Goal: Task Accomplishment & Management: Manage account settings

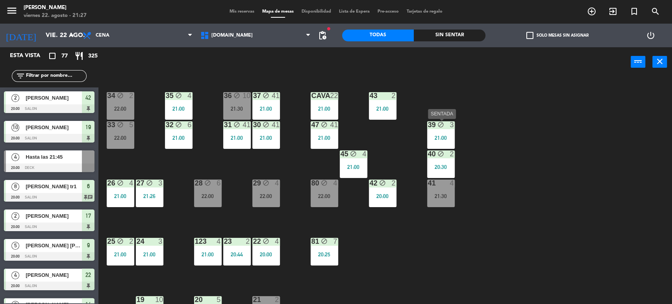
click at [485, 107] on div "34 block 2 22:00 35 block 4 21:00 36 block 10 21:30 43 2 21:00 37 block 41 21:0…" at bounding box center [388, 191] width 567 height 227
click at [440, 35] on div "Sin sentar" at bounding box center [450, 36] width 72 height 12
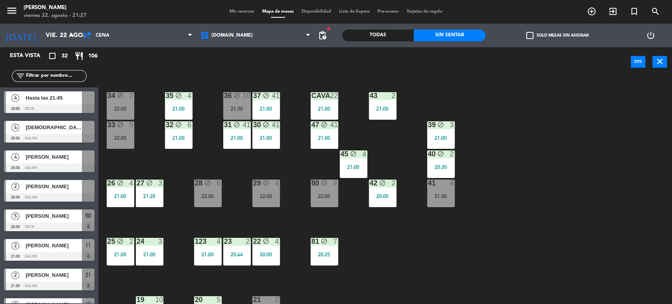
click at [541, 37] on label "check_box_outline_blank Solo mesas sin asignar" at bounding box center [557, 35] width 62 height 7
click at [557, 35] on input "check_box_outline_blank Solo mesas sin asignar" at bounding box center [557, 35] width 0 height 0
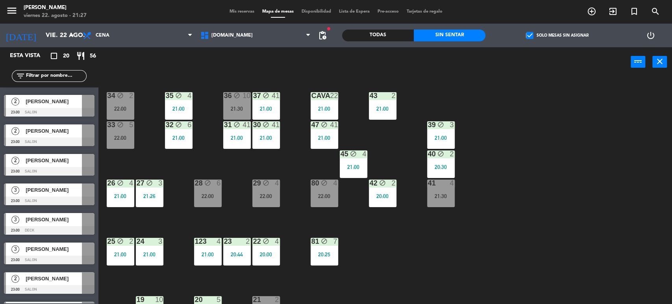
scroll to position [375, 0]
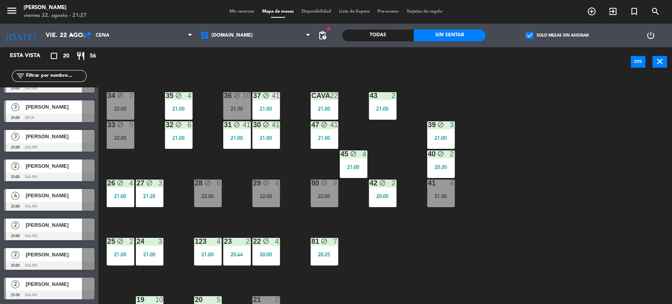
click at [538, 37] on label "check_box Solo mesas sin asignar" at bounding box center [557, 35] width 62 height 7
click at [557, 35] on input "check_box Solo mesas sin asignar" at bounding box center [557, 35] width 0 height 0
click at [264, 190] on div "29 block 4 22:00" at bounding box center [266, 193] width 28 height 28
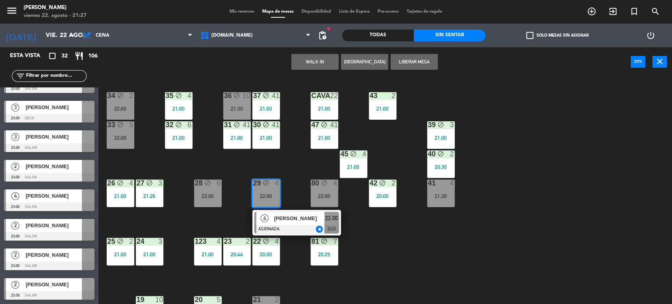
click at [428, 223] on div "34 block 2 22:00 35 block 4 21:00 36 block 10 21:30 43 2 21:00 37 block 41 21:0…" at bounding box center [388, 191] width 567 height 227
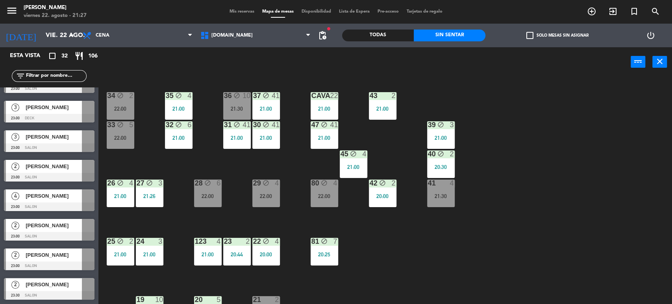
click at [331, 196] on div "22:00" at bounding box center [325, 196] width 28 height 6
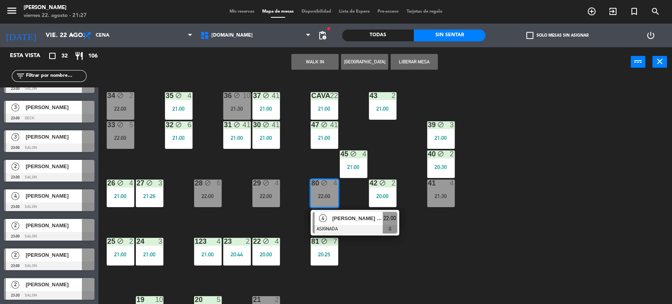
click at [394, 244] on div "34 block 2 22:00 35 block 4 21:00 36 block 10 21:30 43 2 21:00 37 block 41 21:0…" at bounding box center [388, 191] width 567 height 227
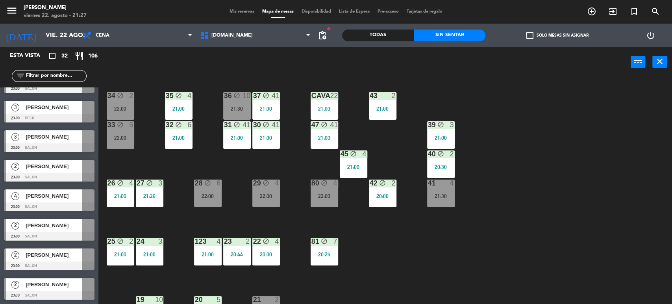
click at [324, 193] on div "22:00" at bounding box center [325, 196] width 28 height 6
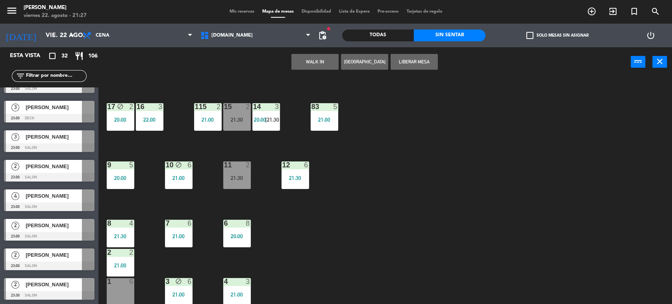
click at [376, 235] on div "34 block 2 22:00 35 block 4 21:00 36 block 10 21:30 43 2 21:00 37 block 41 21:0…" at bounding box center [388, 191] width 567 height 227
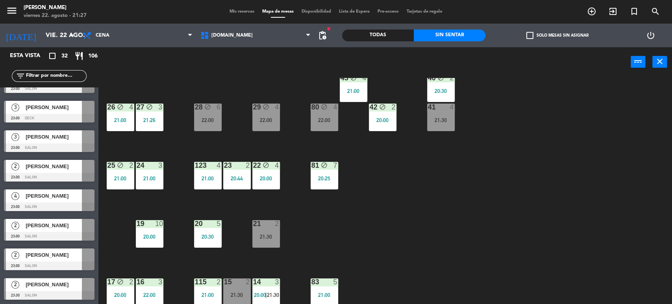
scroll to position [0, 0]
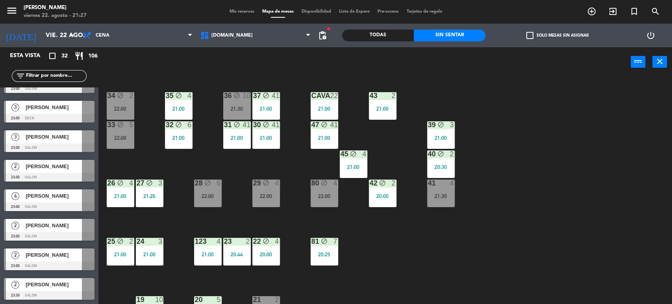
click at [366, 36] on div "Todas" at bounding box center [378, 36] width 72 height 12
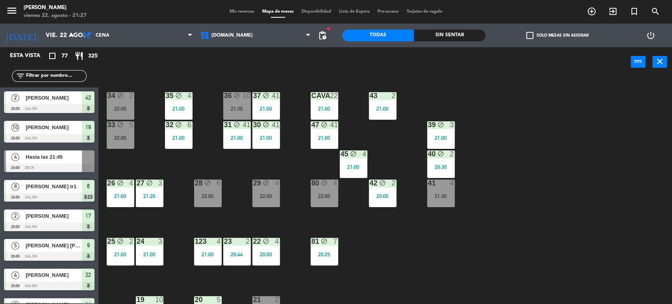
click at [551, 161] on div "34 block 2 22:00 35 block 4 21:00 36 block 10 21:30 43 2 21:00 37 block 41 21:0…" at bounding box center [388, 191] width 567 height 227
click at [238, 101] on div "36 block 10 21:30" at bounding box center [237, 106] width 28 height 28
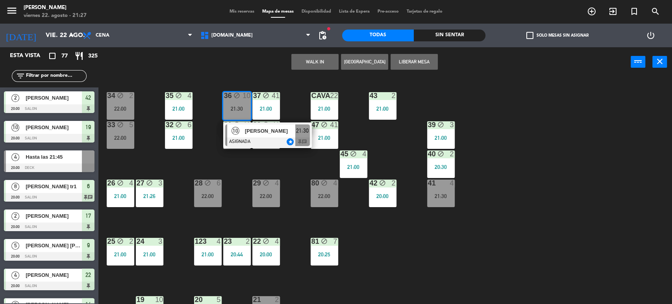
drag, startPoint x: 159, startPoint y: 164, endPoint x: 102, endPoint y: 136, distance: 63.5
click at [153, 157] on div "34 block 2 22:00 35 block 4 21:00 36 block 10 21:30 10 [PERSON_NAME] ASIGNADA s…" at bounding box center [388, 191] width 567 height 227
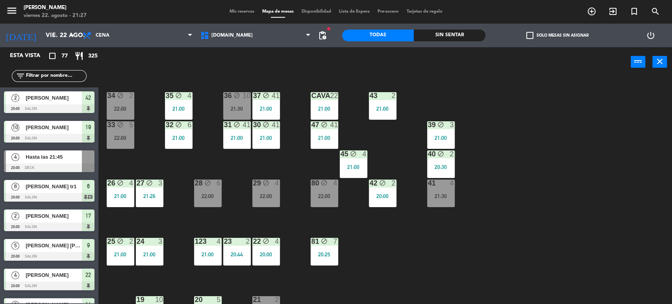
click at [99, 137] on main "34 block 2 22:00 35 block 4 21:00 36 block 10 21:30 43 2 21:00 37 block 41 21:0…" at bounding box center [384, 188] width 573 height 234
click at [114, 137] on div "22:00" at bounding box center [121, 138] width 28 height 6
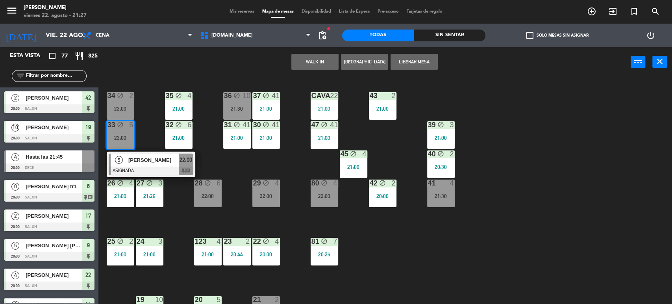
click at [143, 115] on div "34 block 2 22:00 35 block 4 21:00 36 block 10 21:30 43 2 21:00 37 block 41 21:0…" at bounding box center [388, 191] width 567 height 227
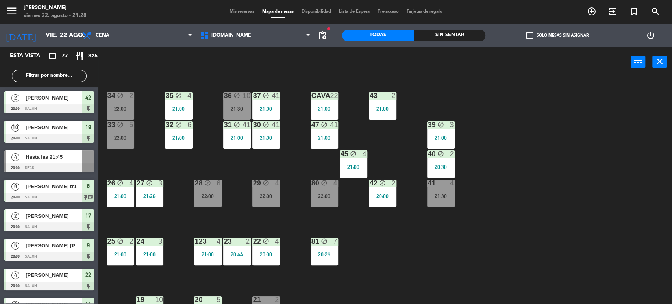
click at [76, 76] on input "text" at bounding box center [55, 76] width 61 height 9
click at [72, 79] on input "text" at bounding box center [55, 76] width 61 height 9
click at [76, 72] on input "text" at bounding box center [55, 76] width 61 height 9
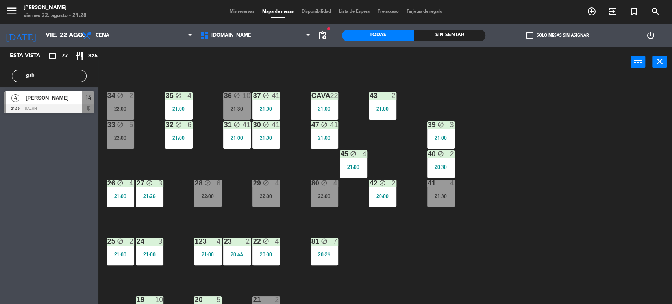
type input "gab"
drag, startPoint x: 234, startPoint y: 71, endPoint x: 211, endPoint y: 91, distance: 30.7
click at [234, 71] on div "power_input close" at bounding box center [364, 62] width 532 height 30
click at [63, 98] on span "[PERSON_NAME]" at bounding box center [54, 98] width 56 height 8
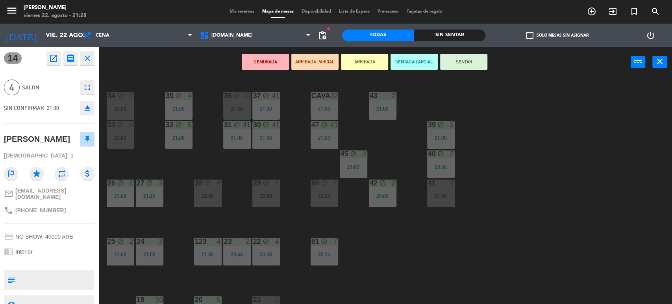
click at [311, 59] on button "ARRIBADA PARCIAL" at bounding box center [314, 62] width 47 height 16
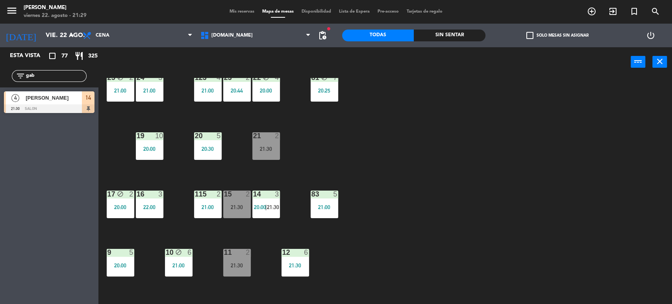
scroll to position [120, 0]
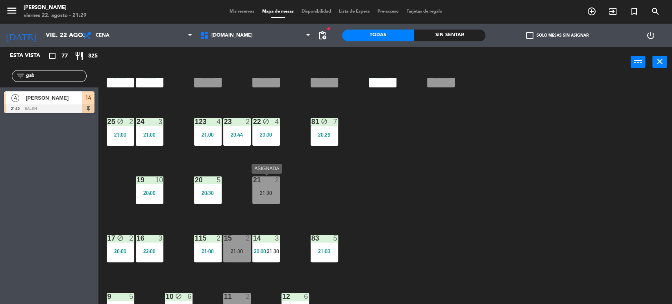
click at [269, 193] on div "21:30" at bounding box center [266, 193] width 28 height 6
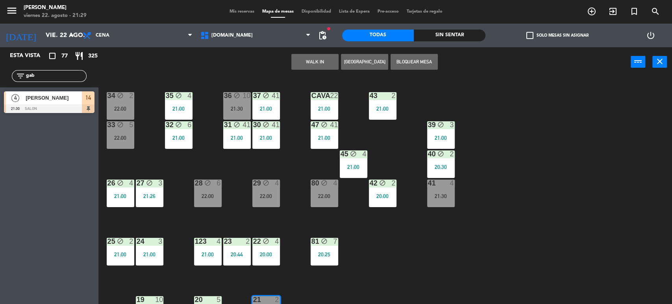
scroll to position [44, 0]
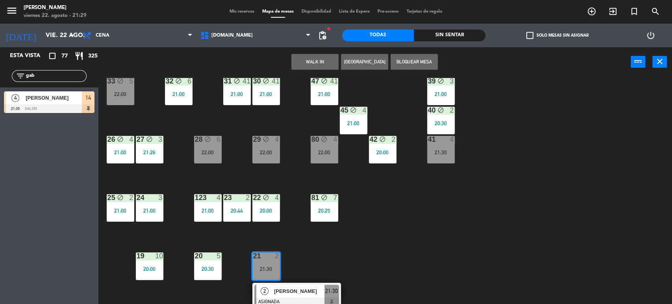
click at [547, 157] on div "34 block 2 22:00 35 block 4 21:00 36 block 10 21:30 43 2 21:00 37 block 41 21:0…" at bounding box center [388, 191] width 567 height 227
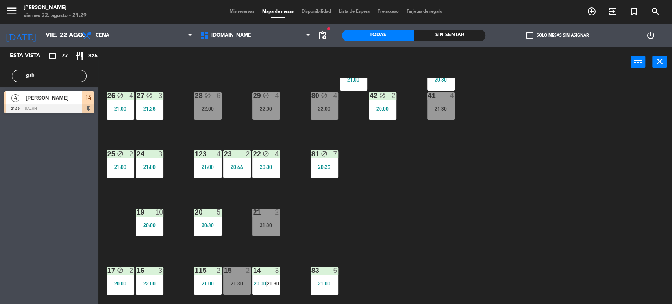
scroll to position [131, 0]
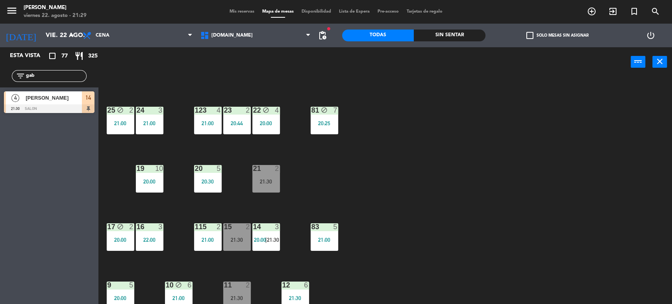
click at [426, 197] on div "34 block 2 22:00 35 block 4 21:00 36 block 10 21:30 43 2 21:00 37 block 41 21:0…" at bounding box center [388, 191] width 567 height 227
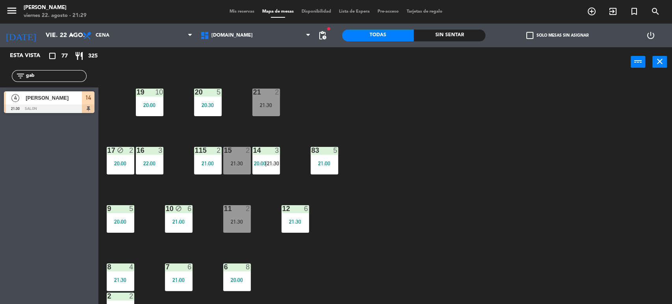
scroll to position [164, 0]
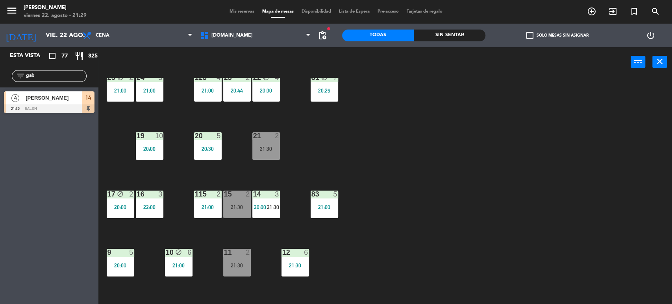
click at [414, 196] on div "34 block 2 22:00 35 block 4 21:00 36 block 10 21:30 43 2 21:00 37 block 41 21:0…" at bounding box center [388, 191] width 567 height 227
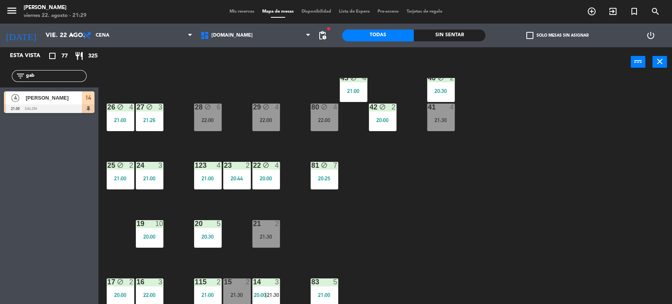
scroll to position [120, 0]
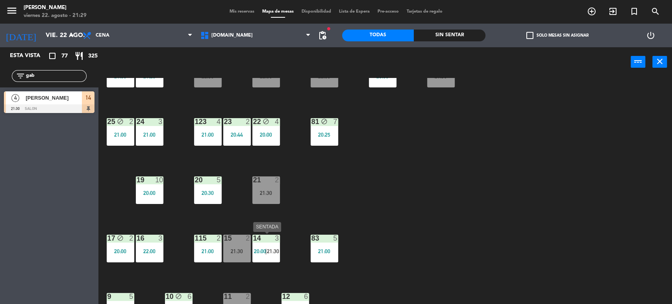
click at [264, 242] on div "14 3 20:00 | 21:30" at bounding box center [266, 249] width 28 height 28
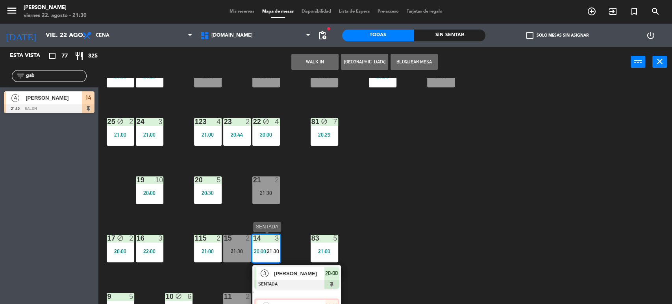
click at [312, 299] on div "4 [PERSON_NAME] ARRIBADA PARCIAL 21:30" at bounding box center [296, 302] width 100 height 28
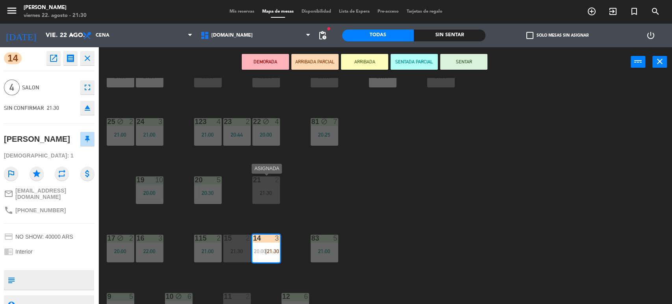
click at [275, 185] on div "21 2 21:30" at bounding box center [266, 190] width 28 height 28
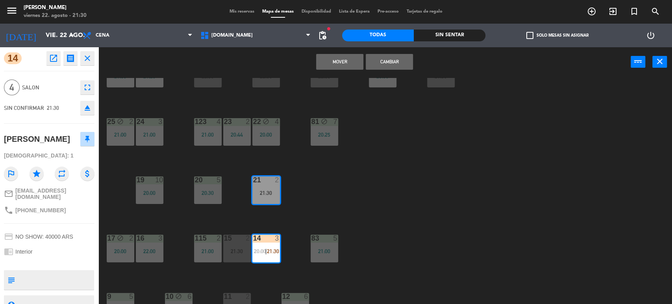
click at [391, 59] on button "Cambiar" at bounding box center [389, 62] width 47 height 16
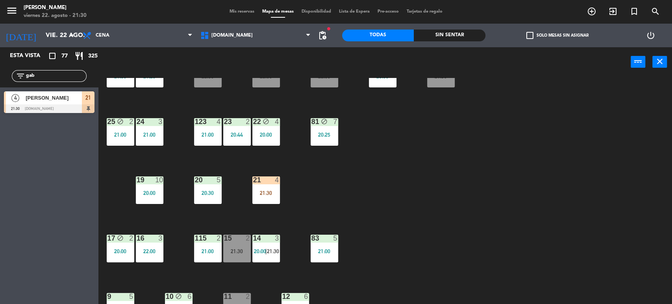
click at [404, 178] on div "34 block 2 22:00 35 block 4 21:00 36 block 10 21:30 43 2 21:00 37 block 41 21:0…" at bounding box center [388, 191] width 567 height 227
click at [268, 190] on div "21:30" at bounding box center [266, 193] width 28 height 6
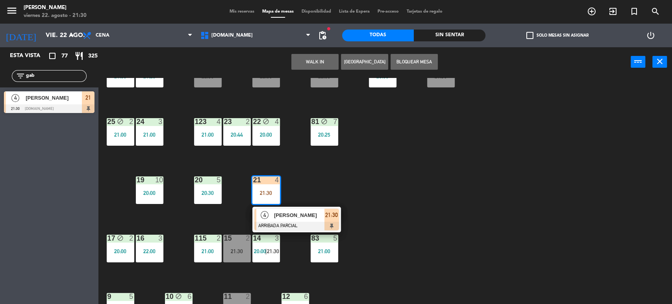
click at [291, 216] on span "[PERSON_NAME]" at bounding box center [299, 215] width 50 height 8
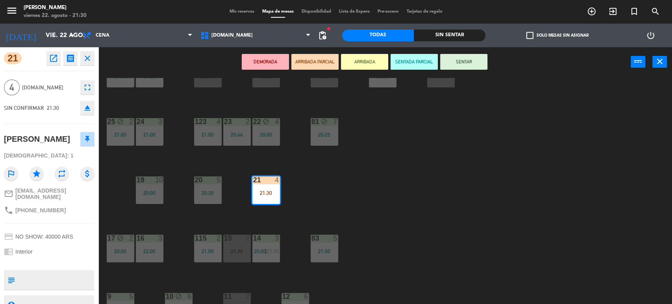
click at [456, 64] on button "SENTAR" at bounding box center [463, 62] width 47 height 16
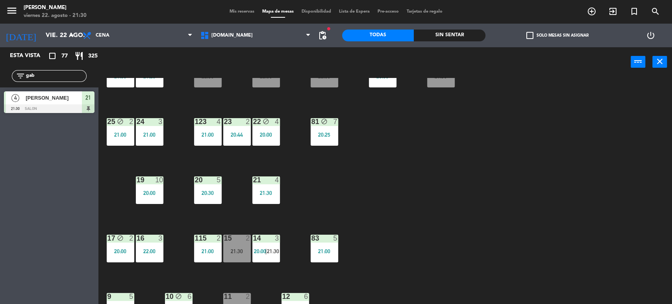
click at [482, 129] on div "34 block 2 22:00 35 block 4 21:00 36 block 10 21:30 43 2 21:00 37 block 41 21:0…" at bounding box center [388, 191] width 567 height 227
click at [67, 76] on input "gab" at bounding box center [55, 76] width 61 height 9
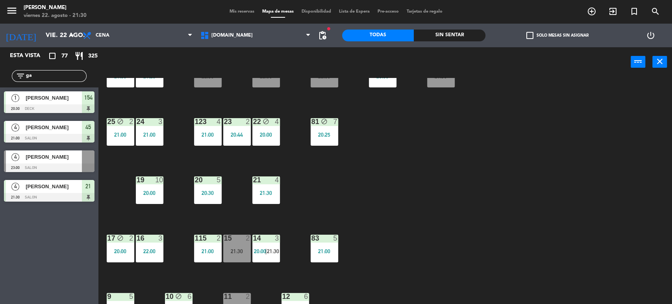
type input "g"
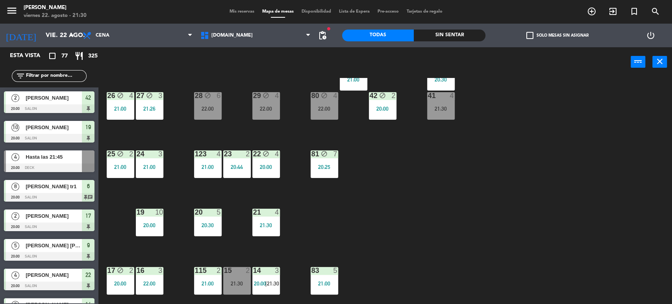
scroll to position [0, 0]
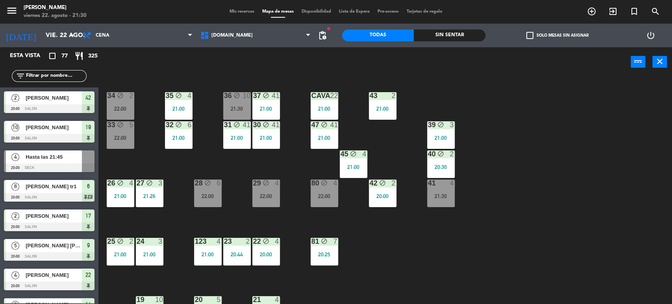
click at [665, 215] on div "34 block 2 22:00 35 block 4 21:00 36 block 10 21:30 43 2 21:00 37 block 41 21:0…" at bounding box center [388, 191] width 567 height 227
click at [242, 258] on div "23 2 20:44" at bounding box center [237, 252] width 28 height 28
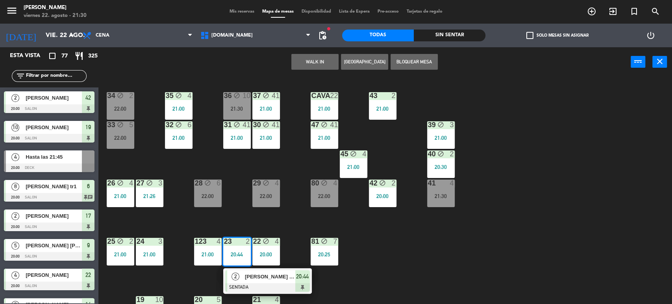
click at [261, 279] on span "[PERSON_NAME] TR" at bounding box center [270, 276] width 50 height 8
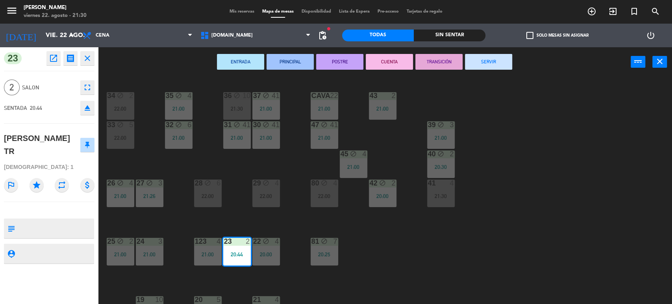
click at [487, 66] on button "SERVIR" at bounding box center [488, 62] width 47 height 16
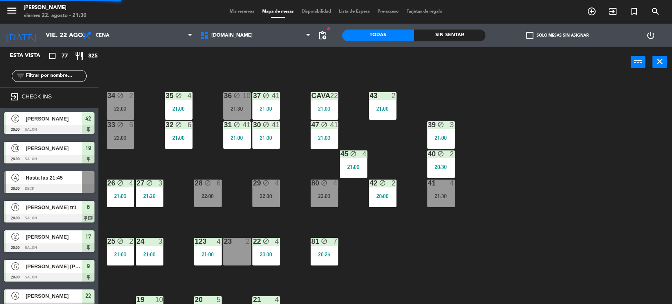
scroll to position [1, 0]
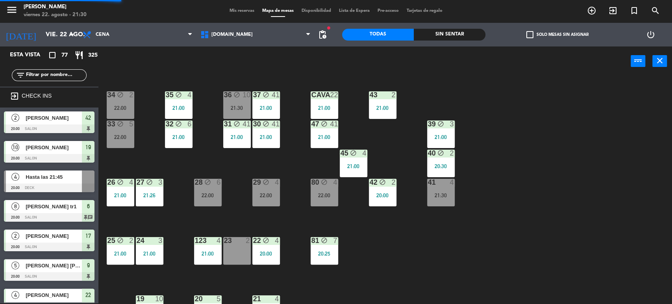
drag, startPoint x: 45, startPoint y: 77, endPoint x: 54, endPoint y: 77, distance: 8.7
click at [45, 77] on input "text" at bounding box center [55, 75] width 61 height 9
click at [438, 34] on div "Sin sentar" at bounding box center [450, 35] width 72 height 12
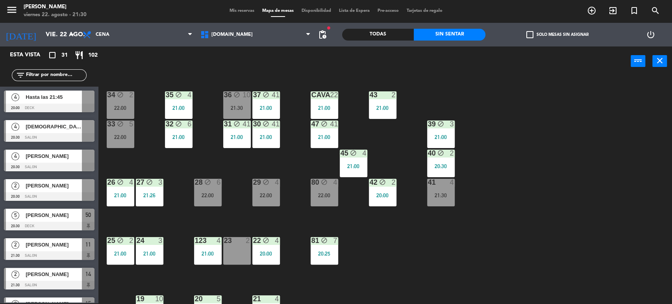
click at [383, 240] on div "34 block 2 22:00 35 block 4 21:00 36 block 10 21:30 43 2 21:00 37 block 41 21:0…" at bounding box center [388, 190] width 567 height 227
click at [324, 182] on icon "block" at bounding box center [324, 182] width 7 height 7
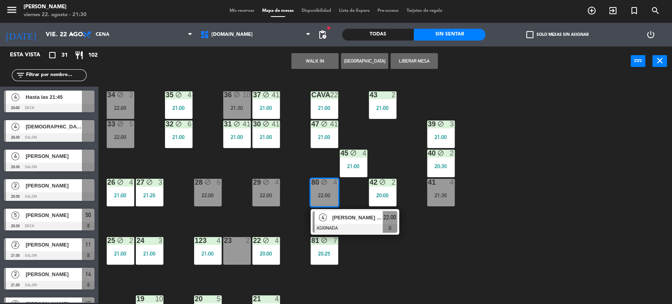
click at [369, 244] on div "34 block 2 22:00 35 block 4 21:00 36 block 10 21:30 43 2 21:00 37 block 41 21:0…" at bounding box center [388, 190] width 567 height 227
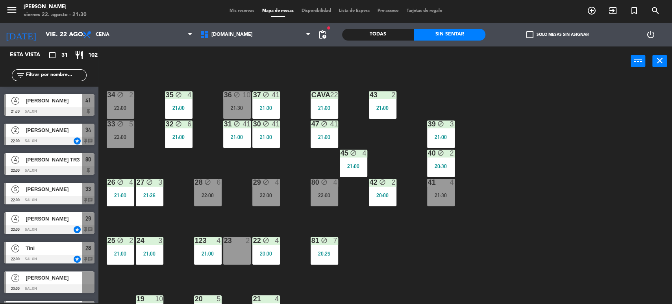
scroll to position [394, 0]
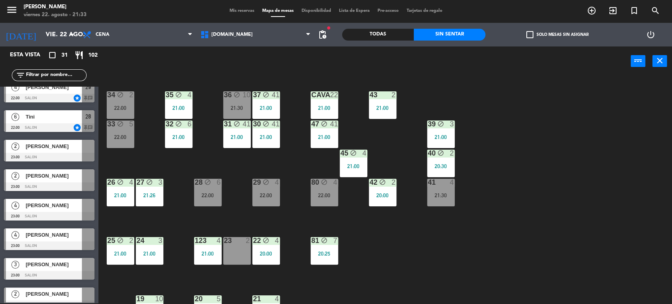
click at [551, 143] on div "34 block 2 22:00 35 block 4 21:00 36 block 10 21:30 43 2 21:00 37 block 41 21:0…" at bounding box center [388, 190] width 567 height 227
click at [577, 118] on div "34 block 2 22:00 35 block 4 21:00 36 block 10 21:30 43 2 21:00 37 block 41 21:0…" at bounding box center [388, 190] width 567 height 227
click at [394, 36] on div "Todas" at bounding box center [378, 35] width 72 height 12
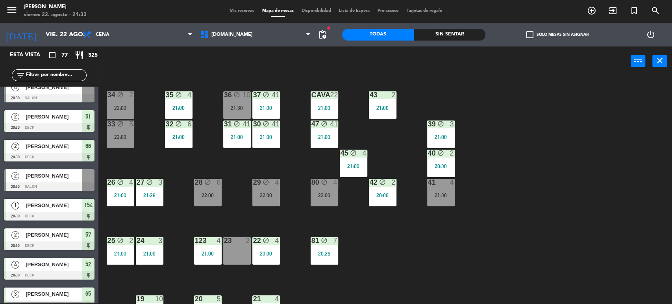
scroll to position [1722, 0]
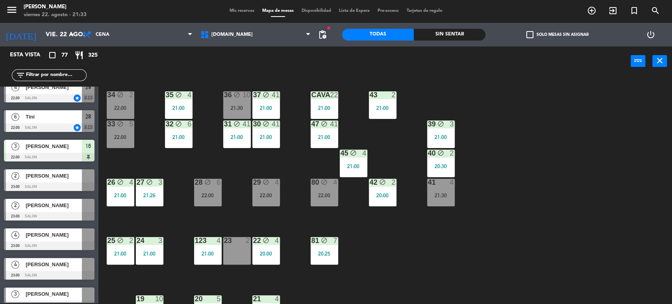
click at [567, 142] on div "34 block 2 22:00 35 block 4 21:00 36 block 10 21:30 43 2 21:00 37 block 41 21:0…" at bounding box center [388, 190] width 567 height 227
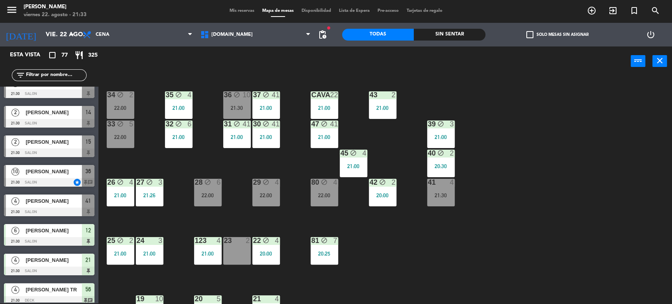
scroll to position [1022, 0]
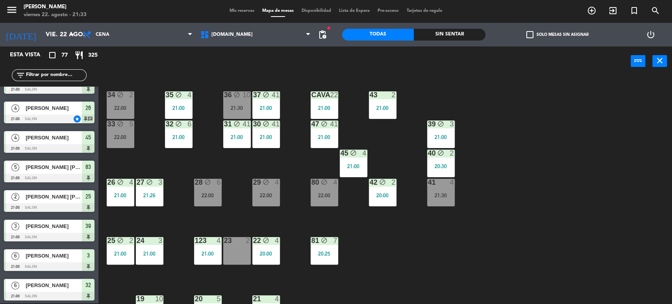
click at [542, 160] on div "34 block 2 22:00 35 block 4 21:00 36 block 10 21:30 43 2 21:00 37 block 41 21:0…" at bounding box center [388, 190] width 567 height 227
click at [664, 172] on div "34 block 2 22:00 35 block 4 21:00 36 block 10 21:30 43 2 21:00 37 block 41 21:0…" at bounding box center [388, 190] width 567 height 227
click at [249, 104] on div "36 block 10 21:30" at bounding box center [237, 105] width 28 height 28
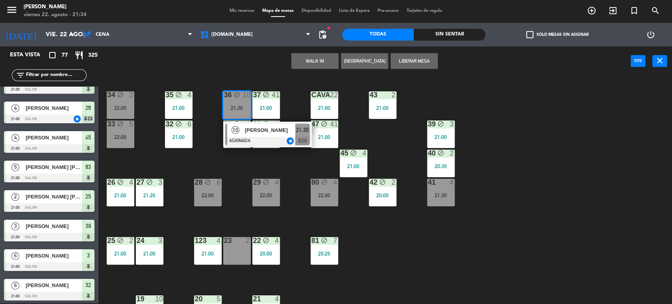
click at [248, 140] on div at bounding box center [267, 141] width 85 height 9
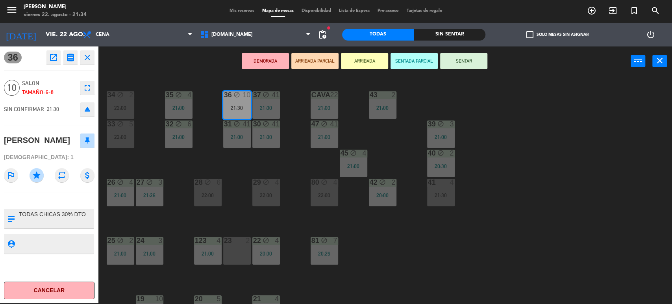
click at [591, 235] on div "34 block 2 22:00 35 block 4 21:00 36 block 10 21:30 43 2 21:00 37 block 41 21:0…" at bounding box center [388, 190] width 567 height 227
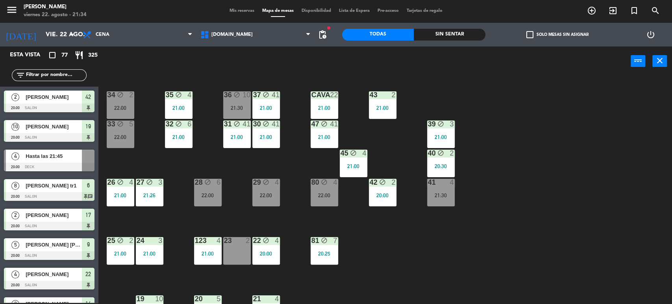
scroll to position [1, 0]
click at [440, 192] on div "21:30" at bounding box center [441, 195] width 28 height 6
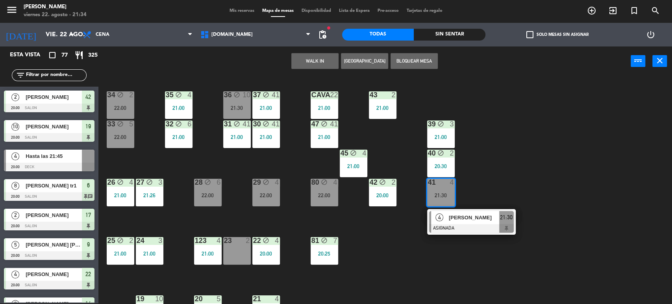
click at [511, 173] on div "34 block 2 22:00 35 block 4 21:00 36 block 10 21:30 43 2 21:00 37 block 41 21:0…" at bounding box center [388, 190] width 567 height 227
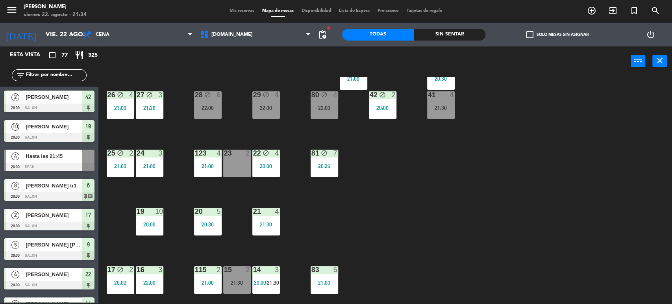
scroll to position [175, 0]
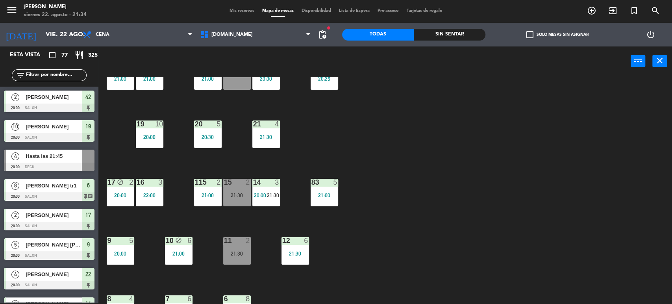
click at [236, 195] on div "21:30" at bounding box center [237, 195] width 28 height 6
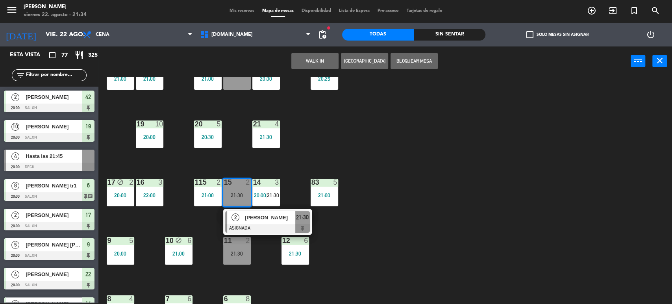
click at [443, 211] on div "34 block 2 22:00 35 block 4 21:00 36 block 10 21:30 43 2 21:00 37 block 41 21:0…" at bounding box center [388, 190] width 567 height 227
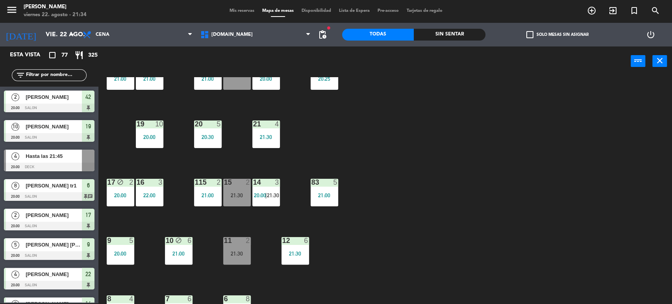
click at [456, 31] on div "Sin sentar" at bounding box center [450, 35] width 72 height 12
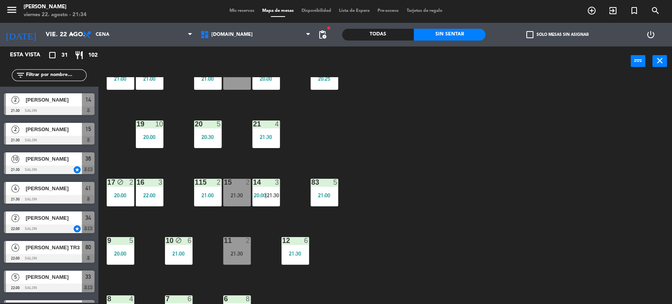
scroll to position [0, 0]
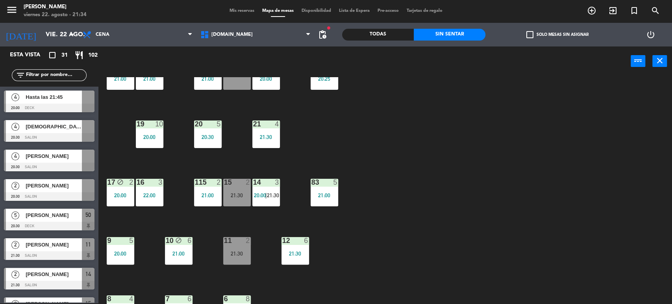
click at [485, 240] on div "34 block 2 22:00 35 block 4 21:00 36 block 10 21:30 43 2 21:00 37 block 41 21:0…" at bounding box center [388, 190] width 567 height 227
click at [238, 255] on div "21:30" at bounding box center [237, 254] width 28 height 6
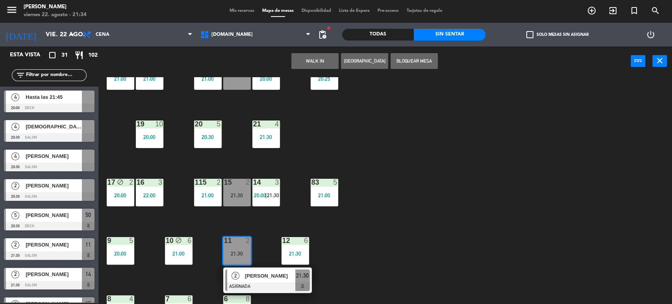
click at [255, 277] on span "[PERSON_NAME]" at bounding box center [270, 276] width 50 height 8
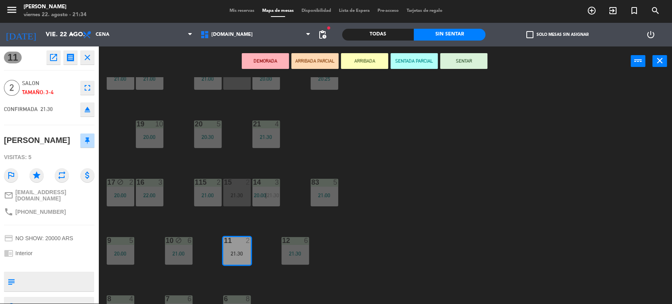
drag, startPoint x: 55, startPoint y: 140, endPoint x: 0, endPoint y: 141, distance: 55.1
click at [0, 141] on div "11 open_in_new receipt 9:30 PM vie., 22 ago. 2 personas [PERSON_NAME] Mesa 11 E…" at bounding box center [49, 174] width 98 height 257
drag, startPoint x: 42, startPoint y: 141, endPoint x: 535, endPoint y: 149, distance: 493.6
click at [535, 149] on div "34 block 2 22:00 35 block 4 21:00 36 block 10 21:30 43 2 21:00 37 block 41 21:0…" at bounding box center [388, 190] width 567 height 227
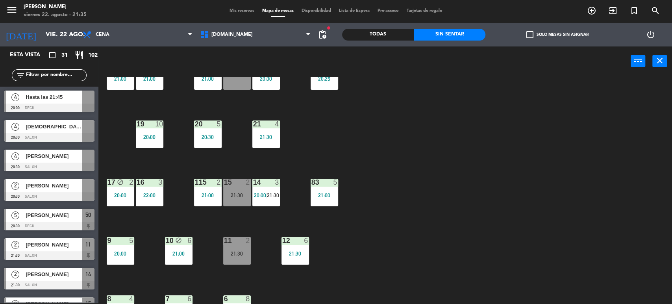
scroll to position [87, 0]
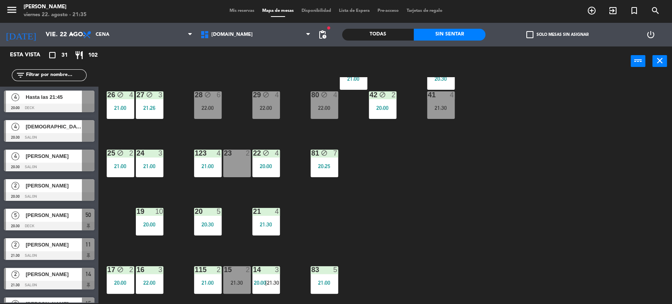
click at [534, 35] on label "check_box_outline_blank Solo mesas sin asignar" at bounding box center [557, 34] width 62 height 7
click at [557, 35] on input "check_box_outline_blank Solo mesas sin asignar" at bounding box center [557, 35] width 0 height 0
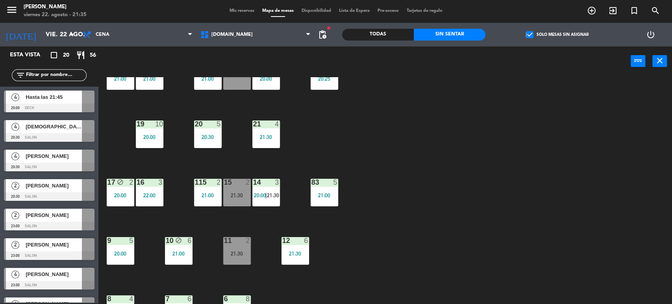
click at [536, 45] on div "check_box Solo mesas sin asignar" at bounding box center [557, 35] width 144 height 24
click at [538, 33] on label "check_box Solo mesas sin asignar" at bounding box center [557, 34] width 62 height 7
click at [557, 35] on input "check_box Solo mesas sin asignar" at bounding box center [557, 35] width 0 height 0
click at [227, 192] on div "21:30" at bounding box center [237, 195] width 28 height 6
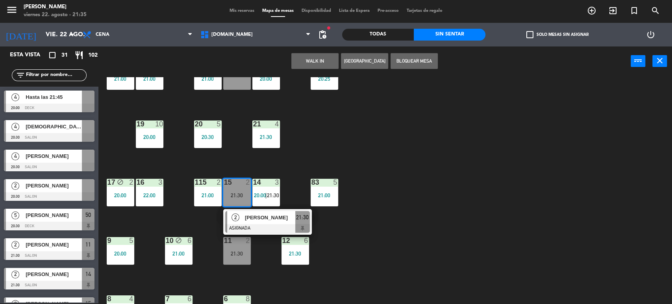
click at [261, 223] on div "[PERSON_NAME]" at bounding box center [269, 217] width 51 height 13
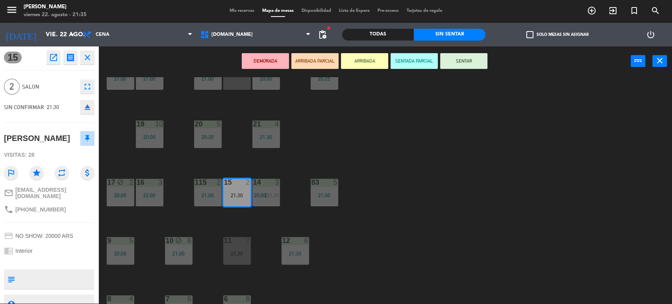
click at [469, 61] on button "SENTAR" at bounding box center [463, 61] width 47 height 16
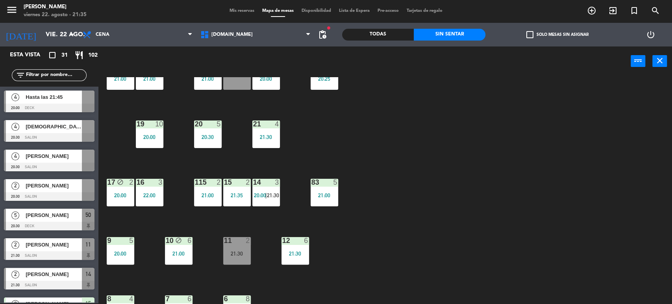
scroll to position [1, 0]
click at [484, 120] on div "34 block 2 22:00 35 block 4 21:00 36 block 10 21:30 43 2 21:00 37 block 41 21:0…" at bounding box center [388, 190] width 567 height 227
click at [414, 206] on div "34 block 2 22:00 35 block 4 21:00 36 block 10 21:30 43 2 21:00 37 block 41 21:0…" at bounding box center [388, 190] width 567 height 227
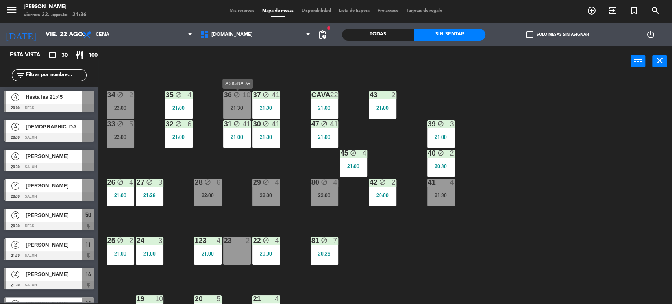
click at [232, 93] on div "block" at bounding box center [236, 94] width 13 height 7
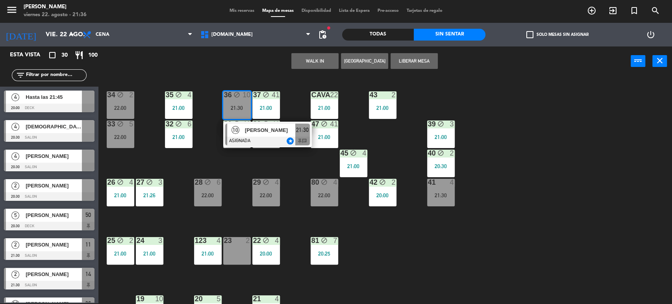
click at [262, 143] on div at bounding box center [267, 141] width 85 height 9
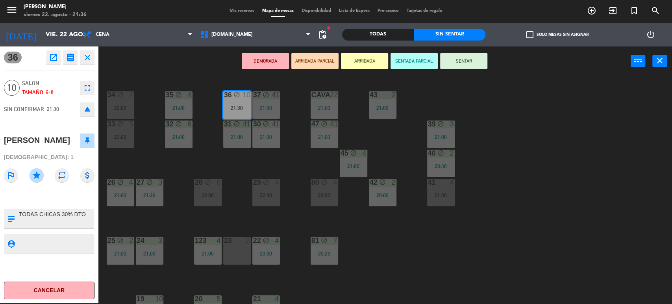
click at [308, 63] on button "ARRIBADA PARCIAL" at bounding box center [314, 61] width 47 height 16
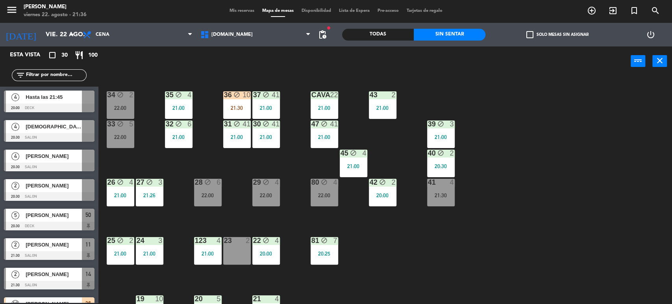
scroll to position [1, 0]
click at [232, 105] on div "21:30" at bounding box center [237, 108] width 28 height 6
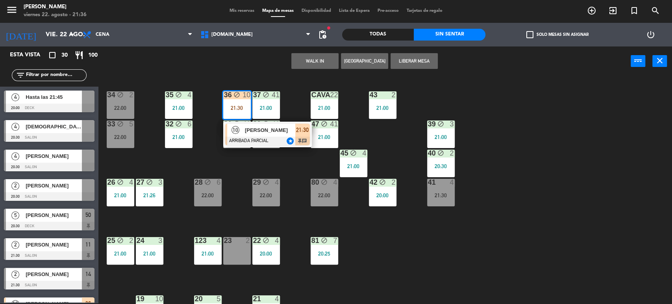
click at [271, 138] on div at bounding box center [267, 141] width 85 height 9
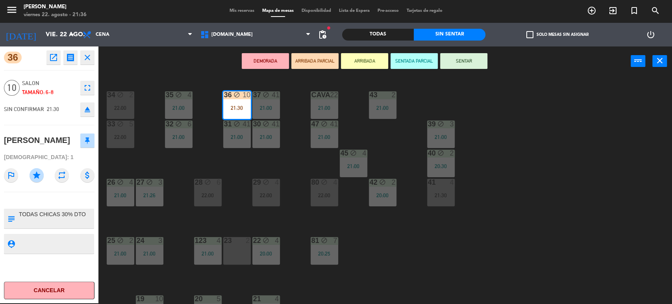
click at [305, 150] on div "34 block 2 22:00 35 block 4 21:00 36 block 10 21:30 43 2 21:00 37 block 41 21:0…" at bounding box center [388, 190] width 567 height 227
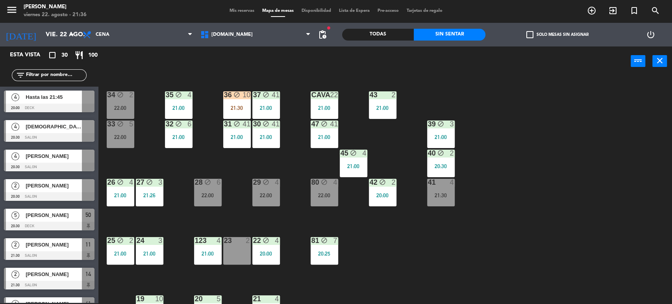
scroll to position [283, 0]
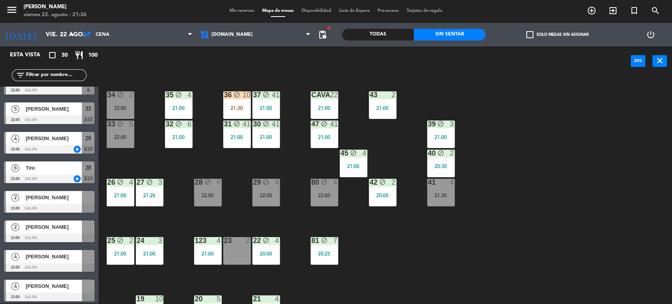
click at [542, 38] on div "check_box_outline_blank Solo mesas sin asignar" at bounding box center [557, 35] width 144 height 24
click at [554, 143] on div "34 block 2 22:00 35 block 4 21:00 36 block 10 21:30 43 2 21:00 37 block 41 21:0…" at bounding box center [388, 190] width 567 height 227
click at [399, 34] on div "Todas" at bounding box center [378, 35] width 72 height 12
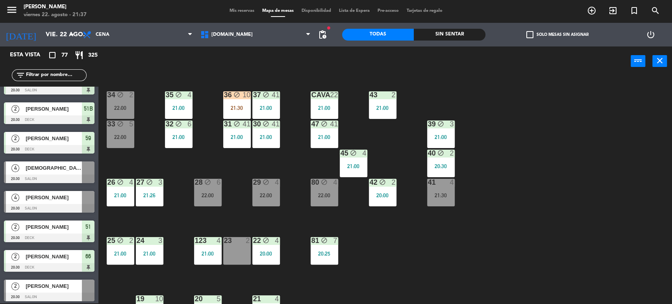
scroll to position [1641, 0]
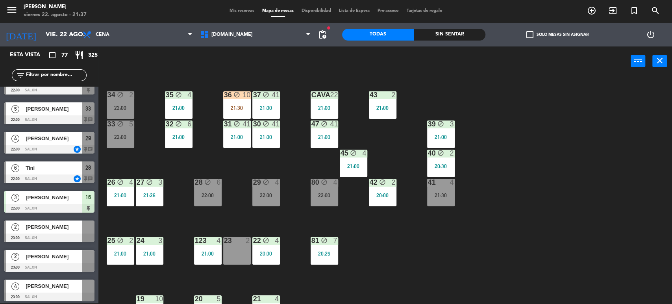
click at [117, 100] on div "34 block 2 22:00" at bounding box center [121, 105] width 28 height 28
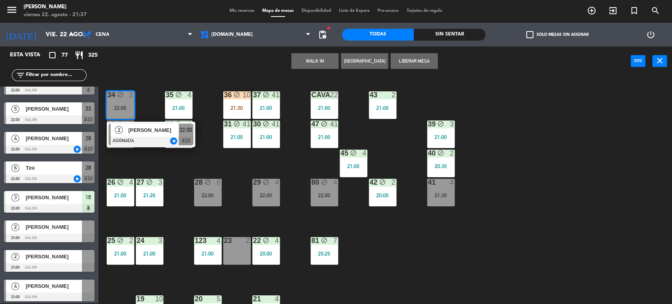
click at [133, 78] on div "34 block 2 22:00 2 [PERSON_NAME] grand ASIGNADA star 22:00 chat 35 block 4 21:0…" at bounding box center [388, 190] width 567 height 227
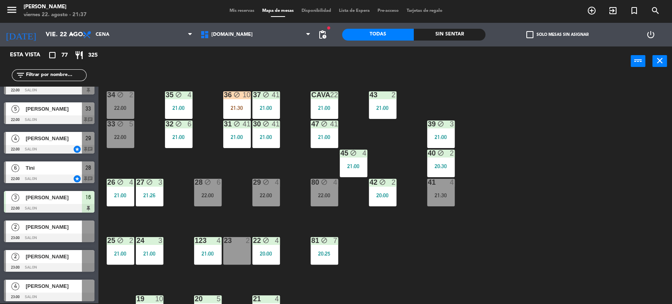
click at [47, 71] on input "text" at bounding box center [55, 75] width 61 height 9
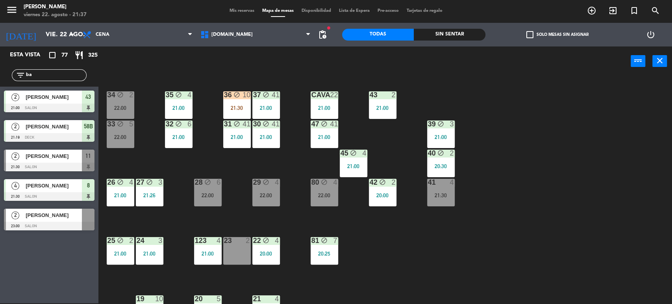
scroll to position [0, 0]
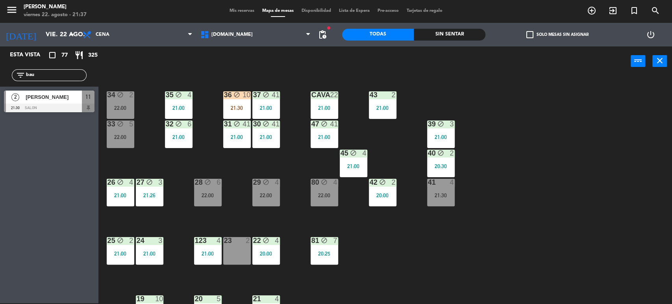
type input "bau"
drag, startPoint x: 580, startPoint y: 152, endPoint x: 556, endPoint y: 144, distance: 25.3
click at [580, 152] on div "34 block 2 22:00 35 block 4 21:00 36 block 10 21:30 43 2 21:00 37 block 41 21:0…" at bounding box center [388, 190] width 567 height 227
click at [82, 98] on div "11" at bounding box center [88, 97] width 13 height 13
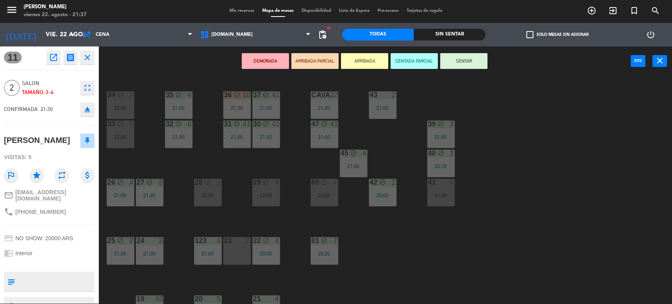
click at [235, 237] on div at bounding box center [236, 240] width 13 height 7
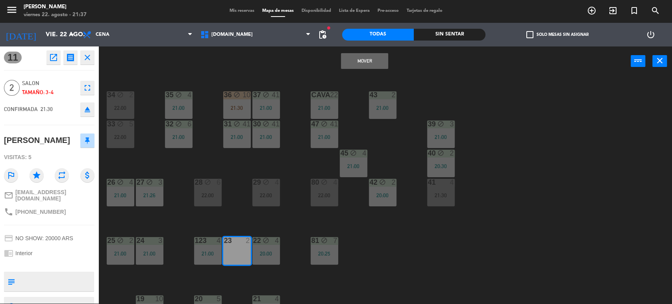
click at [381, 57] on button "Mover" at bounding box center [364, 61] width 47 height 16
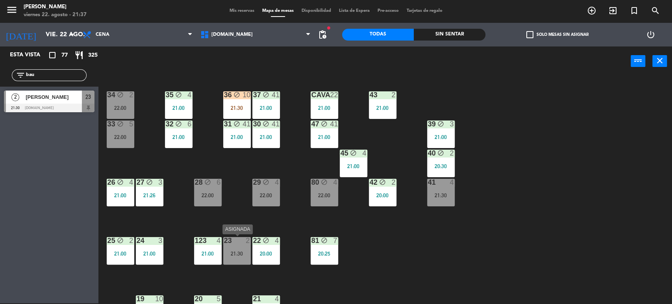
click at [242, 251] on div "21:30" at bounding box center [237, 254] width 28 height 6
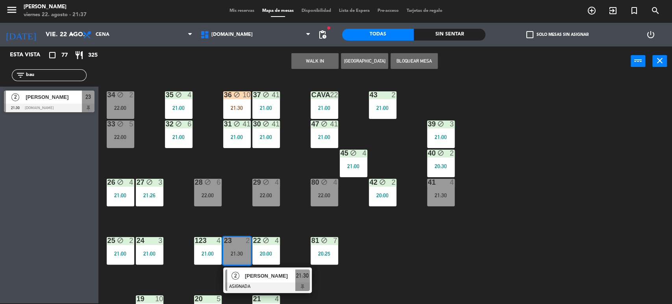
click at [257, 278] on span "[PERSON_NAME]" at bounding box center [270, 276] width 50 height 8
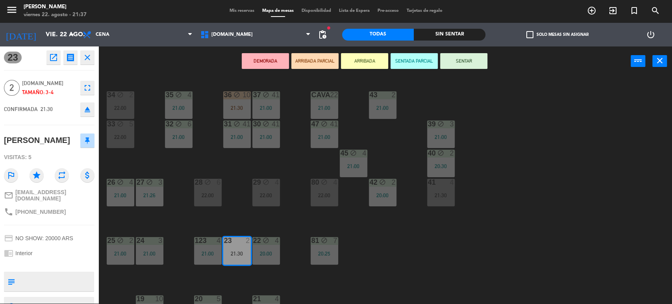
click at [467, 59] on button "SENTAR" at bounding box center [463, 61] width 47 height 16
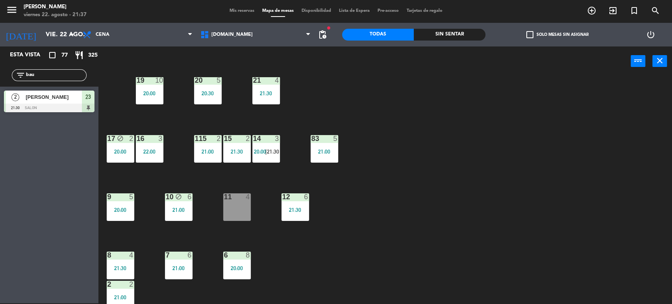
scroll to position [251, 0]
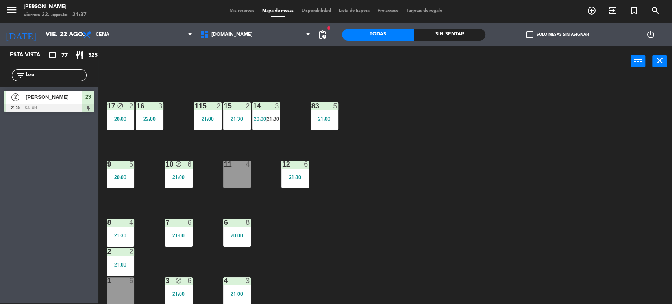
click at [276, 233] on div "34 block 2 22:00 35 block 4 21:00 36 block 10 21:30 43 2 21:00 37 block 41 21:0…" at bounding box center [388, 190] width 567 height 227
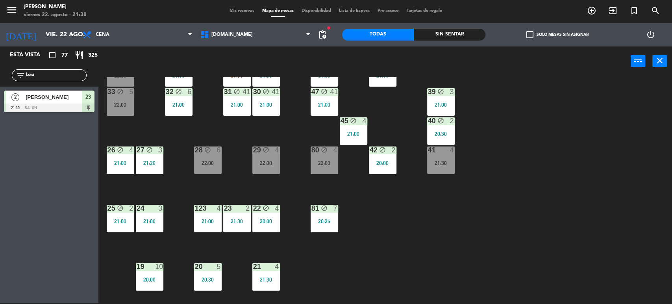
scroll to position [0, 0]
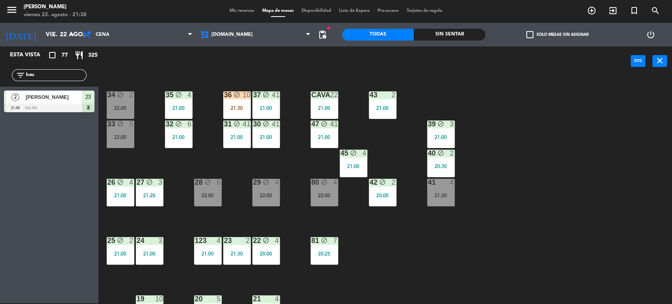
click at [389, 207] on div "34 block 2 22:00 35 block 4 21:00 36 block 10 21:30 43 2 21:00 37 block 41 21:0…" at bounding box center [388, 190] width 567 height 227
click at [387, 196] on div "20:00" at bounding box center [383, 195] width 28 height 6
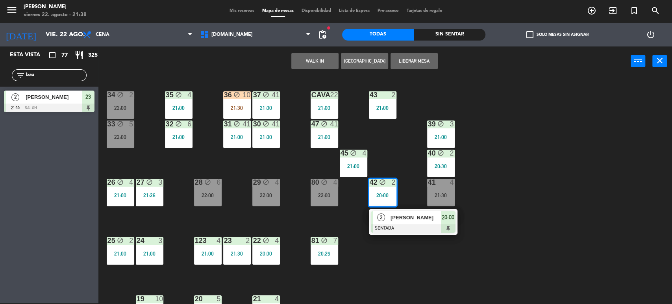
click at [412, 216] on span "[PERSON_NAME]" at bounding box center [415, 217] width 50 height 8
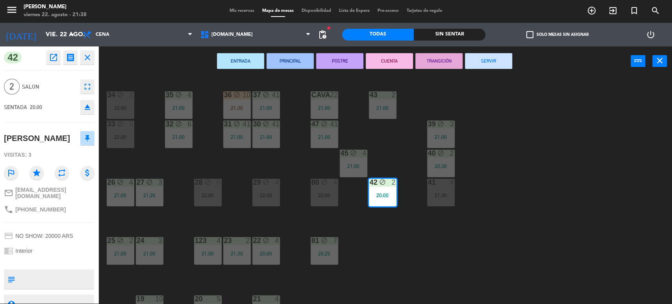
scroll to position [87, 0]
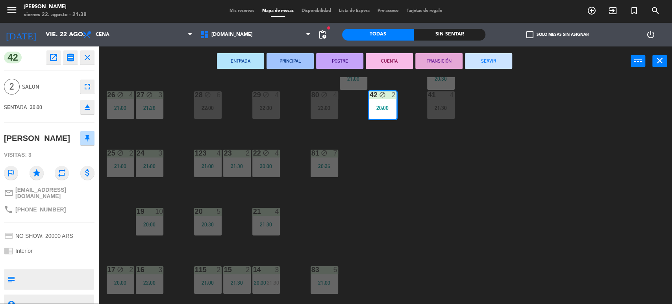
click at [481, 190] on div "34 block 2 22:00 35 block 4 21:00 36 block 10 21:30 43 2 21:00 37 block 41 21:0…" at bounding box center [388, 190] width 567 height 227
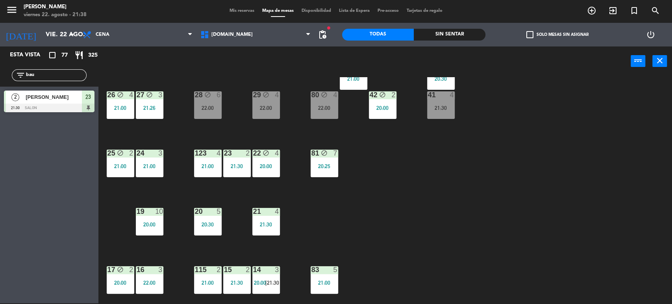
click at [388, 108] on div "20:00" at bounding box center [383, 108] width 28 height 6
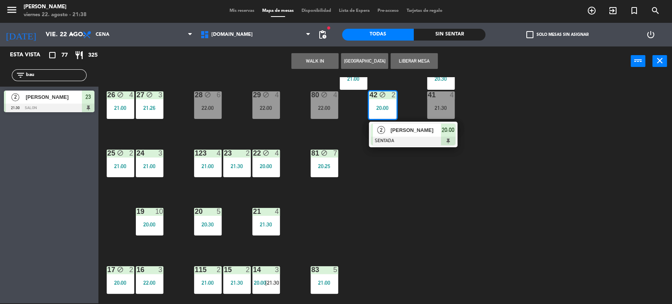
click at [404, 137] on div at bounding box center [413, 141] width 85 height 9
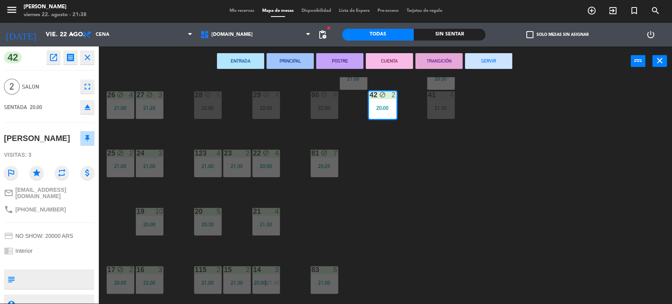
click at [514, 59] on div "ENTRADA PRINCIPAL POSTRE CUENTA TRANSICIÓN SERVIR power_input close" at bounding box center [364, 61] width 532 height 30
click at [513, 59] on div "ENTRADA PRINCIPAL POSTRE CUENTA TRANSICIÓN SERVIR power_input close" at bounding box center [364, 61] width 532 height 30
drag, startPoint x: 501, startPoint y: 57, endPoint x: 366, endPoint y: 50, distance: 135.1
click at [501, 57] on button "SERVIR" at bounding box center [488, 61] width 47 height 16
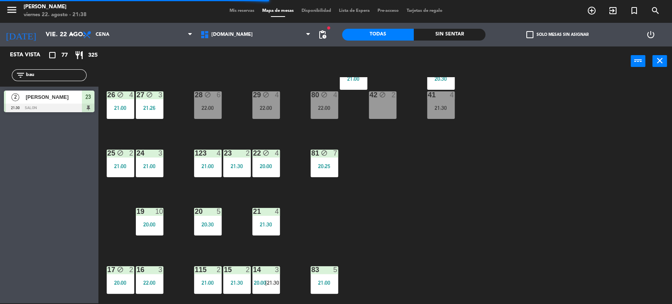
click at [121, 153] on icon "block" at bounding box center [120, 153] width 7 height 7
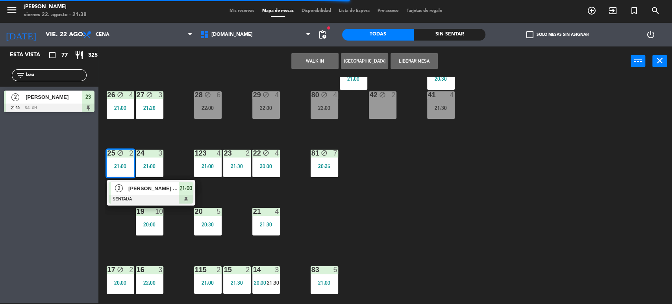
click at [460, 164] on div "34 block 2 22:00 35 block 4 21:00 36 block 10 21:30 43 2 21:00 37 block 41 21:0…" at bounding box center [388, 190] width 567 height 227
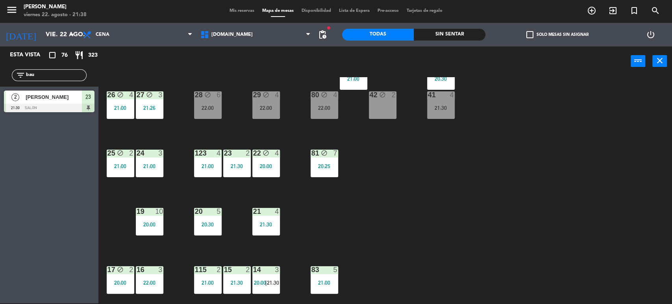
drag, startPoint x: 41, startPoint y: 79, endPoint x: 0, endPoint y: 75, distance: 40.7
click at [0, 75] on div "filter_list bau" at bounding box center [49, 75] width 98 height 23
type input "camila"
click at [31, 142] on div "Esta vista crop_square 76 restaurant 323 filter_list camila 2 [PERSON_NAME] 21:…" at bounding box center [49, 174] width 98 height 257
click at [58, 105] on div at bounding box center [49, 108] width 91 height 9
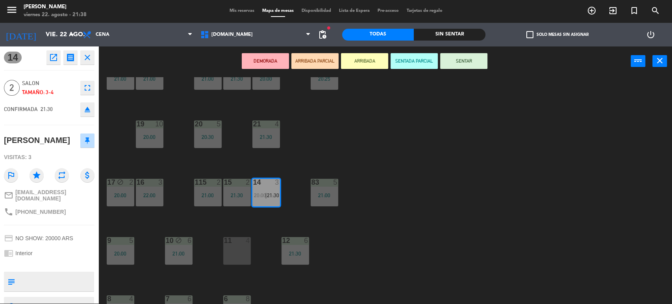
scroll to position [218, 0]
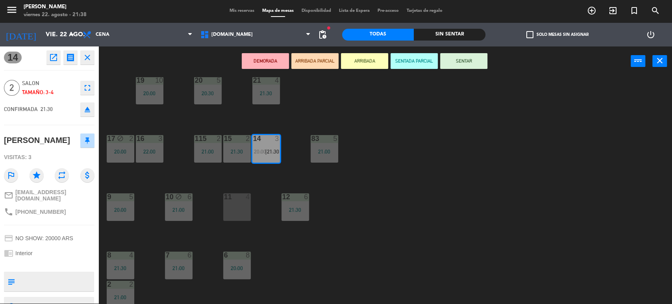
click at [246, 213] on div "11 4" at bounding box center [237, 207] width 28 height 28
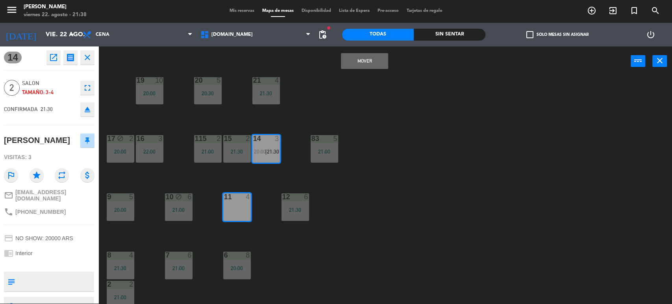
click at [377, 60] on button "Mover" at bounding box center [364, 61] width 47 height 16
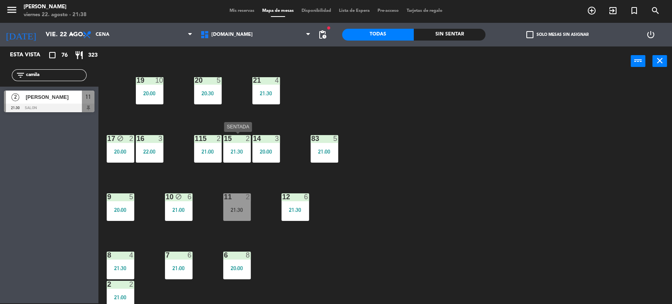
scroll to position [251, 0]
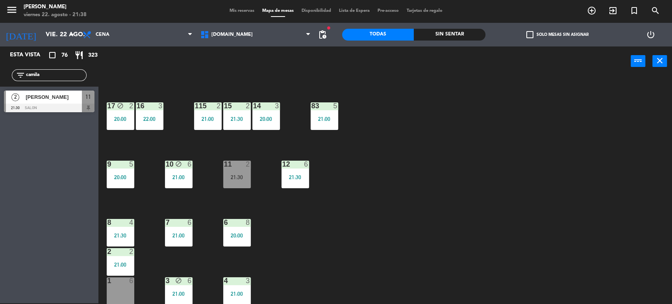
click at [351, 198] on div "34 block 2 22:00 35 block 4 21:00 36 block 10 21:30 43 2 21:00 37 block 41 21:0…" at bounding box center [388, 190] width 567 height 227
click at [232, 177] on div "21:30" at bounding box center [237, 177] width 28 height 6
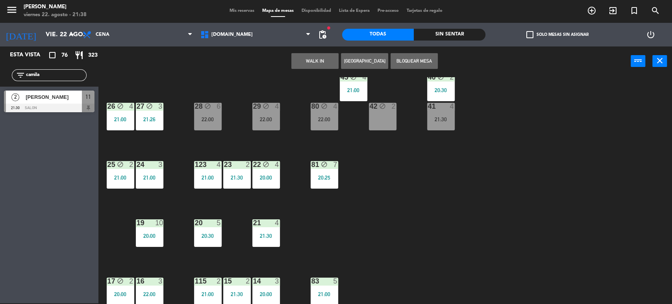
scroll to position [0, 0]
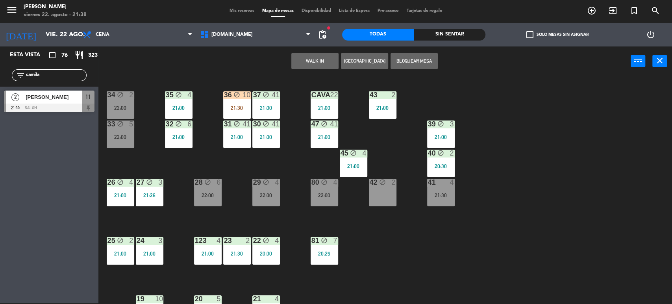
click at [408, 225] on div "34 block 2 22:00 35 block 4 21:00 36 block 10 21:30 43 2 21:00 37 block 41 21:0…" at bounding box center [388, 190] width 567 height 227
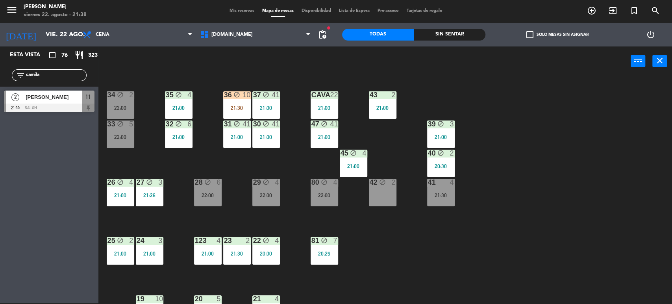
drag, startPoint x: 46, startPoint y: 74, endPoint x: 0, endPoint y: 70, distance: 45.9
click at [0, 68] on div "filter_list camila" at bounding box center [49, 75] width 98 height 23
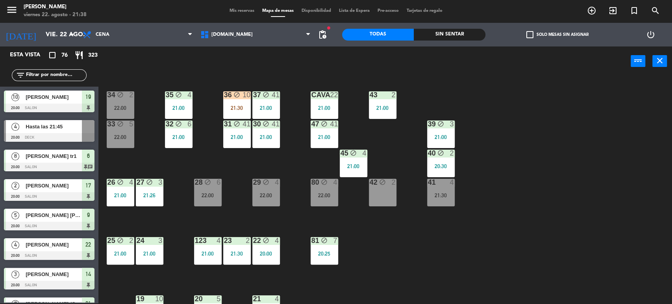
click at [455, 33] on div "Sin sentar" at bounding box center [450, 35] width 72 height 12
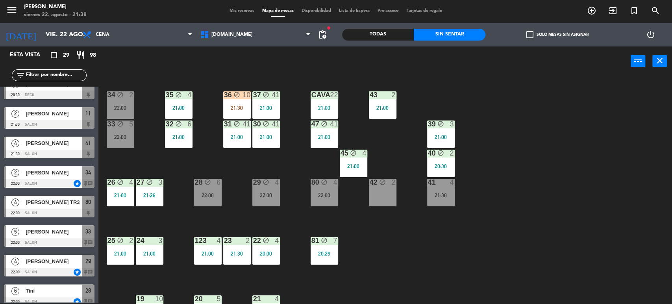
scroll to position [175, 0]
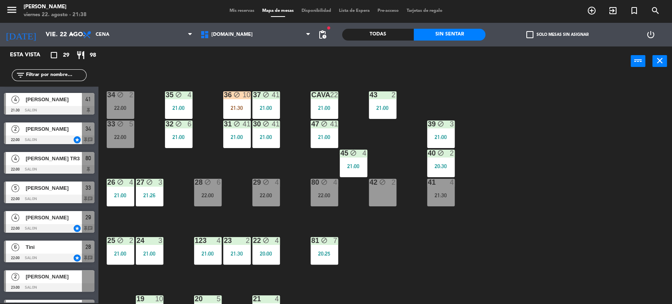
click at [555, 39] on div "check_box_outline_blank Solo mesas sin asignar" at bounding box center [557, 35] width 144 height 24
click at [530, 34] on span "check_box_outline_blank" at bounding box center [529, 34] width 7 height 7
click at [557, 35] on input "check_box_outline_blank Solo mesas sin asignar" at bounding box center [557, 35] width 0 height 0
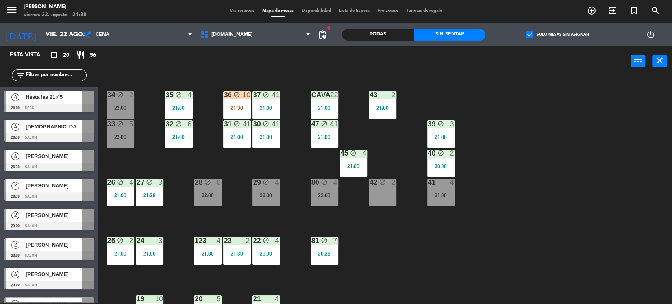
click at [548, 39] on div "check_box Solo mesas sin asignar" at bounding box center [557, 35] width 144 height 24
click at [447, 273] on div "34 block 2 22:00 35 block 4 21:00 36 block 10 21:30 43 2 21:00 37 block 41 21:0…" at bounding box center [388, 190] width 567 height 227
click at [440, 189] on div "41 4 21:30" at bounding box center [441, 193] width 28 height 28
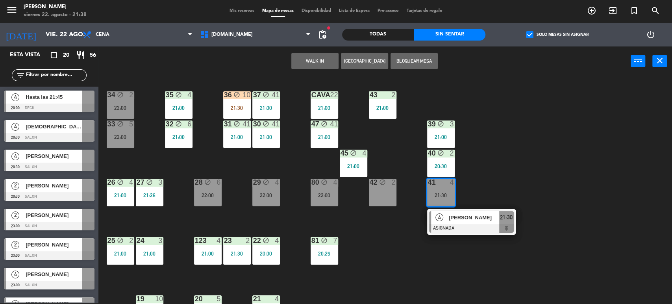
click at [399, 263] on div "34 block 2 22:00 35 block 4 21:00 36 block 10 21:30 43 2 21:00 37 block 41 21:0…" at bounding box center [388, 190] width 567 height 227
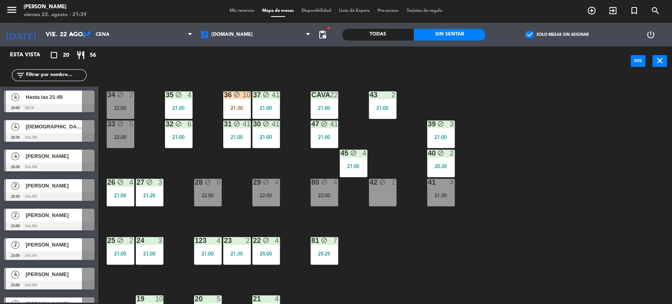
drag, startPoint x: 430, startPoint y: 218, endPoint x: 424, endPoint y: 218, distance: 5.5
click at [429, 218] on div "34 block 2 22:00 35 block 4 21:00 36 block 10 21:30 43 2 21:00 37 block 41 21:0…" at bounding box center [388, 190] width 567 height 227
click at [330, 187] on div "80 block 4 22:00" at bounding box center [325, 193] width 28 height 28
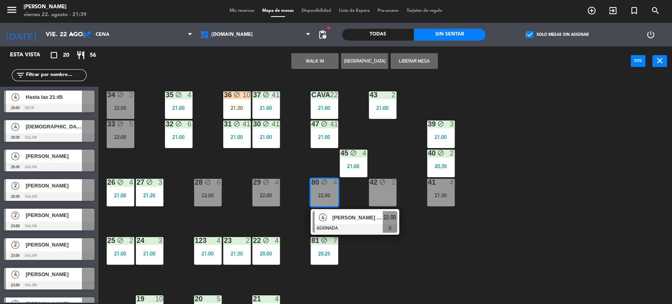
click at [421, 242] on div "34 block 2 22:00 35 block 4 21:00 36 block 10 21:30 43 2 21:00 37 block 41 21:0…" at bounding box center [388, 190] width 567 height 227
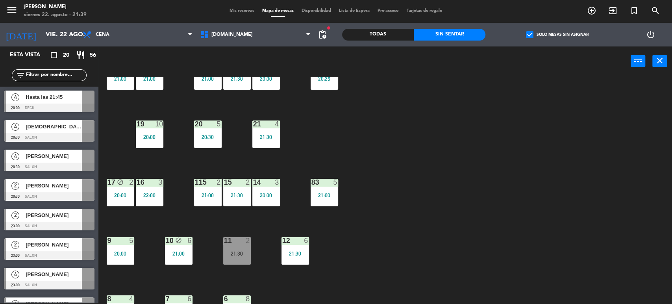
scroll to position [251, 0]
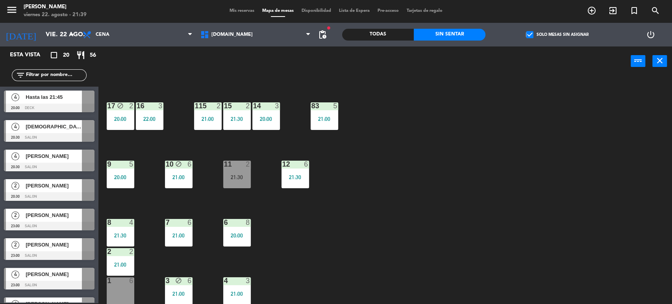
click at [230, 174] on div "21:30" at bounding box center [237, 177] width 28 height 6
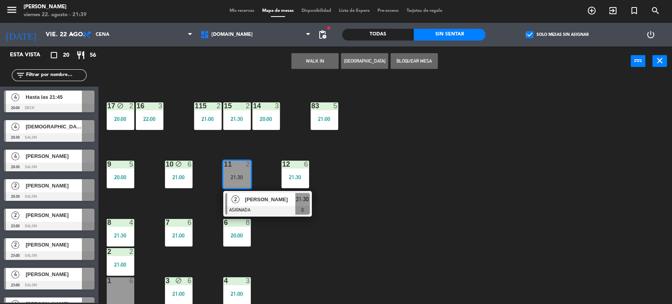
scroll to position [32, 0]
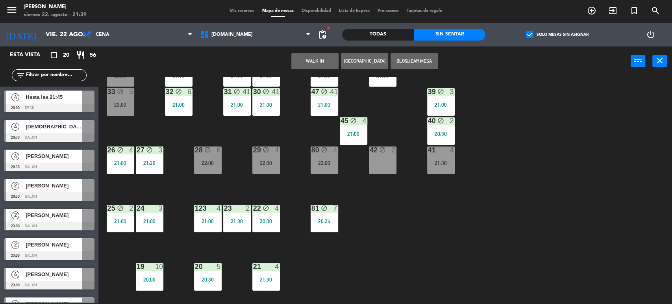
click at [394, 157] on div "42 block 2" at bounding box center [383, 160] width 28 height 28
click at [325, 62] on button "Mover" at bounding box center [314, 61] width 47 height 16
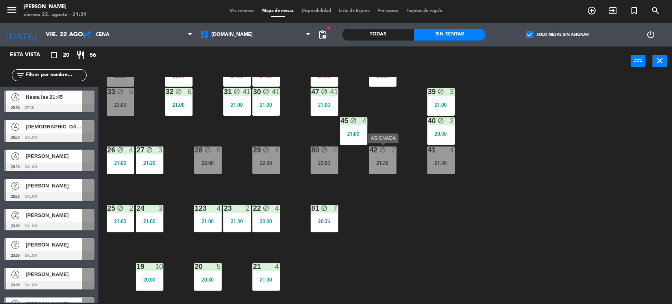
click at [375, 161] on div "21:30" at bounding box center [383, 163] width 28 height 6
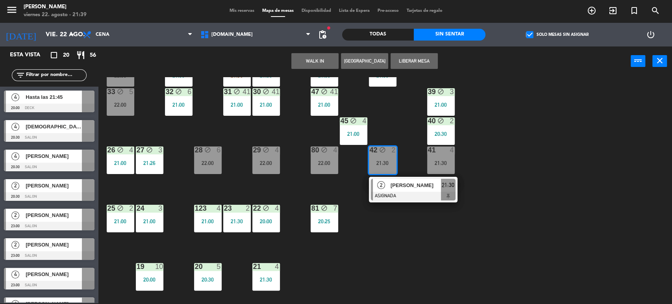
click at [393, 174] on div "42 block 2 21:30 2 [PERSON_NAME] ASIGNADA 21:30" at bounding box center [383, 160] width 28 height 28
click at [430, 179] on div "[PERSON_NAME]" at bounding box center [415, 185] width 51 height 13
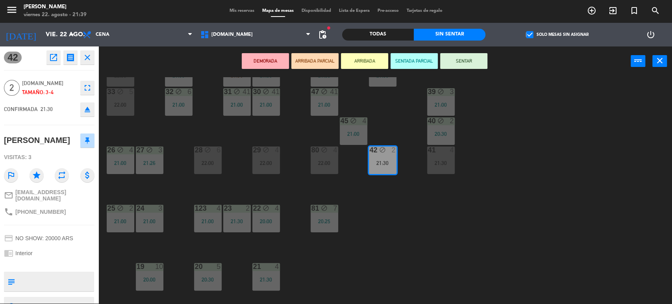
click at [467, 64] on button "SENTAR" at bounding box center [463, 61] width 47 height 16
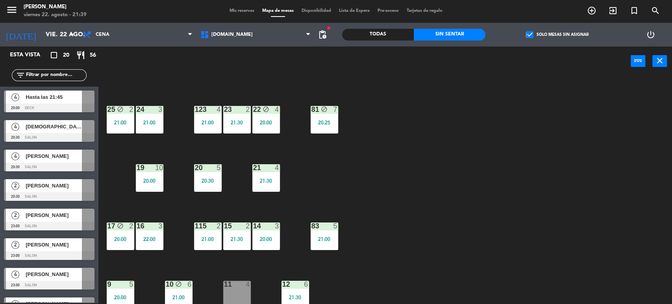
scroll to position [175, 0]
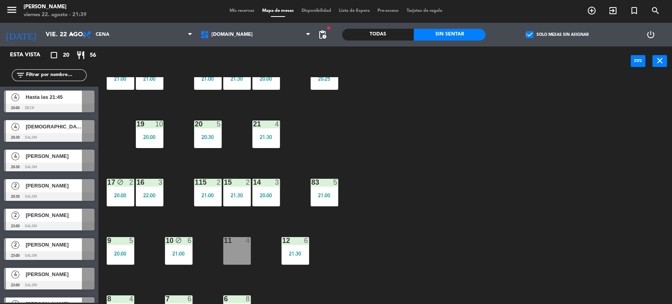
click at [223, 140] on div "34 block 2 22:00 35 block 4 21:00 36 block 10 21:30 43 2 21:00 37 block 41 21:0…" at bounding box center [388, 190] width 567 height 227
click at [196, 143] on div "20 5 20:30" at bounding box center [208, 134] width 28 height 28
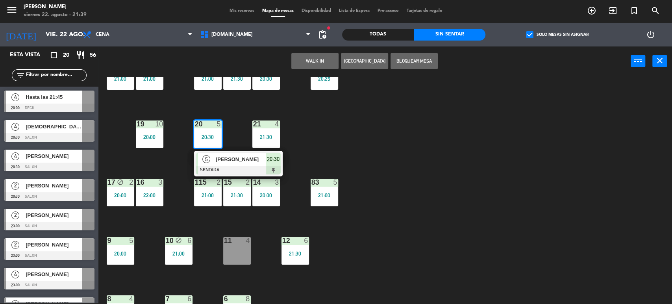
click at [442, 128] on div "34 block 2 22:00 35 block 4 21:00 36 block 10 21:30 43 2 21:00 37 block 41 21:0…" at bounding box center [388, 190] width 567 height 227
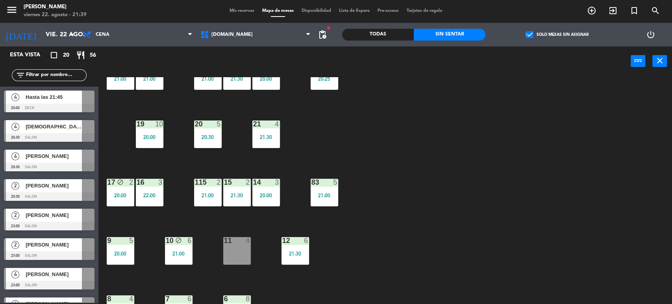
scroll to position [0, 0]
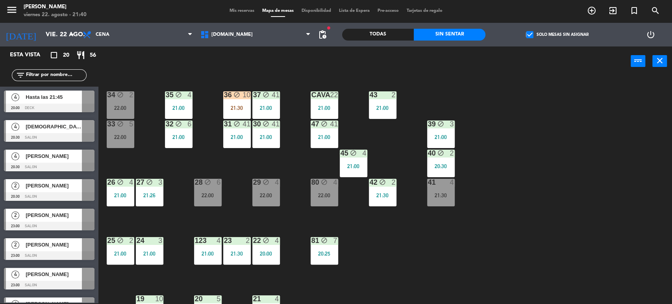
click at [503, 127] on div "34 block 2 22:00 35 block 4 21:00 36 block 10 21:30 43 2 21:00 37 block 41 21:0…" at bounding box center [388, 190] width 567 height 227
click at [486, 28] on div "check_box Solo mesas sin asignar" at bounding box center [557, 35] width 144 height 24
click at [176, 242] on div "34 block 2 22:00 35 block 4 21:00 36 block 10 21:30 43 2 21:00 37 block 41 21:0…" at bounding box center [388, 190] width 567 height 227
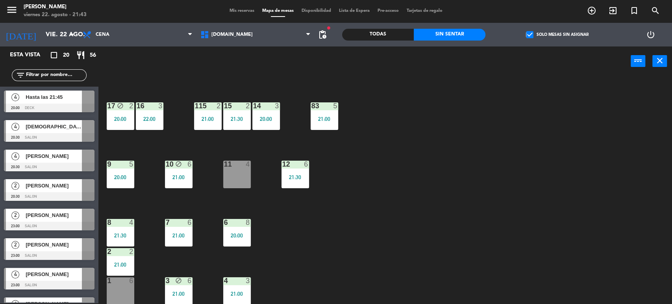
click at [548, 41] on div "check_box Solo mesas sin asignar" at bounding box center [557, 35] width 144 height 24
click at [540, 33] on label "check_box Solo mesas sin asignar" at bounding box center [557, 34] width 62 height 7
click at [557, 35] on input "check_box Solo mesas sin asignar" at bounding box center [557, 35] width 0 height 0
click at [393, 198] on div "34 block 2 22:00 35 block 4 21:00 36 block 10 21:30 43 2 21:00 37 block 41 21:0…" at bounding box center [388, 190] width 567 height 227
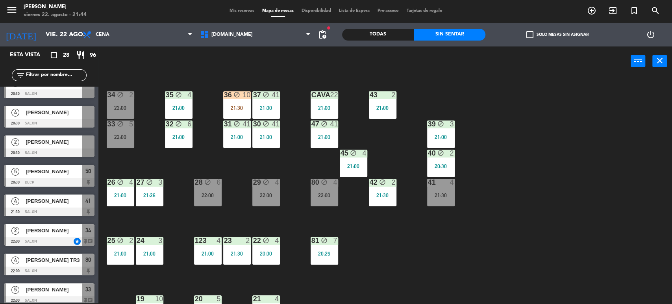
click at [238, 162] on div "34 block 2 22:00 35 block 4 21:00 36 block 10 21:30 43 2 21:00 37 block 41 21:0…" at bounding box center [388, 190] width 567 height 227
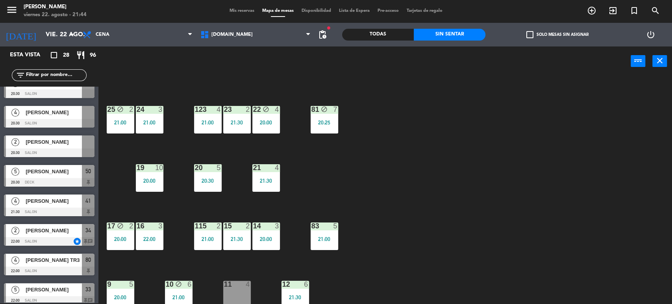
scroll to position [175, 0]
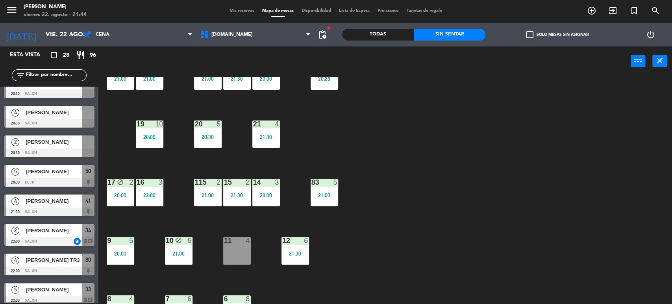
click at [118, 251] on div "20:00" at bounding box center [121, 254] width 28 height 6
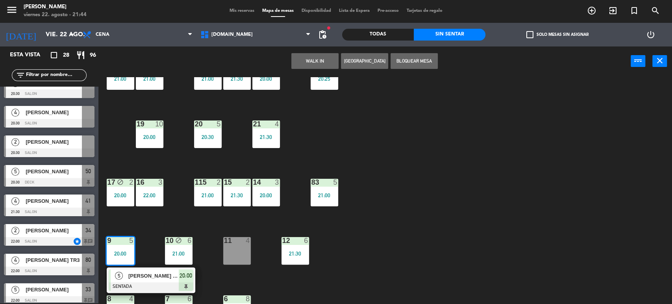
click at [156, 289] on div at bounding box center [151, 286] width 85 height 9
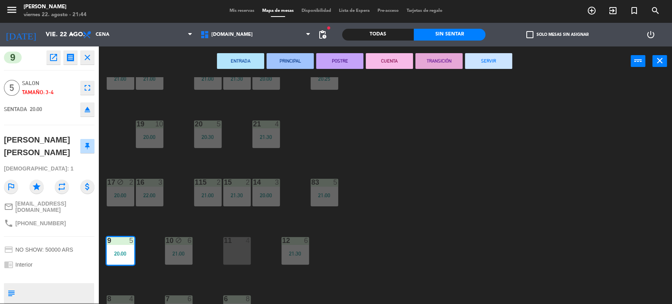
click at [349, 62] on button "POSTRE" at bounding box center [339, 61] width 47 height 16
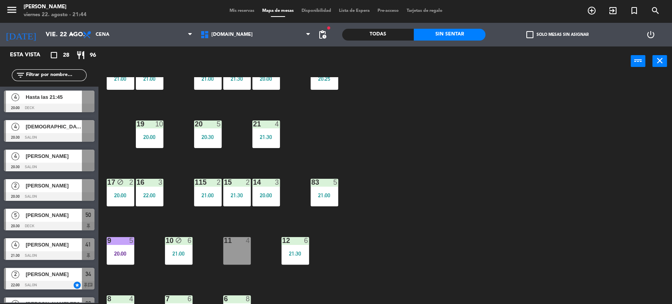
click at [286, 23] on div "[DOMAIN_NAME] [DOMAIN_NAME] [DOMAIN_NAME] [DOMAIN_NAME] [DOMAIN_NAME]" at bounding box center [255, 35] width 118 height 24
click at [282, 26] on span "[DOMAIN_NAME]" at bounding box center [255, 34] width 118 height 17
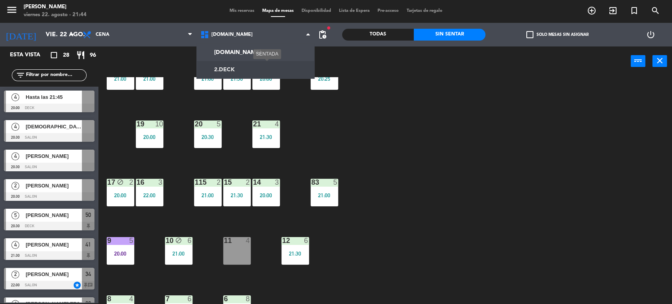
scroll to position [251, 0]
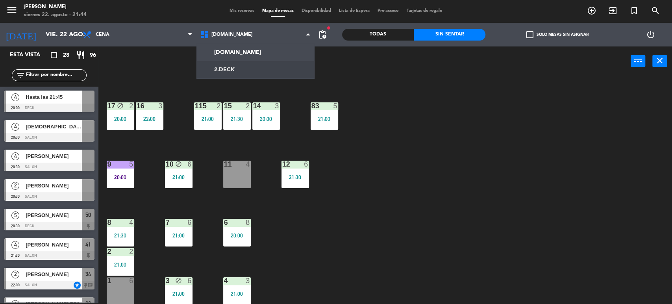
click at [381, 171] on div "34 block 2 22:00 35 block 4 21:00 36 block 10 21:30 43 2 21:00 37 block 41 21:0…" at bounding box center [388, 190] width 567 height 227
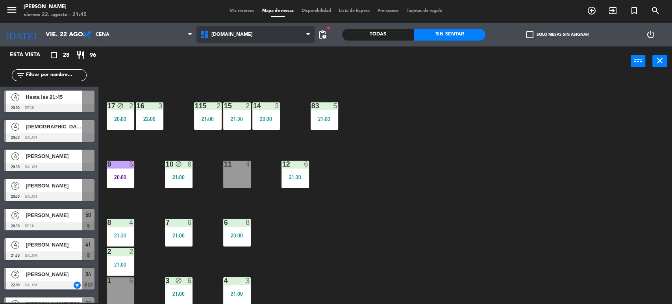
click at [233, 32] on span "[DOMAIN_NAME]" at bounding box center [255, 34] width 118 height 17
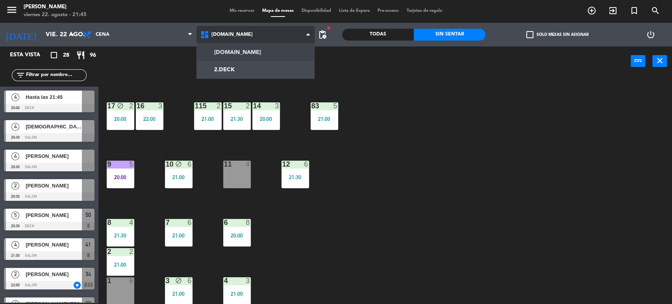
click at [242, 64] on ng-component "menu Gardiner viernes 22. agosto - 21:45 Mis reservas Mapa de mesas Disponibili…" at bounding box center [336, 151] width 672 height 305
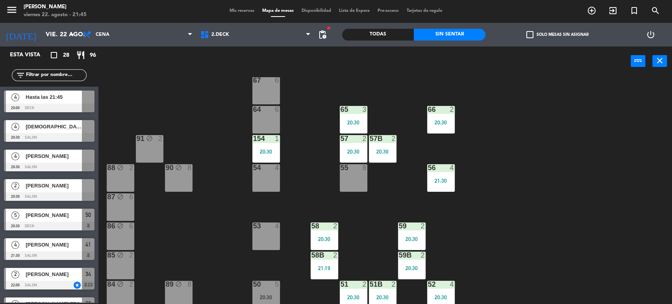
scroll to position [135, 0]
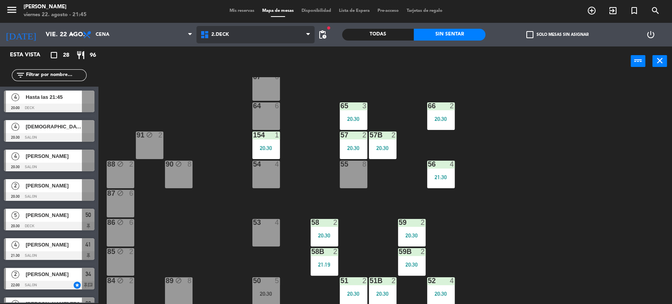
click at [265, 30] on span "2.DECK" at bounding box center [255, 34] width 118 height 17
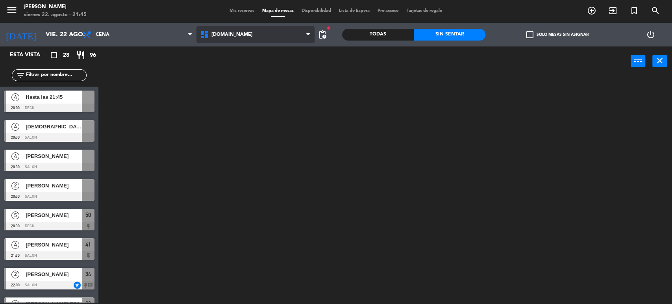
click at [264, 56] on ng-component "menu Gardiner viernes 22. agosto - 21:45 Mis reservas Mapa de mesas Disponibili…" at bounding box center [336, 151] width 672 height 305
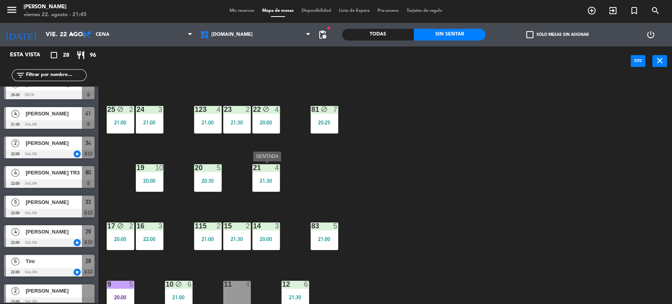
scroll to position [218, 0]
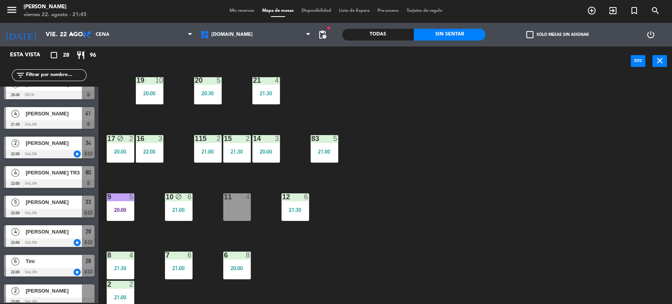
click at [240, 207] on div "11 4" at bounding box center [237, 207] width 28 height 28
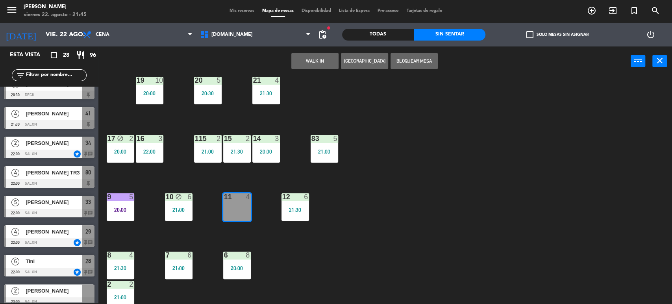
click at [352, 228] on div "34 block 2 22:00 35 block 4 21:00 36 block 10 21:30 43 2 21:00 37 block 41 21:0…" at bounding box center [388, 190] width 567 height 227
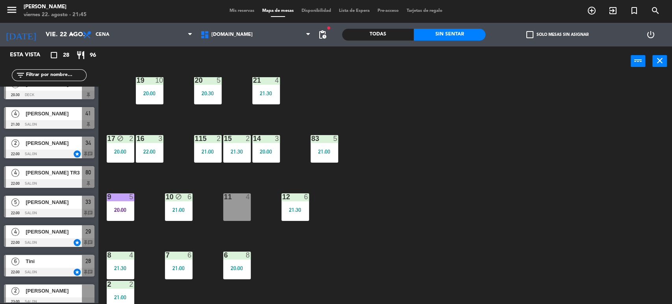
scroll to position [251, 0]
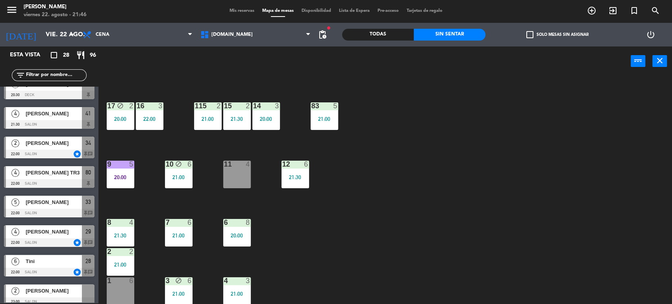
click at [547, 90] on div "34 block 2 22:00 35 block 4 21:00 36 block 10 21:30 43 2 21:00 37 block 41 21:0…" at bounding box center [388, 190] width 567 height 227
click at [542, 68] on div "power_input close" at bounding box center [364, 61] width 532 height 30
click at [457, 163] on div "34 block 2 22:00 35 block 4 21:00 36 block 10 21:30 43 2 21:00 37 block 41 21:0…" at bounding box center [388, 190] width 567 height 227
click at [382, 29] on div "Todas" at bounding box center [378, 35] width 72 height 12
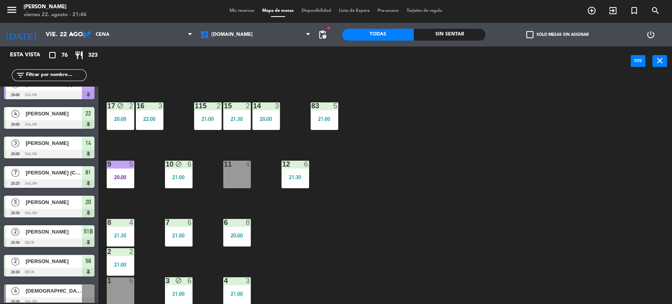
scroll to position [692, 0]
click at [74, 74] on input "text" at bounding box center [55, 75] width 61 height 9
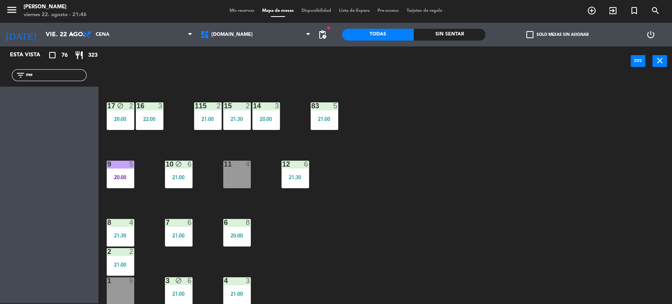
type input "m"
type input "l"
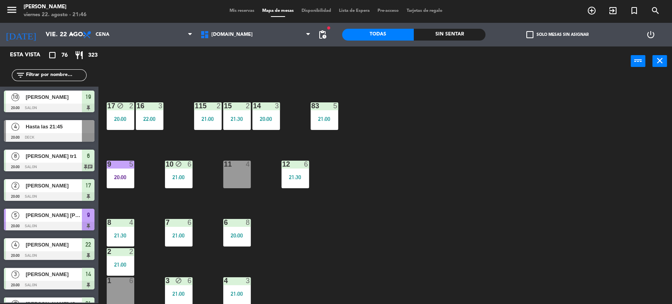
click at [458, 32] on div "Sin sentar" at bounding box center [450, 35] width 72 height 12
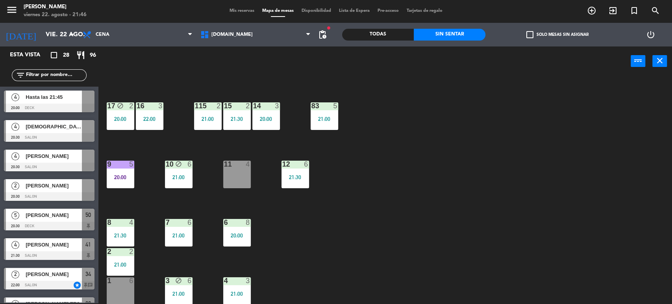
click at [59, 69] on div "filter_list" at bounding box center [49, 75] width 75 height 12
click at [64, 76] on input "text" at bounding box center [55, 75] width 61 height 9
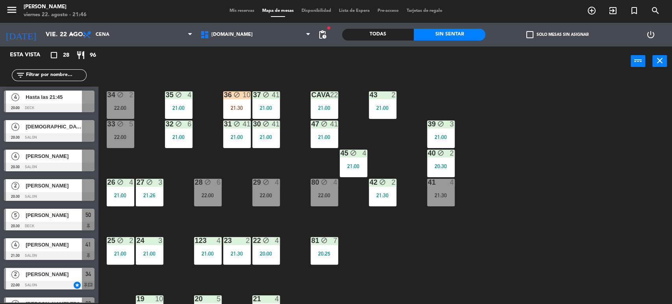
click at [438, 268] on div "34 block 2 22:00 35 block 4 21:00 36 block 10 21:30 43 2 21:00 37 block 41 21:0…" at bounding box center [388, 190] width 567 height 227
click at [242, 106] on div "21:30" at bounding box center [237, 108] width 28 height 6
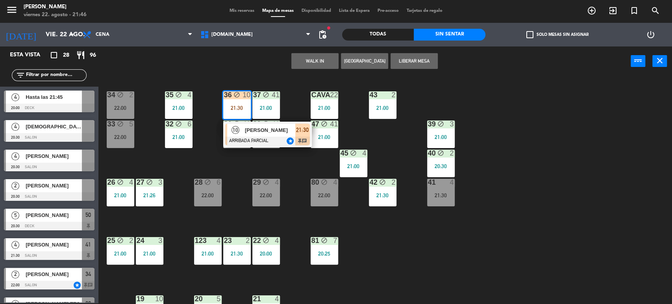
click at [247, 166] on div "34 block 2 22:00 35 block 4 21:00 36 block 10 21:30 10 [PERSON_NAME] ARRIBADA P…" at bounding box center [388, 190] width 567 height 227
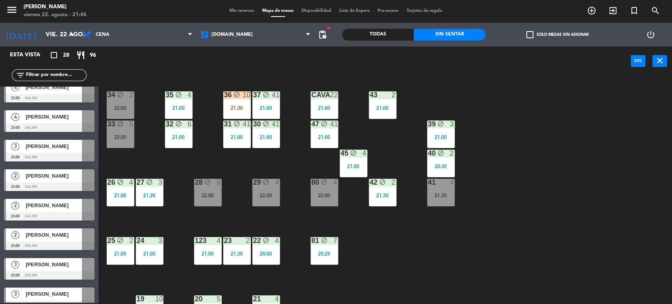
scroll to position [611, 0]
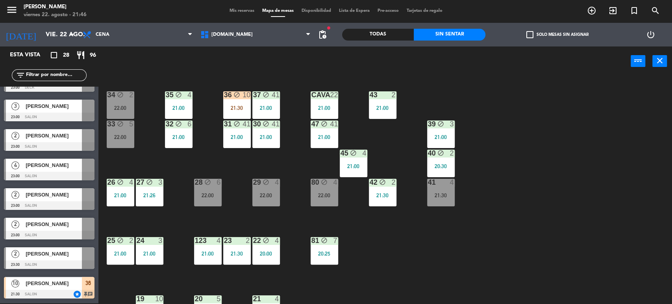
drag, startPoint x: 571, startPoint y: 172, endPoint x: 490, endPoint y: 122, distance: 95.2
click at [570, 171] on div "34 block 2 22:00 35 block 4 21:00 36 block 10 21:30 43 2 21:00 37 block 41 21:0…" at bounding box center [388, 190] width 567 height 227
click at [385, 34] on div "Todas" at bounding box center [378, 35] width 72 height 12
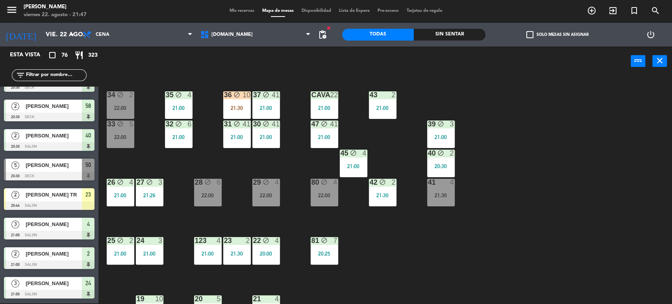
scroll to position [2028, 0]
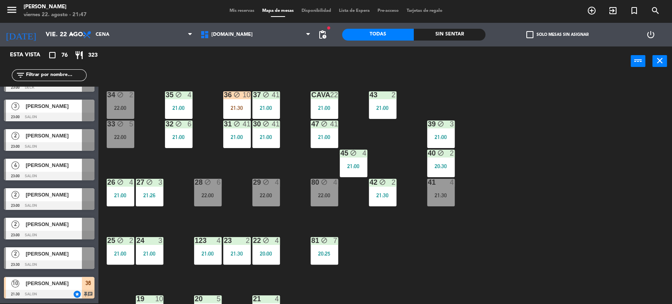
click at [63, 79] on div "filter_list" at bounding box center [49, 75] width 75 height 12
click at [197, 154] on div "34 block 2 22:00 35 block 4 21:00 36 block 10 21:30 43 2 21:00 37 block 41 21:0…" at bounding box center [388, 190] width 567 height 227
click at [208, 201] on div "28 block 6 22:00" at bounding box center [208, 193] width 28 height 28
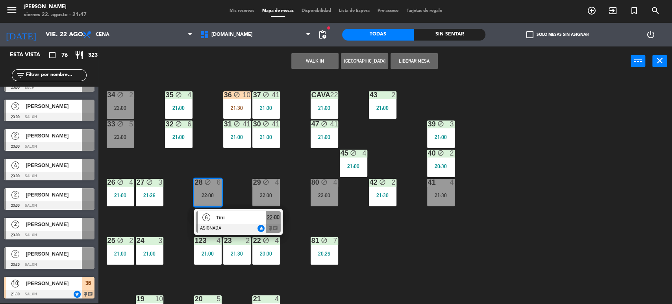
click at [236, 187] on div "34 block 2 22:00 35 block 4 21:00 36 block 10 21:30 43 2 21:00 37 block 41 21:0…" at bounding box center [388, 190] width 567 height 227
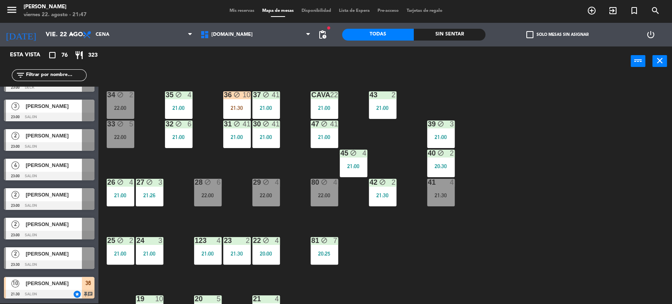
click at [465, 37] on div "Sin sentar" at bounding box center [450, 35] width 72 height 12
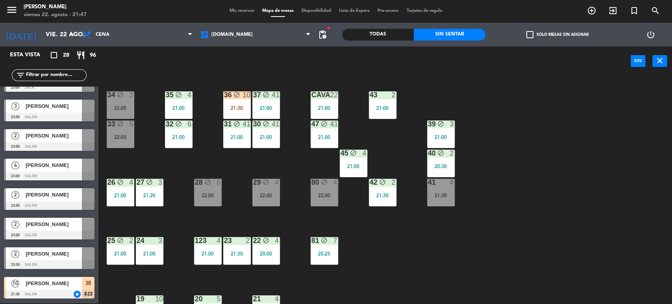
scroll to position [611, 0]
click at [323, 37] on span "pending_actions" at bounding box center [322, 34] width 9 height 9
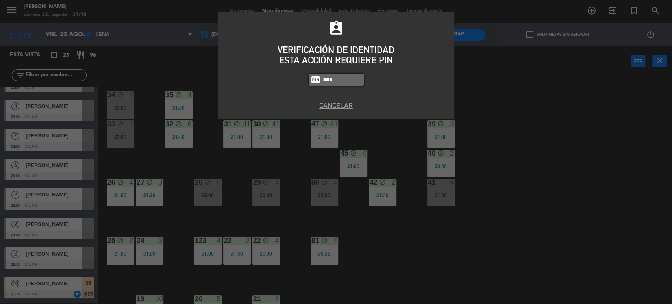
type input "3871"
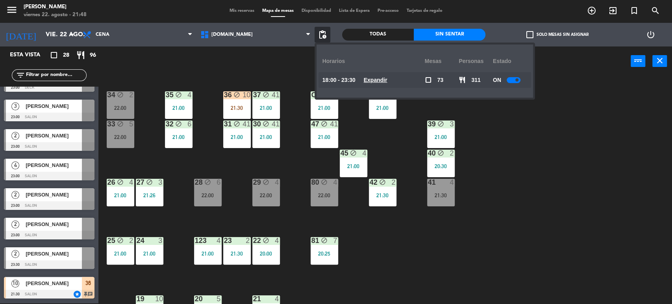
click at [595, 113] on div "34 block 2 22:00 35 block 4 21:00 36 block 10 21:30 43 2 21:00 37 block 41 21:0…" at bounding box center [388, 190] width 567 height 227
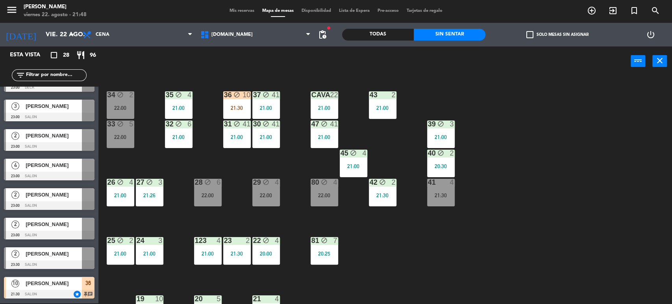
click at [390, 39] on div "Todas" at bounding box center [378, 35] width 72 height 12
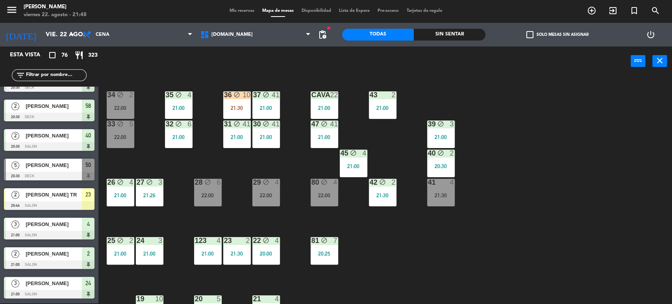
scroll to position [2028, 0]
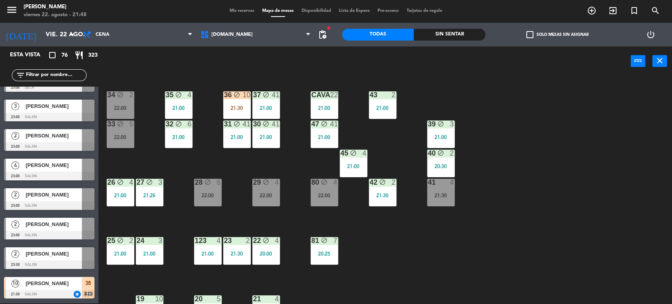
click at [580, 99] on div "34 block 2 22:00 35 block 4 21:00 36 block 10 21:30 43 2 21:00 37 block 41 21:0…" at bounding box center [388, 190] width 567 height 227
click at [463, 38] on div "Sin sentar" at bounding box center [450, 35] width 72 height 12
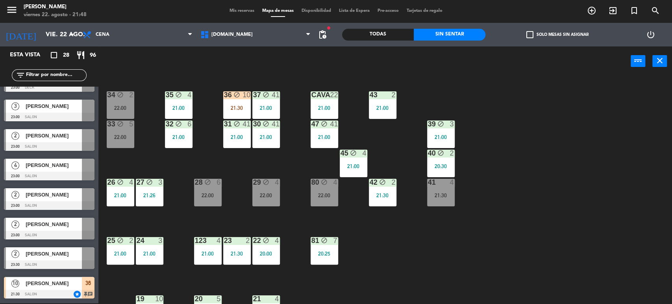
click at [537, 33] on label "check_box_outline_blank Solo mesas sin asignar" at bounding box center [557, 34] width 62 height 7
click at [557, 35] on input "check_box_outline_blank Solo mesas sin asignar" at bounding box center [557, 35] width 0 height 0
click at [434, 251] on div "34 block 2 22:00 35 block 4 21:00 36 block 10 21:30 43 2 21:00 37 block 41 21:0…" at bounding box center [388, 190] width 567 height 227
click at [534, 33] on label "check_box Solo mesas sin asignar" at bounding box center [557, 34] width 62 height 7
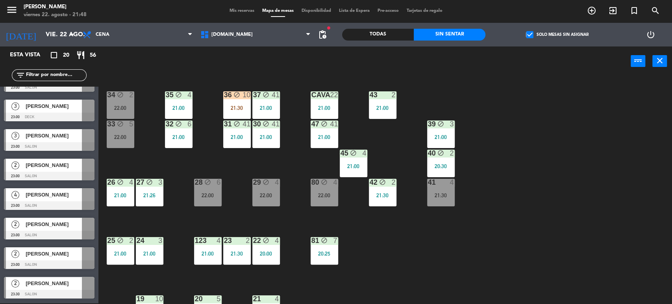
click at [557, 35] on input "check_box Solo mesas sin asignar" at bounding box center [557, 35] width 0 height 0
click at [47, 77] on input "text" at bounding box center [55, 75] width 61 height 9
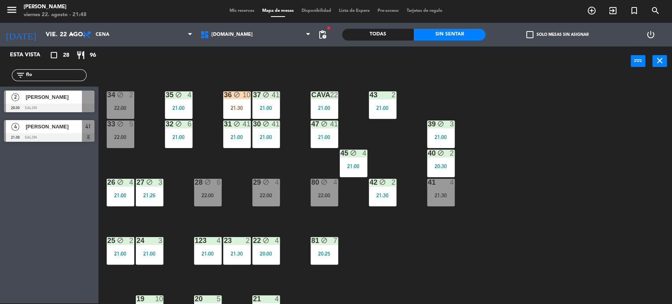
type input "flo"
click at [0, 206] on div "Esta vista crop_square 28 restaurant 96 filter_list flo 2 [PERSON_NAME] 20:30 S…" at bounding box center [49, 174] width 98 height 257
click at [87, 131] on div "41" at bounding box center [88, 126] width 13 height 13
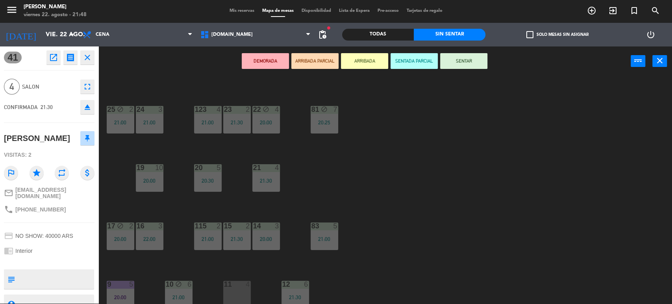
scroll to position [175, 0]
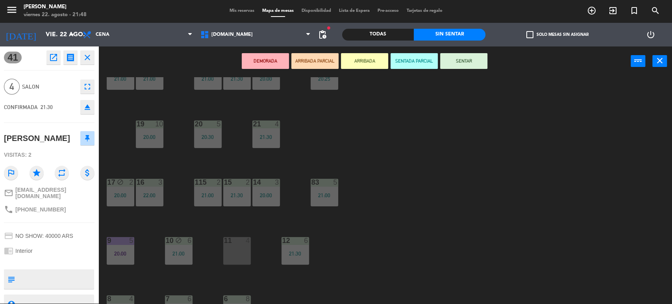
click at [307, 68] on div "DEMORADA ARRIBADA PARCIAL ARRIBADA SENTADA PARCIAL SENTAR power_input close" at bounding box center [364, 61] width 532 height 30
click at [320, 59] on button "ARRIBADA PARCIAL" at bounding box center [314, 61] width 47 height 16
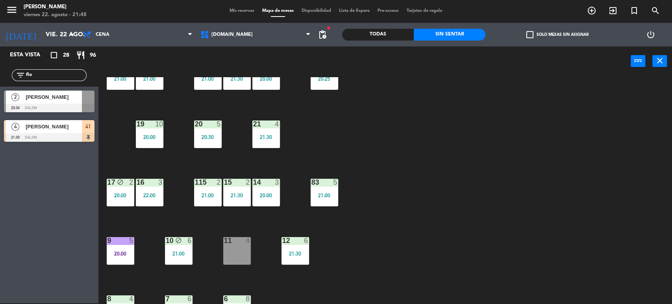
scroll to position [0, 0]
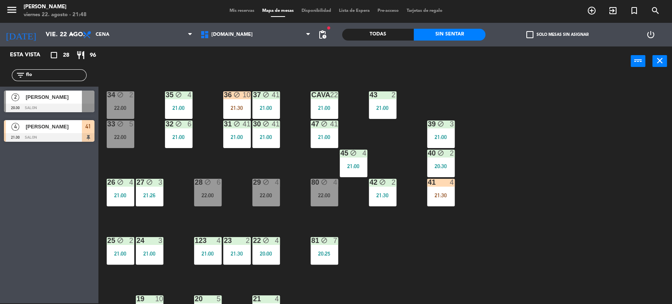
drag, startPoint x: 42, startPoint y: 70, endPoint x: 0, endPoint y: 56, distance: 44.1
click at [0, 59] on div "Esta vista crop_square 28 restaurant 96 filter_list flo 2 [PERSON_NAME] 20:30 S…" at bounding box center [49, 95] width 98 height 99
click at [50, 76] on input "flo" at bounding box center [55, 75] width 61 height 9
drag, startPoint x: 50, startPoint y: 76, endPoint x: 0, endPoint y: 76, distance: 50.4
click at [0, 78] on div "filter_list flo" at bounding box center [49, 75] width 98 height 23
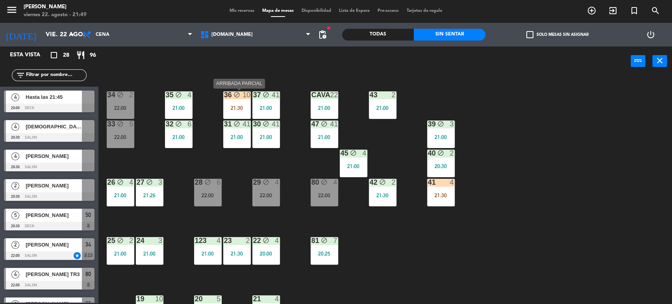
click at [237, 113] on div "36 block 10 21:30" at bounding box center [237, 105] width 28 height 28
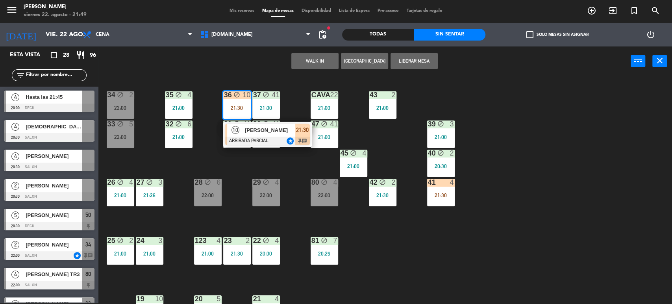
click at [275, 150] on div "34 block 2 22:00 35 block 4 21:00 36 block 10 21:30 10 [PERSON_NAME] ARRIBADA P…" at bounding box center [388, 190] width 567 height 227
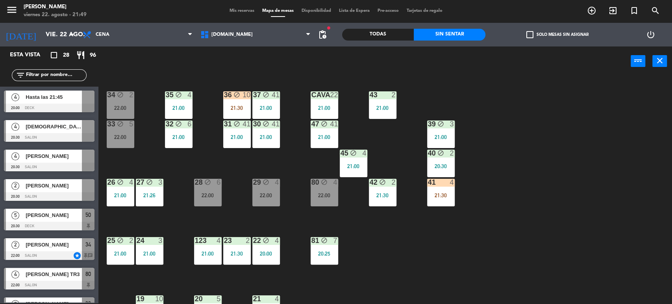
click at [230, 110] on div "36 block 10 21:30" at bounding box center [237, 105] width 28 height 28
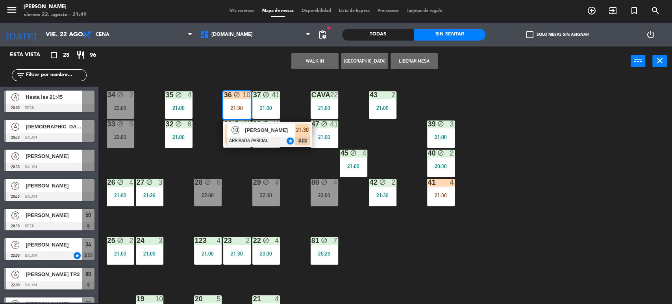
click at [262, 129] on span "[PERSON_NAME]" at bounding box center [270, 130] width 50 height 8
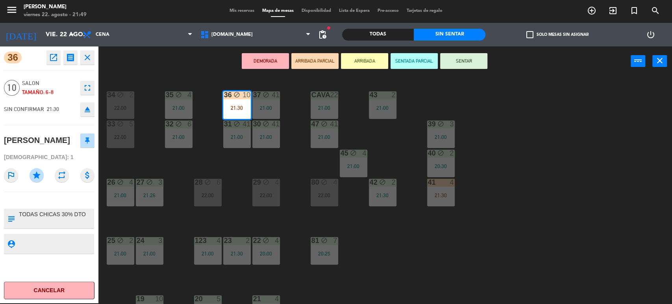
click at [458, 63] on button "SENTAR" at bounding box center [463, 61] width 47 height 16
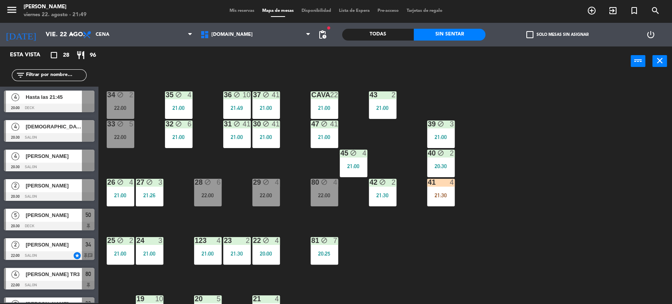
scroll to position [233, 0]
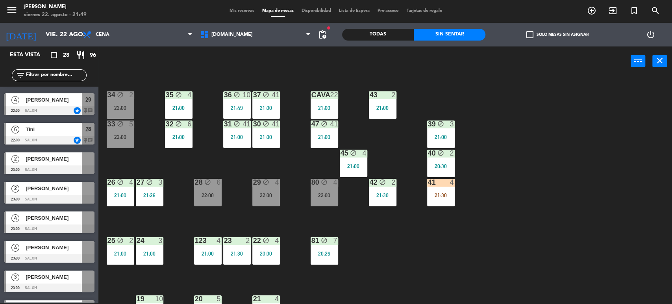
click at [135, 140] on div "34 block 2 22:00 35 block 4 21:00 36 block 10 21:49 43 2 21:00 37 block 41 21:0…" at bounding box center [388, 190] width 567 height 227
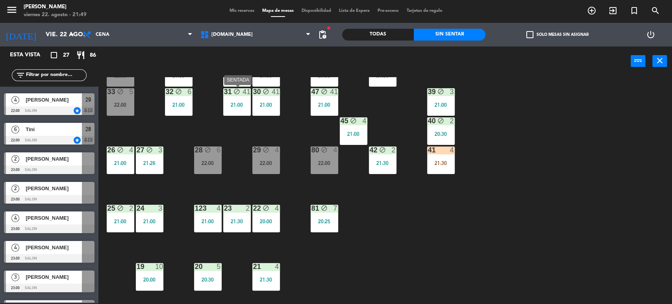
scroll to position [0, 0]
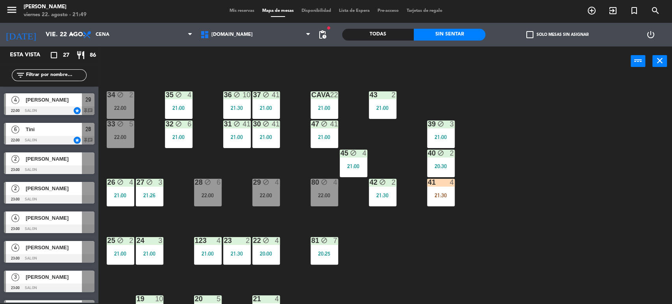
click at [384, 30] on div "Todas" at bounding box center [378, 35] width 72 height 12
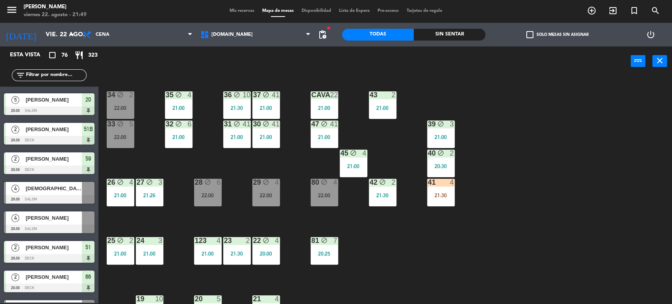
scroll to position [1650, 0]
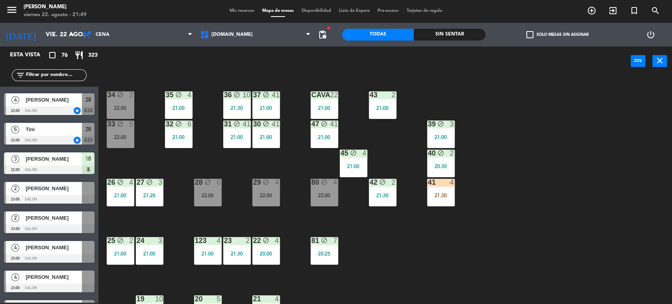
click at [161, 222] on div "34 block 2 22:00 35 block 4 21:00 36 block 10 21:30 43 2 21:00 37 block 41 21:0…" at bounding box center [388, 190] width 567 height 227
click at [155, 197] on div "21:26" at bounding box center [150, 195] width 28 height 6
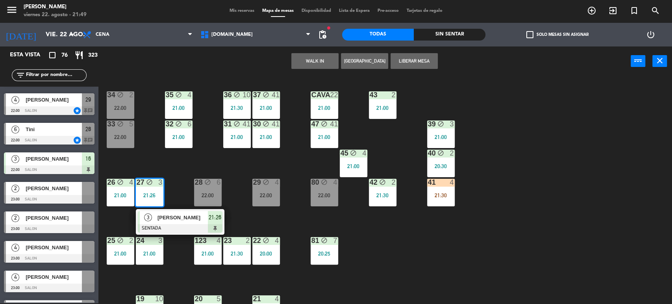
click at [187, 165] on div "34 block 2 22:00 35 block 4 21:00 36 block 10 21:30 43 2 21:00 37 block 41 21:0…" at bounding box center [388, 190] width 567 height 227
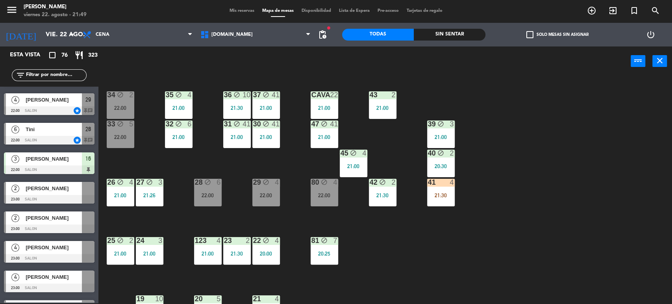
click at [175, 145] on div "32 block 6 21:00" at bounding box center [179, 134] width 28 height 28
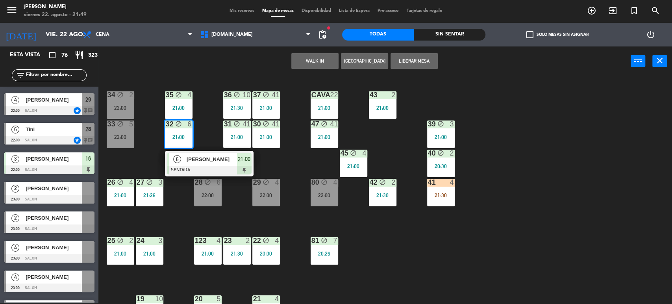
click at [121, 128] on div "33 block 5 22:00" at bounding box center [121, 134] width 28 height 28
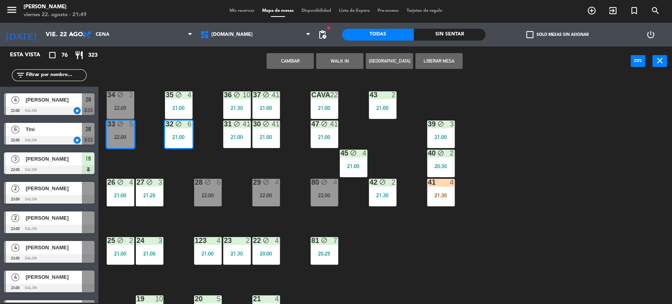
click at [361, 235] on div "34 block 2 22:00 35 block 4 21:00 36 block 10 21:30 43 2 21:00 37 block 41 21:0…" at bounding box center [388, 190] width 567 height 227
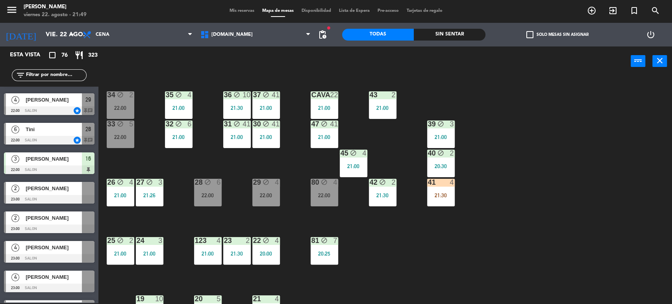
click at [129, 96] on div "2" at bounding box center [133, 94] width 13 height 7
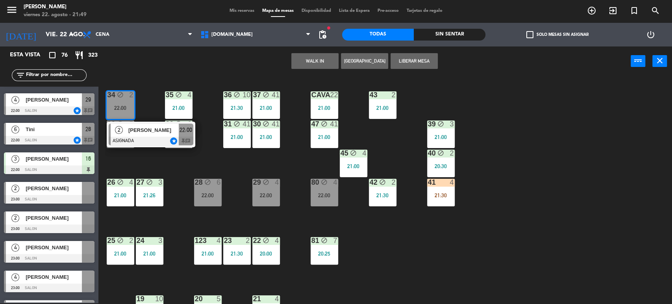
click at [165, 150] on div "34 block 2 22:00 2 [PERSON_NAME] grand ASIGNADA star 22:00 chat 35 block 4 21:0…" at bounding box center [388, 190] width 567 height 227
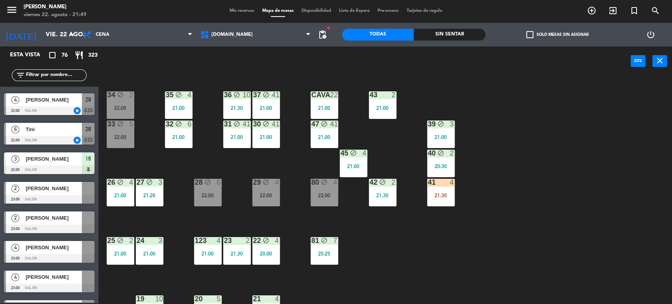
click at [212, 188] on div "28 block 6 22:00" at bounding box center [208, 193] width 28 height 28
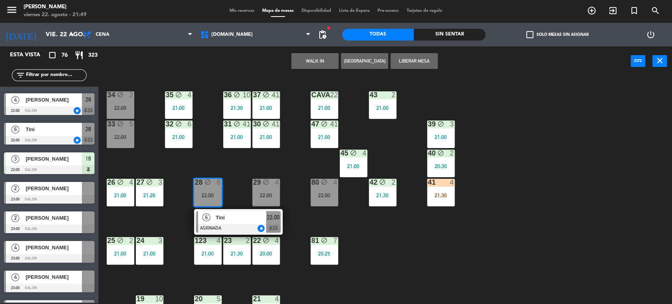
click at [233, 172] on div "34 block 2 22:00 35 block 4 21:00 36 block 10 21:30 43 2 21:00 37 block 41 21:0…" at bounding box center [388, 190] width 567 height 227
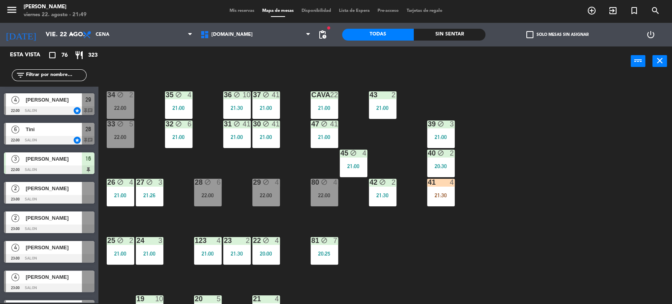
click at [275, 192] on div "22:00" at bounding box center [266, 195] width 28 height 6
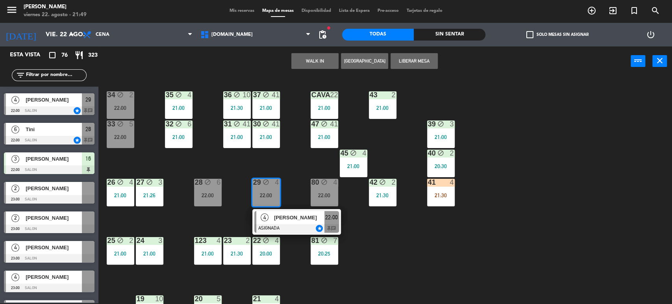
click at [440, 220] on div "34 block 2 22:00 35 block 4 21:00 36 block 10 21:30 43 2 21:00 37 block 41 21:0…" at bounding box center [388, 190] width 567 height 227
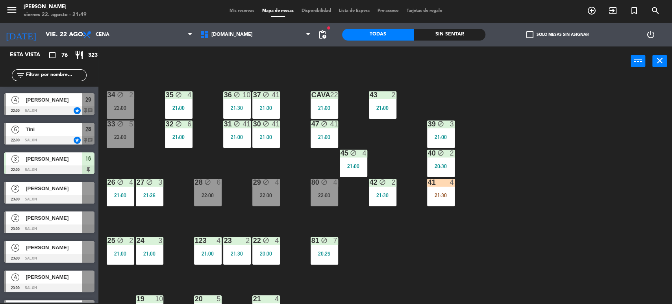
click at [147, 190] on div "27 block 3 21:26" at bounding box center [150, 193] width 28 height 28
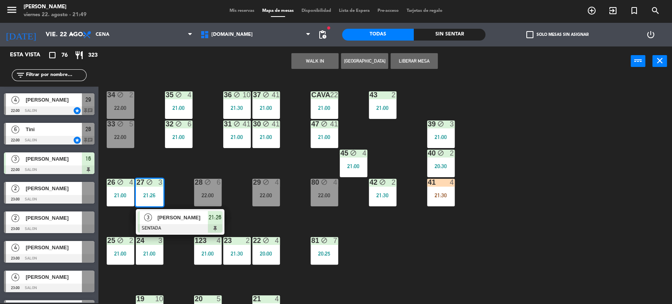
click at [149, 155] on div "34 block 2 22:00 35 block 4 21:00 36 block 10 21:30 43 2 21:00 37 block 41 21:0…" at bounding box center [388, 190] width 567 height 227
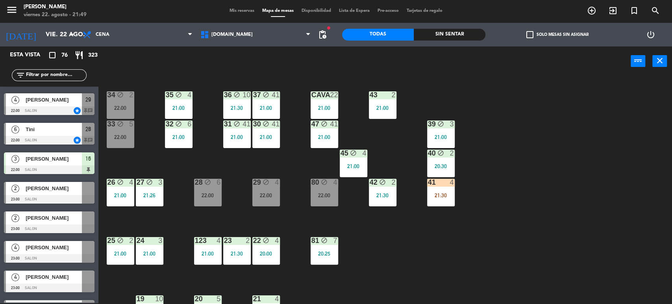
click at [126, 140] on div "33 block 5 22:00" at bounding box center [121, 134] width 28 height 28
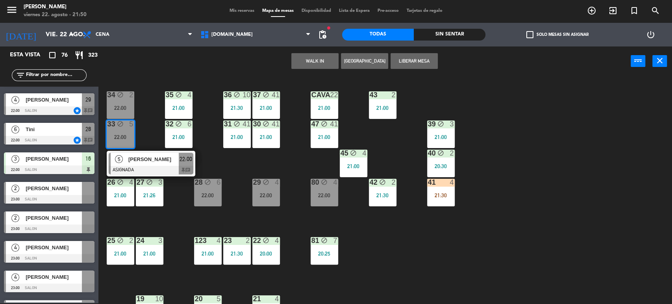
click at [144, 129] on div "34 block 2 22:00 35 block 4 21:00 36 block 10 21:30 43 2 21:00 37 block 41 21:0…" at bounding box center [388, 190] width 567 height 227
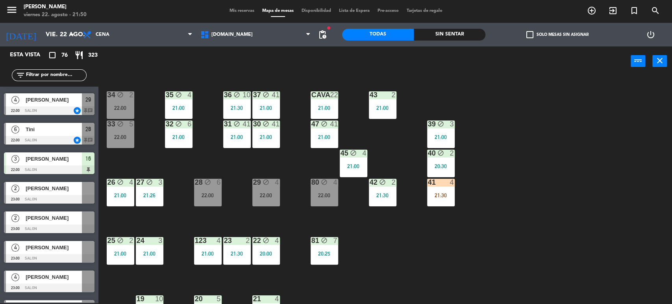
click at [129, 112] on div "34 block 2 22:00" at bounding box center [121, 105] width 28 height 28
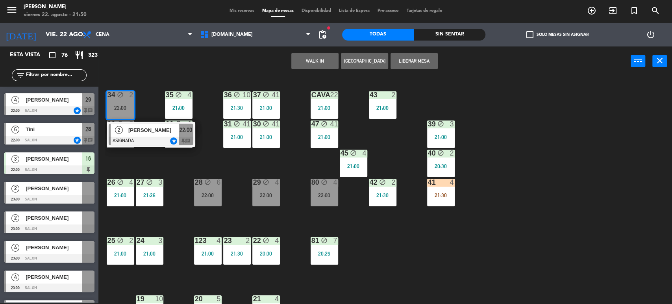
drag, startPoint x: 142, startPoint y: 158, endPoint x: 172, endPoint y: 160, distance: 30.8
click at [148, 159] on div "34 block 2 22:00 2 [PERSON_NAME] grand ASIGNADA star 22:00 chat 35 block 4 21:0…" at bounding box center [388, 190] width 567 height 227
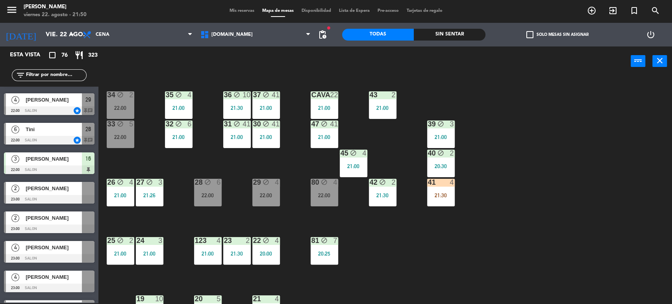
click at [172, 126] on div "block" at bounding box center [178, 123] width 13 height 7
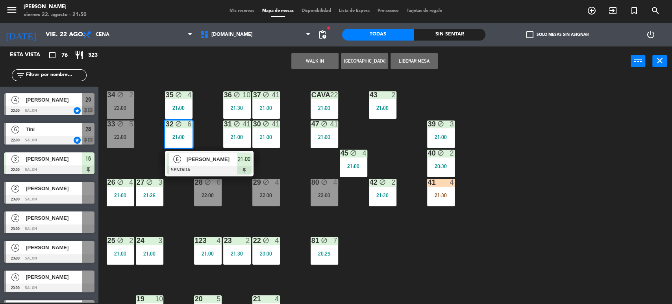
click at [135, 159] on div "34 block 2 22:00 35 block 4 21:00 36 block 10 21:30 43 2 21:00 37 block 41 21:0…" at bounding box center [388, 190] width 567 height 227
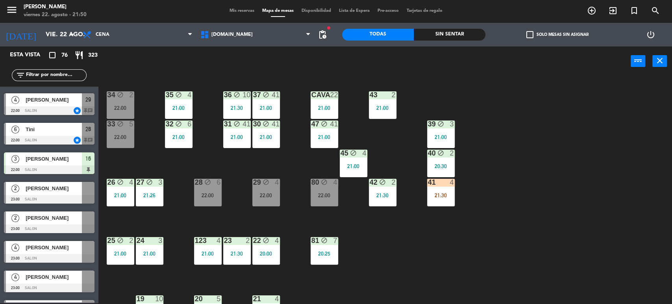
click at [263, 214] on div "34 block 2 22:00 35 block 4 21:00 36 block 10 21:30 43 2 21:00 37 block 41 21:0…" at bounding box center [388, 190] width 567 height 227
click at [270, 197] on div "22:00" at bounding box center [266, 195] width 28 height 6
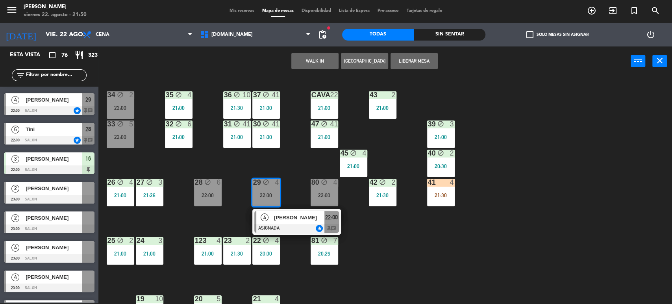
click at [388, 239] on div "34 block 2 22:00 35 block 4 21:00 36 block 10 21:30 43 2 21:00 37 block 41 21:0…" at bounding box center [388, 190] width 567 height 227
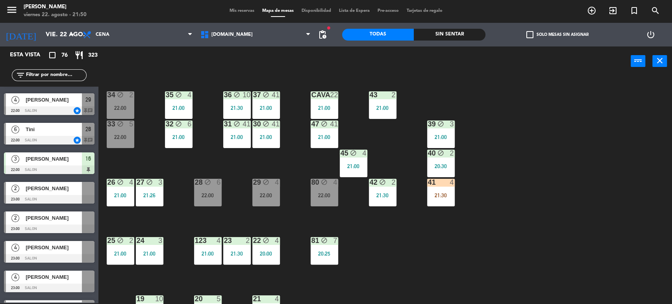
click at [327, 188] on div "80 block 4 22:00" at bounding box center [325, 193] width 28 height 28
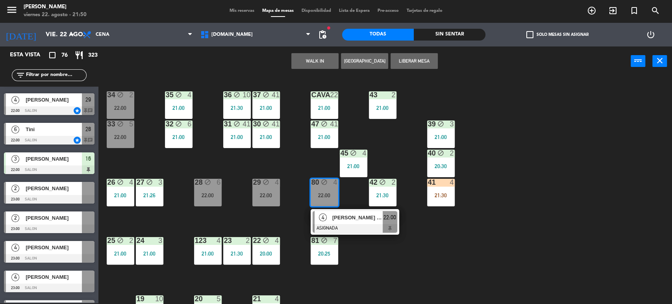
click at [501, 61] on div "WALK IN [GEOGRAPHIC_DATA] Liberar Mesa power_input close" at bounding box center [364, 61] width 532 height 30
click at [457, 31] on div "Sin sentar" at bounding box center [450, 35] width 72 height 12
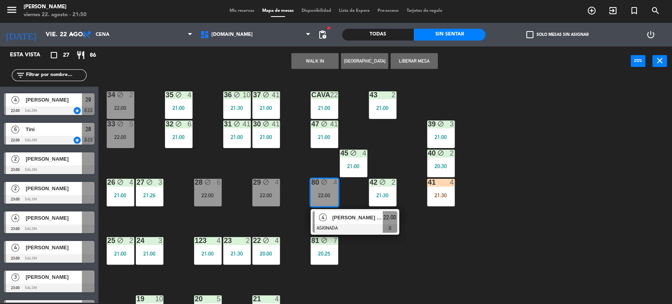
click at [506, 200] on div "34 block 2 22:00 35 block 4 21:00 36 block 10 21:30 43 2 21:00 37 block 41 21:0…" at bounding box center [388, 190] width 567 height 227
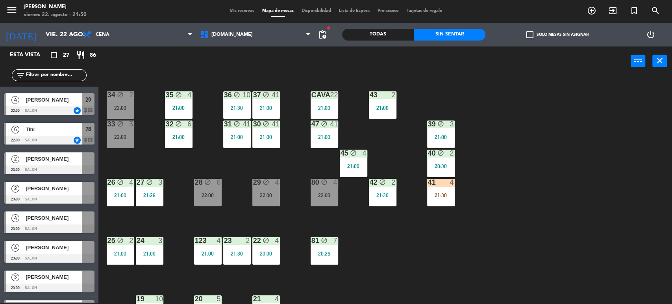
click at [315, 188] on div "80 block 4 22:00" at bounding box center [325, 193] width 28 height 28
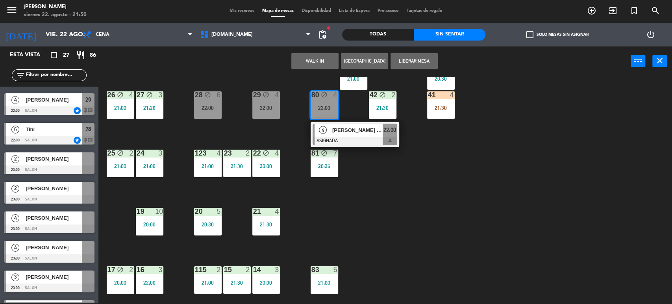
scroll to position [0, 0]
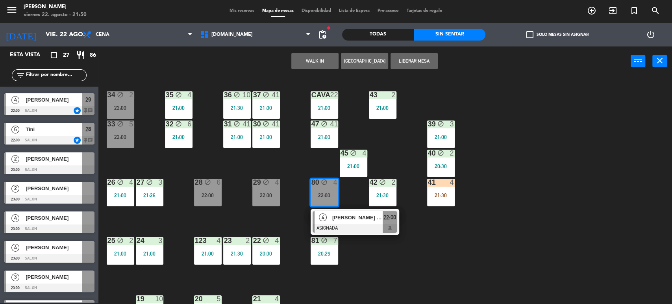
drag, startPoint x: 415, startPoint y: 293, endPoint x: 412, endPoint y: 285, distance: 8.3
click at [414, 291] on div "34 block 2 22:00 35 block 4 21:00 36 block 10 21:30 43 2 21:00 37 block 41 21:0…" at bounding box center [388, 190] width 567 height 227
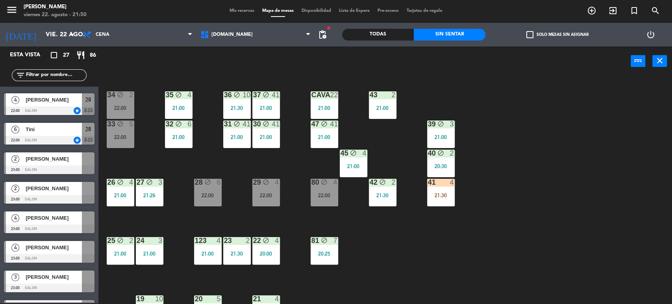
click at [311, 182] on div "80" at bounding box center [311, 182] width 0 height 7
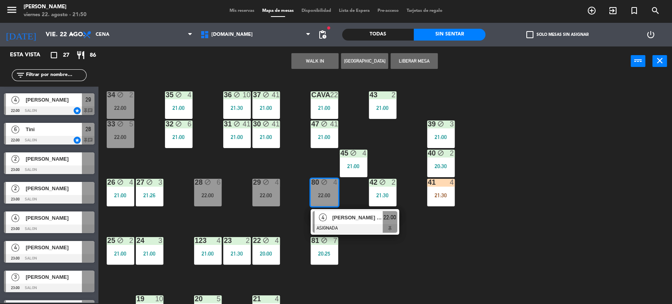
click at [466, 255] on div "34 block 2 22:00 35 block 4 21:00 36 block 10 21:30 43 2 21:00 37 block 41 21:0…" at bounding box center [388, 190] width 567 height 227
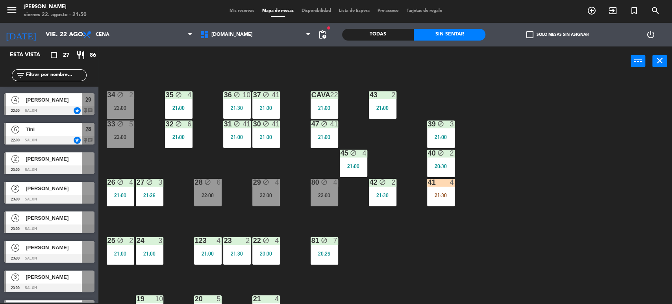
click at [450, 205] on div "41 4 21:30" at bounding box center [441, 193] width 28 height 28
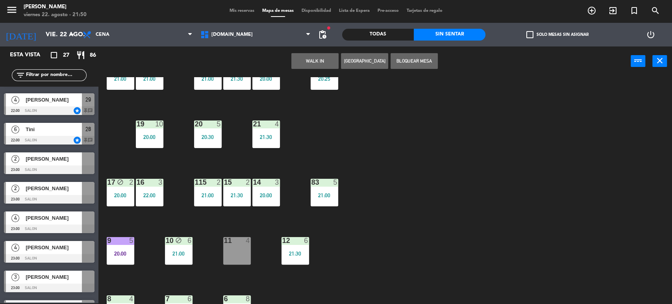
scroll to position [251, 0]
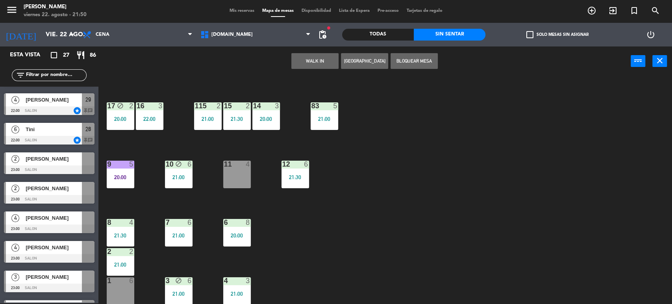
click at [327, 227] on div "34 block 2 22:00 35 block 4 21:00 36 block 10 21:30 43 2 21:00 37 block 41 21:0…" at bounding box center [388, 190] width 567 height 227
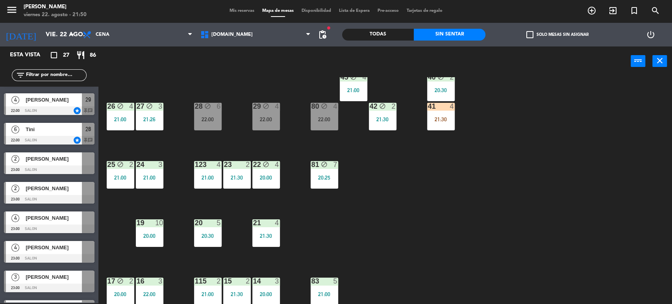
scroll to position [32, 0]
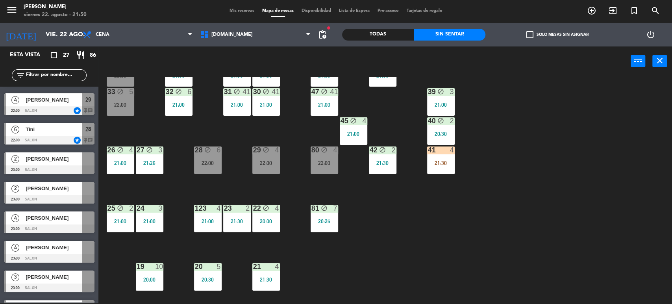
click at [268, 166] on div "29 block 4 22:00" at bounding box center [266, 160] width 28 height 28
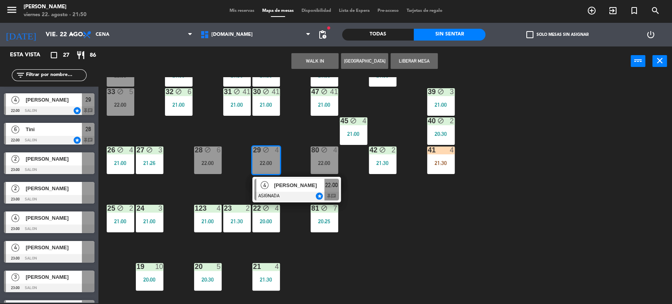
click at [289, 128] on div "34 block 2 22:00 35 block 4 21:00 36 block 10 21:30 43 2 21:00 37 block 41 21:0…" at bounding box center [388, 190] width 567 height 227
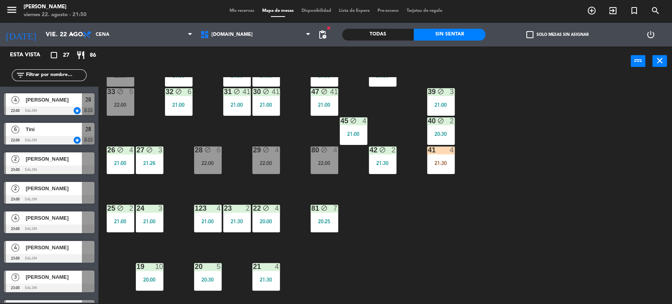
click at [255, 161] on div "22:00" at bounding box center [266, 163] width 28 height 6
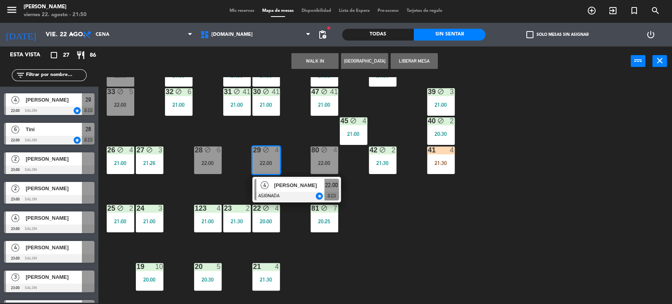
click at [283, 124] on div "34 block 2 22:00 35 block 4 21:00 36 block 10 21:30 43 2 21:00 37 block 41 21:0…" at bounding box center [388, 190] width 567 height 227
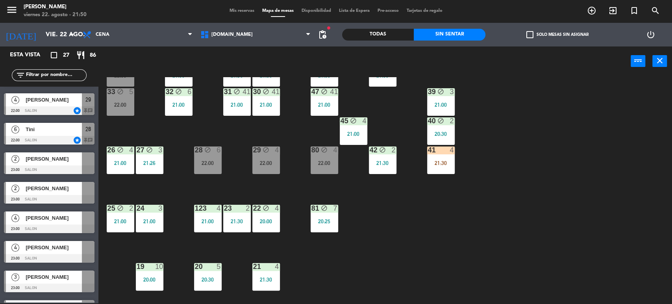
click at [340, 152] on div "4" at bounding box center [337, 149] width 13 height 7
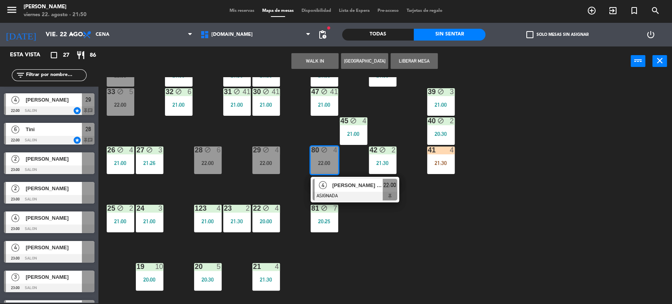
click at [372, 204] on div "34 block 2 22:00 35 block 4 21:00 36 block 10 21:30 43 2 21:00 37 block 41 21:0…" at bounding box center [388, 190] width 567 height 227
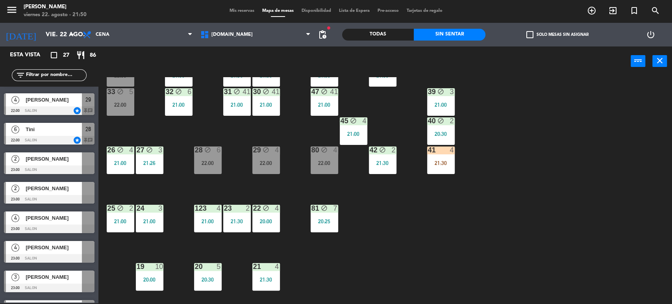
click at [320, 169] on div "80 block 4 22:00" at bounding box center [325, 160] width 28 height 28
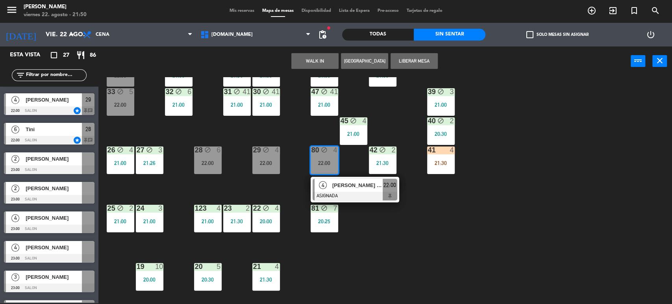
click at [407, 233] on div "34 block 2 22:00 35 block 4 21:00 36 block 10 21:30 43 2 21:00 37 block 41 21:0…" at bounding box center [388, 190] width 567 height 227
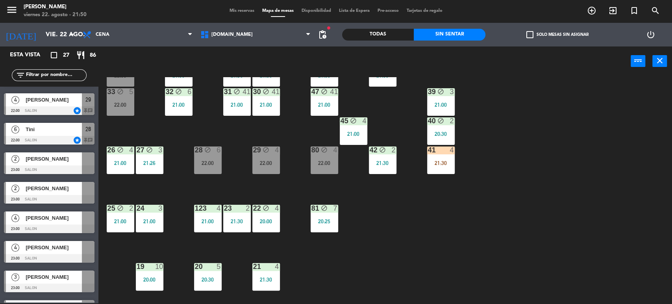
click at [324, 153] on div "80 block 4" at bounding box center [325, 150] width 28 height 8
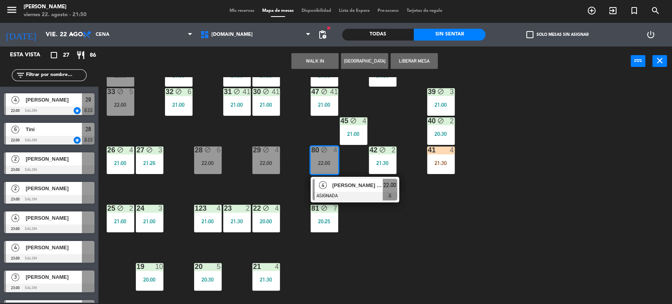
click at [357, 187] on span "[PERSON_NAME] TR3" at bounding box center [357, 185] width 50 height 8
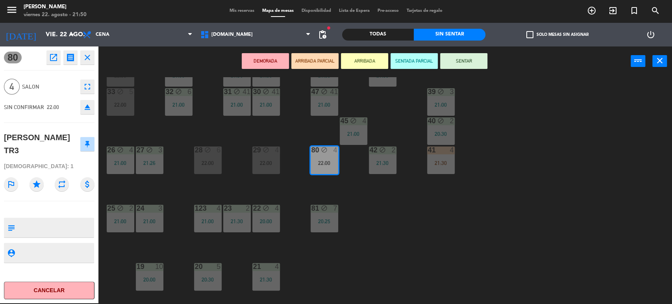
click at [92, 104] on button "eject" at bounding box center [87, 107] width 14 height 14
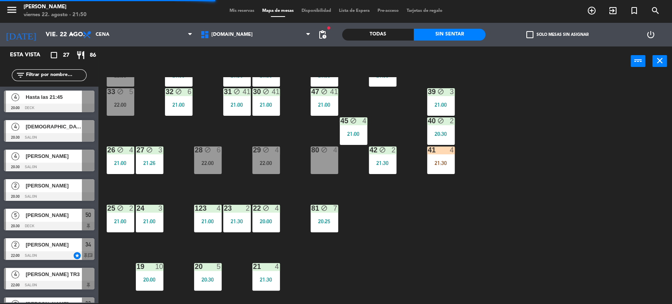
click at [312, 151] on div "80" at bounding box center [311, 149] width 0 height 7
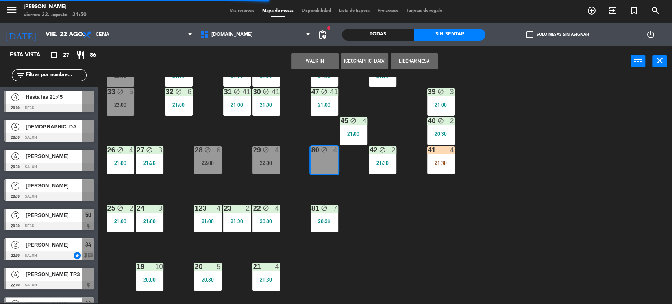
click at [328, 57] on button "WALK IN" at bounding box center [314, 61] width 47 height 16
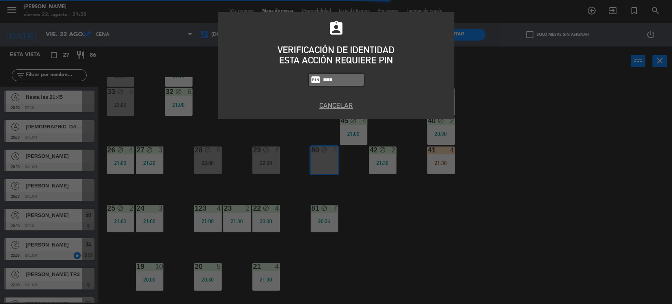
type input "3871"
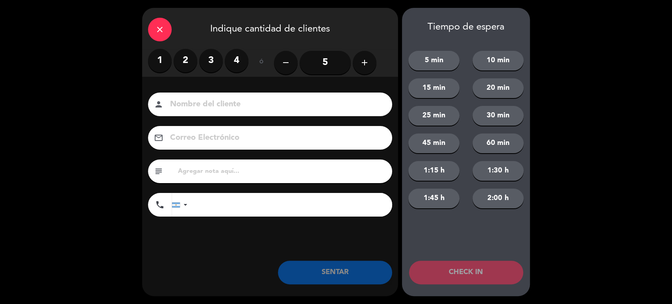
click at [208, 60] on label "3" at bounding box center [211, 61] width 24 height 24
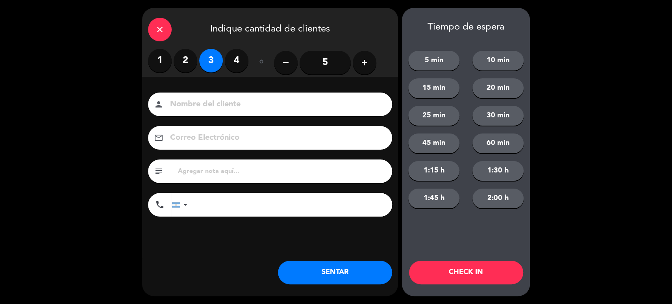
click at [336, 274] on button "SENTAR" at bounding box center [335, 273] width 114 height 24
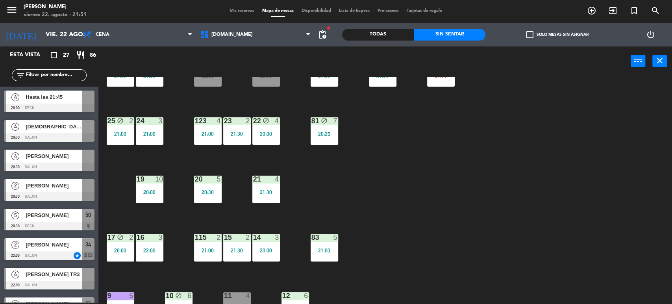
scroll to position [76, 0]
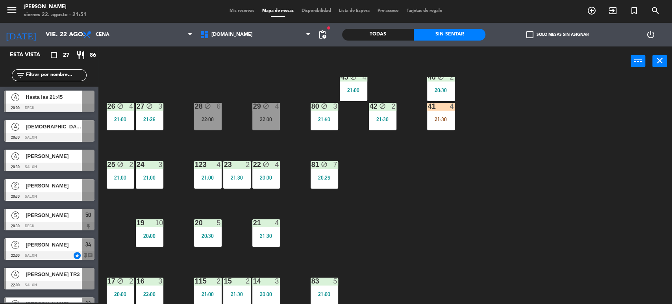
click at [368, 129] on div "34 block 2 22:00 35 block 4 21:00 36 block 10 21:30 43 2 21:00 37 block 41 21:0…" at bounding box center [388, 190] width 567 height 227
click at [369, 124] on div "42 block 2 21:30" at bounding box center [383, 117] width 28 height 28
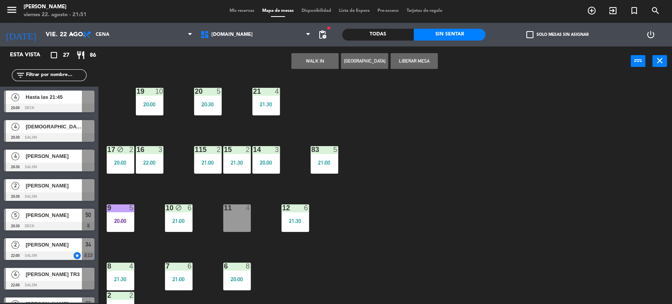
scroll to position [251, 0]
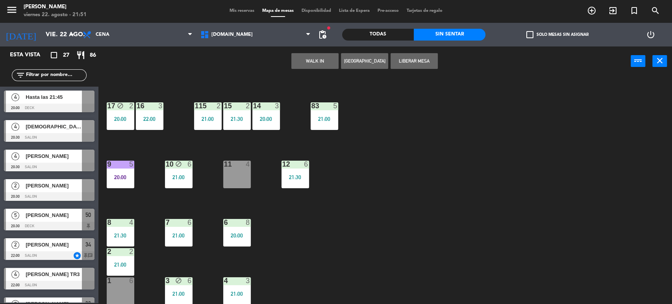
click at [242, 179] on div "11 4" at bounding box center [237, 175] width 28 height 28
click at [303, 57] on button "Mover" at bounding box center [314, 61] width 47 height 16
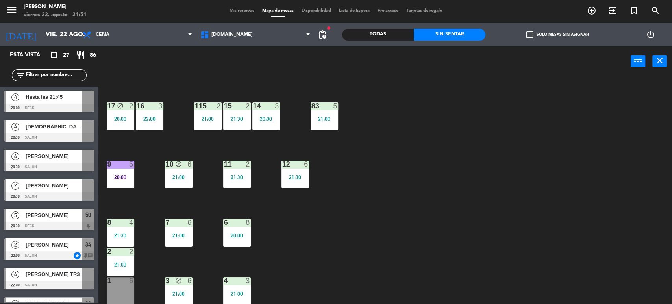
click at [416, 215] on div "34 block 2 22:00 35 block 4 21:00 36 block 10 21:30 43 2 21:00 37 block 41 21:0…" at bounding box center [388, 190] width 567 height 227
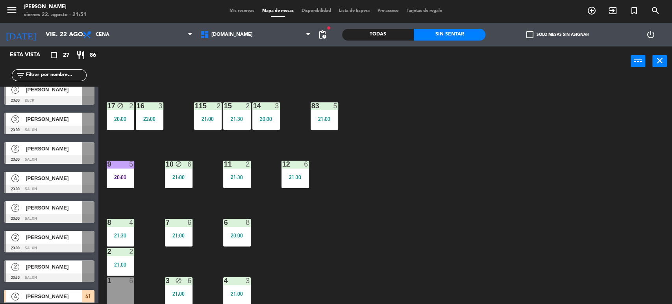
click at [458, 242] on div "34 block 2 22:00 35 block 4 21:00 36 block 10 21:30 43 2 21:00 37 block 41 21:0…" at bounding box center [388, 190] width 567 height 227
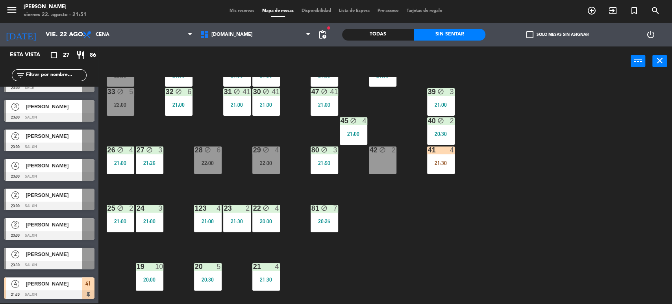
scroll to position [0, 0]
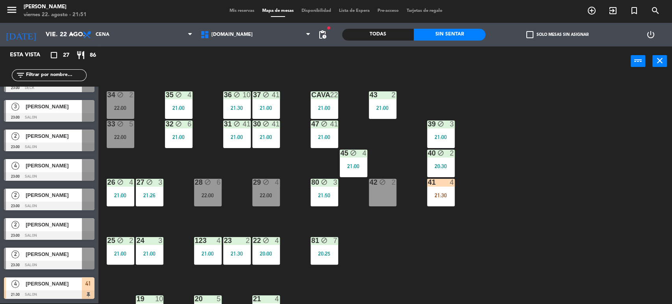
click at [442, 197] on div "21:30" at bounding box center [441, 195] width 28 height 6
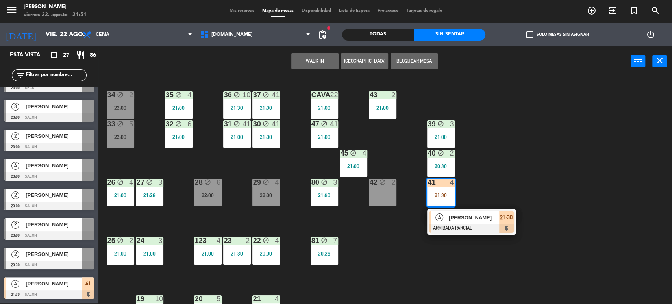
click at [476, 224] on div at bounding box center [471, 228] width 85 height 9
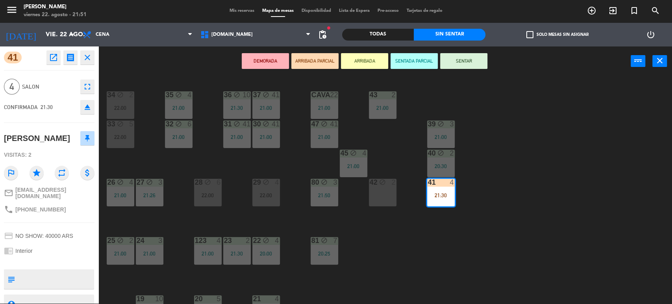
click at [452, 66] on button "SENTAR" at bounding box center [463, 61] width 47 height 16
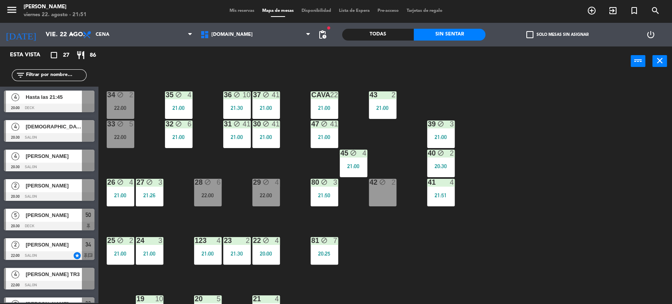
scroll to position [253, 0]
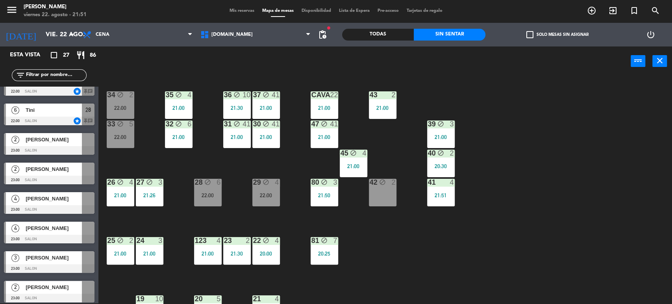
click at [481, 208] on div "34 block 2 22:00 35 block 4 21:00 36 block 10 21:30 43 2 21:00 37 block 41 21:0…" at bounding box center [388, 190] width 567 height 227
click at [212, 203] on div "28 block 6 22:00" at bounding box center [208, 193] width 28 height 28
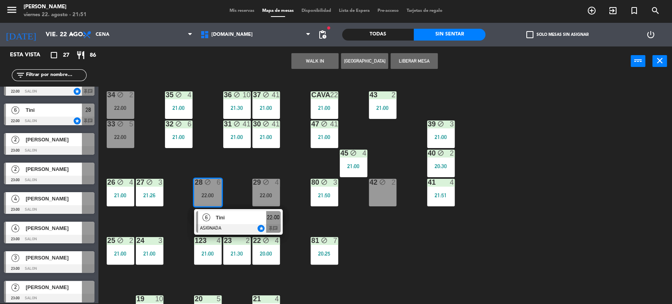
click at [220, 164] on div "34 block 2 22:00 35 block 4 21:00 36 block 10 21:30 43 2 21:00 37 block 41 21:0…" at bounding box center [388, 190] width 567 height 227
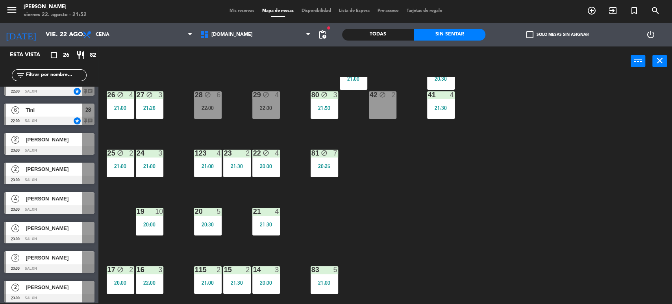
scroll to position [0, 0]
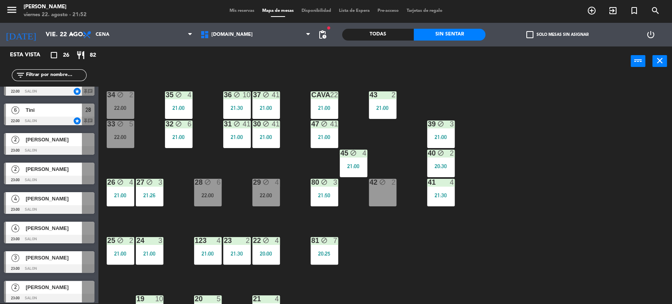
click at [450, 251] on div "34 block 2 22:00 35 block 4 21:00 36 block 10 21:30 43 2 21:00 37 block 41 21:0…" at bounding box center [388, 190] width 567 height 227
click at [119, 124] on icon "block" at bounding box center [120, 123] width 7 height 7
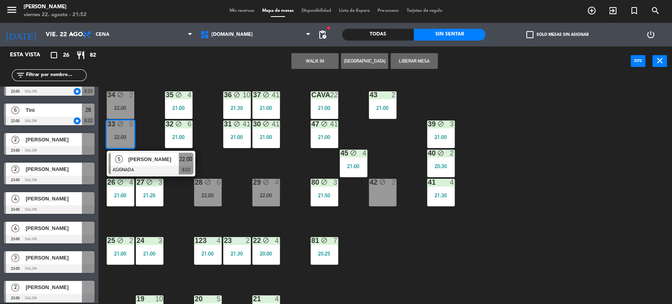
click at [145, 128] on div "34 block 2 22:00 35 block 4 21:00 36 block 10 21:30 43 2 21:00 37 block 41 21:0…" at bounding box center [388, 190] width 567 height 227
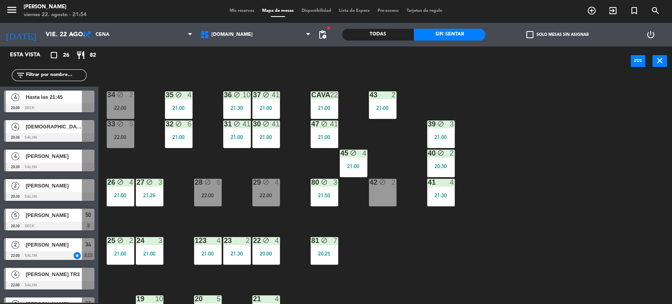
click at [577, 116] on div "34 block 2 22:00 35 block 4 21:00 36 block 10 21:30 43 2 21:00 37 block 41 21:0…" at bounding box center [388, 190] width 567 height 227
click at [133, 103] on div "34 block 2 22:00" at bounding box center [121, 105] width 28 height 28
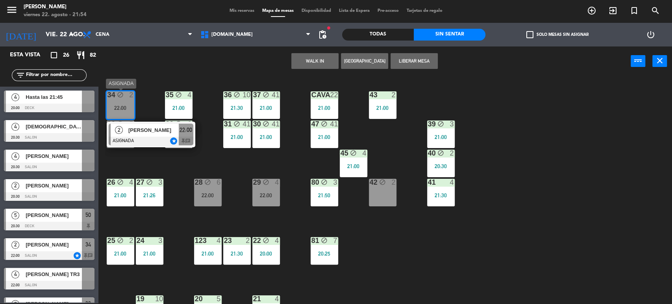
click at [145, 134] on div "[PERSON_NAME]" at bounding box center [153, 130] width 51 height 13
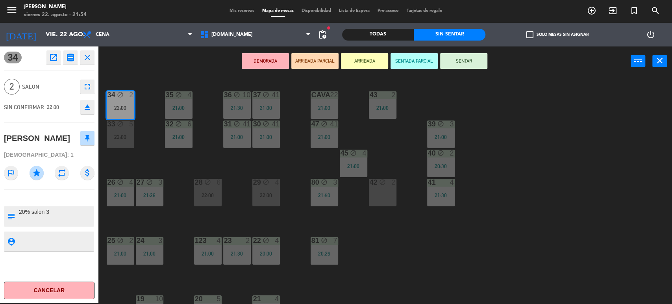
click at [463, 59] on button "SENTAR" at bounding box center [463, 61] width 47 height 16
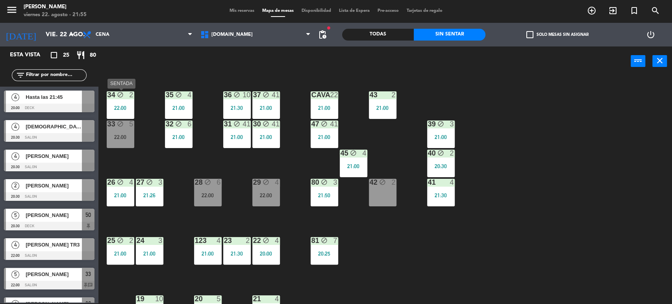
click at [126, 97] on div "block" at bounding box center [120, 94] width 13 height 7
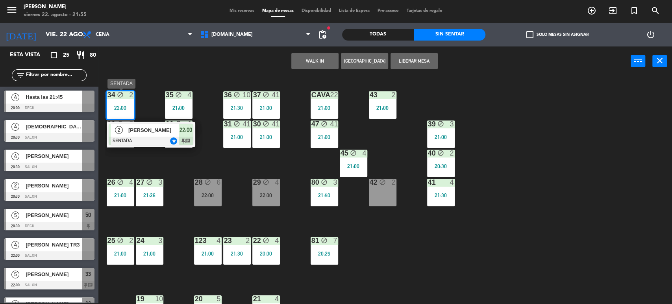
click at [144, 135] on div "[PERSON_NAME]" at bounding box center [153, 130] width 51 height 13
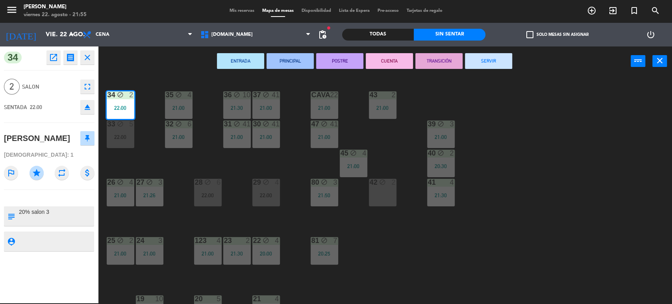
drag, startPoint x: 63, startPoint y: 134, endPoint x: 1, endPoint y: 132, distance: 62.2
click at [1, 132] on div "34 open_in_new receipt 10:00 PM vie., 22 ago. 2 personas [PERSON_NAME] grand Me…" at bounding box center [49, 174] width 98 height 257
click at [536, 177] on div "34 block 2 22:00 35 block 4 21:00 36 block 10 21:30 43 2 21:00 37 block 41 21:0…" at bounding box center [388, 190] width 567 height 227
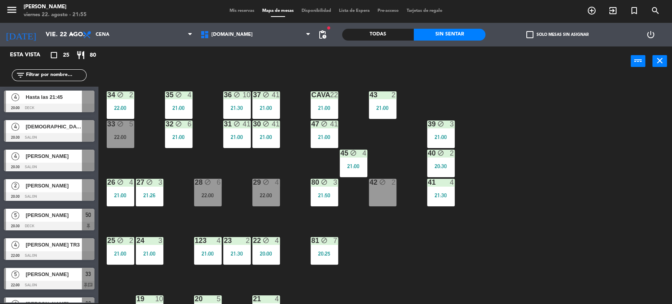
click at [381, 37] on div "Todas" at bounding box center [378, 35] width 72 height 12
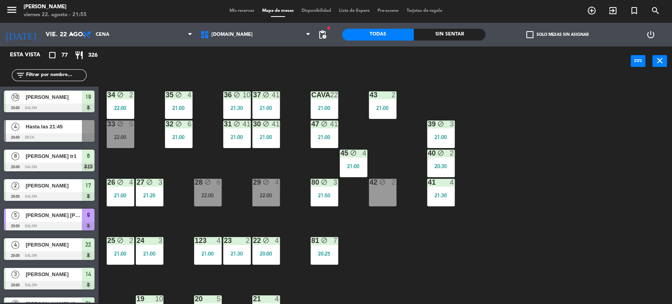
click at [55, 78] on input "text" at bounding box center [55, 75] width 61 height 9
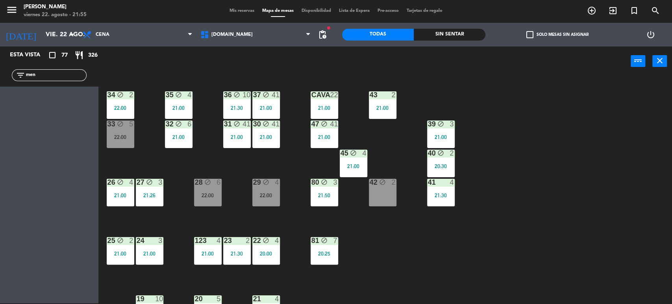
type input "mend"
drag, startPoint x: 58, startPoint y: 76, endPoint x: 0, endPoint y: 82, distance: 58.5
click at [0, 82] on div "filter_list mend" at bounding box center [49, 75] width 98 height 23
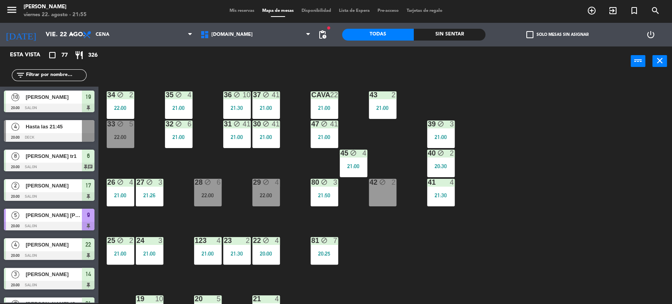
type input "p"
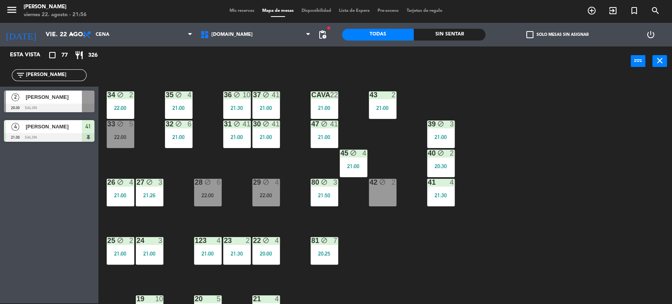
type input "[PERSON_NAME]"
click at [148, 70] on div "power_input close" at bounding box center [364, 61] width 532 height 30
click at [56, 131] on span "[PERSON_NAME]" at bounding box center [54, 126] width 56 height 8
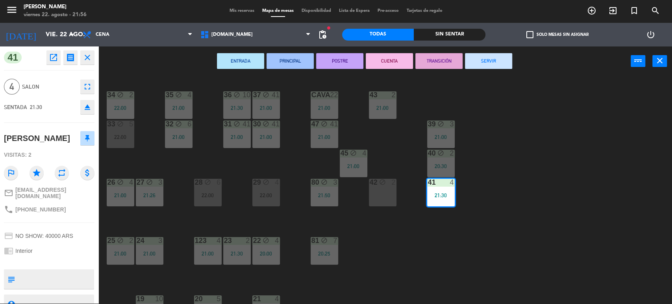
click at [88, 59] on icon "close" at bounding box center [87, 57] width 9 height 9
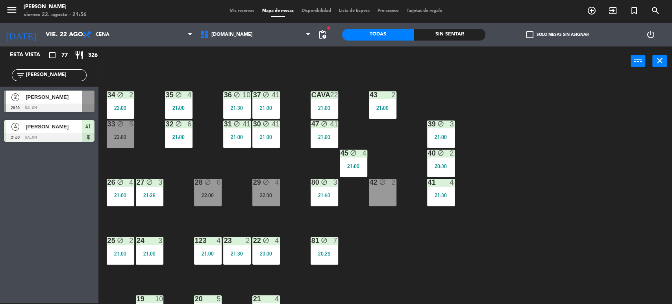
click at [72, 75] on input "[PERSON_NAME]" at bounding box center [55, 75] width 61 height 9
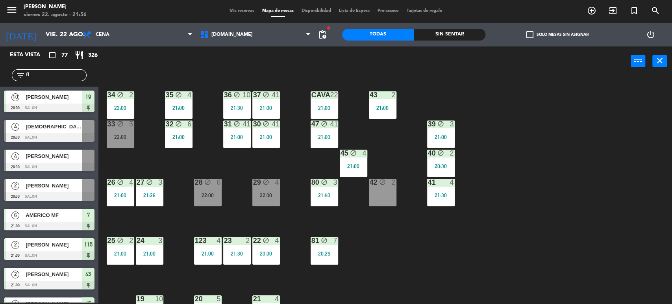
type input "f"
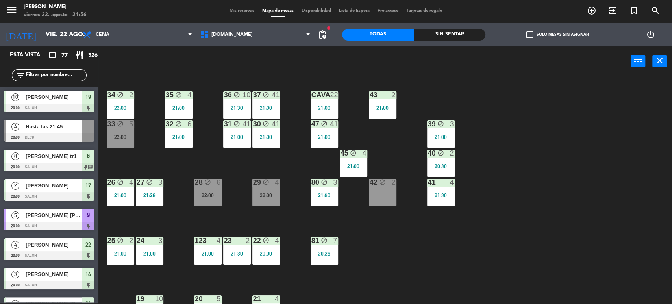
click at [564, 204] on div "34 block 2 22:00 35 block 4 21:00 36 block 10 21:30 43 2 21:00 37 block 41 21:0…" at bounding box center [388, 190] width 567 height 227
click at [446, 188] on div "41 4 21:30" at bounding box center [441, 193] width 28 height 28
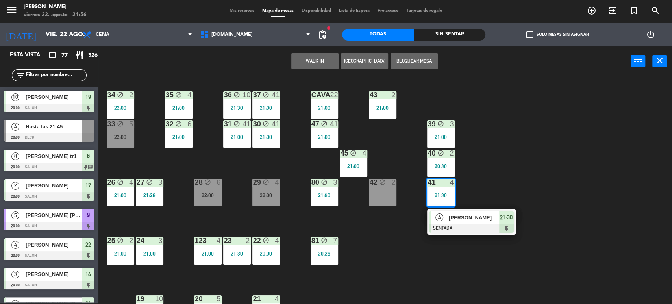
click at [631, 145] on div "34 block 2 22:00 35 block 4 21:00 36 block 10 21:30 43 2 21:00 37 block 41 21:0…" at bounding box center [388, 190] width 567 height 227
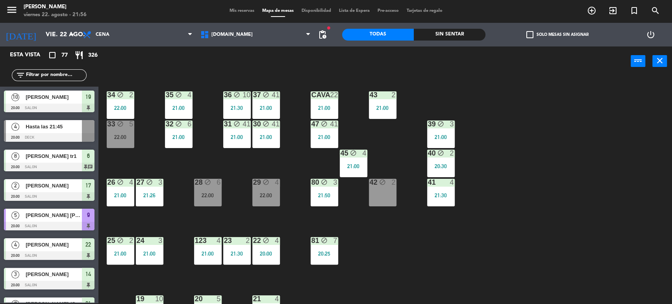
click at [453, 198] on div "21:30" at bounding box center [441, 195] width 28 height 6
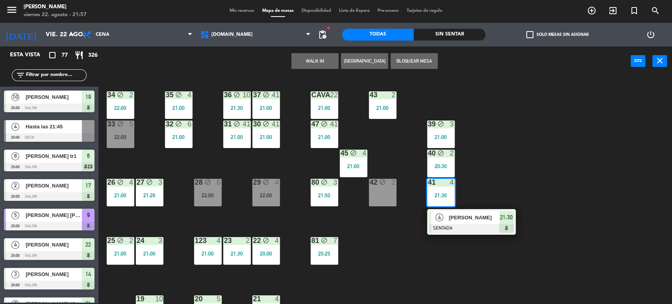
click at [559, 172] on div "34 block 2 22:00 35 block 4 21:00 36 block 10 21:30 43 2 21:00 37 block 41 21:0…" at bounding box center [388, 190] width 567 height 227
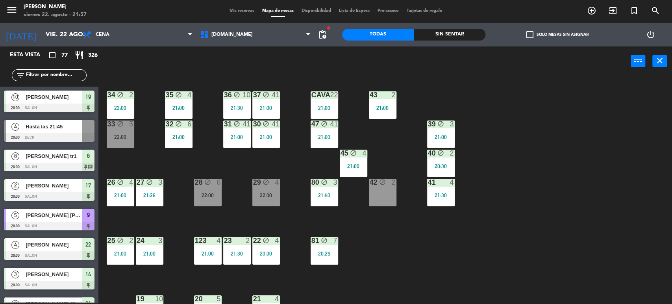
click at [269, 192] on div "22:00" at bounding box center [266, 195] width 28 height 6
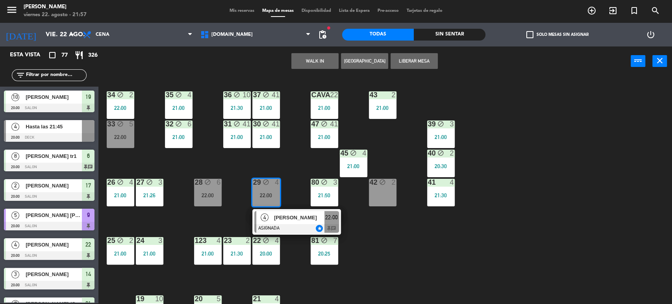
click at [285, 164] on div "34 block 2 22:00 35 block 4 21:00 36 block 10 21:30 43 2 21:00 37 block 41 21:0…" at bounding box center [388, 190] width 567 height 227
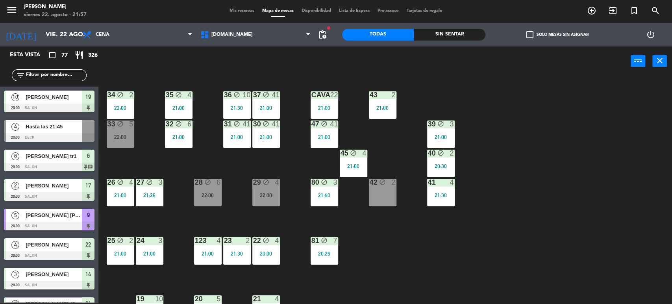
click at [213, 190] on div "28 block 6 22:00" at bounding box center [208, 193] width 28 height 28
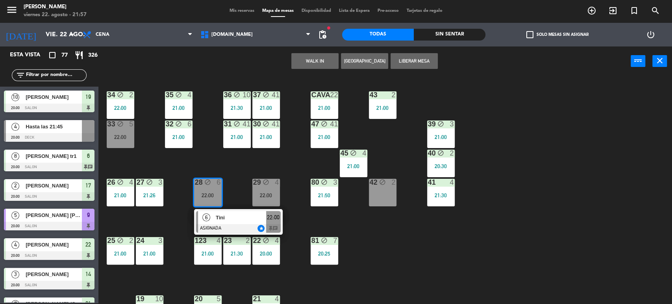
click at [237, 167] on div "34 block 2 22:00 35 block 4 21:00 36 block 10 21:30 43 2 21:00 37 block 41 21:0…" at bounding box center [388, 190] width 567 height 227
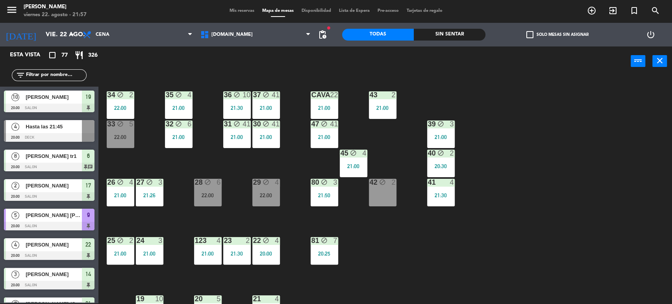
click at [128, 136] on div "22:00" at bounding box center [121, 137] width 28 height 6
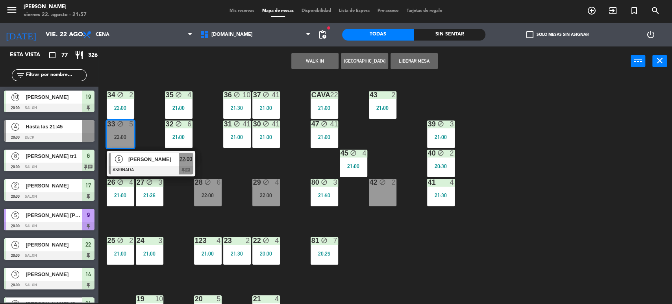
click at [147, 112] on div "34 block 2 22:00 35 block 4 21:00 36 block 10 21:30 43 2 21:00 37 block 41 21:0…" at bounding box center [388, 190] width 567 height 227
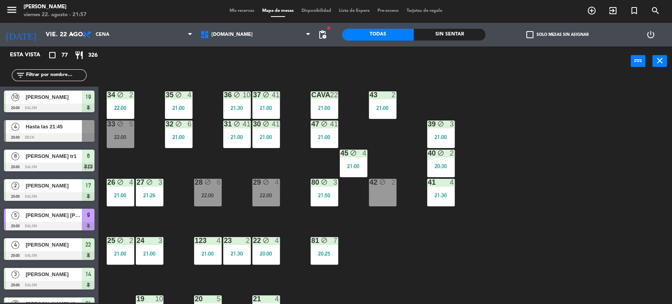
click at [215, 151] on div "34 block 2 22:00 35 block 4 21:00 36 block 10 21:30 43 2 21:00 37 block 41 21:0…" at bounding box center [388, 190] width 567 height 227
click at [281, 156] on div "34 block 2 22:00 35 block 4 21:00 36 block 10 21:30 43 2 21:00 37 block 41 21:0…" at bounding box center [388, 190] width 567 height 227
click at [268, 182] on icon "block" at bounding box center [265, 182] width 7 height 7
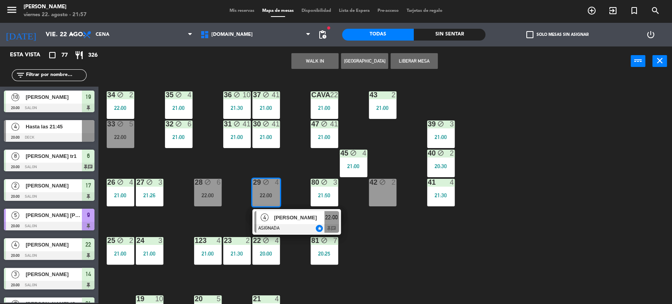
click at [292, 152] on div "34 block 2 22:00 35 block 4 21:00 36 block 10 21:30 43 2 21:00 37 block 41 21:0…" at bounding box center [388, 190] width 567 height 227
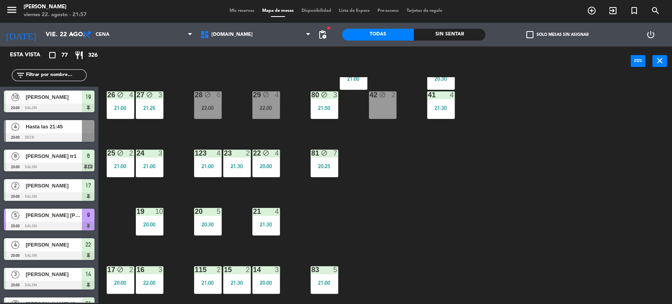
scroll to position [251, 0]
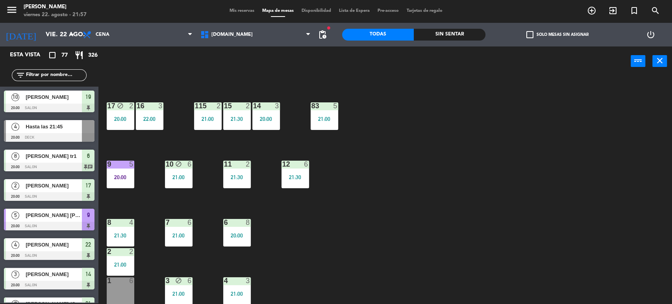
click at [129, 277] on div "6" at bounding box center [131, 280] width 5 height 7
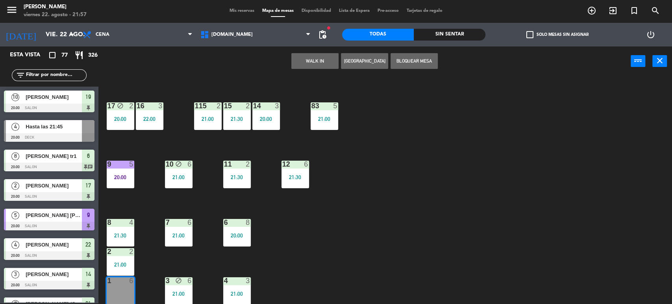
click at [157, 251] on div "34 block 2 22:00 35 block 4 21:00 36 block 10 21:30 43 2 21:00 37 block 41 21:0…" at bounding box center [388, 190] width 567 height 227
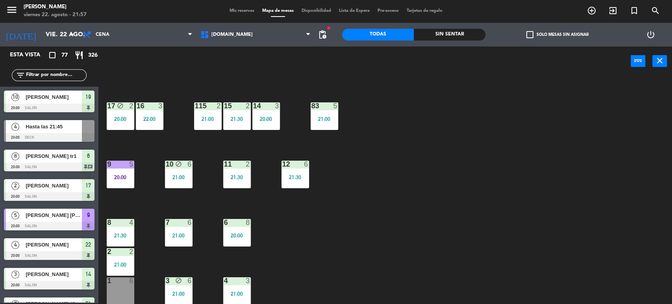
click at [113, 162] on div "9" at bounding box center [107, 164] width 13 height 7
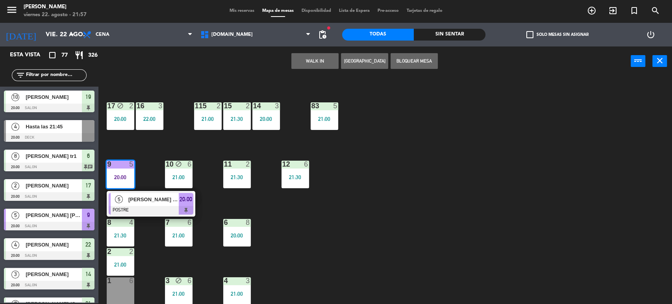
click at [438, 208] on div "34 block 2 22:00 35 block 4 21:00 36 block 10 21:30 43 2 21:00 37 block 41 21:0…" at bounding box center [388, 190] width 567 height 227
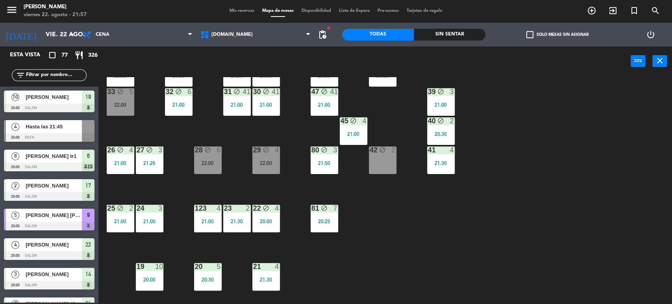
scroll to position [0, 0]
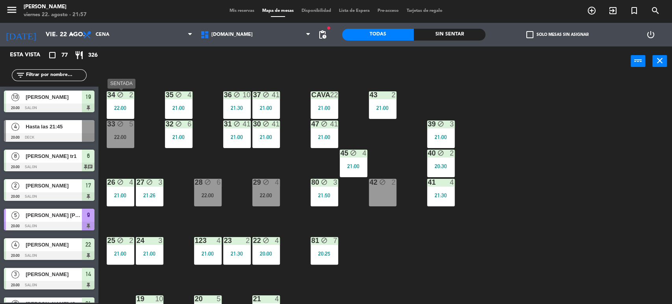
click at [130, 104] on div "34 block 2 22:00" at bounding box center [121, 105] width 28 height 28
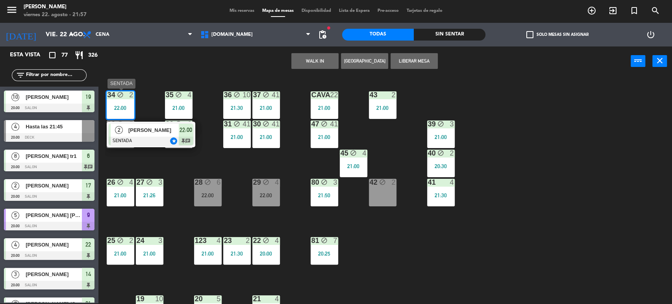
drag, startPoint x: 142, startPoint y: 129, endPoint x: 200, endPoint y: 109, distance: 61.7
click at [142, 129] on div "2 [PERSON_NAME] SENTADA star 22:00 chat" at bounding box center [151, 135] width 100 height 26
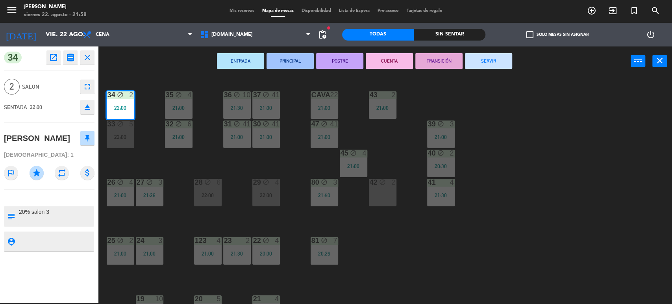
click at [480, 59] on button "SERVIR" at bounding box center [488, 61] width 47 height 16
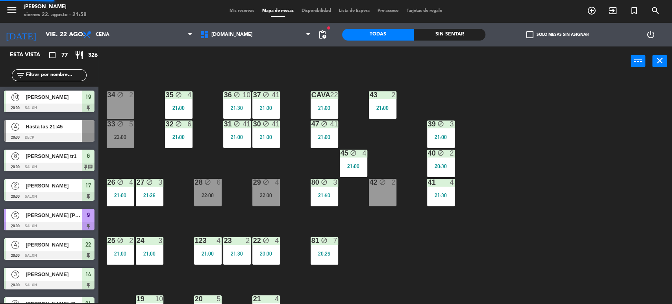
scroll to position [149, 0]
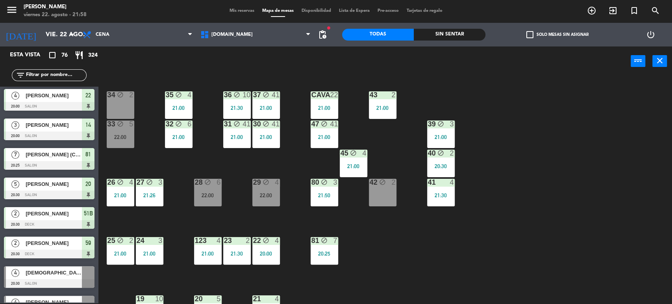
click at [563, 170] on div "34 block 2 35 block 4 21:00 36 block 10 21:30 43 2 21:00 37 block 41 21:00 CAVA…" at bounding box center [388, 190] width 567 height 227
click at [127, 138] on div "22:00" at bounding box center [121, 137] width 28 height 6
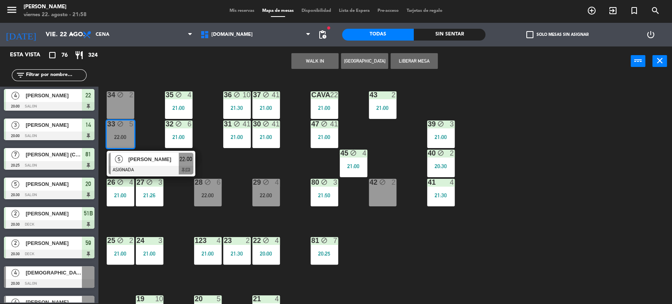
click at [145, 139] on div "34 block 2 35 block 4 21:00 36 block 10 21:30 43 2 21:00 37 block 41 21:00 CAVA…" at bounding box center [388, 190] width 567 height 227
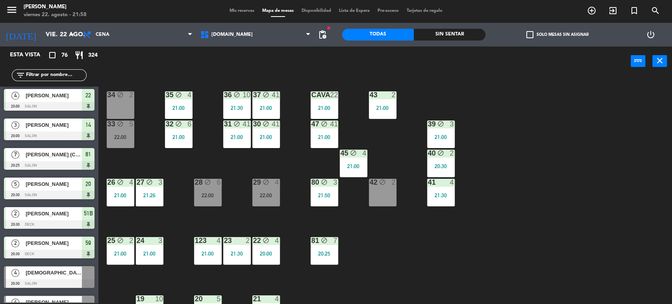
click at [450, 34] on div "Sin sentar" at bounding box center [450, 35] width 72 height 12
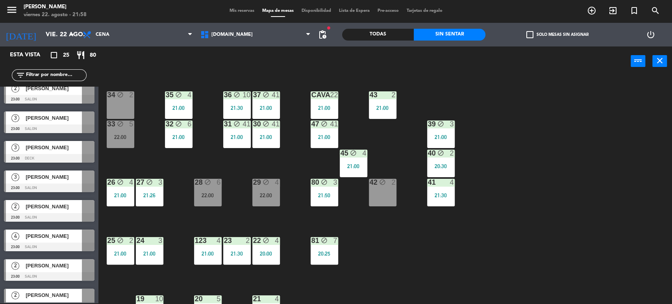
scroll to position [522, 0]
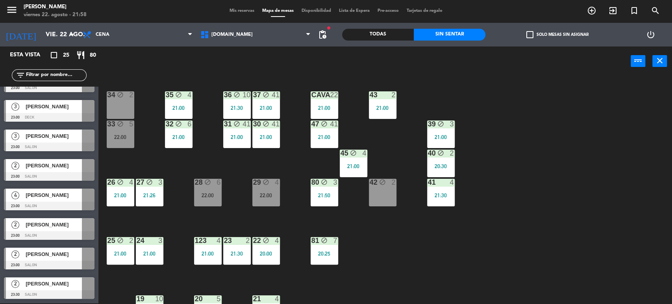
click at [215, 181] on div "6" at bounding box center [220, 182] width 13 height 7
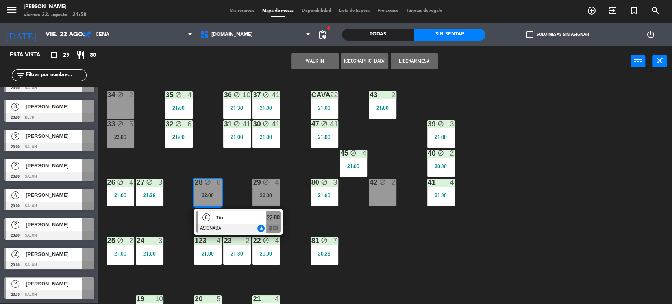
click at [227, 164] on div "34 block 2 35 block 4 21:00 36 block 10 21:30 43 2 21:00 37 block 41 21:00 CAVA…" at bounding box center [388, 190] width 567 height 227
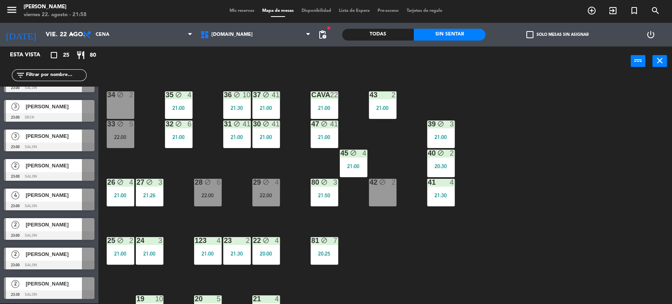
click at [255, 194] on div "22:00" at bounding box center [266, 195] width 28 height 6
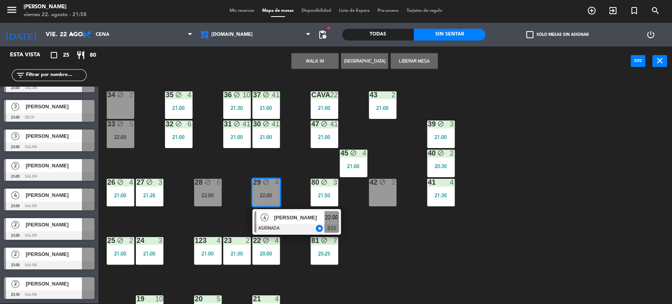
click at [268, 157] on div "34 block 2 35 block 4 21:00 36 block 10 21:30 43 2 21:00 37 block 41 21:00 CAVA…" at bounding box center [388, 190] width 567 height 227
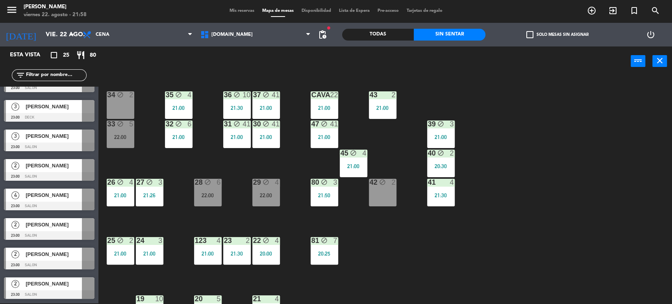
click at [275, 184] on div "4" at bounding box center [277, 182] width 5 height 7
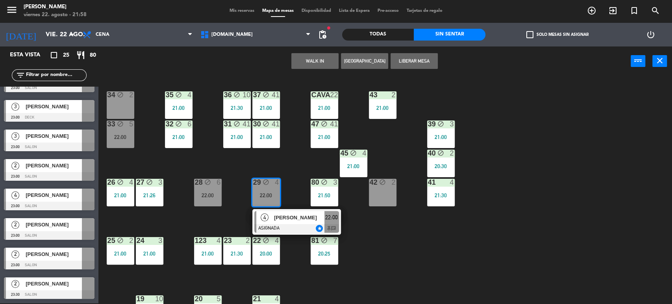
click at [291, 160] on div "34 block 2 35 block 4 21:00 36 block 10 21:30 43 2 21:00 37 block 41 21:00 CAVA…" at bounding box center [388, 190] width 567 height 227
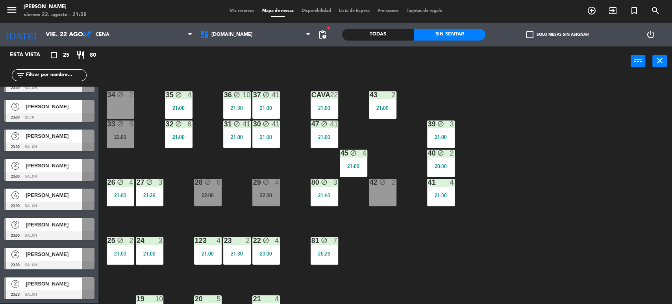
click at [183, 135] on div "21:00" at bounding box center [179, 137] width 28 height 6
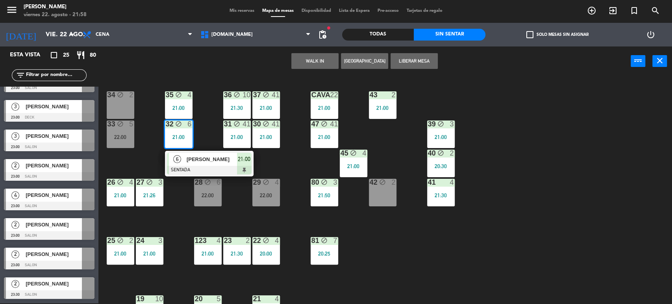
click at [129, 163] on div "34 block 2 35 block 4 21:00 36 block 10 21:30 43 2 21:00 37 block 41 21:00 CAVA…" at bounding box center [388, 190] width 567 height 227
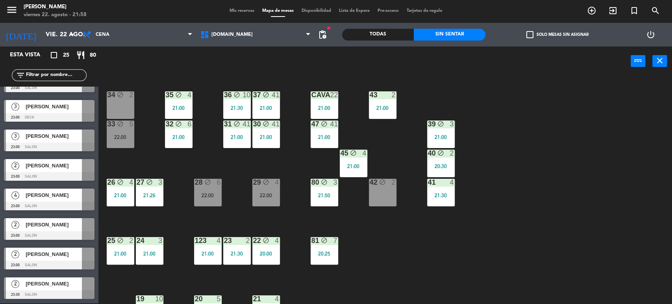
click at [124, 139] on div "22:00" at bounding box center [121, 137] width 28 height 6
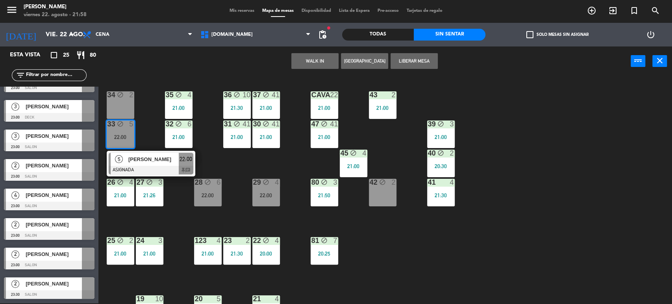
click at [148, 126] on div "34 block 2 35 block 4 21:00 36 block 10 21:30 43 2 21:00 37 block 41 21:00 CAVA…" at bounding box center [388, 190] width 567 height 227
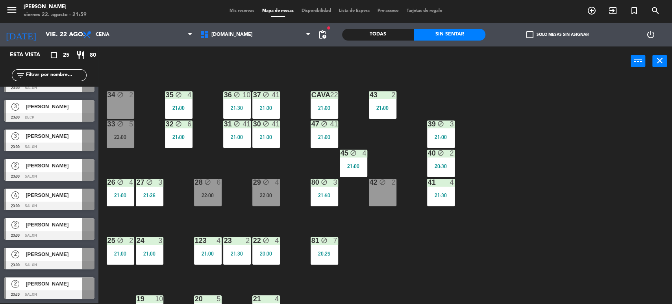
click at [450, 240] on div "34 block 2 35 block 4 21:00 36 block 10 21:30 43 2 21:00 37 block 41 21:00 CAVA…" at bounding box center [388, 190] width 567 height 227
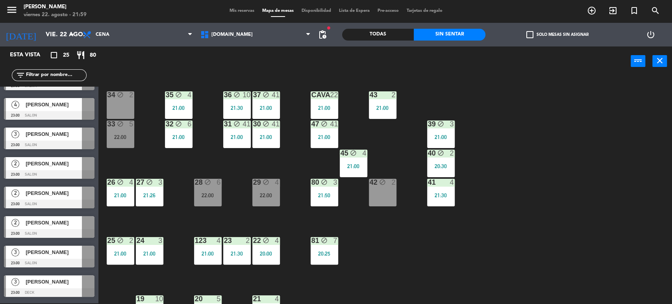
scroll to position [303, 0]
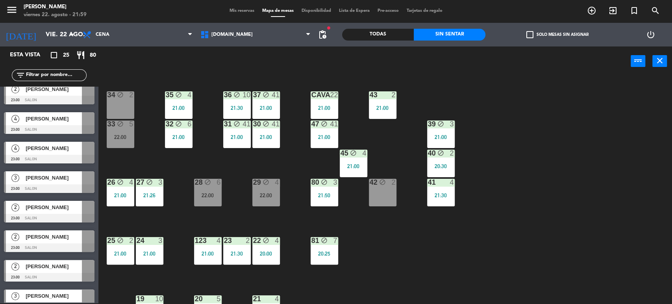
click at [286, 150] on div "34 block 2 35 block 4 21:00 36 block 10 21:30 43 2 21:00 37 block 41 21:00 CAVA…" at bounding box center [388, 190] width 567 height 227
click at [234, 98] on div "block" at bounding box center [236, 94] width 13 height 7
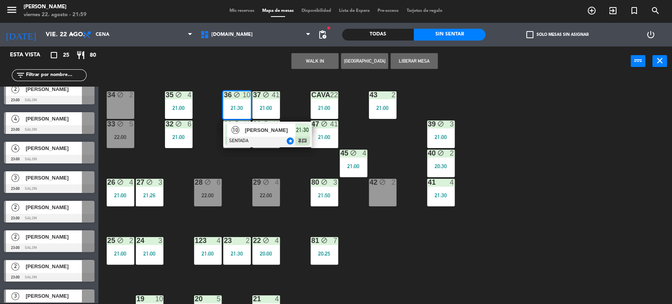
click at [282, 166] on div "34 block 2 35 block 4 21:00 36 block 10 21:30 10 [PERSON_NAME] SENTADA star 21:…" at bounding box center [388, 190] width 567 height 227
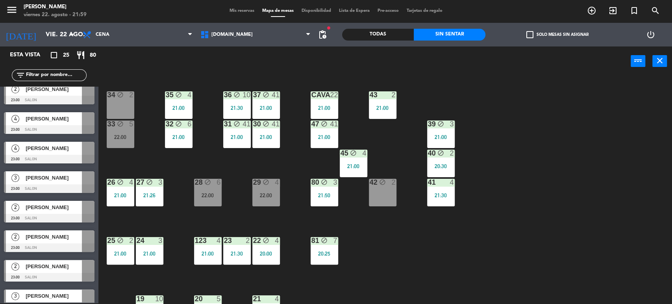
click at [517, 130] on div "34 block 2 35 block 4 21:00 36 block 10 21:30 43 2 21:00 37 block 41 21:00 CAVA…" at bounding box center [388, 190] width 567 height 227
click at [246, 94] on div "10" at bounding box center [246, 94] width 8 height 7
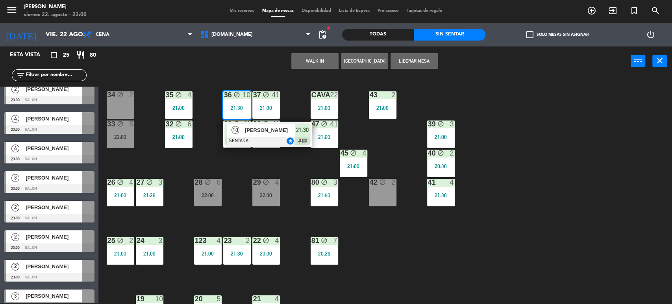
click at [487, 101] on div "34 block 2 35 block 4 21:00 36 block 10 21:30 10 [PERSON_NAME] SENTADA star 21:…" at bounding box center [388, 190] width 567 height 227
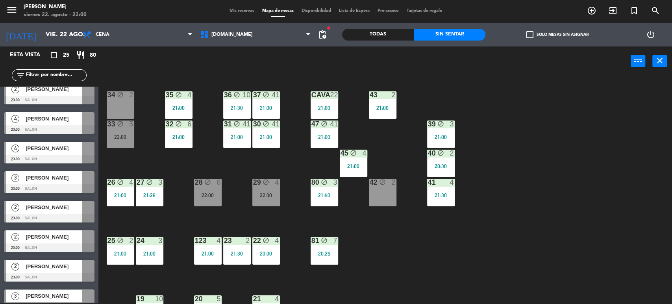
click at [238, 12] on span "Mis reservas" at bounding box center [241, 11] width 33 height 4
click at [244, 11] on span "Mis reservas" at bounding box center [241, 11] width 33 height 4
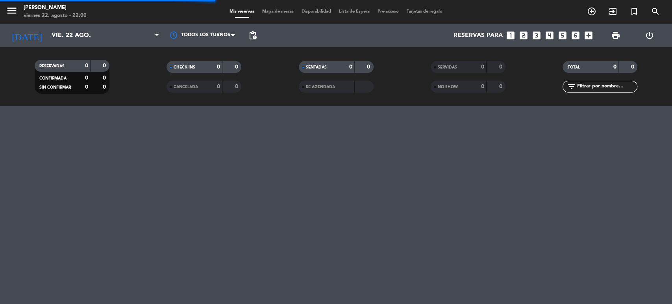
click at [611, 81] on input-outlined "filter_list" at bounding box center [599, 87] width 75 height 12
click at [611, 87] on input "text" at bounding box center [606, 86] width 61 height 9
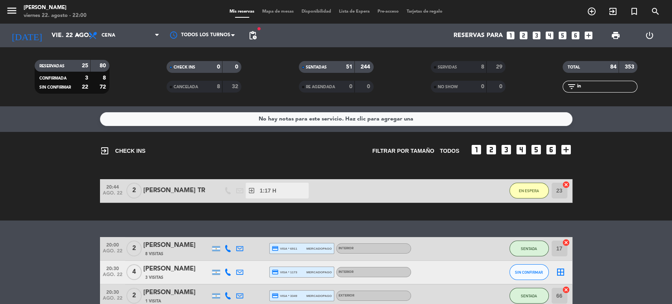
type input "i"
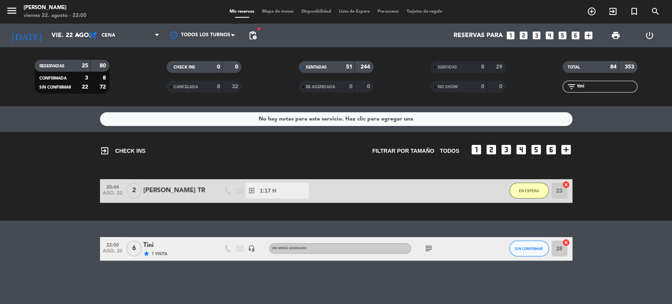
type input "tini"
click at [159, 251] on span "1 Visita" at bounding box center [160, 254] width 16 height 6
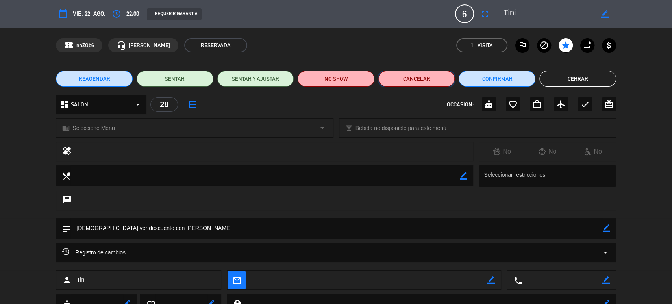
click at [402, 77] on button "Cancelar" at bounding box center [416, 79] width 77 height 16
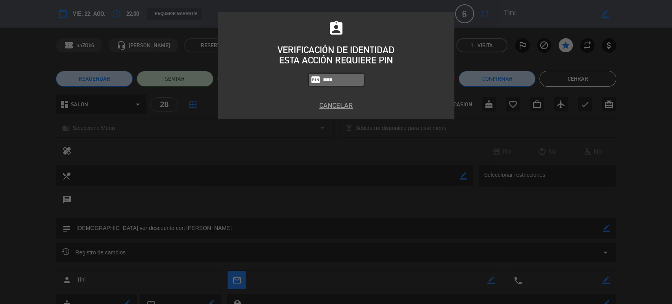
type input "3871"
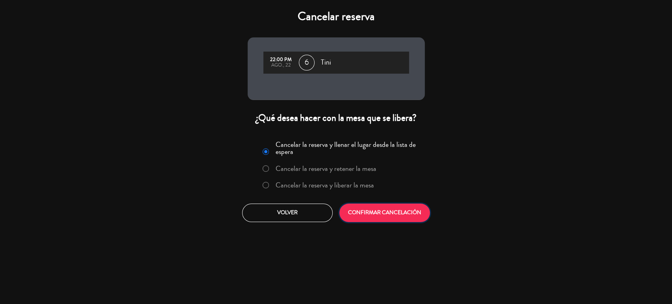
click at [374, 207] on button "CONFIRMAR CANCELACIÓN" at bounding box center [384, 212] width 91 height 18
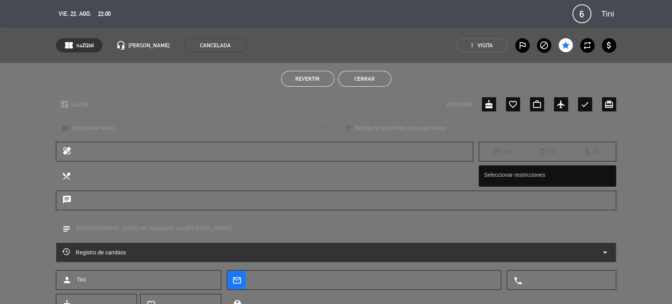
click at [384, 81] on button "Cerrar" at bounding box center [364, 79] width 53 height 16
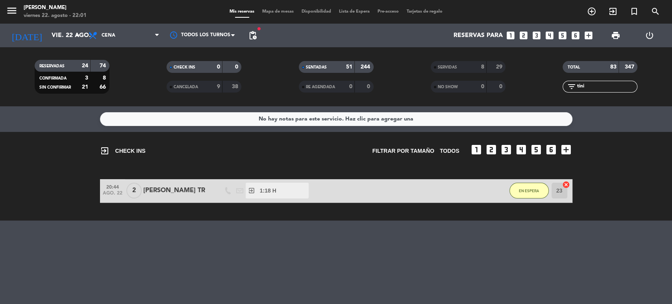
click at [271, 13] on span "Mapa de mesas" at bounding box center [277, 11] width 39 height 4
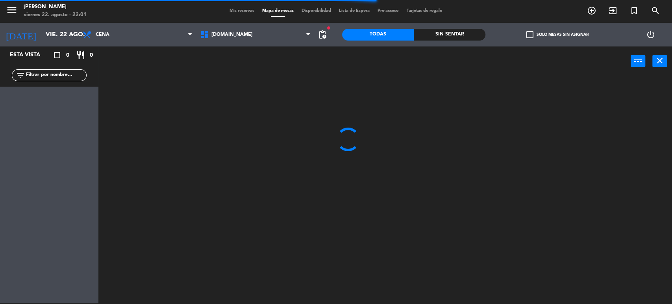
click at [462, 31] on div "Sin sentar" at bounding box center [450, 35] width 72 height 12
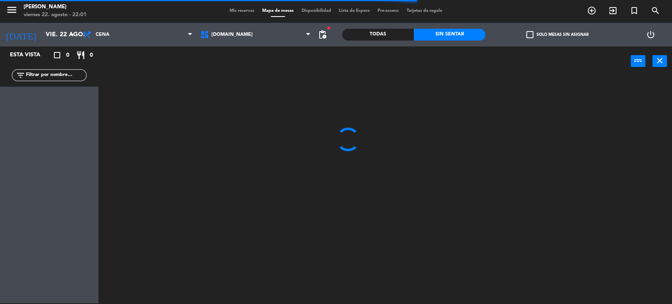
click at [595, 81] on div at bounding box center [388, 190] width 567 height 227
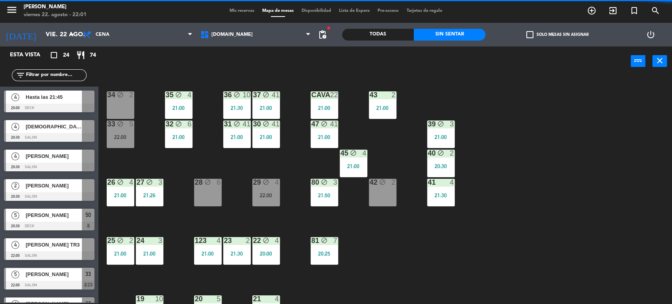
scroll to position [131, 0]
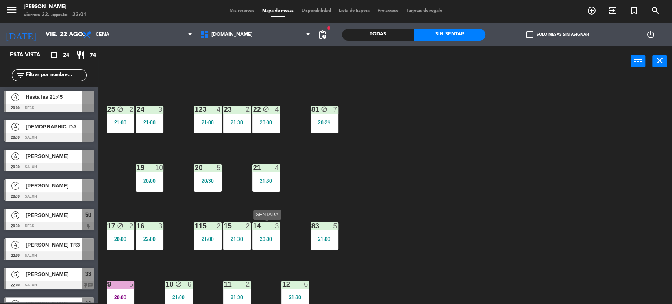
click at [263, 233] on div "14 3 20:00" at bounding box center [266, 236] width 28 height 28
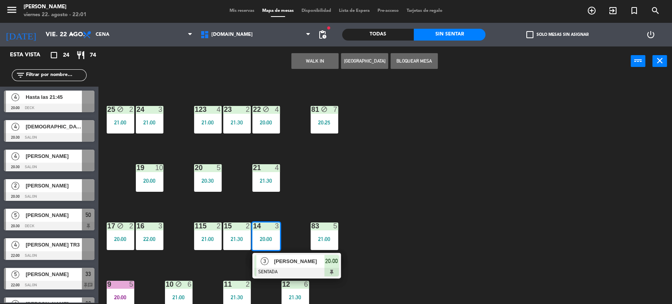
click at [291, 260] on span "[PERSON_NAME]" at bounding box center [299, 261] width 50 height 8
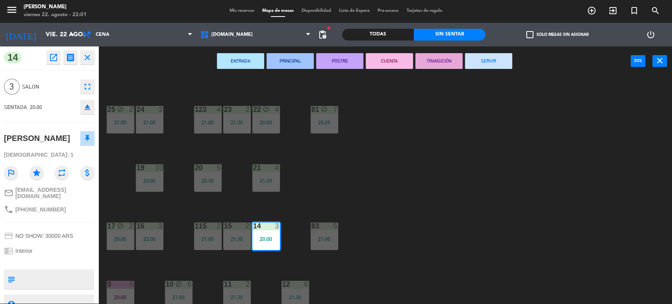
click at [499, 66] on button "SERVIR" at bounding box center [488, 61] width 47 height 16
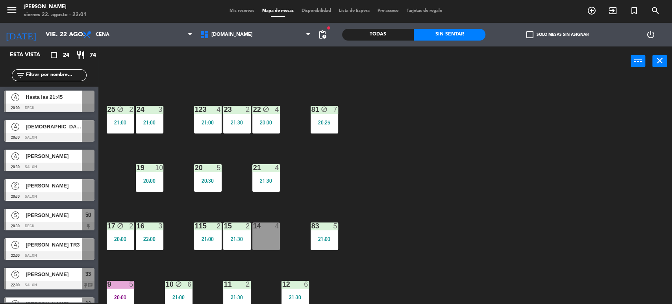
scroll to position [0, 0]
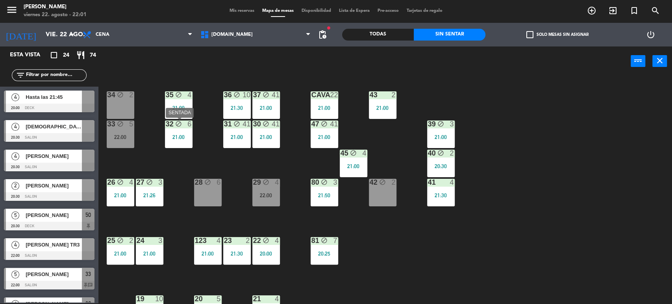
click at [164, 144] on div "34 block 2 35 block 4 21:00 36 block 10 21:30 43 2 21:00 37 block 41 21:00 CAVA…" at bounding box center [388, 190] width 567 height 227
click at [142, 131] on div "34 block 2 35 block 4 21:00 36 block 10 21:30 43 2 21:00 37 block 41 21:00 CAVA…" at bounding box center [388, 190] width 567 height 227
click at [126, 131] on div "33 block 5 22:00" at bounding box center [121, 134] width 28 height 28
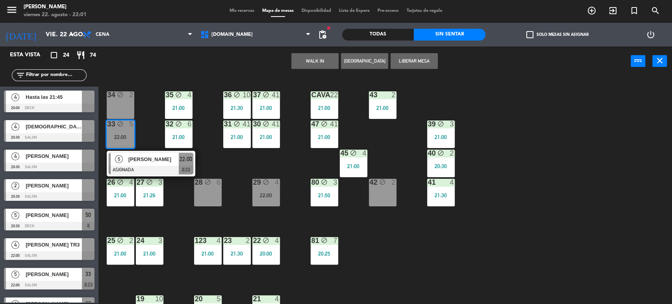
click at [139, 129] on div "34 block 2 35 block 4 21:00 36 block 10 21:30 43 2 21:00 37 block 41 21:00 CAVA…" at bounding box center [388, 190] width 567 height 227
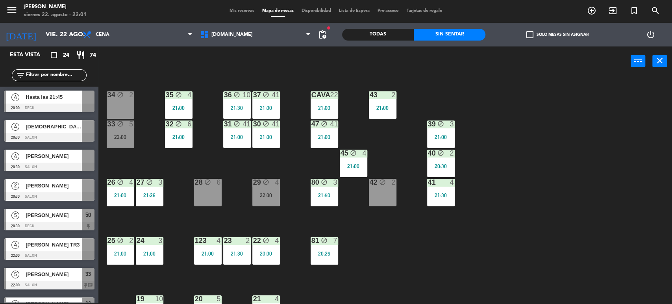
click at [121, 102] on div "34 block 2" at bounding box center [121, 105] width 28 height 28
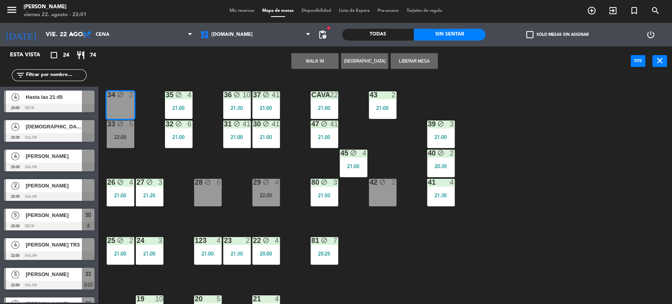
click at [175, 148] on div "34 block 2 35 block 4 21:00 36 block 10 21:30 43 2 21:00 37 block 41 21:00 CAVA…" at bounding box center [388, 190] width 567 height 227
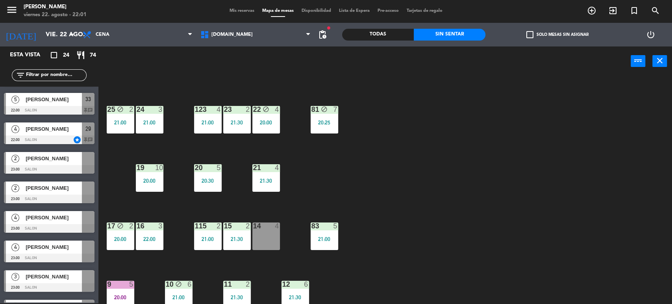
scroll to position [218, 0]
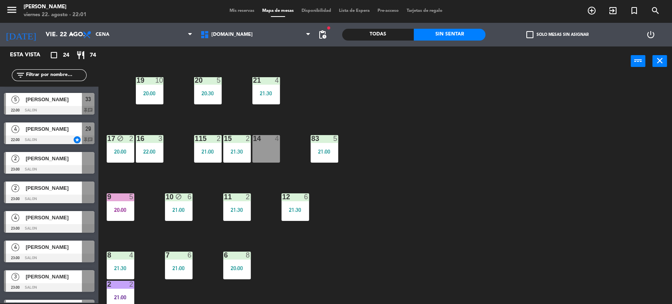
click at [118, 209] on div "20:00" at bounding box center [121, 210] width 28 height 6
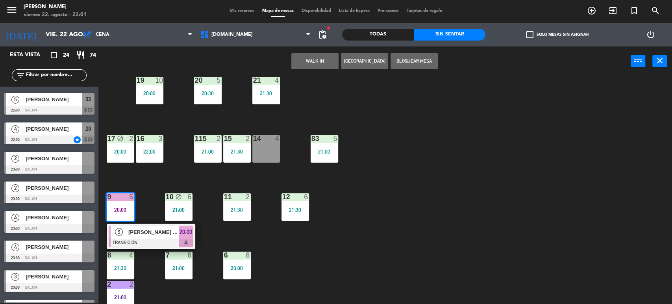
click at [159, 242] on div at bounding box center [151, 242] width 85 height 9
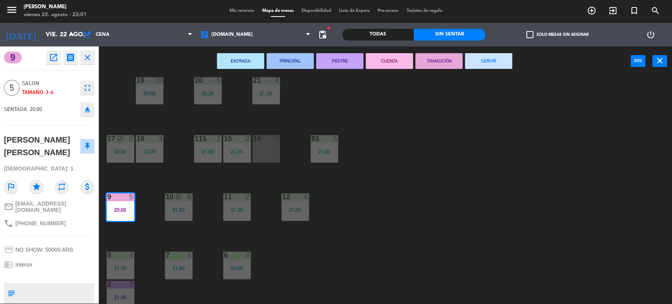
click at [481, 57] on button "SERVIR" at bounding box center [488, 61] width 47 height 16
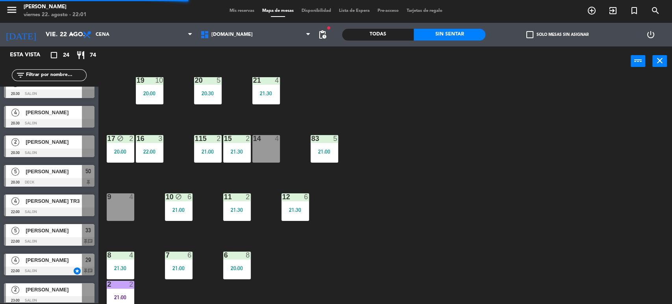
scroll to position [251, 0]
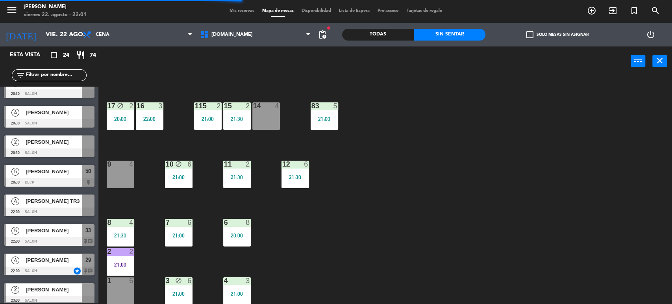
click at [120, 290] on div "1 6" at bounding box center [121, 291] width 28 height 28
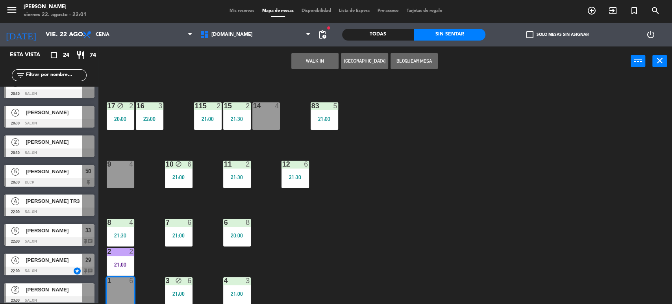
click at [341, 57] on button "[GEOGRAPHIC_DATA]" at bounding box center [364, 61] width 47 height 16
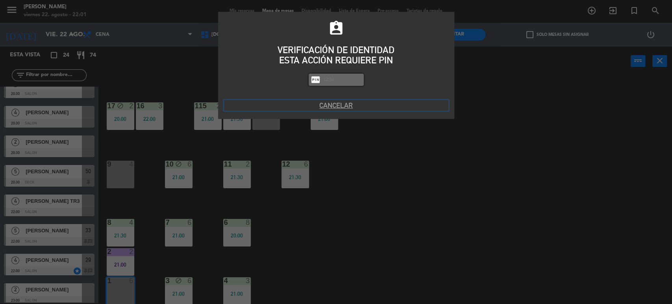
click at [344, 100] on button "Cancelar" at bounding box center [336, 105] width 224 height 11
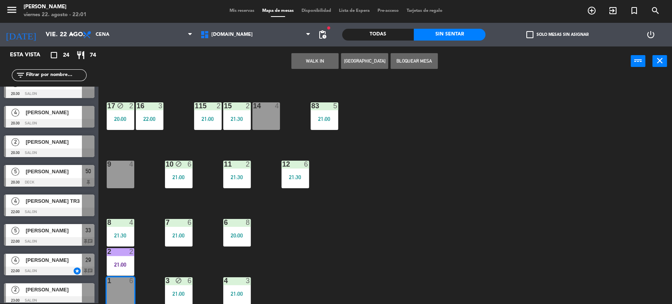
click at [321, 60] on button "WALK IN" at bounding box center [314, 61] width 47 height 16
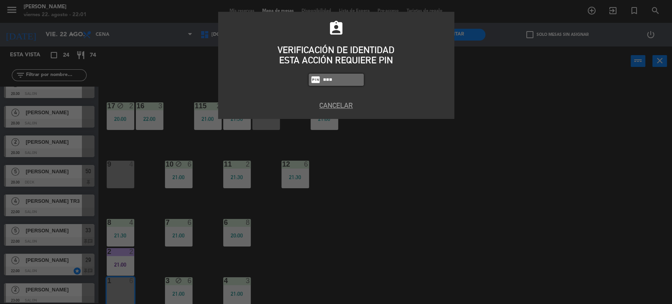
type input "3871"
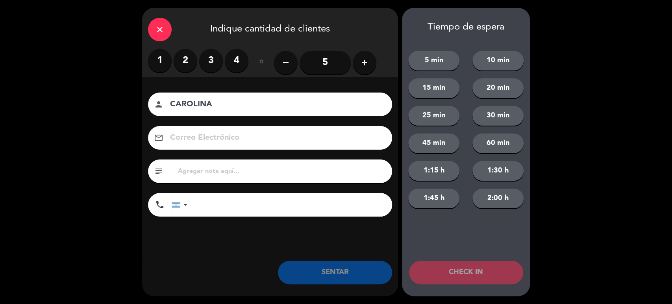
type input "CAROLINA"
click at [372, 62] on button "add" at bounding box center [365, 63] width 24 height 24
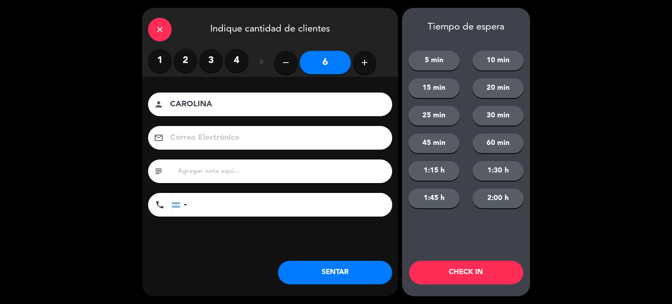
click at [373, 276] on button "SENTAR" at bounding box center [335, 273] width 114 height 24
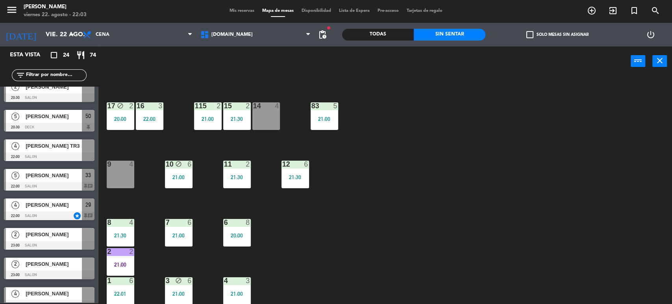
scroll to position [0, 0]
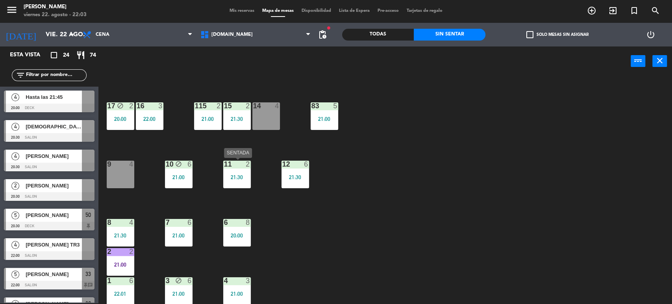
click at [227, 179] on div "21:30" at bounding box center [237, 177] width 28 height 6
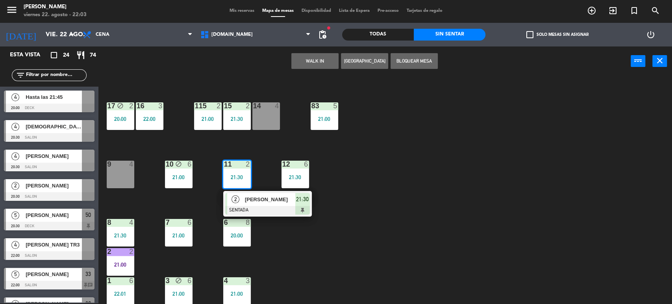
click at [322, 218] on div "34 block 2 35 block 4 21:00 36 block 10 21:30 43 2 21:00 37 block 41 21:00 CAVA…" at bounding box center [388, 190] width 567 height 227
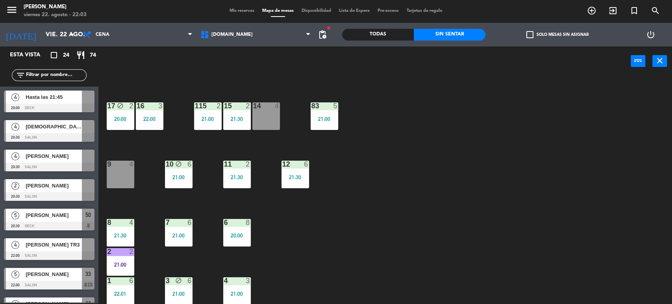
click at [296, 184] on div "12 6 21:30" at bounding box center [295, 175] width 28 height 28
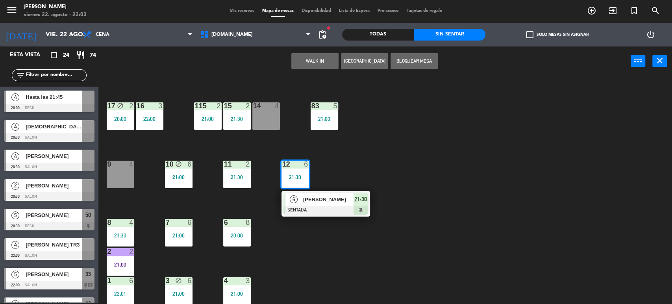
click at [320, 204] on div "[PERSON_NAME]" at bounding box center [327, 199] width 51 height 13
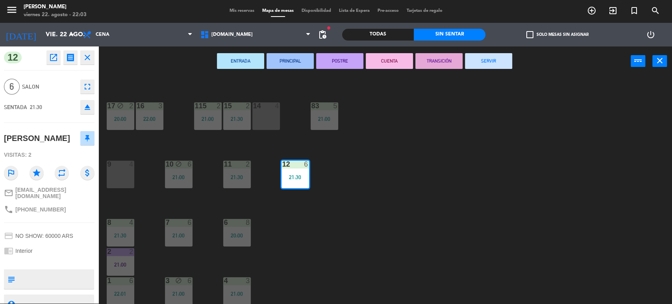
click at [320, 204] on div "34 block 2 35 block 4 21:00 36 block 10 21:30 43 2 21:00 37 block 41 21:00 CAVA…" at bounding box center [388, 190] width 567 height 227
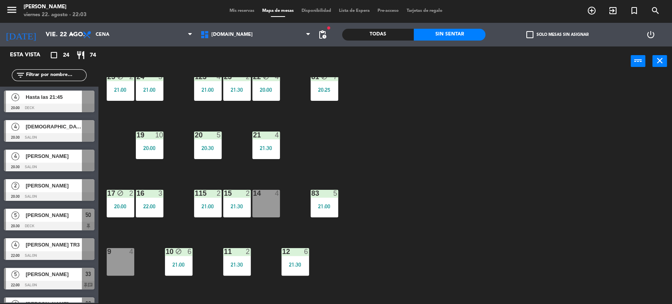
scroll to position [120, 0]
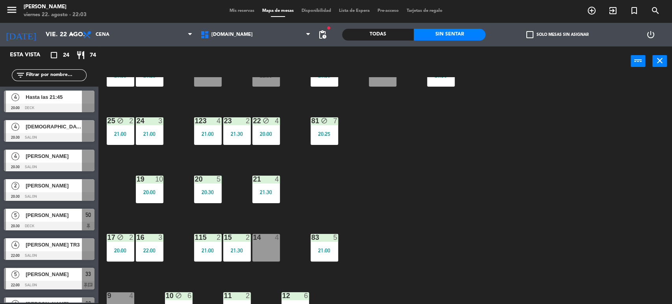
click at [272, 135] on div "20:00" at bounding box center [266, 134] width 28 height 6
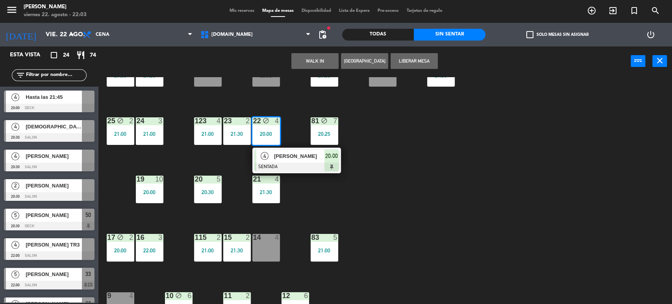
click at [286, 157] on span "[PERSON_NAME]" at bounding box center [299, 156] width 50 height 8
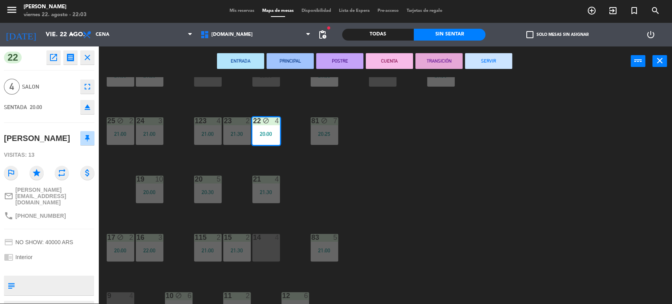
click at [345, 59] on button "POSTRE" at bounding box center [339, 61] width 47 height 16
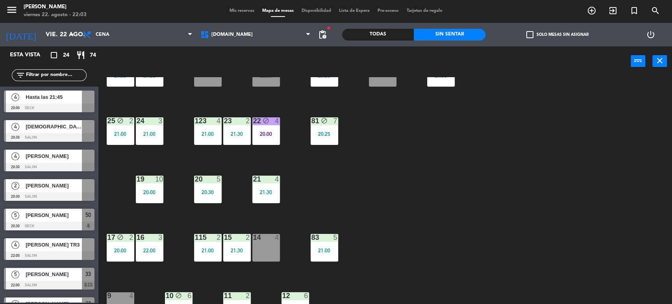
click at [374, 209] on div "34 block 2 35 block 4 21:00 36 block 10 21:30 43 2 21:00 37 block 41 21:00 CAVA…" at bounding box center [388, 190] width 567 height 227
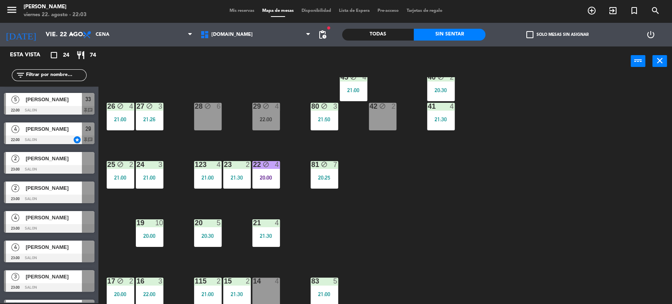
scroll to position [0, 0]
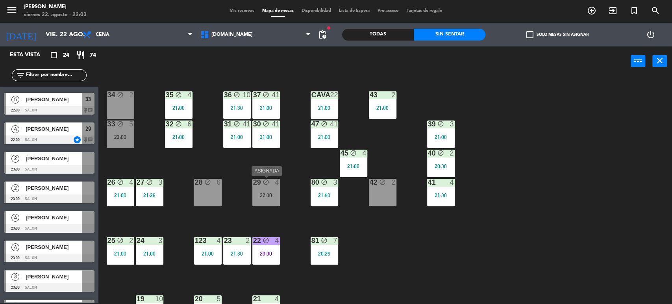
click at [262, 193] on div "22:00" at bounding box center [266, 195] width 28 height 6
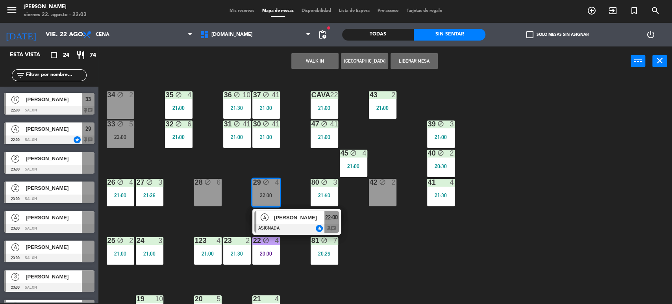
click at [252, 164] on div "34 block 2 35 block 4 21:00 36 block 10 21:30 43 2 21:00 37 block 41 21:00 CAVA…" at bounding box center [388, 190] width 567 height 227
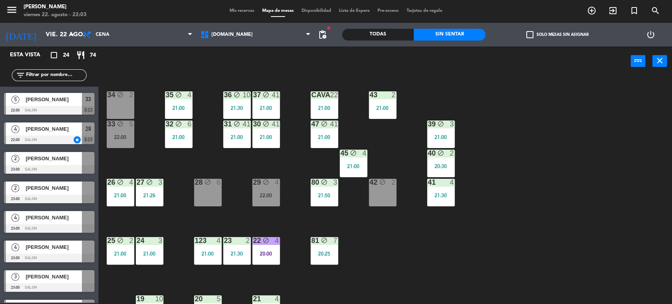
click at [121, 138] on div "22:00" at bounding box center [121, 137] width 28 height 6
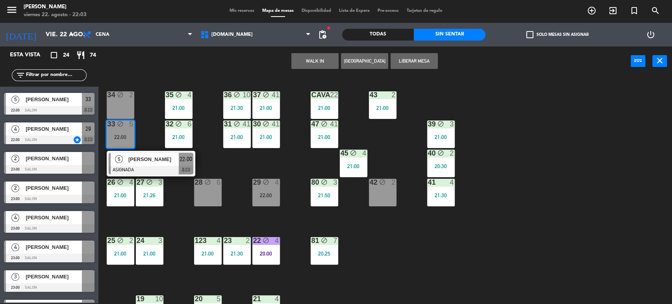
click at [193, 193] on div "34 block 2 35 block 4 21:00 36 block 10 21:30 43 2 21:00 37 block 41 21:00 CAVA…" at bounding box center [388, 190] width 567 height 227
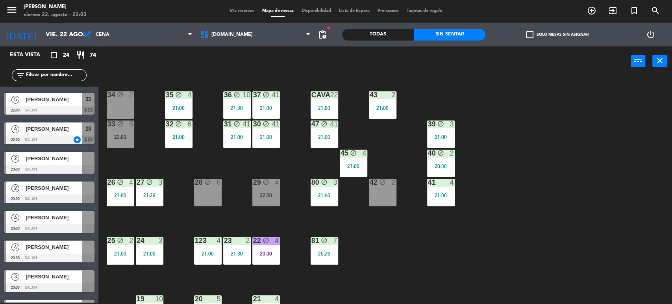
click at [201, 190] on div "28 block 6" at bounding box center [208, 193] width 28 height 28
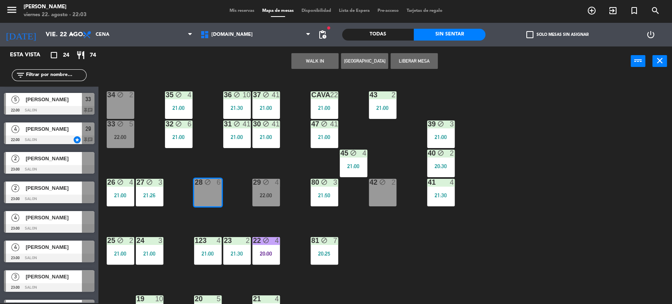
click at [108, 126] on div "33" at bounding box center [107, 123] width 0 height 7
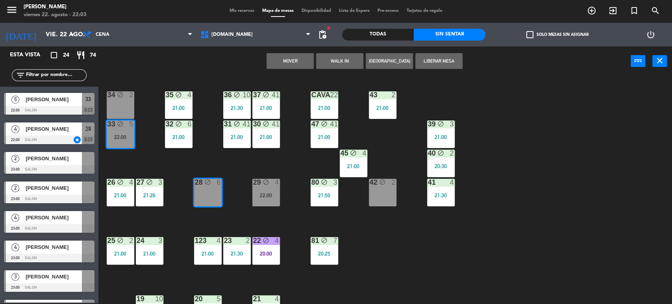
click at [294, 65] on button "Mover" at bounding box center [289, 61] width 47 height 16
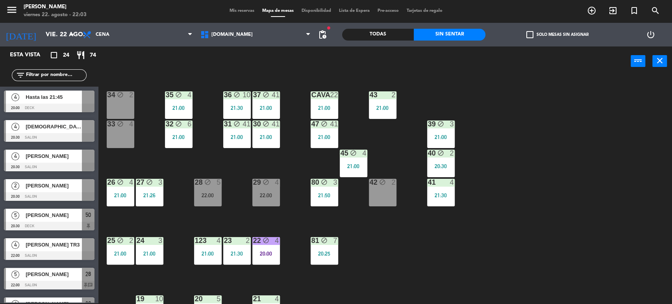
click at [389, 40] on div "Todas Sin sentar" at bounding box center [414, 35] width 144 height 24
click at [497, 79] on div "34 block 2 35 block 4 21:00 36 block 10 21:30 43 2 21:00 37 block 41 21:00 CAVA…" at bounding box center [388, 190] width 567 height 227
click at [396, 39] on div "Todas" at bounding box center [378, 35] width 72 height 12
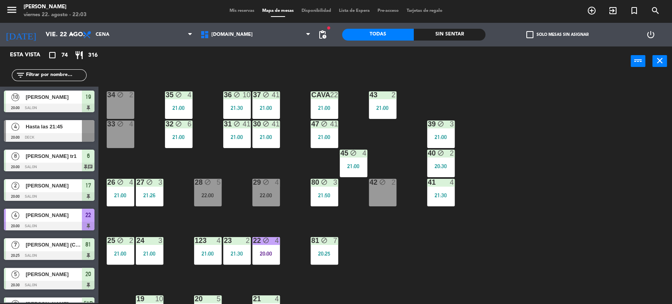
click at [37, 76] on input "text" at bounding box center [55, 75] width 61 height 9
drag, startPoint x: 600, startPoint y: 90, endPoint x: 603, endPoint y: 20, distance: 70.1
click at [600, 89] on div "34 block 2 35 block 4 21:00 36 block 10 21:30 43 2 21:00 37 block 41 21:00 CAVA…" at bounding box center [388, 190] width 567 height 227
click at [591, 11] on icon "add_circle_outline" at bounding box center [591, 10] width 9 height 9
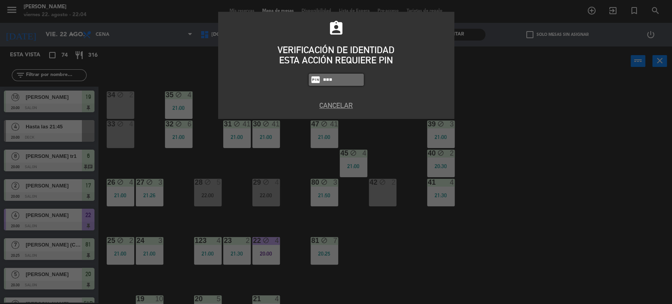
type input "3871"
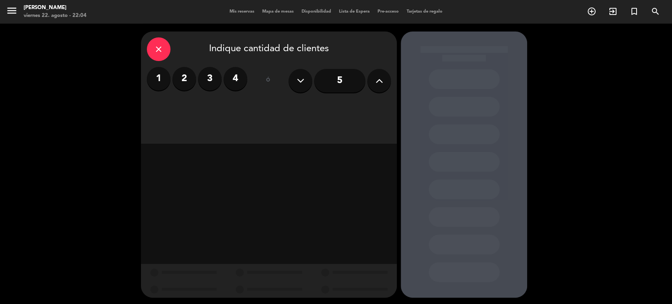
click at [238, 74] on label "4" at bounding box center [236, 79] width 24 height 24
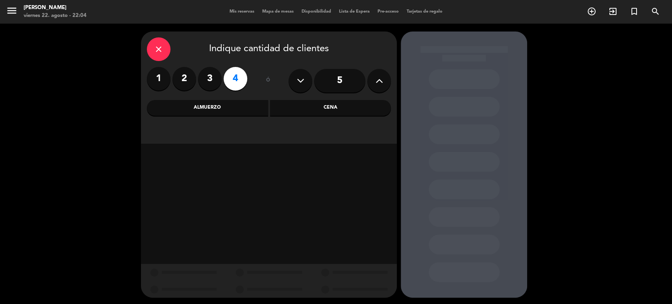
click at [308, 100] on div "Cena" at bounding box center [330, 108] width 121 height 16
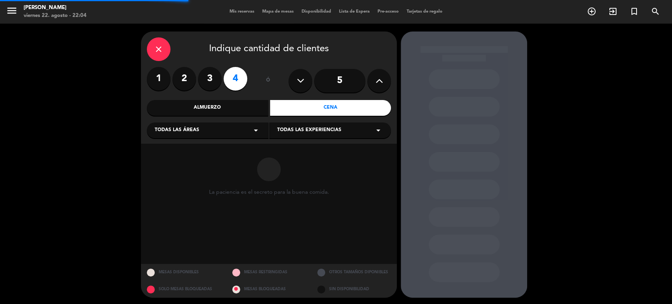
click at [225, 124] on div "Todas las áreas arrow_drop_down" at bounding box center [208, 130] width 122 height 16
click at [166, 174] on div "SALON" at bounding box center [208, 173] width 106 height 8
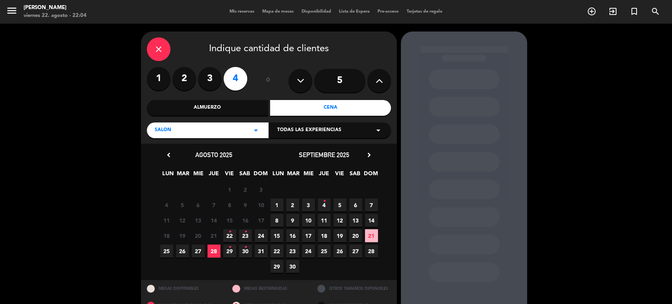
click at [163, 53] on div "close" at bounding box center [159, 49] width 24 height 24
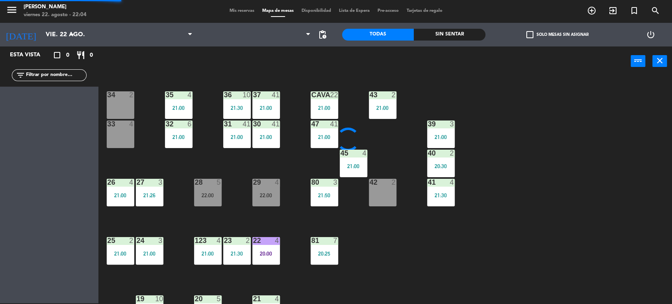
click at [564, 176] on div "34 2 35 4 21:00 36 10 21:30 43 2 21:00 37 41 21:00 CAVA 22 21:00 33 4 32 6 21:0…" at bounding box center [388, 190] width 567 height 227
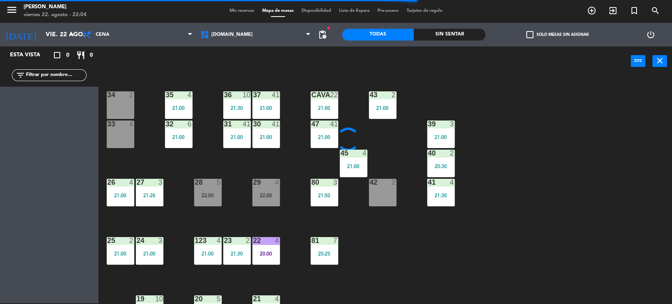
scroll to position [175, 0]
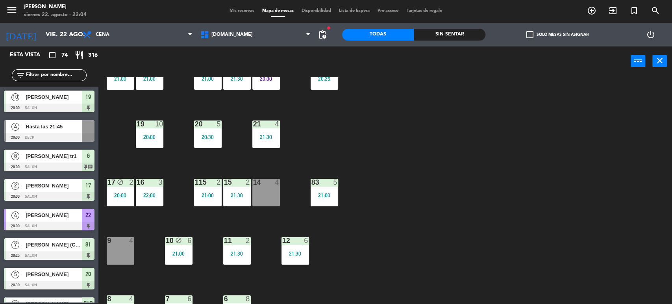
click at [490, 128] on div "34 block 2 35 block 4 21:00 36 block 10 21:30 43 2 21:00 37 block 41 21:00 CAVA…" at bounding box center [388, 190] width 567 height 227
click at [475, 26] on div "Todas Sin sentar" at bounding box center [414, 35] width 144 height 24
click at [473, 32] on div "Sin sentar" at bounding box center [450, 35] width 72 height 12
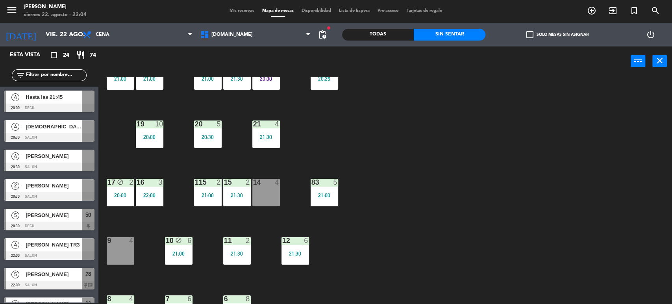
click at [496, 164] on div "34 block 2 35 block 4 21:00 36 block 10 21:30 43 2 21:00 37 block 41 21:00 CAVA…" at bounding box center [388, 190] width 567 height 227
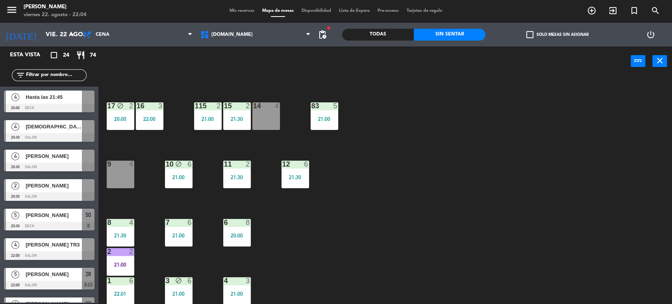
click at [617, 240] on div "34 block 2 35 block 4 21:00 36 block 10 21:30 43 2 21:00 37 block 41 21:00 CAVA…" at bounding box center [388, 190] width 567 height 227
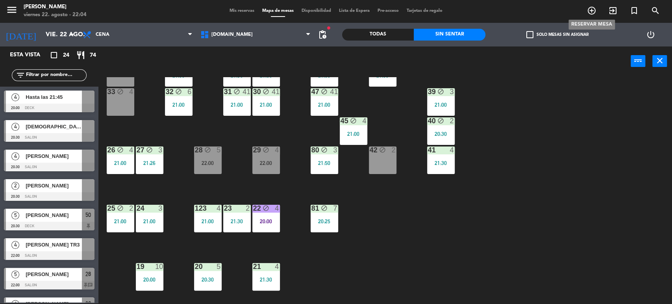
click at [591, 7] on icon "add_circle_outline" at bounding box center [591, 10] width 9 height 9
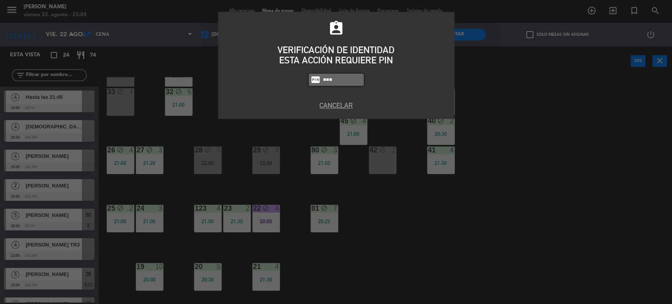
type input "3871"
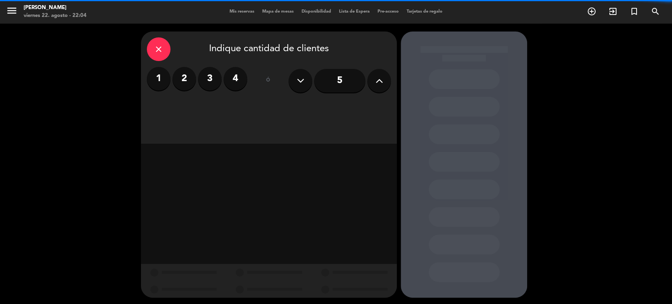
click at [235, 81] on label "4" at bounding box center [236, 79] width 24 height 24
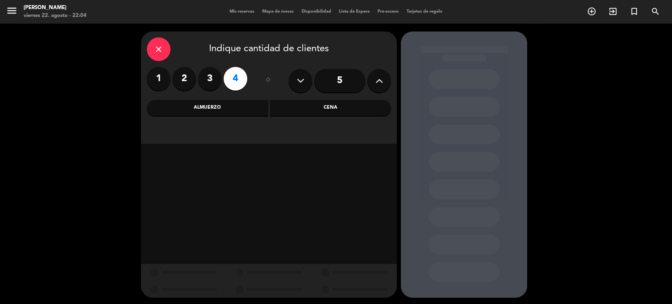
click at [337, 104] on div "Cena" at bounding box center [330, 108] width 121 height 16
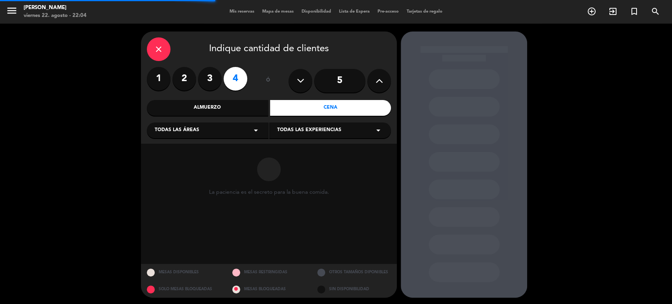
click at [204, 139] on div "close Indique cantidad de clientes 1 2 3 4 ó 5 Almuerzo Cena Todas las áreas ar…" at bounding box center [269, 87] width 256 height 112
click at [205, 139] on div "close Indique cantidad de clientes 1 2 3 4 ó 5 Almuerzo Cena Todas las áreas ar…" at bounding box center [269, 87] width 256 height 112
click at [201, 128] on div "Todas las áreas arrow_drop_down" at bounding box center [208, 130] width 122 height 16
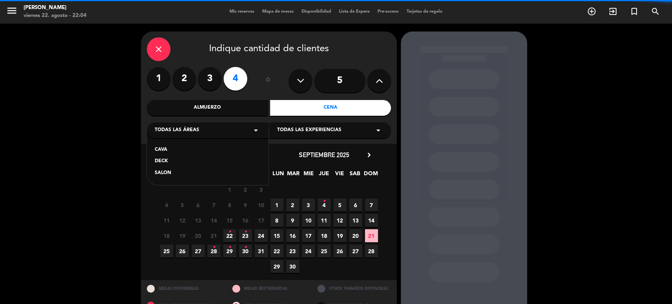
click at [159, 175] on div "SALON" at bounding box center [208, 173] width 106 height 8
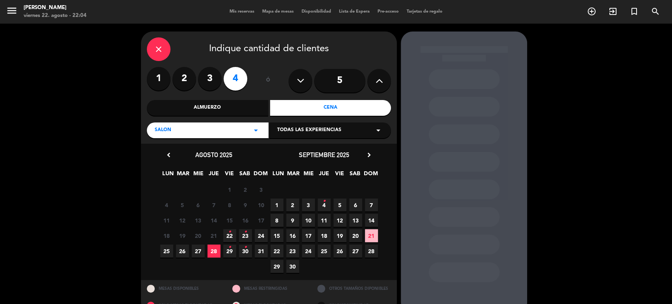
click at [232, 233] on span "22 •" at bounding box center [229, 235] width 13 height 13
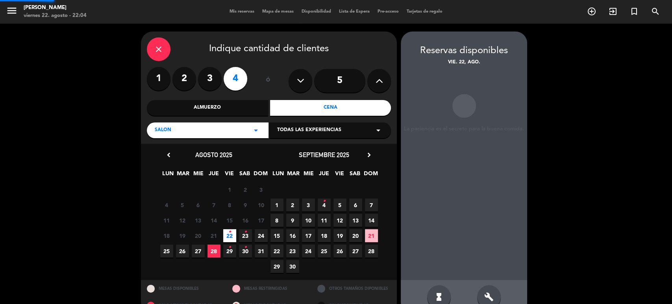
scroll to position [17, 0]
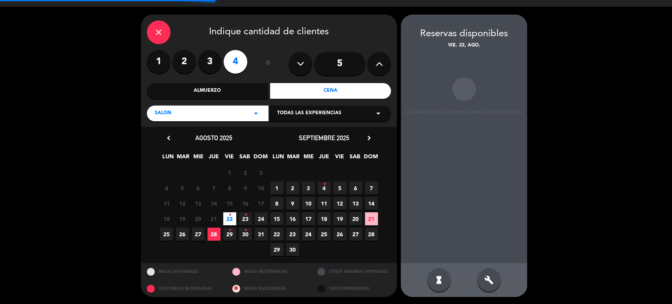
click at [486, 281] on icon "build" at bounding box center [488, 279] width 9 height 9
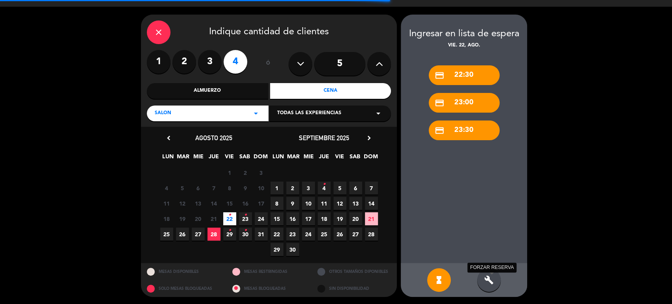
click at [485, 276] on icon "build" at bounding box center [488, 279] width 9 height 9
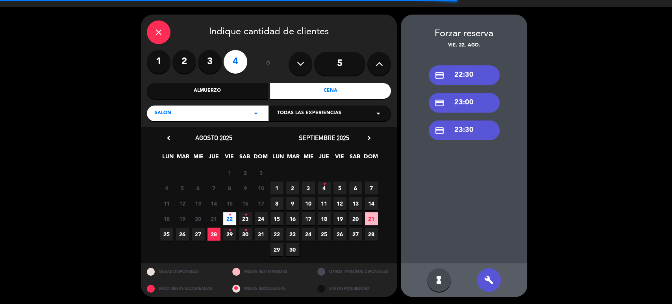
click at [468, 75] on div "credit_card 22:30" at bounding box center [464, 75] width 71 height 20
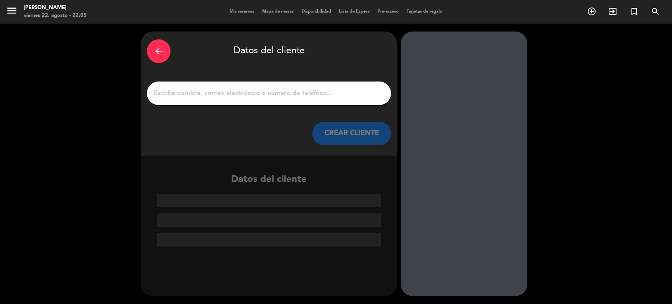
click at [255, 100] on div at bounding box center [269, 93] width 244 height 24
click at [255, 91] on input "1" at bounding box center [269, 93] width 232 height 11
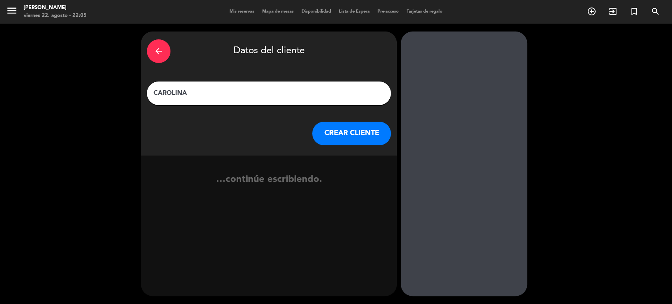
type input "CAROLINA"
click at [343, 122] on button "CREAR CLIENTE" at bounding box center [351, 134] width 79 height 24
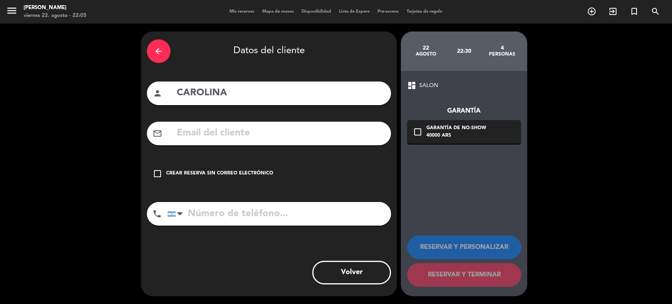
click at [312, 168] on div "check_box_outline_blank Crear reserva sin correo electrónico" at bounding box center [269, 174] width 244 height 24
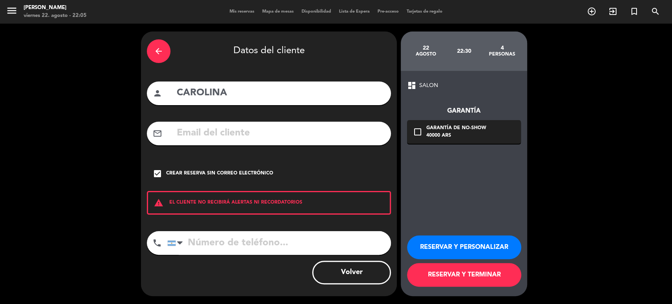
click at [450, 276] on button "RESERVAR Y TERMINAR" at bounding box center [464, 275] width 114 height 24
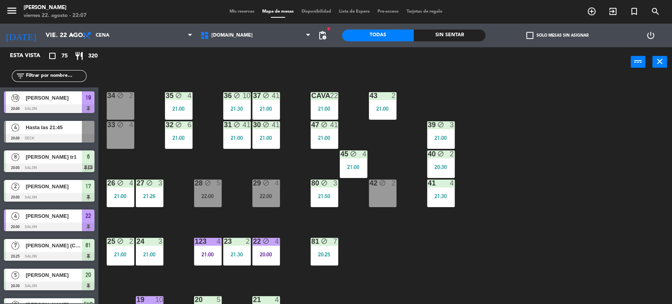
click at [472, 34] on div "Sin sentar" at bounding box center [450, 36] width 72 height 12
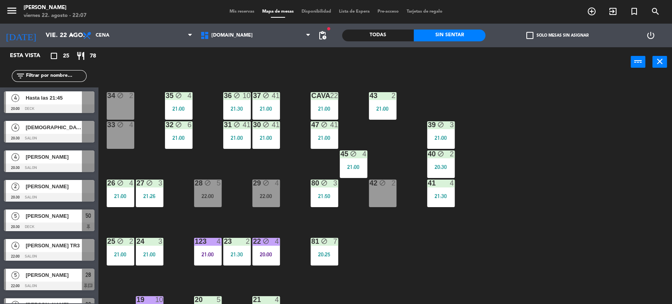
click at [542, 75] on div "power_input close" at bounding box center [364, 62] width 532 height 30
click at [522, 107] on div "34 block 2 35 block 4 21:00 36 block 10 21:30 43 2 21:00 37 block 41 21:00 CAVA…" at bounding box center [388, 191] width 567 height 227
click at [398, 37] on div "Todas" at bounding box center [378, 36] width 72 height 12
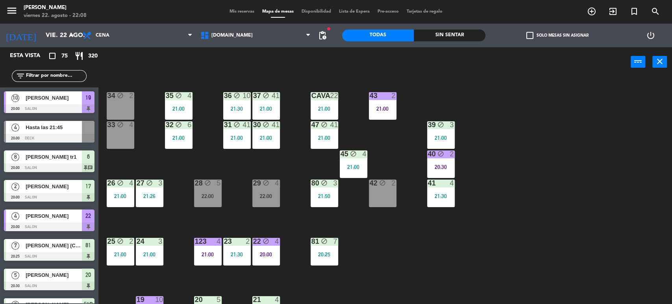
click at [59, 79] on input "text" at bounding box center [55, 76] width 61 height 9
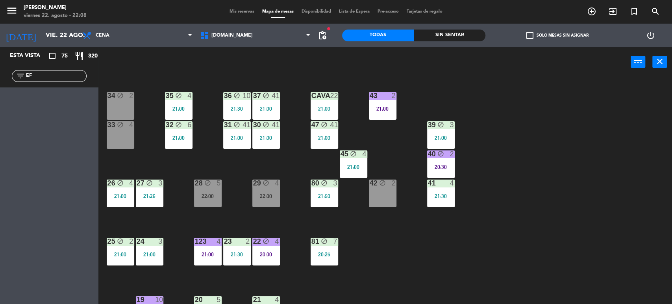
type input "E"
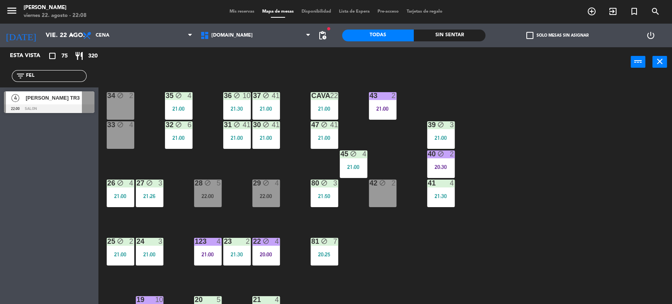
type input "FEL"
drag, startPoint x: 0, startPoint y: 162, endPoint x: 37, endPoint y: 142, distance: 41.6
click at [0, 162] on div "Esta vista crop_square 75 restaurant 320 filter_list FEL 4 [PERSON_NAME] TR3 22…" at bounding box center [49, 175] width 98 height 257
click at [68, 100] on span "[PERSON_NAME] TR3" at bounding box center [54, 98] width 56 height 8
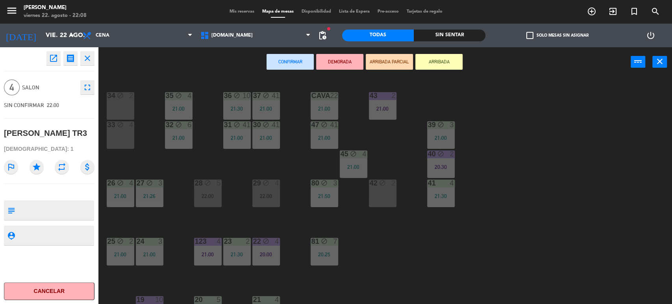
click at [377, 63] on button "ARRIBADA PARCIAL" at bounding box center [389, 62] width 47 height 16
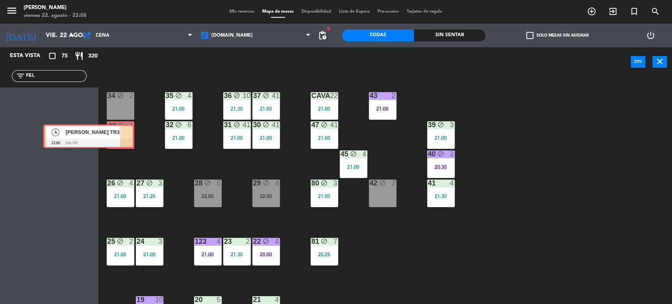
drag, startPoint x: 81, startPoint y: 103, endPoint x: 120, endPoint y: 136, distance: 50.8
click at [120, 136] on div "Esta vista crop_square 75 restaurant 320 filter_list FEL 4 [PERSON_NAME] TR3 22…" at bounding box center [336, 176] width 672 height 258
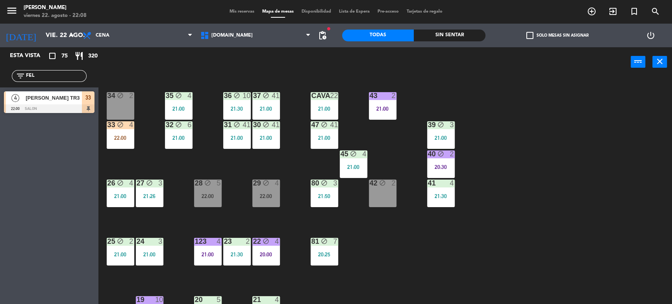
click at [180, 173] on div "34 block 2 35 block 4 21:00 36 block 10 21:30 43 2 21:00 37 block 41 21:00 CAVA…" at bounding box center [388, 191] width 567 height 227
click at [265, 194] on div "22:00" at bounding box center [266, 196] width 28 height 6
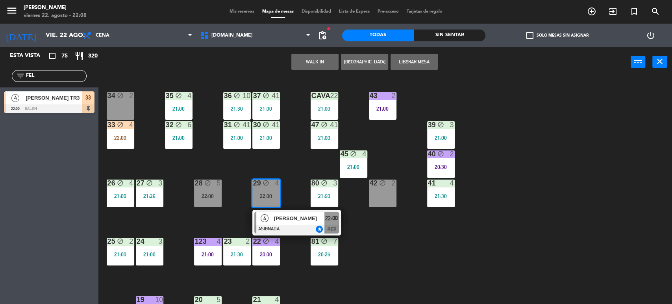
click at [286, 152] on div "34 block 2 35 block 4 21:00 36 block 10 21:30 43 2 21:00 37 block 41 21:00 CAVA…" at bounding box center [388, 191] width 567 height 227
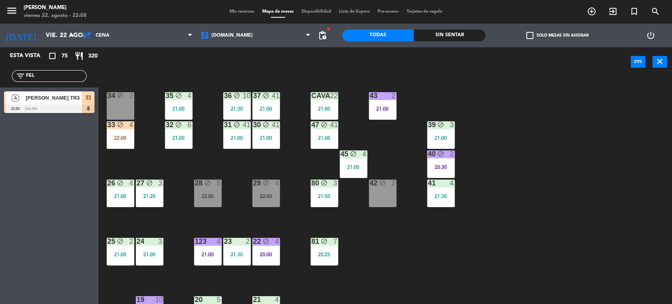
click at [61, 105] on div at bounding box center [49, 108] width 91 height 9
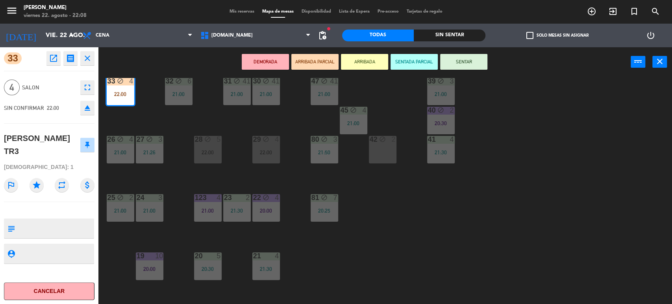
scroll to position [87, 0]
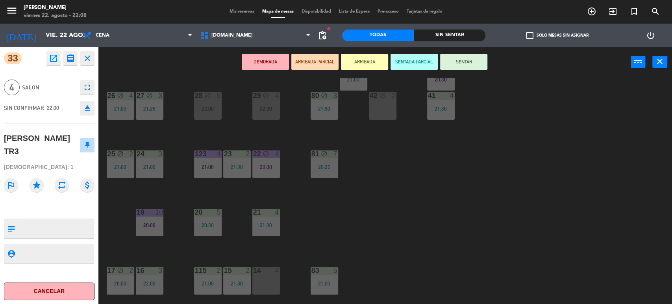
click at [377, 267] on div "34 block 2 35 block 4 21:00 36 block 10 21:30 43 2 21:00 37 block 41 21:00 CAVA…" at bounding box center [388, 191] width 567 height 227
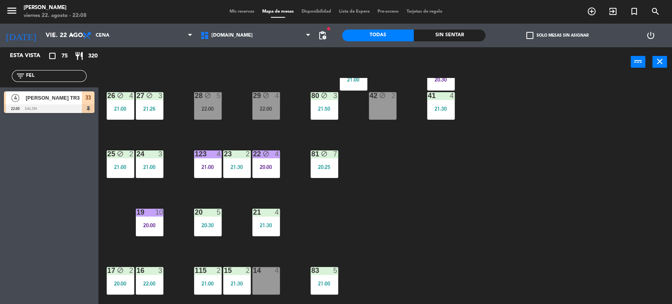
click at [259, 275] on div "14 4" at bounding box center [266, 281] width 28 height 28
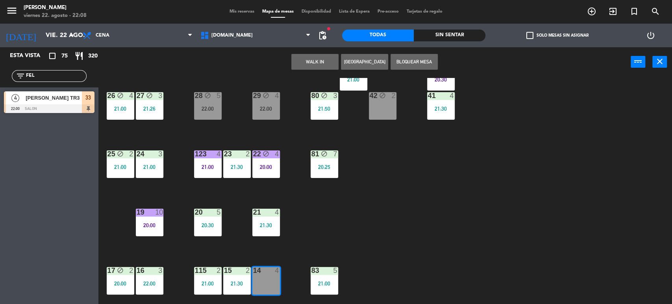
click at [322, 58] on button "WALK IN" at bounding box center [314, 62] width 47 height 16
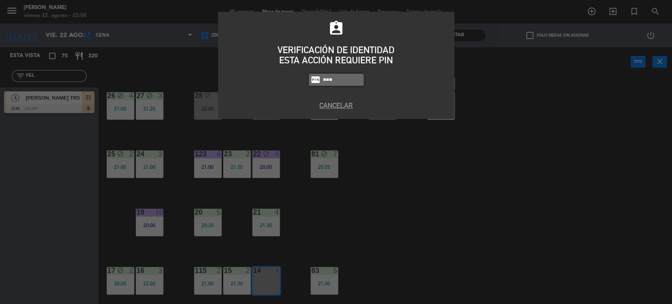
type input "3871"
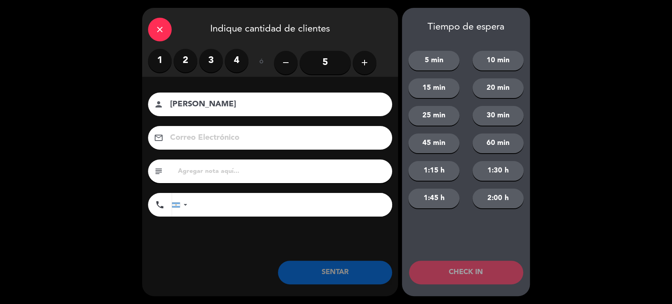
type input "[PERSON_NAME]"
click at [231, 59] on label "4" at bounding box center [237, 61] width 24 height 24
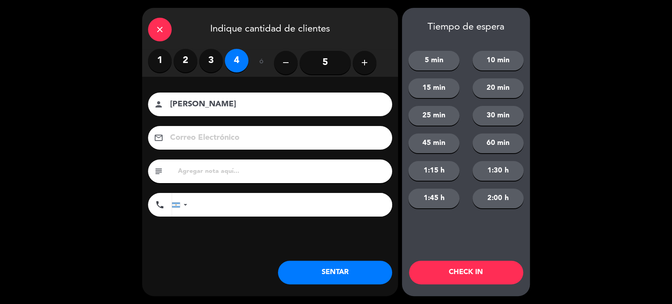
click at [349, 273] on button "SENTAR" at bounding box center [335, 273] width 114 height 24
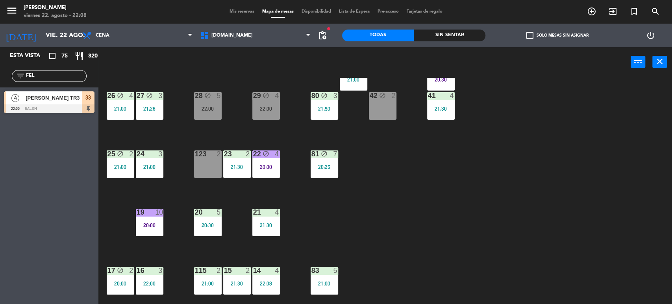
click at [580, 237] on div "34 block 2 35 block 4 21:00 36 block 10 21:30 43 2 21:00 37 block 41 21:00 CAVA…" at bounding box center [388, 191] width 567 height 227
drag, startPoint x: 48, startPoint y: 73, endPoint x: 0, endPoint y: 74, distance: 48.0
click at [0, 74] on div "filter_list FEL" at bounding box center [49, 76] width 98 height 23
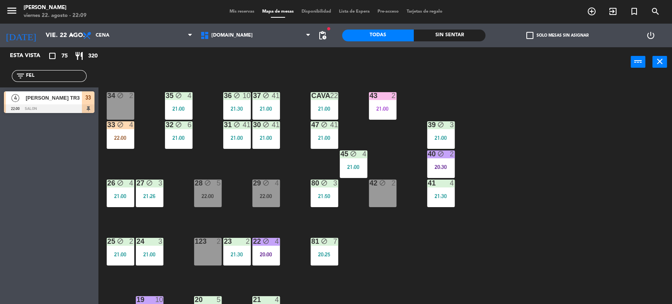
click at [603, 201] on div "34 block 2 35 block 4 21:00 36 block 10 21:30 43 2 21:00 37 block 41 21:00 CAVA…" at bounding box center [388, 191] width 567 height 227
drag, startPoint x: 54, startPoint y: 77, endPoint x: 3, endPoint y: 77, distance: 50.4
click at [3, 77] on div "filter_list FEL" at bounding box center [49, 76] width 98 height 23
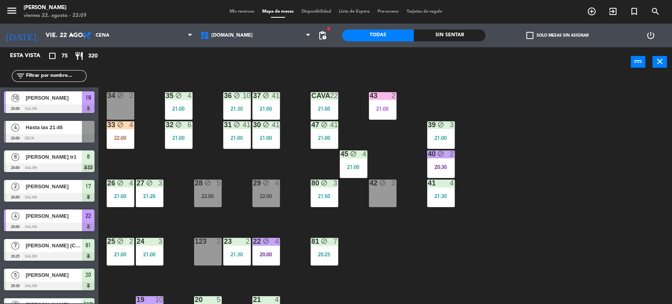
click at [466, 40] on div "Sin sentar" at bounding box center [450, 36] width 72 height 12
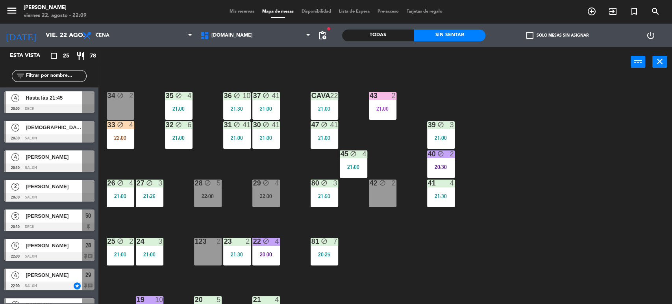
click at [220, 175] on div "34 block 2 35 block 4 21:00 36 block 10 21:30 43 2 21:00 37 block 41 21:00 CAVA…" at bounding box center [388, 191] width 567 height 227
click at [127, 128] on div "4" at bounding box center [133, 124] width 13 height 7
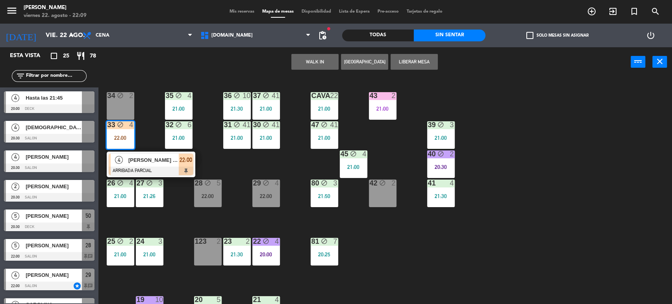
click at [143, 172] on div at bounding box center [151, 170] width 85 height 9
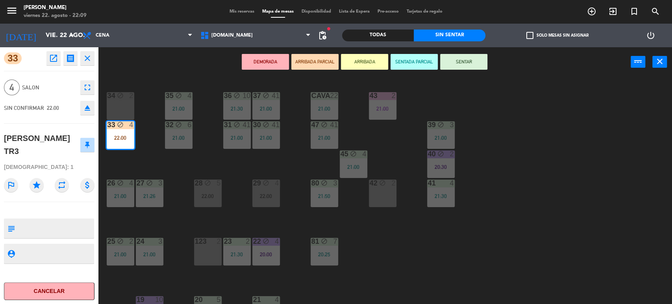
click at [476, 57] on button "SENTAR" at bounding box center [463, 62] width 47 height 16
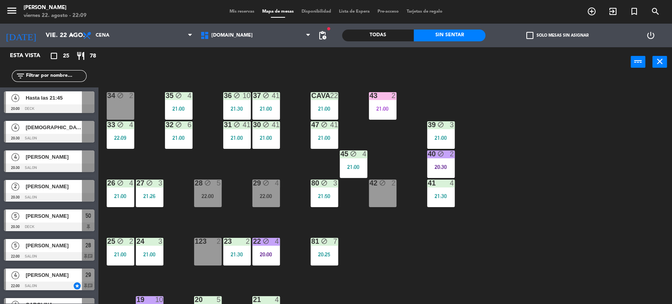
scroll to position [232, 0]
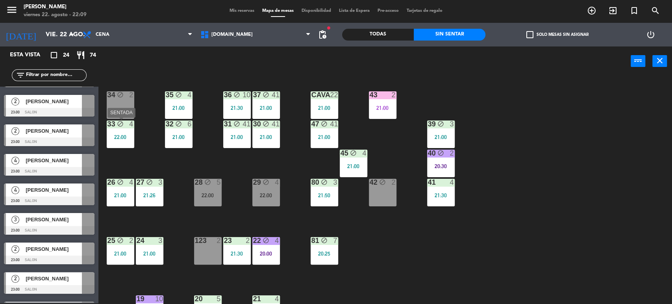
click at [125, 140] on div "33 block 4 22:00" at bounding box center [121, 134] width 28 height 28
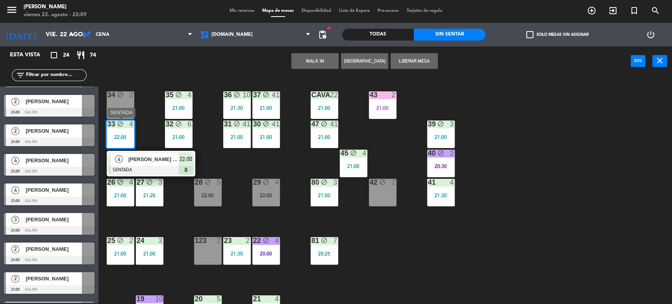
click at [155, 156] on span "[PERSON_NAME] TR3" at bounding box center [153, 159] width 50 height 8
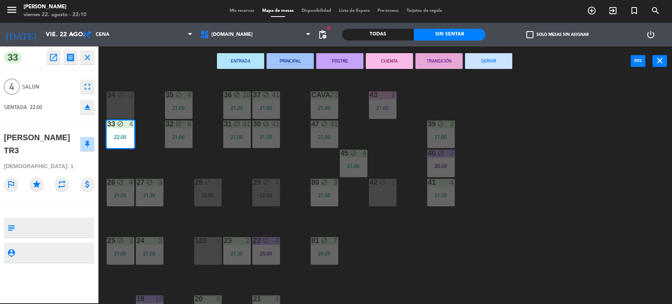
click at [615, 218] on div "34 block 2 35 block 4 21:00 36 block 10 21:30 43 2 21:00 37 block 41 21:00 CAVA…" at bounding box center [388, 190] width 567 height 227
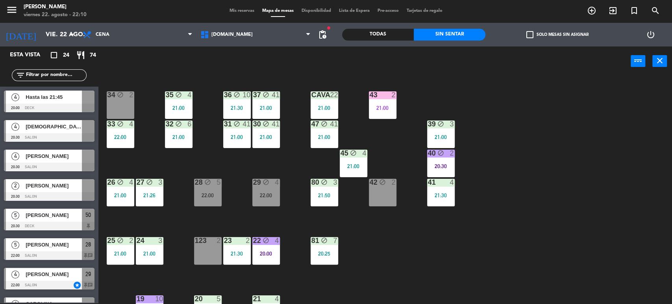
click at [317, 34] on span "pending_actions" at bounding box center [322, 35] width 16 height 16
click at [318, 36] on span "pending_actions" at bounding box center [322, 34] width 9 height 9
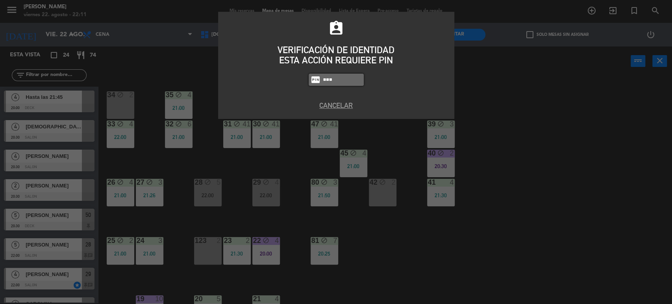
type input "3871"
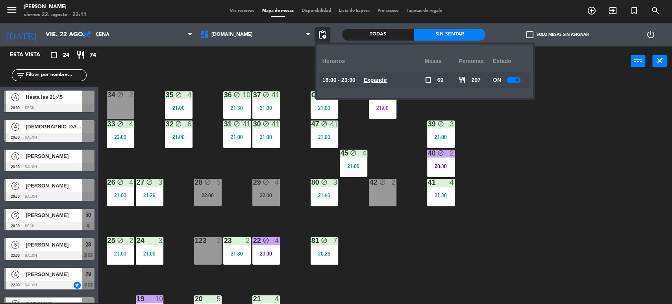
click at [381, 81] on u "Expandir" at bounding box center [376, 80] width 24 height 6
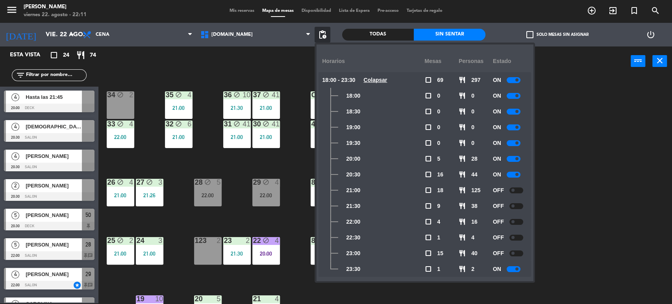
click at [513, 78] on div at bounding box center [513, 80] width 14 height 6
click at [650, 183] on div "34 block 2 35 block 4 21:00 36 block 10 21:30 43 2 21:00 37 block 41 21:00 CAVA…" at bounding box center [388, 190] width 567 height 227
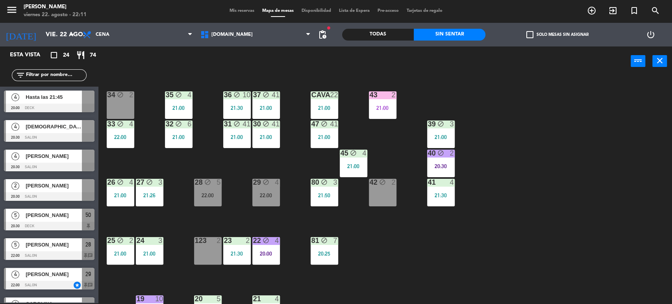
click at [107, 106] on div "34 block 2" at bounding box center [121, 105] width 28 height 28
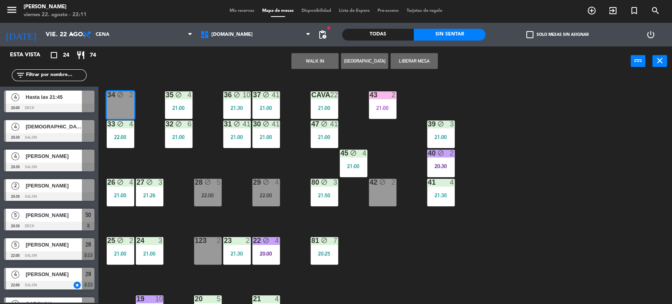
click at [299, 56] on button "WALK IN" at bounding box center [314, 61] width 47 height 16
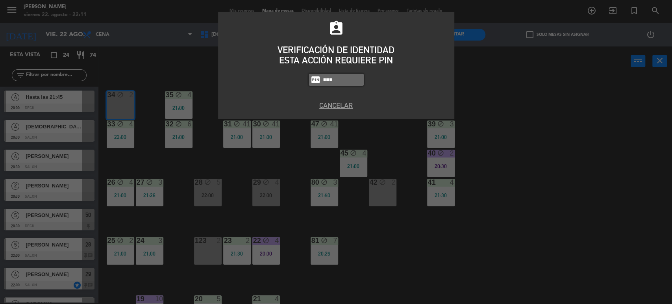
type input "3871"
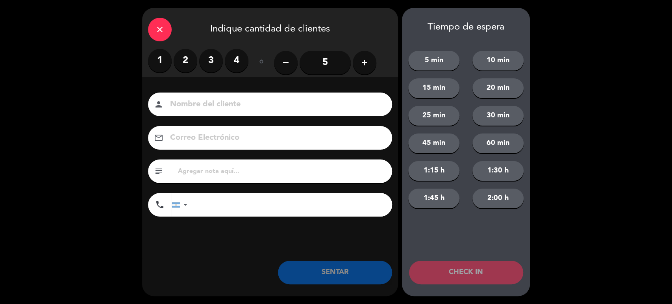
click at [187, 64] on label "2" at bounding box center [186, 61] width 24 height 24
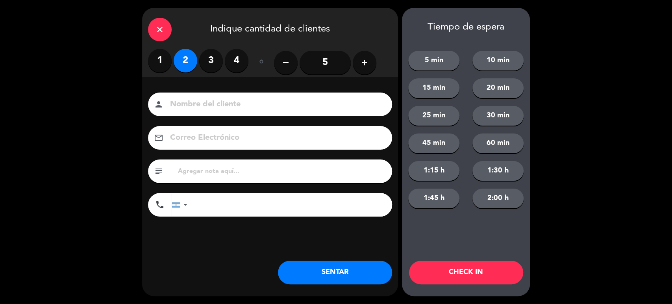
click at [346, 276] on button "SENTAR" at bounding box center [335, 273] width 114 height 24
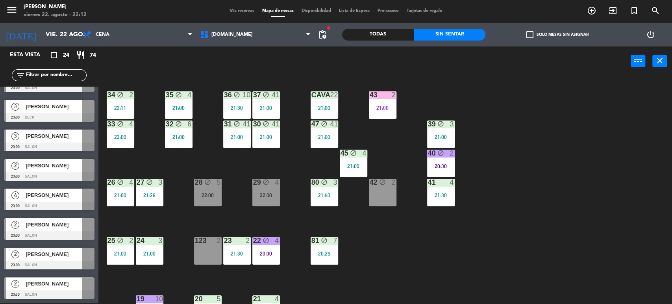
scroll to position [218, 0]
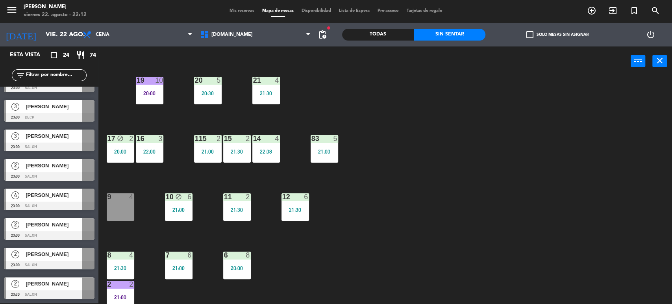
click at [133, 209] on div "9 4" at bounding box center [121, 207] width 28 height 28
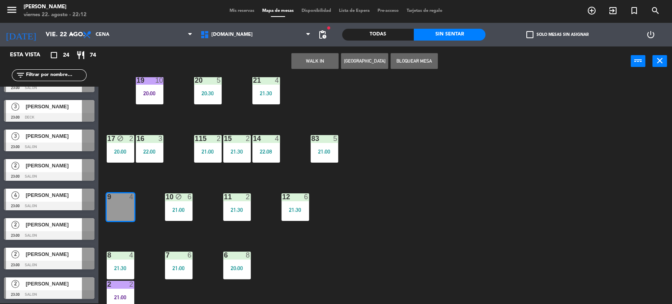
click at [305, 65] on button "WALK IN" at bounding box center [314, 61] width 47 height 16
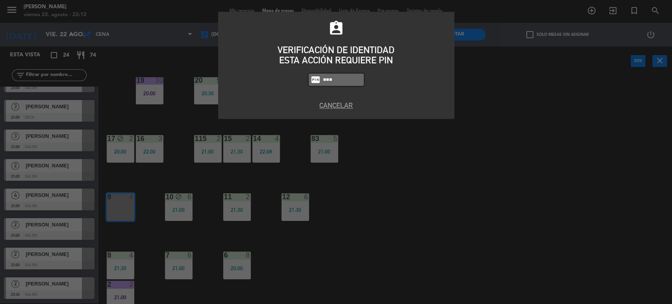
type input "3871"
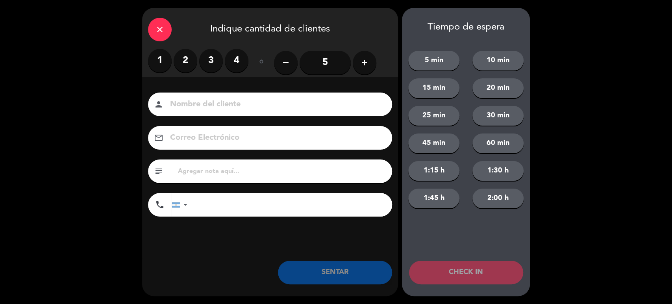
click at [234, 65] on label "4" at bounding box center [237, 61] width 24 height 24
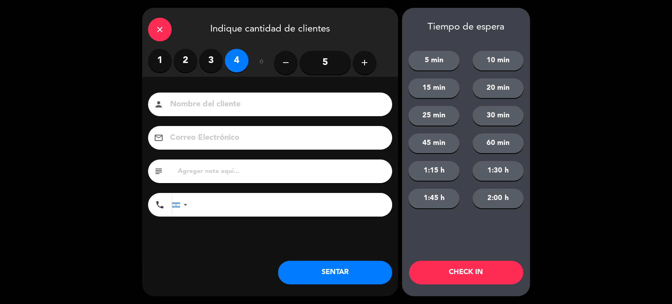
click at [242, 103] on input at bounding box center [275, 105] width 213 height 14
type input "CAROLINA"
click at [328, 260] on div "close Indique cantidad de clientes 1 2 3 4 ó remove 5 add Nombre del cliente pe…" at bounding box center [270, 152] width 256 height 288
click at [329, 274] on button "SENTAR" at bounding box center [335, 273] width 114 height 24
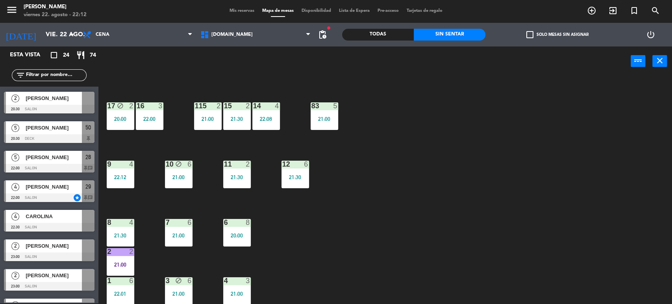
scroll to position [76, 0]
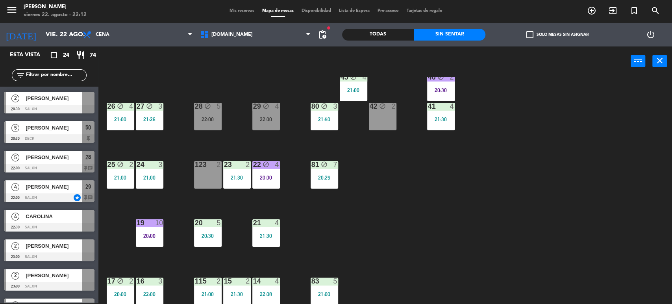
click at [238, 202] on div "34 block 2 22:11 35 block 4 21:00 36 block 10 21:30 43 2 21:00 37 block 41 21:0…" at bounding box center [388, 190] width 567 height 227
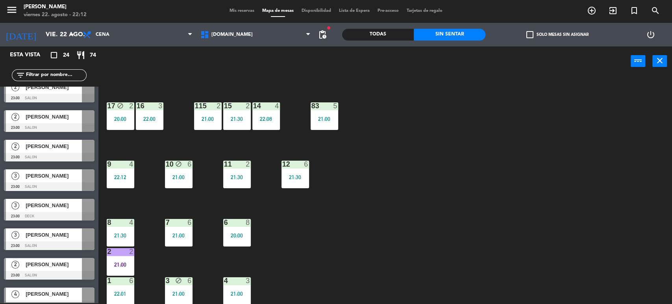
scroll to position [492, 0]
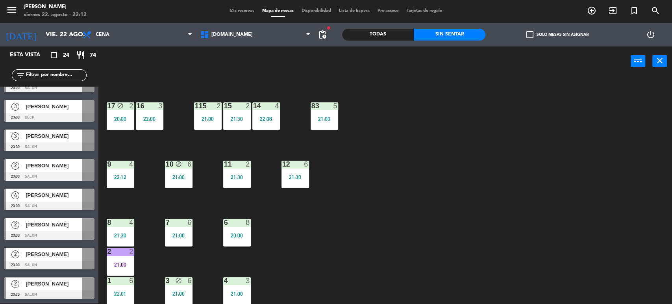
click at [371, 250] on div "34 block 2 22:11 35 block 4 21:00 36 block 10 21:30 43 2 21:00 37 block 41 21:0…" at bounding box center [388, 190] width 567 height 227
click at [121, 255] on div "2 2" at bounding box center [121, 252] width 28 height 8
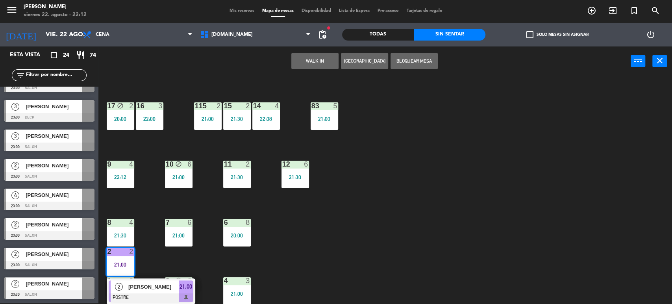
click at [320, 246] on div "34 block 2 22:11 35 block 4 21:00 36 block 10 21:30 43 2 21:00 37 block 41 21:0…" at bounding box center [388, 190] width 567 height 227
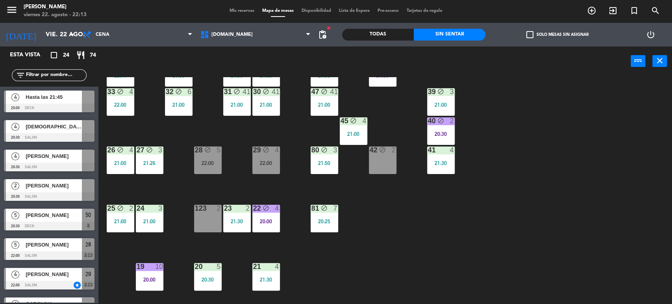
scroll to position [0, 0]
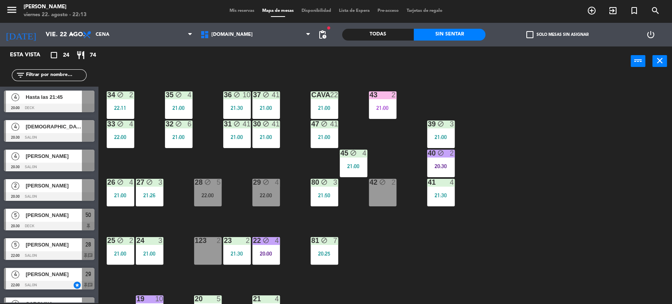
click at [130, 142] on div "33 block 4 22:00" at bounding box center [121, 134] width 28 height 28
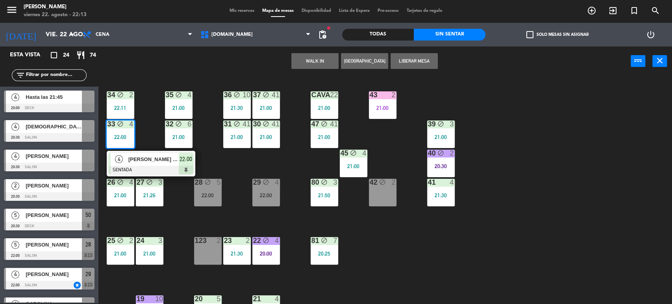
click at [142, 164] on div "[PERSON_NAME] TR3" at bounding box center [153, 159] width 51 height 13
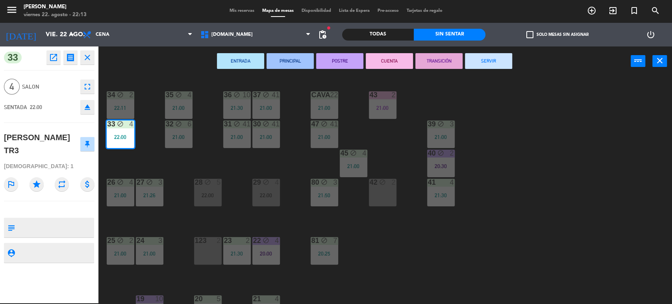
click at [77, 133] on div "[PERSON_NAME] TR3" at bounding box center [41, 144] width 74 height 26
click at [586, 125] on div "34 block 2 22:11 35 block 4 21:00 36 block 10 21:30 43 2 21:00 37 block 41 21:0…" at bounding box center [388, 190] width 567 height 227
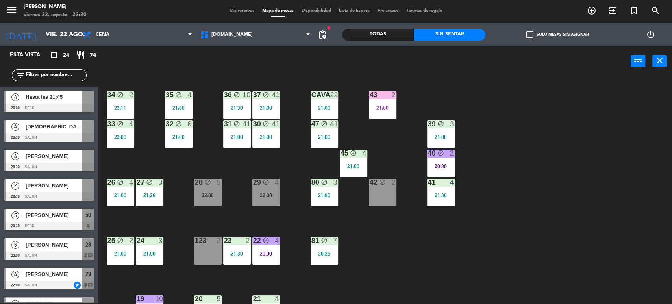
click at [64, 72] on input "text" at bounding box center [55, 75] width 61 height 9
click at [323, 34] on span "pending_actions" at bounding box center [322, 34] width 9 height 9
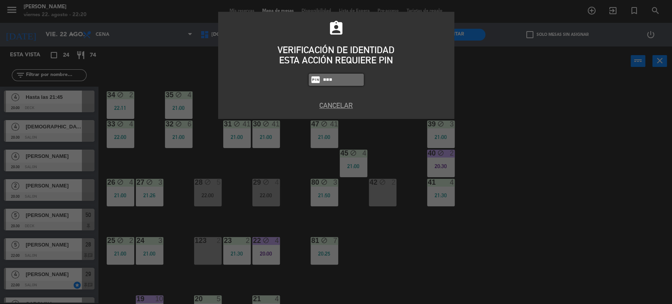
type input "3871"
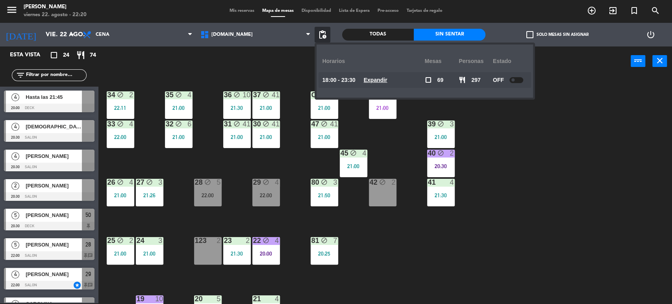
click at [649, 209] on div "34 block 2 22:11 35 block 4 21:00 36 block 10 21:30 43 2 21:00 37 block 41 21:0…" at bounding box center [388, 190] width 567 height 227
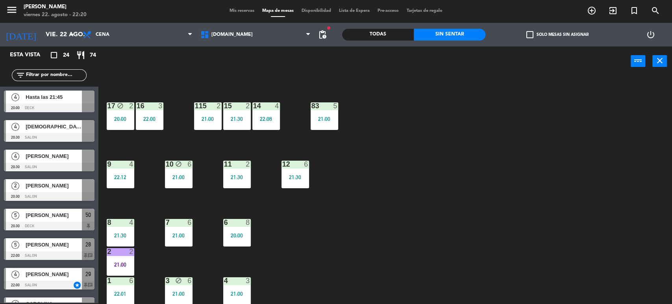
scroll to position [120, 0]
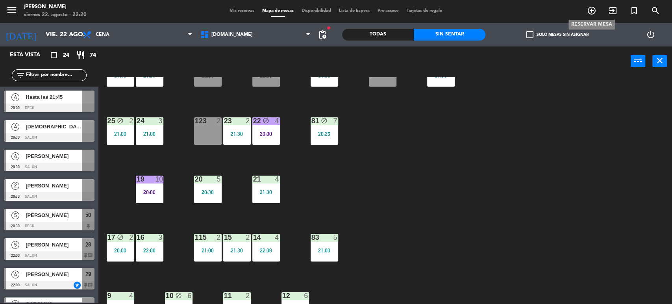
click at [588, 8] on icon "add_circle_outline" at bounding box center [591, 10] width 9 height 9
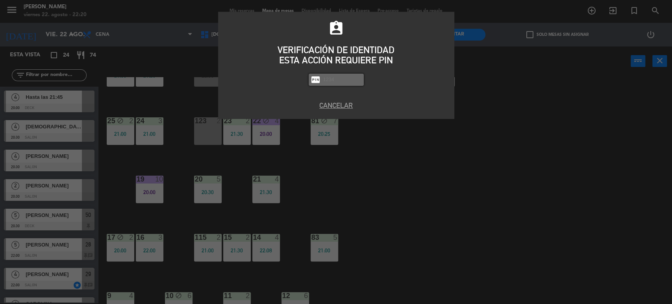
click at [335, 116] on div "Cancelar" at bounding box center [336, 109] width 236 height 19
click at [336, 111] on div "Cancelar" at bounding box center [336, 109] width 236 height 19
click at [337, 108] on button "Cancelar" at bounding box center [336, 105] width 224 height 11
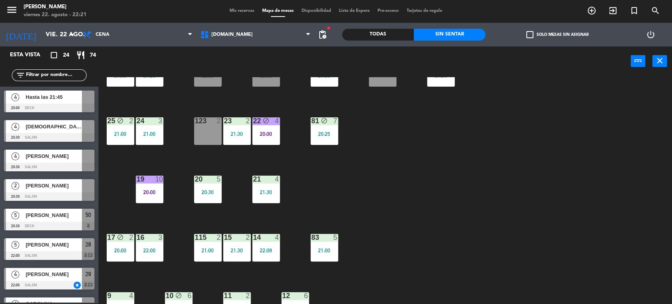
click at [42, 71] on input "text" at bounding box center [55, 75] width 61 height 9
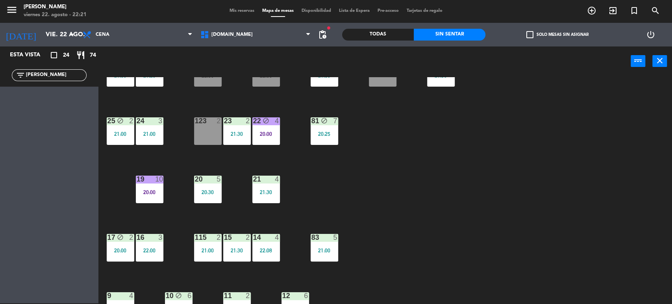
scroll to position [0, 0]
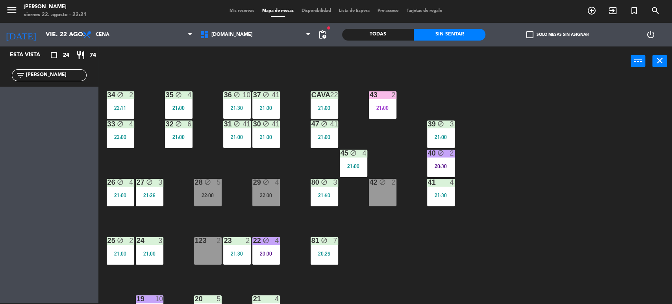
click at [626, 235] on div "34 block 2 22:11 35 block 4 21:00 36 block 10 21:30 43 2 21:00 37 block 41 21:0…" at bounding box center [388, 190] width 567 height 227
click at [64, 71] on input "[PERSON_NAME]" at bounding box center [55, 75] width 61 height 9
drag, startPoint x: 72, startPoint y: 74, endPoint x: 33, endPoint y: 74, distance: 39.8
click at [33, 74] on input "[PERSON_NAME]" at bounding box center [55, 75] width 61 height 9
type input "FN"
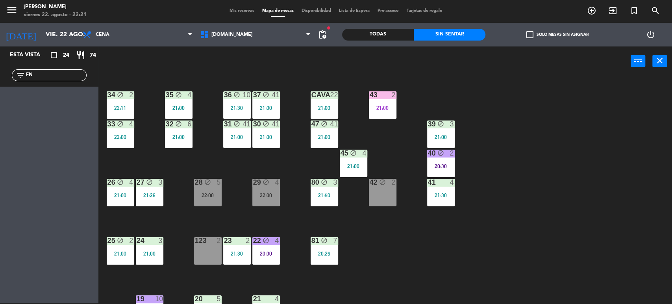
drag, startPoint x: 34, startPoint y: 75, endPoint x: 0, endPoint y: 103, distance: 44.4
click at [0, 103] on div "Esta vista crop_square 24 restaurant 74 filter_list FN" at bounding box center [49, 174] width 98 height 257
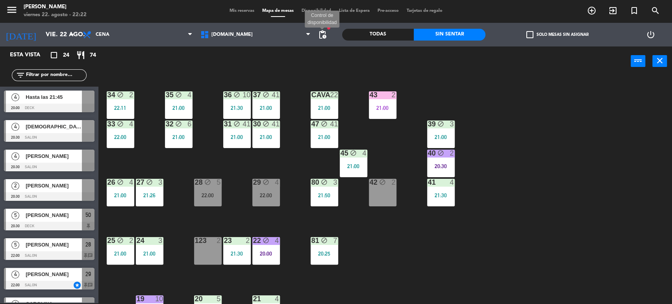
click at [322, 34] on span "pending_actions" at bounding box center [322, 34] width 9 height 9
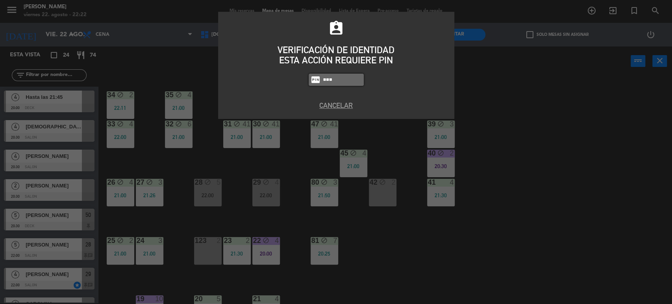
type input "3871"
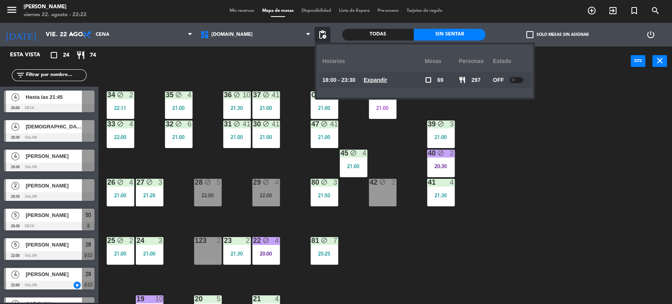
click at [386, 81] on u "Expandir" at bounding box center [376, 80] width 24 height 6
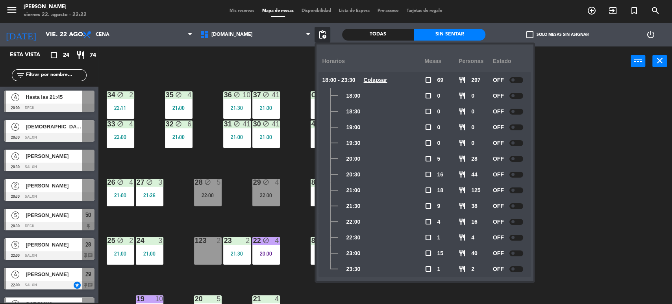
click at [521, 77] on small-switch at bounding box center [516, 80] width 14 height 6
click at [521, 78] on div at bounding box center [516, 80] width 14 height 6
click at [564, 192] on div "34 block 2 22:11 35 block 4 21:00 36 block 10 21:30 43 2 21:00 37 block 41 21:0…" at bounding box center [388, 190] width 567 height 227
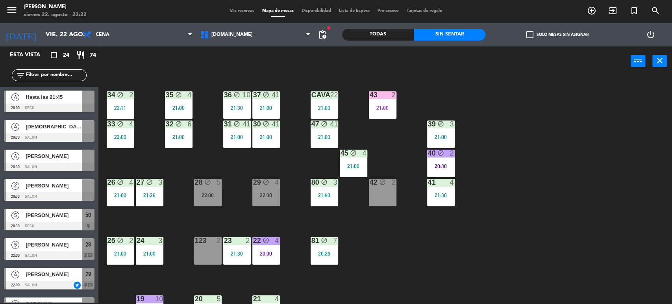
click at [522, 226] on div "34 block 2 22:11 35 block 4 21:00 36 block 10 21:30 43 2 21:00 37 block 41 21:0…" at bounding box center [388, 190] width 567 height 227
click at [394, 187] on div "42 block 2" at bounding box center [383, 193] width 28 height 28
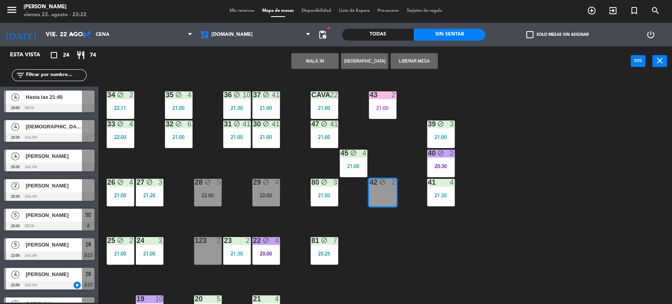
click at [335, 61] on button "WALK IN" at bounding box center [314, 61] width 47 height 16
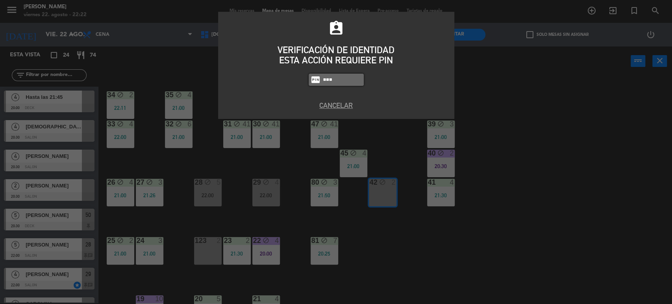
type input "3871"
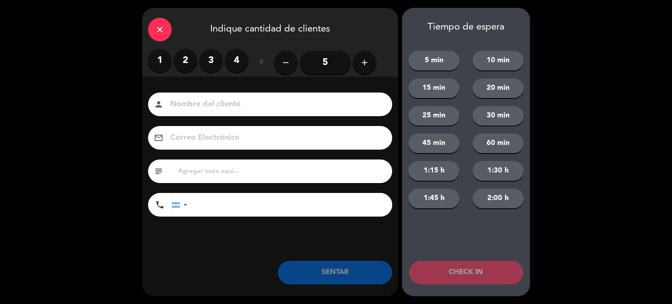
click at [190, 56] on label "2" at bounding box center [186, 61] width 24 height 24
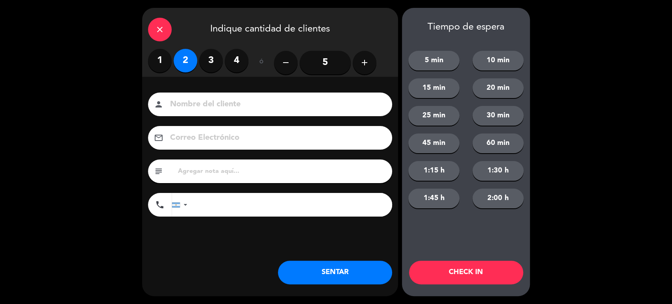
click at [355, 272] on button "SENTAR" at bounding box center [335, 273] width 114 height 24
click at [166, 28] on div "close" at bounding box center [160, 30] width 24 height 24
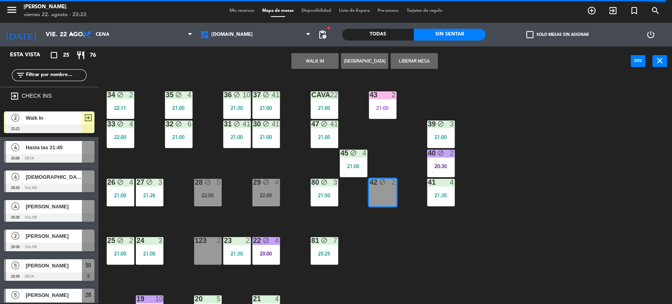
click at [610, 147] on div "34 block 2 22:11 35 block 4 21:00 36 block 10 21:30 43 2 21:00 37 block 41 21:0…" at bounding box center [388, 190] width 567 height 227
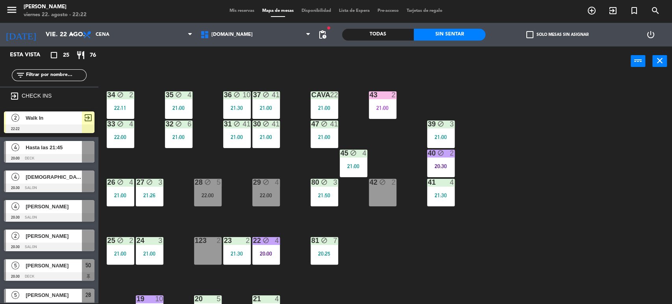
click at [395, 35] on div "Todas" at bounding box center [378, 35] width 72 height 12
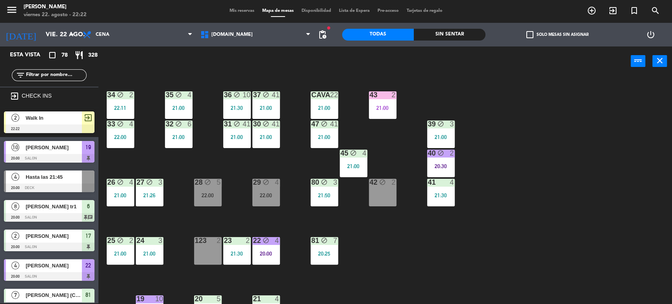
click at [274, 133] on div "30 block 41 21:00" at bounding box center [266, 134] width 28 height 28
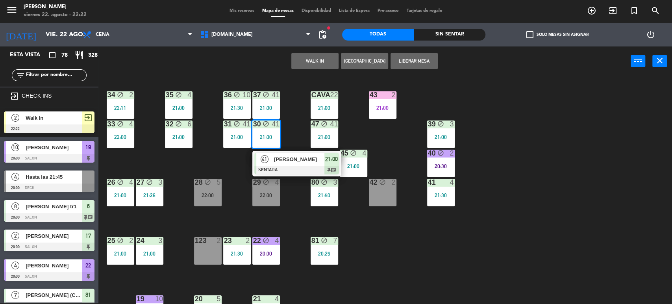
click at [295, 136] on div "34 block 2 22:11 35 block 4 21:00 36 block 10 21:30 43 2 21:00 37 block 41 21:0…" at bounding box center [388, 190] width 567 height 227
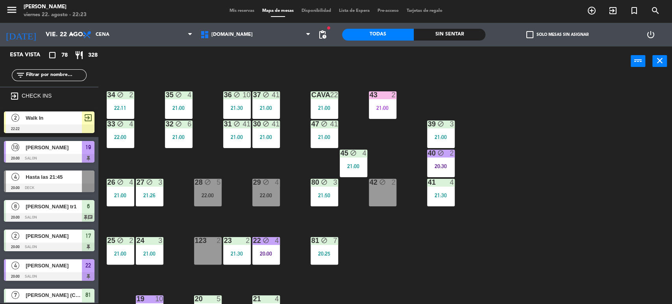
click at [456, 29] on div "Sin sentar" at bounding box center [450, 35] width 72 height 12
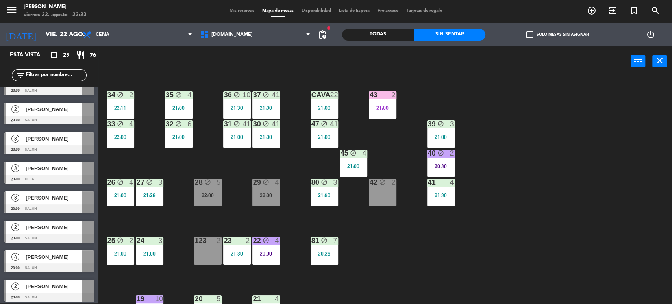
scroll to position [44, 0]
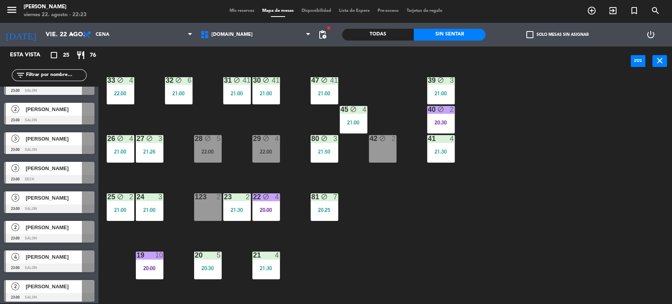
click at [262, 152] on div "22:00" at bounding box center [266, 152] width 28 height 6
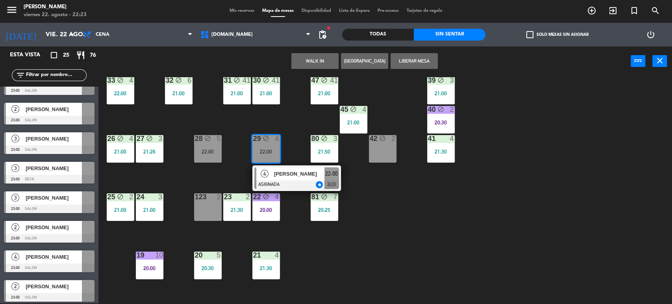
click at [284, 177] on span "[PERSON_NAME]" at bounding box center [299, 174] width 50 height 8
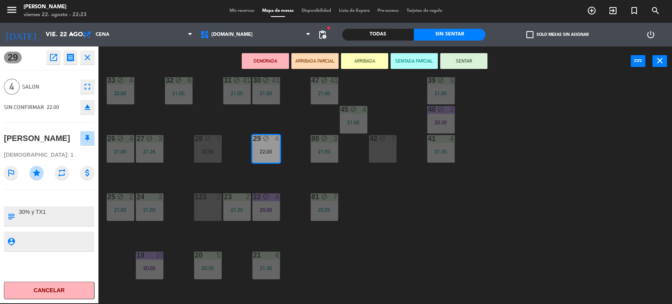
click at [465, 57] on button "SENTAR" at bounding box center [463, 61] width 47 height 16
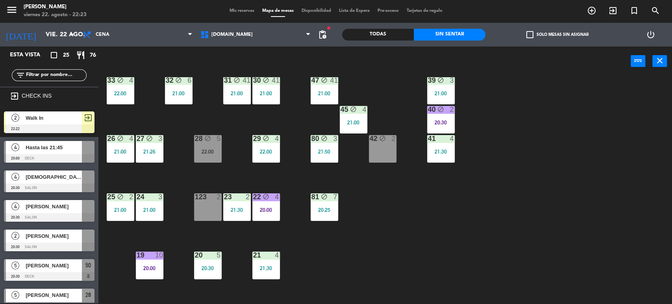
scroll to position [1, 0]
click at [522, 128] on div "34 block 2 22:11 35 block 4 21:00 36 block 10 21:30 43 2 21:00 37 block 41 21:0…" at bounding box center [388, 190] width 567 height 227
click at [396, 35] on div "Todas" at bounding box center [378, 35] width 72 height 12
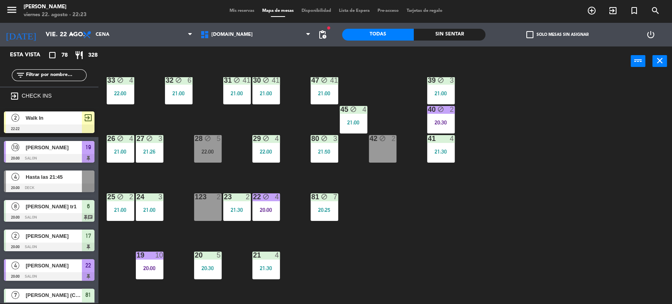
click at [248, 11] on span "Mis reservas" at bounding box center [241, 11] width 33 height 4
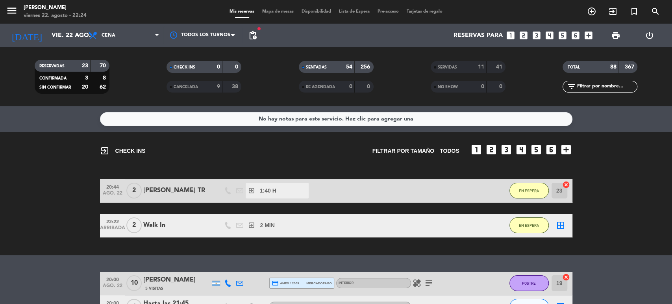
click at [277, 12] on span "Mapa de mesas" at bounding box center [277, 11] width 39 height 4
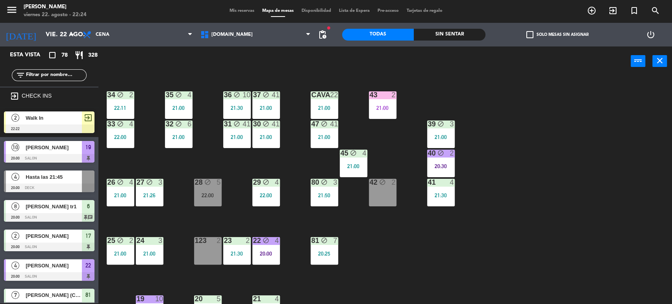
click at [465, 38] on div "Sin sentar" at bounding box center [450, 35] width 72 height 12
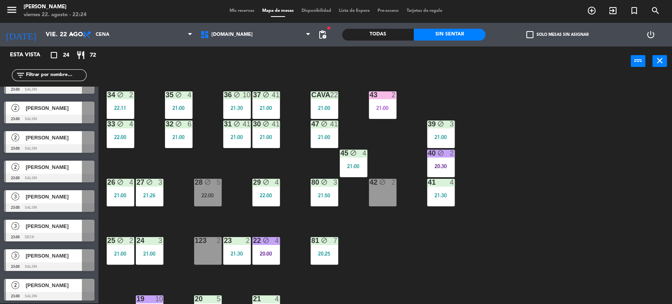
scroll to position [513, 0]
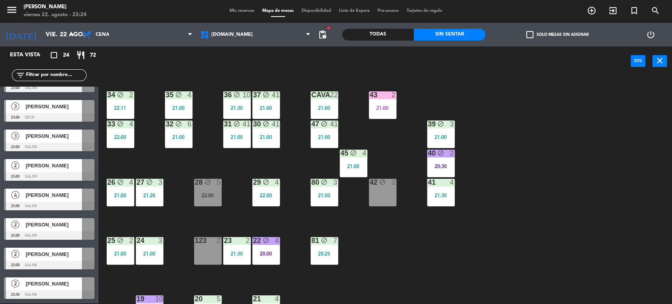
click at [370, 207] on div "34 block 2 22:11 35 block 4 21:00 36 block 10 21:30 43 2 21:00 37 block 41 21:0…" at bounding box center [388, 190] width 567 height 227
click at [374, 202] on div "42 block 2" at bounding box center [383, 193] width 28 height 28
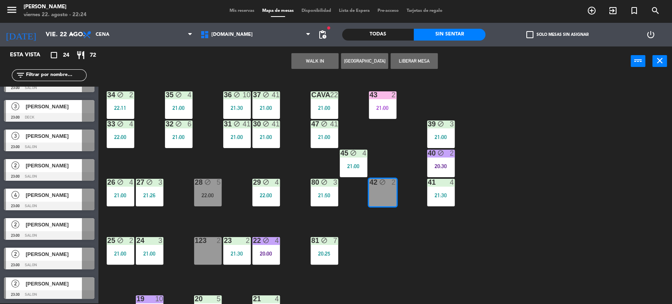
click at [387, 248] on div "34 block 2 22:11 35 block 4 21:00 36 block 10 21:30 43 2 21:00 37 block 41 21:0…" at bounding box center [388, 190] width 567 height 227
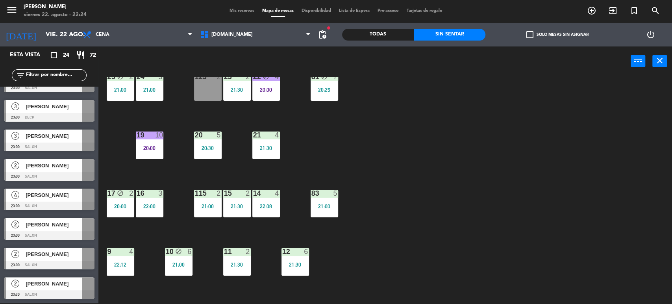
scroll to position [120, 0]
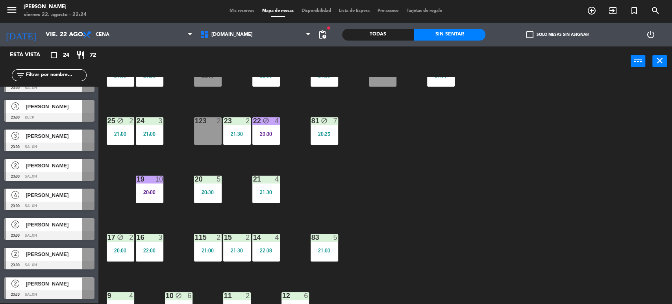
click at [276, 138] on div "22 block 4 20:00" at bounding box center [266, 131] width 28 height 28
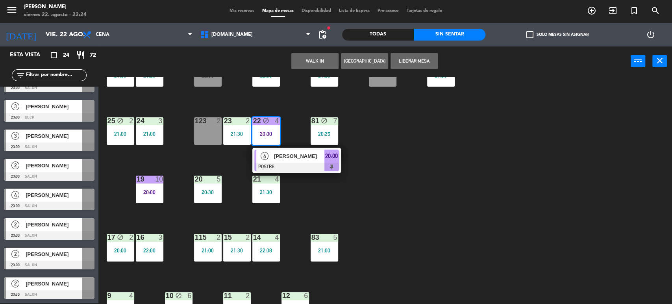
click at [386, 182] on div "34 block 2 22:11 35 block 4 21:00 36 block 10 21:30 43 2 21:00 37 block 41 21:0…" at bounding box center [388, 190] width 567 height 227
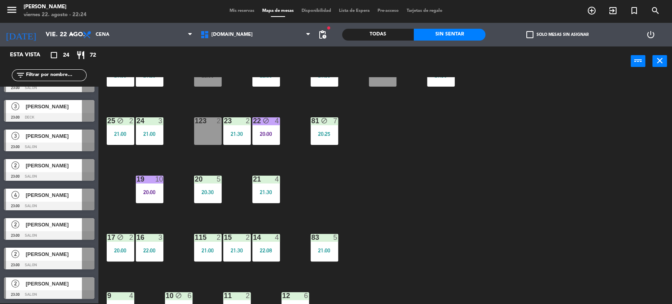
scroll to position [0, 0]
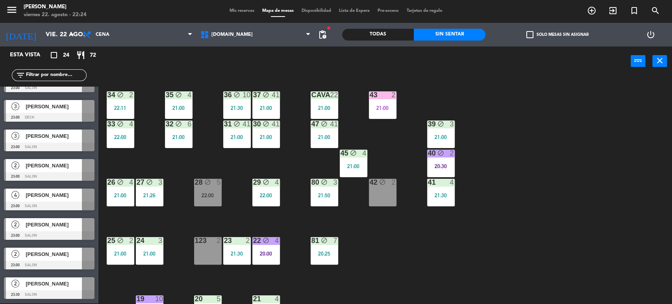
click at [266, 194] on div "22:00" at bounding box center [266, 195] width 28 height 6
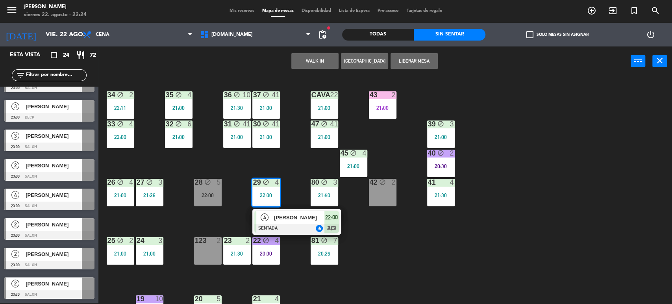
click at [285, 215] on span "[PERSON_NAME]" at bounding box center [299, 217] width 50 height 8
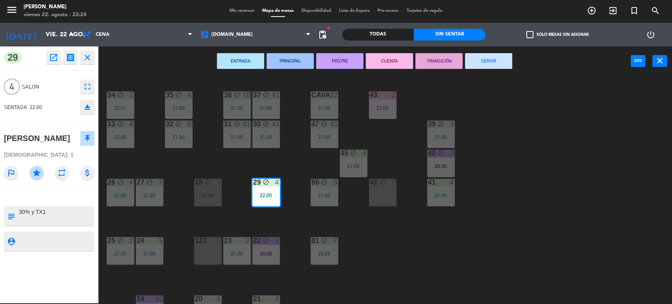
click at [601, 179] on div "34 block 2 22:11 35 block 4 21:00 36 block 10 21:30 43 2 21:00 37 block 41 21:0…" at bounding box center [388, 190] width 567 height 227
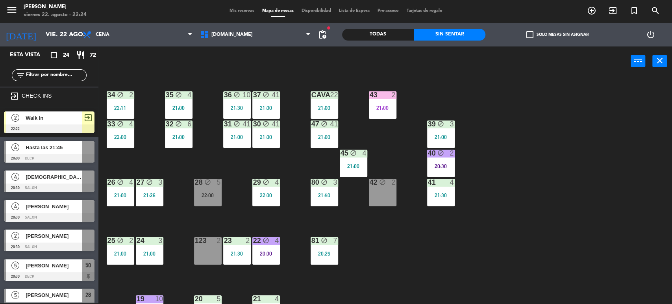
click at [444, 157] on div "40 block 2 20:30" at bounding box center [441, 164] width 28 height 28
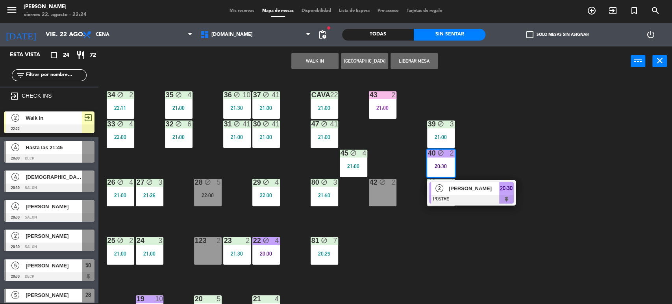
click at [476, 195] on div at bounding box center [471, 199] width 85 height 9
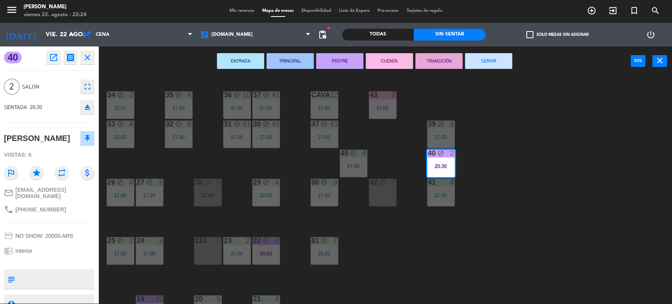
click at [482, 57] on button "SERVIR" at bounding box center [488, 61] width 47 height 16
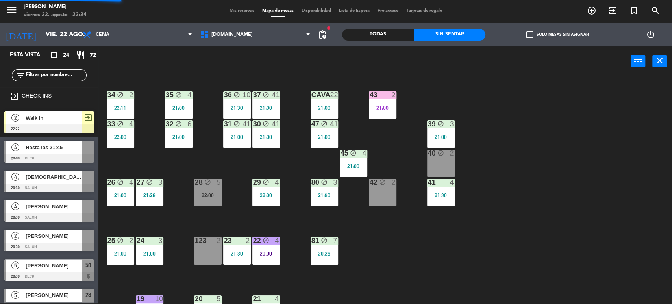
click at [382, 183] on icon "block" at bounding box center [382, 182] width 7 height 7
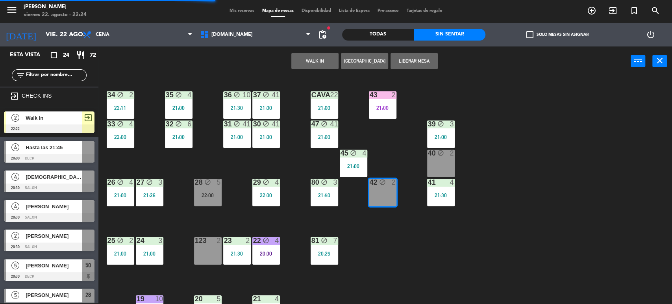
click at [336, 61] on button "WALK IN" at bounding box center [314, 61] width 47 height 16
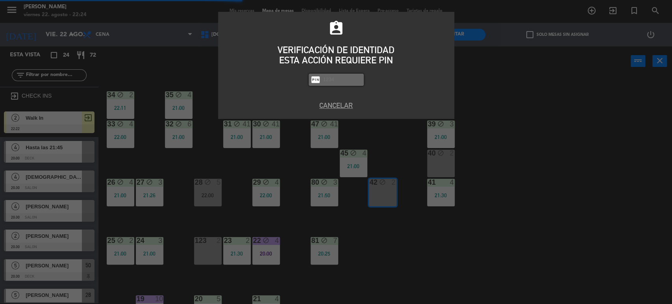
click at [326, 61] on div "ESTA ACCIÓN REQUIERE PIN" at bounding box center [336, 60] width 224 height 10
click at [338, 83] on input "text" at bounding box center [341, 79] width 39 height 9
type input "3871"
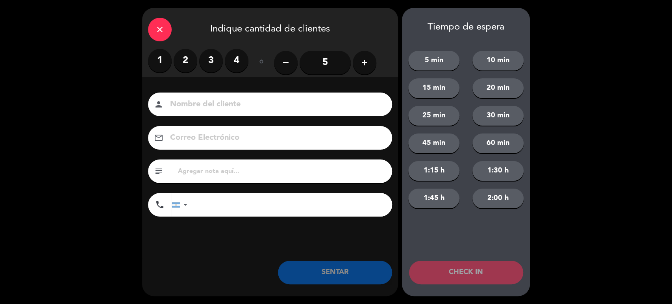
click at [182, 64] on label "2" at bounding box center [186, 61] width 24 height 24
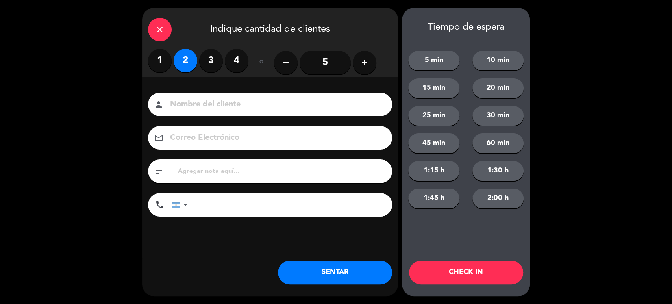
click at [340, 276] on button "SENTAR" at bounding box center [335, 273] width 114 height 24
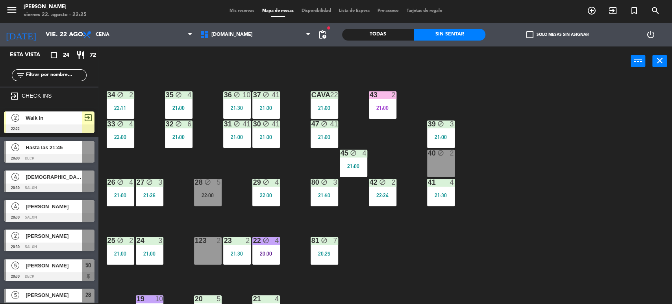
click at [340, 276] on div "34 block 2 22:11 35 block 4 21:00 36 block 10 21:30 43 2 21:00 37 block 41 21:0…" at bounding box center [388, 190] width 567 height 227
click at [109, 113] on div "34 block 2 22:11" at bounding box center [121, 105] width 28 height 28
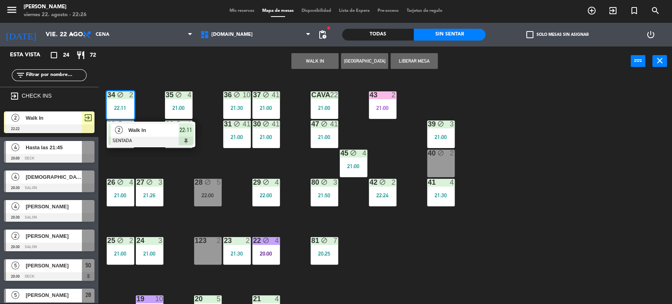
click at [412, 245] on div "34 block 2 22:11 2 Walk In SENTADA 22:11 35 block 4 21:00 36 block 10 21:30 43 …" at bounding box center [388, 190] width 567 height 227
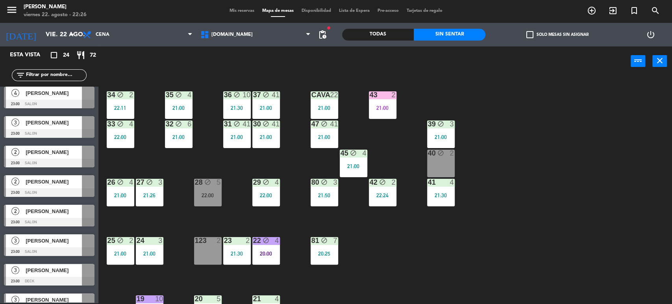
click at [237, 132] on div "31 block 41 21:00" at bounding box center [237, 134] width 28 height 28
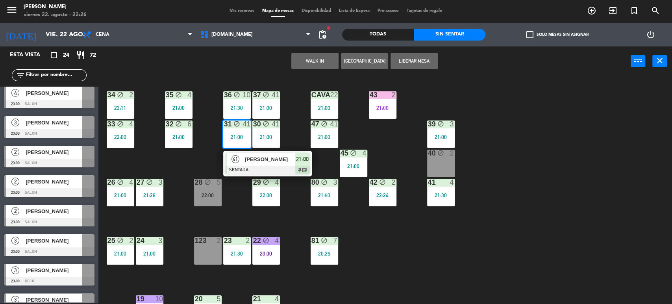
click at [205, 162] on div "34 block 2 22:11 35 block 4 21:00 36 block 10 21:30 43 2 21:00 37 block 41 21:0…" at bounding box center [388, 190] width 567 height 227
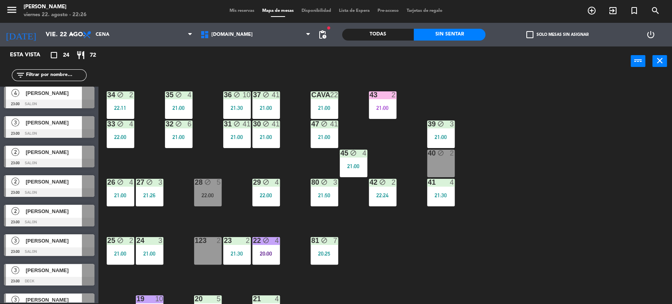
click at [192, 149] on div "34 block 2 22:11 35 block 4 21:00 36 block 10 21:30 43 2 21:00 37 block 41 21:0…" at bounding box center [388, 190] width 567 height 227
click at [178, 137] on div "21:00" at bounding box center [179, 137] width 28 height 6
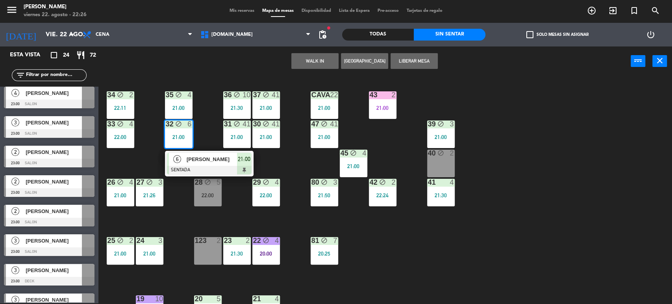
click at [200, 138] on div "34 block 2 22:11 35 block 4 21:00 36 block 10 21:30 43 2 21:00 37 block 41 21:0…" at bounding box center [388, 190] width 567 height 227
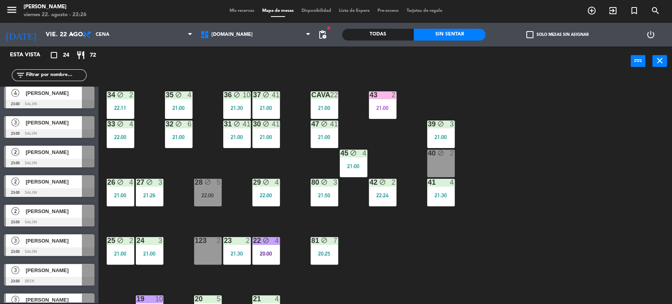
click at [178, 107] on div "21:00" at bounding box center [179, 108] width 28 height 6
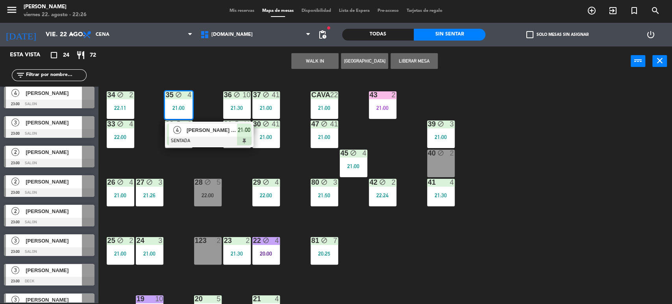
click at [204, 156] on div "34 block 2 22:11 35 block 4 21:00 4 [PERSON_NAME] de Guinea SENTADA 21:00 36 bl…" at bounding box center [388, 190] width 567 height 227
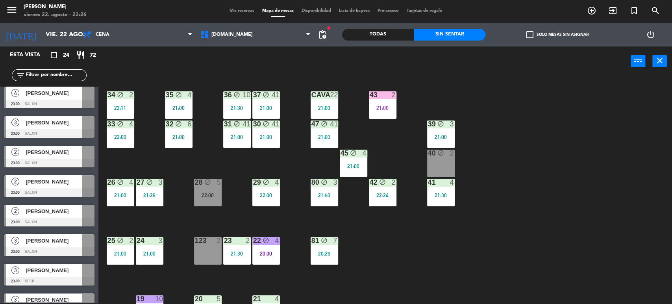
click at [137, 215] on div "34 block 2 22:11 35 block 4 21:00 36 block 10 21:30 43 2 21:00 37 block 41 21:0…" at bounding box center [388, 190] width 567 height 227
click at [129, 189] on div "26 block 4 21:00" at bounding box center [121, 193] width 28 height 28
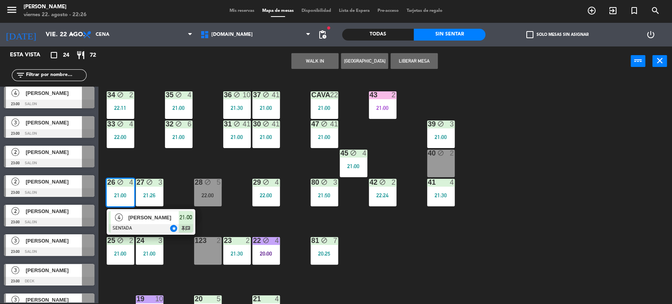
click at [176, 225] on div at bounding box center [151, 228] width 85 height 9
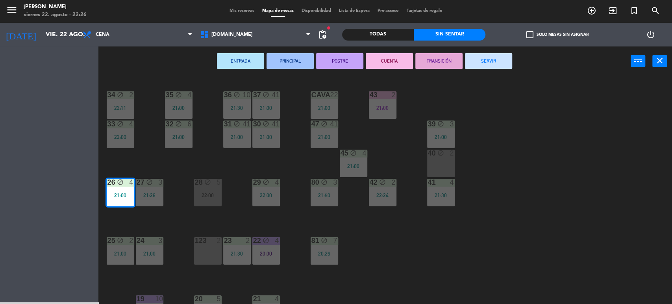
click at [176, 225] on div "34 block 2 22:11 35 block 4 21:00 36 block 10 21:30 43 2 21:00 37 block 41 21:0…" at bounding box center [388, 190] width 567 height 227
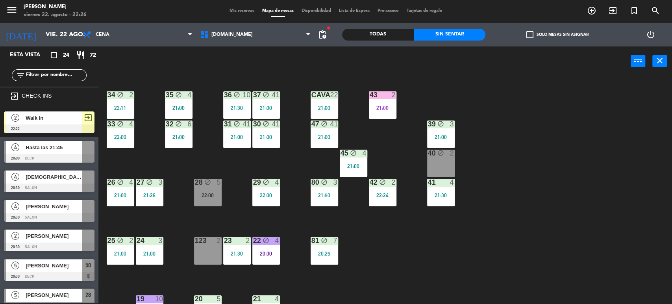
click at [123, 203] on div "26 block 4 21:00" at bounding box center [121, 193] width 28 height 28
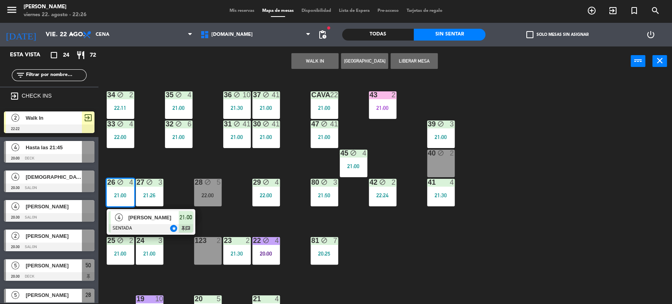
click at [137, 219] on span "[PERSON_NAME]" at bounding box center [153, 217] width 50 height 8
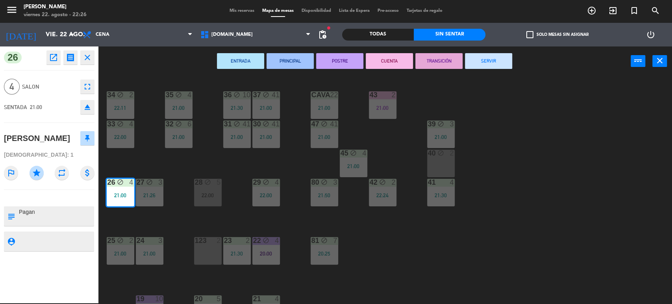
click at [137, 219] on div "34 block 2 22:11 35 block 4 21:00 36 block 10 21:30 43 2 21:00 37 block 41 21:0…" at bounding box center [388, 190] width 567 height 227
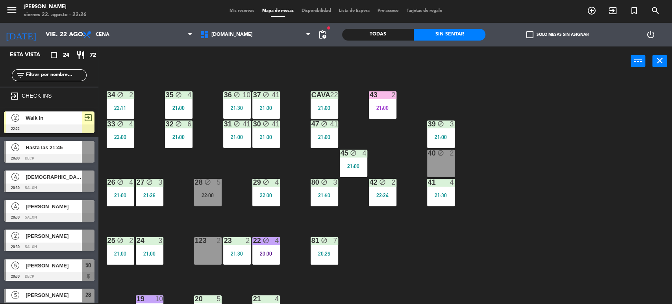
drag, startPoint x: 148, startPoint y: 189, endPoint x: 157, endPoint y: 201, distance: 15.5
click at [150, 191] on div "27 block 3 21:26" at bounding box center [150, 193] width 28 height 28
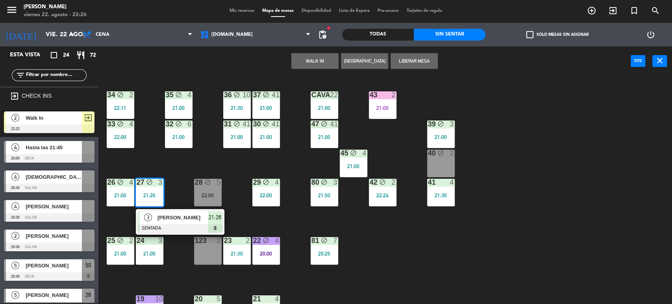
click at [175, 220] on span "[PERSON_NAME]" at bounding box center [182, 217] width 50 height 8
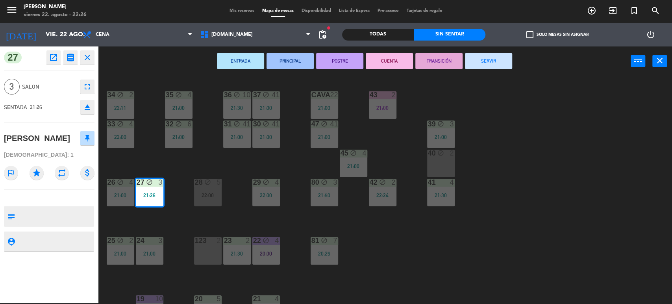
click at [175, 220] on div "34 block 2 22:11 35 block 4 21:00 36 block 10 21:30 43 2 21:00 37 block 41 21:0…" at bounding box center [388, 190] width 567 height 227
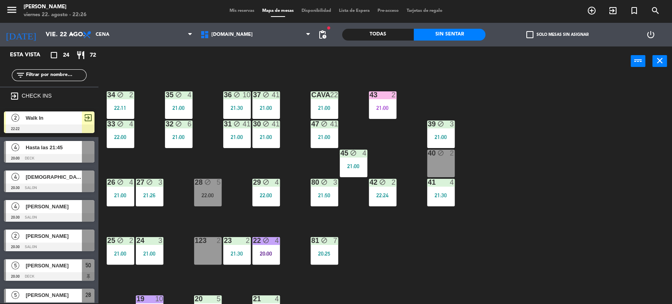
click at [251, 200] on div "34 block 2 22:11 35 block 4 21:00 36 block 10 21:30 43 2 21:00 37 block 41 21:0…" at bounding box center [388, 190] width 567 height 227
click at [291, 215] on div "34 block 2 22:11 35 block 4 21:00 36 block 10 21:30 43 2 21:00 37 block 41 21:0…" at bounding box center [388, 190] width 567 height 227
drag, startPoint x: 271, startPoint y: 190, endPoint x: 280, endPoint y: 205, distance: 17.1
click at [272, 191] on div "29 block 4 22:00" at bounding box center [266, 193] width 28 height 28
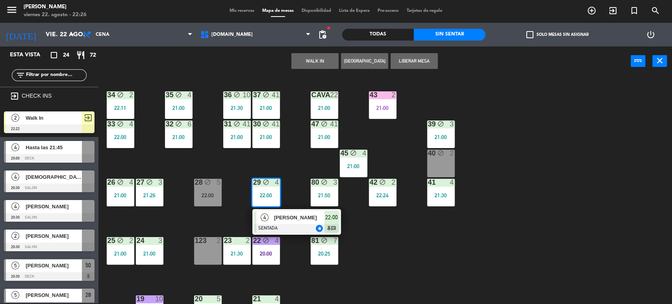
click at [286, 220] on span "[PERSON_NAME]" at bounding box center [299, 217] width 50 height 8
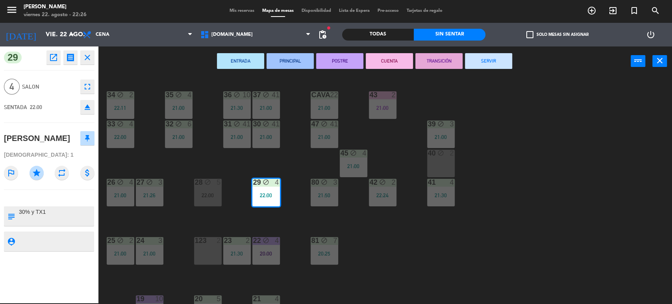
click at [286, 214] on div "34 block 2 22:11 35 block 4 21:00 36 block 10 21:30 43 2 21:00 37 block 41 21:0…" at bounding box center [388, 190] width 567 height 227
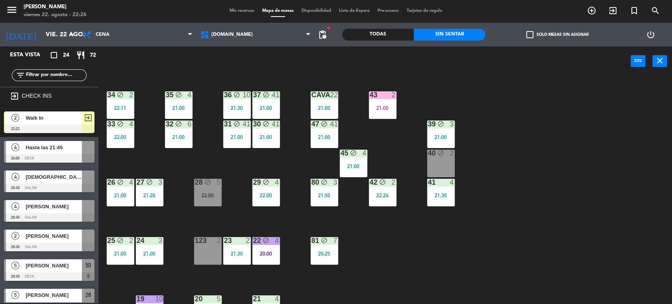
click at [311, 194] on div "21:50" at bounding box center [325, 195] width 28 height 6
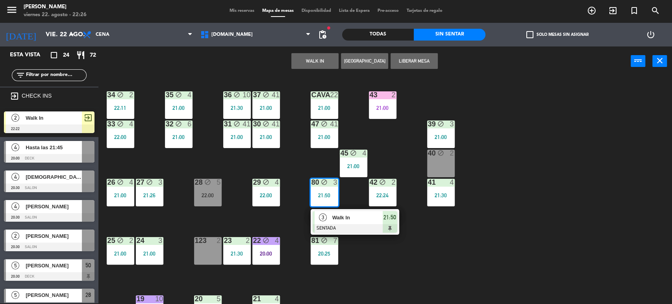
click at [351, 221] on span "Walk In" at bounding box center [357, 217] width 50 height 8
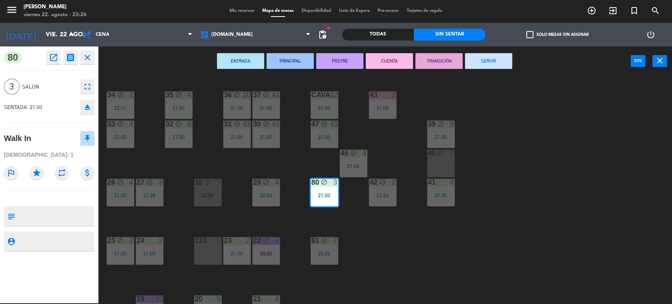
click at [379, 225] on div "34 block 2 22:11 35 block 4 21:00 36 block 10 21:30 43 2 21:00 37 block 41 21:0…" at bounding box center [388, 190] width 567 height 227
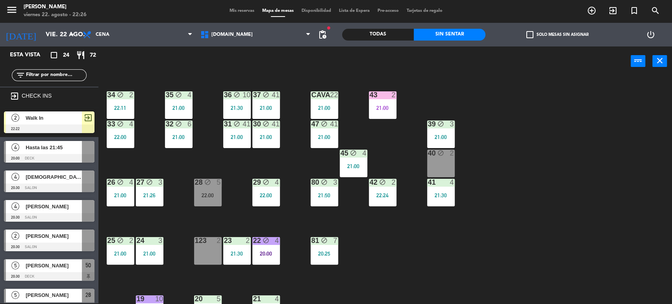
click at [261, 255] on div "20:00" at bounding box center [266, 254] width 28 height 6
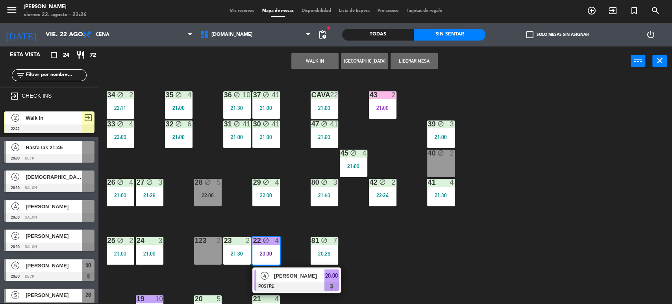
click at [289, 281] on div "[PERSON_NAME]" at bounding box center [298, 275] width 51 height 13
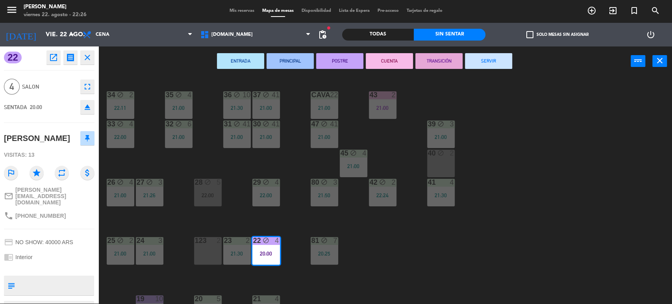
click at [289, 281] on div "34 block 2 22:11 35 block 4 21:00 36 block 10 21:30 43 2 21:00 37 block 41 21:0…" at bounding box center [388, 190] width 567 height 227
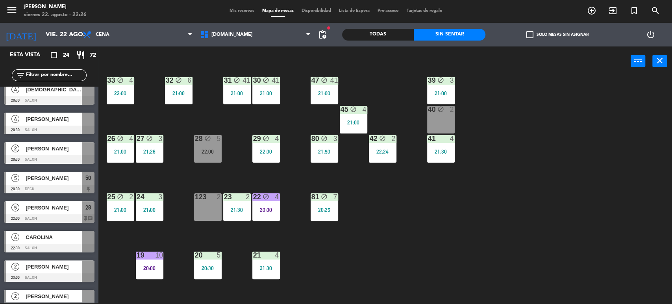
scroll to position [306, 0]
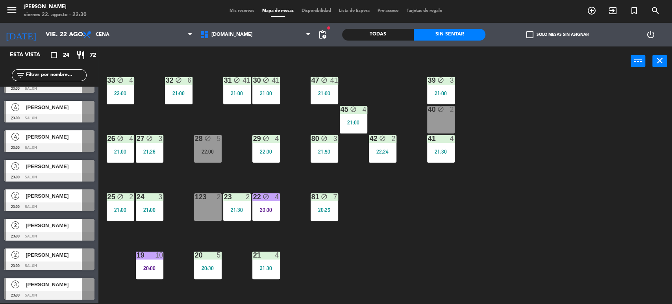
click at [58, 72] on input "text" at bounding box center [55, 75] width 61 height 9
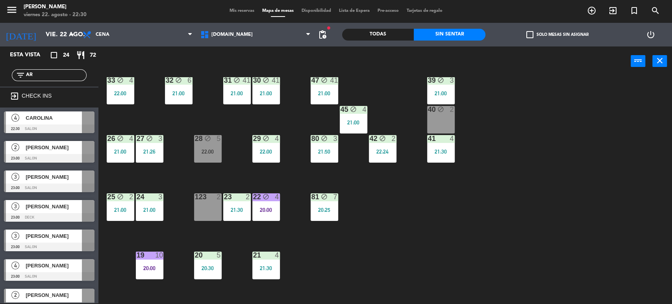
click at [58, 72] on input "AR" at bounding box center [55, 75] width 61 height 9
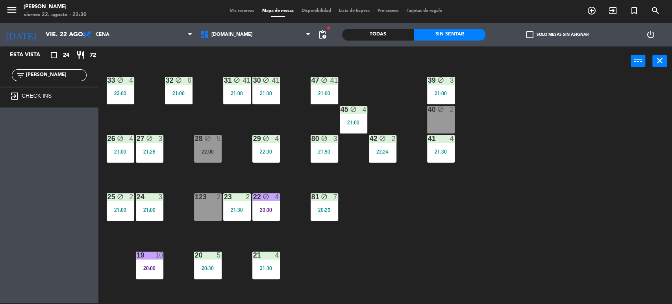
type input "[PERSON_NAME]"
click at [394, 33] on div "Todas" at bounding box center [378, 35] width 72 height 12
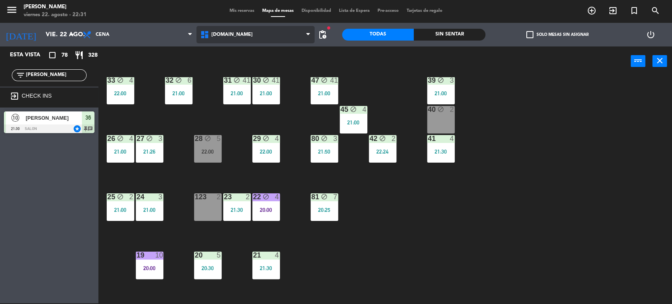
click at [237, 26] on span "[DOMAIN_NAME]" at bounding box center [255, 34] width 118 height 17
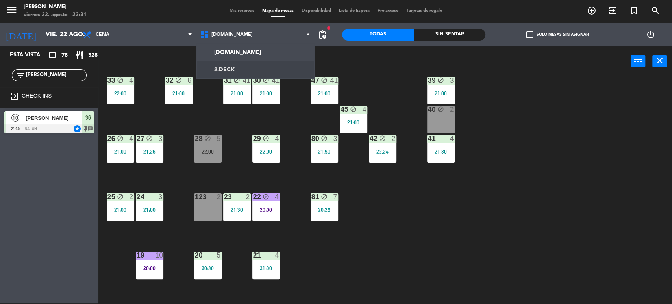
click at [239, 65] on ng-component "menu Gardiner viernes 22. agosto - 22:31 Mis reservas Mapa de mesas Disponibili…" at bounding box center [336, 151] width 672 height 305
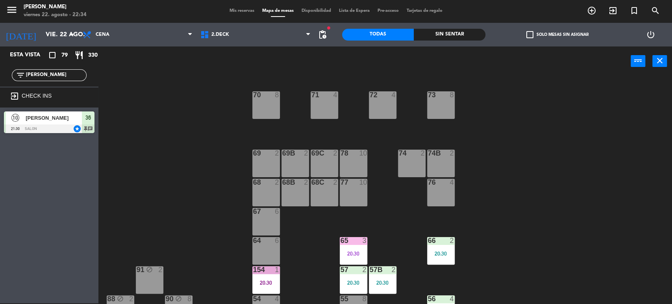
drag, startPoint x: 59, startPoint y: 75, endPoint x: 0, endPoint y: 79, distance: 59.2
click at [0, 79] on div "filter_list [PERSON_NAME]" at bounding box center [49, 75] width 98 height 23
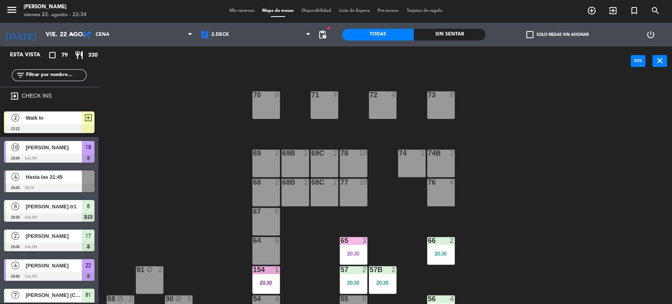
scroll to position [44, 0]
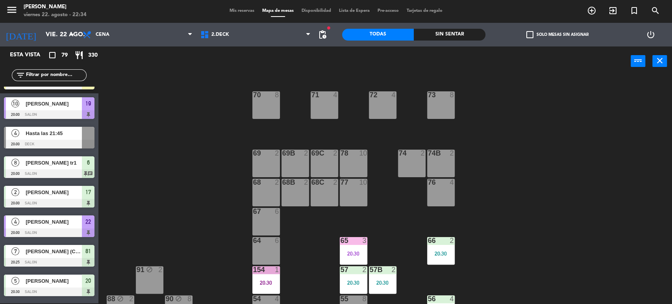
click at [150, 209] on div "71 4 72 4 73 8 70 8 74 2 74B 2 69 2 69B 2 69C 2 78 10 77 10 76 4 68 2 68B 2 68C…" at bounding box center [388, 190] width 567 height 227
click at [470, 27] on div "Todas Sin sentar" at bounding box center [414, 35] width 144 height 24
click at [471, 32] on div "Sin sentar" at bounding box center [450, 35] width 72 height 12
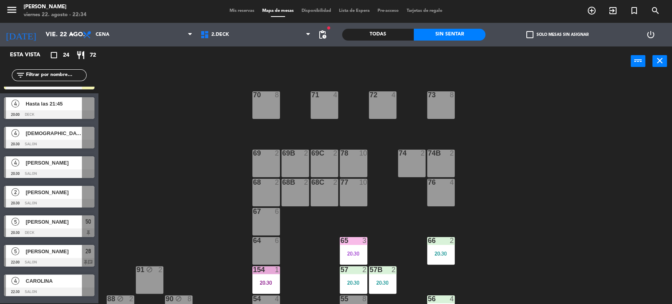
scroll to position [175, 0]
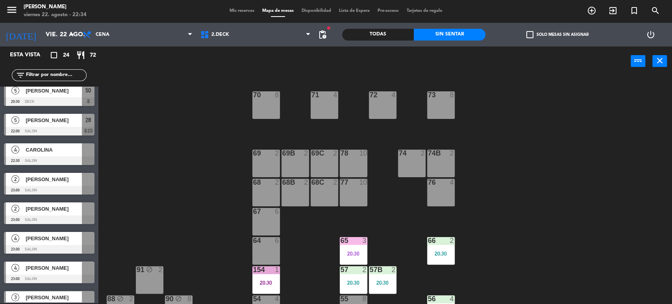
click at [249, 11] on span "Mis reservas" at bounding box center [241, 11] width 33 height 4
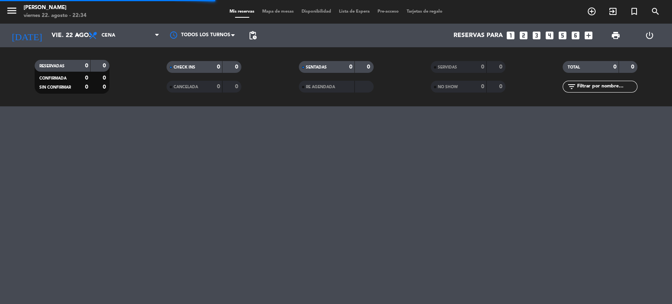
click at [594, 91] on div "filter_list" at bounding box center [599, 87] width 75 height 12
click at [592, 87] on input "text" at bounding box center [606, 86] width 61 height 9
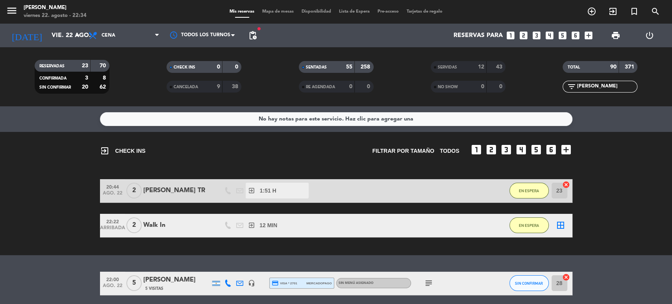
type input "[PERSON_NAME]"
click at [320, 279] on div "credit_card visa * 2701 mercadopago" at bounding box center [302, 283] width 60 height 10
click at [425, 285] on icon "subject" at bounding box center [428, 282] width 9 height 9
click at [306, 281] on span "mercadopago" at bounding box center [318, 283] width 25 height 5
click at [165, 282] on div "[PERSON_NAME]" at bounding box center [176, 280] width 67 height 10
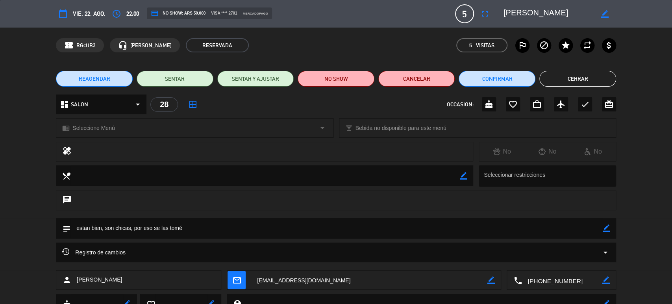
click at [156, 253] on div "Registro de cambios arrow_drop_down" at bounding box center [336, 252] width 548 height 9
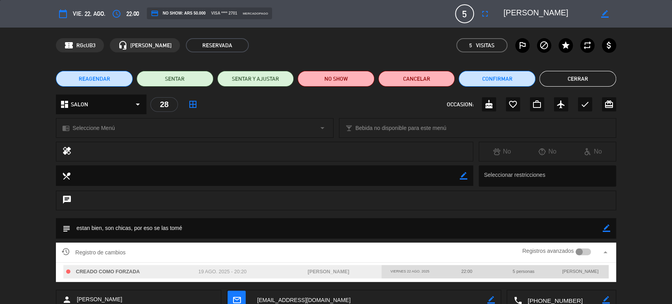
click at [584, 248] on div "Registros avanzados" at bounding box center [556, 252] width 68 height 12
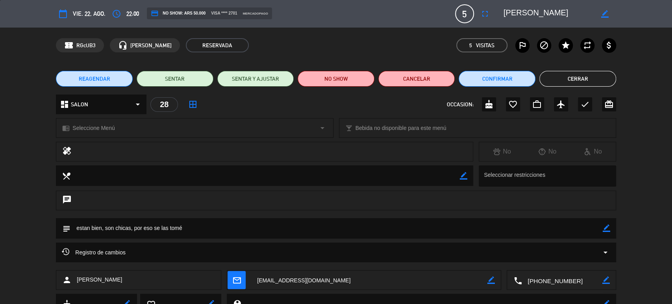
click at [584, 248] on div "Registro de cambios arrow_drop_down" at bounding box center [336, 252] width 548 height 9
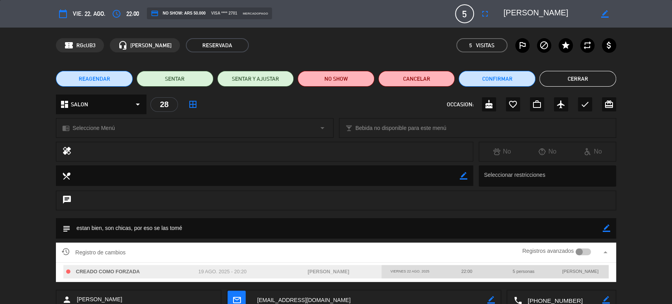
click at [584, 255] on div "Registros avanzados" at bounding box center [556, 252] width 68 height 12
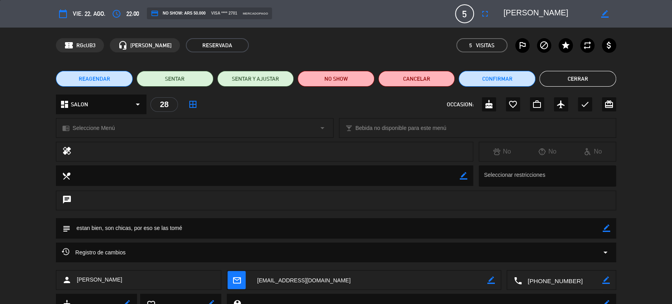
click at [592, 80] on button "Cerrar" at bounding box center [577, 79] width 77 height 16
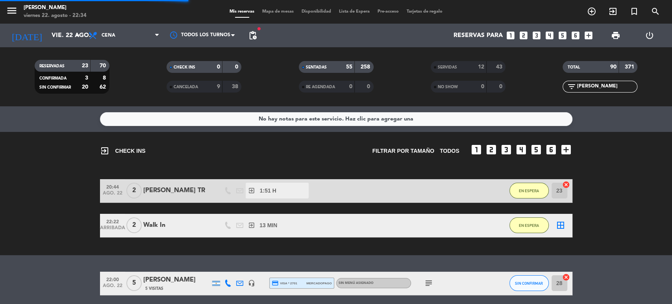
drag, startPoint x: 604, startPoint y: 88, endPoint x: 545, endPoint y: 84, distance: 60.0
click at [549, 84] on div "filter_list [PERSON_NAME]" at bounding box center [600, 87] width 132 height 12
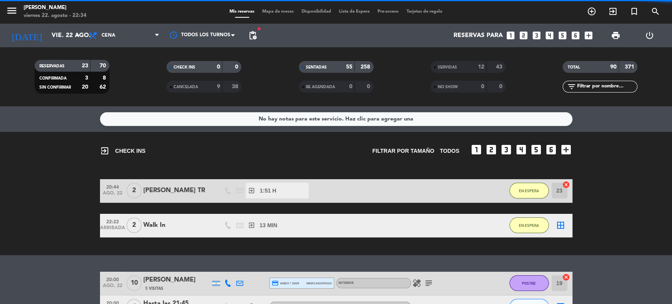
click at [285, 10] on span "Mapa de mesas" at bounding box center [277, 11] width 39 height 4
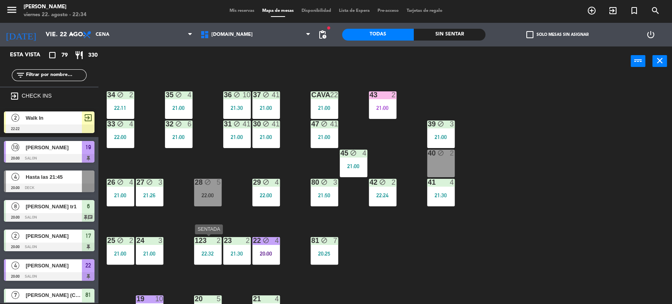
click at [208, 248] on div "123 2 22:32" at bounding box center [208, 251] width 28 height 28
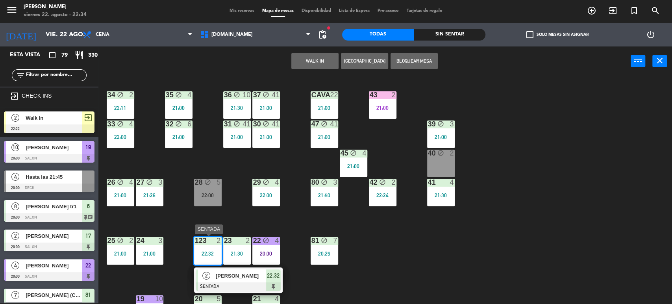
click at [250, 281] on div "2 [PERSON_NAME] 22:32" at bounding box center [238, 280] width 100 height 26
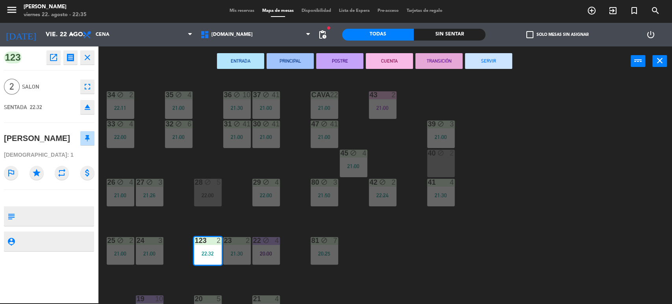
click at [418, 264] on div "34 block 2 22:11 35 block 4 21:00 36 block 10 21:30 43 2 21:00 37 block 41 21:0…" at bounding box center [388, 190] width 567 height 227
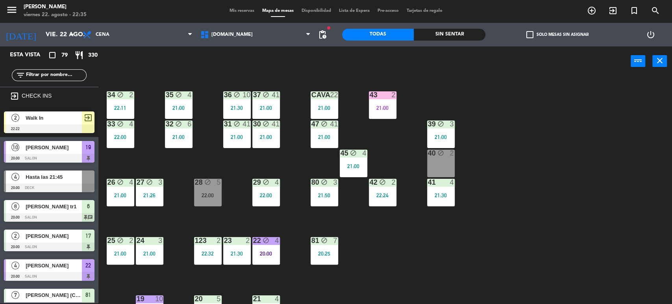
scroll to position [325, 0]
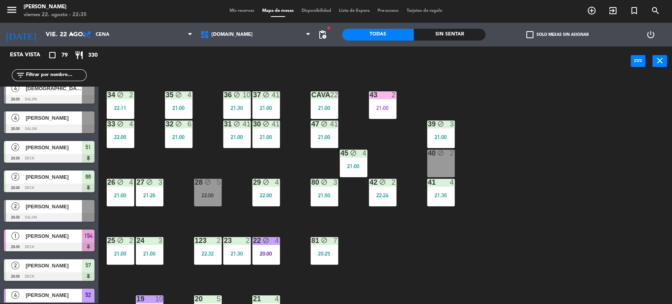
click at [473, 33] on div "Sin sentar" at bounding box center [450, 35] width 72 height 12
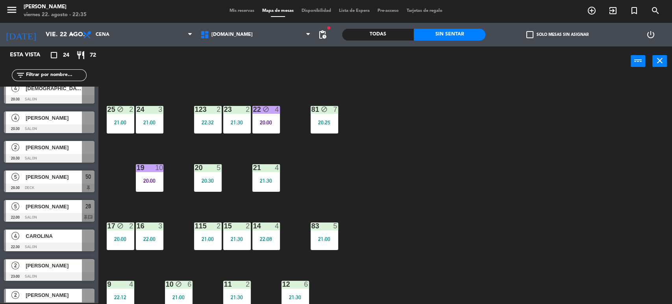
scroll to position [218, 0]
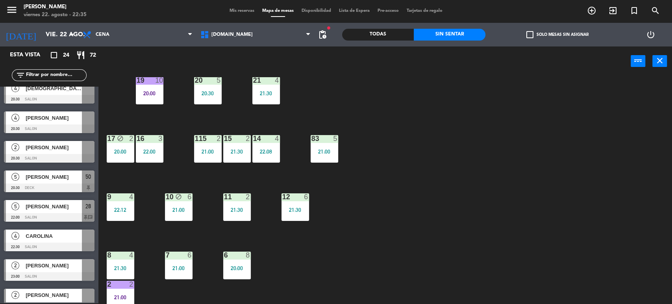
click at [130, 218] on div "9 4 22:12" at bounding box center [121, 207] width 28 height 28
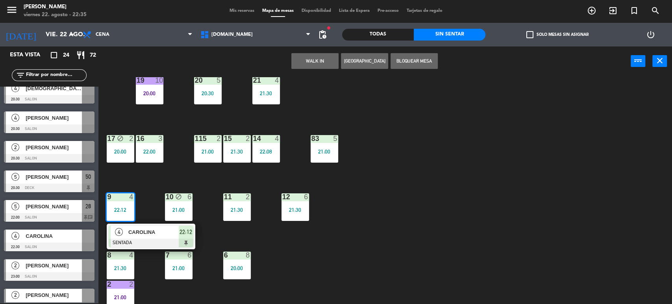
click at [137, 231] on span "CAROLINA" at bounding box center [153, 232] width 50 height 8
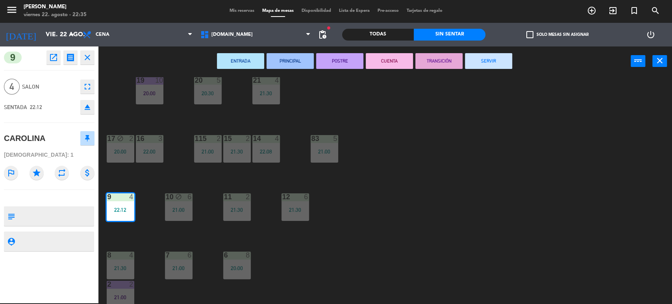
click at [491, 58] on button "SERVIR" at bounding box center [488, 61] width 47 height 16
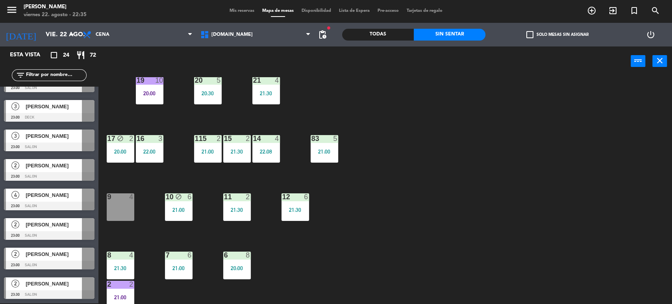
scroll to position [425, 0]
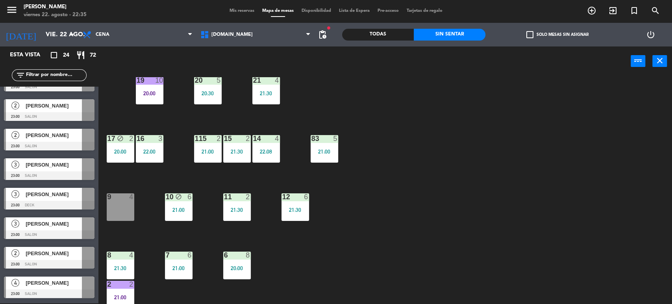
click at [50, 82] on div "filter_list" at bounding box center [49, 75] width 98 height 23
click at [51, 70] on div "filter_list" at bounding box center [49, 75] width 75 height 12
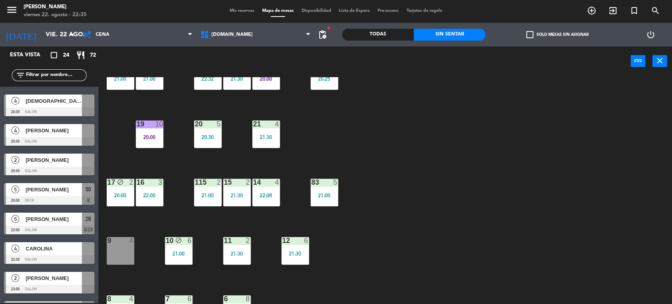
scroll to position [0, 0]
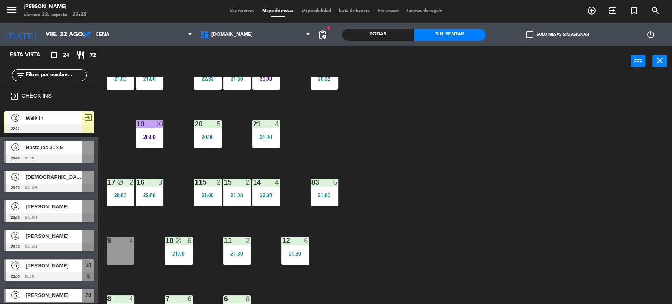
click at [69, 75] on input "text" at bounding box center [55, 75] width 61 height 9
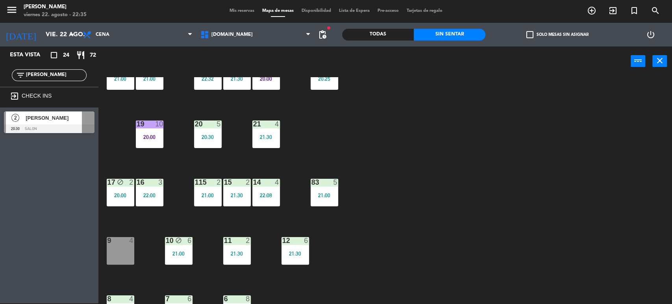
type input "[PERSON_NAME]"
click at [305, 142] on div "34 block 2 22:11 35 block 4 21:00 36 block 10 21:30 43 2 21:00 37 block 41 21:0…" at bounding box center [388, 190] width 567 height 227
click at [379, 36] on div "Todas" at bounding box center [378, 35] width 72 height 12
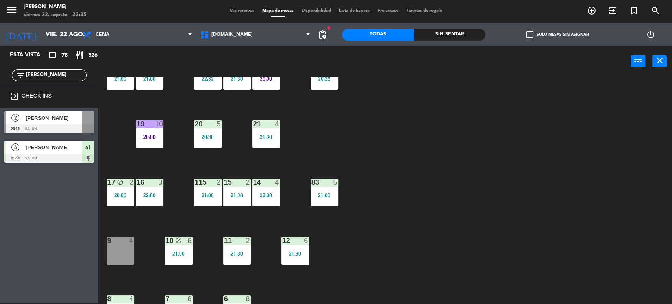
click at [464, 135] on div "34 block 2 22:11 35 block 4 21:00 36 block 10 21:30 43 2 21:00 37 block 41 21:0…" at bounding box center [388, 190] width 567 height 227
drag, startPoint x: 85, startPoint y: 142, endPoint x: 437, endPoint y: 157, distance: 352.5
click at [437, 157] on div "34 block 2 22:11 35 block 4 21:00 36 block 10 21:30 43 2 21:00 37 block 41 21:0…" at bounding box center [388, 190] width 567 height 227
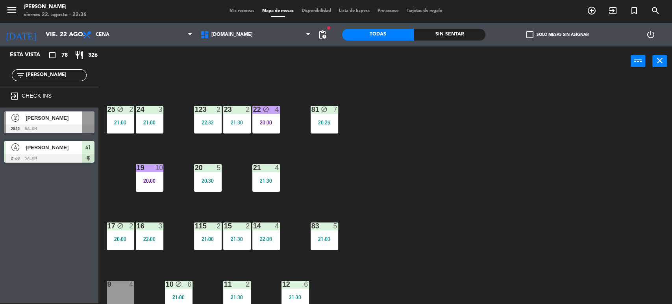
drag, startPoint x: 48, startPoint y: 77, endPoint x: 0, endPoint y: 79, distance: 48.1
click at [0, 79] on div "filter_list [PERSON_NAME]" at bounding box center [49, 75] width 98 height 23
click at [428, 119] on div "34 block 2 22:11 35 block 4 21:00 36 block 10 21:30 43 2 21:00 37 block 41 21:0…" at bounding box center [388, 190] width 567 height 227
click at [66, 68] on div "filter_list [PERSON_NAME]" at bounding box center [49, 75] width 98 height 23
click at [41, 83] on div "filter_list [PERSON_NAME]" at bounding box center [49, 75] width 98 height 23
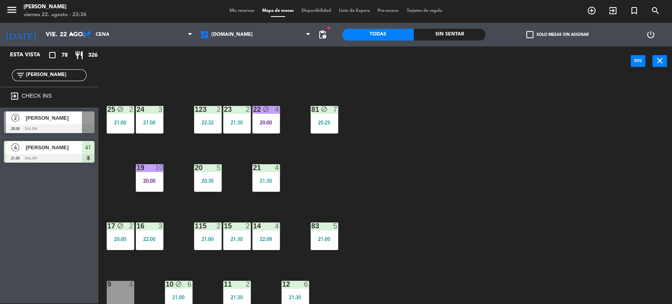
drag, startPoint x: 45, startPoint y: 79, endPoint x: 8, endPoint y: 76, distance: 37.1
click at [8, 76] on div "filter_list [PERSON_NAME]" at bounding box center [49, 75] width 98 height 23
click at [41, 74] on input "[PERSON_NAME]" at bounding box center [55, 75] width 61 height 9
drag, startPoint x: 41, startPoint y: 74, endPoint x: 0, endPoint y: 75, distance: 41.3
click at [0, 75] on div "filter_list [PERSON_NAME]" at bounding box center [49, 75] width 98 height 23
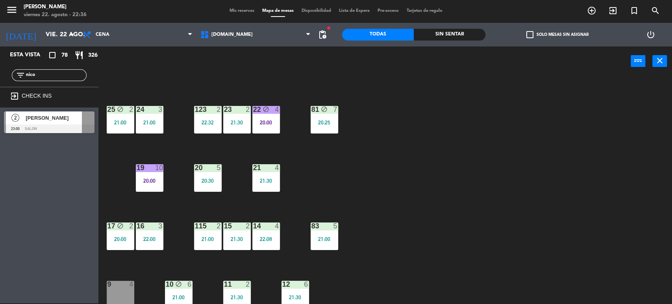
type input "nico"
click at [445, 144] on div "34 block 2 22:11 35 block 4 21:00 36 block 10 21:30 43 2 21:00 37 block 41 21:0…" at bounding box center [388, 190] width 567 height 227
click at [65, 123] on div "[PERSON_NAME]" at bounding box center [53, 117] width 57 height 13
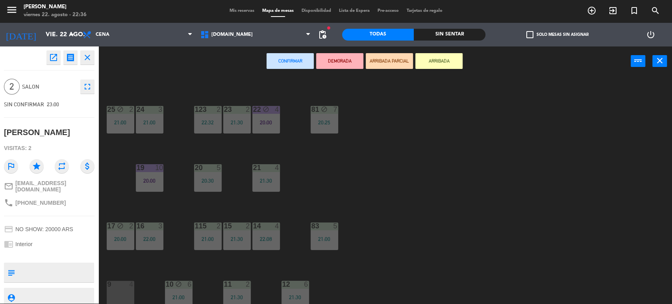
click at [401, 59] on button "ARRIBADA PARCIAL" at bounding box center [389, 61] width 47 height 16
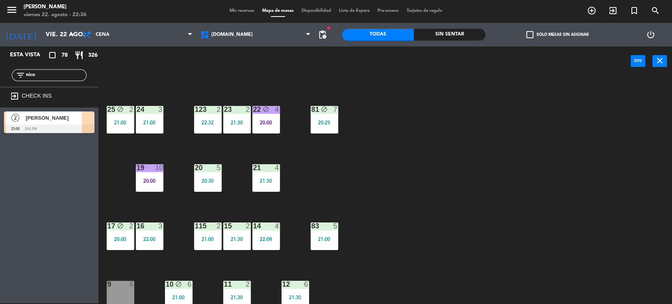
scroll to position [218, 0]
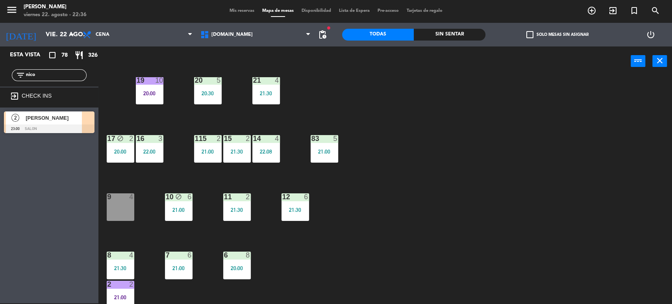
click at [389, 228] on div "34 block 2 22:11 35 block 4 21:00 36 block 10 21:30 43 2 21:00 37 block 41 21:0…" at bounding box center [388, 190] width 567 height 227
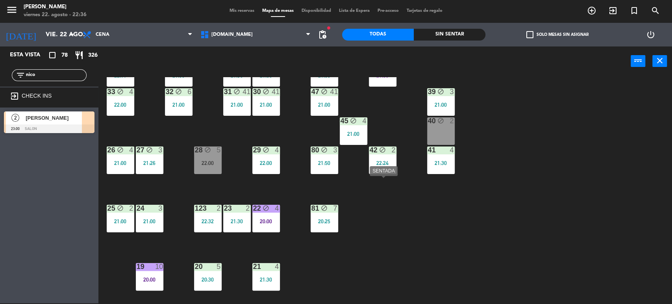
scroll to position [0, 0]
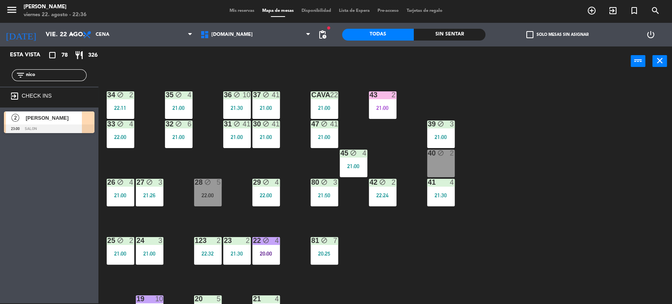
click at [486, 162] on div "34 block 2 22:11 35 block 4 21:00 36 block 10 21:30 43 2 21:00 37 block 41 21:0…" at bounding box center [388, 190] width 567 height 227
click at [68, 115] on span "[PERSON_NAME]" at bounding box center [54, 118] width 56 height 8
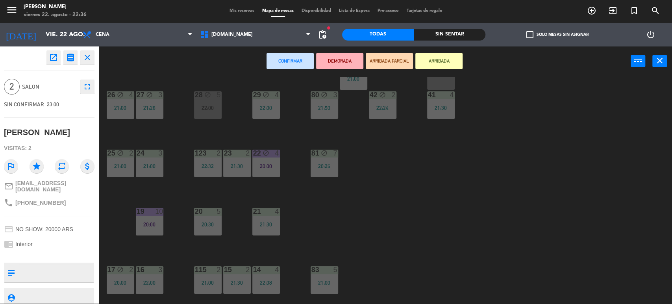
scroll to position [131, 0]
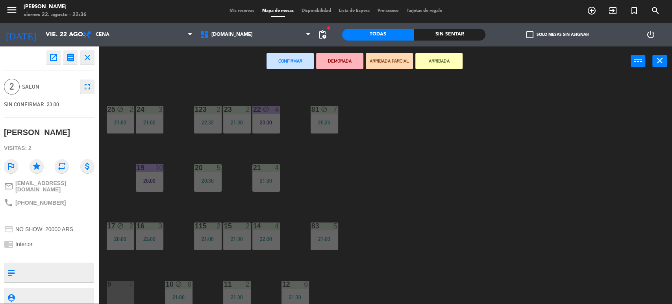
click at [444, 238] on div "34 block 2 22:11 35 block 4 21:00 36 block 10 21:30 43 2 21:00 37 block 41 21:0…" at bounding box center [388, 190] width 567 height 227
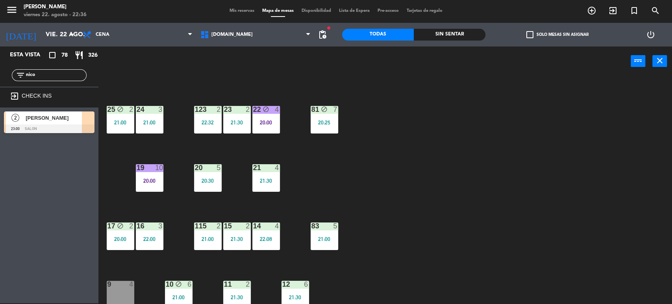
click at [195, 230] on div "115 2 21:00" at bounding box center [208, 236] width 28 height 28
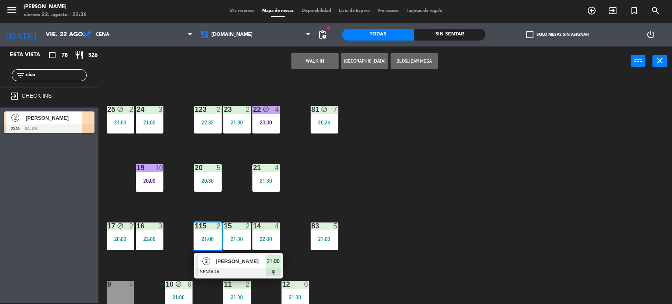
drag, startPoint x: 381, startPoint y: 256, endPoint x: 275, endPoint y: 250, distance: 106.0
click at [379, 256] on div "34 block 2 22:11 35 block 4 21:00 36 block 10 21:30 43 2 21:00 37 block 41 21:0…" at bounding box center [388, 190] width 567 height 227
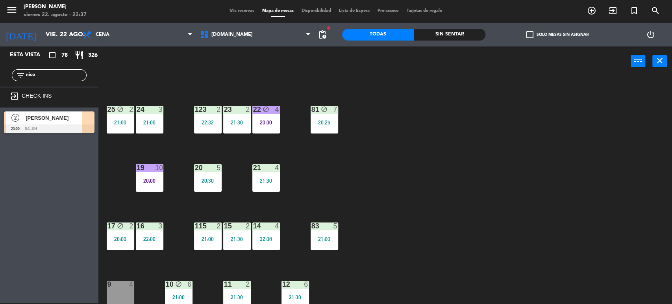
click at [257, 234] on div "14 4 22:08" at bounding box center [266, 236] width 28 height 28
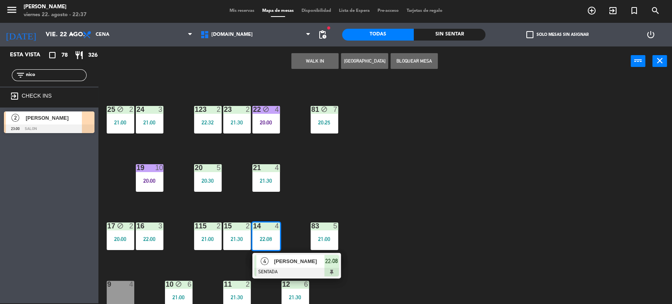
click at [248, 266] on div "4 [PERSON_NAME] SENTADA 22:08" at bounding box center [296, 266] width 100 height 26
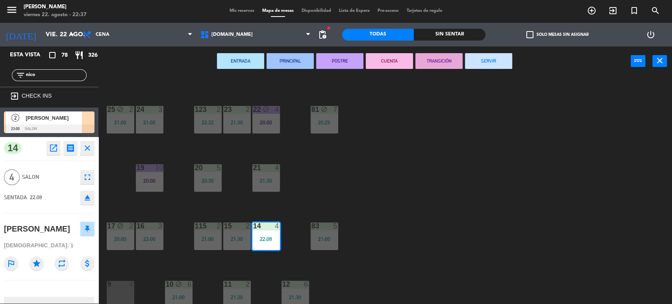
click at [233, 233] on div "15 2 21:30" at bounding box center [237, 236] width 28 height 28
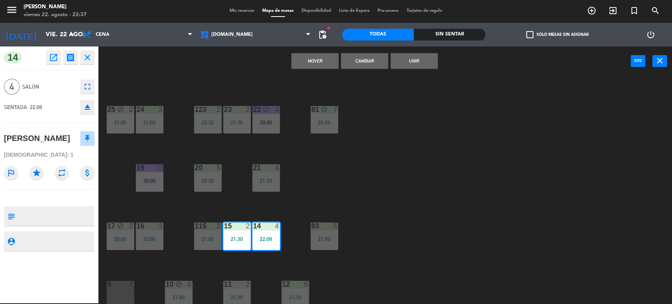
drag, startPoint x: 254, startPoint y: 272, endPoint x: 232, endPoint y: 238, distance: 40.5
click at [254, 270] on div "34 block 2 22:11 35 block 4 21:00 36 block 10 21:30 43 2 21:00 37 block 41 21:0…" at bounding box center [388, 190] width 567 height 227
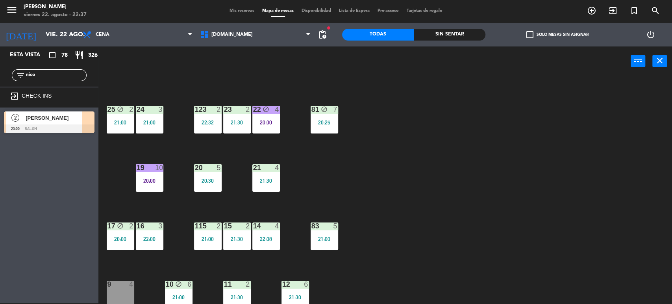
click at [232, 238] on div "21:30" at bounding box center [237, 239] width 28 height 6
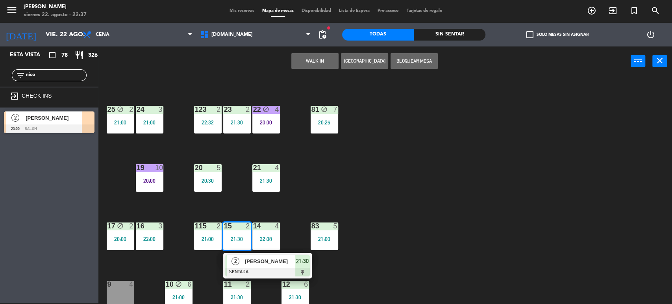
click at [257, 270] on div at bounding box center [267, 272] width 85 height 9
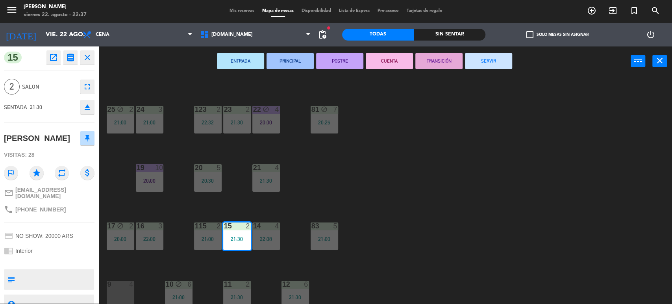
click at [484, 57] on button "SERVIR" at bounding box center [488, 61] width 47 height 16
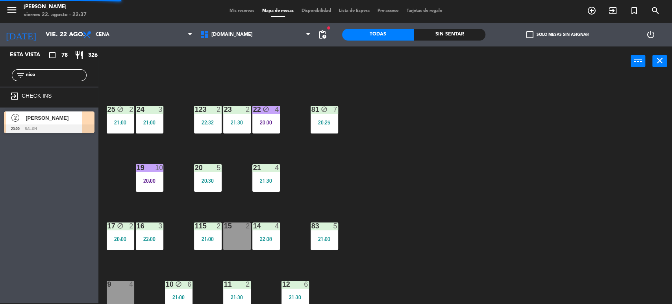
scroll to position [0, 0]
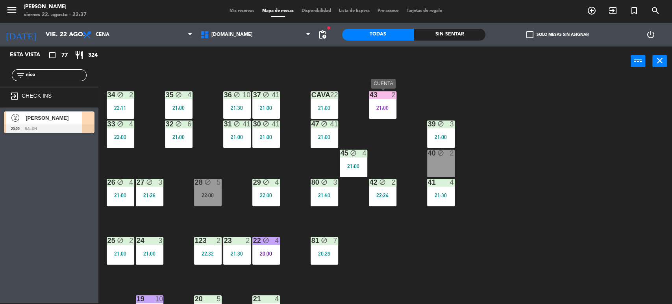
click at [386, 110] on div "21:00" at bounding box center [383, 108] width 28 height 6
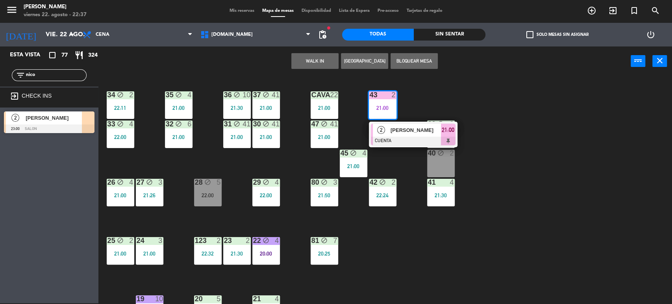
click at [407, 126] on span "[PERSON_NAME]" at bounding box center [415, 130] width 50 height 8
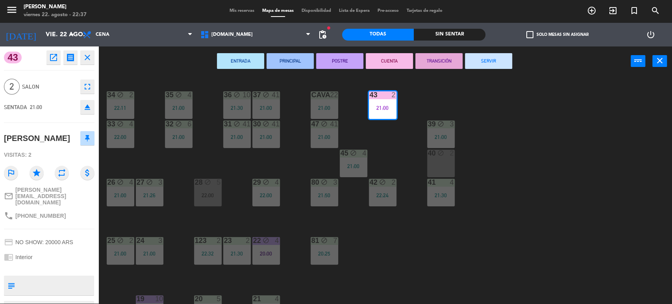
click at [490, 58] on button "SERVIR" at bounding box center [488, 61] width 47 height 16
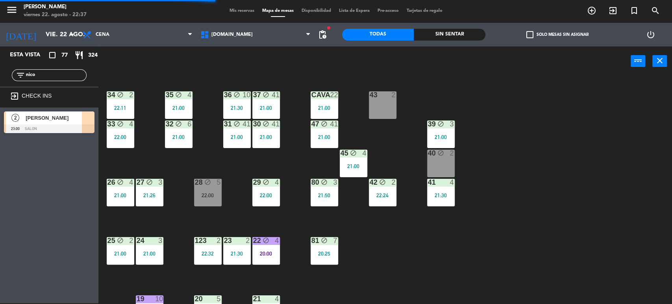
click at [87, 125] on div at bounding box center [49, 128] width 91 height 9
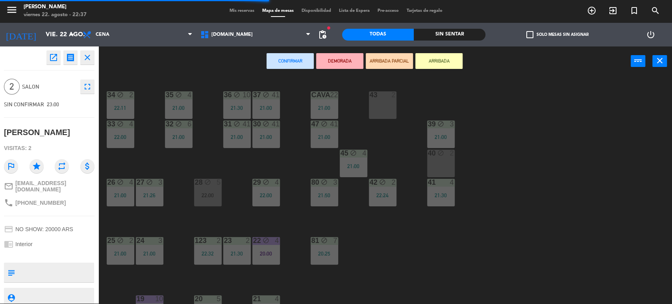
click at [394, 107] on div "43 2" at bounding box center [383, 105] width 28 height 28
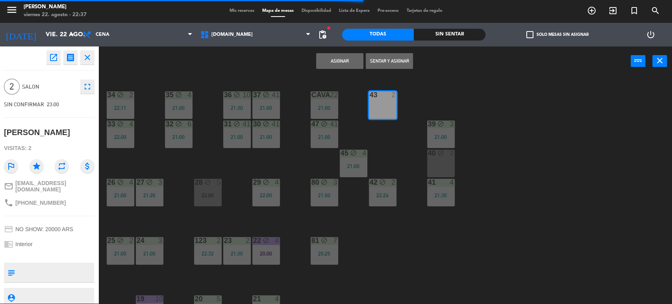
click at [389, 61] on button "Sentar y Asignar" at bounding box center [389, 61] width 47 height 16
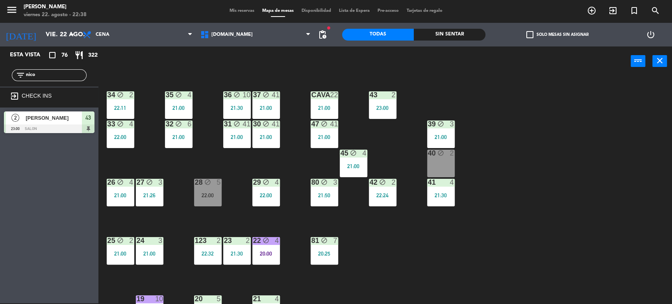
scroll to position [87, 0]
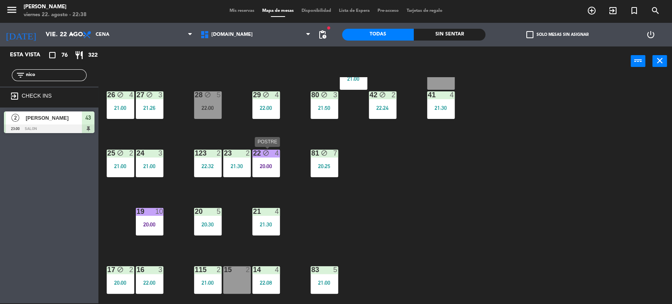
click at [277, 167] on div "20:00" at bounding box center [266, 166] width 28 height 6
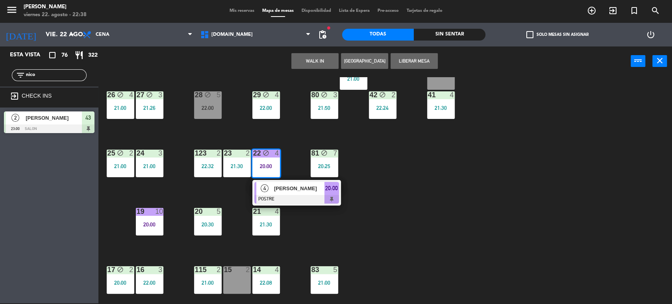
click at [457, 212] on div "34 block 2 22:11 35 block 4 21:00 36 block 10 21:30 43 2 23:00 37 block 41 21:0…" at bounding box center [388, 190] width 567 height 227
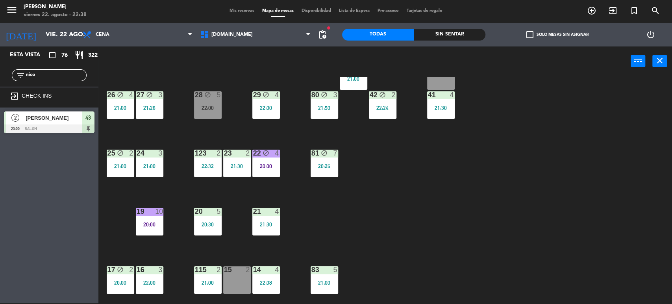
click at [142, 222] on div "20:00" at bounding box center [150, 225] width 28 height 6
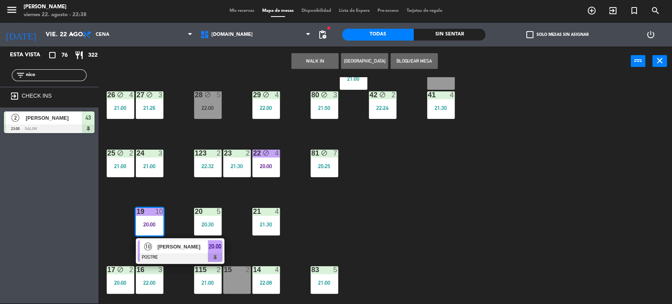
click at [457, 219] on div "34 block 2 22:11 35 block 4 21:00 36 block 10 21:30 43 2 23:00 37 block 41 21:0…" at bounding box center [388, 190] width 567 height 227
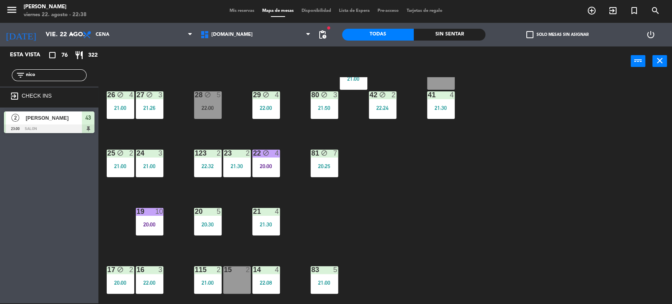
drag, startPoint x: 49, startPoint y: 78, endPoint x: 3, endPoint y: 78, distance: 45.7
click at [3, 78] on div "filter_list nico" at bounding box center [49, 75] width 98 height 23
type input "[PERSON_NAME]"
click at [16, 173] on div "Esta vista crop_square 76 restaurant 322 filter_list [PERSON_NAME] exit_to_app …" at bounding box center [49, 174] width 98 height 257
click at [55, 125] on div at bounding box center [49, 128] width 91 height 9
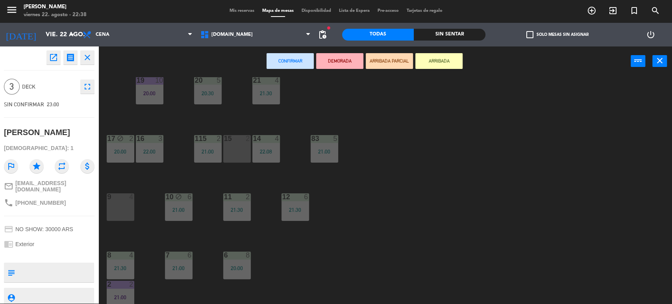
scroll to position [251, 0]
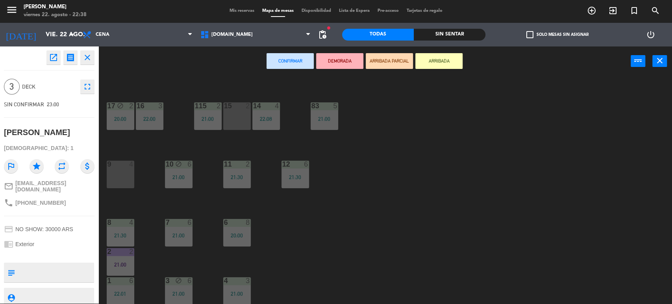
click at [347, 218] on div "34 block 2 22:11 35 block 4 21:00 36 block 10 21:30 43 2 23:00 37 block 41 21:0…" at bounding box center [388, 190] width 567 height 227
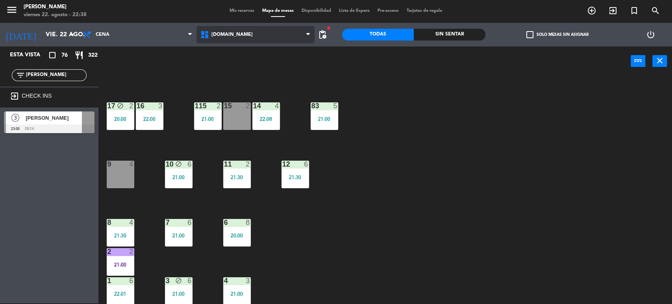
click at [256, 33] on span "[DOMAIN_NAME]" at bounding box center [255, 34] width 118 height 17
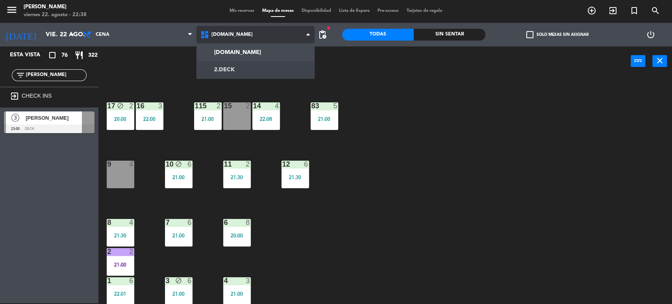
click at [243, 70] on ng-component "menu Gardiner viernes 22. agosto - 22:38 Mis reservas Mapa de mesas Disponibili…" at bounding box center [336, 151] width 672 height 305
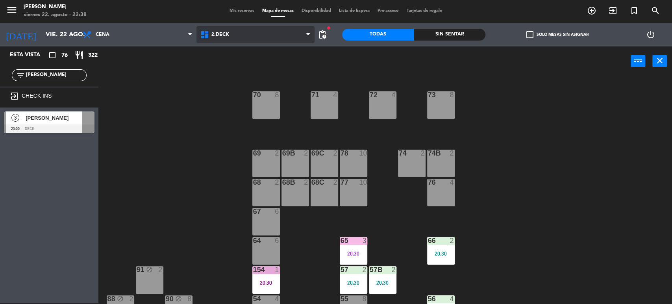
click at [242, 36] on span "2.DECK" at bounding box center [255, 34] width 118 height 17
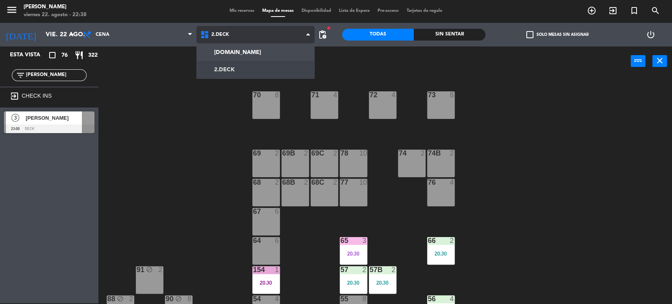
click at [246, 42] on span "2.DECK" at bounding box center [255, 34] width 118 height 17
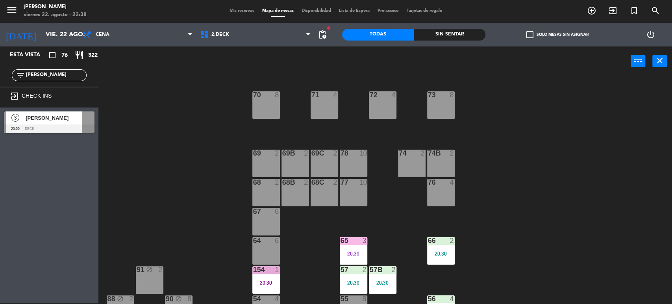
click at [251, 50] on div "power_input close" at bounding box center [364, 61] width 532 height 30
click at [239, 39] on span "2.DECK" at bounding box center [255, 34] width 118 height 17
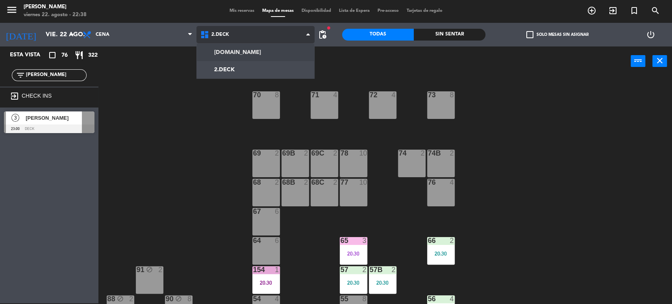
click at [246, 53] on ng-component "menu Gardiner viernes 22. agosto - 22:38 Mis reservas Mapa de mesas Disponibili…" at bounding box center [336, 151] width 672 height 305
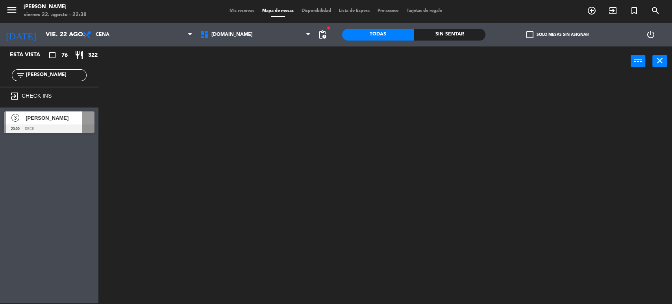
drag, startPoint x: 55, startPoint y: 75, endPoint x: 11, endPoint y: 75, distance: 44.5
click at [11, 75] on div "filter_list [PERSON_NAME]" at bounding box center [49, 75] width 98 height 23
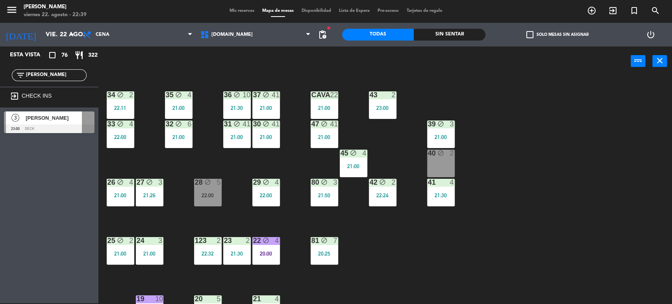
scroll to position [251, 0]
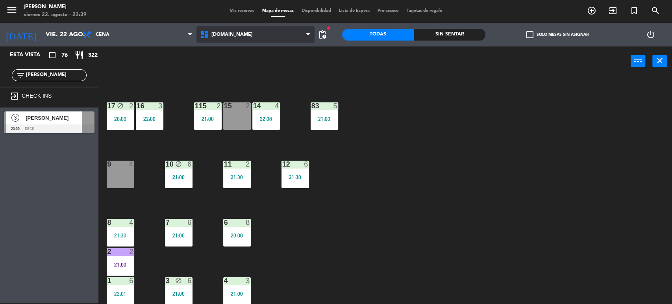
click at [264, 28] on span "[DOMAIN_NAME]" at bounding box center [255, 34] width 118 height 17
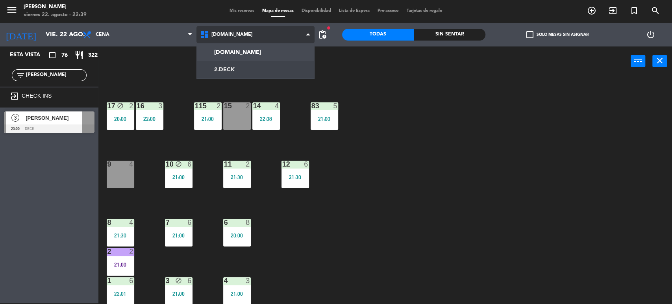
scroll to position [0, 0]
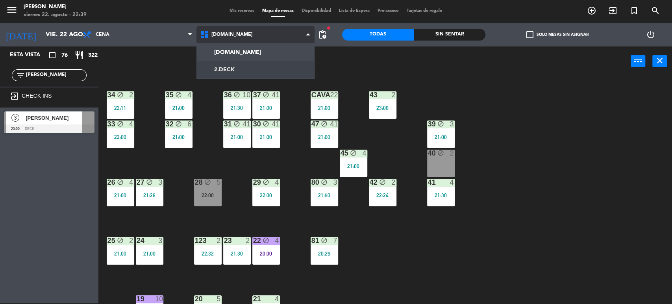
click at [258, 68] on ng-component "menu Gardiner viernes 22. agosto - 22:39 Mis reservas Mapa de mesas Disponibili…" at bounding box center [336, 151] width 672 height 305
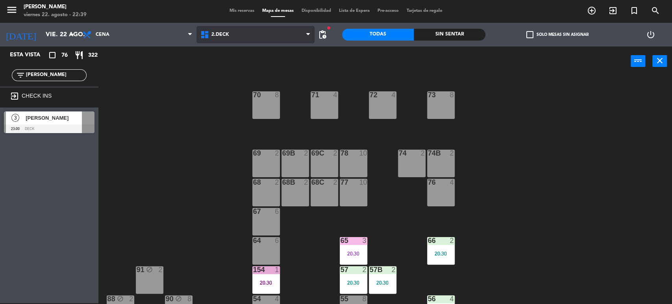
click at [239, 36] on span "2.DECK" at bounding box center [255, 34] width 118 height 17
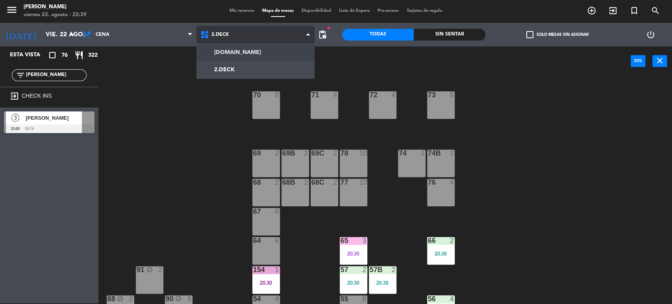
click at [241, 52] on ng-component "menu Gardiner viernes 22. agosto - 22:39 Mis reservas Mapa de mesas Disponibili…" at bounding box center [336, 151] width 672 height 305
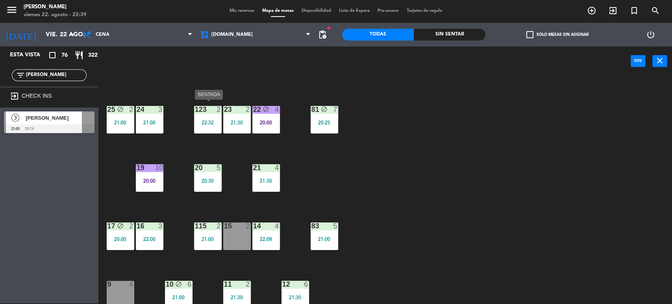
scroll to position [251, 0]
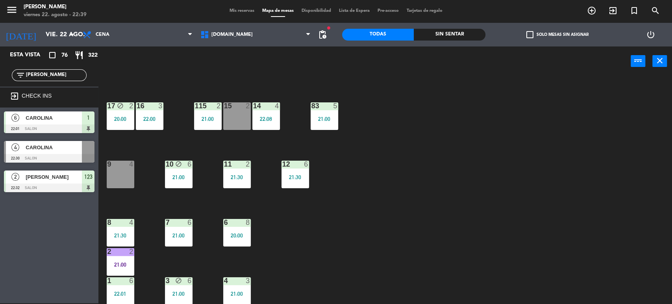
type input "[PERSON_NAME]"
click at [0, 215] on div "Esta vista crop_square 76 restaurant 322 filter_list [PERSON_NAME] exit_to_app …" at bounding box center [49, 174] width 98 height 257
click at [88, 141] on div at bounding box center [88, 147] width 13 height 13
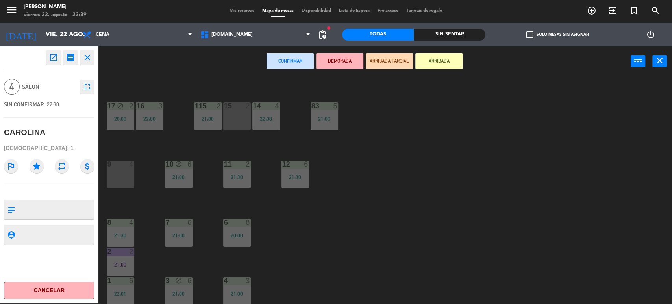
click at [123, 165] on div at bounding box center [120, 164] width 13 height 7
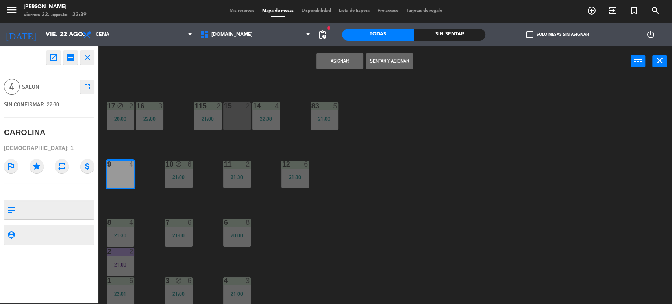
click at [379, 63] on button "Sentar y Asignar" at bounding box center [389, 61] width 47 height 16
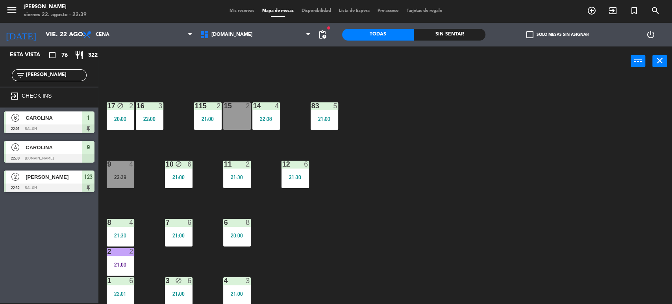
drag, startPoint x: 50, startPoint y: 74, endPoint x: 0, endPoint y: 68, distance: 50.7
click at [0, 69] on div "filter_list [PERSON_NAME]" at bounding box center [49, 75] width 98 height 23
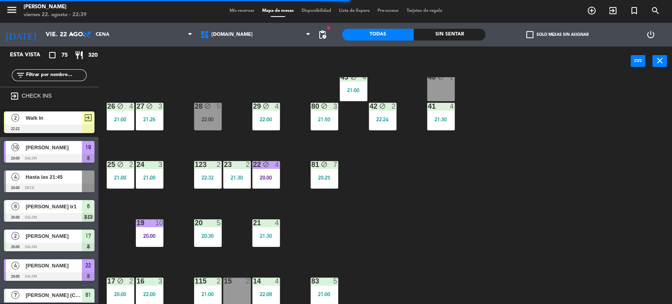
scroll to position [0, 0]
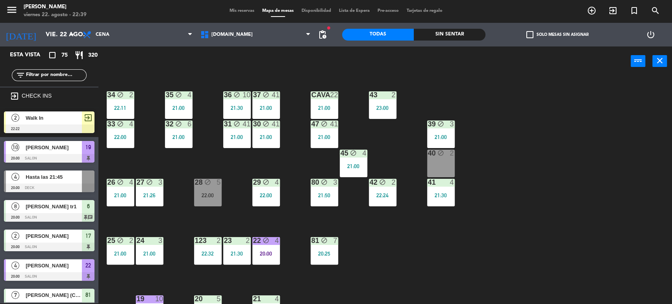
drag, startPoint x: 441, startPoint y: 179, endPoint x: 380, endPoint y: 270, distance: 109.7
click at [380, 270] on div "34 block 2 22:11 35 block 4 21:00 36 block 10 21:30 43 2 23:00 37 block 41 21:0…" at bounding box center [388, 190] width 567 height 227
click at [431, 38] on div "Sin sentar" at bounding box center [450, 35] width 72 height 12
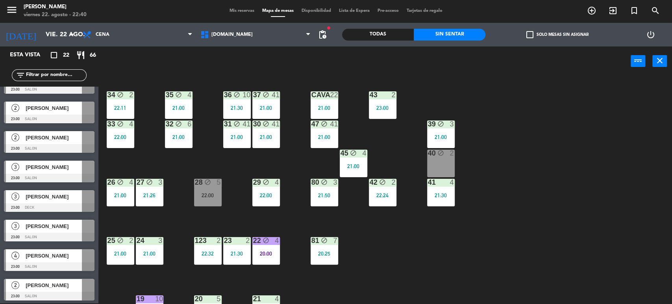
scroll to position [454, 0]
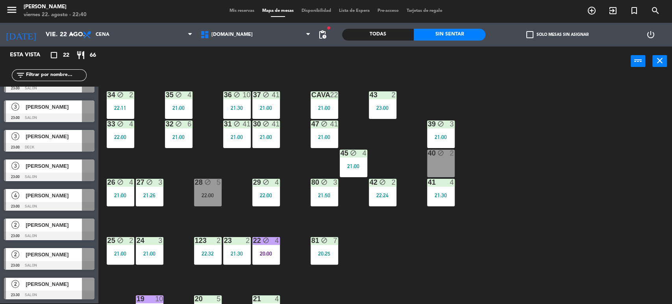
click at [525, 224] on div "34 block 2 22:11 35 block 4 21:00 36 block 10 21:30 43 2 23:00 37 block 41 21:0…" at bounding box center [388, 190] width 567 height 227
click at [246, 35] on span "[DOMAIN_NAME]" at bounding box center [255, 34] width 118 height 17
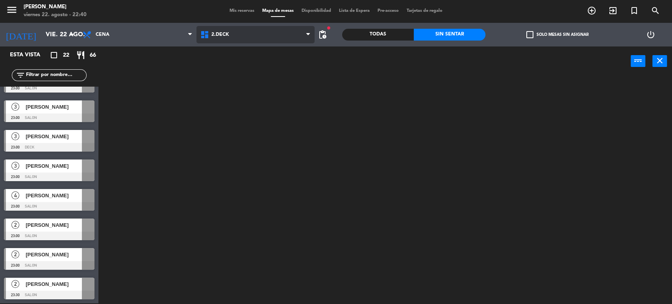
click at [238, 69] on ng-component "menu Gardiner viernes 22. agosto - 22:40 Mis reservas Mapa de mesas Disponibili…" at bounding box center [336, 151] width 672 height 305
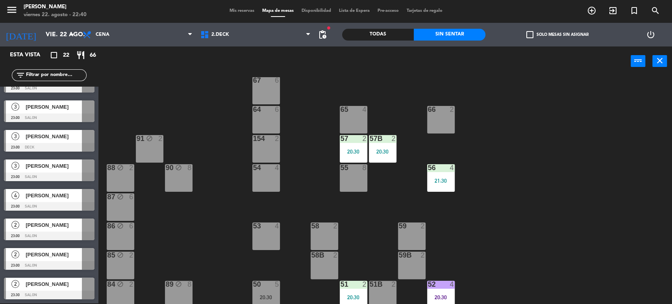
scroll to position [135, 0]
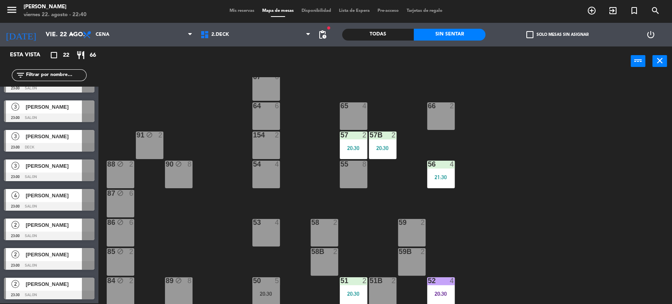
click at [421, 217] on div "71 4 72 4 73 8 70 8 74 2 74B 2 69 2 69B 2 69C 2 78 10 77 10 76 4 68 2 68B 2 68C…" at bounding box center [388, 190] width 567 height 227
click at [506, 215] on div "71 4 72 4 73 8 70 8 74 2 74B 2 69 2 69B 2 69C 2 78 10 77 10 76 4 68 2 68B 2 68C…" at bounding box center [388, 190] width 567 height 227
click at [380, 193] on div "71 4 72 4 73 8 70 8 74 2 74B 2 69 2 69B 2 69C 2 78 10 77 10 76 4 68 2 68B 2 68C…" at bounding box center [388, 190] width 567 height 227
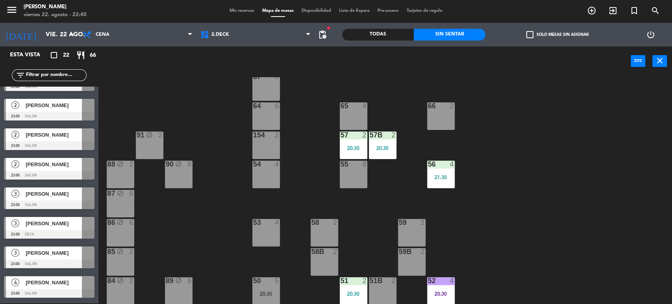
click at [178, 231] on div "71 4 72 4 73 8 70 8 74 2 74B 2 69 2 69B 2 69C 2 78 10 77 10 76 4 68 2 68B 2 68C…" at bounding box center [388, 190] width 567 height 227
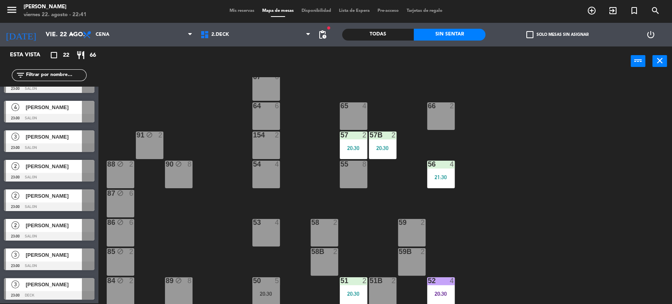
scroll to position [349, 0]
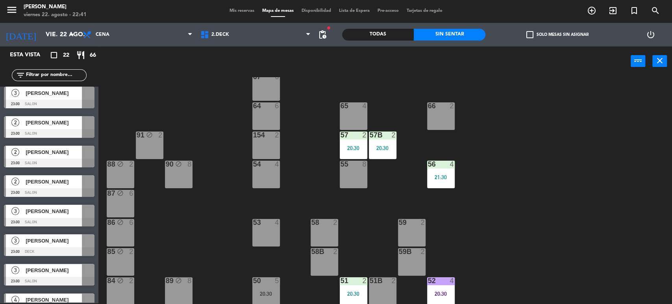
click at [53, 248] on div at bounding box center [49, 251] width 91 height 9
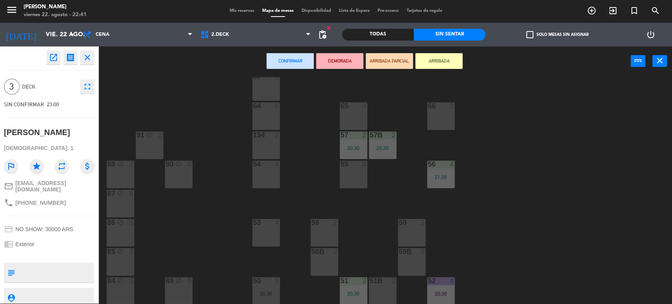
click at [370, 59] on button "ARRIBADA PARCIAL" at bounding box center [389, 61] width 47 height 16
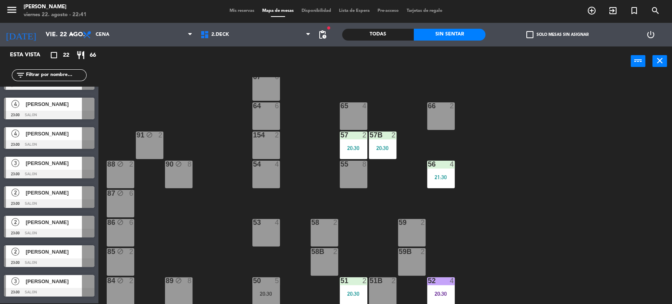
scroll to position [454, 0]
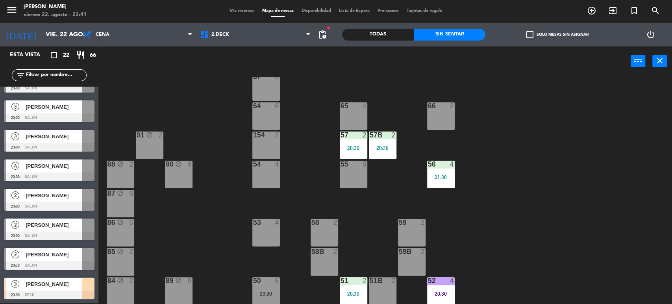
click at [164, 253] on div "71 4 72 4 73 8 70 8 74 2 74B 2 69 2 69B 2 69C 2 78 10 77 10 76 4 68 2 68B 2 68C…" at bounding box center [388, 190] width 567 height 227
click at [362, 123] on div "65 4" at bounding box center [354, 116] width 28 height 28
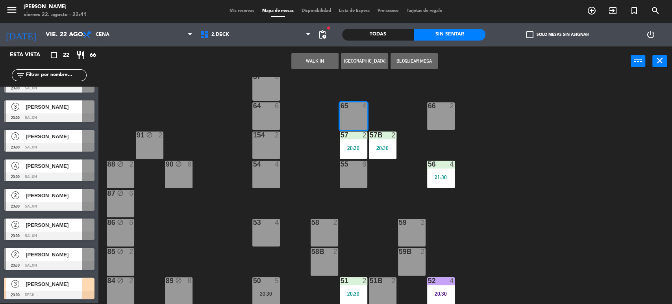
click at [194, 211] on div "71 4 72 4 73 8 70 8 74 2 74B 2 69 2 69B 2 69C 2 78 10 77 10 76 4 68 2 68B 2 68C…" at bounding box center [388, 190] width 567 height 227
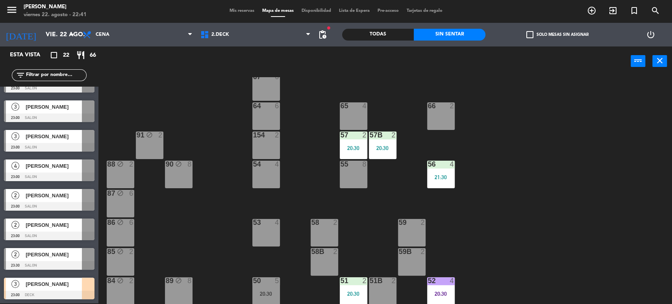
click at [69, 285] on span "[PERSON_NAME]" at bounding box center [54, 284] width 56 height 8
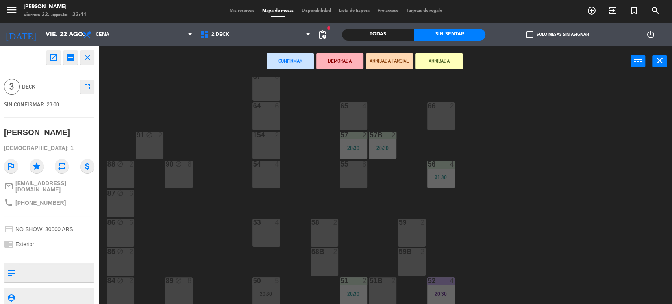
click at [362, 113] on div "65 4" at bounding box center [354, 116] width 28 height 28
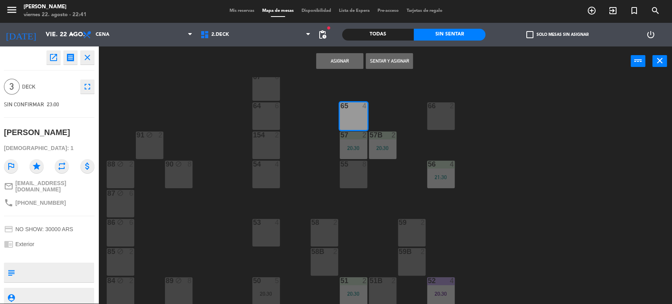
click at [352, 62] on button "Asignar" at bounding box center [339, 61] width 47 height 16
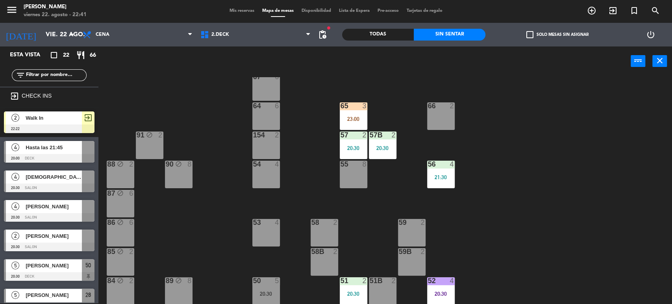
scroll to position [208, 0]
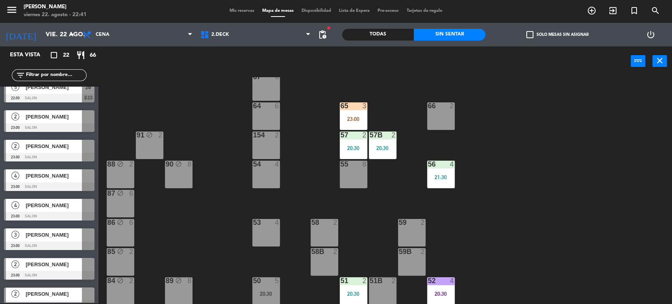
click at [398, 116] on div "71 4 72 4 73 8 70 8 74 2 74B 2 69 2 69B 2 69C 2 78 10 77 10 76 4 68 2 68B 2 68C…" at bounding box center [388, 190] width 567 height 227
click at [361, 116] on div "23:00" at bounding box center [354, 119] width 28 height 6
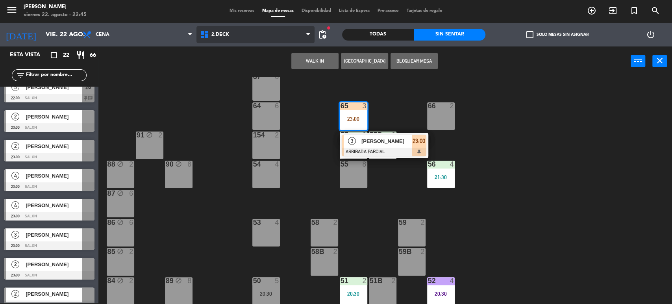
click at [252, 29] on span "2.DECK" at bounding box center [255, 34] width 118 height 17
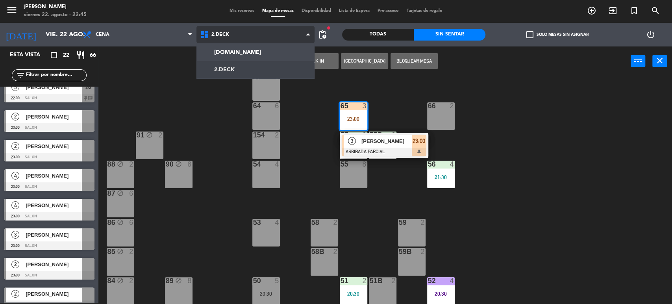
click at [251, 52] on ng-component "menu Gardiner viernes 22. agosto - 22:45 Mis reservas Mapa de mesas Disponibili…" at bounding box center [336, 151] width 672 height 305
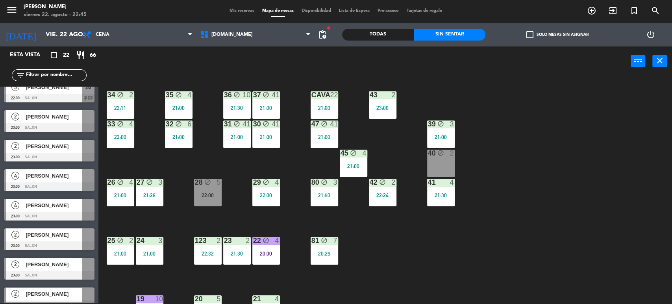
click at [559, 172] on div "34 block 2 22:11 35 block 4 21:00 36 block 10 21:30 43 2 23:00 37 block 41 21:0…" at bounding box center [388, 190] width 567 height 227
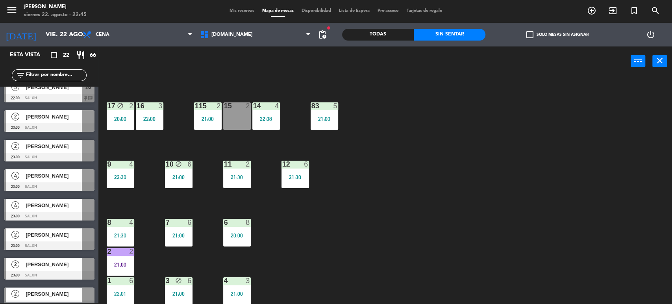
click at [351, 257] on div "34 block 2 22:11 35 block 4 21:00 36 block 10 21:30 43 2 23:00 37 block 41 21:0…" at bounding box center [388, 190] width 567 height 227
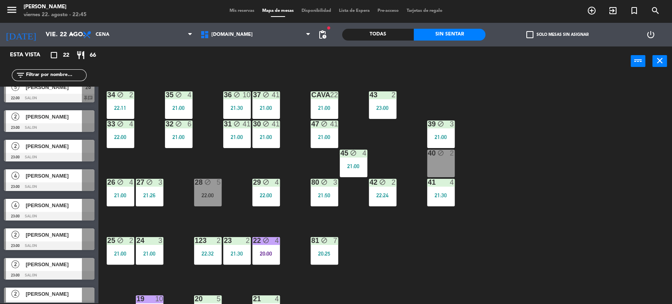
click at [416, 243] on div "34 block 2 22:11 35 block 4 21:00 36 block 10 21:30 43 2 23:00 37 block 41 21:0…" at bounding box center [388, 190] width 567 height 227
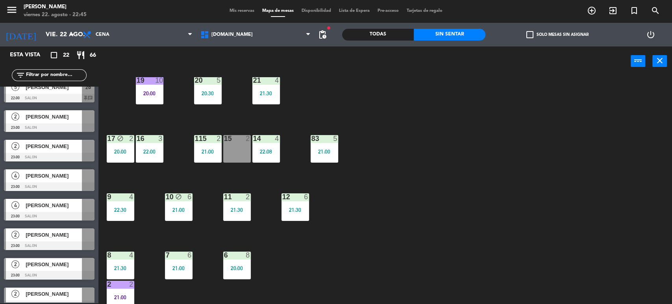
scroll to position [251, 0]
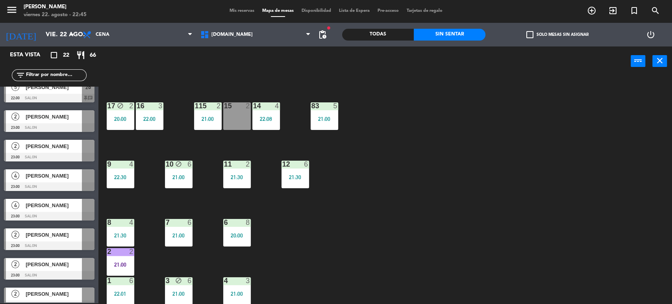
click at [234, 109] on div "15 2" at bounding box center [237, 106] width 28 height 8
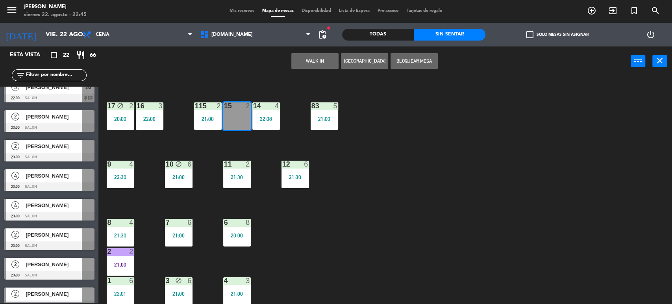
click at [405, 176] on div "34 block 2 22:11 35 block 4 21:00 36 block 10 21:30 43 2 23:00 37 block 41 21:0…" at bounding box center [388, 190] width 567 height 227
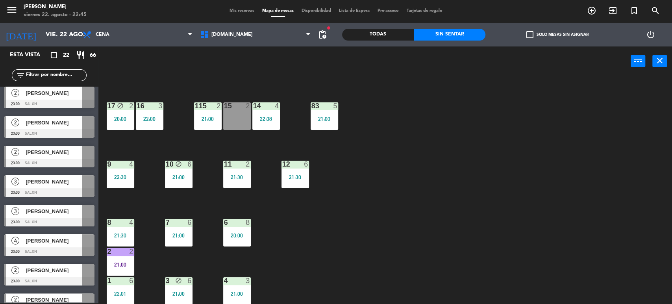
scroll to position [454, 0]
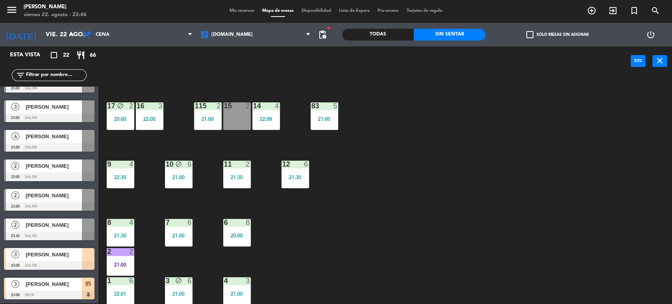
click at [601, 126] on div "34 block 2 22:11 35 block 4 21:00 36 block 10 21:30 43 2 23:00 37 block 41 21:0…" at bounding box center [388, 190] width 567 height 227
click at [383, 33] on div "Todas" at bounding box center [378, 35] width 72 height 12
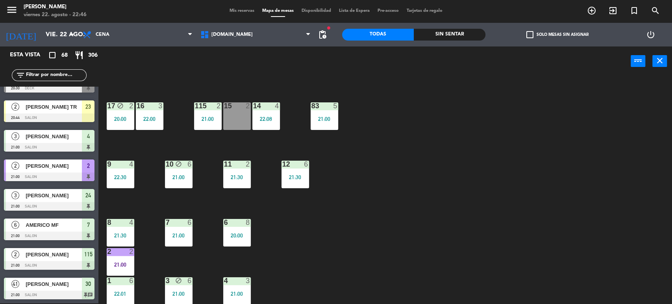
scroll to position [1782, 0]
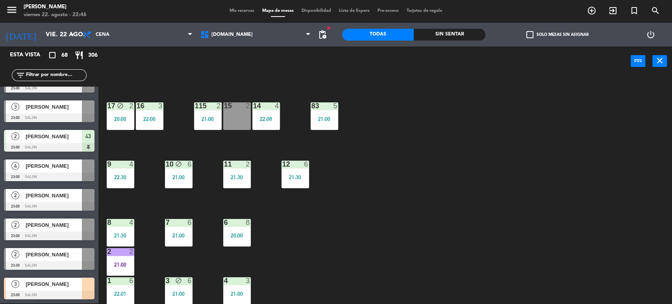
click at [69, 71] on input "text" at bounding box center [55, 75] width 61 height 9
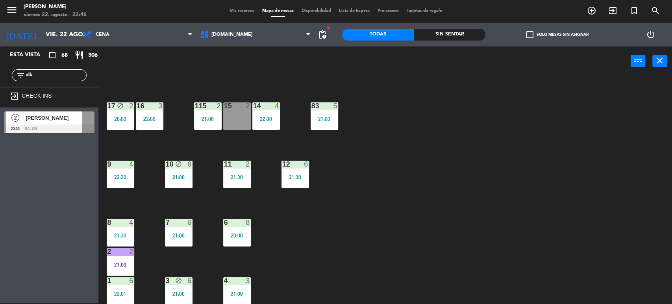
scroll to position [0, 0]
type input "alb"
click at [425, 164] on div "34 block 2 22:11 35 block 4 21:00 36 block 10 21:30 43 2 23:00 37 block 41 21:0…" at bounding box center [388, 190] width 567 height 227
click at [61, 119] on div "2 [PERSON_NAME] 23:00 SALON" at bounding box center [49, 122] width 98 height 30
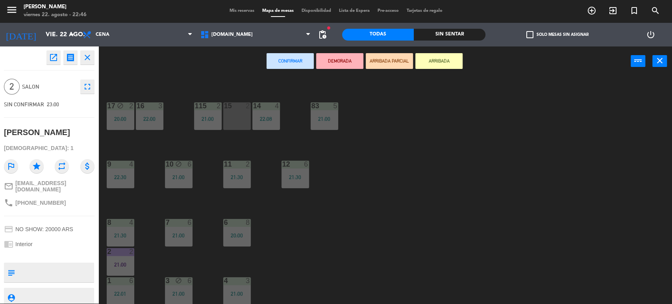
click at [386, 63] on button "ARRIBADA PARCIAL" at bounding box center [389, 61] width 47 height 16
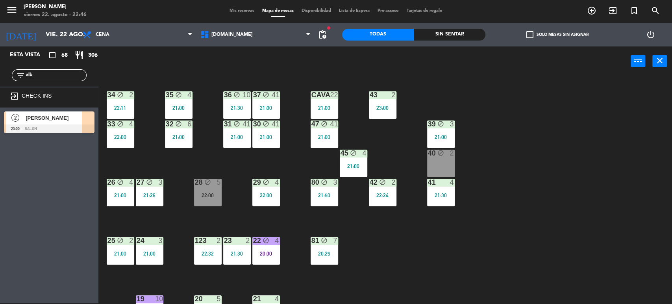
click at [469, 248] on div "34 block 2 22:11 35 block 4 21:00 36 block 10 21:30 43 2 23:00 37 block 41 21:0…" at bounding box center [388, 190] width 567 height 227
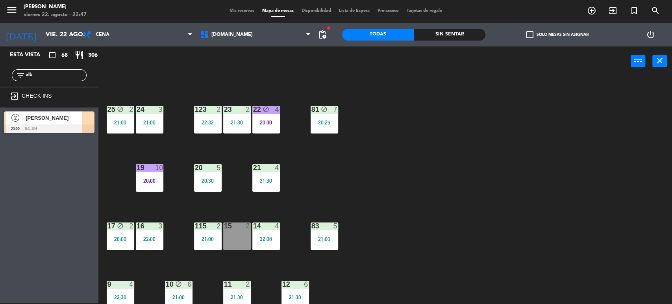
click at [49, 124] on div at bounding box center [49, 128] width 91 height 9
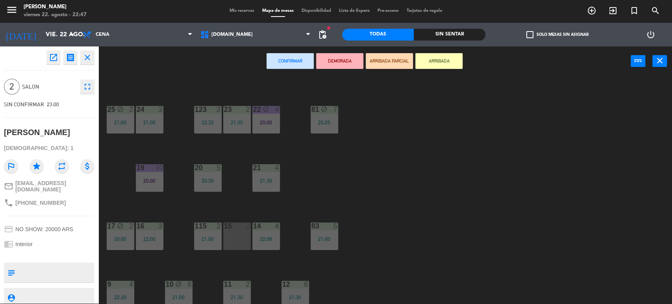
click at [240, 237] on div "15 2" at bounding box center [237, 236] width 28 height 28
click at [238, 235] on div "15 2" at bounding box center [237, 236] width 28 height 28
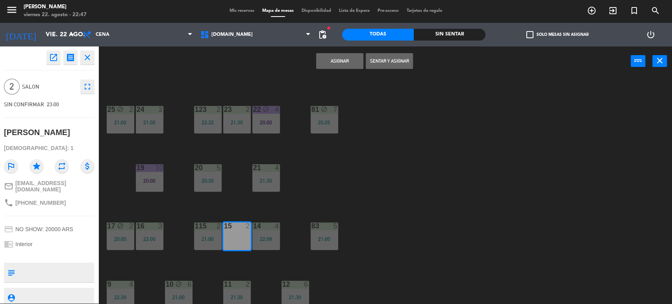
click at [399, 60] on button "Sentar y Asignar" at bounding box center [389, 61] width 47 height 16
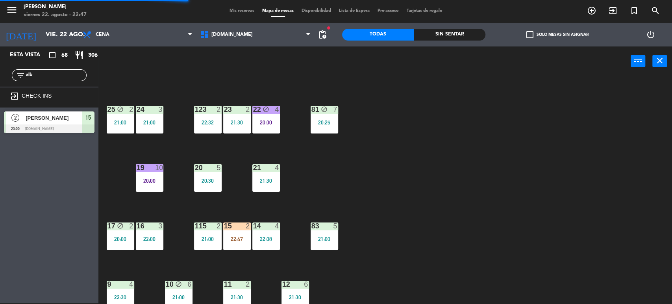
drag, startPoint x: 45, startPoint y: 74, endPoint x: 0, endPoint y: 68, distance: 45.6
click at [0, 68] on div "filter_list alb" at bounding box center [49, 75] width 98 height 23
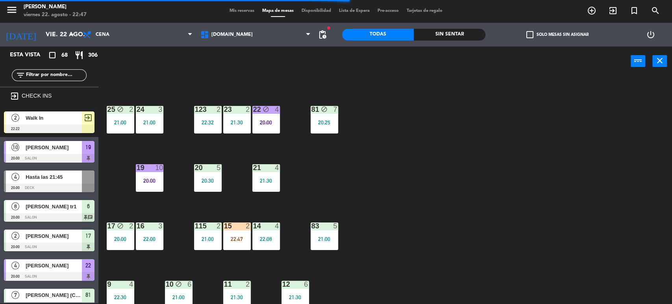
click at [466, 24] on div "Todas Sin sentar" at bounding box center [414, 35] width 144 height 24
click at [467, 33] on div "Sin sentar" at bounding box center [450, 35] width 72 height 12
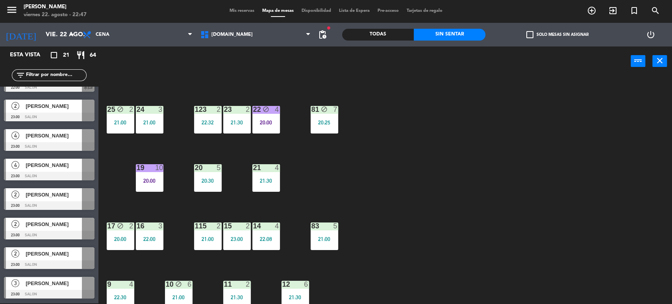
scroll to position [425, 0]
click at [470, 242] on div "34 block 2 22:11 35 block 4 21:00 36 block 10 21:30 43 2 23:00 37 block 41 21:0…" at bounding box center [388, 190] width 567 height 227
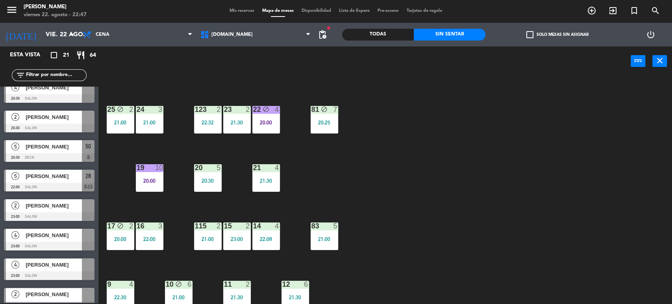
scroll to position [0, 0]
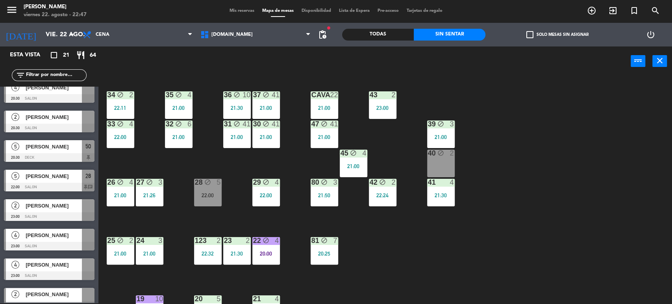
click at [212, 187] on div "28 block 5 22:00" at bounding box center [208, 193] width 28 height 28
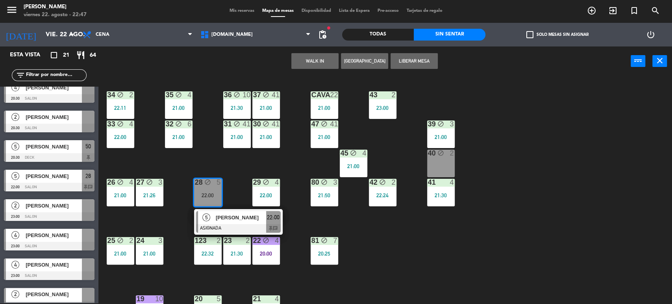
click at [206, 163] on div "34 block 2 22:11 35 block 4 21:00 36 block 10 21:30 43 2 23:00 37 block 41 21:0…" at bounding box center [388, 190] width 567 height 227
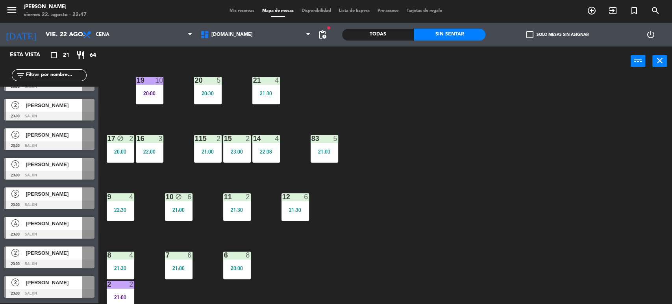
scroll to position [251, 0]
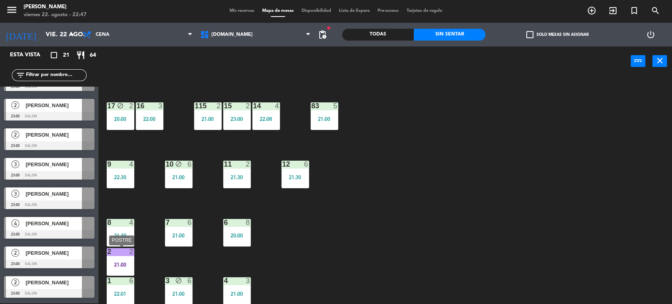
click at [124, 257] on div "2 2 21:00" at bounding box center [121, 262] width 28 height 28
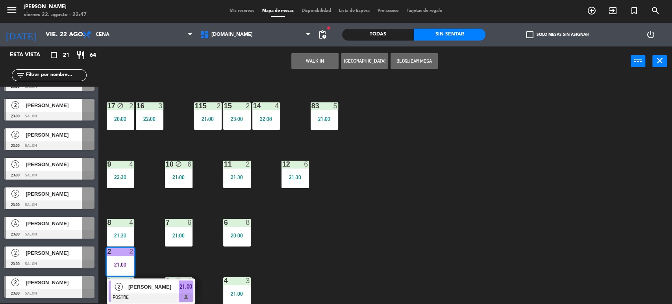
click at [270, 273] on div "34 block 2 22:11 35 block 4 21:00 36 block 10 21:30 43 2 23:00 37 block 41 21:0…" at bounding box center [388, 190] width 567 height 227
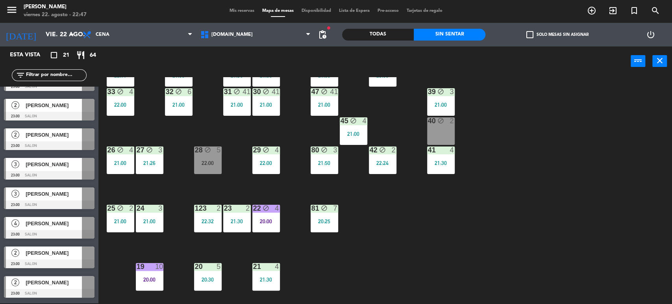
scroll to position [0, 0]
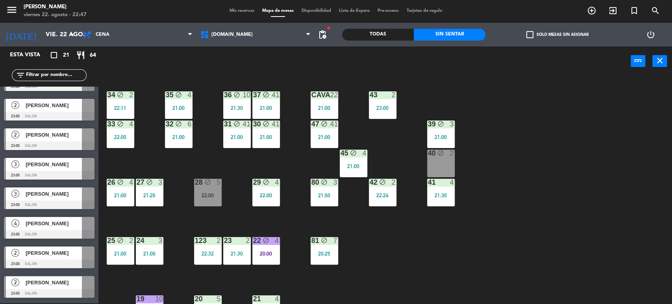
click at [397, 42] on div "Todas Sin sentar" at bounding box center [414, 35] width 144 height 24
click at [397, 32] on div "Todas" at bounding box center [378, 35] width 72 height 12
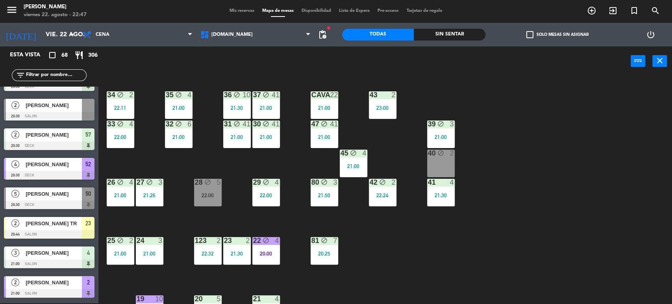
scroll to position [1695, 0]
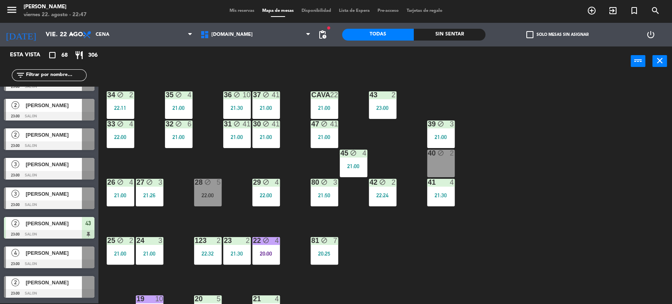
click at [69, 74] on input "text" at bounding box center [55, 75] width 61 height 9
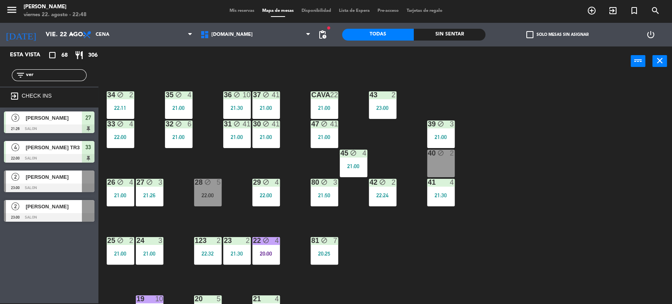
scroll to position [0, 0]
type input "ver"
click at [47, 275] on div "Esta vista crop_square 68 restaurant 306 filter_list ver exit_to_app CHECK INS …" at bounding box center [49, 174] width 98 height 257
click at [48, 218] on div at bounding box center [49, 217] width 91 height 9
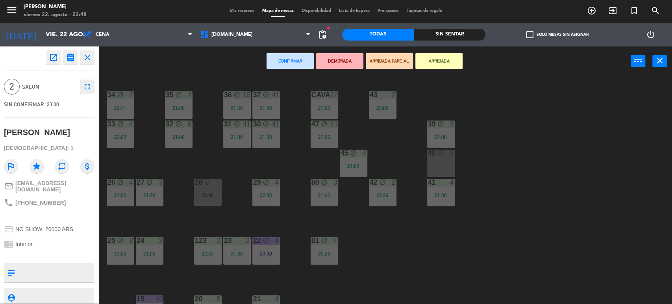
click at [572, 183] on div "34 block 2 22:11 35 block 4 21:00 36 block 10 21:30 43 2 23:00 37 block 41 21:0…" at bounding box center [388, 190] width 567 height 227
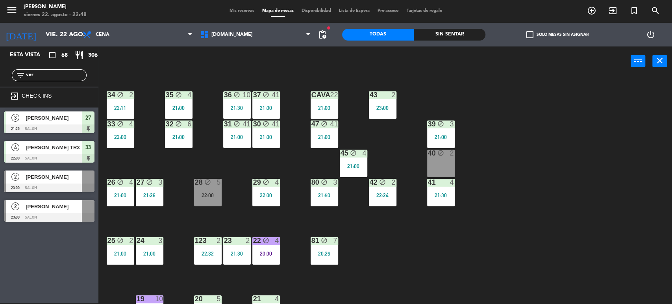
click at [37, 201] on div "[PERSON_NAME]" at bounding box center [53, 206] width 57 height 13
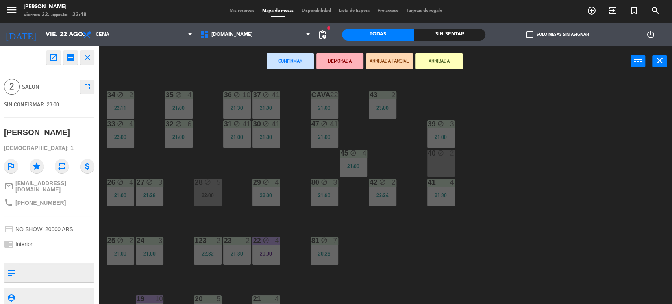
click at [428, 154] on div "40" at bounding box center [428, 153] width 0 height 7
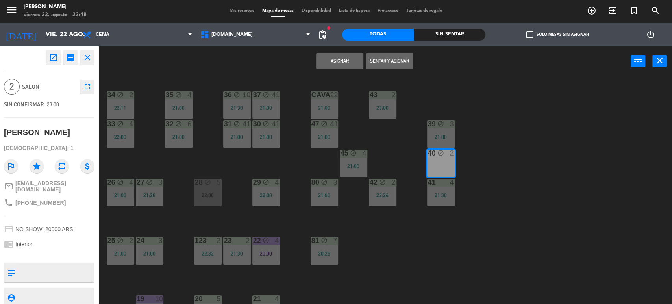
click at [404, 63] on button "Sentar y Asignar" at bounding box center [389, 61] width 47 height 16
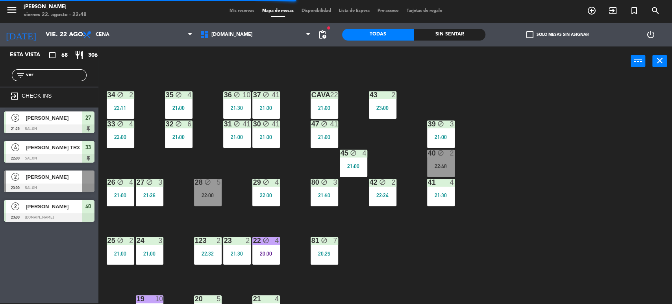
drag, startPoint x: 61, startPoint y: 78, endPoint x: 26, endPoint y: 78, distance: 35.8
click at [26, 78] on input "ver" at bounding box center [55, 75] width 61 height 9
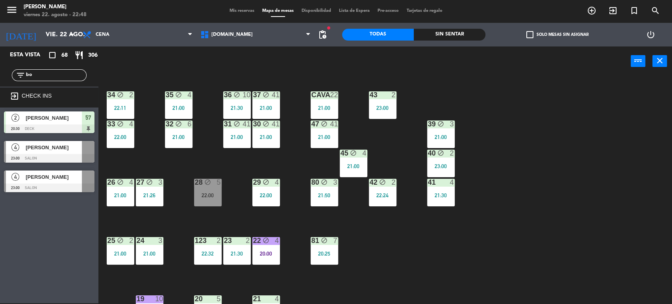
type input "b"
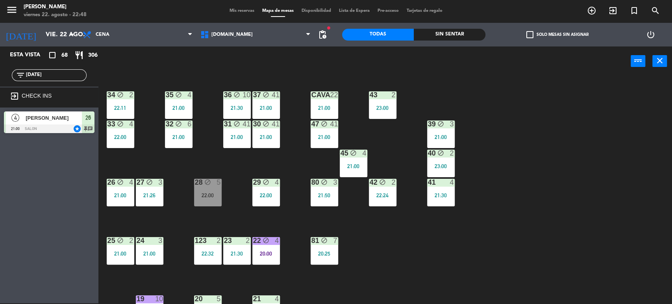
click at [0, 162] on div "Esta vista crop_square 68 restaurant 306 filter_list [DATE] exit_to_app CHECK I…" at bounding box center [49, 174] width 98 height 257
drag, startPoint x: 41, startPoint y: 77, endPoint x: 0, endPoint y: 79, distance: 41.4
click at [0, 79] on div "filter_list [DATE]" at bounding box center [49, 75] width 98 height 23
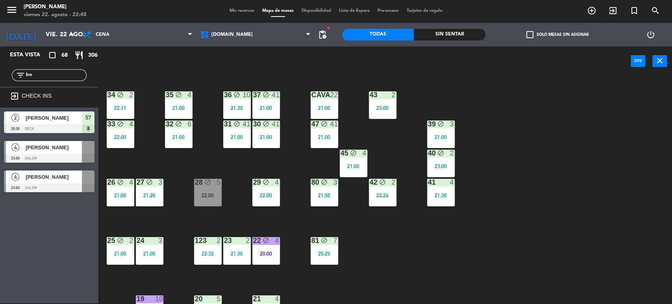
type input "b"
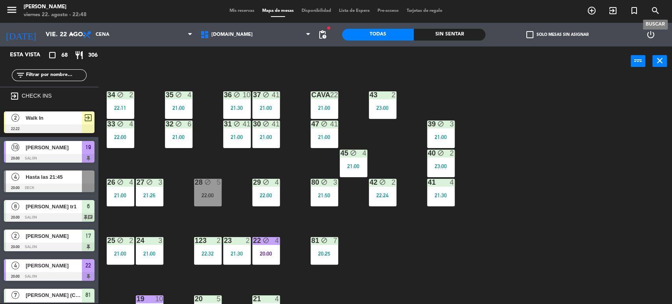
click at [656, 9] on icon "search" at bounding box center [655, 10] width 9 height 9
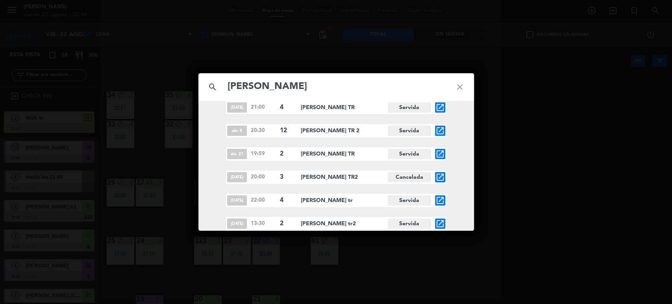
scroll to position [984, 0]
type input "[PERSON_NAME]"
click at [459, 88] on icon "close" at bounding box center [459, 87] width 28 height 28
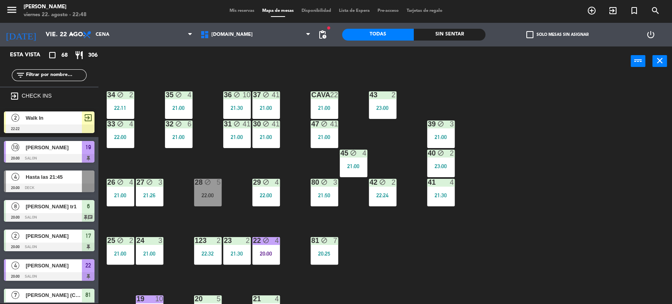
click at [39, 78] on input "text" at bounding box center [55, 75] width 61 height 9
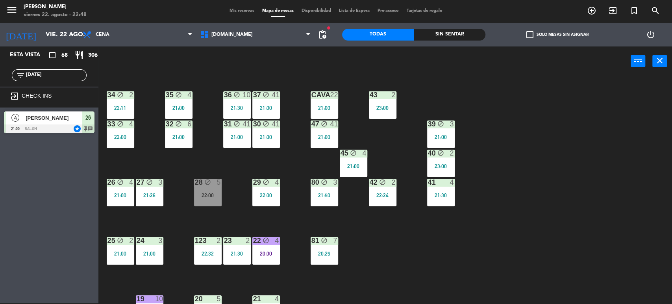
type input "[DATE]"
click at [26, 179] on div "Esta vista crop_square 68 restaurant 306 filter_list [DATE] exit_to_app CHECK I…" at bounding box center [49, 174] width 98 height 257
drag, startPoint x: 39, startPoint y: 78, endPoint x: 0, endPoint y: 78, distance: 39.0
click at [0, 78] on div "filter_list [DATE]" at bounding box center [49, 75] width 98 height 23
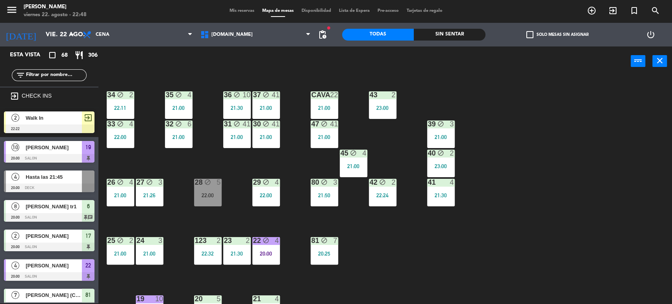
click at [459, 256] on div "34 block 2 22:11 35 block 4 21:00 36 block 10 21:30 43 2 23:00 37 block 41 21:0…" at bounding box center [388, 190] width 567 height 227
click at [480, 29] on div "Sin sentar" at bounding box center [450, 35] width 72 height 12
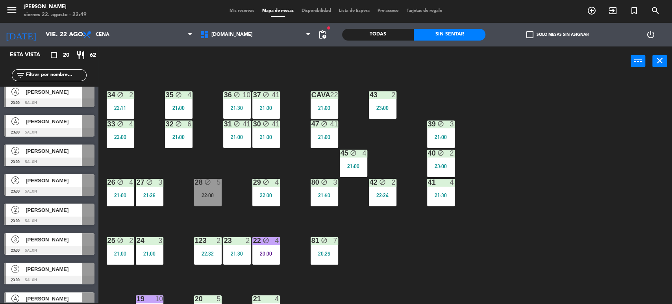
scroll to position [395, 0]
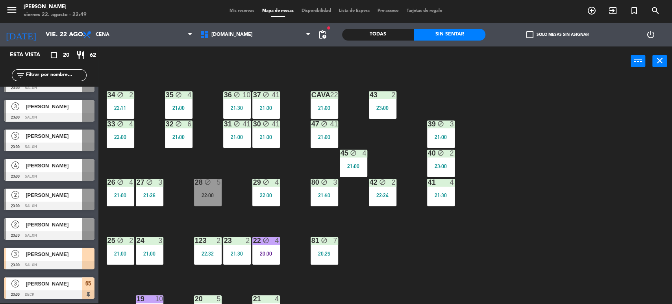
click at [495, 235] on div "34 block 2 22:11 35 block 4 21:00 36 block 10 21:30 43 2 23:00 37 block 41 21:0…" at bounding box center [388, 190] width 567 height 227
click at [394, 31] on div "Todas" at bounding box center [378, 35] width 72 height 12
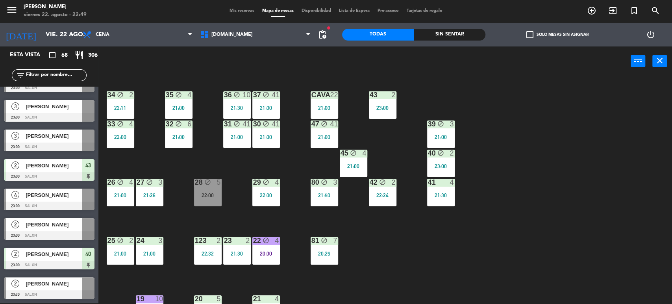
click at [271, 258] on div "22 block 4 20:00" at bounding box center [266, 251] width 28 height 28
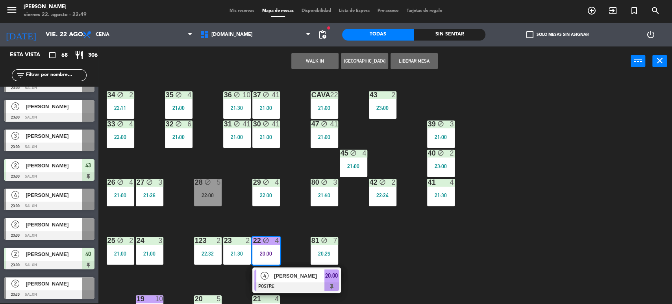
click at [461, 240] on div "34 block 2 22:11 35 block 4 21:00 36 block 10 21:30 43 2 23:00 37 block 41 21:0…" at bounding box center [388, 190] width 567 height 227
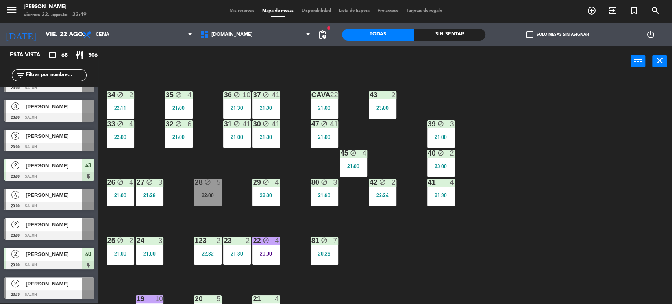
click at [464, 253] on div "34 block 2 22:11 35 block 4 21:00 36 block 10 21:30 43 2 23:00 37 block 41 21:0…" at bounding box center [388, 190] width 567 height 227
click at [438, 33] on div "Sin sentar" at bounding box center [450, 35] width 72 height 12
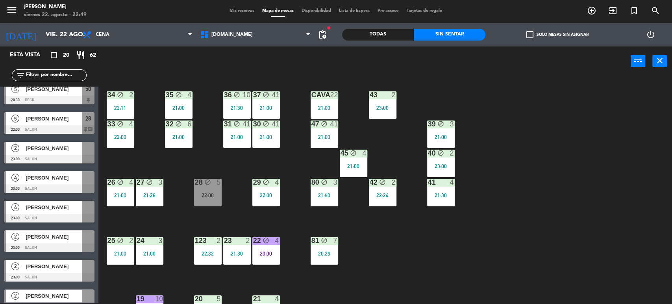
scroll to position [0, 0]
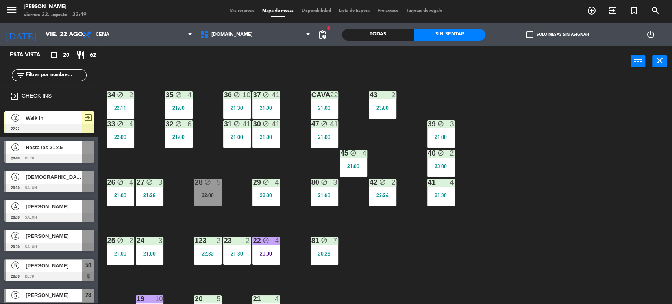
click at [186, 214] on div "34 block 2 22:11 35 block 4 21:00 36 block 10 21:30 43 2 23:00 37 block 41 21:0…" at bounding box center [388, 190] width 567 height 227
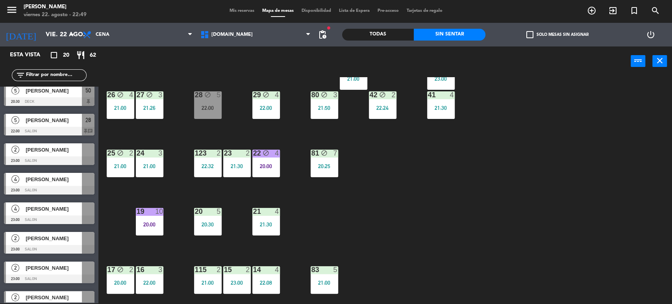
scroll to position [349, 0]
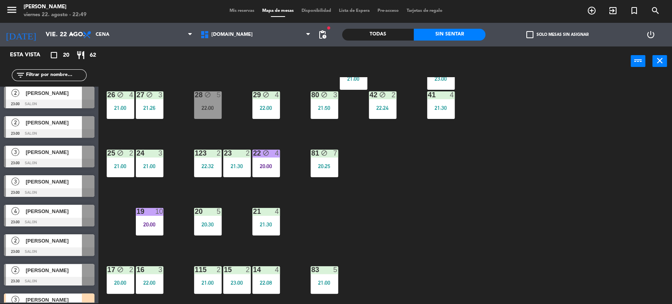
click at [153, 219] on div "19 10 20:00" at bounding box center [150, 222] width 28 height 28
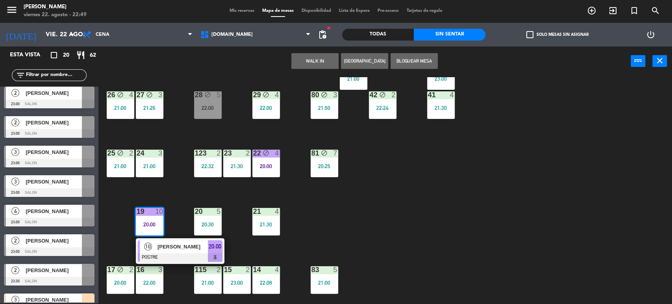
click at [189, 243] on span "[PERSON_NAME]" at bounding box center [182, 246] width 50 height 8
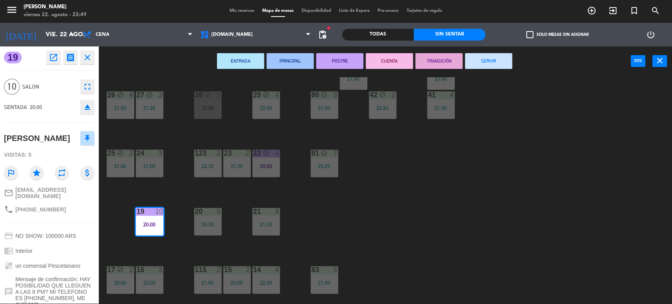
click at [317, 207] on div "34 block 2 22:11 35 block 4 21:00 36 block 10 21:30 43 2 23:00 37 block 41 21:0…" at bounding box center [388, 190] width 567 height 227
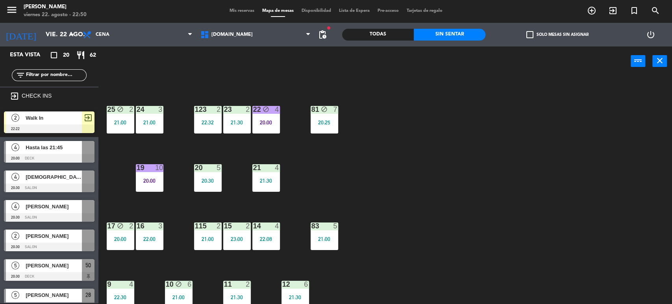
scroll to position [251, 0]
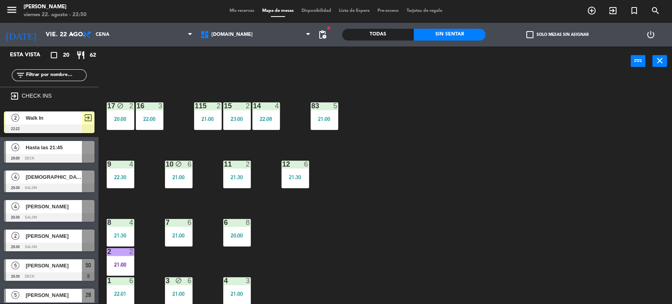
click at [122, 260] on div "2 2 21:00" at bounding box center [121, 262] width 28 height 28
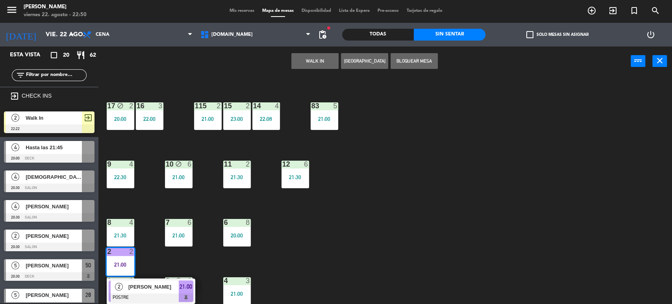
click at [153, 290] on span "[PERSON_NAME]" at bounding box center [153, 287] width 50 height 8
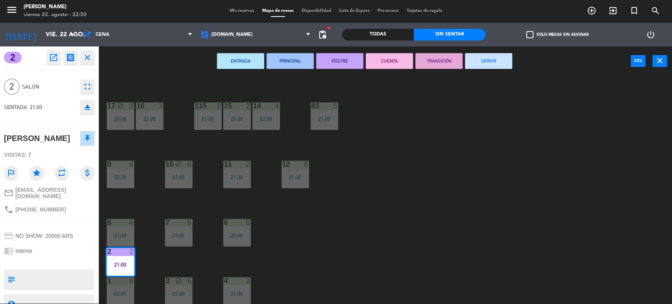
click at [484, 59] on button "SERVIR" at bounding box center [488, 61] width 47 height 16
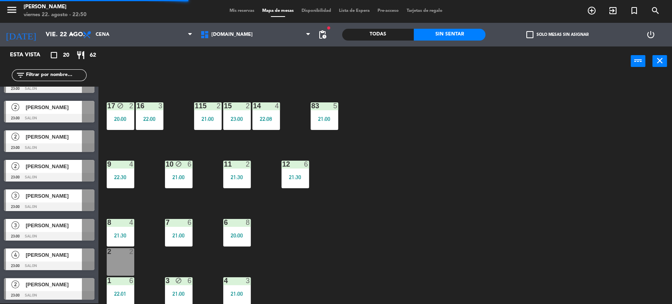
scroll to position [395, 0]
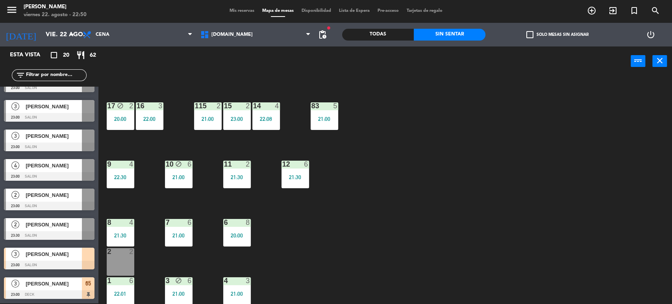
click at [59, 253] on span "[PERSON_NAME]" at bounding box center [54, 254] width 56 height 8
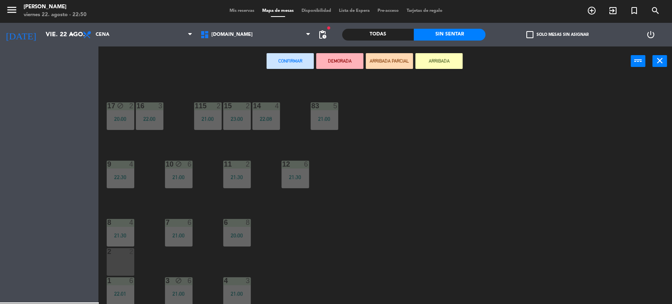
click at [97, 254] on div "Esta vista crop_square 20 restaurant 62 filter_list exit_to_app CHECK INS 2 Wal…" at bounding box center [49, 174] width 98 height 257
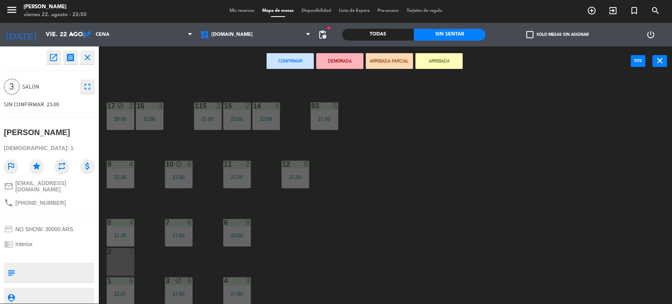
click at [118, 258] on div "2 2" at bounding box center [121, 262] width 28 height 28
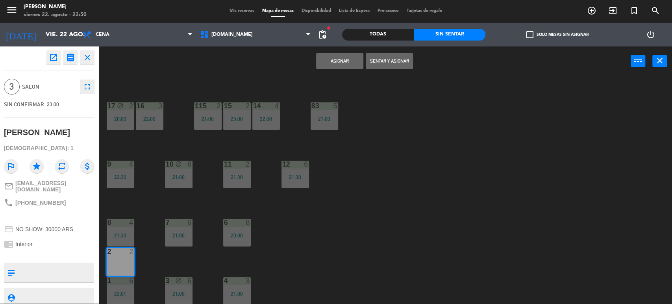
click at [393, 62] on button "Sentar y Asignar" at bounding box center [389, 61] width 47 height 16
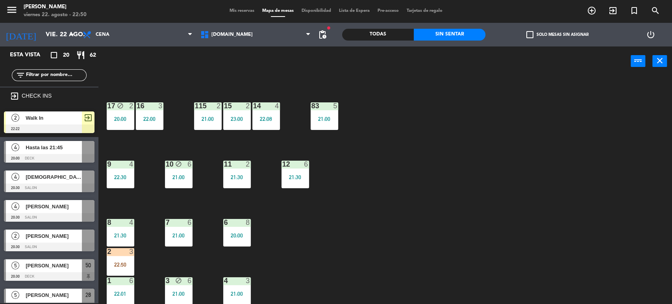
scroll to position [158, 0]
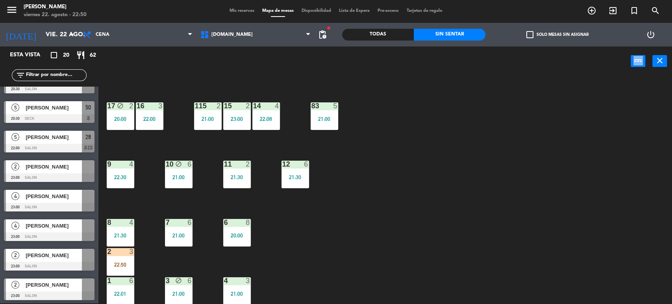
click at [393, 62] on div "power_input close" at bounding box center [364, 61] width 532 height 30
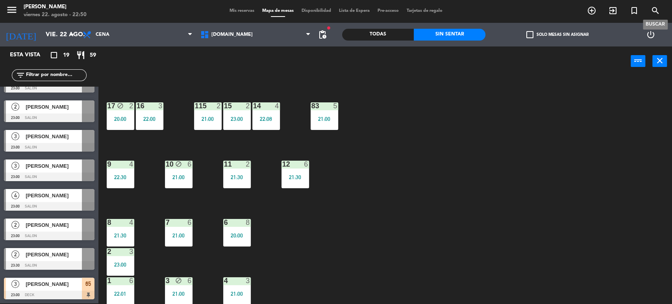
click at [655, 4] on span "search" at bounding box center [655, 10] width 21 height 13
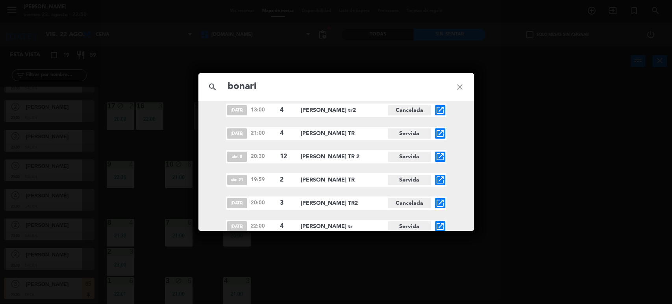
scroll to position [1054, 0]
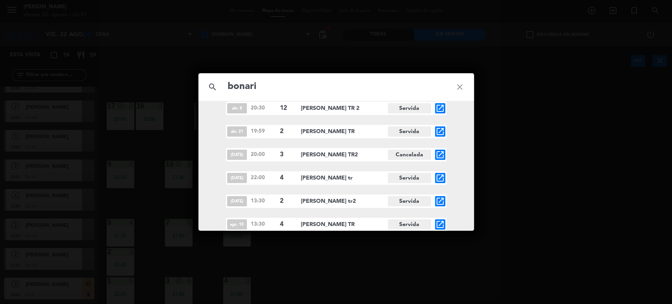
type input "bonari"
click at [460, 90] on icon "close" at bounding box center [459, 87] width 28 height 28
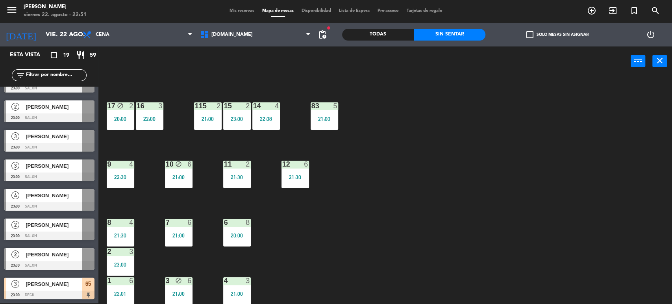
click at [497, 113] on div "34 block 2 22:11 35 block 4 21:00 36 block 10 21:30 43 2 23:00 37 block 41 21:0…" at bounding box center [388, 190] width 567 height 227
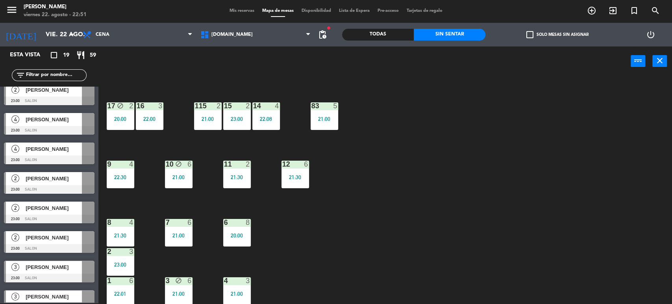
scroll to position [191, 0]
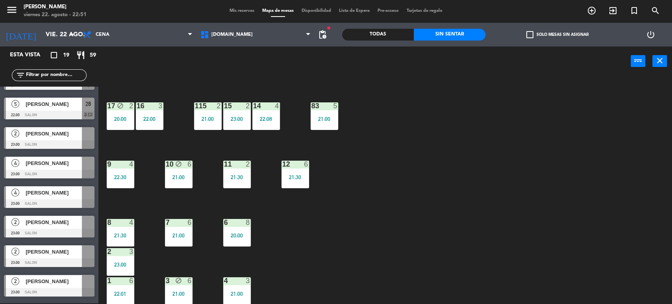
click at [412, 183] on div "34 block 2 22:11 35 block 4 21:00 36 block 10 21:30 43 2 23:00 37 block 41 21:0…" at bounding box center [388, 190] width 567 height 227
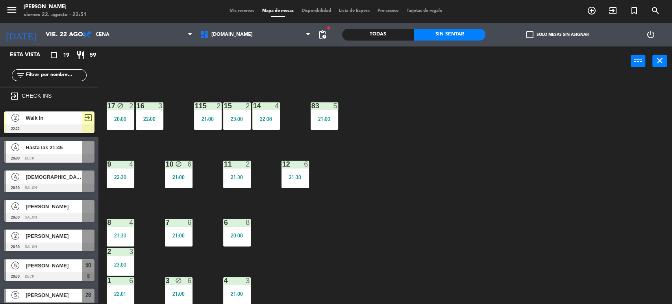
click at [70, 128] on div at bounding box center [49, 128] width 91 height 9
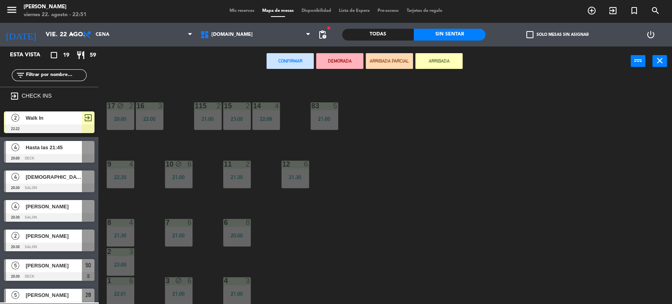
scroll to position [32, 0]
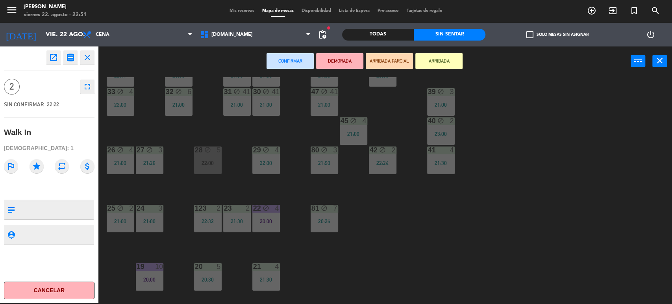
click at [548, 227] on div "34 block 2 22:11 35 block 4 21:00 36 block 10 21:30 43 2 23:00 37 block 41 21:0…" at bounding box center [388, 190] width 567 height 227
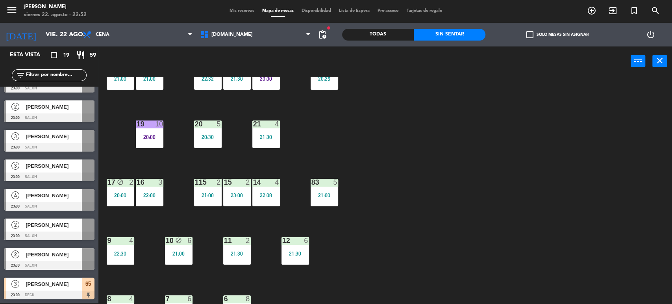
scroll to position [251, 0]
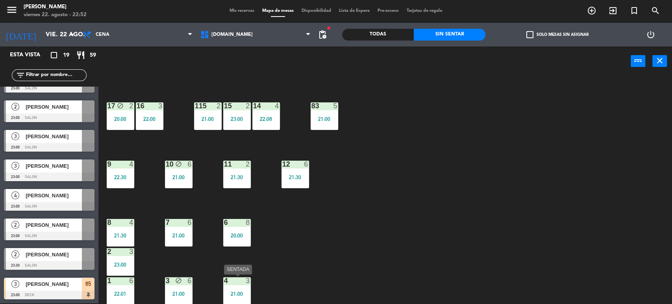
click at [223, 288] on div "4 3 21:00" at bounding box center [237, 291] width 28 height 28
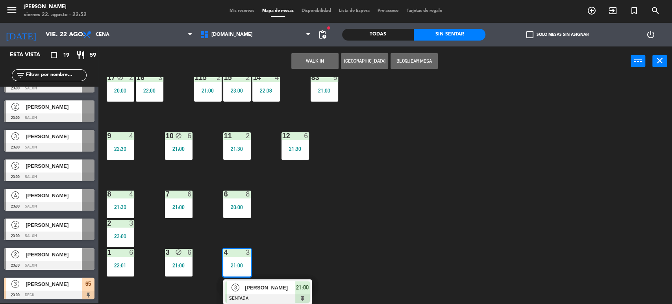
click at [252, 292] on div "[PERSON_NAME]" at bounding box center [269, 287] width 51 height 13
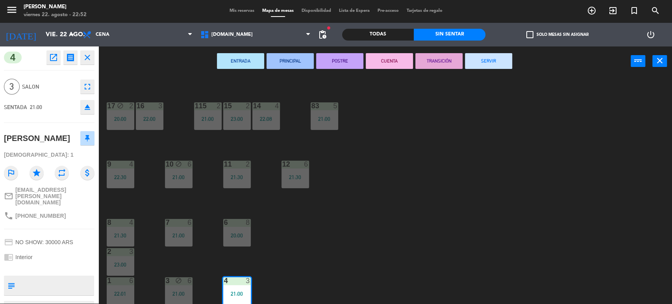
click at [494, 66] on button "SERVIR" at bounding box center [488, 61] width 47 height 16
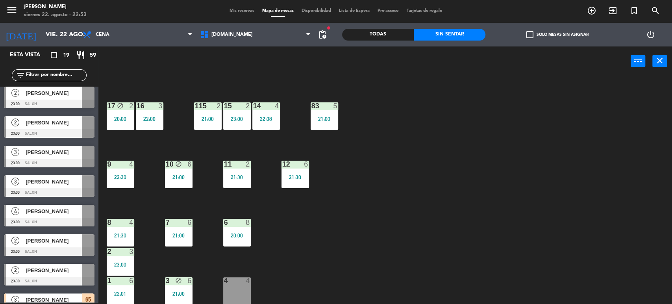
scroll to position [365, 0]
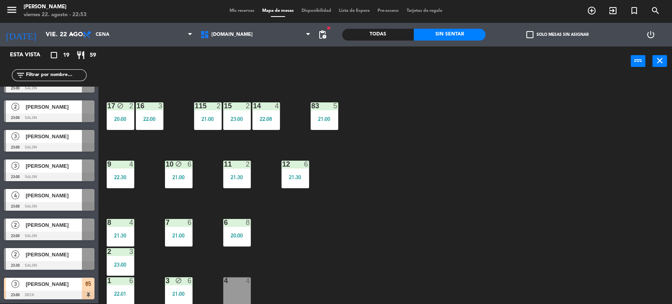
click at [387, 257] on div "34 block 2 22:11 35 block 4 21:00 36 block 10 21:30 43 2 23:00 37 block 41 21:0…" at bounding box center [388, 190] width 567 height 227
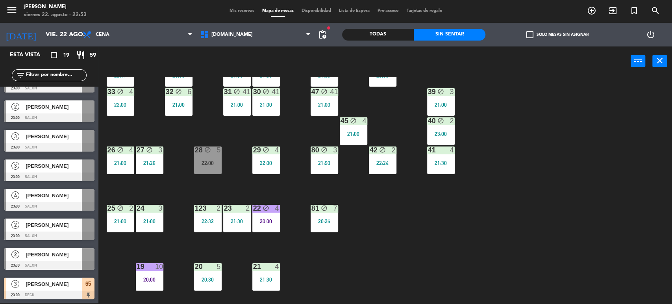
scroll to position [0, 0]
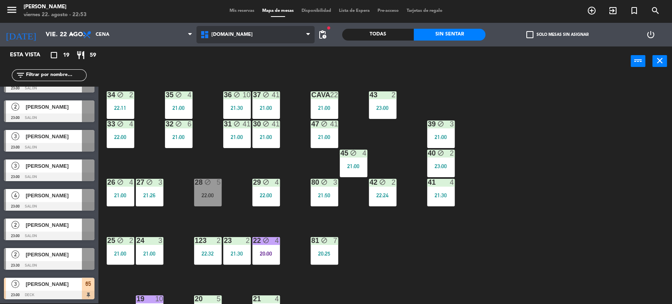
click at [249, 29] on span "[DOMAIN_NAME]" at bounding box center [255, 34] width 118 height 17
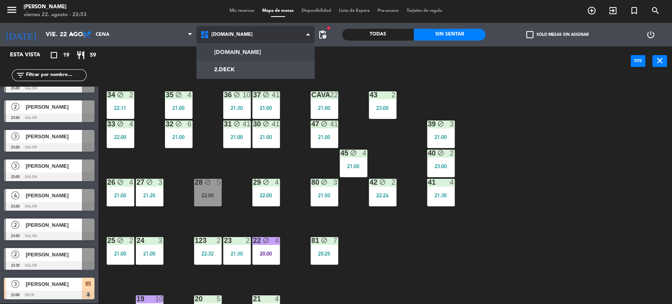
click at [244, 68] on ng-component "menu Gardiner viernes 22. agosto - 22:53 Mis reservas Mapa de mesas Disponibili…" at bounding box center [336, 151] width 672 height 305
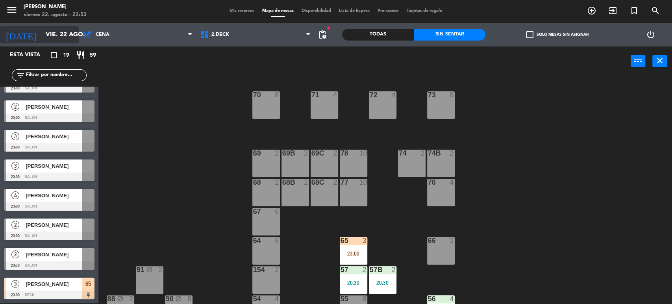
click at [52, 39] on input "vie. 22 ago." at bounding box center [83, 34] width 83 height 15
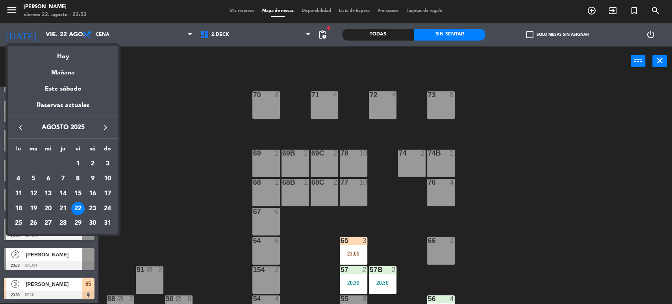
click at [94, 211] on div "23" at bounding box center [92, 208] width 13 height 13
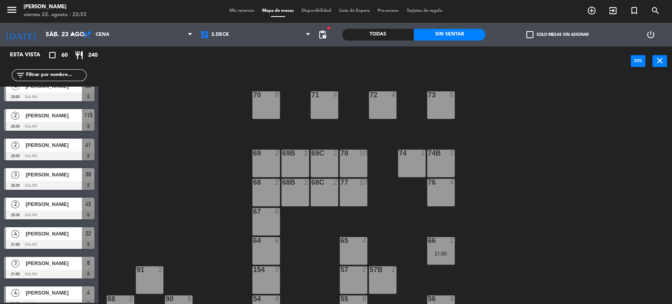
click at [544, 34] on label "check_box_outline_blank Solo mesas sin asignar" at bounding box center [557, 34] width 62 height 7
click at [557, 35] on input "check_box_outline_blank Solo mesas sin asignar" at bounding box center [557, 35] width 0 height 0
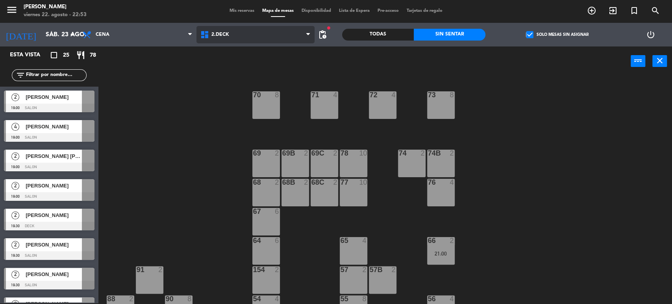
click at [243, 36] on span "2.DECK" at bounding box center [255, 34] width 118 height 17
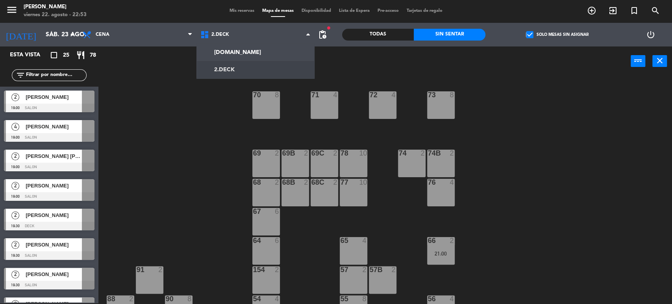
click at [250, 54] on ng-component "menu Gardiner viernes 22. agosto - 22:53 Mis reservas Mapa de mesas Disponibili…" at bounding box center [336, 151] width 672 height 305
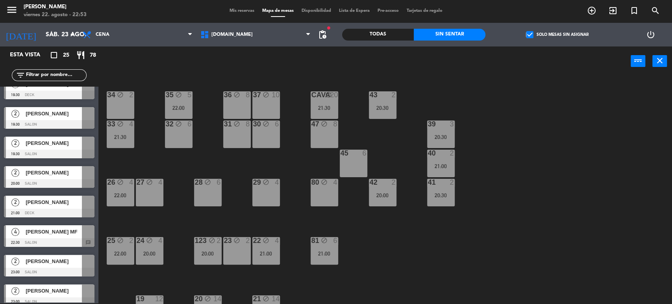
click at [346, 162] on div "45 6" at bounding box center [354, 164] width 28 height 28
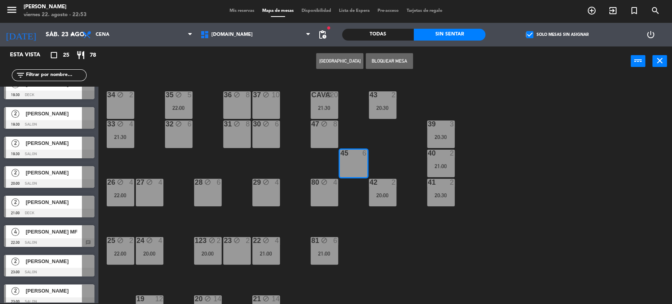
click at [407, 233] on div "34 block 2 35 block 5 22:00 36 block 8 43 2 20:30 37 block 10 CAVA block 20 21:…" at bounding box center [388, 190] width 567 height 227
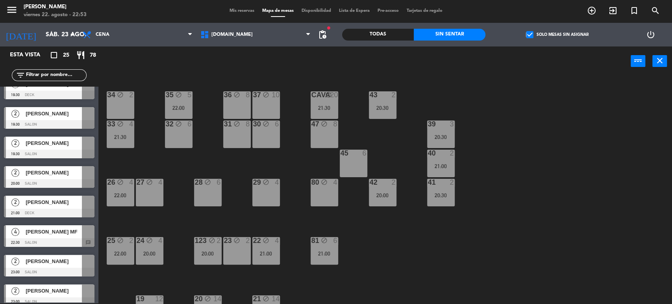
scroll to position [218, 0]
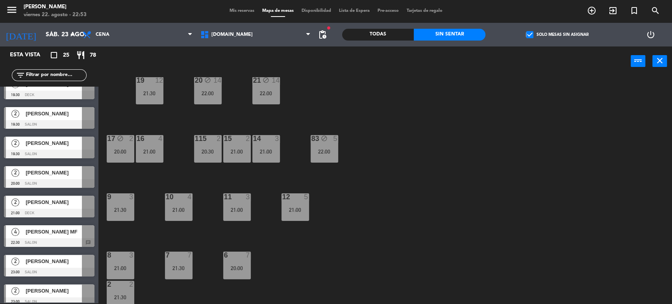
click at [538, 33] on label "check_box Solo mesas sin asignar" at bounding box center [557, 34] width 62 height 7
click at [557, 35] on input "check_box Solo mesas sin asignar" at bounding box center [557, 35] width 0 height 0
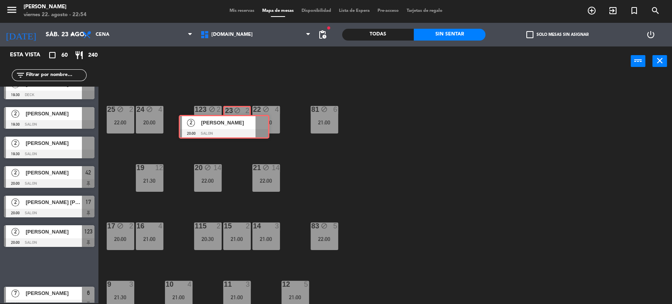
drag, startPoint x: 192, startPoint y: 177, endPoint x: 233, endPoint y: 121, distance: 69.2
click at [233, 121] on div "Esta vista crop_square 60 restaurant 240 filter_list 2 [PERSON_NAME] 19:00 SALO…" at bounding box center [336, 175] width 672 height 258
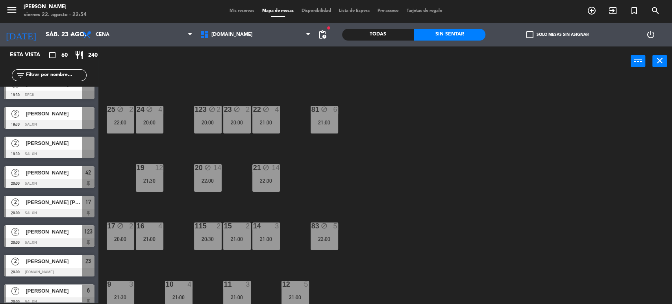
click at [406, 175] on div "34 block 2 35 block 5 22:00 36 block 8 43 2 20:30 37 block 10 CAVA block 20 21:…" at bounding box center [388, 190] width 567 height 227
click at [205, 118] on div "123 block 2 20:00" at bounding box center [208, 120] width 28 height 28
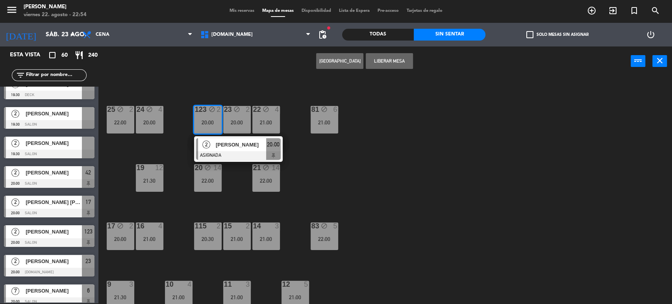
click at [409, 177] on div "34 block 2 35 block 5 22:00 36 block 8 43 2 20:30 37 block 10 CAVA block 20 21:…" at bounding box center [388, 190] width 567 height 227
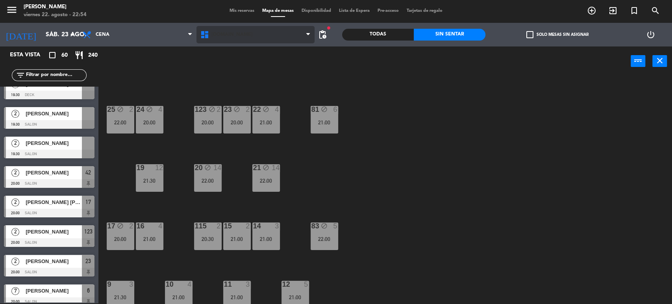
click at [273, 41] on span "[DOMAIN_NAME]" at bounding box center [255, 34] width 118 height 17
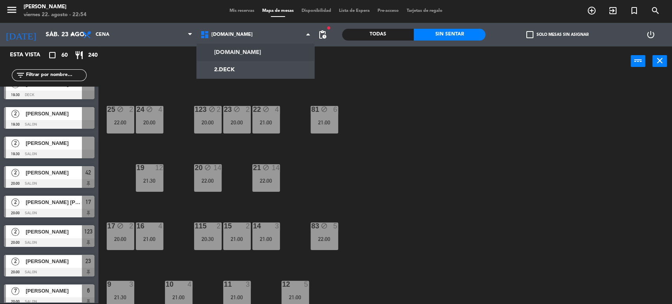
click at [386, 34] on div "Todas" at bounding box center [378, 35] width 72 height 12
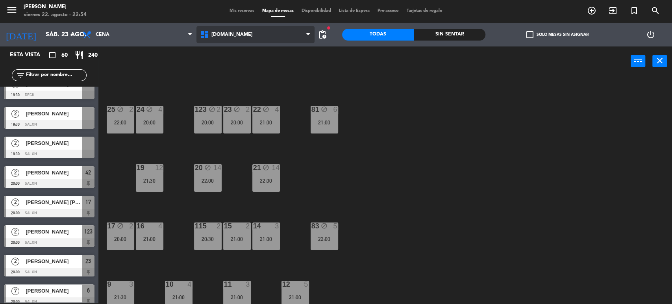
click at [229, 34] on span "[DOMAIN_NAME]" at bounding box center [231, 35] width 41 height 6
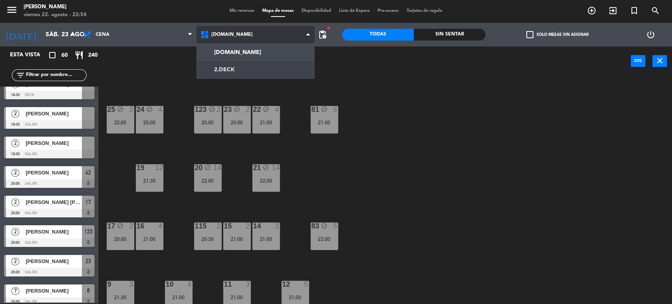
click at [229, 68] on ng-component "menu Gardiner viernes 22. agosto - 22:54 Mis reservas Mapa de mesas Disponibili…" at bounding box center [336, 151] width 672 height 305
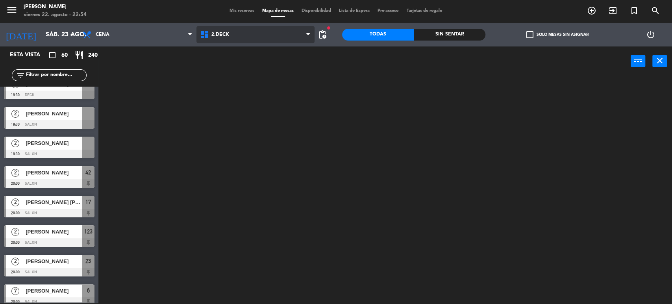
click at [228, 39] on span "2.DECK" at bounding box center [255, 34] width 118 height 17
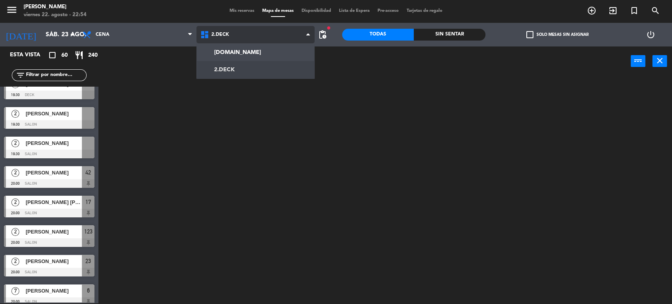
click at [232, 51] on ng-component "menu Gardiner viernes 22. agosto - 22:54 Mis reservas Mapa de mesas Disponibili…" at bounding box center [336, 151] width 672 height 305
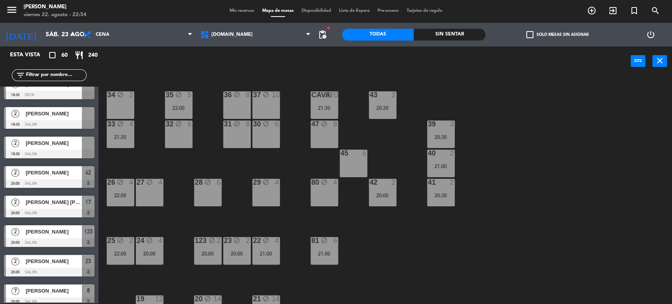
scroll to position [175, 0]
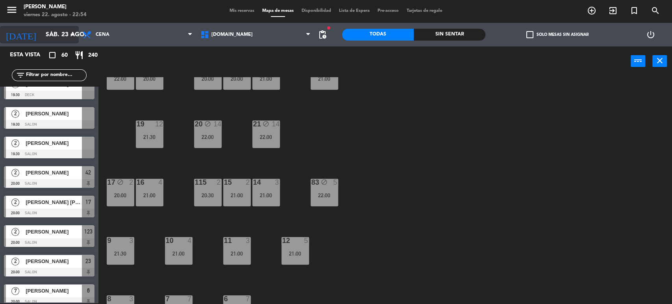
click at [42, 38] on input "sáb. 23 ago." at bounding box center [83, 34] width 83 height 15
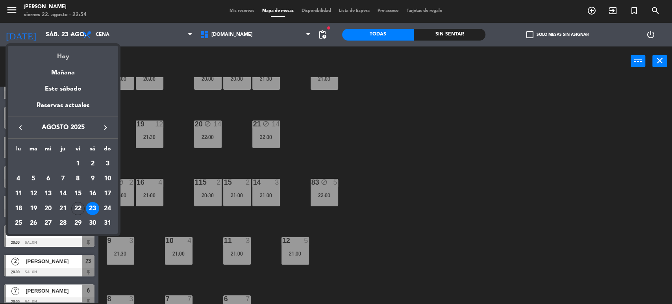
click at [57, 53] on div "Hoy" at bounding box center [63, 54] width 110 height 16
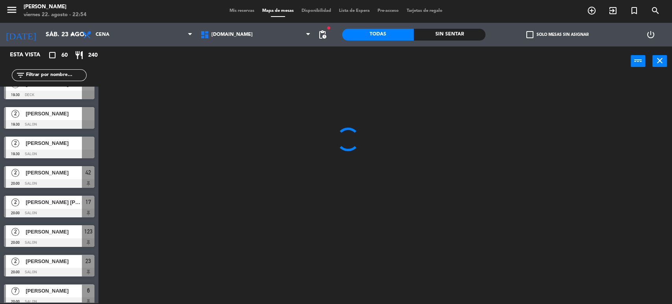
type input "vie. 22 ago."
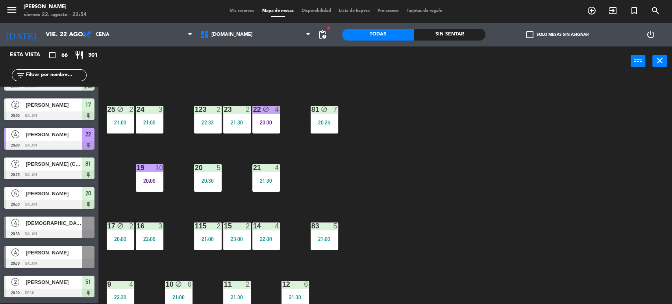
scroll to position [251, 0]
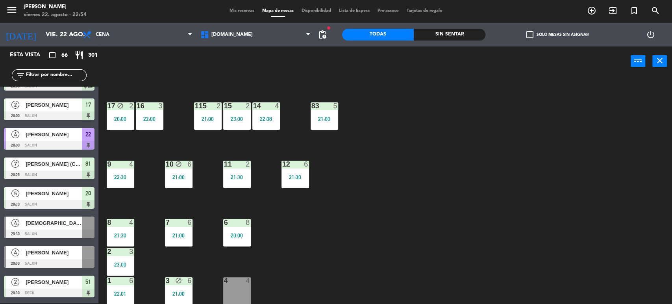
click at [449, 37] on div "Sin sentar" at bounding box center [450, 35] width 72 height 12
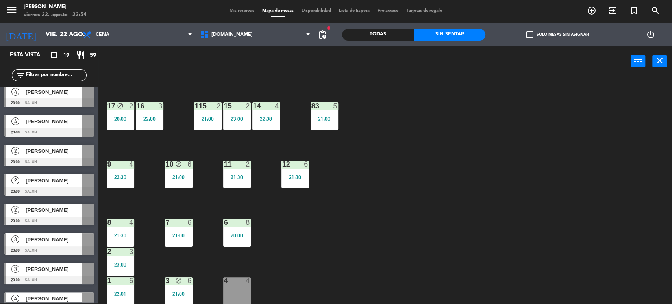
scroll to position [365, 0]
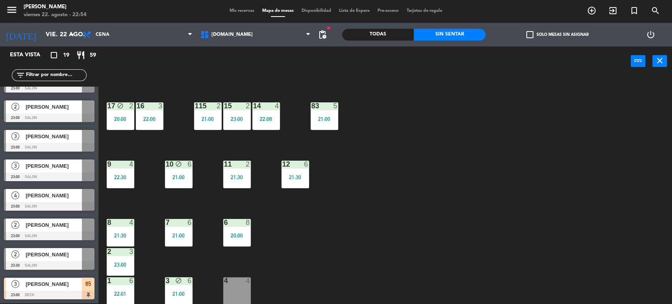
click at [48, 73] on input "text" at bounding box center [55, 75] width 61 height 9
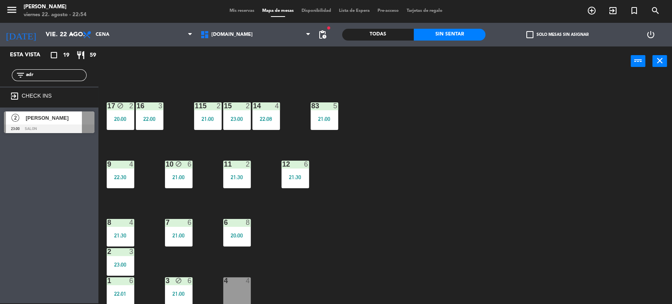
type input "adr"
click at [16, 126] on div "2 [PERSON_NAME] 23:00 SALON" at bounding box center [49, 122] width 98 height 30
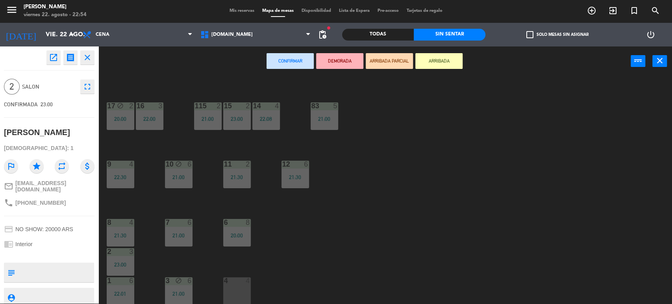
click at [394, 58] on button "ARRIBADA PARCIAL" at bounding box center [389, 61] width 47 height 16
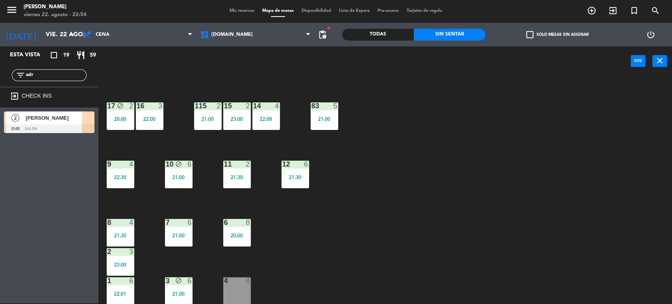
drag, startPoint x: 40, startPoint y: 72, endPoint x: 0, endPoint y: 71, distance: 40.1
click at [0, 71] on div "filter_list adr" at bounding box center [49, 75] width 98 height 23
drag, startPoint x: 24, startPoint y: 71, endPoint x: 38, endPoint y: 76, distance: 15.2
click at [25, 71] on div "filter_list adr" at bounding box center [49, 75] width 75 height 12
drag, startPoint x: 38, startPoint y: 76, endPoint x: 0, endPoint y: 72, distance: 38.4
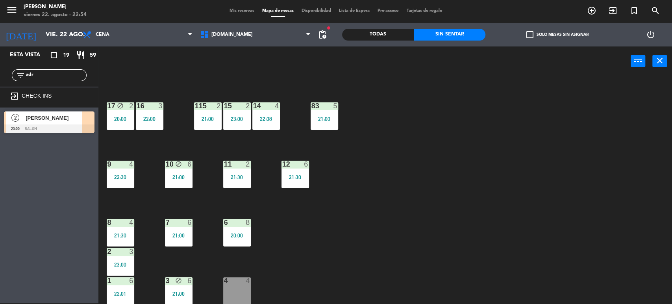
click at [0, 72] on div "filter_list adr" at bounding box center [49, 75] width 98 height 23
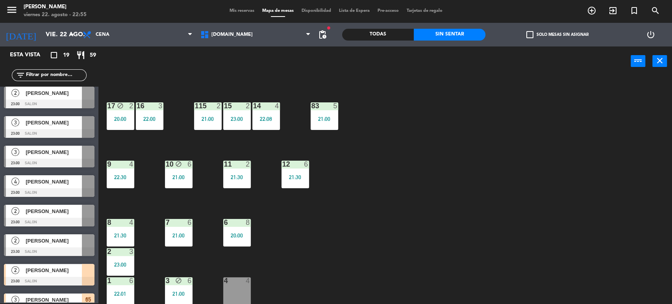
scroll to position [365, 0]
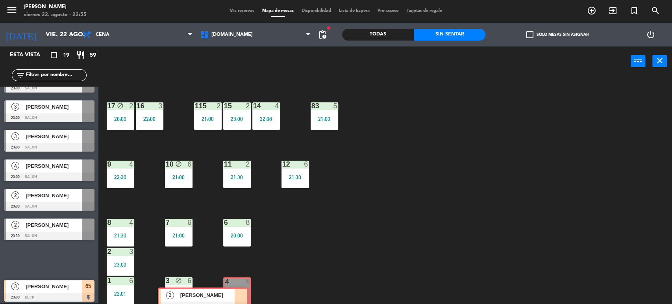
drag, startPoint x: 81, startPoint y: 251, endPoint x: 235, endPoint y: 292, distance: 159.0
click at [235, 292] on div "Esta vista crop_square 19 restaurant 59 filter_list exit_to_app CHECK INS 2 Wal…" at bounding box center [336, 175] width 672 height 258
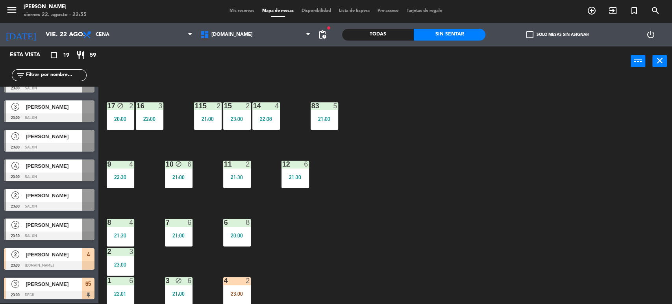
click at [324, 268] on div "34 block 2 22:11 35 block 4 21:00 36 block 10 21:30 43 2 23:00 37 block 41 21:0…" at bounding box center [388, 190] width 567 height 227
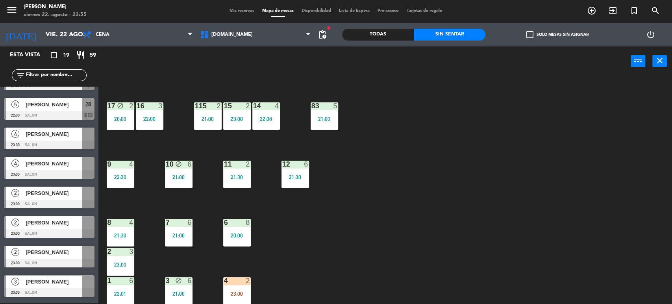
scroll to position [234, 0]
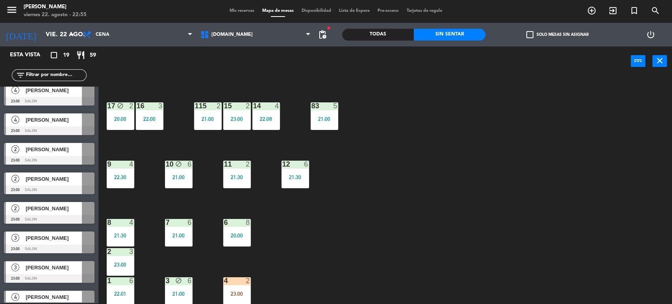
click at [388, 143] on div "34 block 2 22:11 35 block 4 21:00 36 block 10 21:30 43 2 23:00 37 block 41 21:0…" at bounding box center [388, 190] width 567 height 227
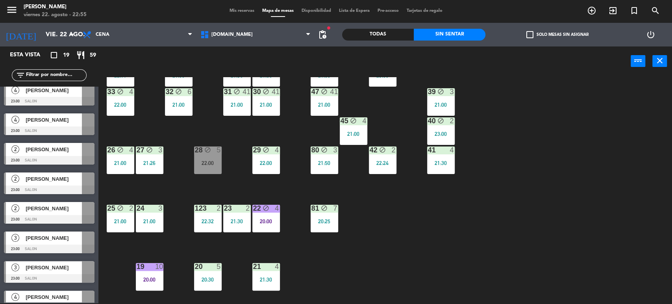
scroll to position [0, 0]
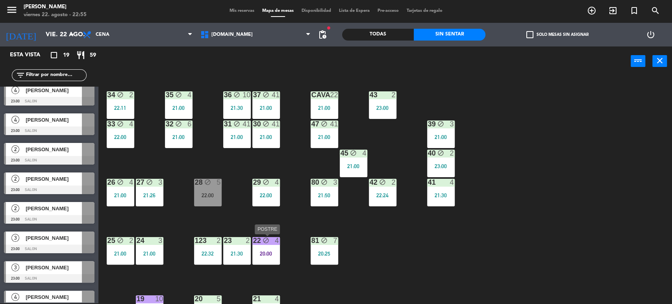
click at [269, 256] on div "20:00" at bounding box center [266, 254] width 28 height 6
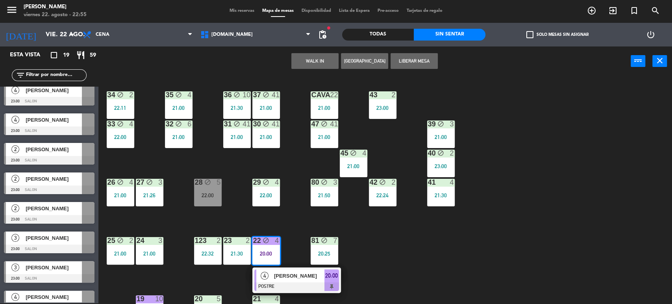
click at [298, 232] on div "34 block 2 22:11 35 block 4 21:00 36 block 10 21:30 43 2 23:00 37 block 41 21:0…" at bounding box center [388, 190] width 567 height 227
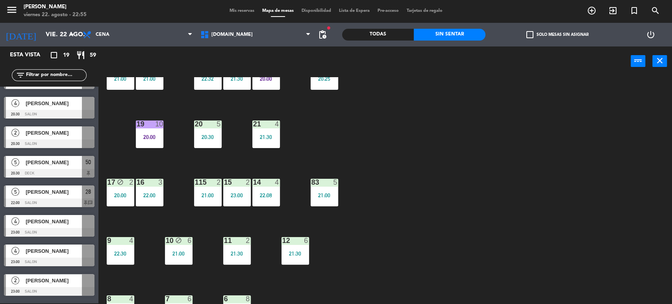
scroll to position [251, 0]
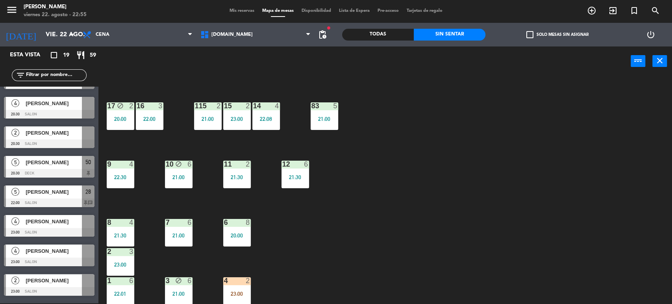
click at [319, 215] on div "34 block 2 22:11 35 block 4 21:00 36 block 10 21:30 43 2 23:00 37 block 41 21:0…" at bounding box center [388, 190] width 567 height 227
click at [235, 277] on div at bounding box center [236, 280] width 13 height 7
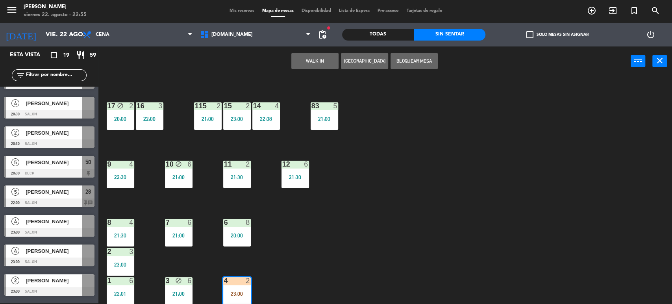
scroll to position [279, 0]
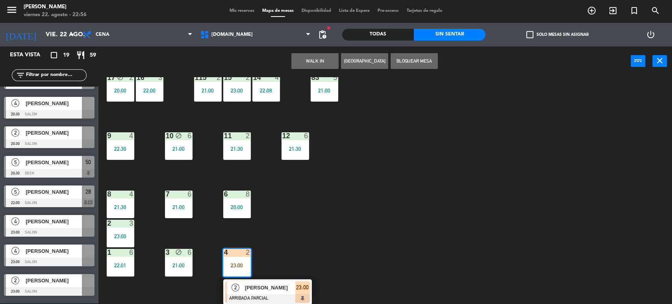
drag, startPoint x: 437, startPoint y: 202, endPoint x: 158, endPoint y: 200, distance: 278.6
click at [436, 202] on div "34 block 2 22:11 35 block 4 21:00 36 block 10 21:30 43 2 23:00 37 block 41 21:0…" at bounding box center [388, 190] width 567 height 227
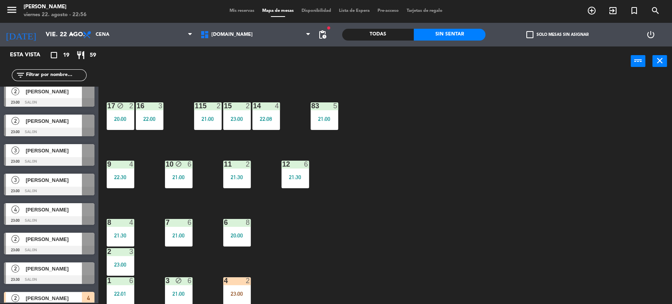
scroll to position [365, 0]
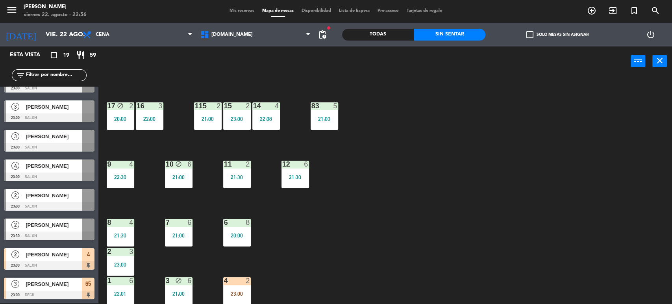
click at [58, 285] on div "3 [PERSON_NAME] 23:00 DECK 65" at bounding box center [49, 289] width 98 height 30
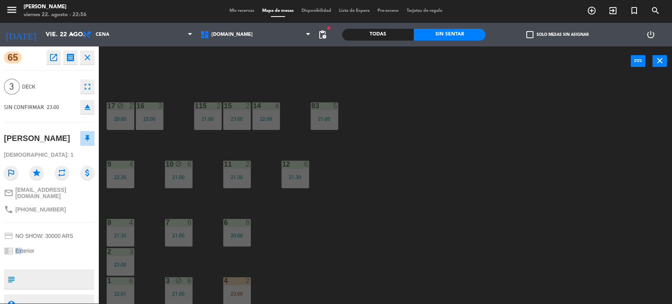
drag, startPoint x: 14, startPoint y: 246, endPoint x: 43, endPoint y: 248, distance: 28.4
click at [41, 248] on div "chrome_reader_mode Exterior" at bounding box center [49, 250] width 91 height 15
click at [44, 248] on div "chrome_reader_mode Exterior" at bounding box center [49, 250] width 91 height 15
click at [246, 9] on span "Mis reservas" at bounding box center [241, 11] width 33 height 4
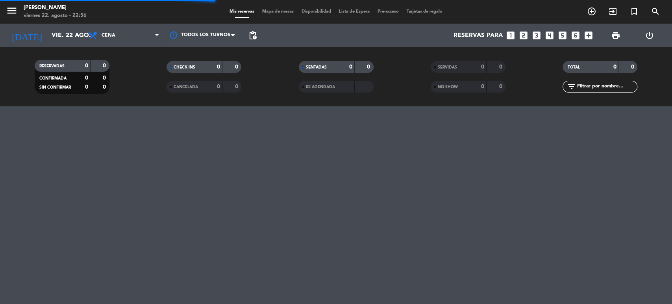
click at [597, 87] on input "text" at bounding box center [606, 86] width 61 height 9
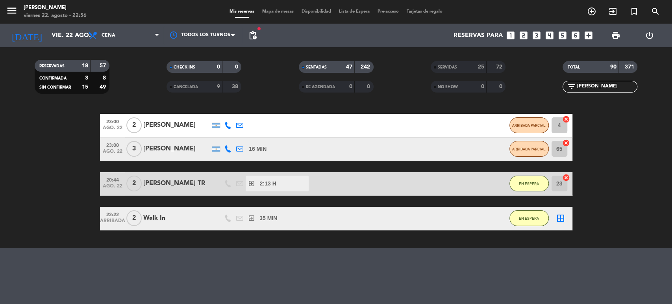
scroll to position [22, 0]
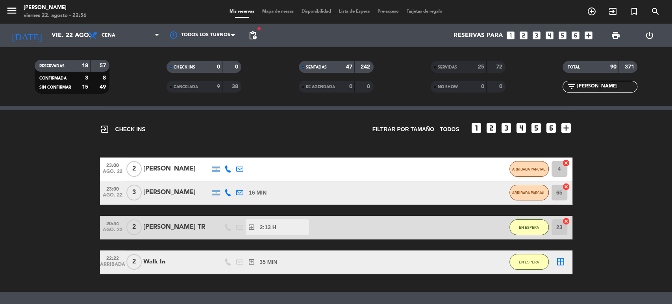
type input "[PERSON_NAME]"
click at [177, 193] on div "[PERSON_NAME]" at bounding box center [176, 192] width 67 height 10
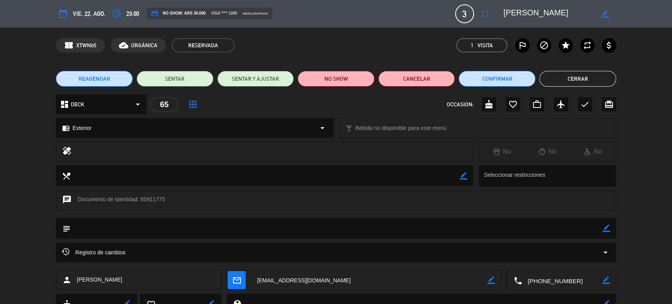
scroll to position [33, 0]
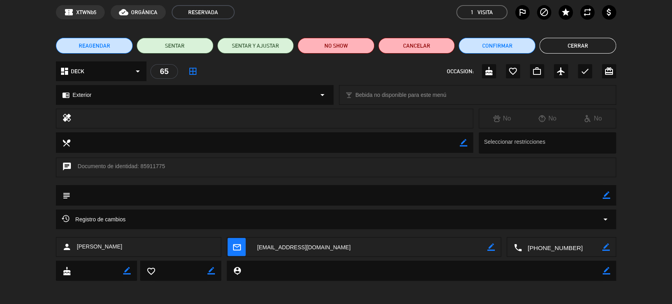
click at [126, 220] on span "Registro de cambios" at bounding box center [94, 218] width 64 height 9
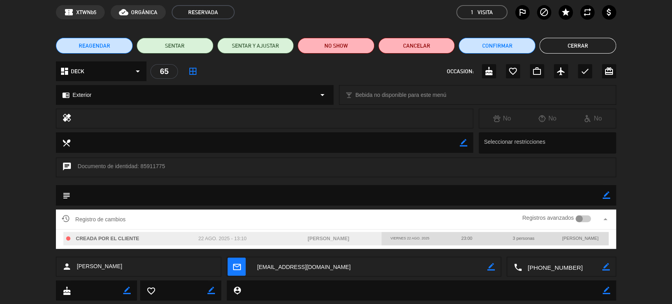
click at [582, 223] on div "Registros avanzados" at bounding box center [556, 219] width 68 height 12
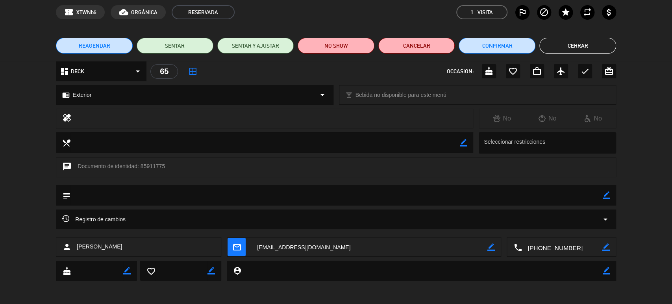
click at [577, 220] on div "Registro de cambios arrow_drop_down" at bounding box center [336, 218] width 548 height 9
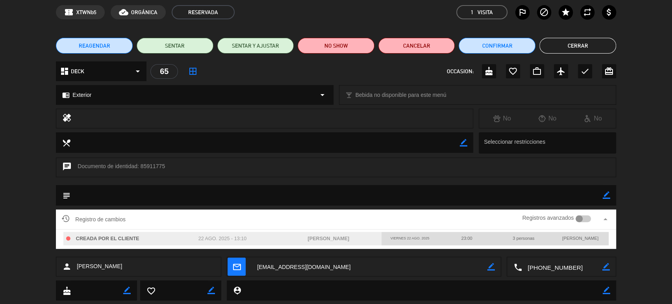
click at [586, 215] on div at bounding box center [582, 218] width 15 height 7
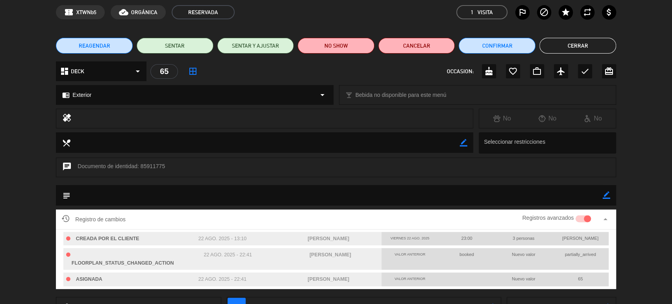
scroll to position [0, 0]
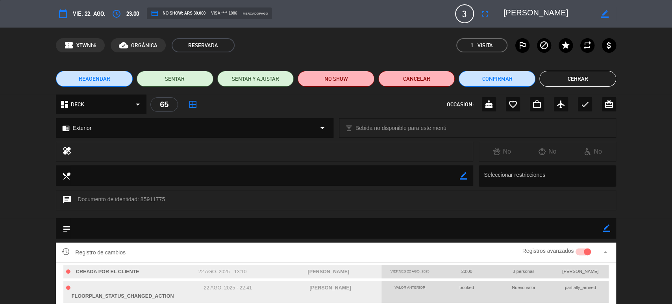
click at [573, 79] on button "Cerrar" at bounding box center [577, 79] width 77 height 16
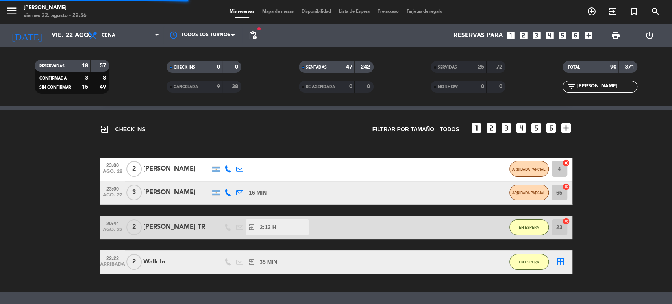
drag, startPoint x: 606, startPoint y: 82, endPoint x: 491, endPoint y: 90, distance: 115.5
click at [491, 90] on div "RESERVADAS 18 57 CONFIRMADA 3 8 SIN CONFIRMAR 15 49 CHECK INS 0 0 CANCELADA 9 3…" at bounding box center [336, 76] width 672 height 43
click at [287, 10] on span "Mapa de mesas" at bounding box center [277, 11] width 39 height 4
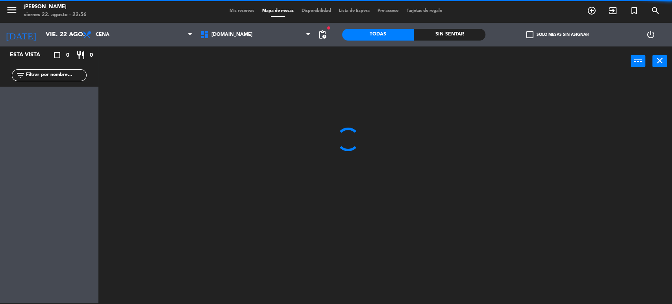
click at [465, 34] on div "Sin sentar" at bounding box center [450, 35] width 72 height 12
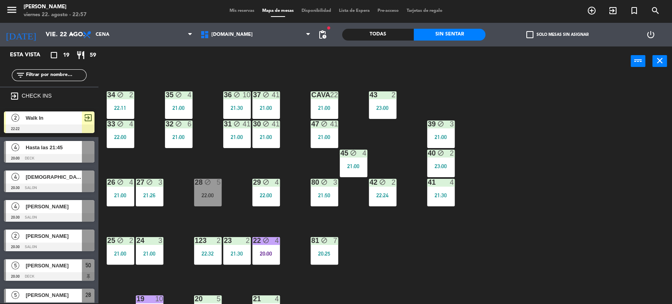
click at [504, 208] on div "34 block 2 22:11 35 block 4 21:00 36 block 10 21:30 43 2 23:00 37 block 41 21:0…" at bounding box center [388, 190] width 567 height 227
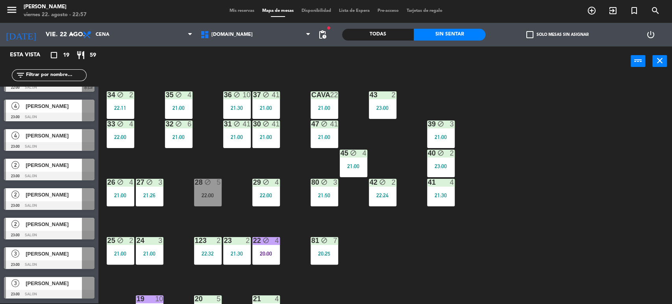
scroll to position [365, 0]
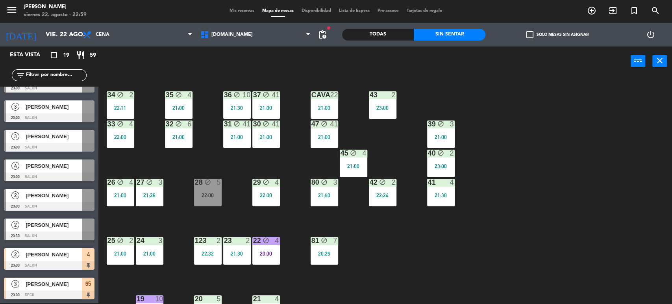
click at [518, 104] on div "34 block 2 22:11 35 block 4 21:00 36 block 10 21:30 43 2 23:00 37 block 41 21:0…" at bounding box center [388, 190] width 567 height 227
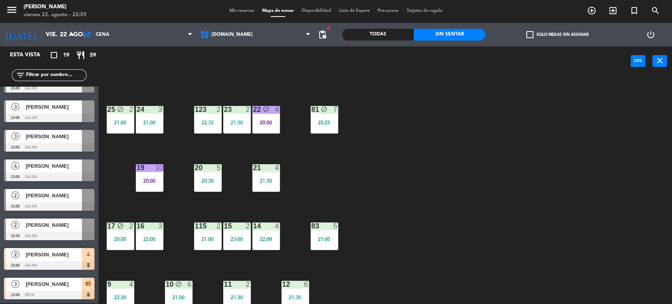
scroll to position [251, 0]
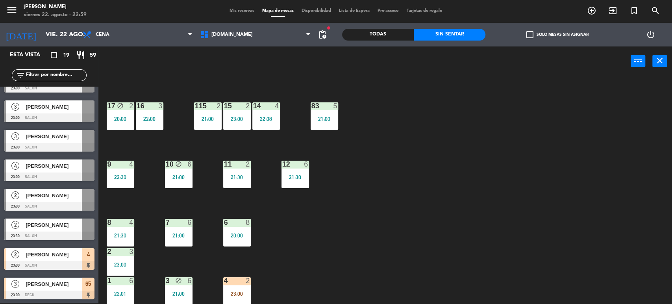
click at [251, 286] on div "34 block 2 22:11 35 block 4 21:00 36 block 10 21:30 43 2 23:00 37 block 41 21:0…" at bounding box center [388, 190] width 567 height 227
click at [248, 283] on div "2" at bounding box center [248, 280] width 5 height 7
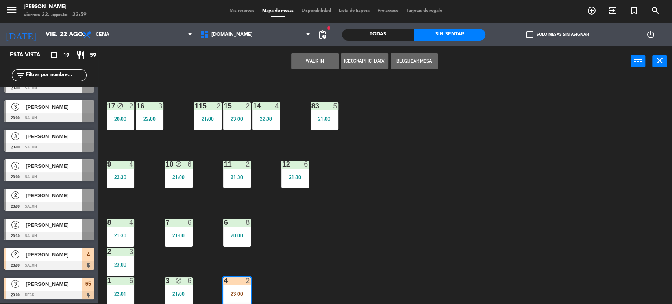
scroll to position [279, 0]
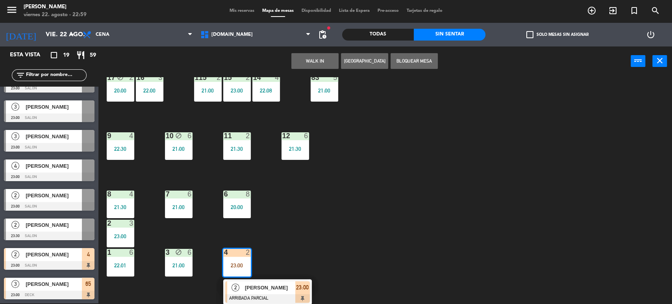
click at [272, 298] on div at bounding box center [267, 298] width 85 height 9
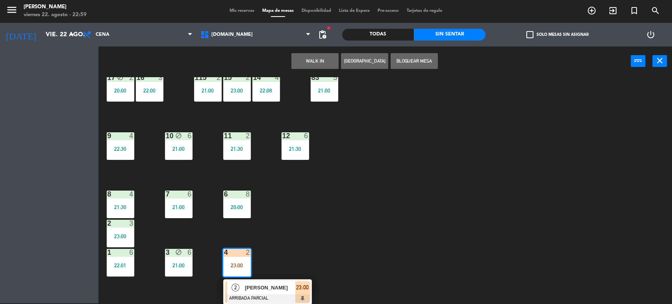
scroll to position [251, 0]
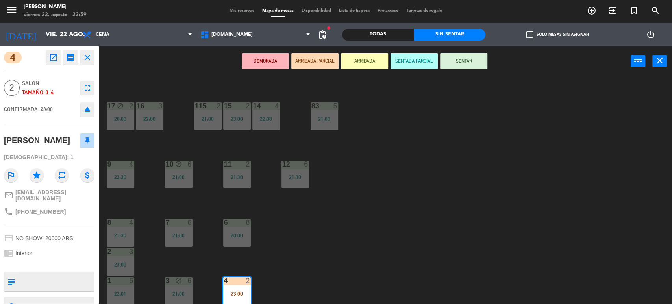
click at [490, 56] on div "DEMORADA ARRIBADA PARCIAL ARRIBADA SENTADA PARCIAL SENTAR power_input close" at bounding box center [364, 61] width 532 height 30
click at [473, 60] on button "SENTAR" at bounding box center [463, 61] width 47 height 16
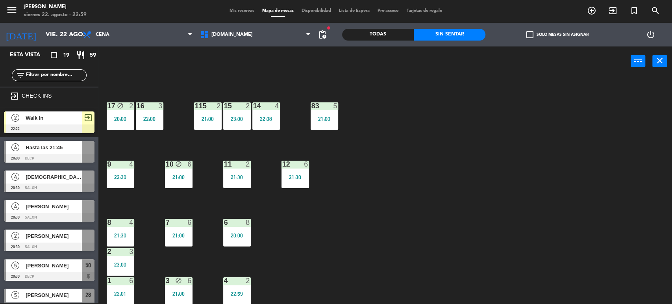
scroll to position [148, 0]
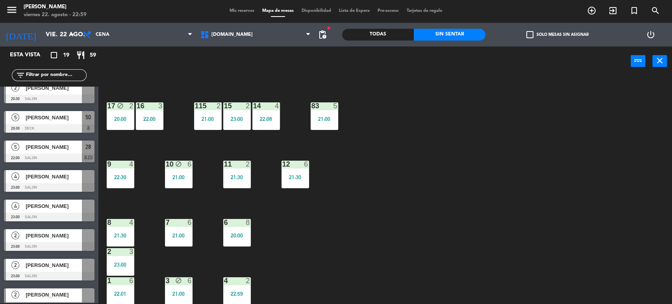
click at [528, 157] on div "34 block 2 22:11 35 block 4 21:00 36 block 10 21:30 43 2 23:00 37 block 41 21:0…" at bounding box center [388, 190] width 567 height 227
click at [392, 34] on div "Todas" at bounding box center [378, 35] width 72 height 12
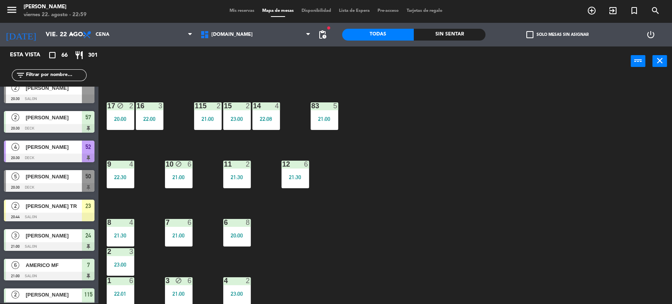
click at [487, 118] on div "34 block 2 22:11 35 block 4 21:00 36 block 10 21:30 43 2 23:00 37 block 41 21:0…" at bounding box center [388, 190] width 567 height 227
click at [52, 74] on input "text" at bounding box center [55, 75] width 61 height 9
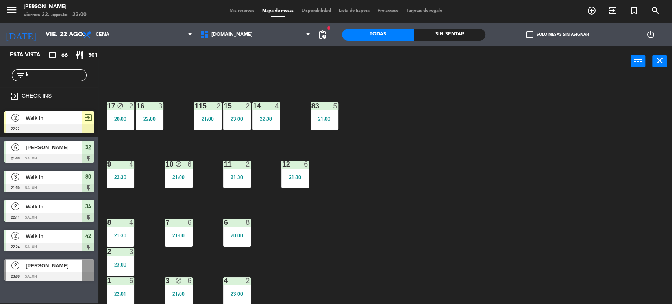
scroll to position [0, 0]
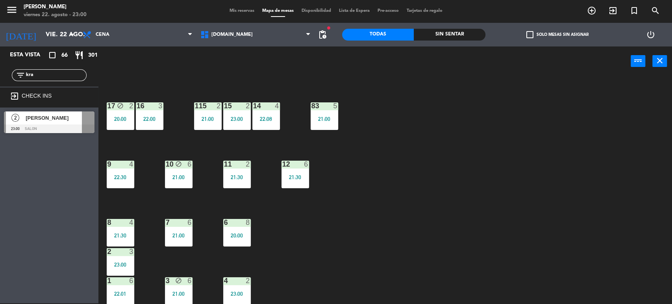
type input "kra"
click at [65, 119] on span "[PERSON_NAME]" at bounding box center [54, 118] width 56 height 8
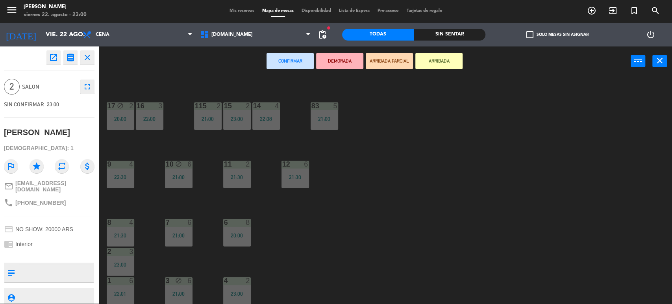
click at [398, 58] on button "ARRIBADA PARCIAL" at bounding box center [389, 61] width 47 height 16
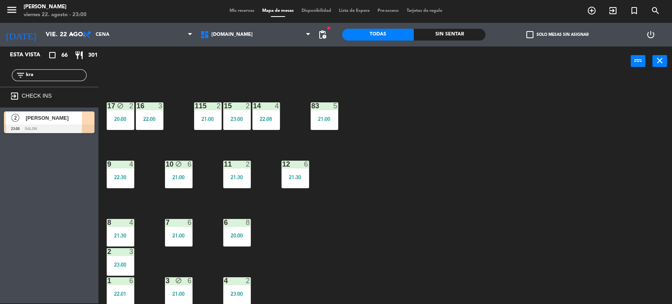
drag, startPoint x: 47, startPoint y: 78, endPoint x: 2, endPoint y: 79, distance: 45.3
click at [2, 79] on div "filter_list kra" at bounding box center [49, 75] width 98 height 23
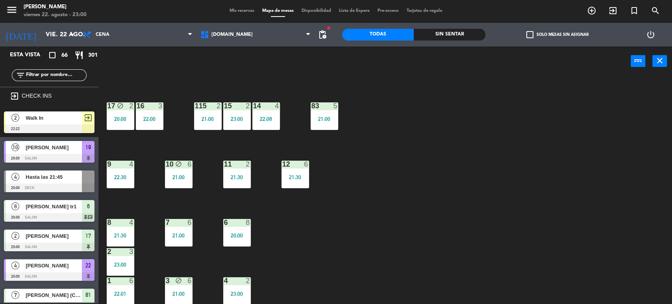
click at [431, 48] on div "power_input close" at bounding box center [364, 61] width 532 height 30
click at [463, 36] on div "Sin sentar" at bounding box center [450, 35] width 72 height 12
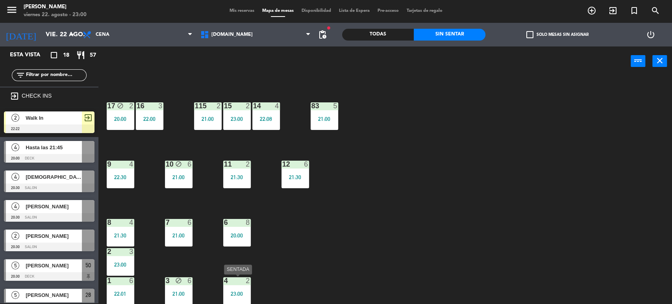
click at [244, 286] on div "4 2 23:00" at bounding box center [237, 291] width 28 height 28
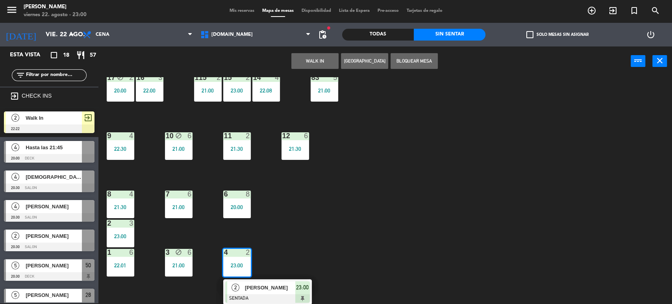
click at [381, 282] on div "34 block 2 22:11 35 block 4 21:00 36 block 10 21:30 43 2 23:00 37 block 41 21:0…" at bounding box center [388, 190] width 567 height 227
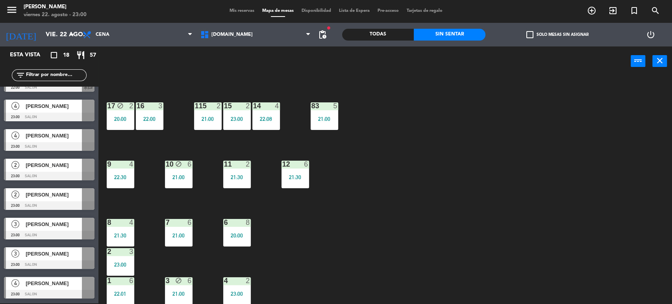
scroll to position [336, 0]
click at [261, 262] on div "34 block 2 22:11 35 block 4 21:00 36 block 10 21:30 43 2 23:00 37 block 41 21:0…" at bounding box center [388, 190] width 567 height 227
click at [344, 265] on div "34 block 2 22:11 35 block 4 21:00 36 block 10 21:30 43 2 23:00 37 block 41 21:0…" at bounding box center [388, 190] width 567 height 227
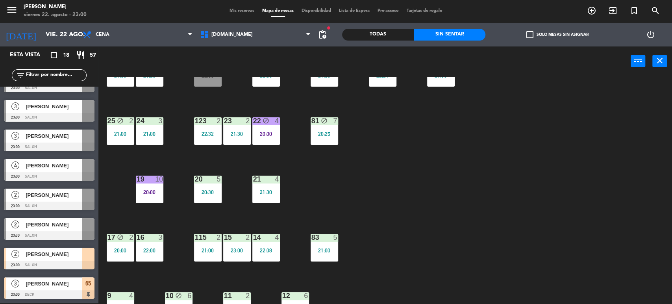
scroll to position [76, 0]
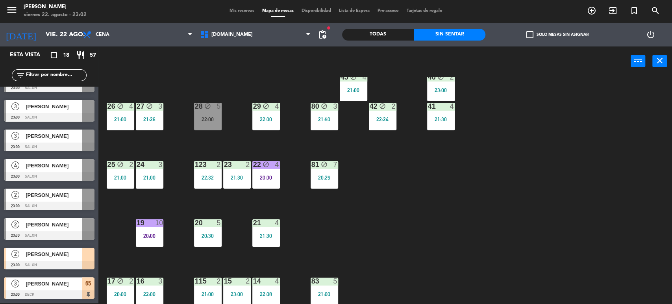
click at [522, 151] on div "34 block 2 22:11 35 block 4 21:00 36 block 10 21:30 43 2 23:00 37 block 41 21:0…" at bounding box center [388, 190] width 567 height 227
click at [61, 76] on input "text" at bounding box center [55, 75] width 61 height 9
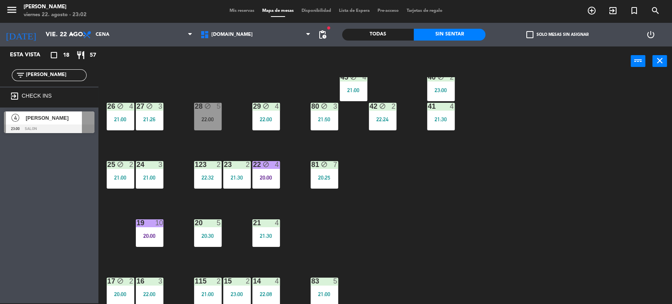
type input "[PERSON_NAME]"
click at [82, 122] on div at bounding box center [88, 117] width 13 height 13
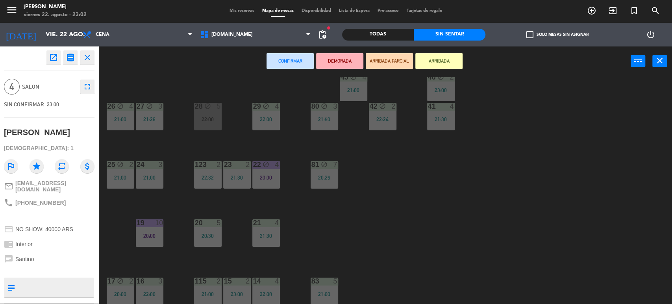
click at [383, 57] on button "ARRIBADA PARCIAL" at bounding box center [389, 61] width 47 height 16
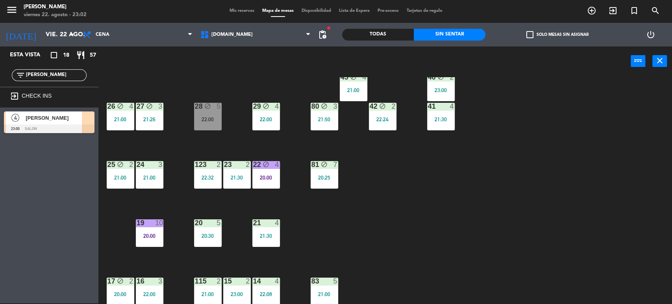
drag, startPoint x: 67, startPoint y: 72, endPoint x: 0, endPoint y: 63, distance: 67.2
click at [0, 64] on div "filter_list [PERSON_NAME]" at bounding box center [49, 75] width 98 height 23
click at [225, 120] on div "34 block 2 22:11 35 block 4 21:00 36 block 10 21:30 43 2 23:00 37 block 41 21:0…" at bounding box center [388, 190] width 567 height 227
click at [213, 112] on div "28 block 5 22:00" at bounding box center [208, 117] width 28 height 28
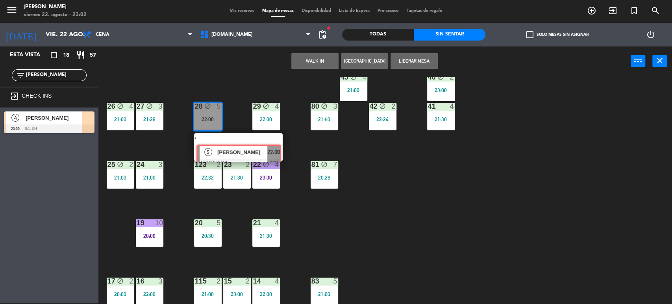
click at [231, 157] on div "5 [PERSON_NAME] ASIGNADA 22:00 chat" at bounding box center [238, 147] width 100 height 28
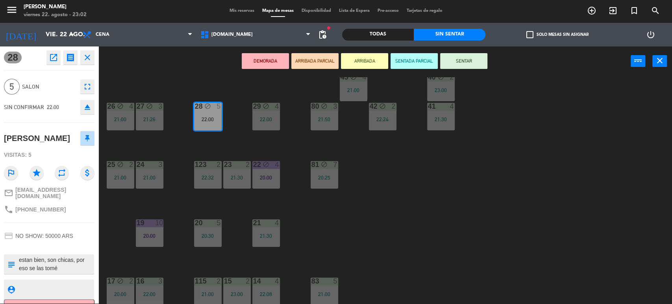
click at [84, 106] on icon "eject" at bounding box center [87, 106] width 9 height 9
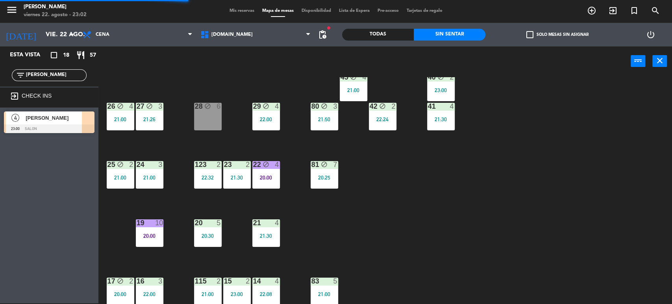
click at [484, 220] on div "34 block 2 22:11 35 block 4 21:00 36 block 10 21:30 43 2 23:00 37 block 41 21:0…" at bounding box center [388, 190] width 567 height 227
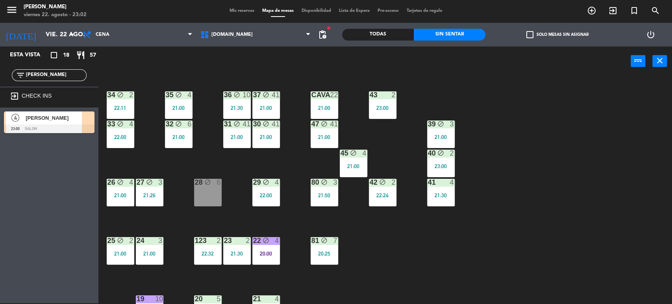
drag, startPoint x: 36, startPoint y: 71, endPoint x: 0, endPoint y: 72, distance: 36.2
click at [0, 72] on div "filter_list [PERSON_NAME]" at bounding box center [49, 75] width 98 height 23
drag, startPoint x: 54, startPoint y: 76, endPoint x: 0, endPoint y: 72, distance: 53.6
click at [0, 72] on div "filter_list [PERSON_NAME]" at bounding box center [49, 75] width 98 height 23
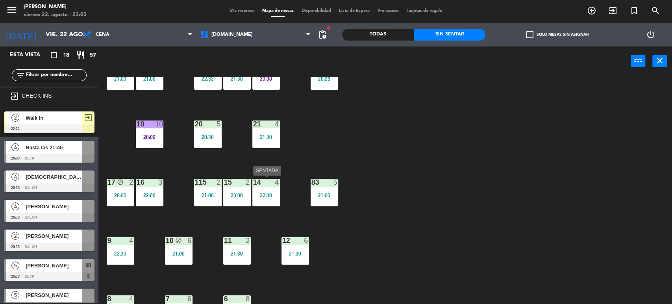
scroll to position [251, 0]
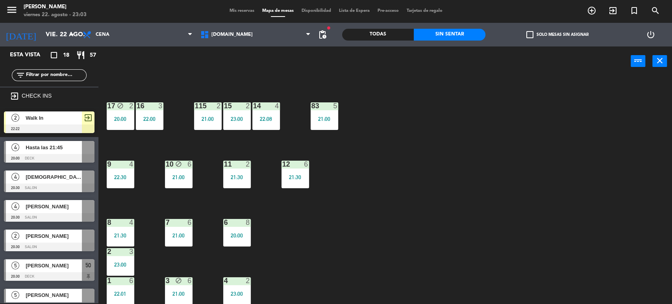
click at [331, 275] on div "34 block 2 22:11 35 block 4 21:00 36 block 10 21:30 43 2 23:00 37 block 41 21:0…" at bounding box center [388, 190] width 567 height 227
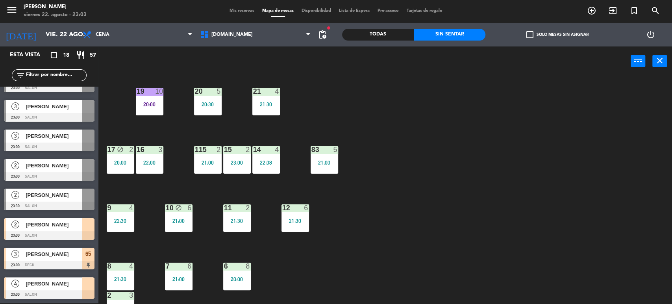
scroll to position [164, 0]
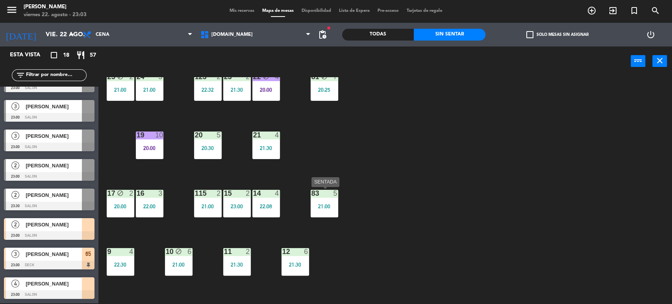
click at [317, 204] on div "21:00" at bounding box center [325, 206] width 28 height 6
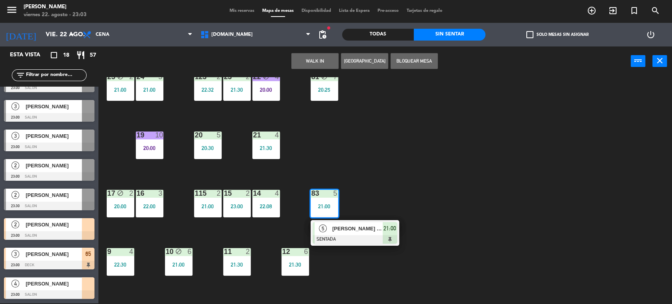
click at [346, 235] on div at bounding box center [354, 239] width 85 height 9
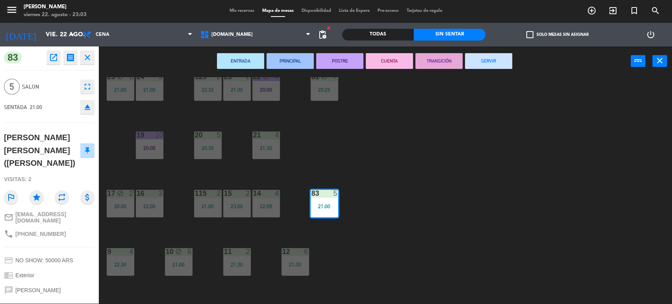
click at [473, 65] on button "SERVIR" at bounding box center [488, 61] width 47 height 16
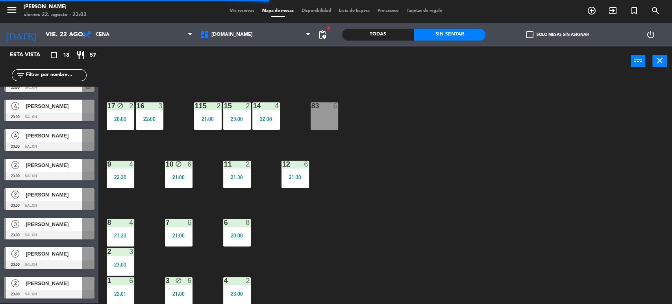
scroll to position [336, 0]
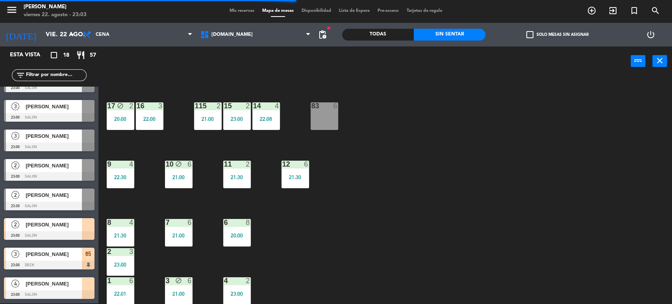
click at [315, 265] on div "34 block 2 22:11 35 block 4 21:00 36 block 10 21:30 43 2 23:00 37 block 41 21:0…" at bounding box center [388, 190] width 567 height 227
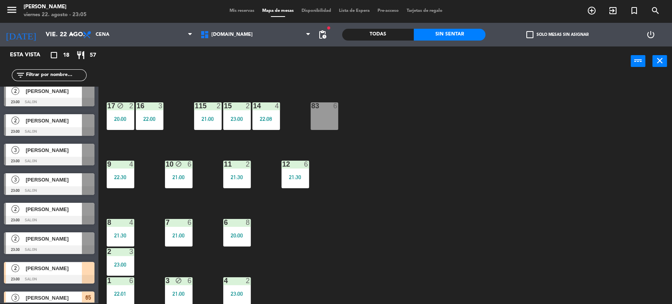
scroll to position [117, 0]
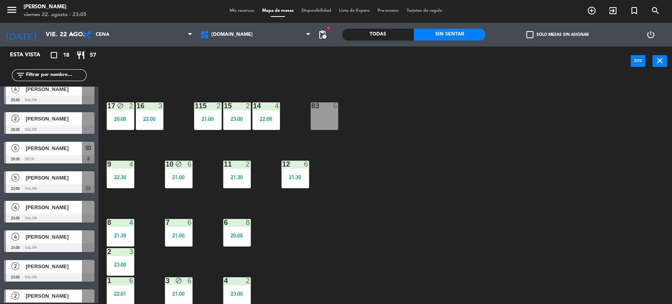
click at [357, 218] on div "34 block 2 22:11 35 block 4 21:00 36 block 10 21:30 43 2 23:00 37 block 41 21:0…" at bounding box center [388, 190] width 567 height 227
click at [394, 34] on div "Todas" at bounding box center [378, 35] width 72 height 12
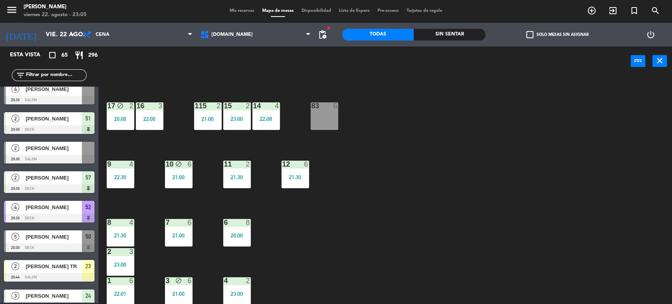
click at [70, 76] on input "text" at bounding box center [55, 75] width 61 height 9
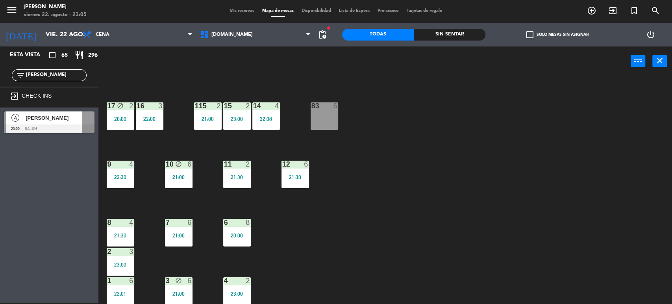
type input "[PERSON_NAME]"
click at [0, 180] on div "Esta vista crop_square 65 restaurant 296 filter_list [PERSON_NAME] exit_to_app …" at bounding box center [49, 174] width 98 height 257
click at [46, 105] on div "exit_to_app CHECK INS" at bounding box center [49, 97] width 98 height 21
click at [47, 119] on span "[PERSON_NAME]" at bounding box center [54, 118] width 56 height 8
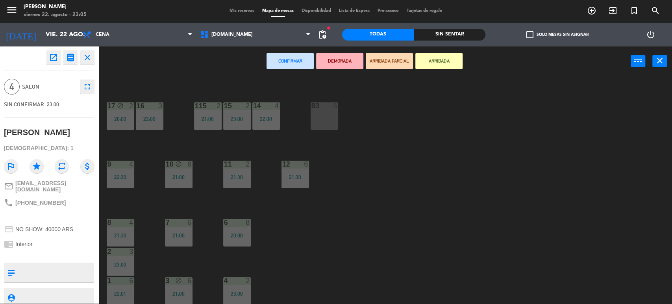
click at [384, 67] on button "ARRIBADA PARCIAL" at bounding box center [389, 61] width 47 height 16
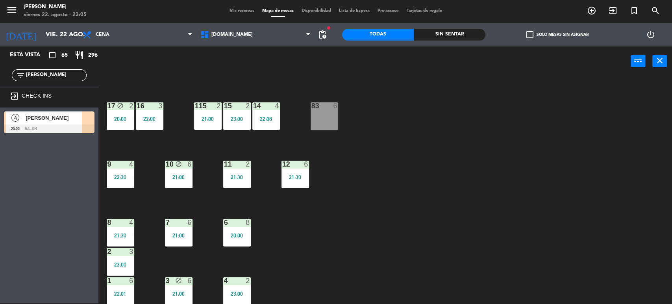
drag, startPoint x: 66, startPoint y: 79, endPoint x: 7, endPoint y: 72, distance: 59.5
click at [10, 72] on div "filter_list [PERSON_NAME]" at bounding box center [49, 75] width 98 height 23
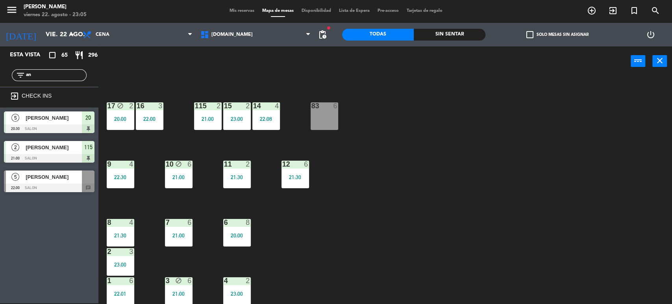
type input "a"
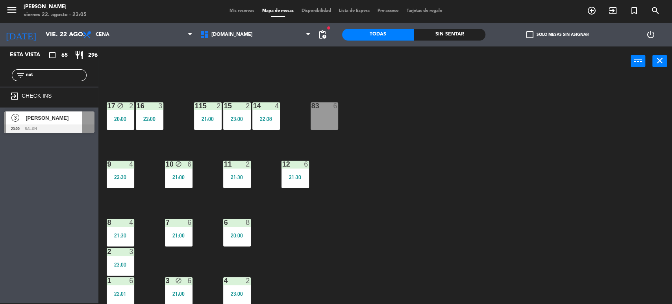
type input "nat"
click at [446, 119] on div "34 block 2 22:11 35 block 4 21:00 36 block 10 21:30 43 2 23:00 37 block 41 21:0…" at bounding box center [388, 190] width 567 height 227
click at [31, 120] on span "[PERSON_NAME]" at bounding box center [54, 118] width 56 height 8
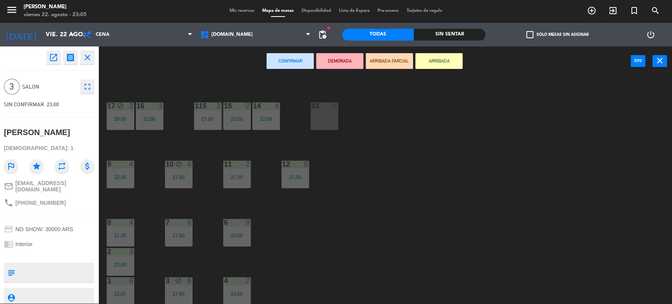
click at [386, 63] on button "ARRIBADA PARCIAL" at bounding box center [389, 61] width 47 height 16
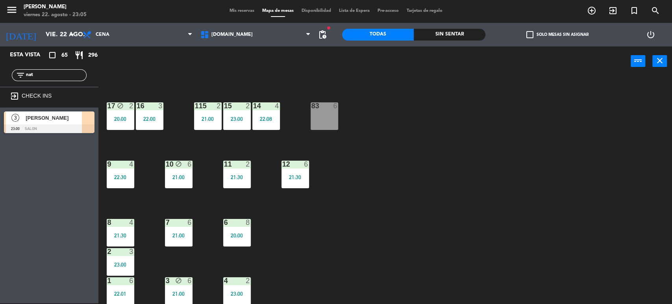
click at [0, 70] on div "filter_list nat" at bounding box center [49, 75] width 98 height 23
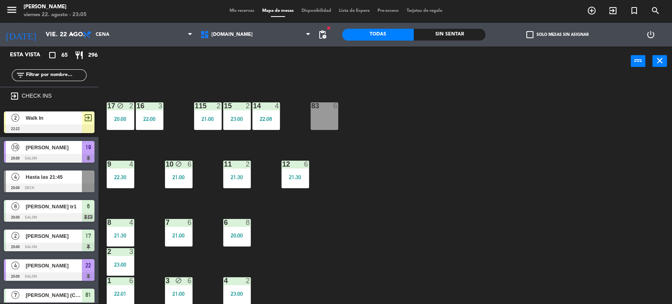
click at [364, 185] on div "34 block 2 22:11 35 block 4 21:00 36 block 10 21:30 43 2 23:00 37 block 41 21:0…" at bounding box center [388, 190] width 567 height 227
click at [464, 34] on div "Sin sentar" at bounding box center [450, 35] width 72 height 12
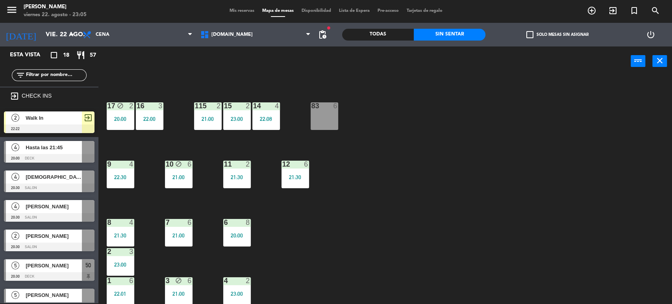
drag, startPoint x: 387, startPoint y: 190, endPoint x: 159, endPoint y: 182, distance: 227.6
click at [375, 192] on div "34 block 2 22:11 35 block 4 21:00 36 block 10 21:30 43 2 23:00 37 block 41 21:0…" at bounding box center [388, 190] width 567 height 227
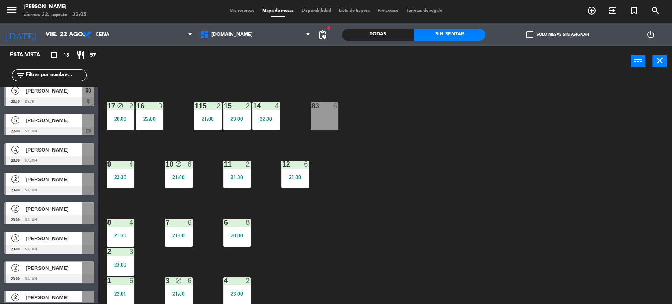
scroll to position [336, 0]
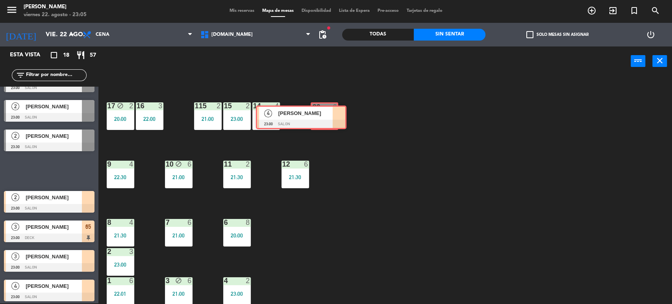
drag, startPoint x: 66, startPoint y: 169, endPoint x: 318, endPoint y: 116, distance: 257.4
click at [318, 116] on div "Esta vista crop_square 18 restaurant 57 filter_list exit_to_app CHECK INS 2 Wal…" at bounding box center [336, 175] width 672 height 258
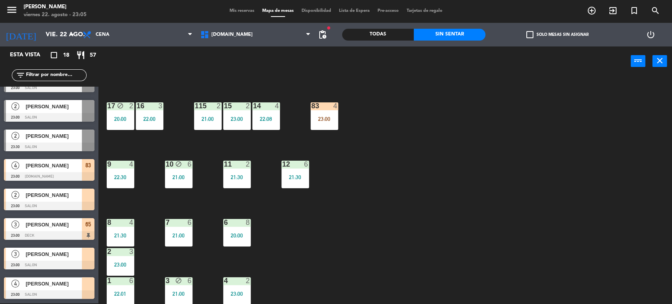
click at [349, 166] on div "34 block 2 22:11 35 block 4 21:00 36 block 10 21:30 43 2 23:00 37 block 41 21:0…" at bounding box center [388, 190] width 567 height 227
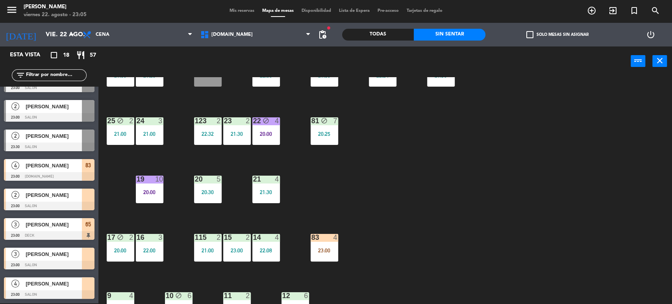
scroll to position [32, 0]
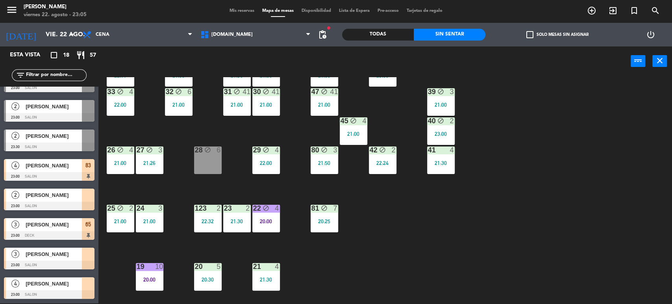
click at [83, 279] on div at bounding box center [88, 283] width 13 height 13
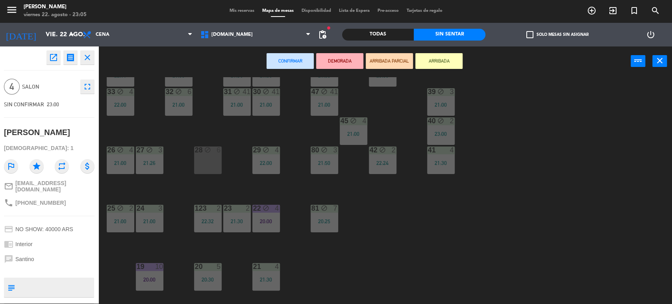
click at [194, 165] on div "28 block 6" at bounding box center [208, 160] width 28 height 28
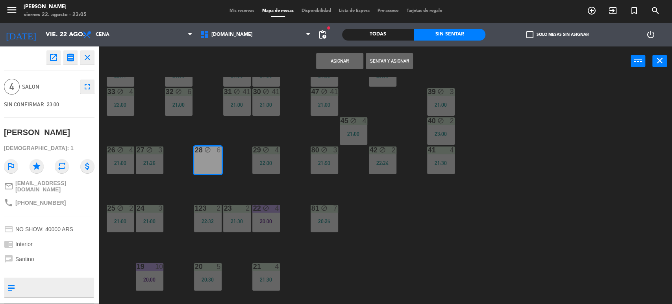
click at [389, 65] on button "Sentar y Asignar" at bounding box center [389, 61] width 47 height 16
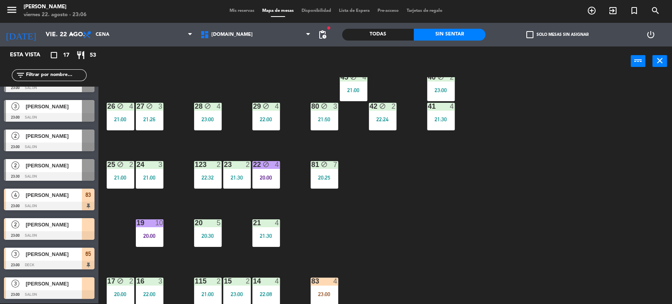
scroll to position [164, 0]
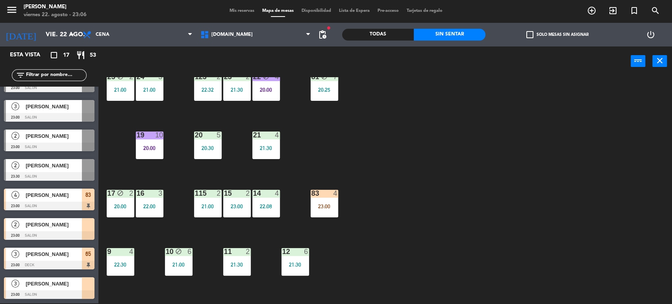
click at [337, 196] on div "4" at bounding box center [335, 193] width 5 height 7
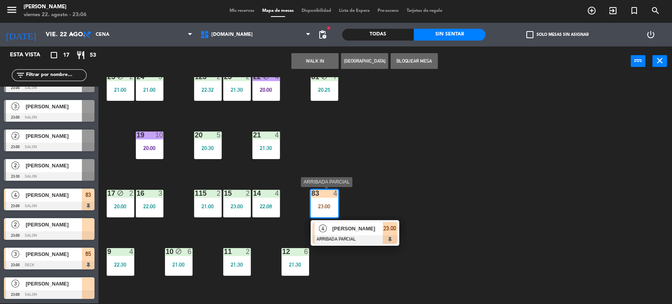
click at [353, 231] on span "[PERSON_NAME]" at bounding box center [357, 228] width 50 height 8
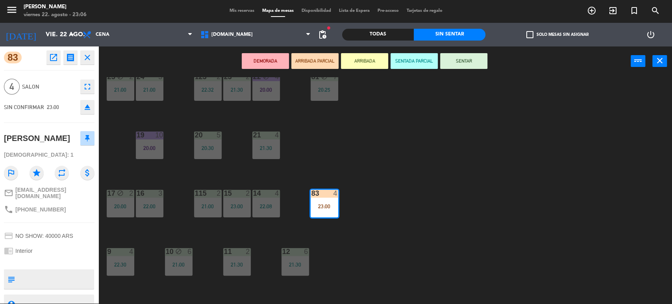
click at [465, 57] on button "SENTAR" at bounding box center [463, 61] width 47 height 16
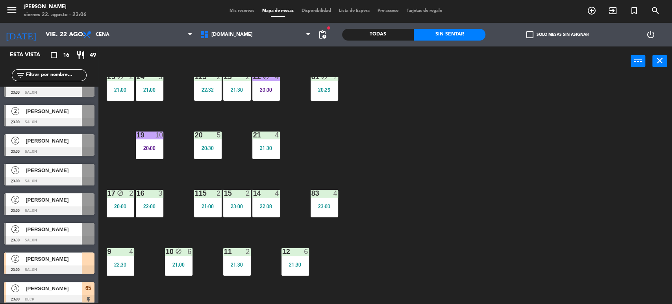
scroll to position [277, 0]
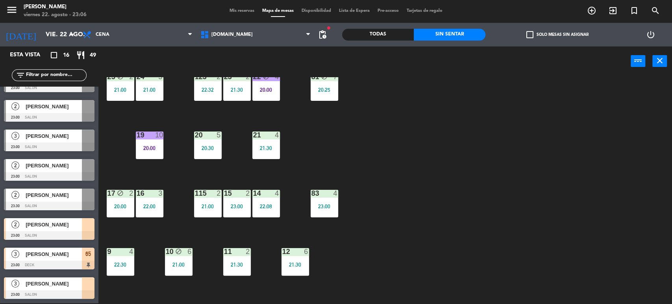
click at [388, 232] on div "34 block 2 22:11 35 block 4 21:00 36 block 10 21:30 43 2 23:00 37 block 41 21:0…" at bounding box center [388, 190] width 567 height 227
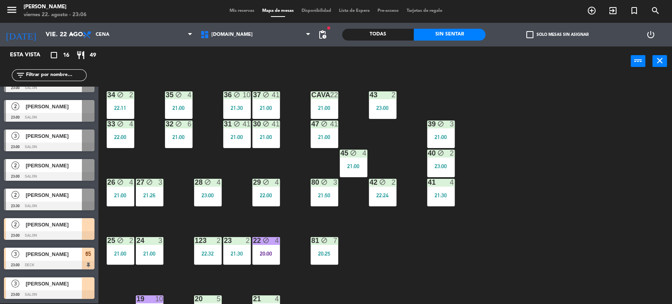
scroll to position [44, 0]
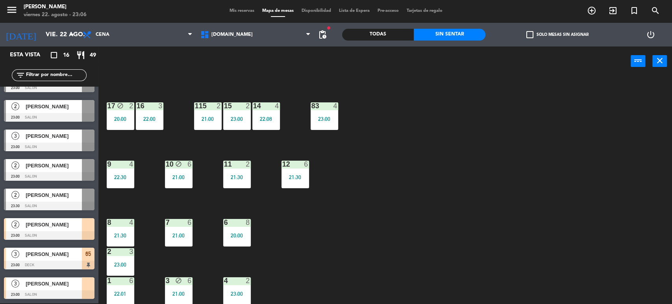
click at [240, 283] on div "4 2" at bounding box center [237, 281] width 28 height 8
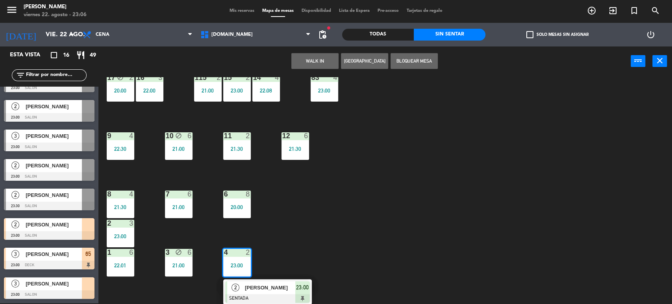
click at [277, 294] on div at bounding box center [267, 298] width 85 height 9
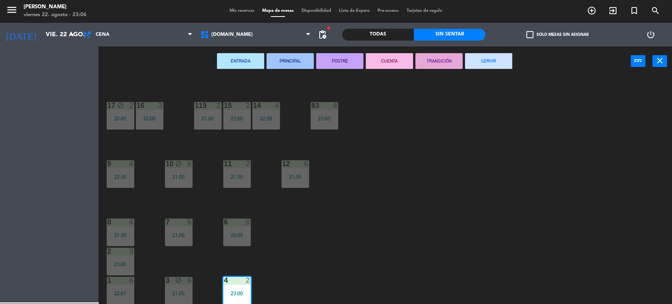
scroll to position [251, 0]
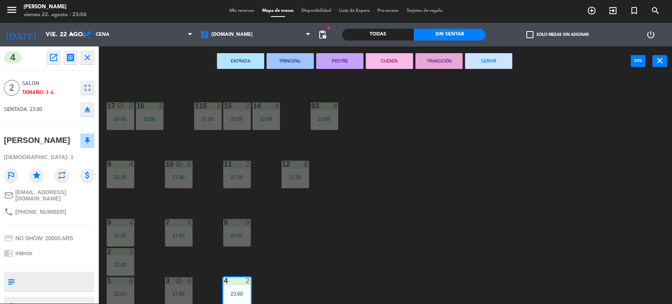
click at [484, 64] on button "SERVIR" at bounding box center [488, 61] width 47 height 16
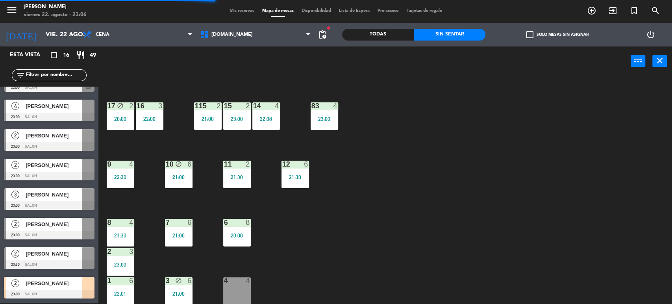
scroll to position [277, 0]
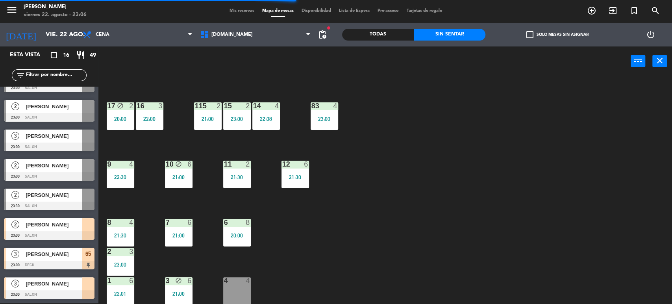
click at [319, 282] on div "34 block 2 22:11 35 block 4 21:00 36 block 10 21:30 43 2 23:00 37 block 41 21:0…" at bounding box center [388, 190] width 567 height 227
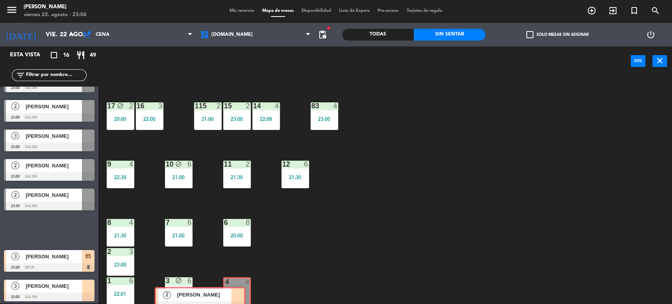
drag, startPoint x: 88, startPoint y: 222, endPoint x: 238, endPoint y: 291, distance: 165.5
click at [238, 291] on div "Esta vista crop_square 16 restaurant 49 filter_list exit_to_app CHECK INS 2 Wal…" at bounding box center [336, 175] width 672 height 258
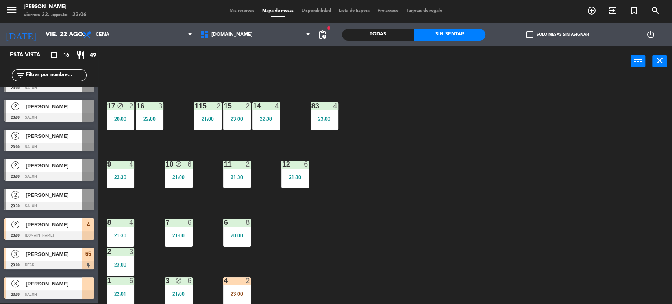
click at [337, 273] on div "34 block 2 22:11 35 block 4 21:00 36 block 10 21:30 43 2 23:00 37 block 41 21:0…" at bounding box center [388, 190] width 567 height 227
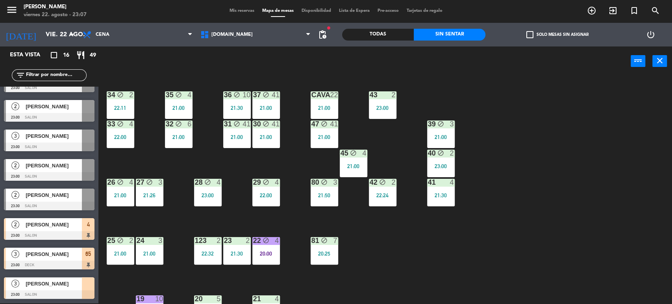
click at [137, 108] on div "34 block 2 22:11 35 block 4 21:00 36 block 10 21:30 43 2 23:00 37 block 41 21:0…" at bounding box center [388, 190] width 567 height 227
click at [133, 106] on div "22:11" at bounding box center [121, 108] width 28 height 6
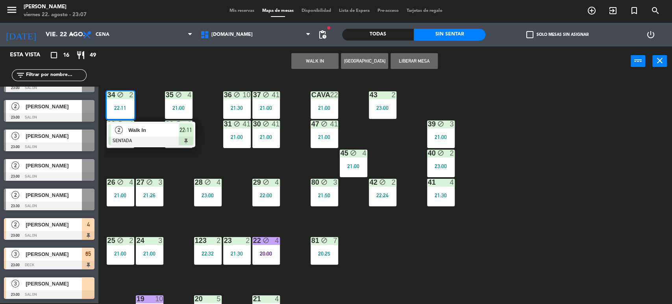
click at [154, 161] on div "34 block 2 22:11 2 Walk In SENTADA 22:11 35 block 4 21:00 36 block 10 21:30 43 …" at bounding box center [388, 190] width 567 height 227
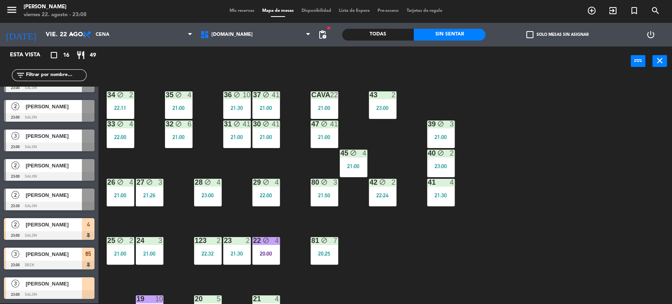
click at [48, 77] on input "text" at bounding box center [55, 75] width 61 height 9
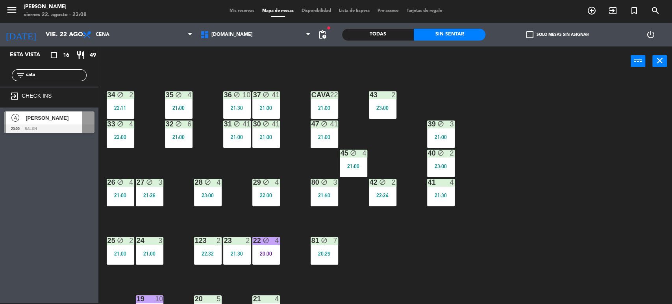
type input "cata"
drag, startPoint x: 9, startPoint y: 198, endPoint x: 47, endPoint y: 177, distance: 42.8
click at [9, 198] on div "Esta vista crop_square 16 restaurant 49 filter_list cata exit_to_app CHECK INS …" at bounding box center [49, 174] width 98 height 257
click at [41, 127] on div at bounding box center [49, 128] width 91 height 9
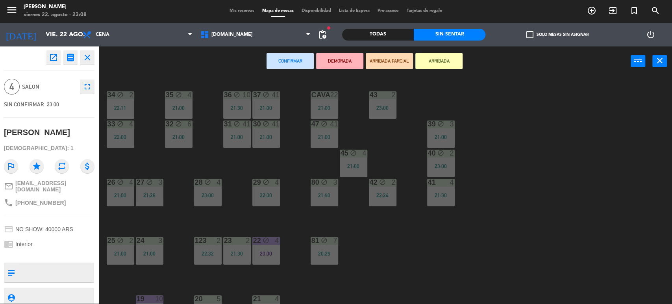
click at [387, 61] on button "ARRIBADA PARCIAL" at bounding box center [389, 61] width 47 height 16
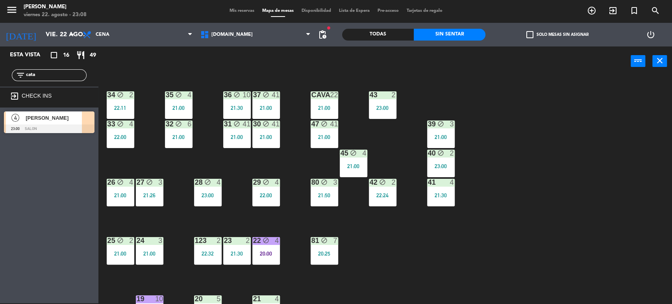
drag, startPoint x: 53, startPoint y: 73, endPoint x: 0, endPoint y: 87, distance: 54.4
click at [0, 87] on div "Esta vista crop_square 16 restaurant 49 filter_list cata exit_to_app CHECK INS …" at bounding box center [49, 91] width 98 height 91
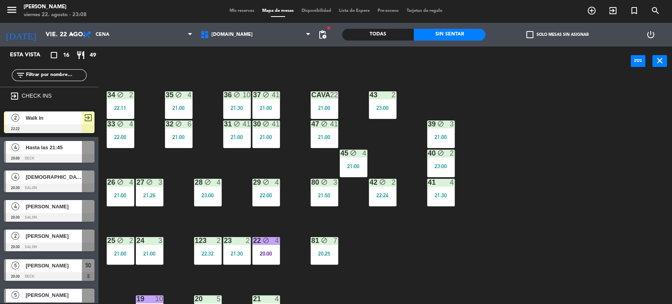
click at [503, 229] on div "34 block 2 22:11 35 block 4 21:00 36 block 10 21:30 43 2 23:00 37 block 41 21:0…" at bounding box center [388, 190] width 567 height 227
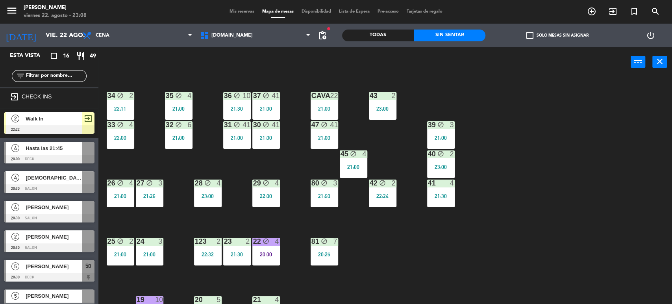
scroll to position [1, 0]
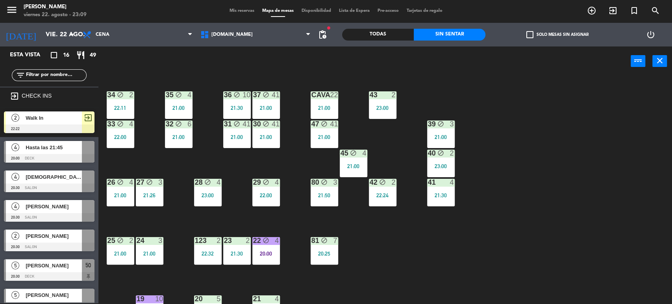
drag, startPoint x: 362, startPoint y: 31, endPoint x: 228, endPoint y: 50, distance: 134.7
click at [360, 31] on div "Todas" at bounding box center [378, 35] width 72 height 12
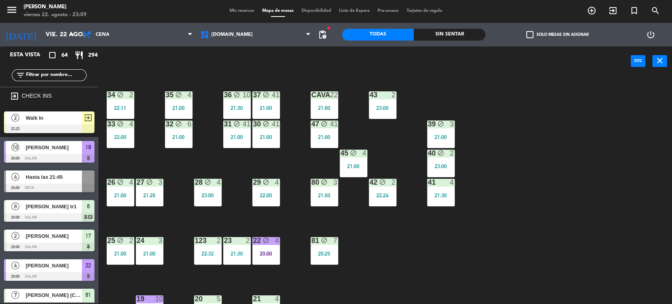
click at [75, 73] on input "text" at bounding box center [55, 75] width 61 height 9
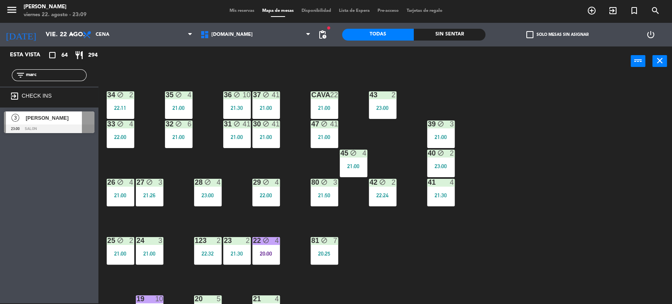
type input "marc"
click at [21, 190] on div "Esta vista crop_square 64 restaurant 294 filter_list marc exit_to_app CHECK INS…" at bounding box center [49, 174] width 98 height 257
click at [35, 114] on span "[PERSON_NAME]" at bounding box center [54, 118] width 56 height 8
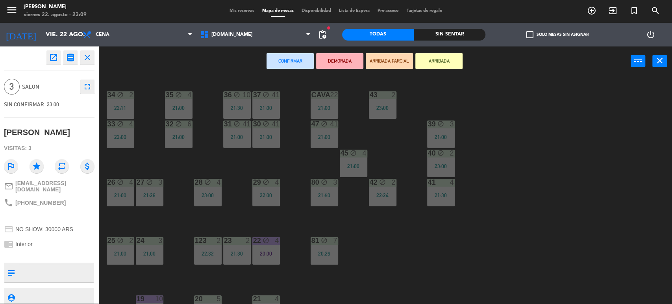
click at [372, 58] on button "ARRIBADA PARCIAL" at bounding box center [389, 61] width 47 height 16
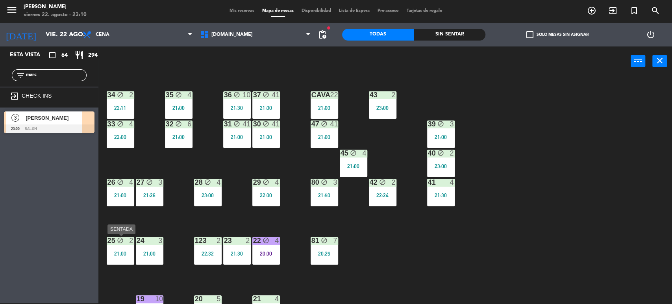
click at [114, 248] on div "25 block 2 21:00" at bounding box center [121, 251] width 28 height 28
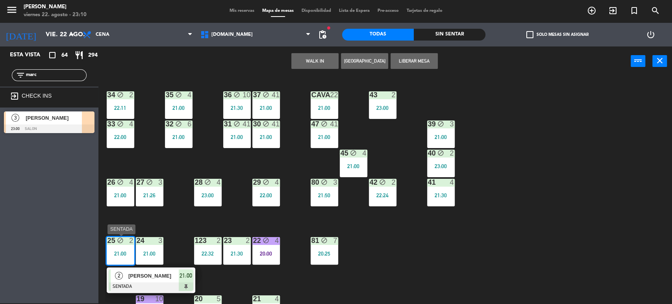
click at [151, 278] on span "[PERSON_NAME] [PERSON_NAME]" at bounding box center [153, 276] width 50 height 8
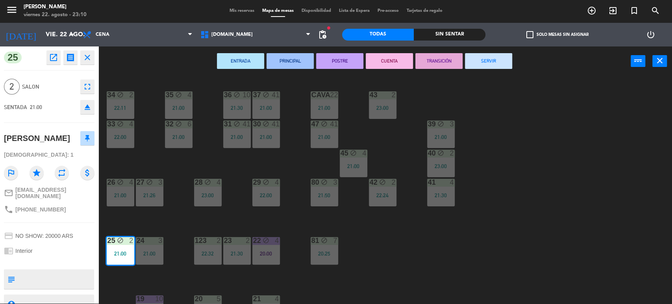
click at [431, 57] on button "TRANSICIÓN" at bounding box center [438, 61] width 47 height 16
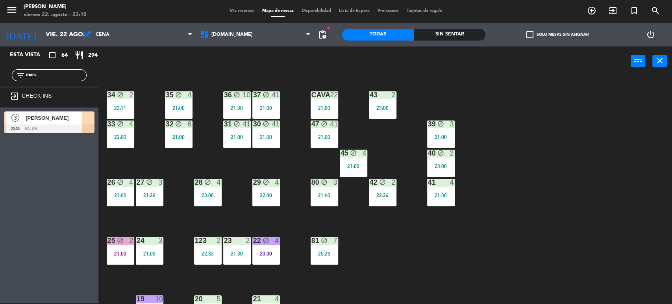
click at [125, 192] on div "21:00" at bounding box center [121, 195] width 28 height 6
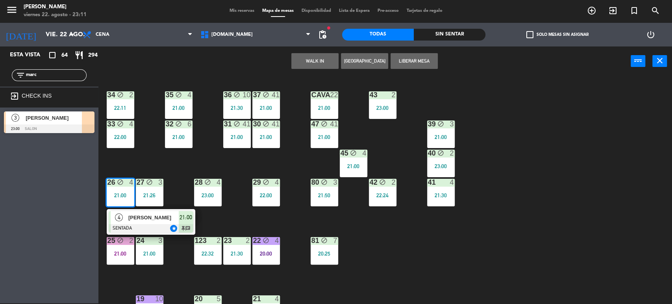
click at [166, 221] on span "[PERSON_NAME]" at bounding box center [153, 217] width 50 height 8
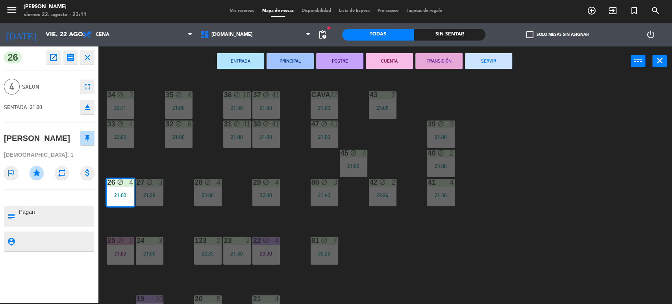
click at [446, 56] on button "TRANSICIÓN" at bounding box center [438, 61] width 47 height 16
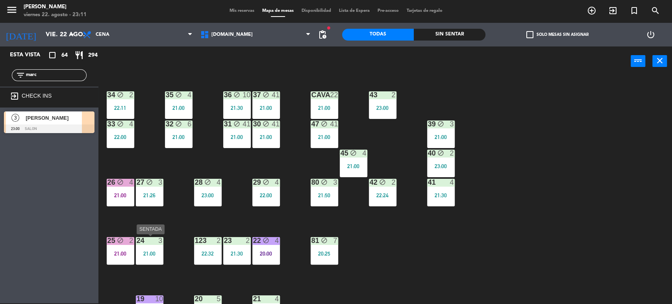
click at [154, 243] on div at bounding box center [149, 240] width 13 height 7
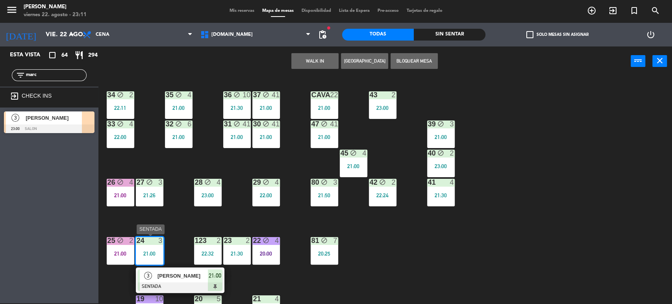
click at [193, 277] on span "[PERSON_NAME]" at bounding box center [182, 276] width 50 height 8
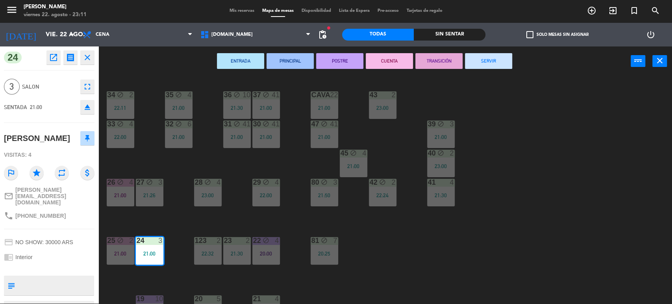
click at [438, 68] on div "ENTRADA PRINCIPAL POSTRE CUENTA TRANSICIÓN SERVIR power_input close" at bounding box center [364, 61] width 532 height 30
click at [443, 65] on button "TRANSICIÓN" at bounding box center [438, 61] width 47 height 16
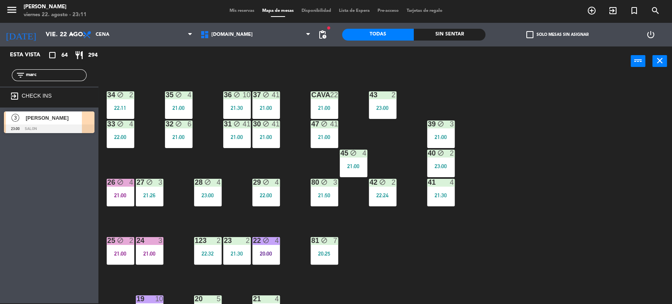
drag, startPoint x: 48, startPoint y: 77, endPoint x: 0, endPoint y: 85, distance: 48.2
click at [0, 84] on div "filter_list marc" at bounding box center [49, 75] width 98 height 23
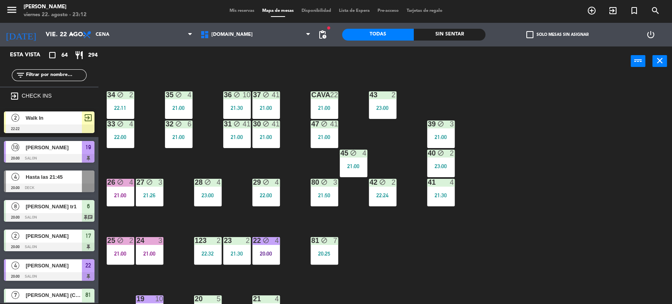
click at [474, 37] on div "Sin sentar" at bounding box center [450, 35] width 72 height 12
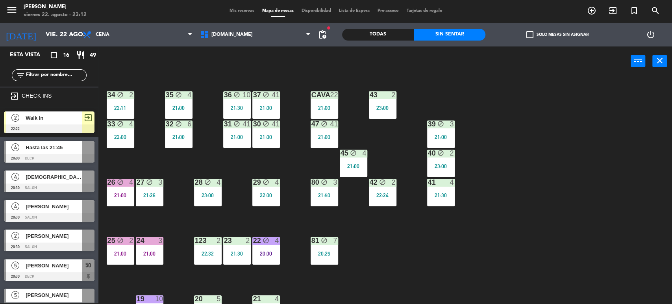
click at [495, 137] on div "34 block 2 22:11 35 block 4 21:00 36 block 10 21:30 43 2 23:00 37 block 41 21:0…" at bounding box center [388, 190] width 567 height 227
click at [427, 214] on div "34 block 2 22:11 35 block 4 21:00 36 block 10 21:30 43 2 23:00 37 block 41 21:0…" at bounding box center [388, 190] width 567 height 227
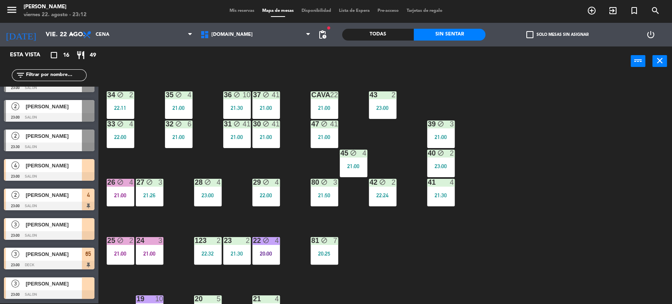
scroll to position [175, 0]
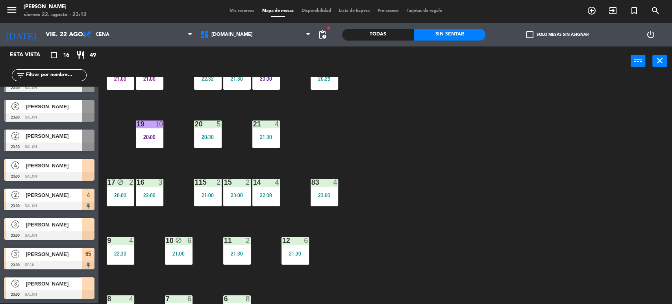
drag, startPoint x: 426, startPoint y: 233, endPoint x: 365, endPoint y: 231, distance: 60.7
click at [419, 234] on div "34 block 2 22:11 35 block 4 21:00 36 block 10 21:30 43 2 23:00 37 block 41 21:0…" at bounding box center [388, 190] width 567 height 227
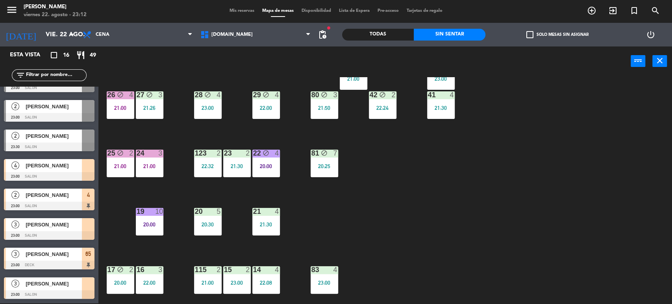
scroll to position [44, 0]
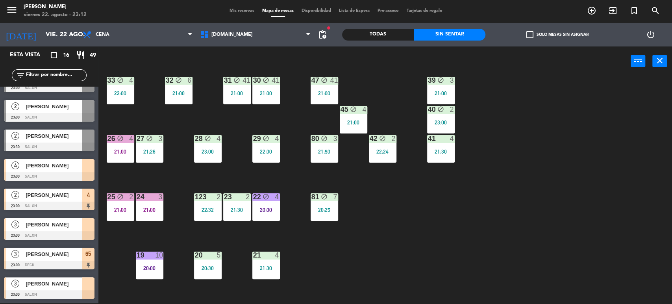
drag, startPoint x: 412, startPoint y: 225, endPoint x: 0, endPoint y: 252, distance: 412.9
click at [409, 226] on div "34 block 2 22:11 35 block 4 21:00 36 block 10 21:30 43 2 23:00 37 block 41 21:0…" at bounding box center [388, 190] width 567 height 227
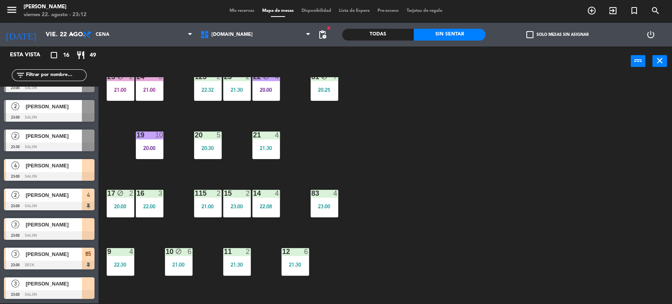
scroll to position [32, 0]
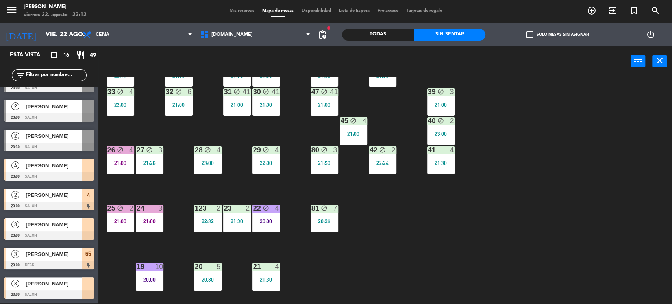
click at [210, 244] on div "34 block 2 22:11 35 block 4 21:00 36 block 10 21:30 43 2 23:00 37 block 41 21:0…" at bounding box center [388, 190] width 567 height 227
click at [327, 155] on div "80 block 3 21:50" at bounding box center [325, 160] width 28 height 28
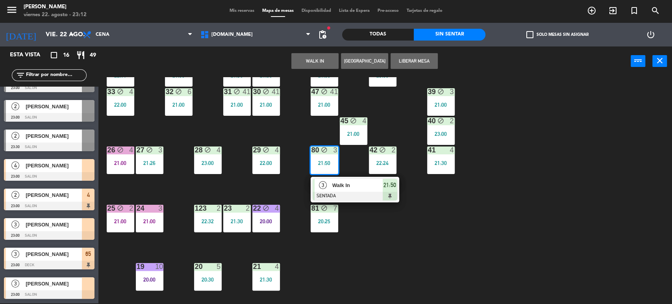
click at [464, 222] on div "34 block 2 22:11 35 block 4 21:00 36 block 10 21:30 43 2 23:00 37 block 41 21:0…" at bounding box center [388, 190] width 567 height 227
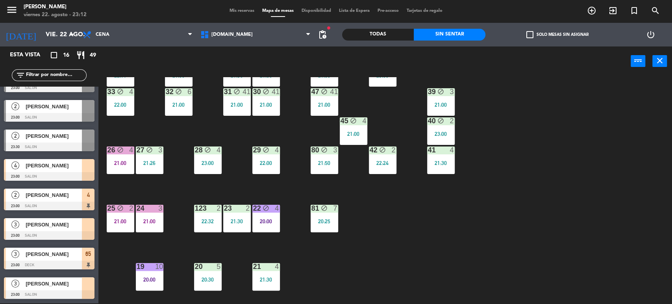
click at [339, 254] on div "34 block 2 22:11 35 block 4 21:00 36 block 10 21:30 43 2 23:00 37 block 41 21:0…" at bounding box center [388, 190] width 567 height 227
click at [79, 203] on div at bounding box center [49, 205] width 91 height 9
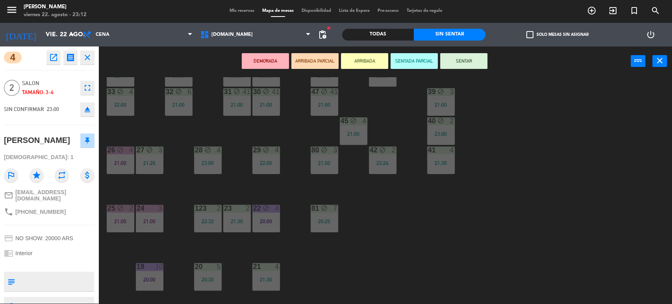
click at [462, 59] on button "SENTAR" at bounding box center [463, 61] width 47 height 16
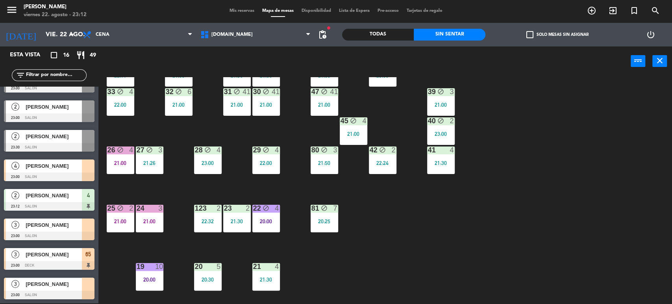
scroll to position [277, 0]
click at [337, 259] on div "34 block 2 22:11 35 block 4 21:00 36 block 10 21:30 43 2 23:00 37 block 41 21:0…" at bounding box center [388, 190] width 567 height 227
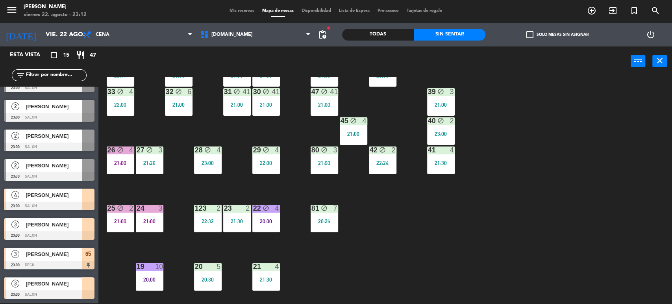
click at [189, 176] on div "34 block 2 22:11 35 block 4 21:00 36 block 10 21:30 43 2 23:00 37 block 41 21:0…" at bounding box center [388, 190] width 567 height 227
click at [76, 189] on div "[PERSON_NAME]" at bounding box center [53, 195] width 57 height 13
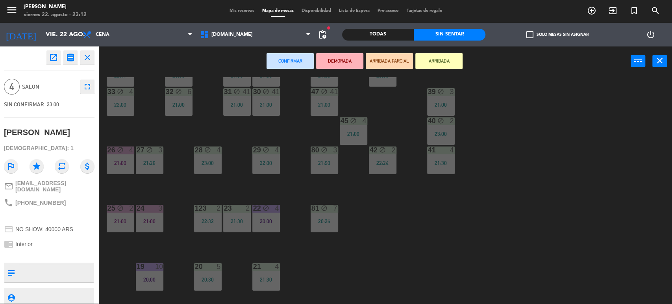
click at [57, 262] on div at bounding box center [55, 272] width 75 height 20
click at [68, 270] on textarea at bounding box center [55, 272] width 75 height 17
type textarea "EN LA BARRA ESTAN RE BIEN"
click at [81, 239] on div "chrome_reader_mode Interior" at bounding box center [49, 244] width 91 height 15
click at [62, 168] on icon "repeat" at bounding box center [62, 166] width 14 height 14
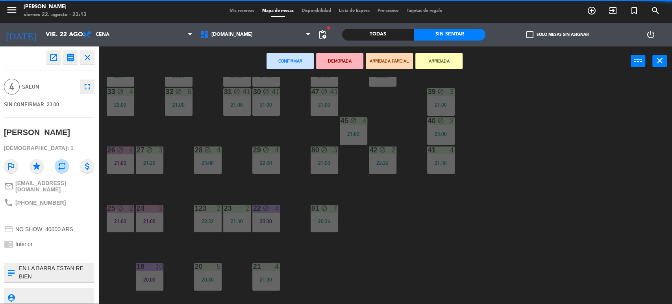
click at [447, 213] on div "34 block 2 22:11 35 block 4 21:00 36 block 10 21:30 43 2 23:00 37 block 41 21:0…" at bounding box center [388, 190] width 567 height 227
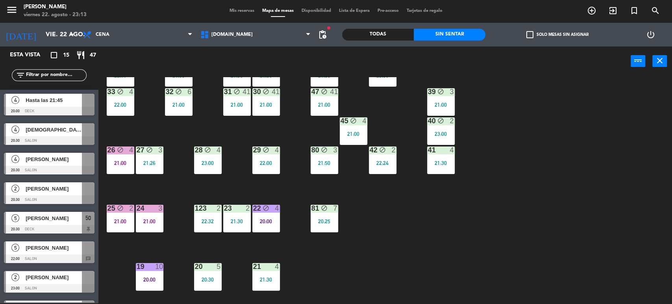
scroll to position [0, 0]
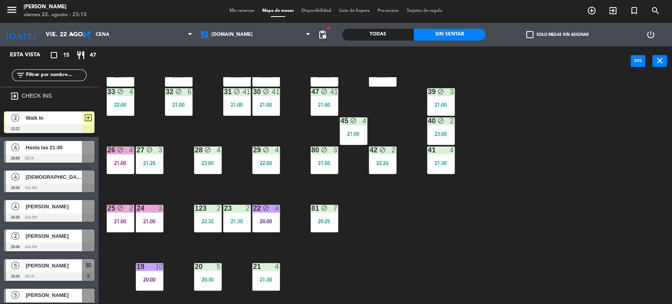
click at [161, 222] on div "21:00" at bounding box center [150, 221] width 28 height 6
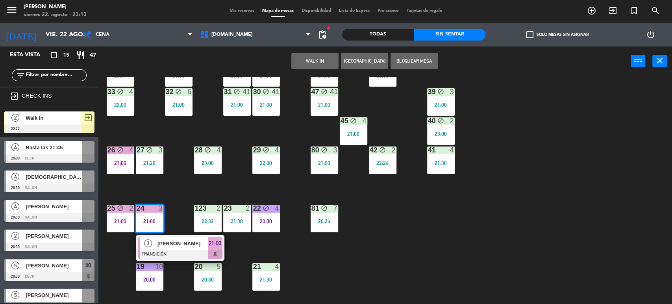
click at [177, 250] on div at bounding box center [180, 254] width 85 height 9
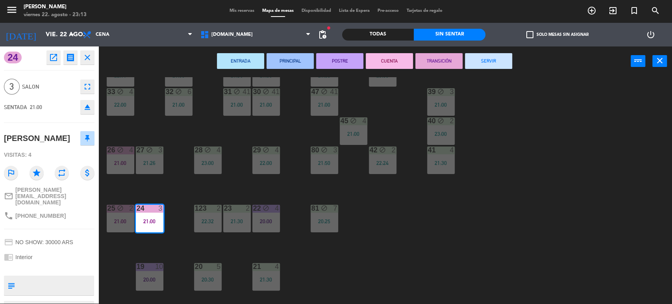
click at [367, 225] on div "34 block 2 22:11 35 block 4 21:00 36 block 10 21:30 43 2 23:00 37 block 41 21:0…" at bounding box center [388, 190] width 567 height 227
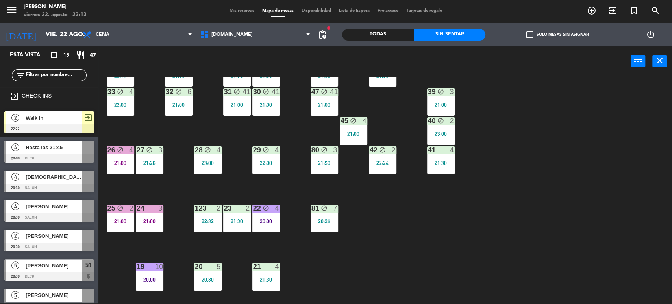
click at [268, 216] on div "22 block 4 20:00" at bounding box center [266, 219] width 28 height 28
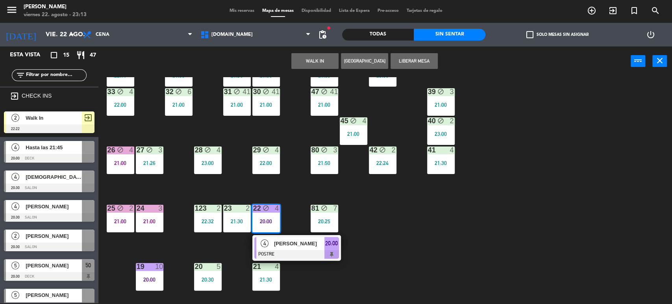
drag, startPoint x: 439, startPoint y: 229, endPoint x: 381, endPoint y: 190, distance: 69.5
click at [437, 228] on div "34 block 2 22:11 35 block 4 21:00 36 block 10 21:30 43 2 23:00 37 block 41 21:0…" at bounding box center [388, 190] width 567 height 227
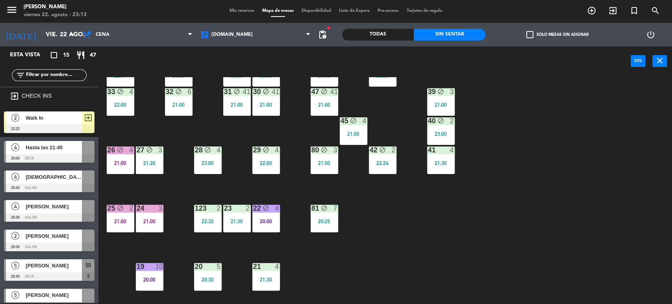
click at [331, 156] on div "80 block 3 21:50" at bounding box center [325, 160] width 28 height 28
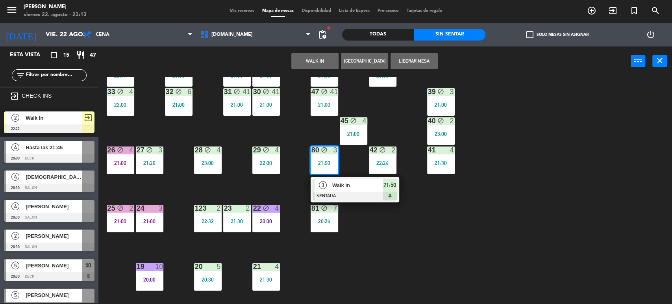
drag, startPoint x: 461, startPoint y: 268, endPoint x: 397, endPoint y: 235, distance: 72.3
click at [454, 263] on div "34 block 2 22:11 35 block 4 21:00 36 block 10 21:30 43 2 23:00 37 block 41 21:0…" at bounding box center [388, 190] width 567 height 227
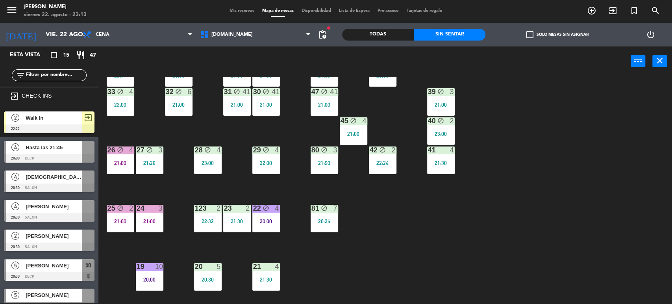
click at [268, 163] on div "22:00" at bounding box center [266, 163] width 28 height 6
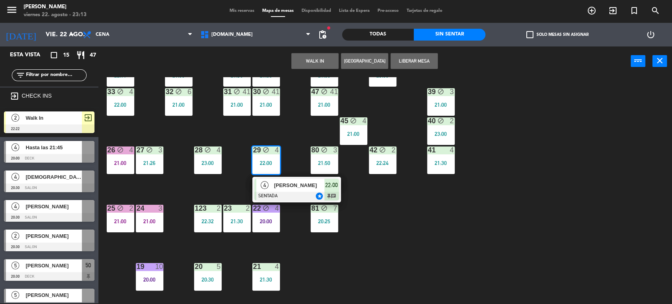
click at [420, 266] on div "34 block 2 22:11 35 block 4 21:00 36 block 10 21:30 43 2 23:00 37 block 41 21:0…" at bounding box center [388, 190] width 567 height 227
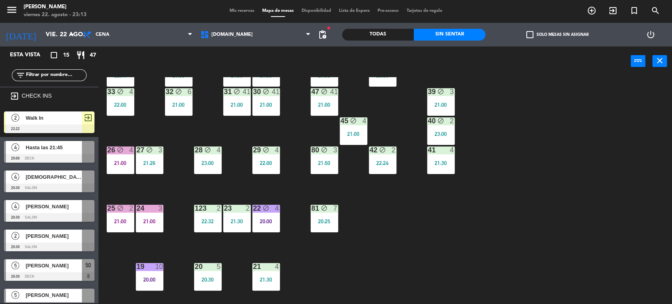
click at [208, 157] on div "28 block 4 23:00" at bounding box center [208, 160] width 28 height 28
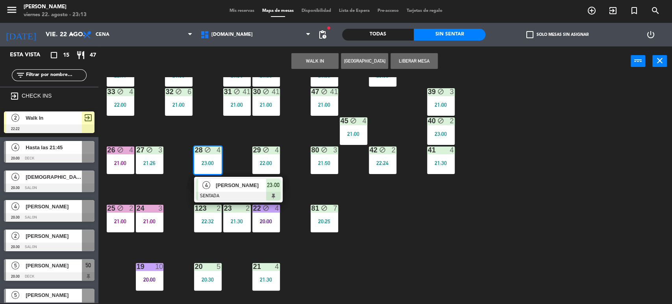
click at [238, 135] on div "34 block 2 22:11 35 block 4 21:00 36 block 10 21:30 43 2 23:00 37 block 41 21:0…" at bounding box center [388, 190] width 567 height 227
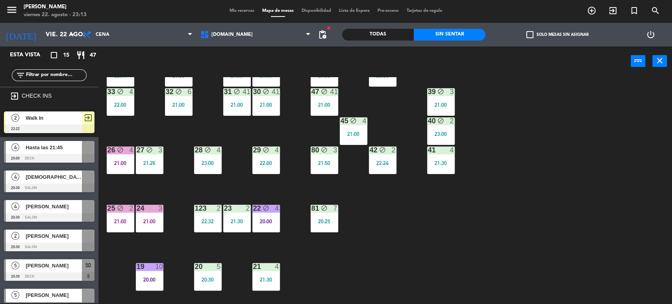
click at [124, 223] on div "21:00" at bounding box center [121, 221] width 28 height 6
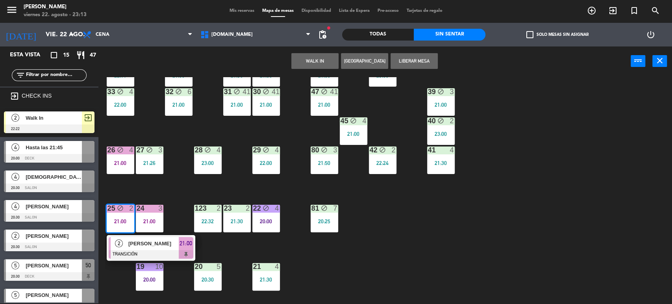
click at [177, 222] on div "34 block 2 22:11 35 block 4 21:00 36 block 10 21:30 43 2 23:00 37 block 41 21:0…" at bounding box center [388, 190] width 567 height 227
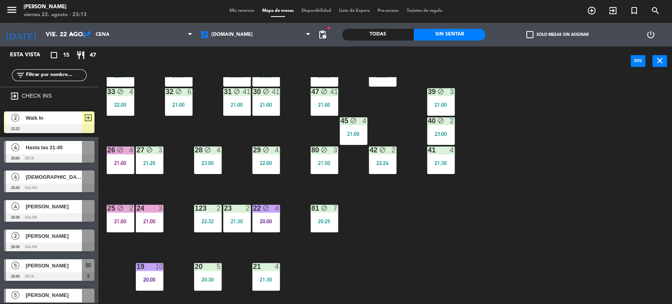
click at [148, 222] on div "21:00" at bounding box center [150, 221] width 28 height 6
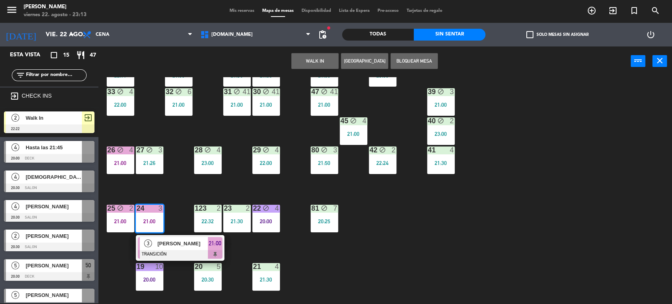
click at [176, 185] on div "34 block 2 22:11 35 block 4 21:00 36 block 10 21:30 43 2 23:00 37 block 41 21:0…" at bounding box center [388, 190] width 567 height 227
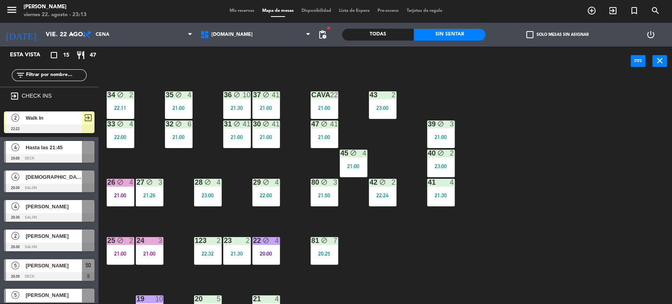
click at [179, 119] on div "34 block 2 22:11 35 block 4 21:00 36 block 10 21:30 43 2 23:00 37 block 41 21:0…" at bounding box center [388, 190] width 567 height 227
click at [180, 107] on div "21:00" at bounding box center [179, 108] width 28 height 6
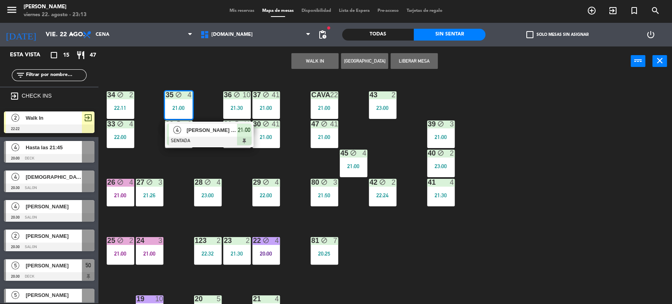
click at [199, 149] on div "34 block 2 22:11 35 block 4 21:00 4 Juan Ortiz de Guinea SENTADA 21:00 36 block…" at bounding box center [388, 190] width 567 height 227
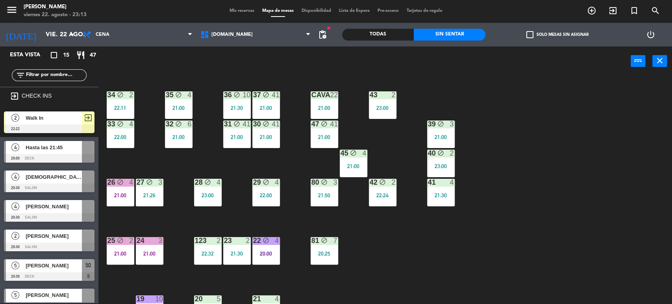
click at [191, 94] on div "4" at bounding box center [189, 94] width 5 height 7
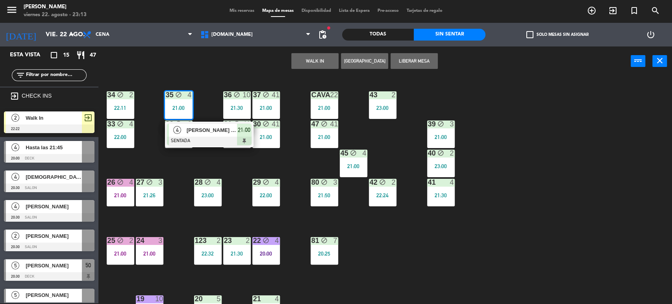
click at [189, 122] on div "4 Juan Ortiz de Guinea SENTADA 21:00" at bounding box center [209, 135] width 89 height 26
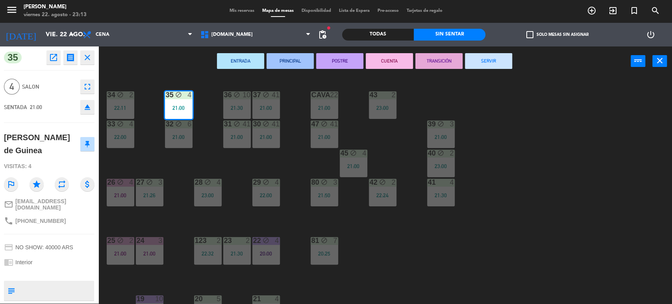
click at [59, 182] on icon "repeat" at bounding box center [62, 184] width 14 height 14
click at [153, 157] on div "34 block 2 22:11 35 block 4 21:00 36 block 10 21:30 43 2 23:00 37 block 41 21:0…" at bounding box center [388, 190] width 567 height 227
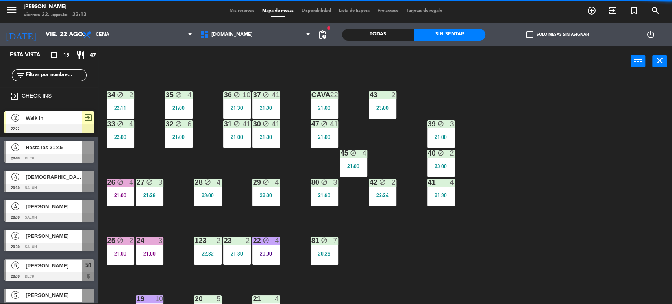
click at [136, 133] on div "34 block 2 22:11 35 block 4 21:00 36 block 10 21:30 43 2 23:00 37 block 41 21:0…" at bounding box center [388, 190] width 567 height 227
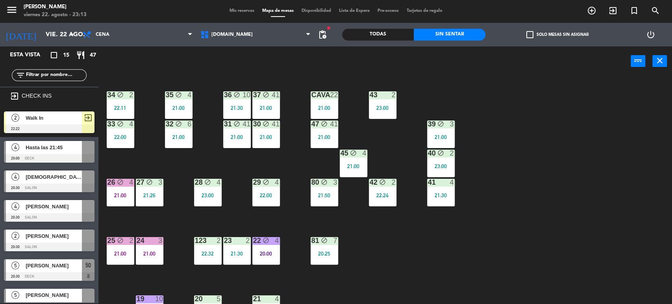
click at [131, 136] on div "22:00" at bounding box center [121, 137] width 28 height 6
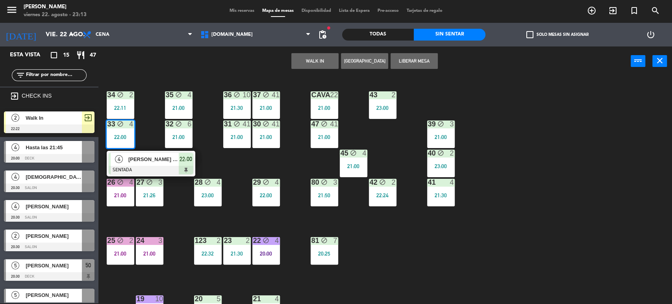
click at [147, 166] on div at bounding box center [151, 170] width 85 height 9
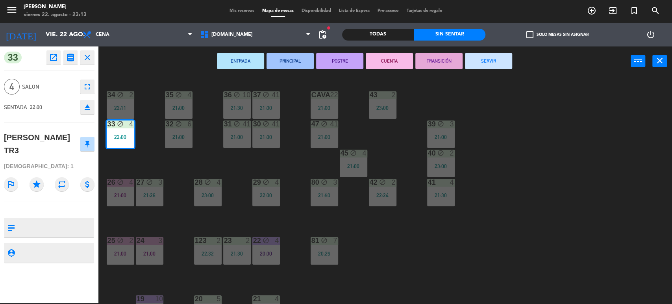
click at [147, 165] on div "34 block 2 22:11 35 block 4 21:00 36 block 10 21:30 43 2 23:00 37 block 41 21:0…" at bounding box center [388, 190] width 567 height 227
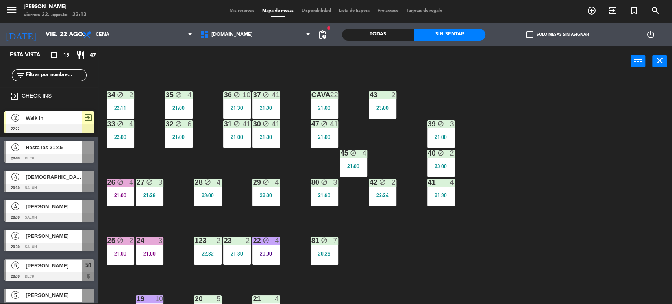
click at [175, 140] on div "32 block 6 21:00" at bounding box center [179, 134] width 28 height 28
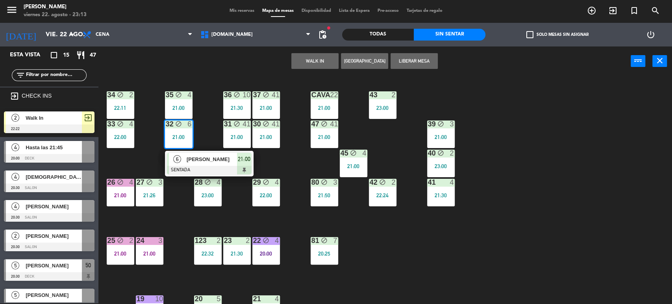
click at [195, 163] on span "[PERSON_NAME]" at bounding box center [212, 159] width 50 height 8
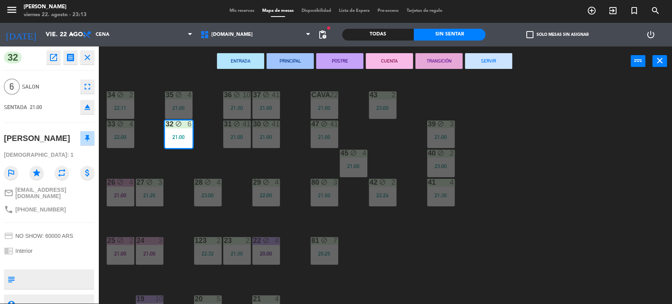
click at [65, 175] on icon "repeat" at bounding box center [62, 173] width 14 height 14
click at [176, 159] on div "34 block 2 22:11 35 block 4 21:00 36 block 10 21:30 43 2 23:00 37 block 41 21:0…" at bounding box center [388, 190] width 567 height 227
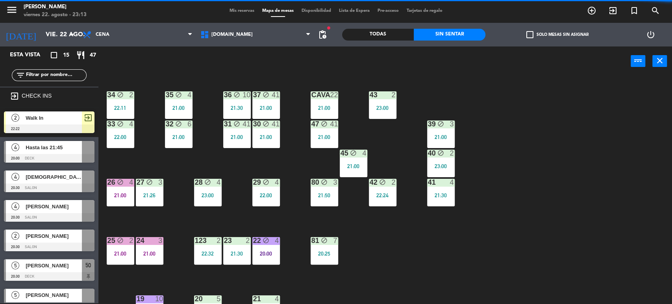
click at [264, 135] on div "21:00" at bounding box center [266, 137] width 28 height 6
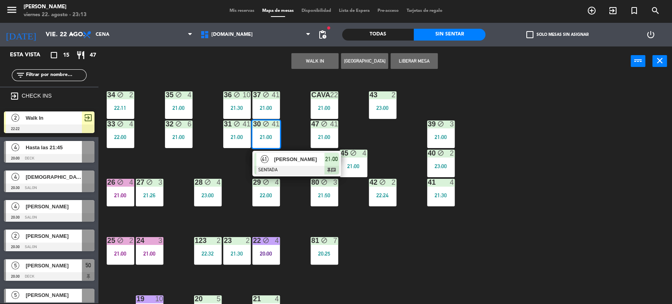
click at [278, 153] on div "[PERSON_NAME]" at bounding box center [298, 159] width 51 height 13
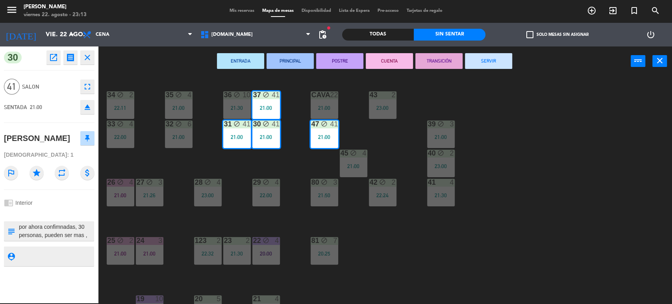
click at [279, 163] on div "34 block 2 22:11 35 block 4 21:00 36 block 10 21:30 43 2 23:00 37 block 41 21:0…" at bounding box center [388, 190] width 567 height 227
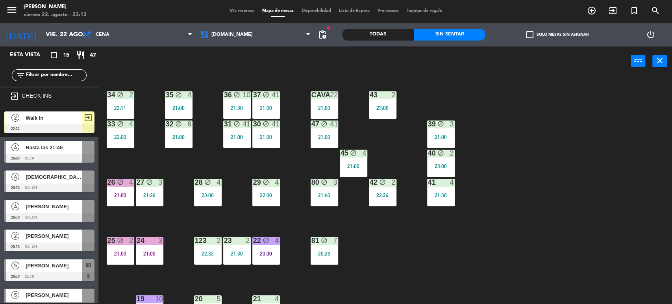
click at [241, 9] on span "Mis reservas" at bounding box center [241, 11] width 33 height 4
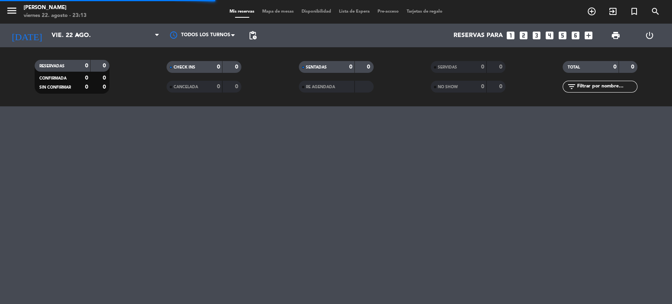
click at [580, 88] on input "text" at bounding box center [606, 86] width 61 height 9
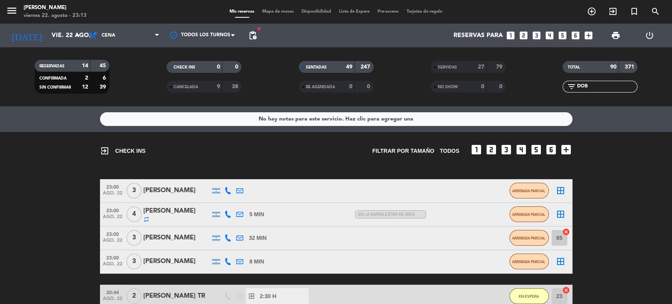
scroll to position [87, 0]
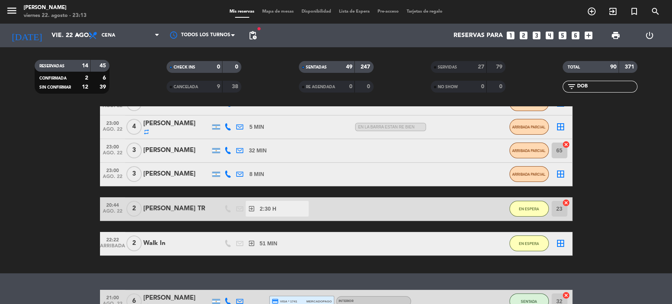
type input "DOB"
click at [286, 6] on div "menu Gardiner viernes 22. agosto - 23:13 Mis reservas Mapa de mesas Disponibili…" at bounding box center [336, 12] width 672 height 24
click at [286, 16] on div "menu Gardiner viernes 22. agosto - 23:13 Mis reservas Mapa de mesas Disponibili…" at bounding box center [336, 12] width 672 height 24
click at [283, 12] on span "Mapa de mesas" at bounding box center [277, 11] width 39 height 4
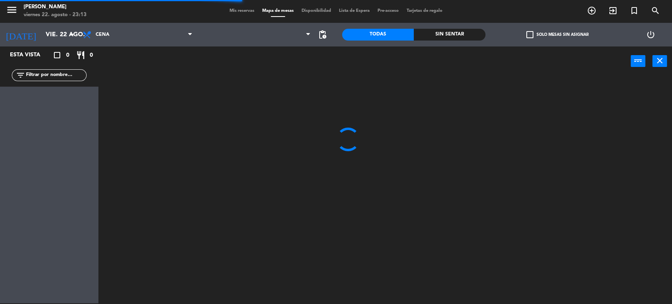
click at [490, 37] on div "check_box_outline_blank Solo mesas sin asignar" at bounding box center [557, 35] width 144 height 24
click at [482, 34] on div "Sin sentar" at bounding box center [450, 35] width 72 height 12
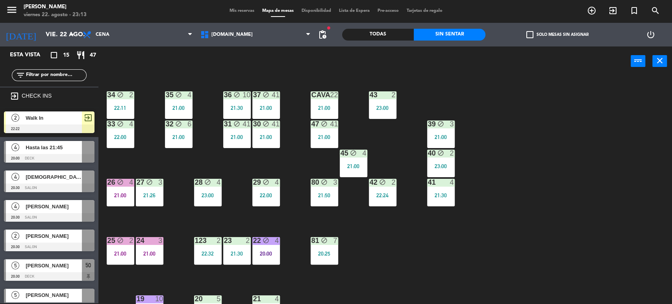
scroll to position [175, 0]
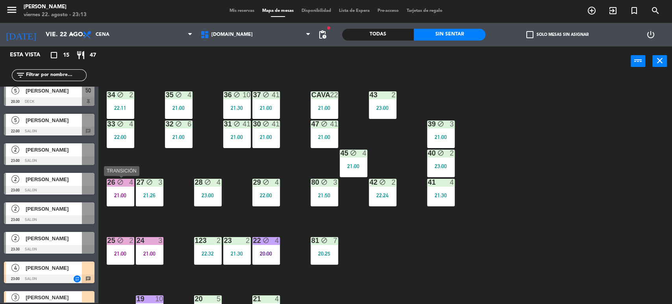
click at [128, 192] on div "21:00" at bounding box center [121, 195] width 28 height 6
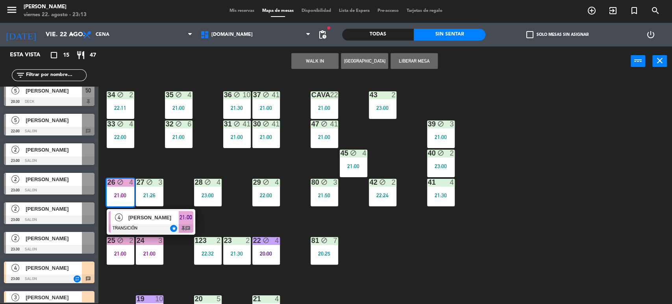
click at [139, 162] on div "34 block 2 22:11 35 block 4 21:00 36 block 10 21:30 43 2 23:00 37 block 41 21:0…" at bounding box center [388, 190] width 567 height 227
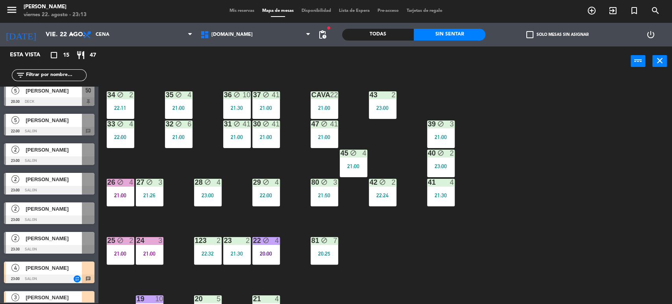
click at [493, 218] on div "34 block 2 22:11 35 block 4 21:00 36 block 10 21:30 43 2 23:00 37 block 41 21:0…" at bounding box center [388, 190] width 567 height 227
click at [264, 255] on div "20:00" at bounding box center [266, 254] width 28 height 6
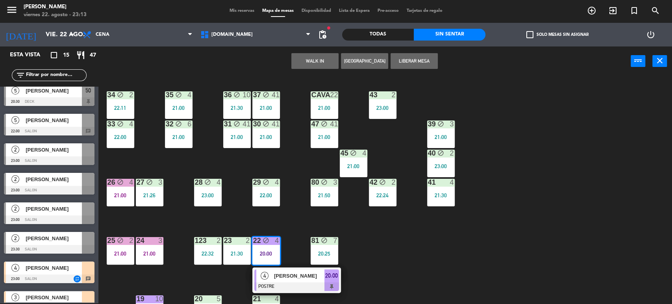
click at [282, 273] on span "[PERSON_NAME]" at bounding box center [299, 276] width 50 height 8
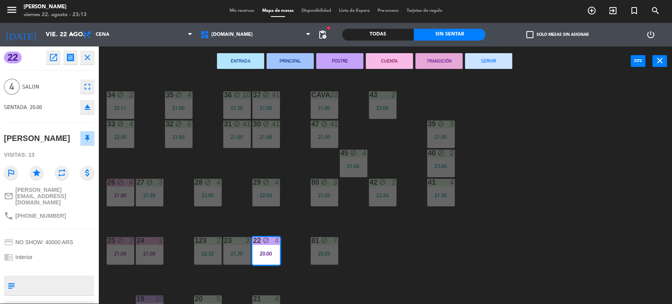
click at [488, 60] on button "SERVIR" at bounding box center [488, 61] width 47 height 16
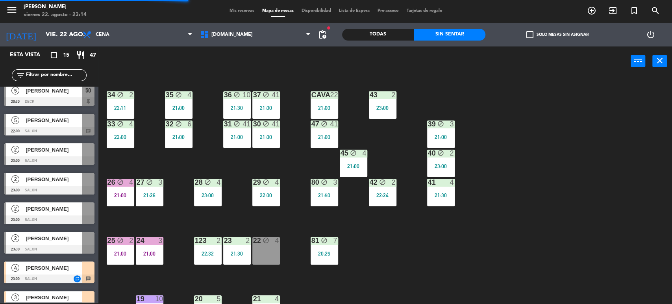
scroll to position [248, 0]
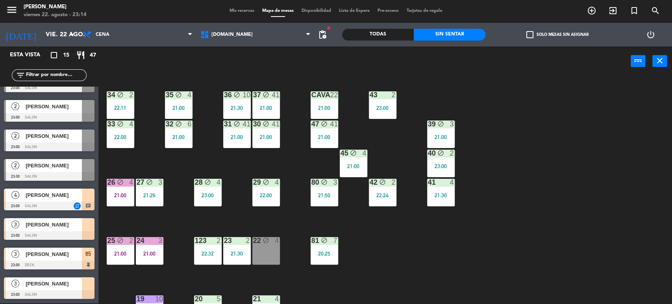
click at [263, 221] on div "34 block 2 22:11 35 block 4 21:00 36 block 10 21:30 43 2 23:00 37 block 41 21:0…" at bounding box center [388, 190] width 567 height 227
click at [261, 242] on div "block" at bounding box center [265, 240] width 13 height 7
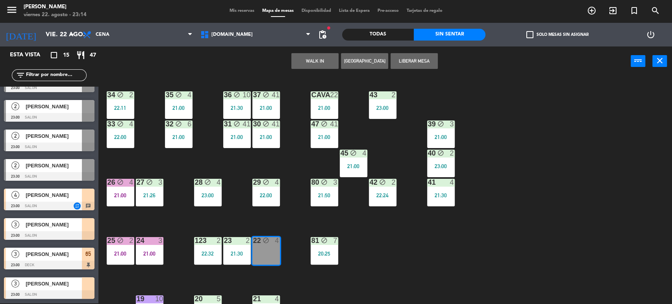
click at [333, 59] on button "WALK IN" at bounding box center [314, 61] width 47 height 16
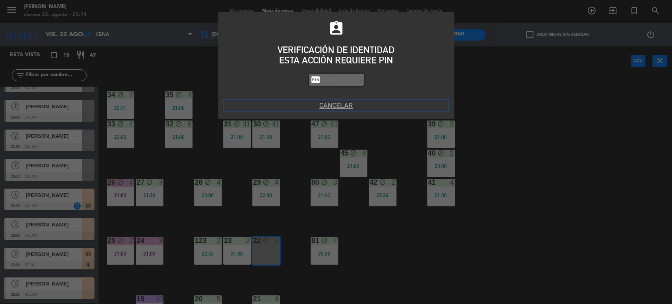
click at [347, 108] on button "Cancelar" at bounding box center [336, 105] width 224 height 11
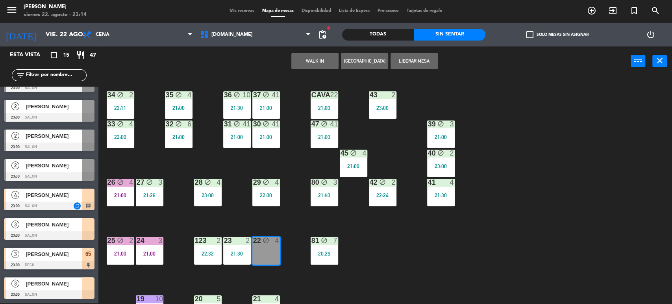
click at [68, 72] on input "text" at bounding box center [55, 75] width 61 height 9
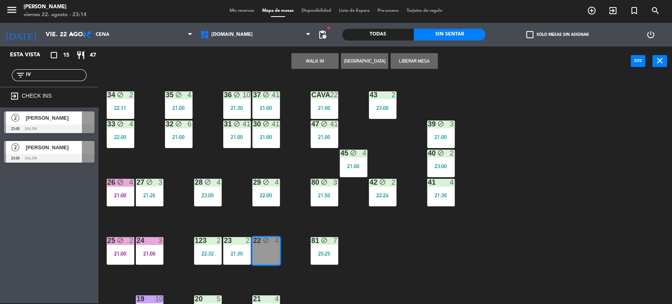
type input "IV"
click at [0, 227] on div "Esta vista crop_square 15 restaurant 47 filter_list IV exit_to_app CHECK INS 2 …" at bounding box center [49, 174] width 98 height 257
click at [59, 115] on span "[PERSON_NAME]" at bounding box center [54, 118] width 56 height 8
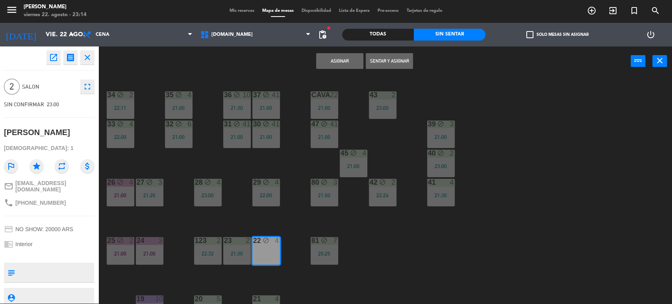
click at [142, 154] on div "34 block 2 22:11 35 block 4 21:00 36 block 10 21:30 43 2 23:00 37 block 41 21:0…" at bounding box center [388, 190] width 567 height 227
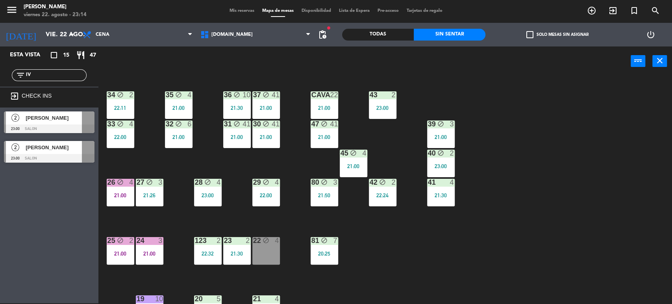
click at [66, 122] on span "[PERSON_NAME]" at bounding box center [54, 118] width 56 height 8
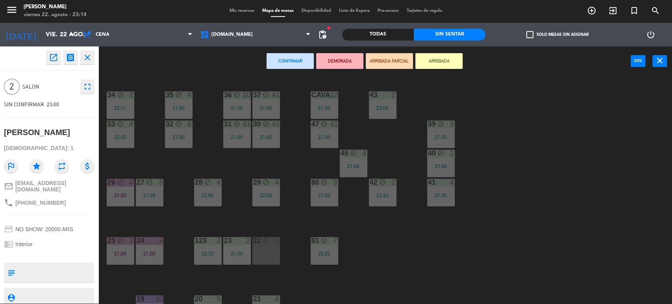
click at [392, 57] on button "ARRIBADA PARCIAL" at bounding box center [389, 61] width 47 height 16
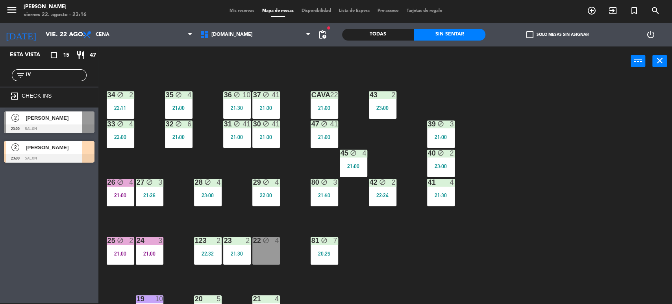
click at [150, 218] on div "34 block 2 22:11 35 block 4 21:00 36 block 10 21:30 43 2 23:00 37 block 41 21:0…" at bounding box center [388, 190] width 567 height 227
drag, startPoint x: 57, startPoint y: 72, endPoint x: 0, endPoint y: 73, distance: 57.1
click at [0, 73] on div "filter_list IV" at bounding box center [49, 75] width 98 height 23
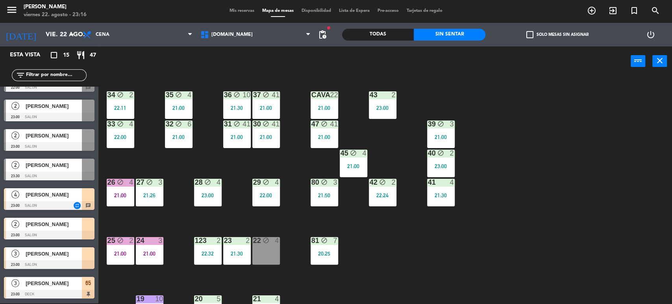
scroll to position [248, 0]
click at [131, 249] on div "25 block 2 21:00" at bounding box center [121, 251] width 28 height 28
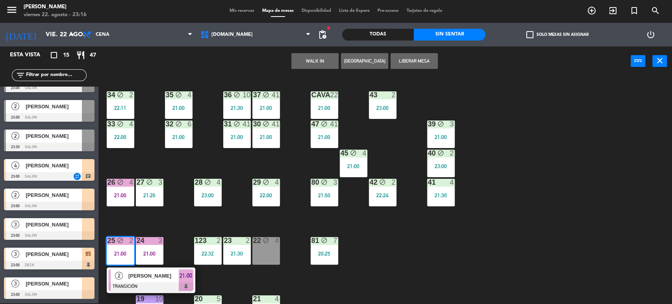
click at [130, 283] on div at bounding box center [151, 286] width 85 height 9
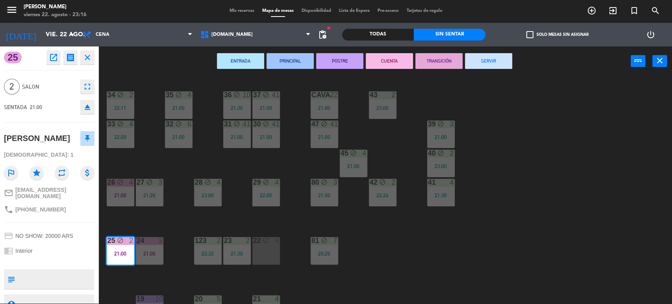
click at [478, 64] on button "SERVIR" at bounding box center [488, 61] width 47 height 16
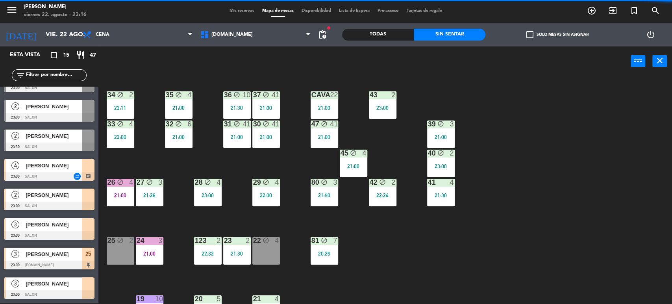
drag, startPoint x: 92, startPoint y: 256, endPoint x: 113, endPoint y: 257, distance: 20.9
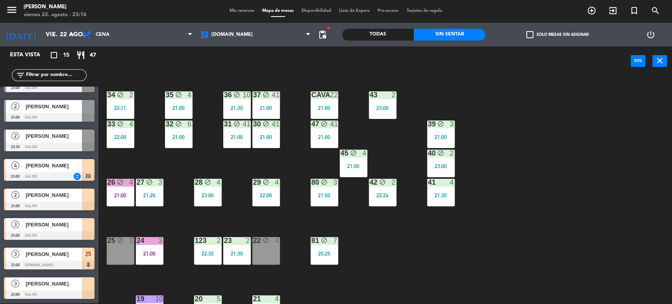
click at [122, 283] on div "34 block 2 22:11 35 block 4 21:00 36 block 10 21:30 43 2 23:00 37 block 41 21:0…" at bounding box center [388, 190] width 567 height 227
click at [277, 254] on div "22 block 4" at bounding box center [266, 251] width 28 height 28
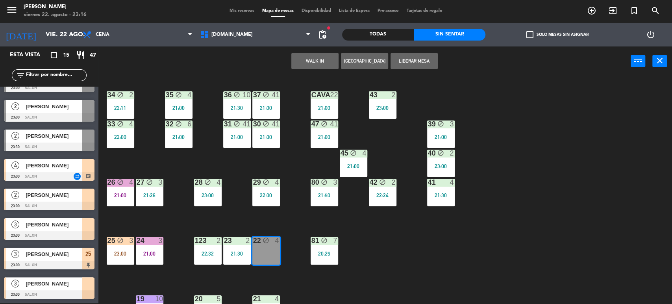
click at [323, 61] on button "WALK IN" at bounding box center [314, 61] width 47 height 16
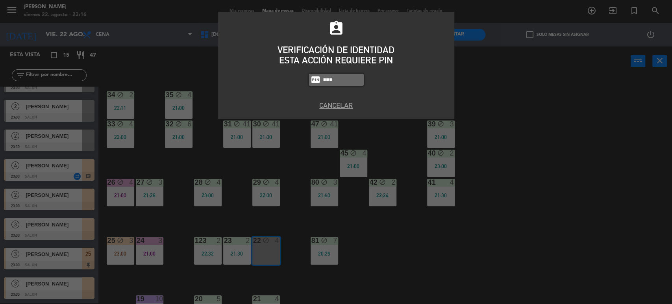
type input "3871"
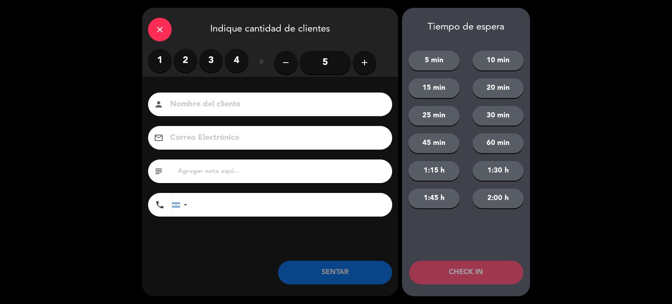
click at [242, 65] on label "4" at bounding box center [237, 61] width 24 height 24
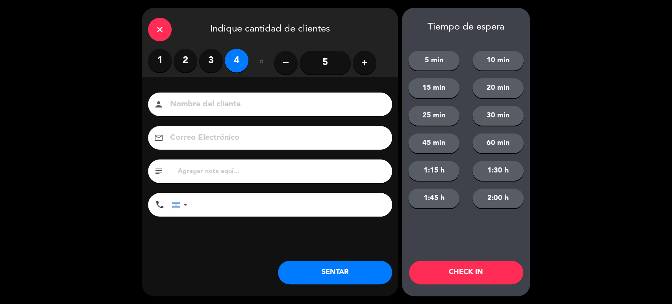
click at [337, 274] on button "SENTAR" at bounding box center [335, 273] width 114 height 24
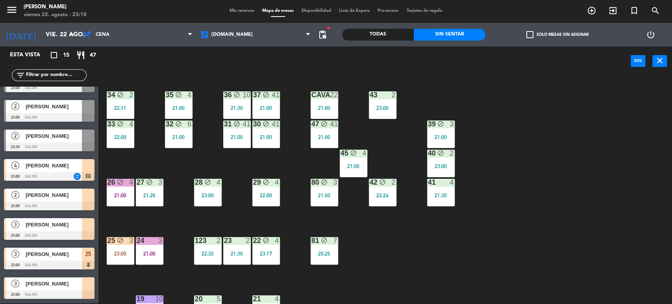
click at [416, 279] on div "34 block 2 22:11 35 block 4 21:00 36 block 10 21:30 43 2 23:00 37 block 41 21:0…" at bounding box center [388, 190] width 567 height 227
click at [107, 259] on div "25 block 3 23:00" at bounding box center [121, 251] width 28 height 28
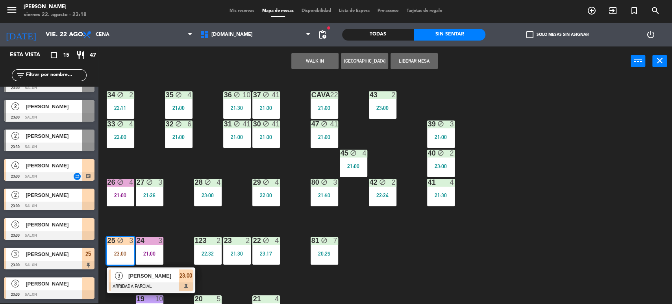
click at [131, 271] on div "[PERSON_NAME]" at bounding box center [153, 275] width 51 height 13
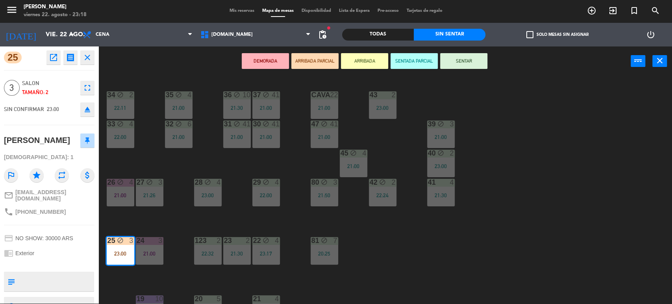
click at [450, 268] on div "34 block 2 22:11 35 block 4 21:00 36 block 10 21:30 43 2 23:00 37 block 41 21:0…" at bounding box center [388, 190] width 567 height 227
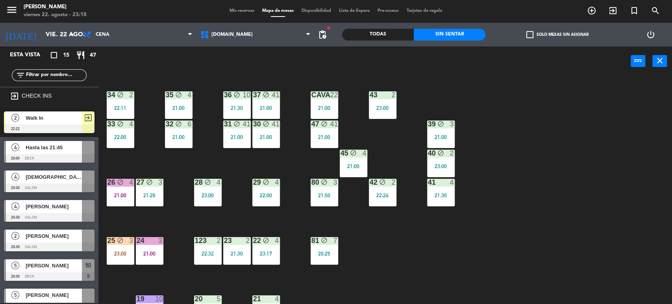
scroll to position [107, 0]
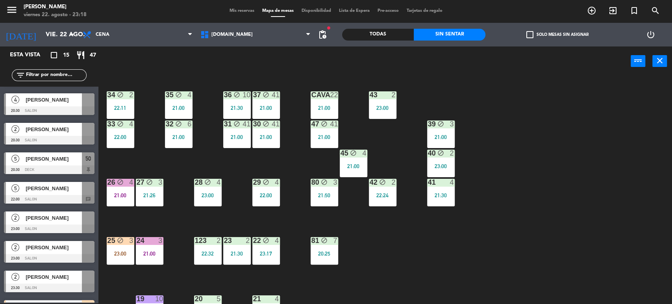
click at [185, 256] on div "34 block 2 22:11 35 block 4 21:00 36 block 10 21:30 43 2 23:00 37 block 41 21:0…" at bounding box center [388, 190] width 567 height 227
click at [393, 32] on div "Todas" at bounding box center [378, 35] width 72 height 12
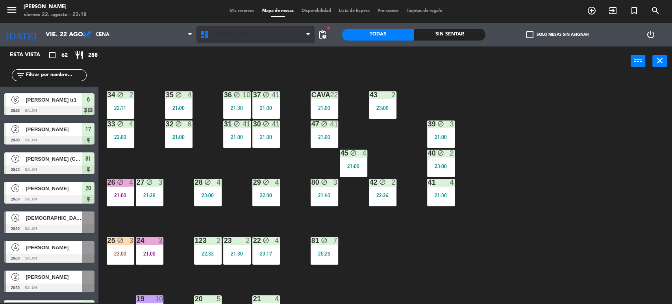
scroll to position [254, 0]
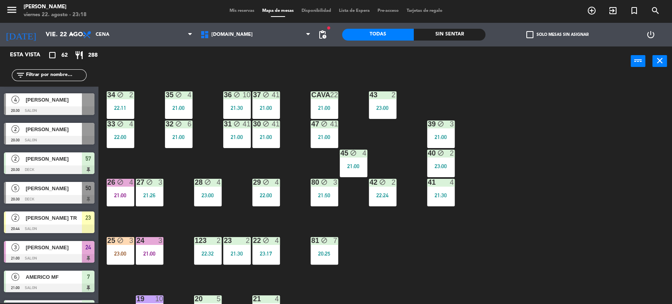
click at [238, 9] on span "Mis reservas" at bounding box center [241, 11] width 33 height 4
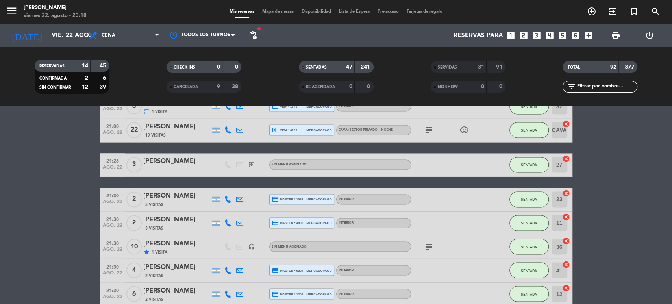
scroll to position [826, 0]
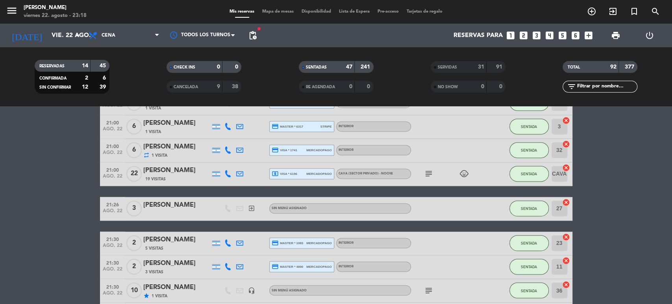
click at [249, 290] on icon "headset_mic" at bounding box center [251, 289] width 7 height 7
click at [429, 292] on icon "subject" at bounding box center [428, 289] width 9 height 9
click at [452, 272] on div "TODAS CHICAS 30% DTO" at bounding box center [429, 276] width 71 height 8
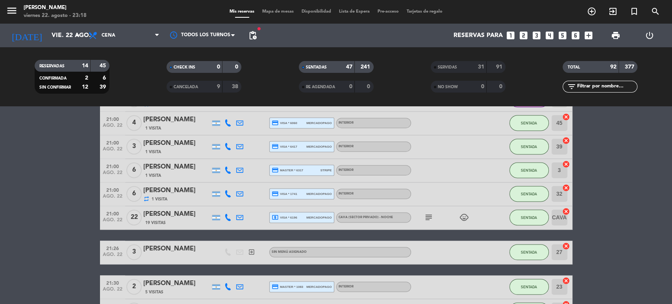
scroll to position [738, 0]
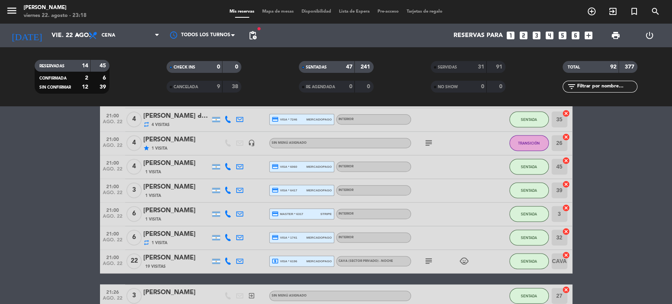
click at [430, 261] on icon "subject" at bounding box center [428, 260] width 9 height 9
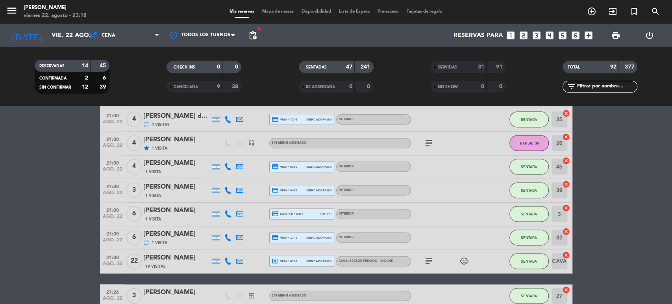
scroll to position [651, 0]
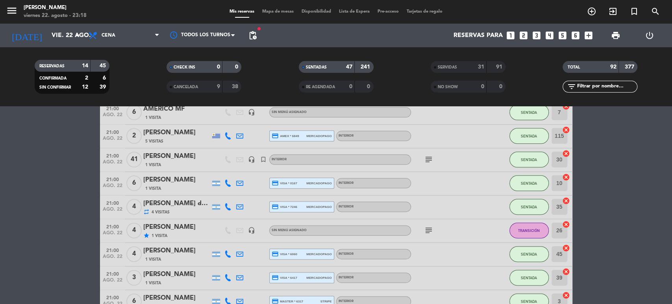
click at [429, 229] on icon "subject" at bounding box center [428, 229] width 9 height 9
click at [441, 248] on div at bounding box center [446, 253] width 71 height 23
click at [418, 160] on div "subject" at bounding box center [446, 159] width 71 height 23
click at [425, 160] on icon "subject" at bounding box center [428, 159] width 9 height 9
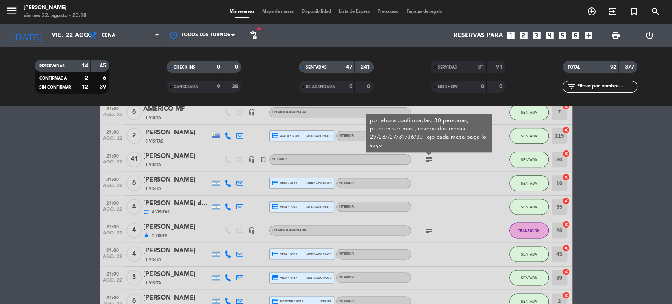
click at [451, 191] on div at bounding box center [446, 183] width 71 height 23
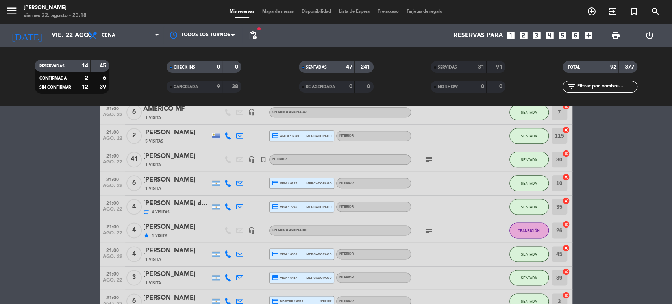
click at [288, 11] on span "Mapa de mesas" at bounding box center [277, 11] width 39 height 4
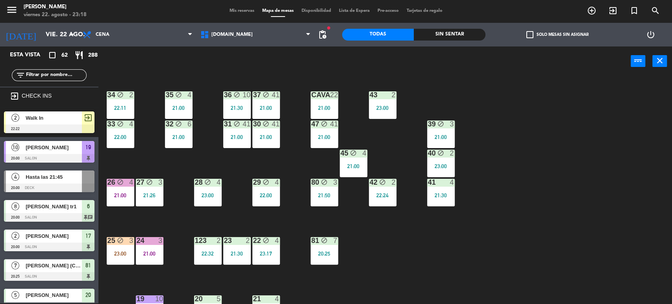
click at [71, 72] on input "text" at bounding box center [55, 75] width 61 height 9
click at [512, 119] on div "34 block 2 22:11 35 block 4 21:00 36 block 10 21:30 43 2 23:00 37 block 41 21:0…" at bounding box center [388, 190] width 567 height 227
click at [469, 37] on div "Sin sentar" at bounding box center [450, 35] width 72 height 12
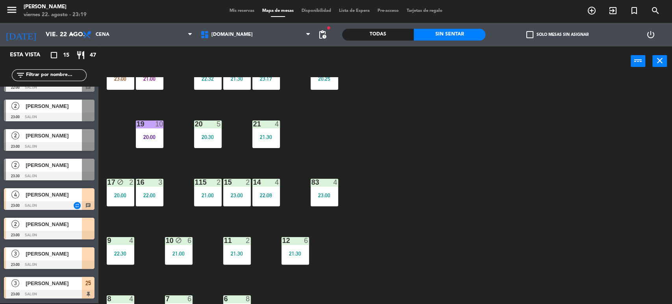
scroll to position [248, 0]
click at [399, 252] on div "34 block 2 22:11 35 block 4 21:00 36 block 10 21:30 43 2 23:00 37 block 41 21:0…" at bounding box center [388, 190] width 567 height 227
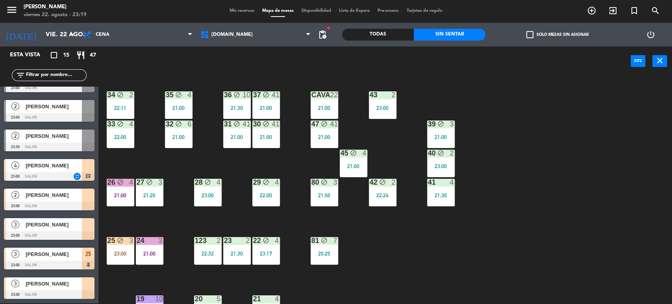
click at [661, 229] on div "34 block 2 22:11 35 block 4 21:00 36 block 10 21:30 43 2 23:00 37 block 41 21:0…" at bounding box center [388, 190] width 567 height 227
click at [104, 196] on main "34 block 2 22:11 35 block 4 21:00 36 block 10 21:30 43 2 23:00 37 block 41 21:0…" at bounding box center [384, 187] width 573 height 234
click at [161, 225] on div "34 block 2 22:11 35 block 4 21:00 36 block 10 21:30 43 2 23:00 37 block 41 21:0…" at bounding box center [388, 190] width 567 height 227
click at [146, 252] on div "21:00" at bounding box center [150, 254] width 28 height 6
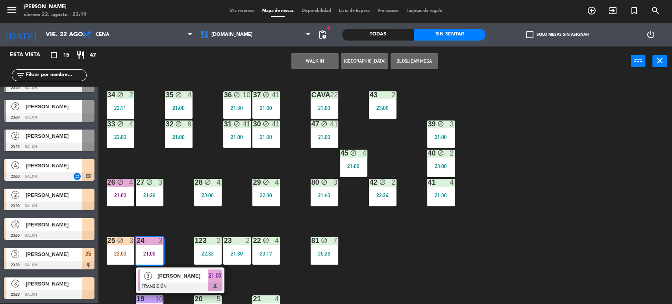
click at [165, 220] on div "34 block 2 22:11 35 block 4 21:00 36 block 10 21:30 43 2 23:00 37 block 41 21:0…" at bounding box center [388, 190] width 567 height 227
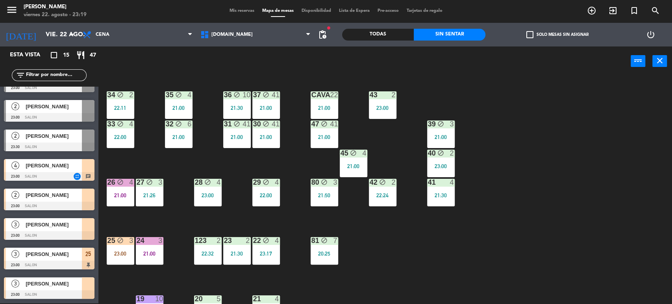
scroll to position [87, 0]
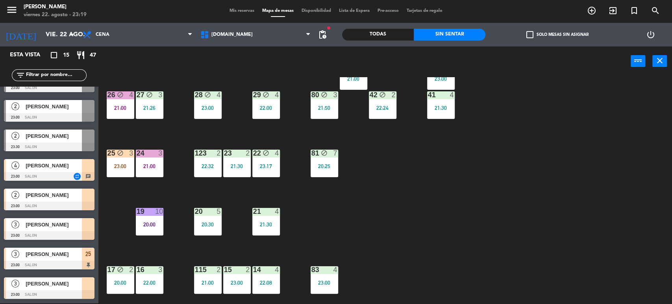
click at [123, 244] on div "34 block 2 22:11 35 block 4 21:00 36 block 10 21:30 43 2 23:00 37 block 41 21:0…" at bounding box center [388, 190] width 567 height 227
click at [76, 227] on span "[PERSON_NAME]" at bounding box center [54, 224] width 56 height 8
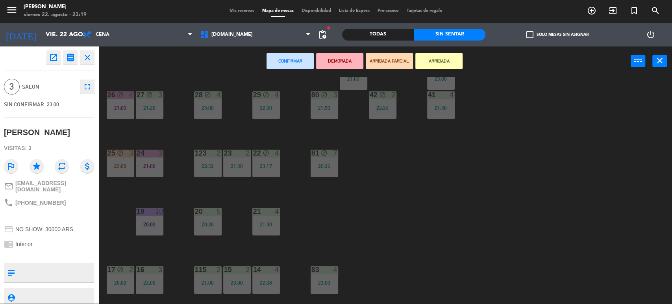
click at [57, 264] on textarea at bounding box center [55, 272] width 75 height 17
type textarea "EN LA BARRA"
click at [79, 251] on div at bounding box center [49, 254] width 91 height 6
click at [78, 213] on div "open_in_new receipt 11:00 PM vie., 22 ago. 3 personas marco calabria EXPERIENCE…" at bounding box center [49, 174] width 98 height 257
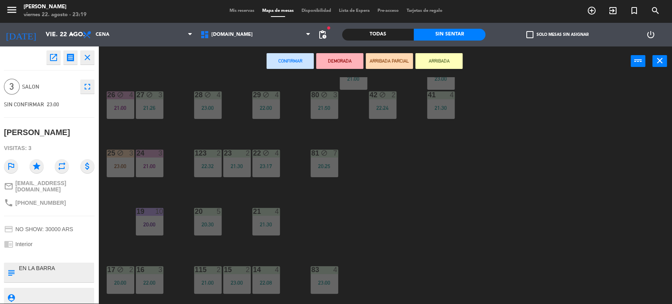
scroll to position [22, 0]
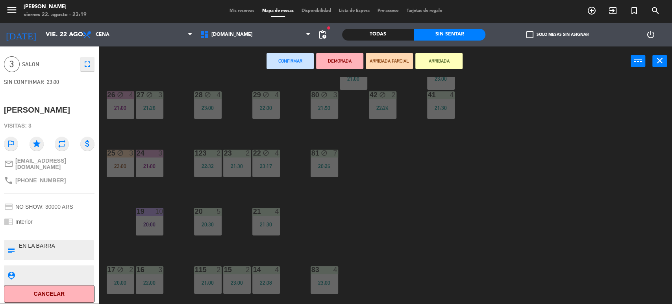
click at [130, 238] on div "34 block 2 22:11 35 block 4 21:00 36 block 10 21:30 43 2 23:00 37 block 41 21:0…" at bounding box center [388, 190] width 567 height 227
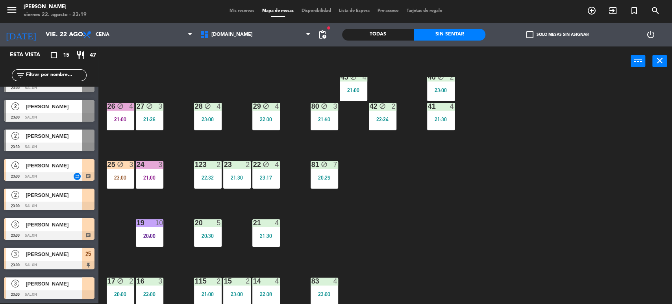
scroll to position [32, 0]
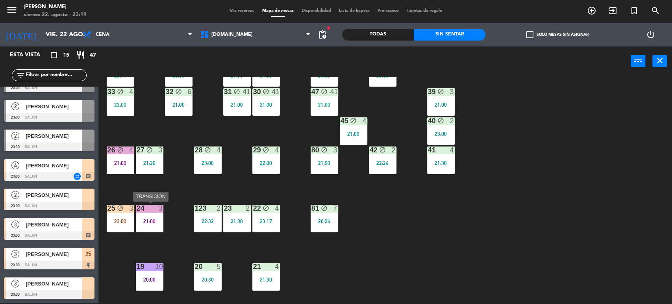
click at [157, 227] on div "24 3 21:00" at bounding box center [150, 219] width 28 height 28
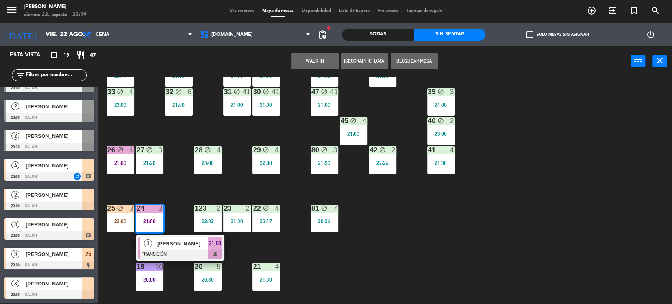
click at [174, 250] on div at bounding box center [180, 254] width 85 height 9
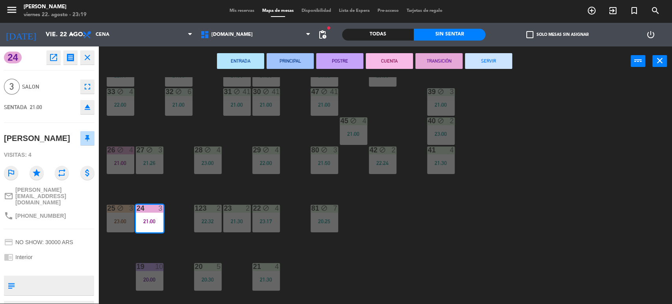
click at [174, 244] on div "34 block 2 22:11 35 block 4 21:00 36 block 10 21:30 43 2 23:00 37 block 41 21:0…" at bounding box center [388, 190] width 567 height 227
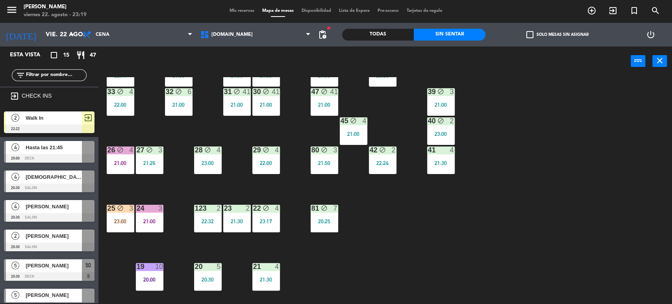
click at [155, 277] on div "20:00" at bounding box center [150, 280] width 28 height 6
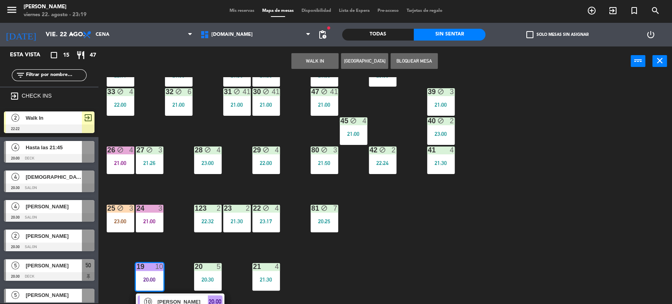
scroll to position [120, 0]
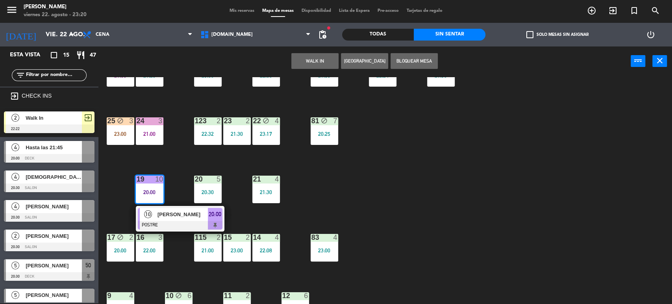
click at [430, 204] on div "34 block 2 22:11 35 block 4 21:00 36 block 10 21:30 43 2 23:00 37 block 41 21:0…" at bounding box center [388, 190] width 567 height 227
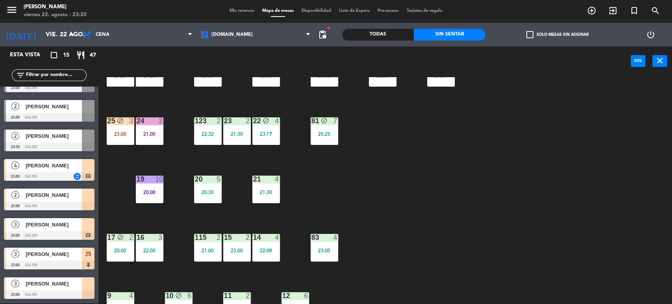
scroll to position [251, 0]
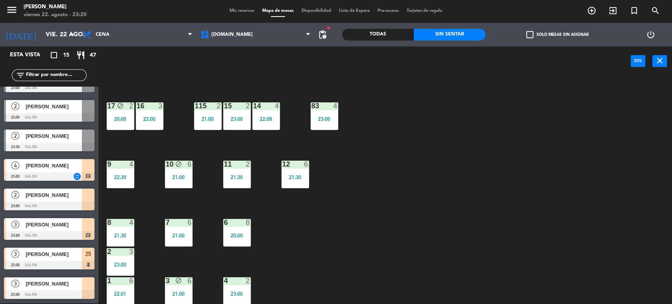
click at [120, 178] on div "22:30" at bounding box center [121, 177] width 28 height 6
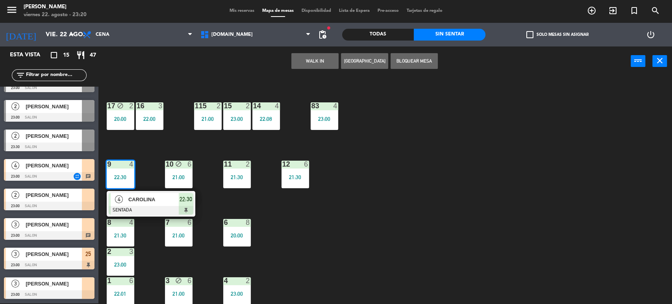
click at [139, 202] on span "CAROLINA" at bounding box center [153, 199] width 50 height 8
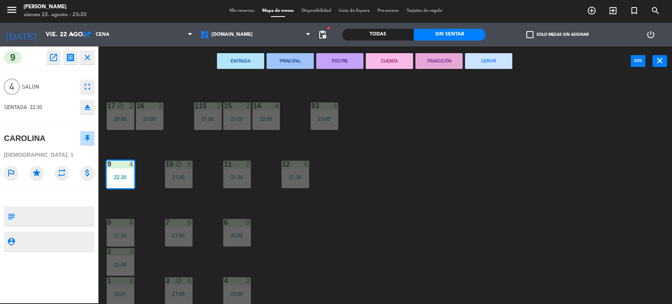
click at [139, 202] on div "34 block 2 22:11 35 block 4 21:00 36 block 10 21:30 43 2 23:00 37 block 41 21:0…" at bounding box center [388, 190] width 567 height 227
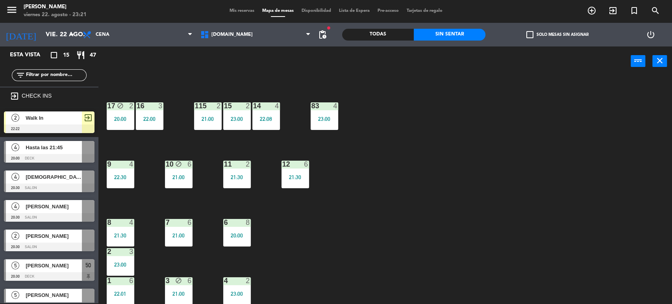
scroll to position [120, 0]
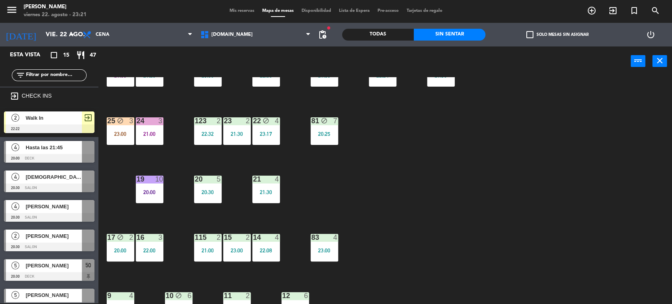
click at [111, 136] on div "25 block 3 23:00" at bounding box center [121, 131] width 28 height 28
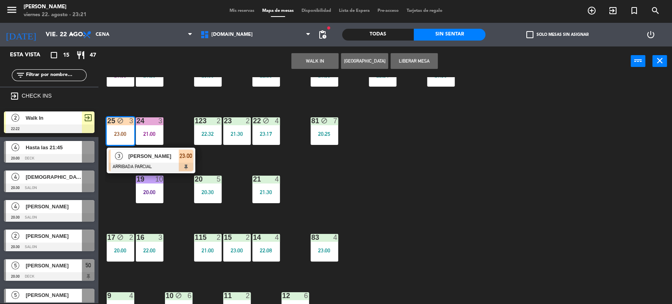
click at [137, 150] on div "[PERSON_NAME]" at bounding box center [153, 156] width 51 height 13
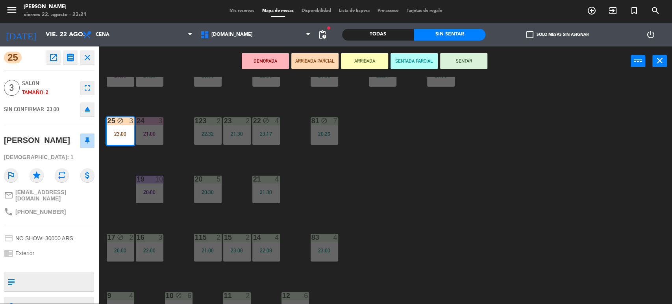
click at [436, 183] on div "34 block 2 22:11 35 block 4 21:00 36 block 10 21:30 43 2 23:00 37 block 41 21:0…" at bounding box center [388, 190] width 567 height 227
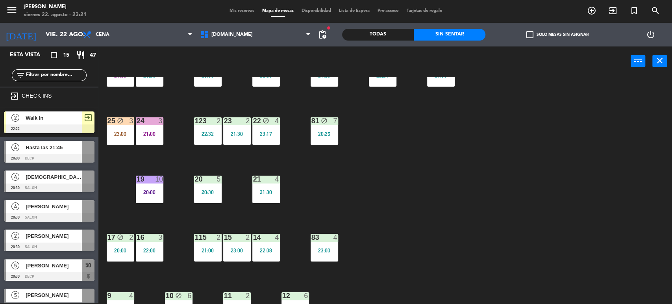
scroll to position [107, 0]
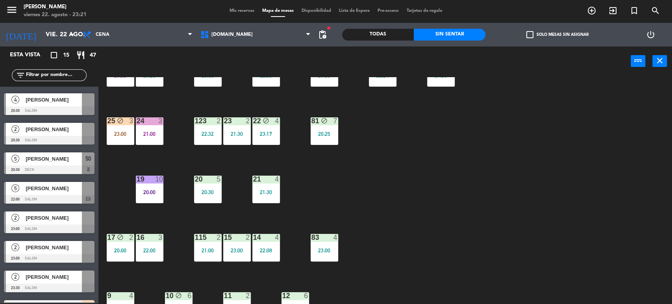
click at [243, 12] on span "Mis reservas" at bounding box center [241, 11] width 33 height 4
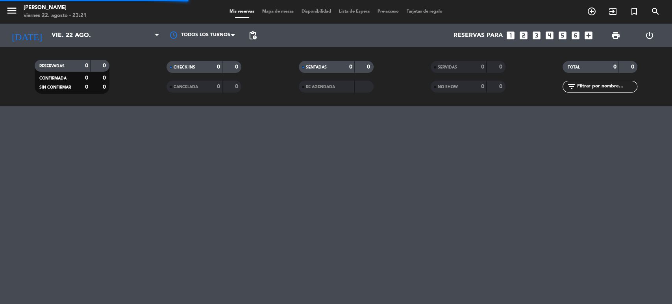
click at [591, 87] on input "text" at bounding box center [606, 86] width 61 height 9
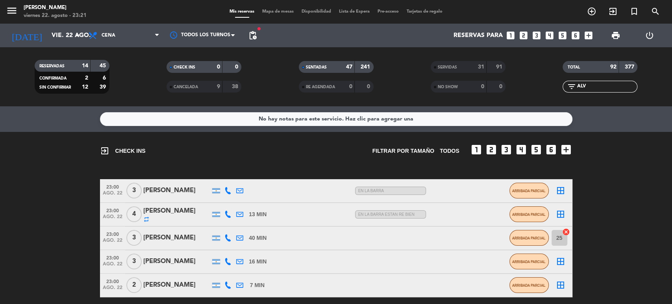
type input "ALV"
click at [185, 239] on div "[PERSON_NAME]" at bounding box center [176, 238] width 67 height 10
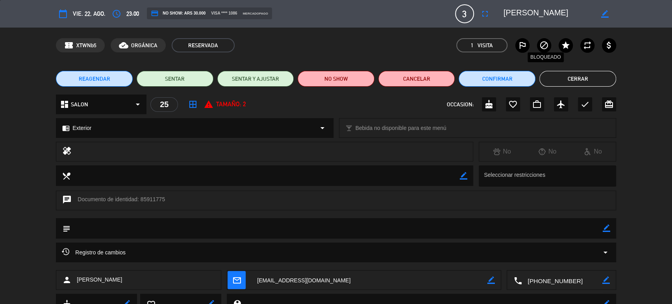
click at [545, 41] on icon "block" at bounding box center [543, 45] width 9 height 9
click at [121, 260] on div "Registro de cambios arrow_drop_down" at bounding box center [336, 252] width 560 height 20
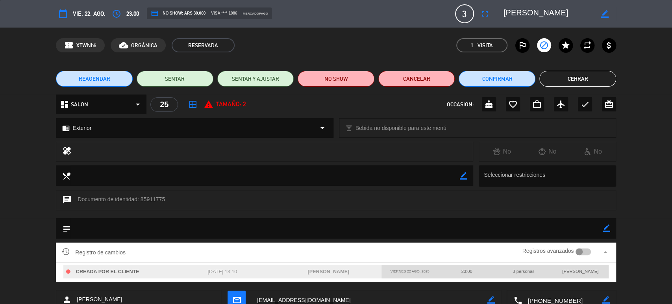
click at [670, 181] on div "local_dining border_color Seleccionar restricciones" at bounding box center [336, 177] width 672 height 25
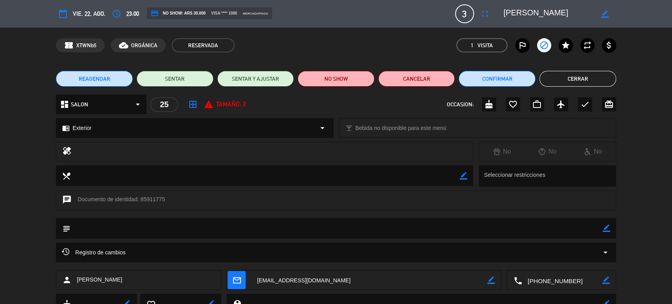
click at [610, 223] on div "border_color" at bounding box center [606, 228] width 7 height 20
click at [605, 228] on icon "border_color" at bounding box center [606, 227] width 7 height 7
click at [530, 233] on textarea at bounding box center [336, 228] width 532 height 20
click at [605, 229] on icon at bounding box center [606, 227] width 7 height 7
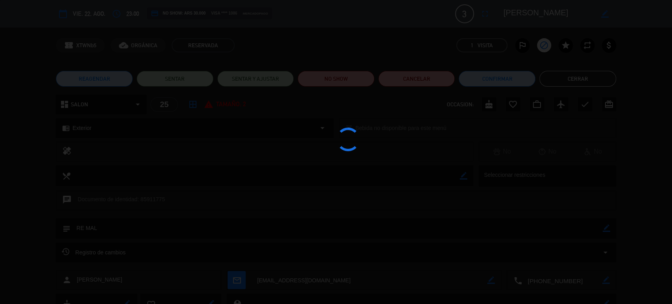
type textarea "RE MAL"
click at [578, 81] on div at bounding box center [336, 152] width 672 height 304
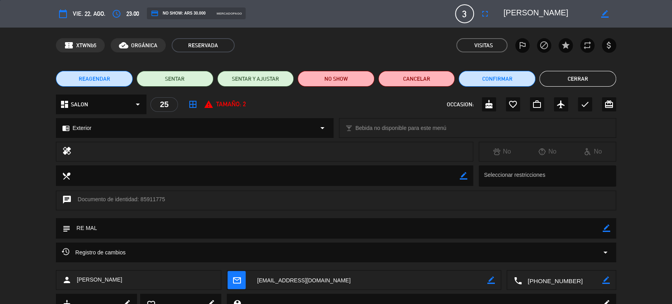
click at [578, 81] on button "Cerrar" at bounding box center [577, 79] width 77 height 16
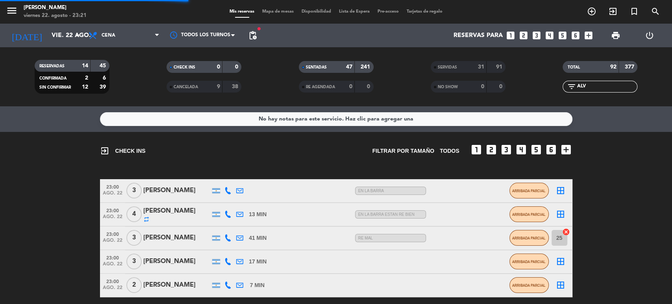
drag, startPoint x: 608, startPoint y: 84, endPoint x: 507, endPoint y: 92, distance: 101.1
click at [513, 89] on div "RESERVADAS 14 45 CONFIRMADA 2 6 SIN CONFIRMAR 12 39 CHECK INS 0 0 CANCELADA 9 3…" at bounding box center [336, 76] width 672 height 43
click at [260, 6] on div "menu Gardiner viernes 22. agosto - 23:21 Mis reservas Mapa de mesas Disponibili…" at bounding box center [336, 12] width 672 height 24
click at [267, 11] on span "Mapa de mesas" at bounding box center [277, 11] width 39 height 4
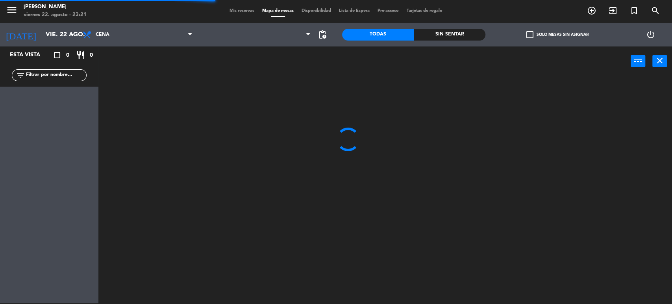
click at [60, 69] on div "filter_list" at bounding box center [49, 75] width 75 height 12
click at [59, 72] on input "text" at bounding box center [55, 75] width 61 height 9
click at [60, 74] on input "text" at bounding box center [55, 75] width 61 height 9
type input "ALV"
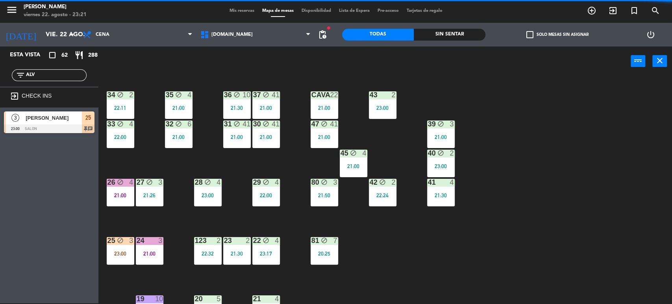
click at [201, 77] on div "34 block 2 22:11 35 block 4 21:00 36 block 10 21:30 43 2 23:00 37 block 41 21:0…" at bounding box center [388, 190] width 567 height 227
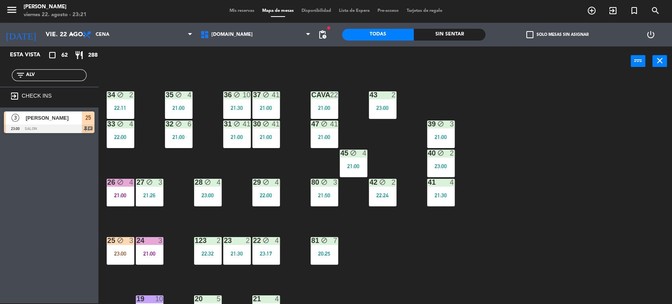
click at [57, 114] on span "[PERSON_NAME]" at bounding box center [54, 118] width 56 height 8
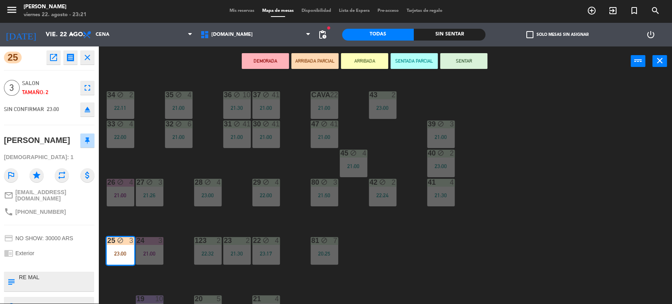
click at [466, 60] on button "SENTAR" at bounding box center [463, 61] width 47 height 16
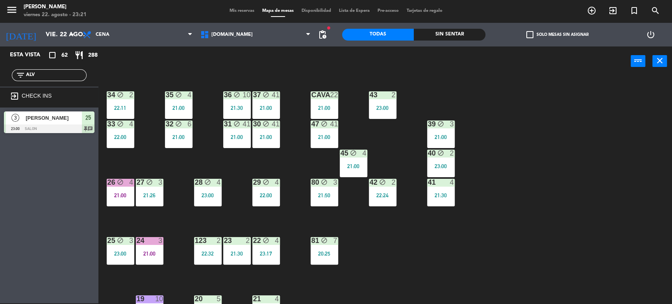
drag, startPoint x: 45, startPoint y: 70, endPoint x: 0, endPoint y: 70, distance: 44.9
click at [0, 70] on div "filter_list ALV" at bounding box center [49, 75] width 98 height 23
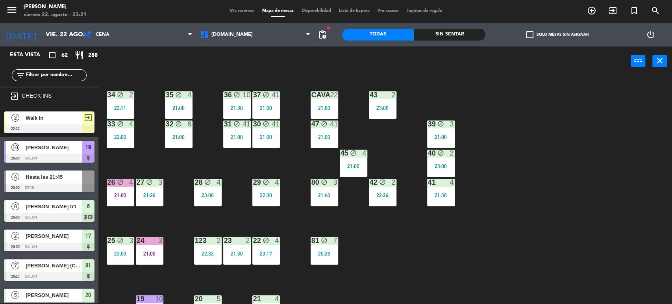
click at [450, 26] on div "Todas Sin sentar" at bounding box center [414, 35] width 144 height 24
click at [471, 33] on div "Sin sentar" at bounding box center [450, 35] width 72 height 12
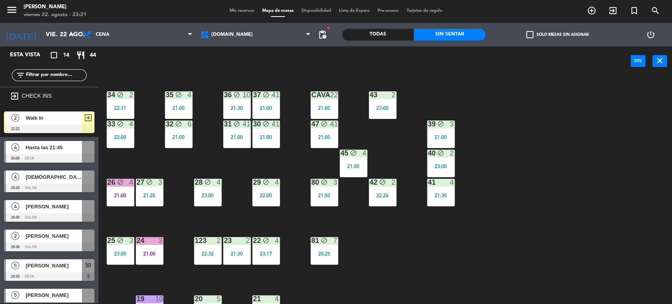
scroll to position [218, 0]
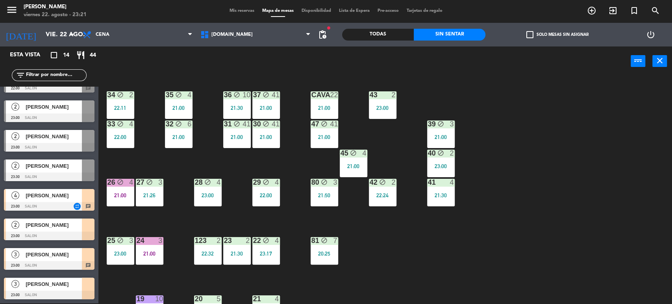
click at [380, 272] on div "34 block 2 22:11 35 block 4 21:00 36 block 10 21:30 43 2 23:00 37 block 41 21:0…" at bounding box center [388, 190] width 567 height 227
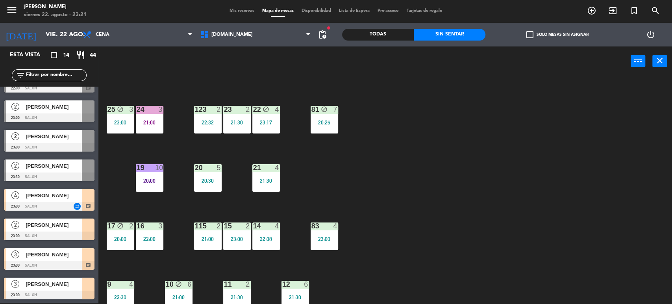
scroll to position [0, 0]
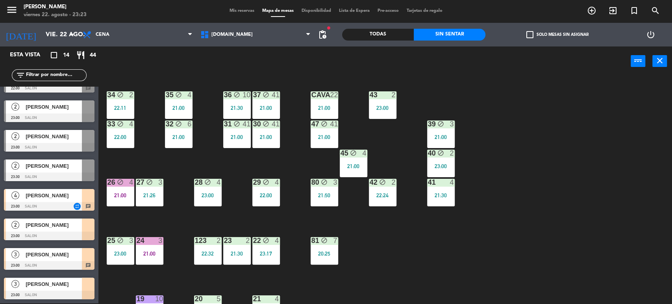
drag, startPoint x: 35, startPoint y: 255, endPoint x: 22, endPoint y: 293, distance: 39.6
click at [32, 270] on div "3 marco calabria 23:00 SALON chat" at bounding box center [49, 259] width 98 height 30
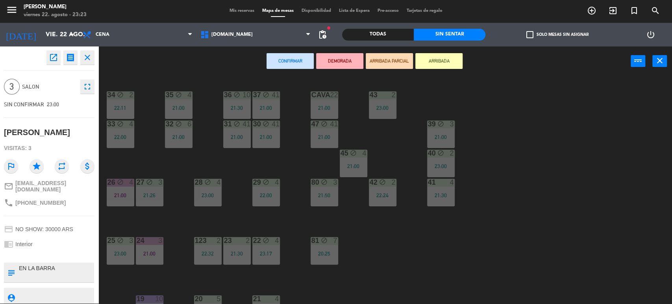
click at [572, 170] on div "34 block 2 22:11 35 block 4 21:00 36 block 10 21:30 43 2 23:00 37 block 41 21:0…" at bounding box center [388, 190] width 567 height 227
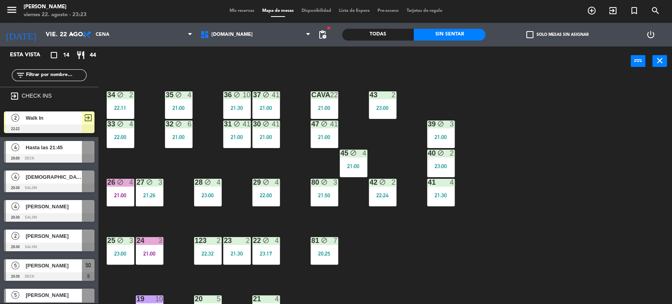
scroll to position [96, 0]
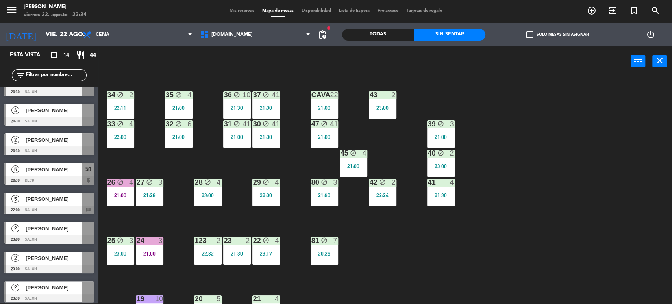
click at [148, 192] on div "21:26" at bounding box center [150, 195] width 28 height 6
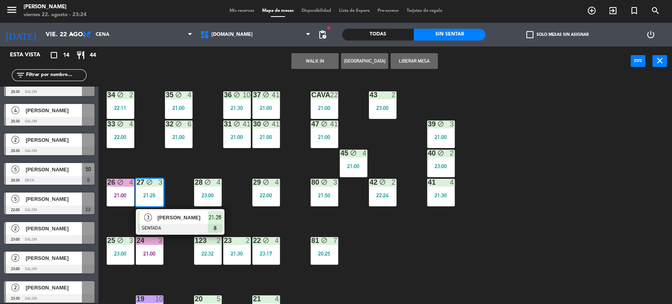
click at [167, 204] on div "34 block 2 22:11 35 block 4 21:00 36 block 10 21:30 43 2 23:00 37 block 41 21:0…" at bounding box center [388, 190] width 567 height 227
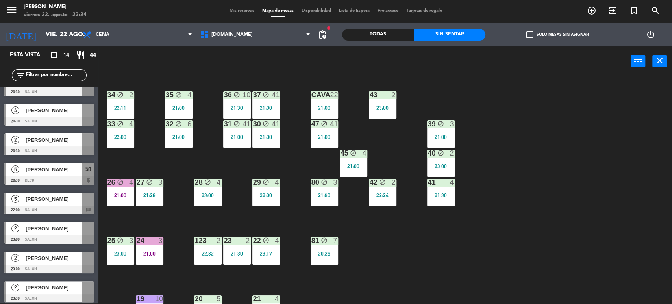
click at [154, 197] on div "21:26" at bounding box center [150, 195] width 28 height 6
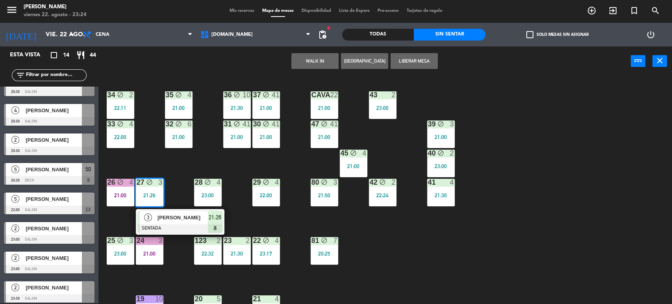
click at [170, 216] on span "[PERSON_NAME]" at bounding box center [182, 217] width 50 height 8
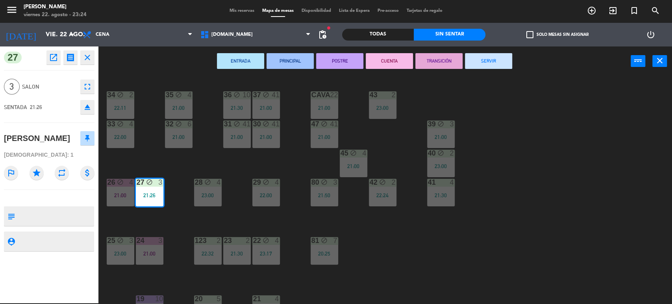
click at [429, 61] on button "TRANSICIÓN" at bounding box center [438, 61] width 47 height 16
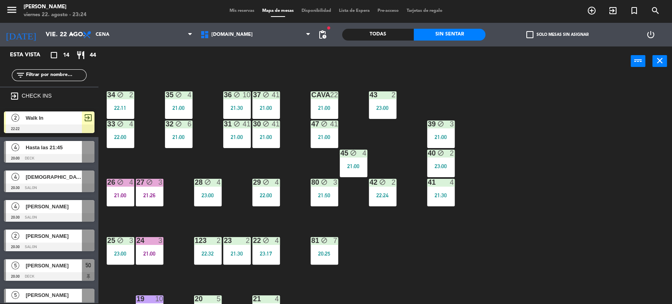
click at [323, 194] on div "21:50" at bounding box center [325, 195] width 28 height 6
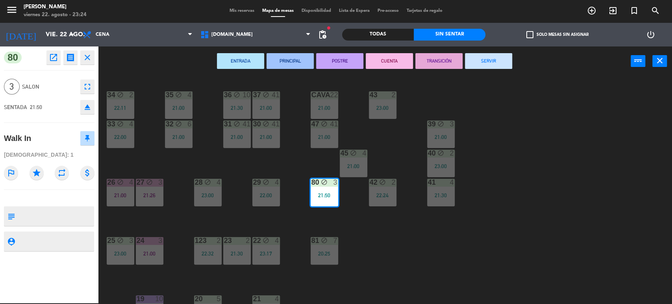
click at [431, 56] on button "TRANSICIÓN" at bounding box center [438, 61] width 47 height 16
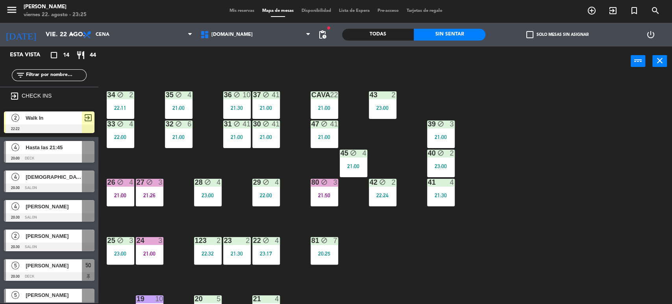
click at [66, 235] on span "[PERSON_NAME]" at bounding box center [54, 236] width 56 height 8
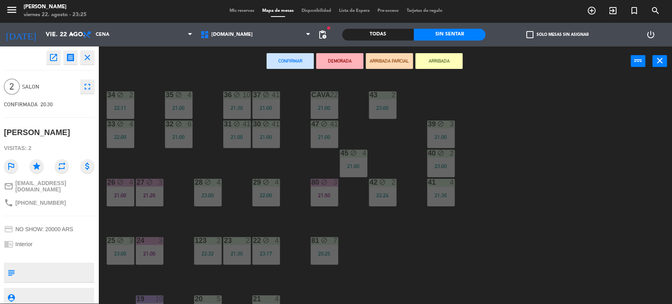
click at [574, 177] on div "34 block 2 22:11 35 block 4 21:00 36 block 10 21:30 43 2 23:00 37 block 41 21:0…" at bounding box center [388, 190] width 567 height 227
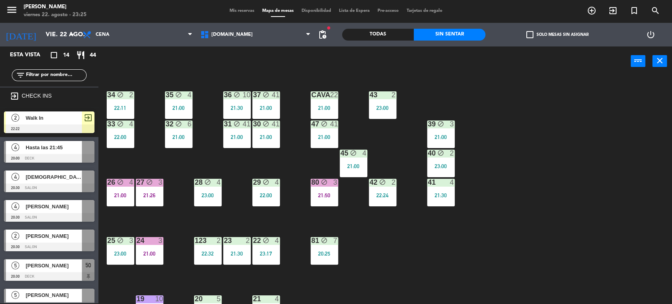
click at [43, 73] on input "text" at bounding box center [55, 75] width 61 height 9
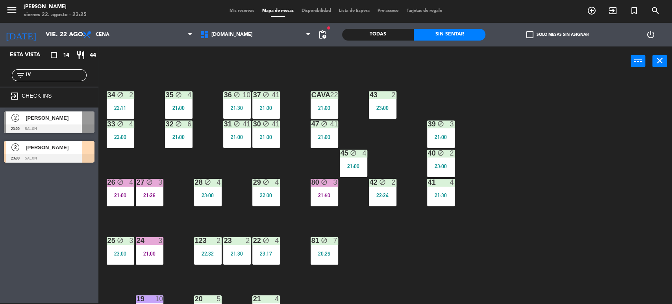
type input "IV"
click at [0, 207] on div "Esta vista crop_square 14 restaurant 44 filter_list IV exit_to_app CHECK INS 2 …" at bounding box center [49, 174] width 98 height 257
click at [135, 157] on div "34 block 2 22:11 35 block 4 21:00 36 block 10 21:30 43 2 23:00 37 block 41 21:0…" at bounding box center [388, 190] width 567 height 227
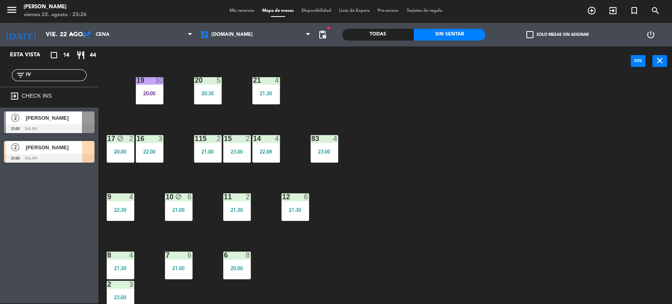
scroll to position [251, 0]
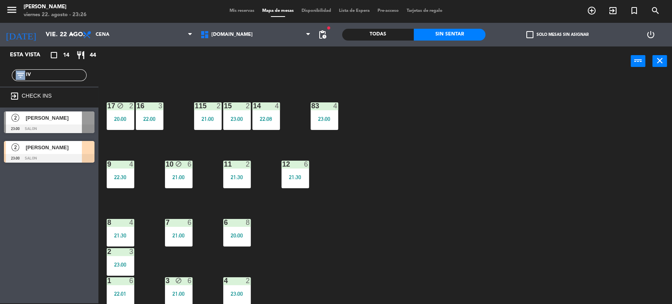
drag, startPoint x: 16, startPoint y: 75, endPoint x: 0, endPoint y: 74, distance: 15.8
click at [0, 74] on div "filter_list IV" at bounding box center [49, 75] width 98 height 23
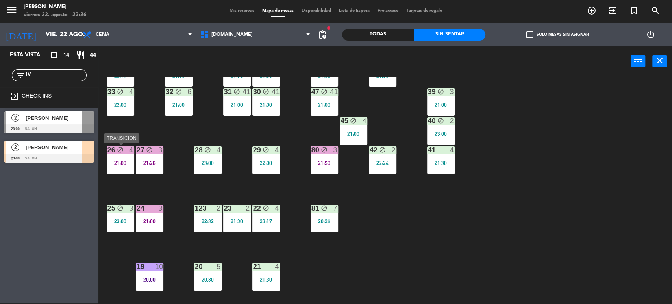
click at [116, 163] on div "21:00" at bounding box center [121, 163] width 28 height 6
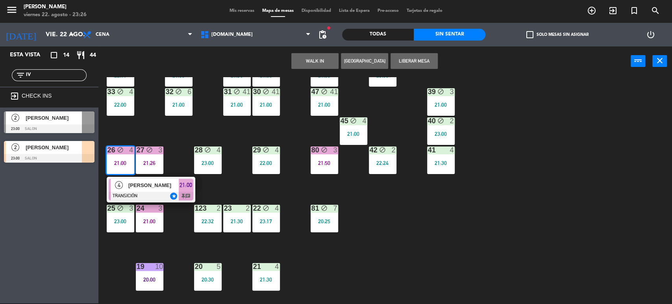
click at [144, 188] on span "[PERSON_NAME]" at bounding box center [153, 185] width 50 height 8
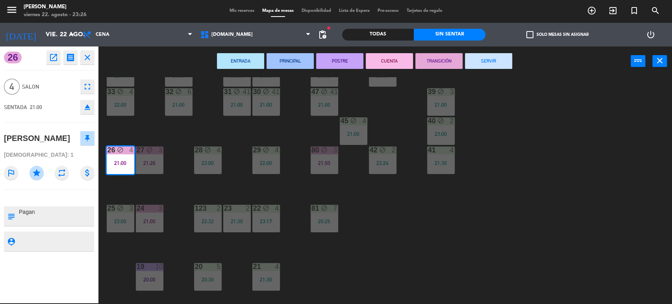
click at [493, 59] on button "SERVIR" at bounding box center [488, 61] width 47 height 16
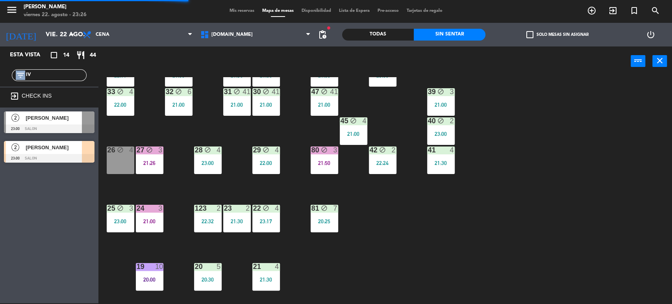
drag, startPoint x: 73, startPoint y: 69, endPoint x: 0, endPoint y: 64, distance: 73.4
click at [0, 64] on div "filter_list IV" at bounding box center [49, 75] width 98 height 23
click at [48, 76] on input "IV" at bounding box center [55, 75] width 61 height 9
drag, startPoint x: 50, startPoint y: 76, endPoint x: 0, endPoint y: 67, distance: 51.1
click at [0, 67] on div "filter_list IV" at bounding box center [49, 75] width 98 height 23
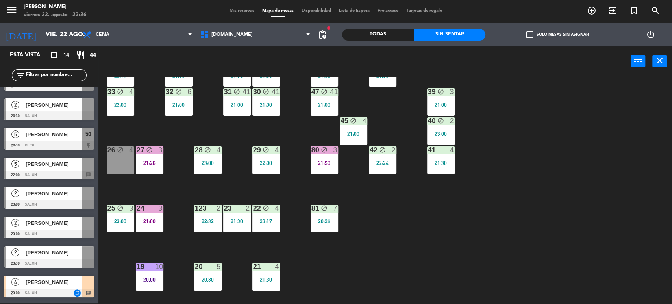
scroll to position [218, 0]
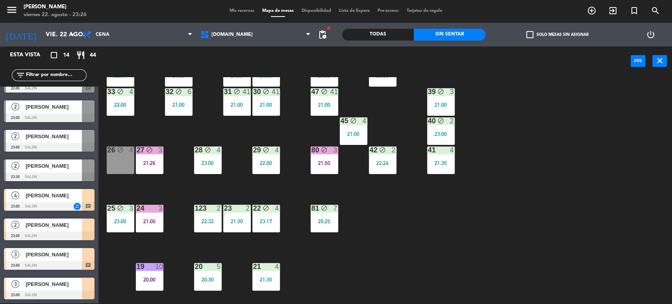
click at [479, 248] on div "34 block 2 22:11 35 block 4 21:00 36 block 10 21:30 43 2 23:00 37 block 41 21:0…" at bounding box center [388, 190] width 567 height 227
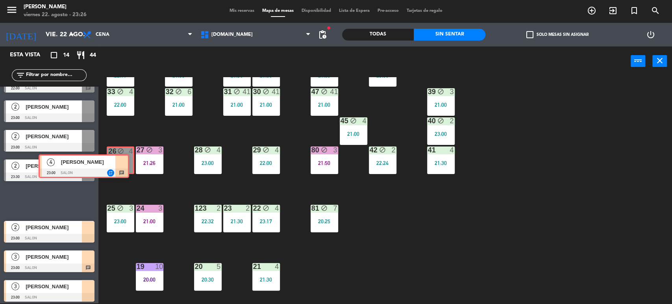
drag, startPoint x: 83, startPoint y: 194, endPoint x: 118, endPoint y: 160, distance: 48.4
click at [118, 160] on div "Esta vista crop_square 14 restaurant 44 filter_list exit_to_app CHECK INS 2 Wal…" at bounding box center [336, 175] width 672 height 258
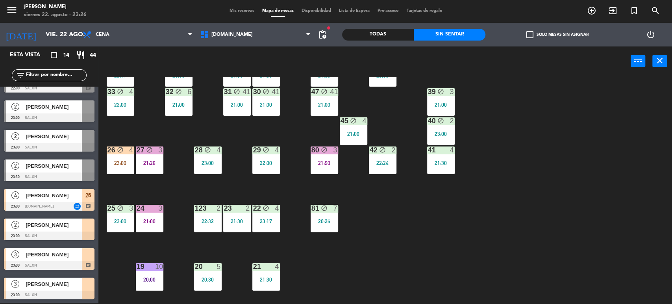
click at [148, 187] on div "34 block 2 22:11 35 block 4 21:00 36 block 10 21:30 43 2 23:00 37 block 41 21:0…" at bounding box center [388, 190] width 567 height 227
click at [600, 220] on div "34 block 2 22:11 35 block 4 21:00 36 block 10 21:30 43 2 23:00 37 block 41 21:0…" at bounding box center [388, 190] width 567 height 227
click at [159, 179] on div "34 block 2 22:11 35 block 4 21:00 36 block 10 21:30 43 2 23:00 37 block 41 21:0…" at bounding box center [388, 190] width 567 height 227
click at [157, 156] on div "27 block 3 21:26" at bounding box center [150, 160] width 28 height 28
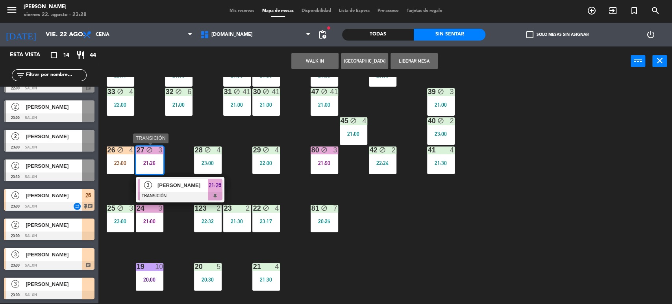
click at [181, 185] on span "[PERSON_NAME]" at bounding box center [182, 185] width 50 height 8
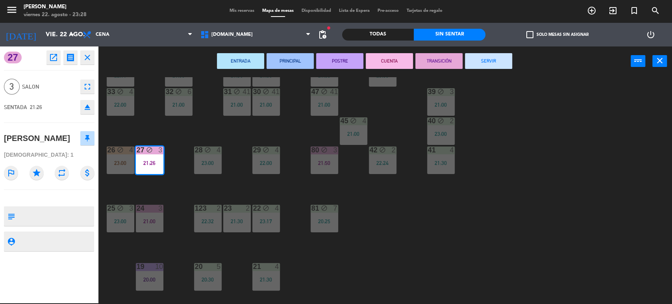
click at [190, 184] on div "34 block 2 22:11 35 block 4 21:00 36 block 10 21:30 43 2 23:00 37 block 41 21:0…" at bounding box center [388, 190] width 567 height 227
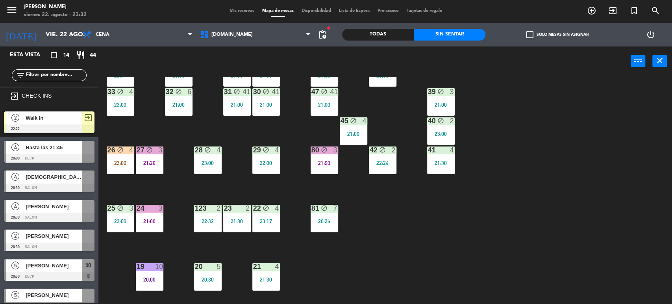
click at [176, 165] on div "34 block 2 22:11 35 block 4 21:00 36 block 10 21:30 43 2 23:00 37 block 41 21:0…" at bounding box center [388, 190] width 567 height 227
click at [117, 167] on div "26 block 4 23:00" at bounding box center [121, 160] width 28 height 28
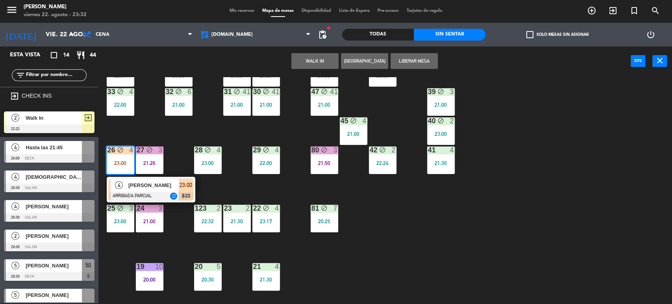
click at [431, 233] on div "34 block 2 22:11 35 block 4 21:00 36 block 10 21:30 43 2 23:00 37 block 41 21:0…" at bounding box center [388, 190] width 567 height 227
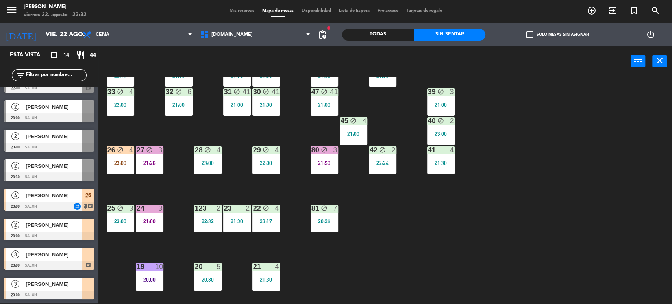
scroll to position [0, 0]
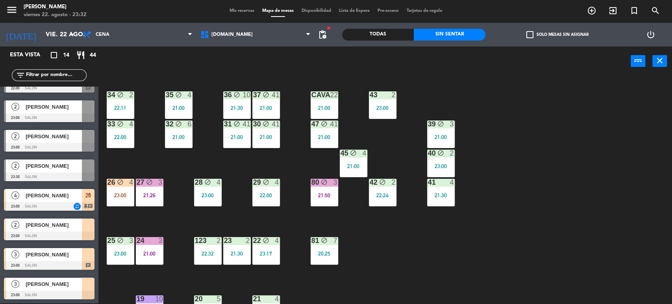
click at [135, 219] on div "34 block 2 22:11 35 block 4 21:00 36 block 10 21:30 43 2 23:00 37 block 41 21:0…" at bounding box center [388, 190] width 567 height 227
click at [132, 209] on div "34 block 2 22:11 35 block 4 21:00 36 block 10 21:30 43 2 23:00 37 block 41 21:0…" at bounding box center [388, 190] width 567 height 227
click at [125, 201] on div "26 block 4 23:00" at bounding box center [121, 193] width 28 height 28
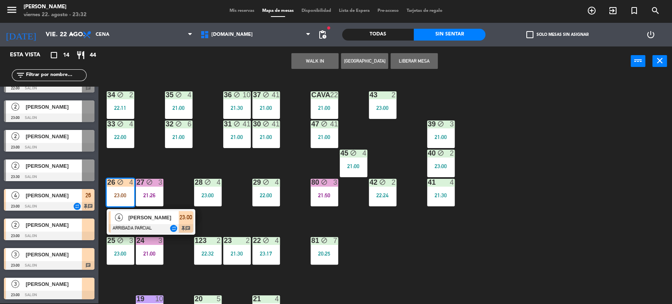
click at [144, 219] on span "[PERSON_NAME]" at bounding box center [153, 217] width 50 height 8
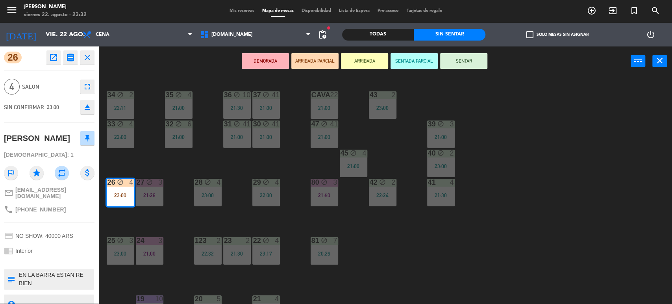
click at [144, 219] on div "34 block 2 22:11 35 block 4 21:00 36 block 10 21:30 43 2 23:00 37 block 41 21:0…" at bounding box center [388, 190] width 567 height 227
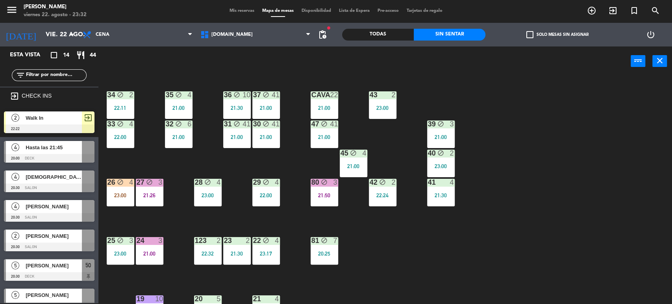
scroll to position [37, 0]
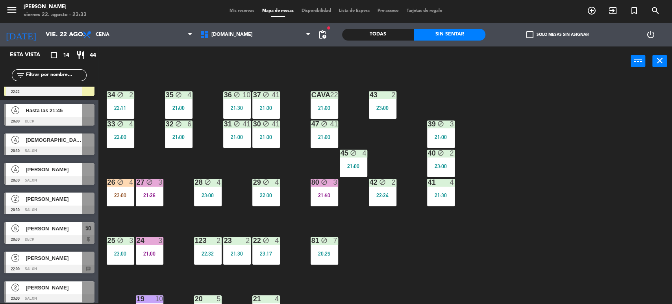
click at [174, 222] on div "34 block 2 22:11 35 block 4 21:00 36 block 10 21:30 43 2 23:00 37 block 41 21:0…" at bounding box center [388, 190] width 567 height 227
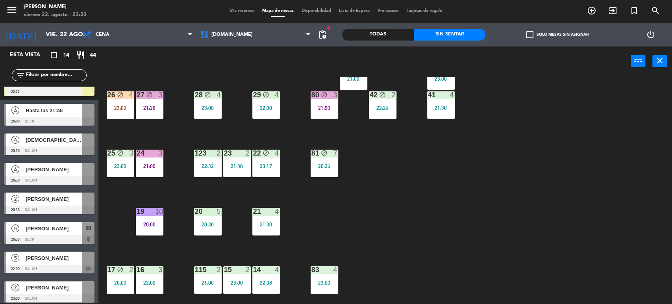
scroll to position [131, 0]
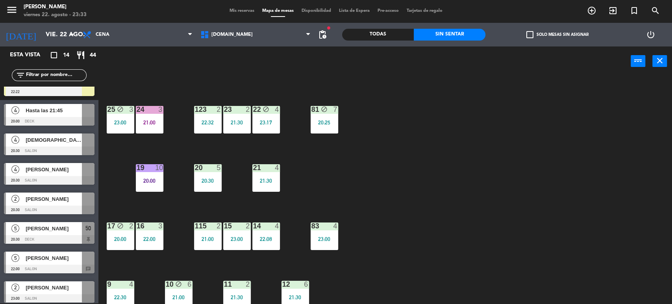
drag, startPoint x: 159, startPoint y: 228, endPoint x: 171, endPoint y: 248, distance: 23.1
click at [159, 228] on div "3" at bounding box center [160, 225] width 5 height 7
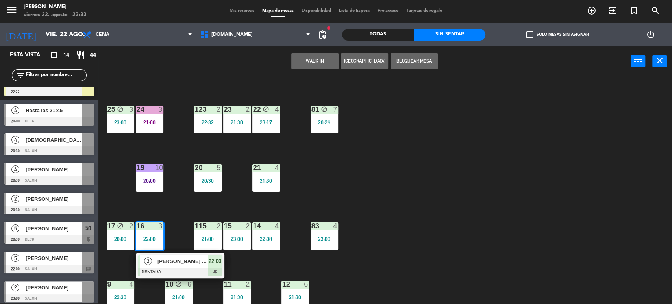
click at [176, 261] on span "[PERSON_NAME]" at bounding box center [182, 261] width 50 height 8
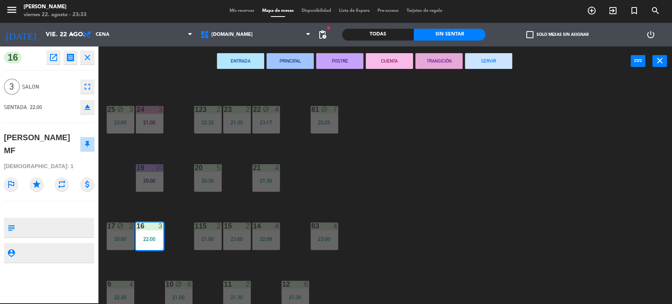
click at [491, 61] on button "SERVIR" at bounding box center [488, 61] width 47 height 16
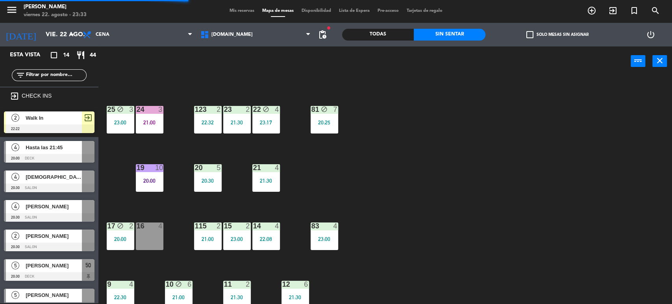
click at [146, 124] on div "21:00" at bounding box center [150, 123] width 28 height 6
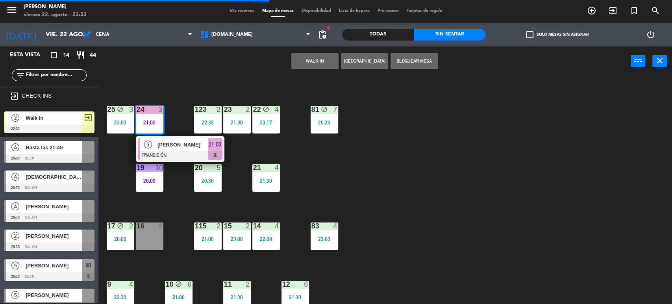
click at [423, 182] on div "34 block 2 22:11 35 block 4 21:00 36 block 10 21:30 43 2 23:00 37 block 41 21:0…" at bounding box center [388, 190] width 567 height 227
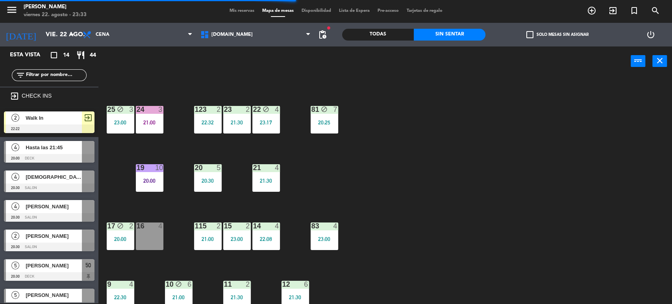
scroll to position [0, 0]
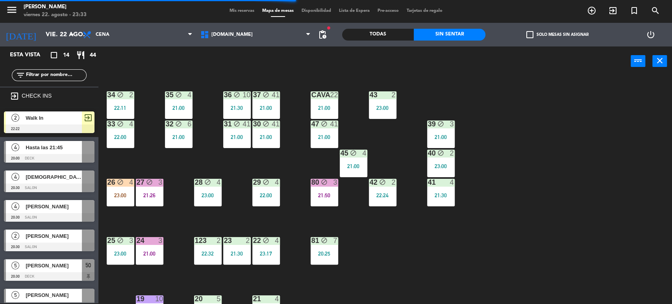
click at [324, 188] on div "80 block 3 21:50" at bounding box center [325, 193] width 28 height 28
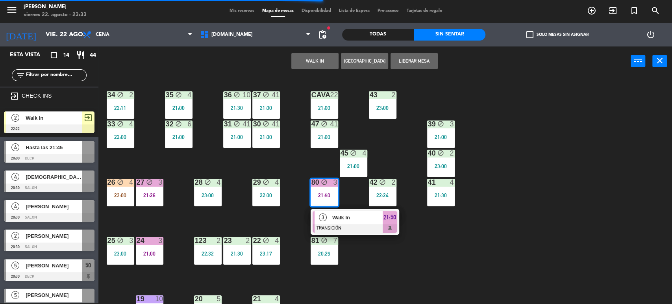
click at [356, 220] on span "Walk In" at bounding box center [357, 217] width 50 height 8
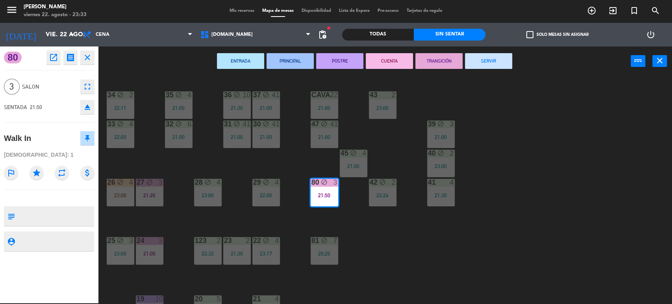
click at [491, 59] on button "SERVIR" at bounding box center [488, 61] width 47 height 16
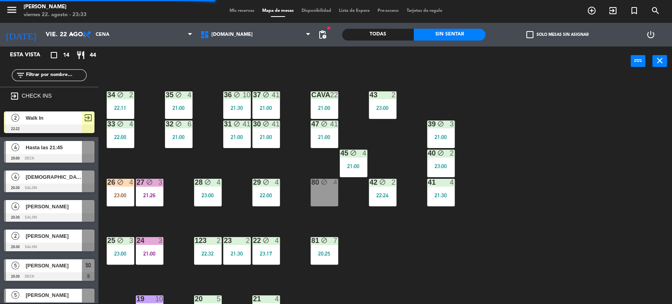
click at [194, 147] on div "34 block 2 22:11 35 block 4 21:00 36 block 10 21:30 43 2 23:00 37 block 41 21:0…" at bounding box center [388, 190] width 567 height 227
click at [184, 106] on div "21:00" at bounding box center [179, 108] width 28 height 6
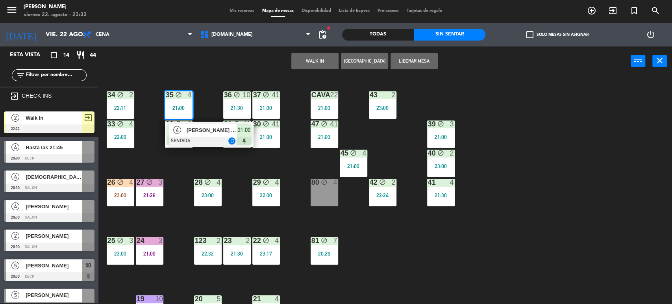
click at [201, 133] on div "4 Juan Ortiz de Guinea SENTADA repeat 21:00" at bounding box center [209, 135] width 100 height 26
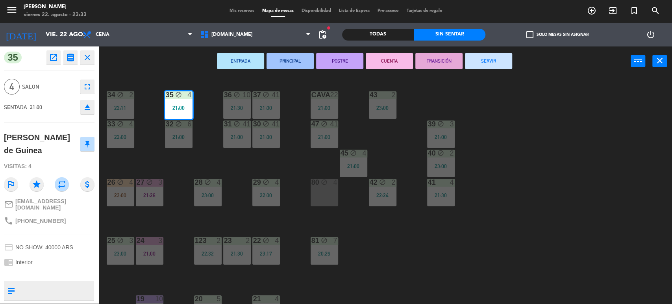
click at [491, 65] on button "SERVIR" at bounding box center [488, 61] width 47 height 16
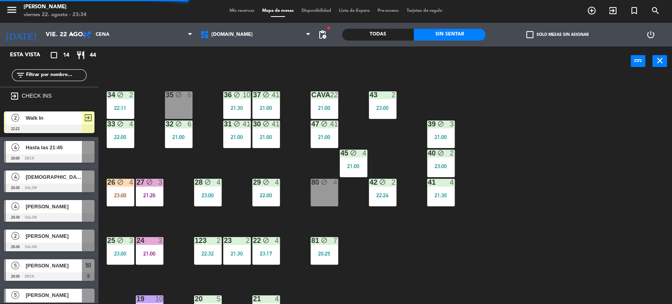
click at [538, 98] on div "34 block 2 22:11 35 block 6 36 block 10 21:30 43 2 23:00 37 block 41 21:00 CAVA…" at bounding box center [388, 190] width 567 height 227
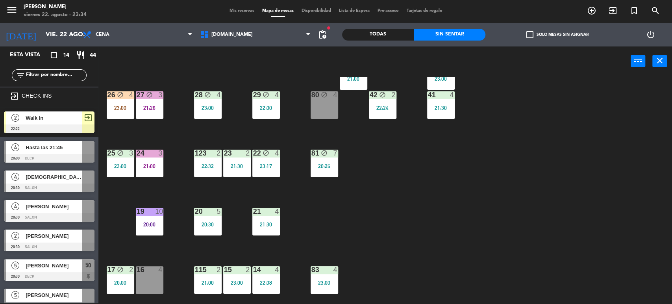
click at [120, 122] on div "34 block 2 22:11 35 block 6 36 block 10 21:30 43 2 23:00 37 block 41 21:00 CAVA…" at bounding box center [388, 190] width 567 height 227
click at [119, 112] on div "26 block 4 23:00" at bounding box center [121, 105] width 28 height 28
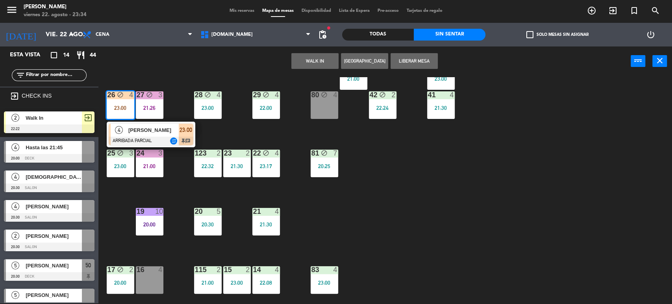
click at [139, 142] on div at bounding box center [151, 141] width 85 height 9
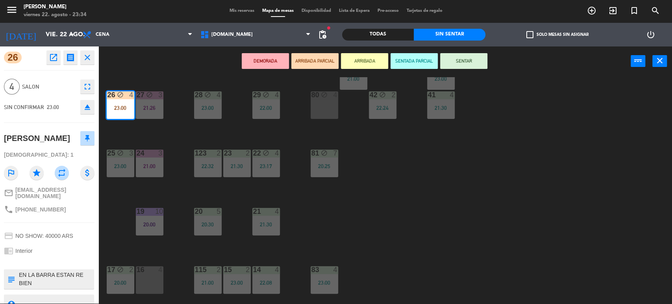
click at [540, 209] on div "34 block 2 22:11 35 block 6 36 block 10 21:30 43 2 23:00 37 block 41 21:00 CAVA…" at bounding box center [388, 190] width 567 height 227
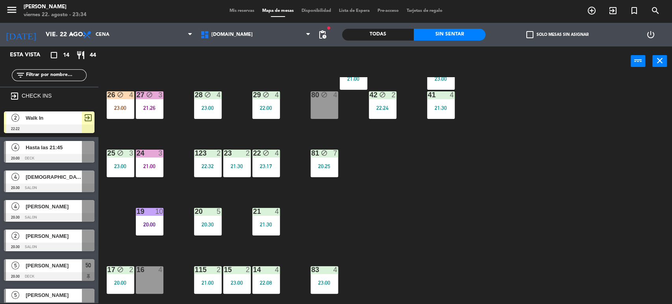
scroll to position [37, 0]
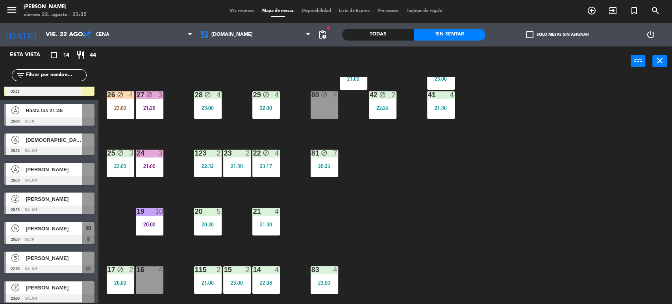
click at [577, 198] on div "34 block 2 22:11 35 block 6 36 block 10 21:30 43 2 23:00 37 block 41 21:00 CAVA…" at bounding box center [388, 190] width 567 height 227
click at [67, 72] on input "text" at bounding box center [55, 75] width 61 height 9
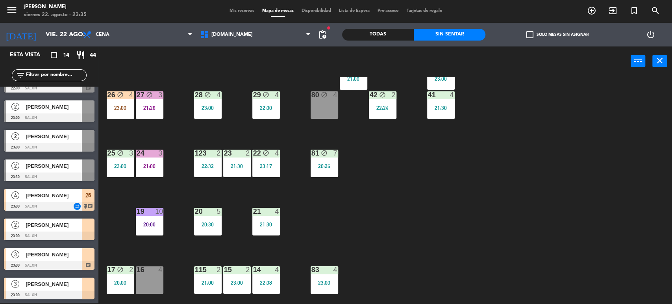
scroll to position [131, 0]
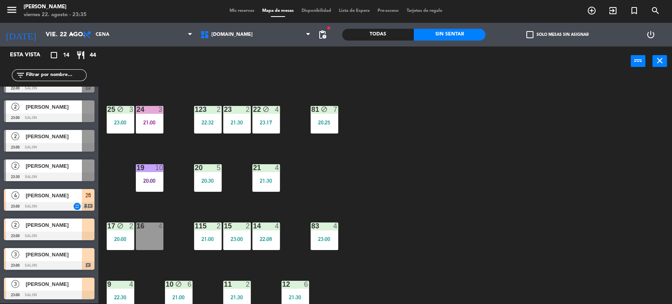
click at [504, 220] on div "34 block 2 22:11 35 block 6 36 block 10 21:30 43 2 23:00 37 block 41 21:00 CAVA…" at bounding box center [388, 190] width 567 height 227
click at [57, 162] on span "[PERSON_NAME]" at bounding box center [54, 166] width 56 height 8
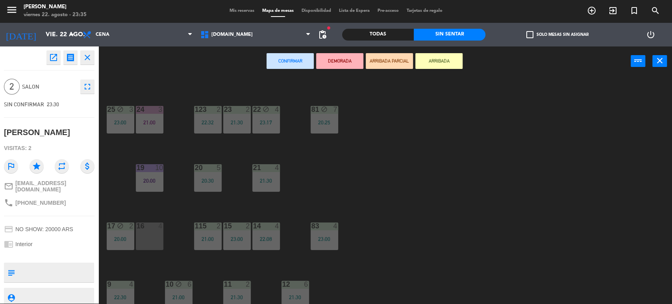
click at [384, 62] on button "ARRIBADA PARCIAL" at bounding box center [389, 61] width 47 height 16
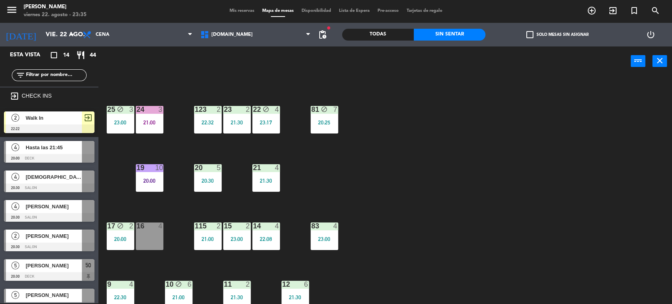
scroll to position [7, 0]
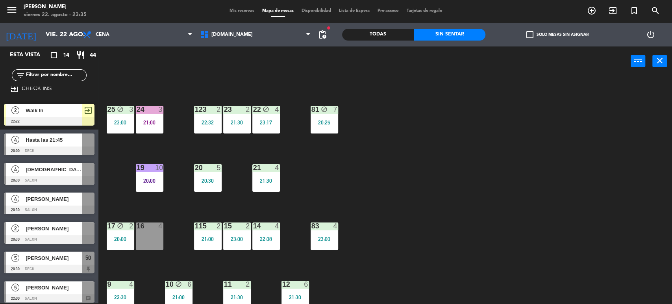
click at [79, 72] on input "text" at bounding box center [55, 75] width 61 height 9
click at [515, 127] on div "34 block 2 22:11 35 block 6 36 block 10 21:30 43 2 23:00 37 block 41 21:00 CAVA…" at bounding box center [388, 190] width 567 height 227
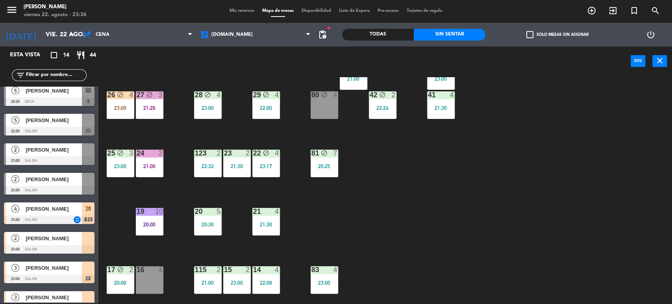
scroll to position [218, 0]
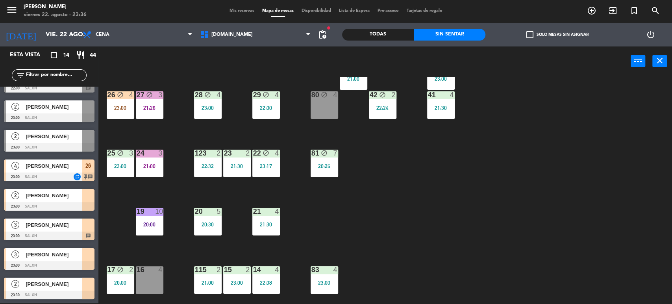
click at [373, 220] on div "34 block 2 22:11 35 block 6 36 block 10 21:30 43 2 23:00 37 block 41 21:00 CAVA…" at bounding box center [388, 190] width 567 height 227
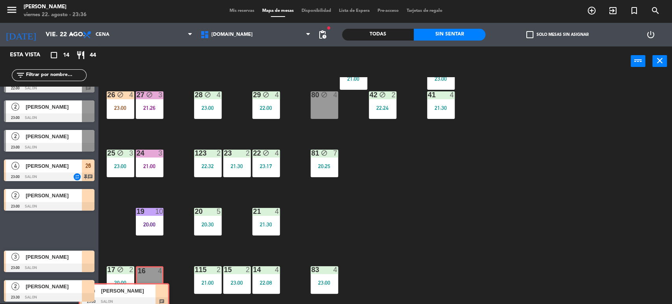
drag, startPoint x: 81, startPoint y: 226, endPoint x: 156, endPoint y: 292, distance: 99.3
click at [156, 292] on div "Esta vista crop_square 14 restaurant 44 filter_list exit_to_app CHECK INS 2 Wal…" at bounding box center [336, 175] width 672 height 258
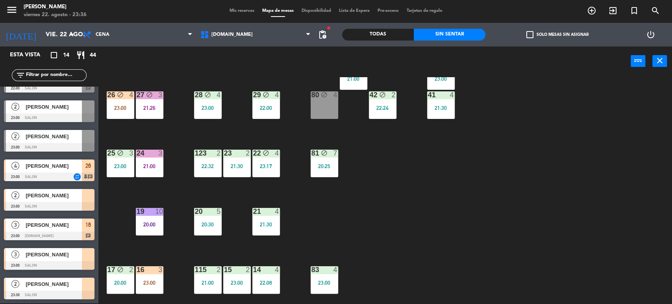
click at [384, 237] on div "34 block 2 22:11 35 block 6 36 block 10 21:30 43 2 23:00 37 block 41 21:00 CAVA…" at bounding box center [388, 190] width 567 height 227
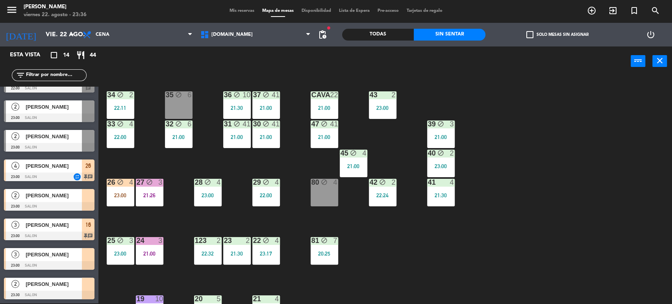
click at [338, 218] on div "34 block 2 22:11 35 block 6 36 block 10 21:30 43 2 23:00 37 block 41 21:00 CAVA…" at bounding box center [388, 190] width 567 height 227
click at [119, 249] on div "25 block 3 23:00" at bounding box center [121, 251] width 28 height 28
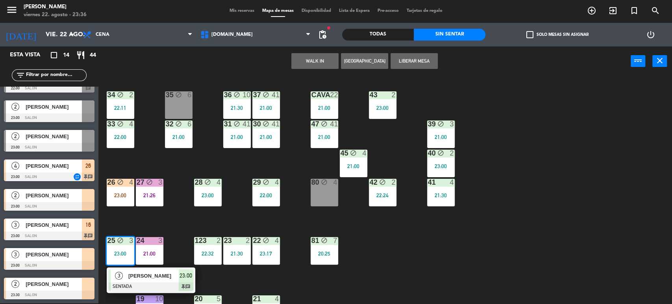
click at [473, 259] on div "34 block 2 22:11 35 block 6 36 block 10 21:30 43 2 23:00 37 block 41 21:00 CAVA…" at bounding box center [388, 190] width 567 height 227
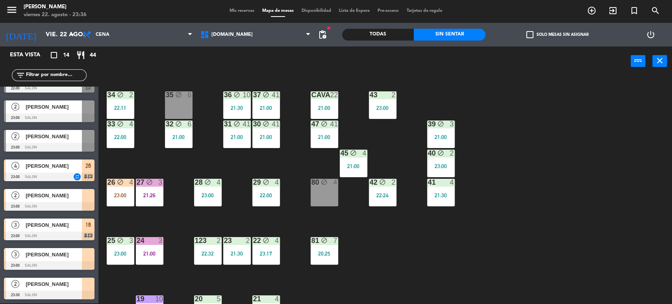
click at [388, 33] on div "Todas" at bounding box center [378, 35] width 72 height 12
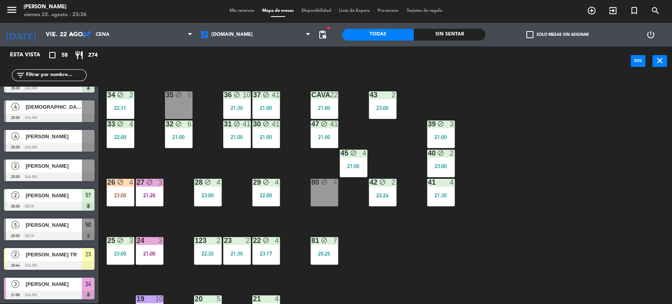
scroll to position [1015, 0]
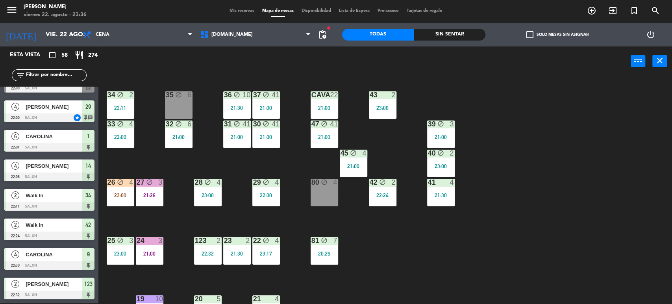
click at [567, 174] on div "34 block 2 22:11 35 block 6 36 block 10 21:30 43 2 23:00 37 block 41 21:00 CAVA…" at bounding box center [388, 190] width 567 height 227
click at [469, 35] on div "Sin sentar" at bounding box center [450, 35] width 72 height 12
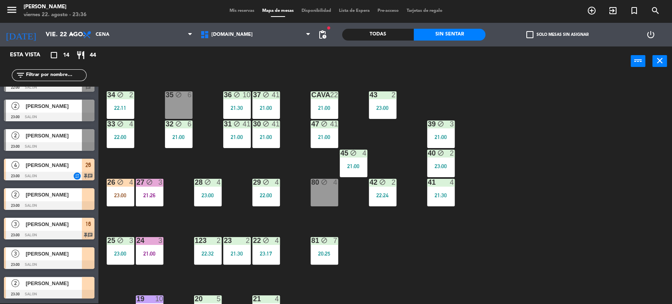
scroll to position [218, 0]
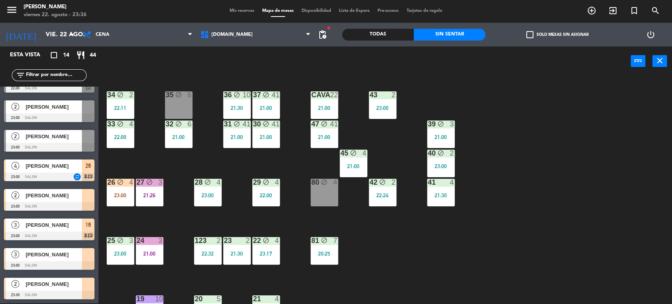
click at [556, 101] on div "34 block 2 22:11 35 block 6 36 block 10 21:30 43 2 23:00 37 block 41 21:00 CAVA…" at bounding box center [388, 190] width 567 height 227
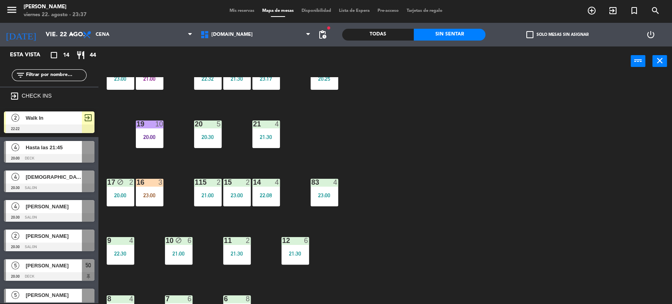
scroll to position [0, 0]
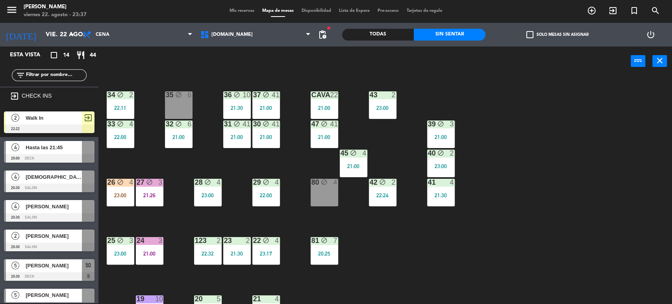
click at [185, 111] on div "35 block 6" at bounding box center [179, 105] width 28 height 28
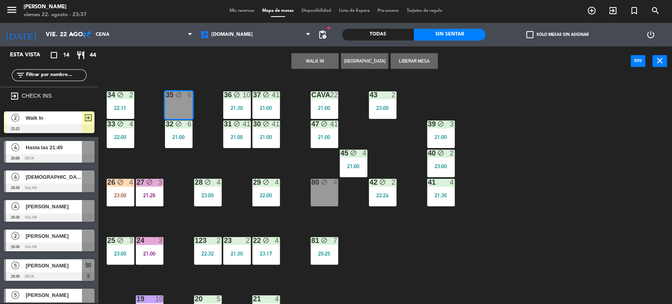
click at [214, 148] on div "34 block 2 22:11 35 block 6 36 block 10 21:30 43 2 23:00 37 block 41 21:00 CAVA…" at bounding box center [388, 190] width 567 height 227
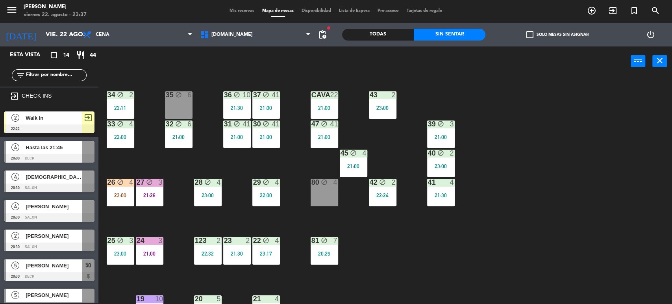
scroll to position [218, 0]
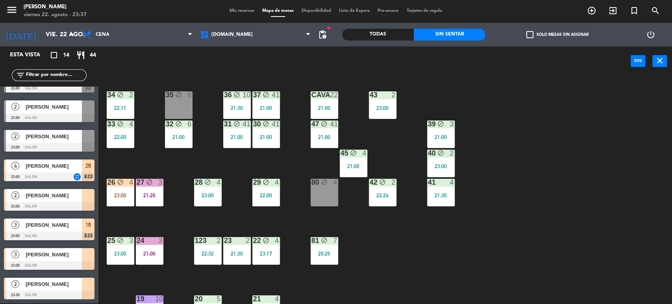
click at [104, 194] on main "34 block 2 22:11 35 block 6 36 block 10 21:30 43 2 23:00 37 block 41 21:00 CAVA…" at bounding box center [384, 187] width 573 height 234
click at [127, 185] on div "4" at bounding box center [133, 182] width 13 height 7
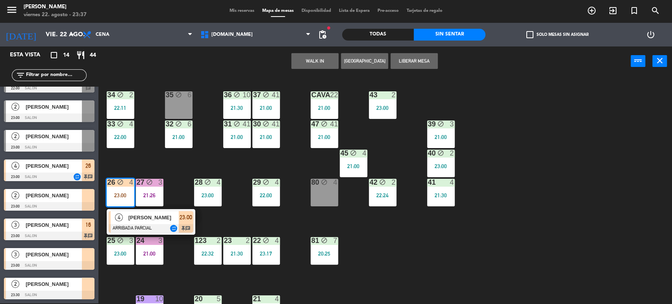
click at [187, 100] on div "35 block 6" at bounding box center [179, 105] width 28 height 28
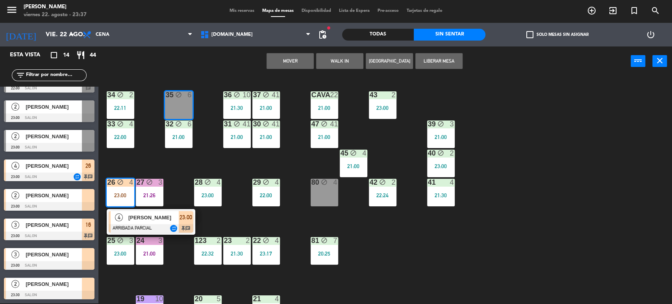
click at [285, 61] on button "Mover" at bounding box center [289, 61] width 47 height 16
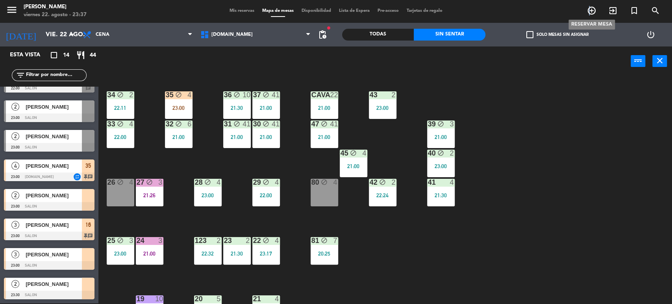
click at [589, 10] on icon "add_circle_outline" at bounding box center [591, 10] width 9 height 9
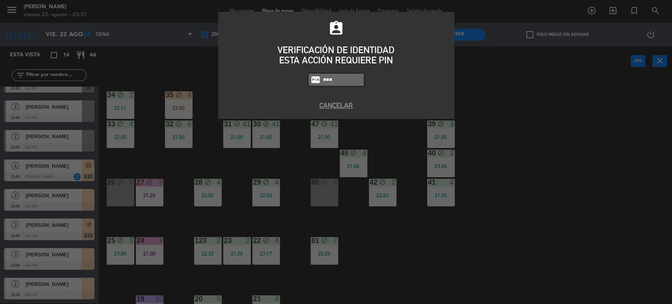
type input "3871"
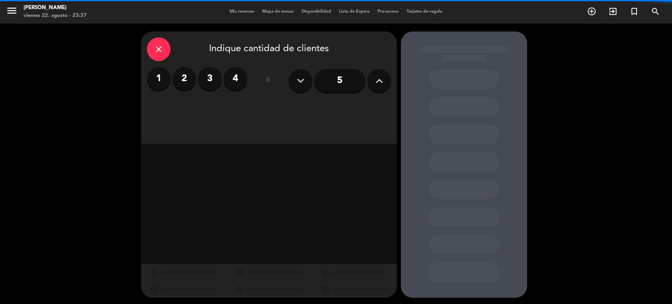
click at [183, 84] on label "2" at bounding box center [184, 79] width 24 height 24
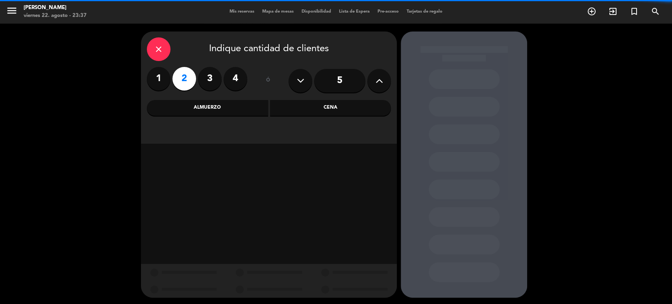
click at [359, 109] on div "Cena" at bounding box center [330, 108] width 121 height 16
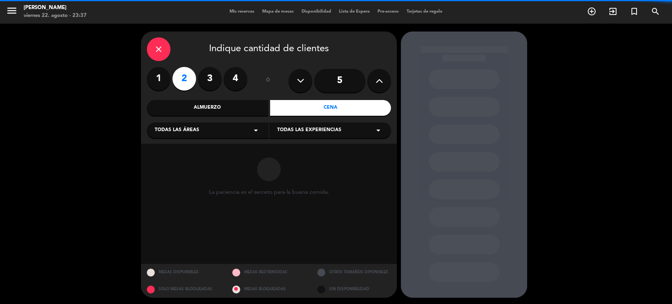
click at [231, 131] on div "Todas las áreas arrow_drop_down" at bounding box center [208, 130] width 122 height 16
click at [190, 175] on div "SALON" at bounding box center [208, 173] width 106 height 8
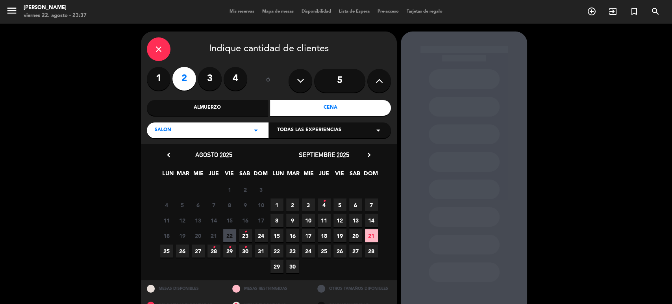
click at [227, 235] on span "22" at bounding box center [229, 235] width 13 height 13
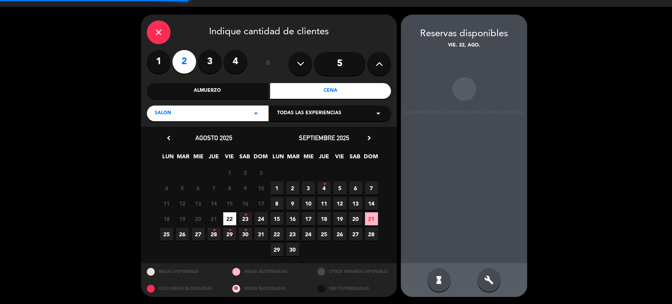
click at [489, 284] on div "build" at bounding box center [489, 280] width 24 height 24
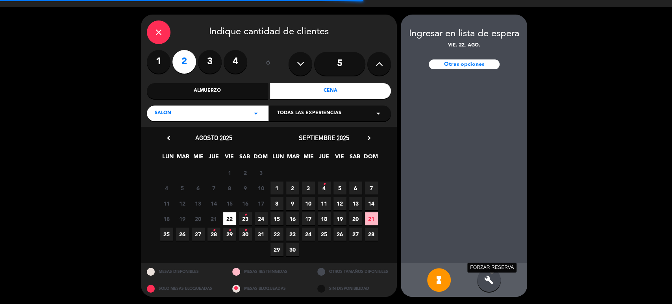
click at [492, 281] on icon "build" at bounding box center [488, 279] width 9 height 9
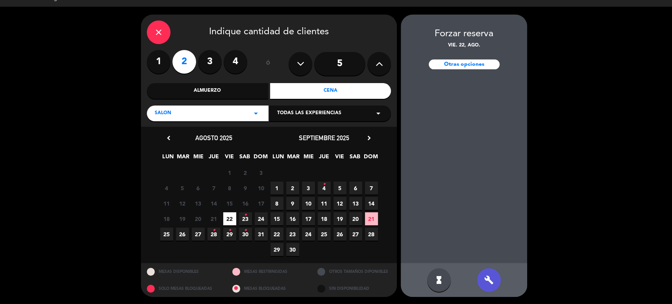
click at [160, 21] on div "close" at bounding box center [159, 32] width 24 height 24
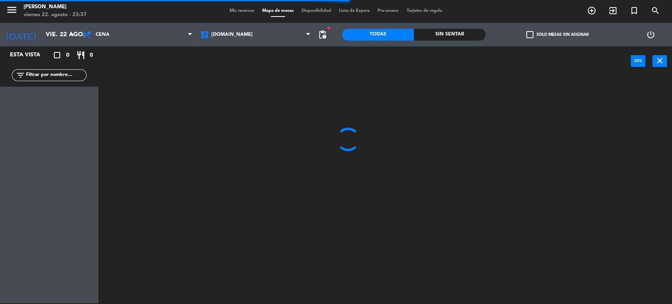
click at [654, 213] on div at bounding box center [388, 190] width 567 height 227
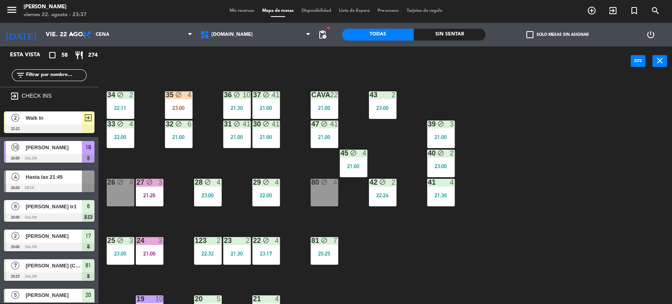
click at [119, 196] on div "26 block 4" at bounding box center [121, 193] width 28 height 28
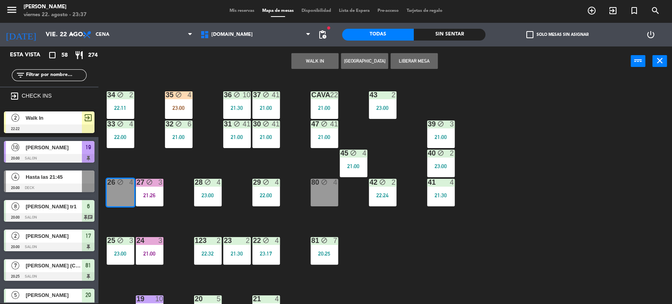
click at [321, 67] on button "WALK IN" at bounding box center [314, 61] width 47 height 16
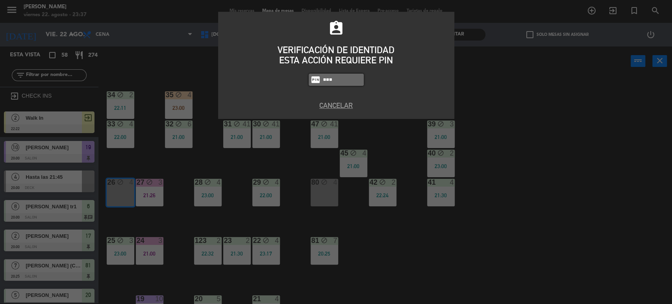
type input "871"
click at [343, 105] on button "Cancelar" at bounding box center [336, 105] width 224 height 11
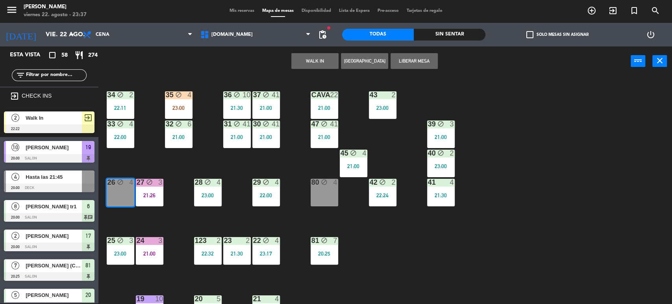
click at [46, 75] on input "text" at bounding box center [55, 75] width 61 height 9
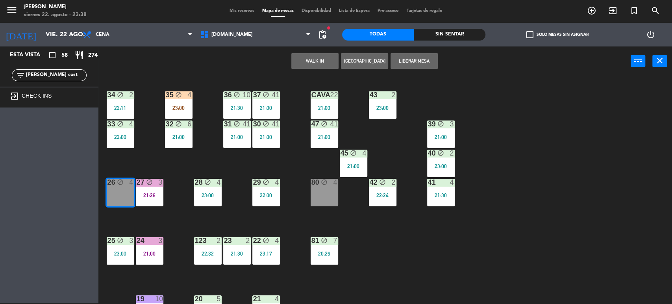
type input "melany costa"
drag, startPoint x: 63, startPoint y: 74, endPoint x: 0, endPoint y: 72, distance: 63.0
click at [0, 72] on div "filter_list melany costa" at bounding box center [49, 75] width 98 height 23
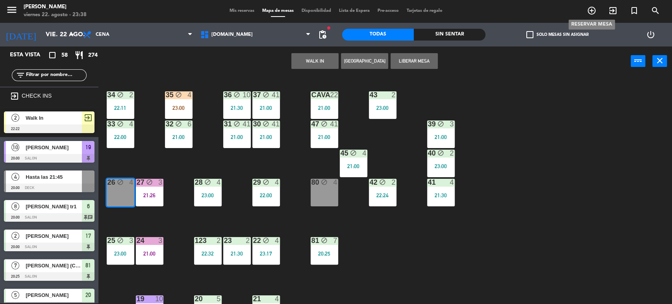
click at [599, 15] on span "add_circle_outline" at bounding box center [591, 10] width 21 height 13
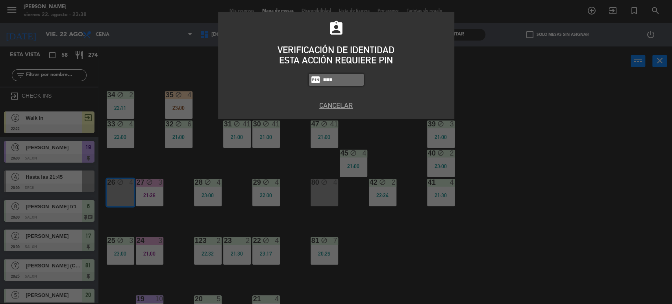
type input "3871"
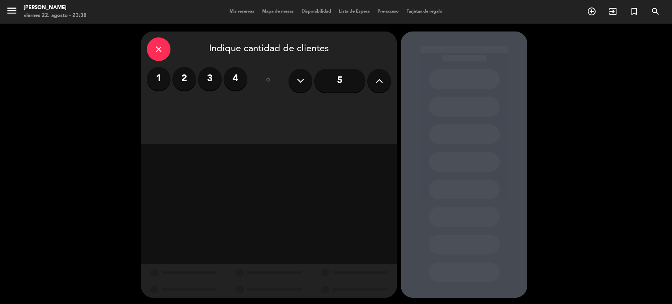
click at [186, 77] on label "2" at bounding box center [184, 79] width 24 height 24
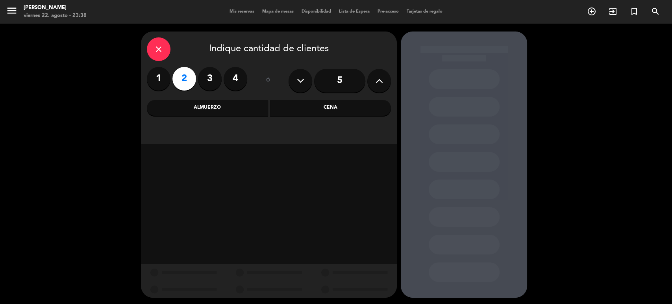
click at [362, 106] on div "Cena" at bounding box center [330, 108] width 121 height 16
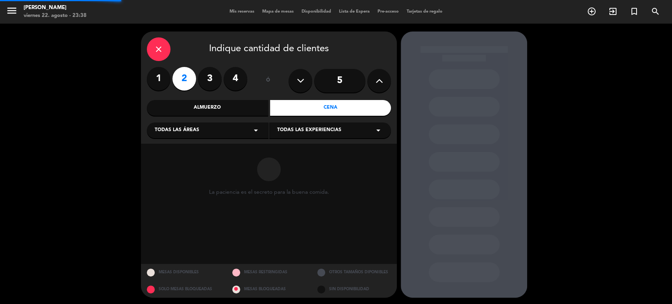
click at [196, 133] on span "Todas las áreas" at bounding box center [177, 130] width 44 height 8
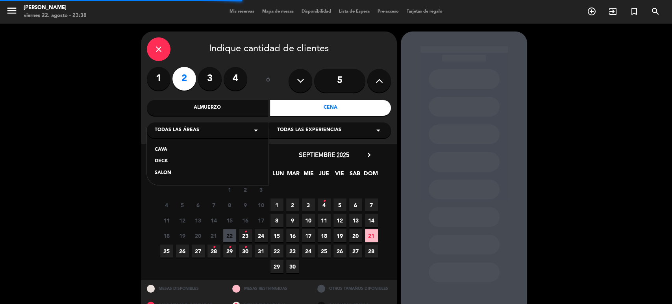
click at [168, 172] on div "SALON" at bounding box center [208, 173] width 106 height 8
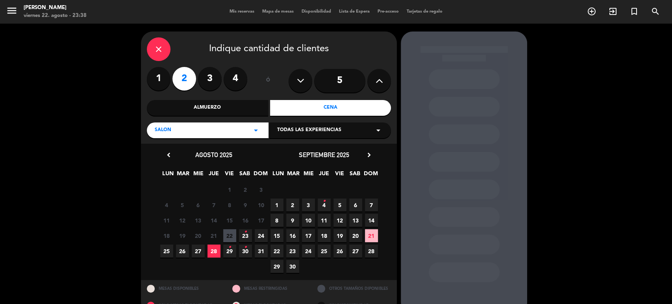
click at [224, 234] on span "22" at bounding box center [229, 235] width 13 height 13
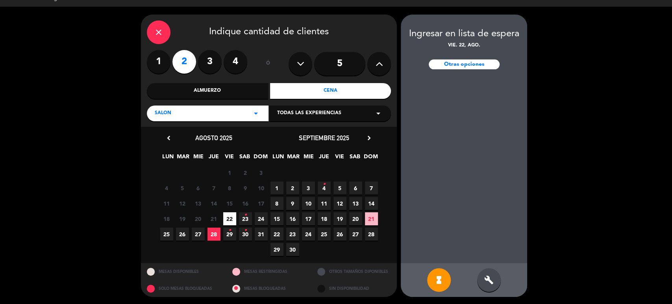
click at [481, 280] on div "build" at bounding box center [489, 280] width 24 height 24
click at [132, 27] on div "close Indique cantidad de clientes 1 2 3 4 ó 5 Almuerzo Cena SALON arrow_drop_d…" at bounding box center [336, 156] width 672 height 298
click at [152, 31] on div "close" at bounding box center [159, 32] width 24 height 24
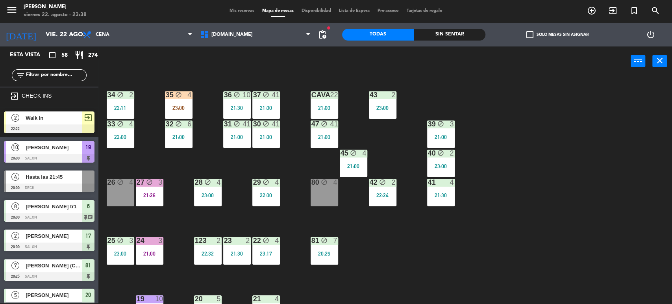
click at [128, 188] on div "26 block 4" at bounding box center [121, 193] width 28 height 28
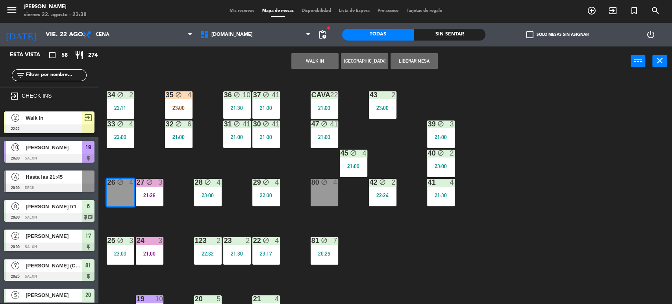
click at [311, 57] on button "WALK IN" at bounding box center [314, 61] width 47 height 16
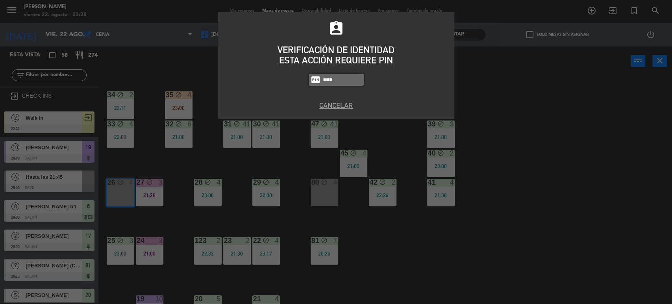
type input "3871"
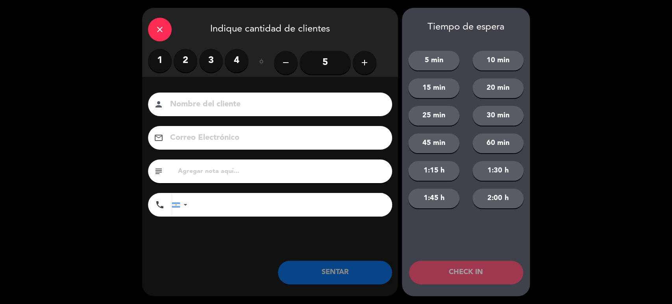
click at [207, 97] on div "person" at bounding box center [270, 104] width 244 height 24
click at [208, 100] on input at bounding box center [275, 105] width 213 height 14
paste input "melany costa"
type input "melany costa"
click at [180, 56] on label "2" at bounding box center [186, 61] width 24 height 24
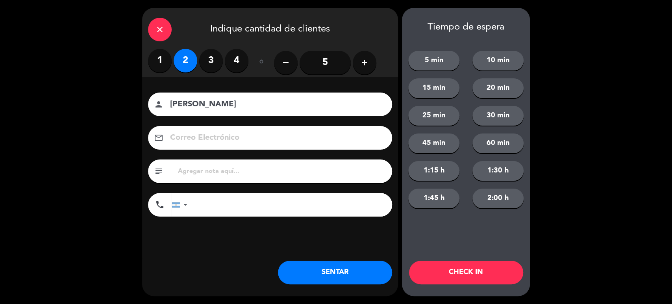
click at [167, 29] on div "close" at bounding box center [160, 30] width 24 height 24
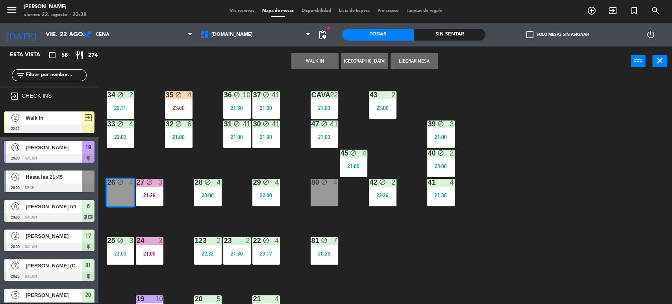
click at [320, 56] on button "WALK IN" at bounding box center [314, 61] width 47 height 16
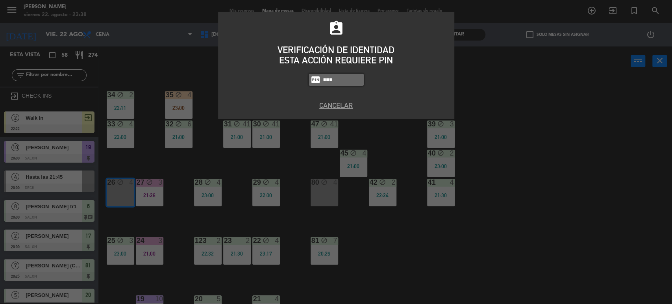
type input "3871"
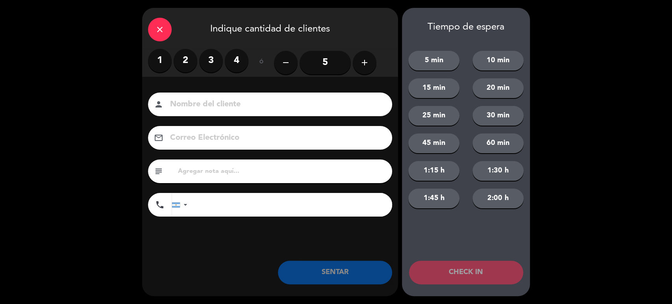
type input "a"
type input "willy & el galle"
click at [195, 55] on label "2" at bounding box center [186, 61] width 24 height 24
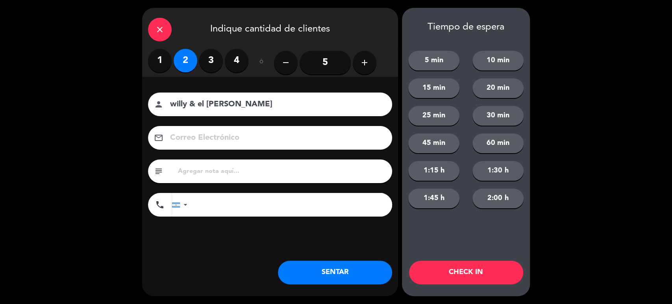
click at [340, 270] on button "SENTAR" at bounding box center [335, 273] width 114 height 24
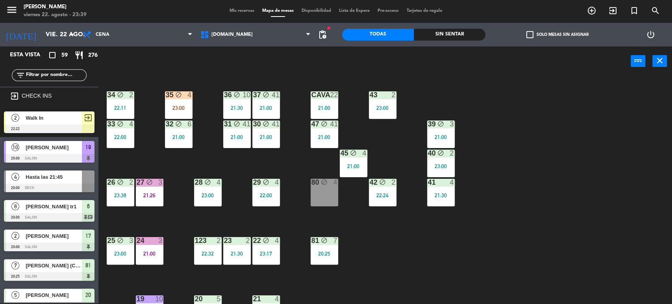
click at [495, 238] on div "34 block 2 22:11 35 block 4 23:00 36 block 10 21:30 43 2 23:00 37 block 41 21:0…" at bounding box center [388, 190] width 567 height 227
click at [458, 29] on div "Sin sentar" at bounding box center [450, 35] width 72 height 12
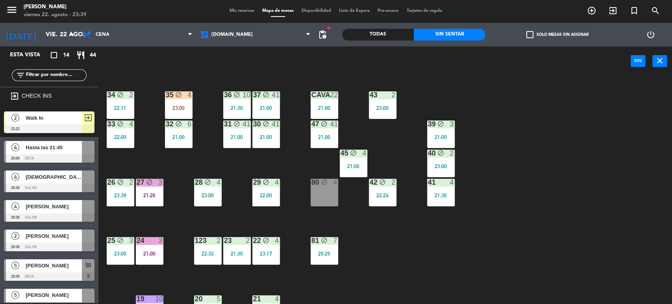
drag, startPoint x: 585, startPoint y: 230, endPoint x: 573, endPoint y: 228, distance: 12.3
click at [586, 230] on div "34 block 2 22:11 35 block 4 23:00 36 block 10 21:30 43 2 23:00 37 block 41 21:0…" at bounding box center [388, 190] width 567 height 227
click at [384, 37] on div "Todas" at bounding box center [378, 35] width 72 height 12
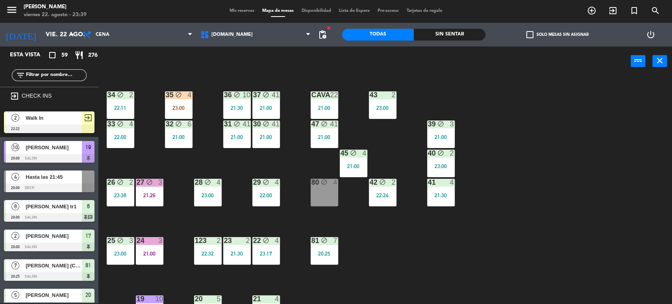
click at [463, 35] on div "Sin sentar" at bounding box center [450, 35] width 72 height 12
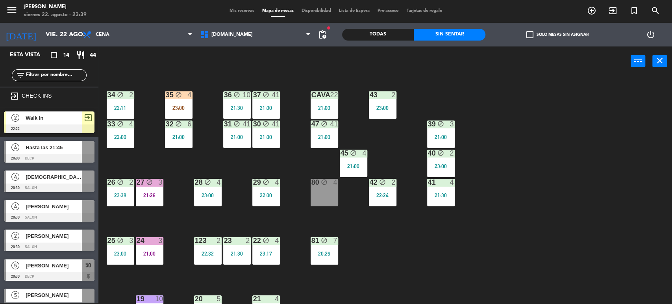
click at [573, 187] on div "34 block 2 22:11 35 block 4 23:00 36 block 10 21:30 43 2 23:00 37 block 41 21:0…" at bounding box center [388, 190] width 567 height 227
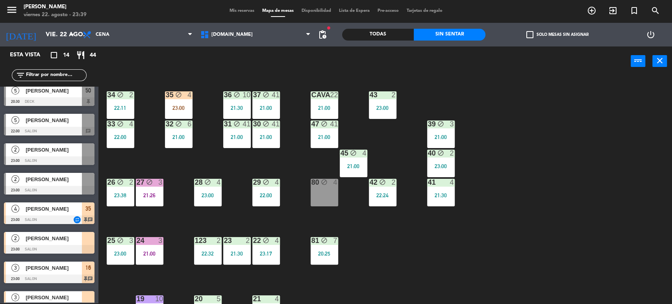
scroll to position [218, 0]
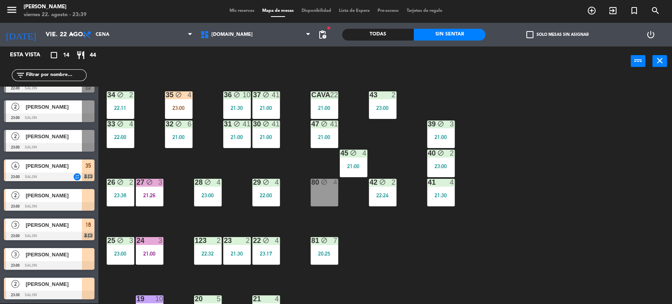
click at [498, 227] on div "34 block 2 22:11 35 block 4 23:00 36 block 10 21:30 43 2 23:00 37 block 41 21:0…" at bounding box center [388, 190] width 567 height 227
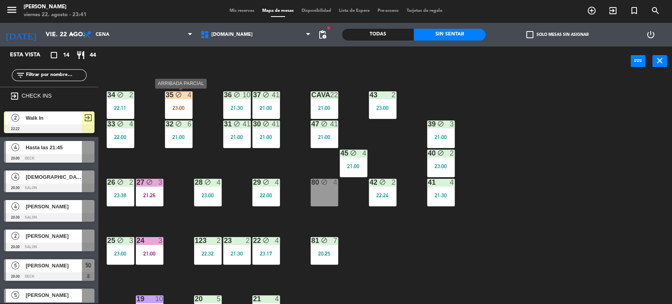
click at [173, 99] on div "35 block 4 23:00" at bounding box center [179, 105] width 28 height 28
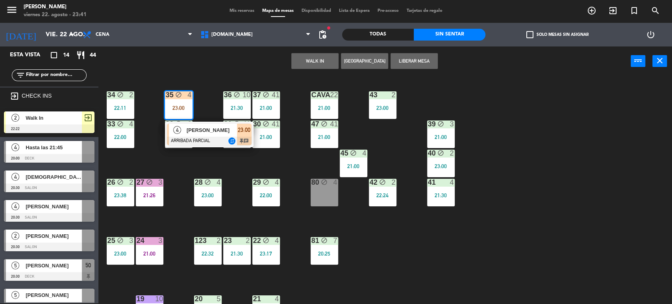
click at [318, 182] on div "block" at bounding box center [324, 182] width 13 height 7
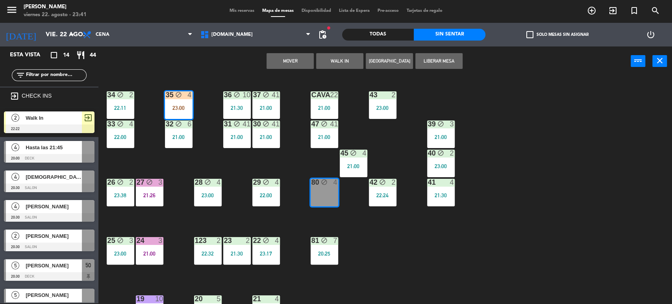
click at [293, 62] on button "Mover" at bounding box center [289, 61] width 47 height 16
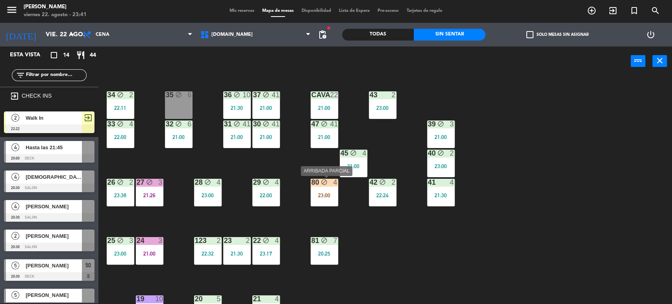
click at [321, 201] on div "80 block 4 23:00" at bounding box center [325, 193] width 28 height 28
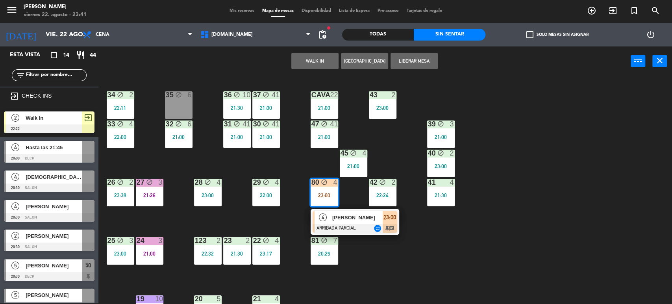
click at [368, 226] on div at bounding box center [354, 228] width 85 height 9
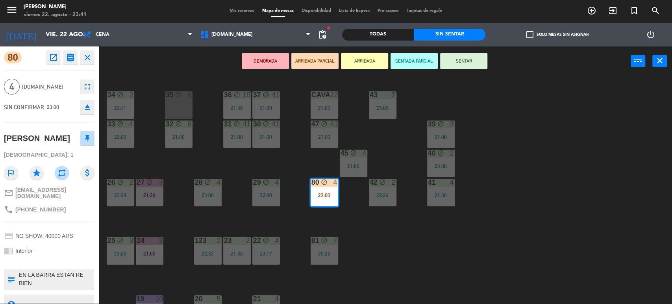
click at [470, 65] on button "SENTAR" at bounding box center [463, 61] width 47 height 16
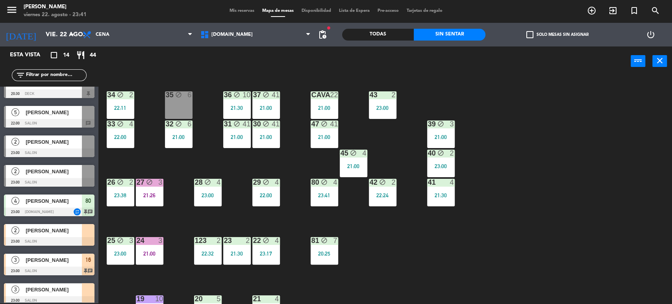
scroll to position [218, 0]
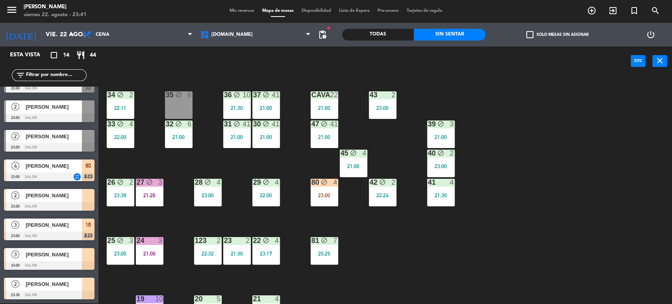
click at [381, 287] on div "34 block 2 22:11 35 block 6 36 block 10 21:30 43 2 23:00 37 block 41 21:00 CAVA…" at bounding box center [388, 190] width 567 height 227
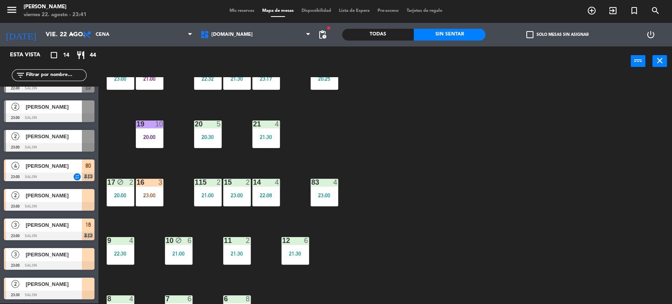
click at [157, 196] on div "23:00" at bounding box center [150, 195] width 28 height 6
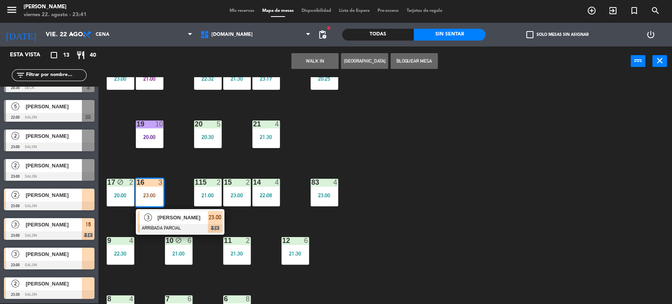
scroll to position [87, 0]
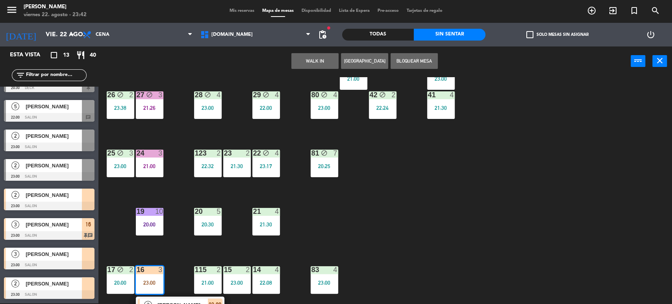
click at [423, 217] on div "34 block 2 22:11 35 block 6 36 block 10 21:30 43 2 23:00 37 block 41 21:00 CAVA…" at bounding box center [388, 190] width 567 height 227
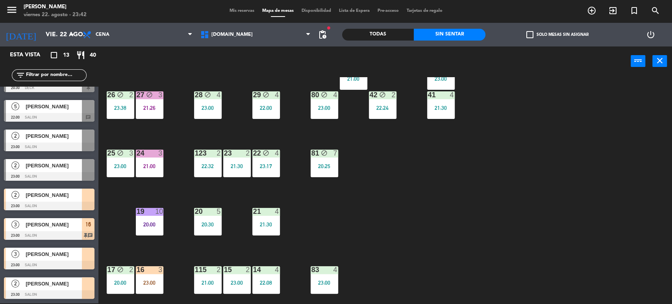
click at [133, 174] on div "25 block 3 23:00" at bounding box center [121, 164] width 28 height 28
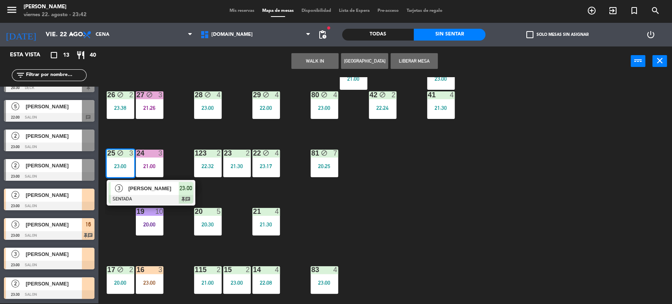
click at [154, 195] on div at bounding box center [151, 199] width 85 height 9
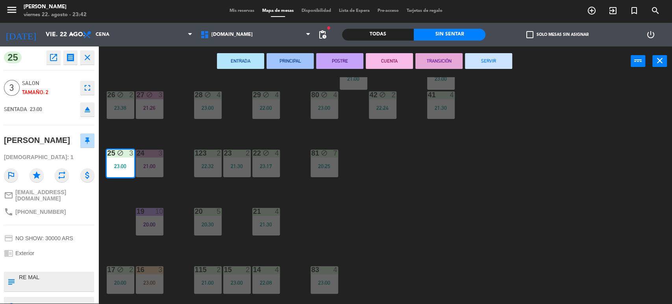
click at [540, 213] on div "34 block 2 22:11 35 block 6 36 block 10 21:30 43 2 23:00 37 block 41 21:00 CAVA…" at bounding box center [388, 190] width 567 height 227
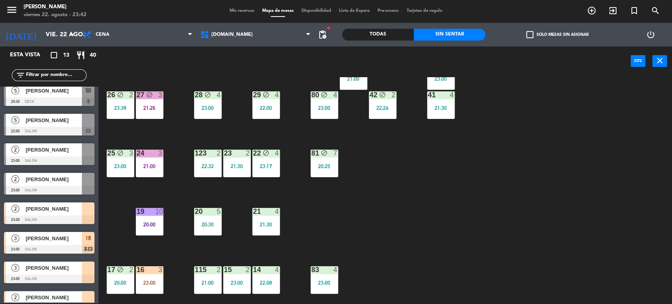
scroll to position [189, 0]
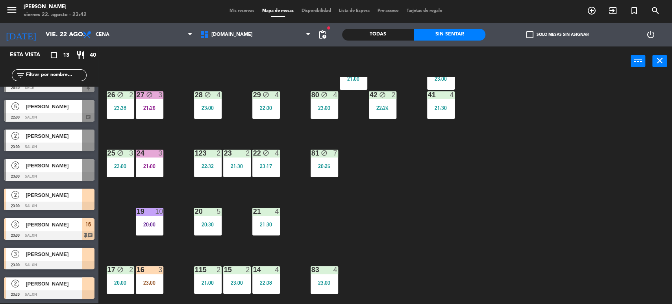
click at [159, 268] on div "3" at bounding box center [160, 269] width 5 height 7
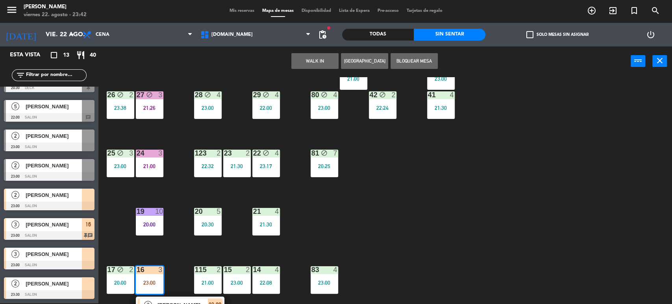
scroll to position [175, 0]
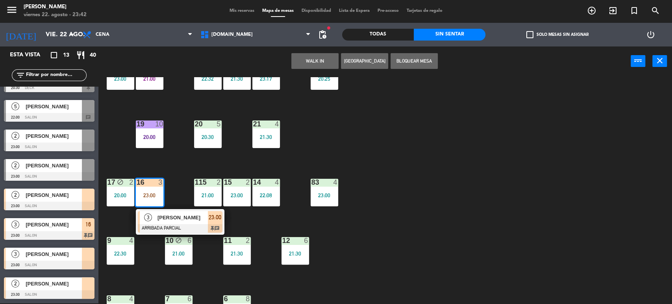
click at [184, 216] on span "[PERSON_NAME]" at bounding box center [182, 217] width 50 height 8
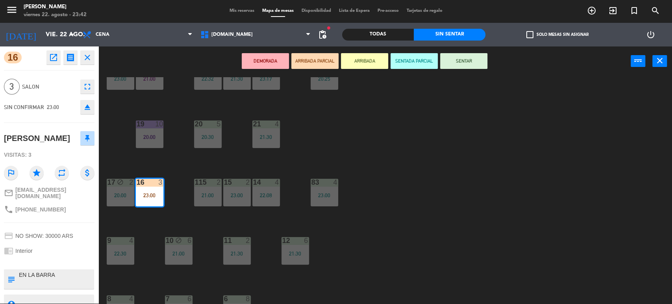
click at [94, 107] on div "16 open_in_new receipt 11:00 PM vie., 22 ago. 3 personas marco calabria Mesa 16…" at bounding box center [49, 174] width 98 height 257
click at [88, 109] on icon "eject" at bounding box center [87, 106] width 9 height 9
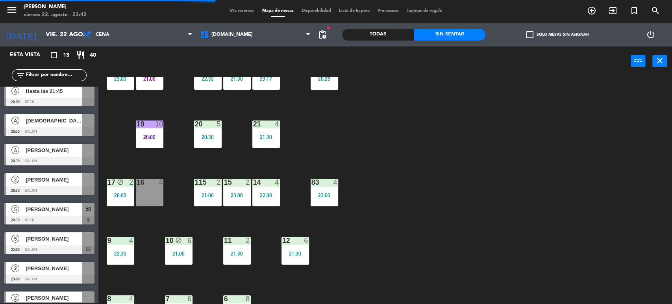
scroll to position [131, 0]
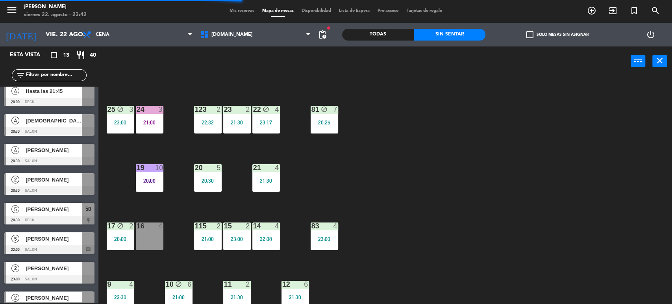
click at [110, 129] on div "25 block 3 23:00" at bounding box center [121, 120] width 28 height 28
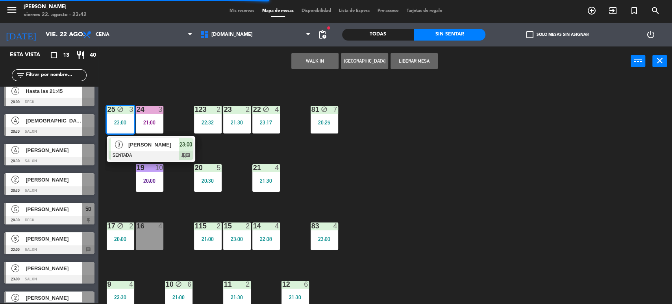
click at [142, 159] on div at bounding box center [151, 155] width 85 height 9
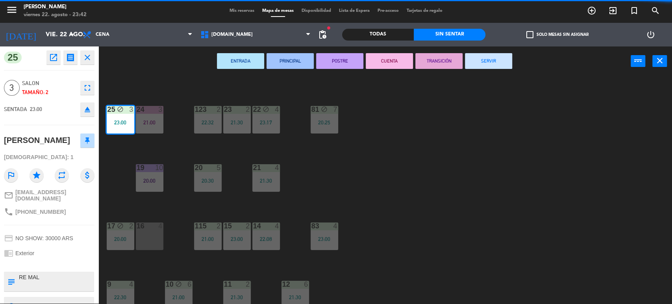
click at [138, 265] on div "34 block 2 22:11 35 block 6 36 block 10 21:30 43 2 23:00 37 block 41 21:00 CAVA…" at bounding box center [388, 190] width 567 height 227
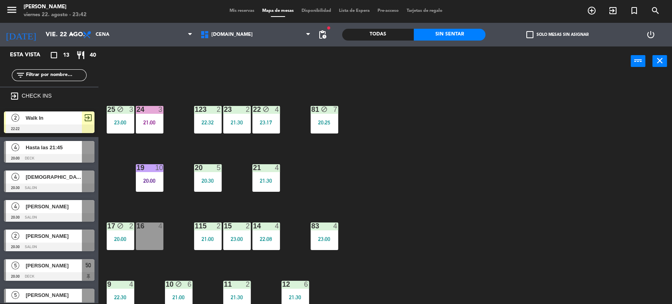
click at [124, 116] on div "25 block 3 23:00" at bounding box center [121, 120] width 28 height 28
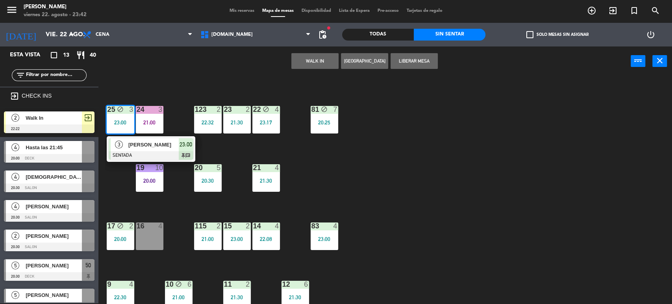
click at [155, 245] on div "16 4" at bounding box center [150, 236] width 28 height 28
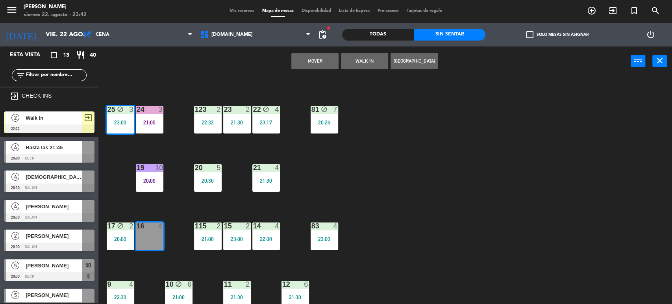
click at [313, 65] on button "Mover" at bounding box center [314, 61] width 47 height 16
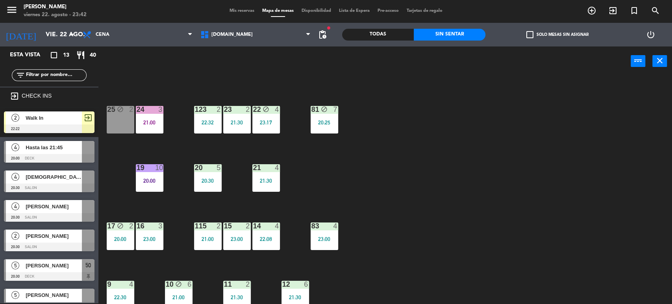
scroll to position [189, 0]
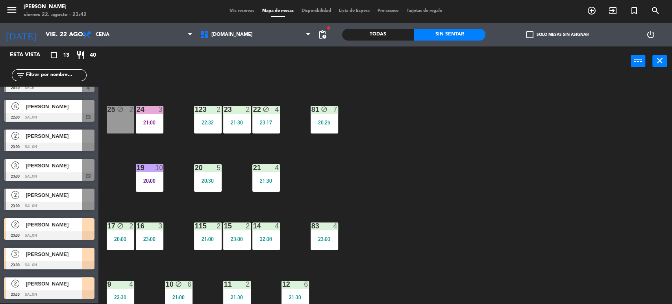
click at [81, 252] on span "[PERSON_NAME]" at bounding box center [54, 254] width 56 height 8
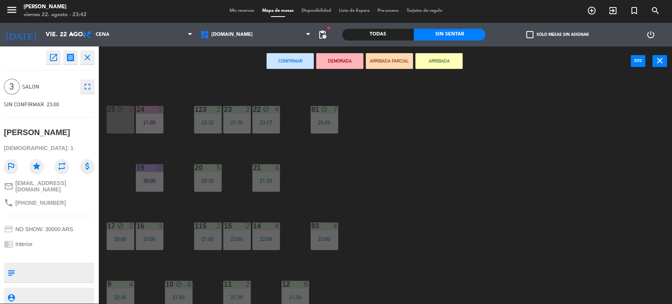
click at [118, 123] on div "25 block 2" at bounding box center [121, 120] width 28 height 28
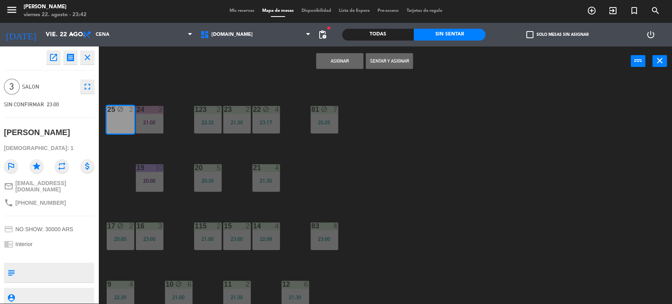
click at [392, 59] on button "Sentar y Asignar" at bounding box center [389, 61] width 47 height 16
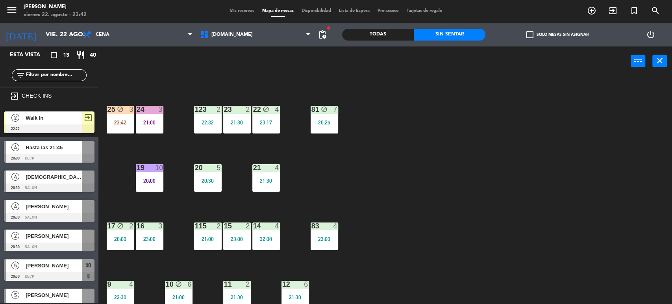
scroll to position [86, 0]
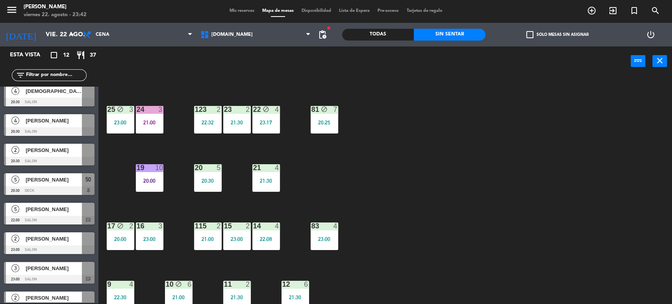
drag, startPoint x: 461, startPoint y: 180, endPoint x: 418, endPoint y: 168, distance: 44.5
click at [460, 180] on div "34 block 2 22:11 35 block 6 36 block 10 21:30 43 2 23:00 37 block 41 21:00 CAVA…" at bounding box center [388, 190] width 567 height 227
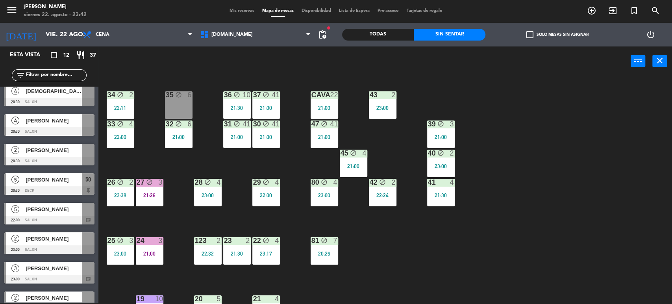
click at [123, 185] on div "block" at bounding box center [120, 182] width 13 height 7
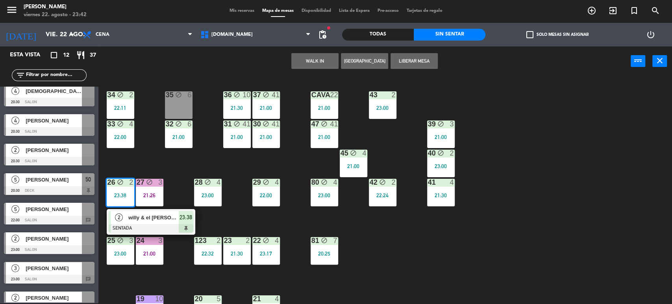
click at [136, 149] on div "34 block 2 22:11 35 block 6 36 block 10 21:30 43 2 23:00 37 block 41 21:00 CAVA…" at bounding box center [388, 190] width 567 height 227
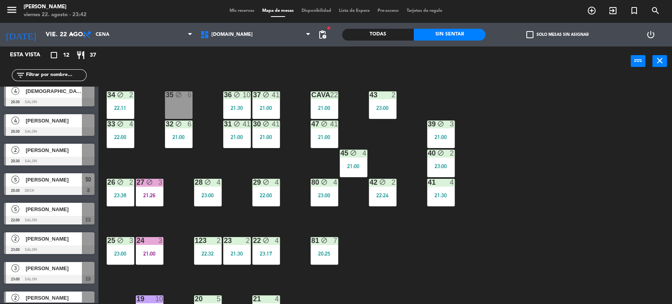
scroll to position [159, 0]
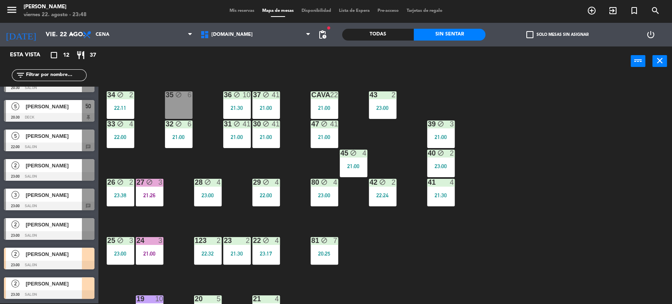
click at [154, 249] on div "24 3 21:00" at bounding box center [150, 251] width 28 height 28
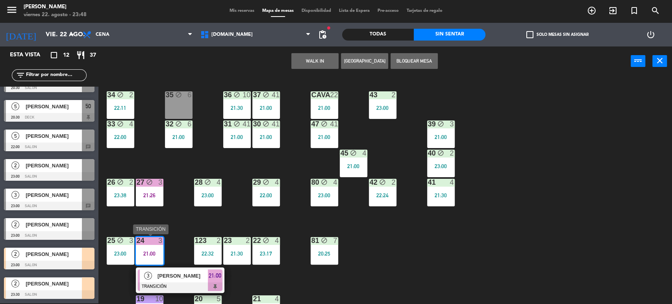
click at [176, 271] on div "[PERSON_NAME]" at bounding box center [182, 275] width 51 height 13
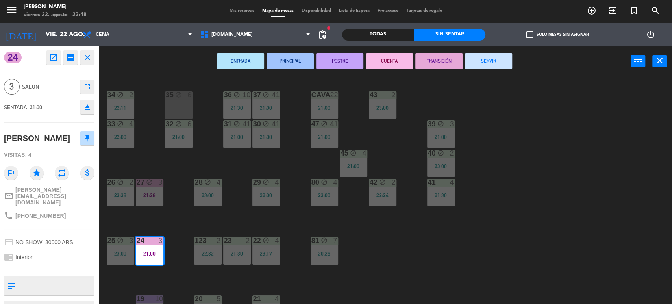
click at [501, 51] on div "ENTRADA PRINCIPAL POSTRE CUENTA TRANSICIÓN SERVIR power_input close" at bounding box center [364, 61] width 532 height 30
click at [493, 59] on button "SERVIR" at bounding box center [488, 61] width 47 height 16
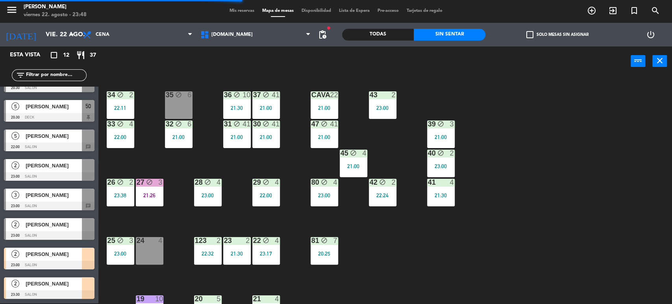
click at [76, 259] on div "[PERSON_NAME]" at bounding box center [53, 254] width 57 height 13
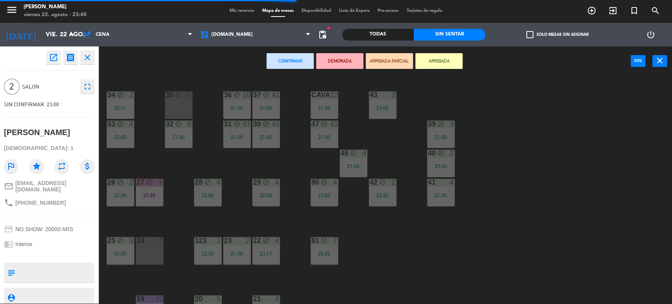
click at [141, 259] on div "24 4" at bounding box center [150, 251] width 28 height 28
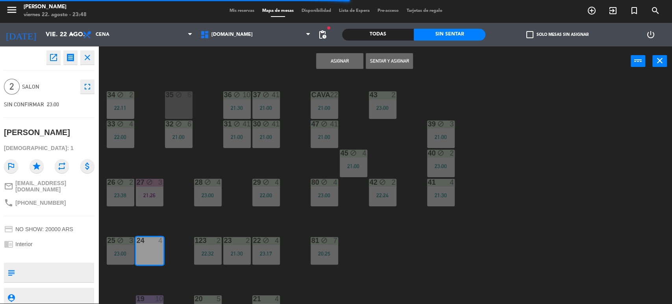
click at [394, 59] on button "Sentar y Asignar" at bounding box center [389, 61] width 47 height 16
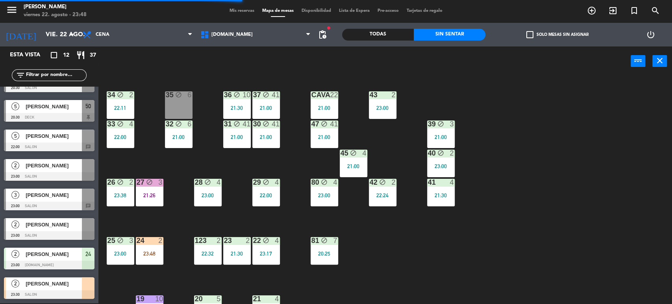
scroll to position [87, 0]
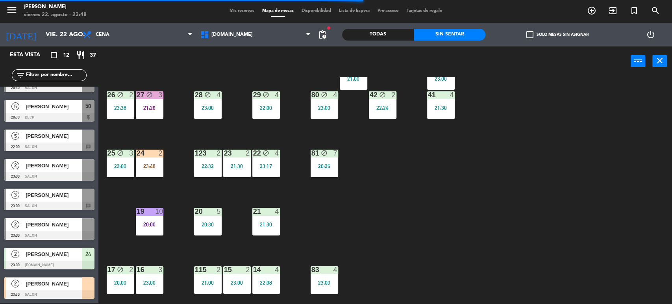
click at [494, 179] on div "34 block 2 22:11 35 block 6 36 block 10 21:30 43 2 23:00 37 block 41 21:00 CAVA…" at bounding box center [388, 190] width 567 height 227
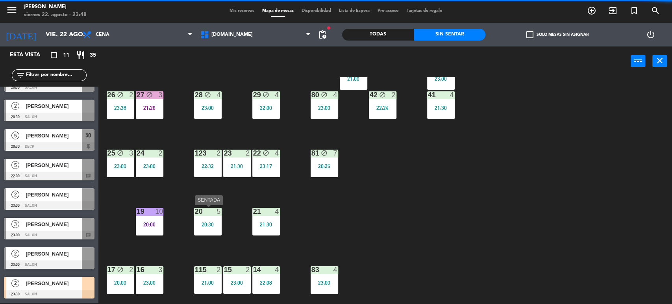
scroll to position [129, 0]
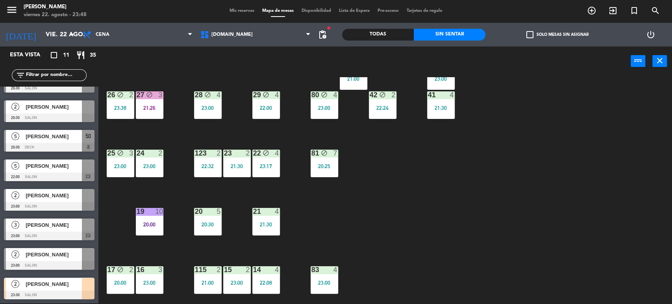
click at [148, 242] on div "34 block 2 22:11 35 block 6 36 block 10 21:30 43 2 23:00 37 block 41 21:00 CAVA…" at bounding box center [388, 190] width 567 height 227
click at [150, 224] on div "20:00" at bounding box center [150, 225] width 28 height 6
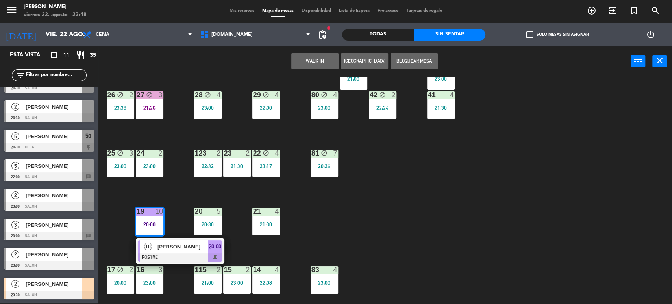
click at [227, 232] on div "34 block 2 22:11 35 block 6 36 block 10 21:30 43 2 23:00 37 block 41 21:00 CAVA…" at bounding box center [388, 190] width 567 height 227
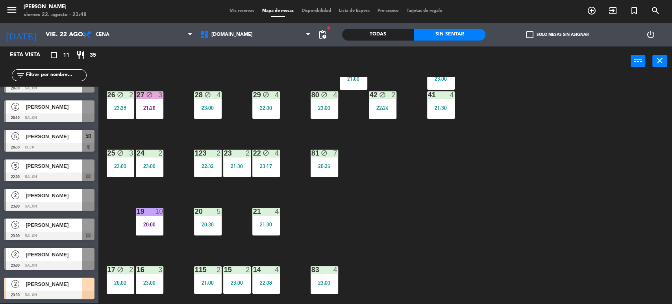
click at [167, 223] on div "34 block 2 22:11 35 block 6 36 block 10 21:30 43 2 23:00 37 block 41 21:00 CAVA…" at bounding box center [388, 190] width 567 height 227
click at [155, 213] on div "10" at bounding box center [159, 211] width 8 height 7
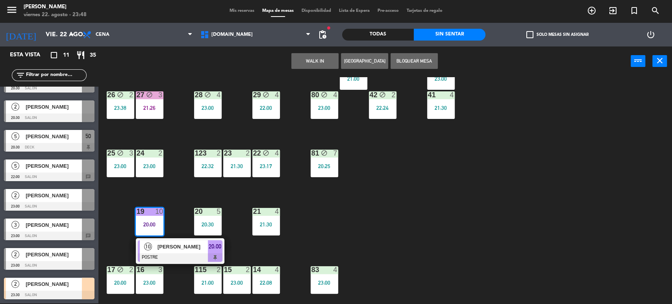
drag, startPoint x: 168, startPoint y: 236, endPoint x: 173, endPoint y: 246, distance: 10.9
click at [173, 246] on div "10 Federico Ruiz Guiñazu POSTRE 20:00" at bounding box center [180, 251] width 100 height 26
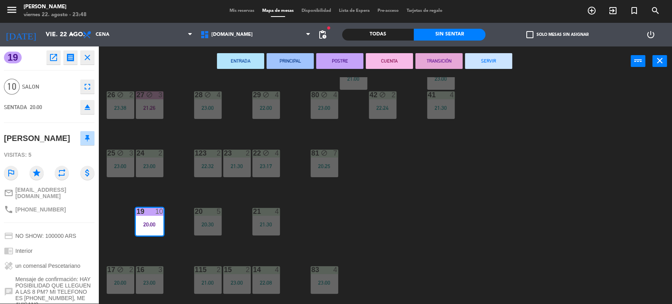
click at [499, 60] on button "SERVIR" at bounding box center [488, 61] width 47 height 16
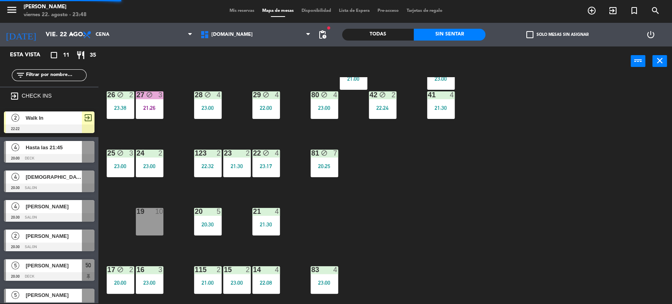
scroll to position [0, 0]
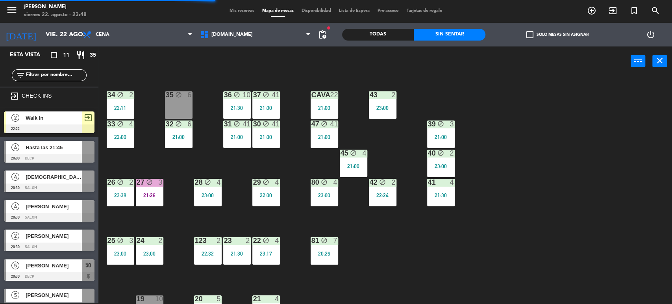
drag, startPoint x: 115, startPoint y: 139, endPoint x: 120, endPoint y: 146, distance: 8.7
click at [115, 140] on div "33 block 4 22:00" at bounding box center [121, 134] width 28 height 28
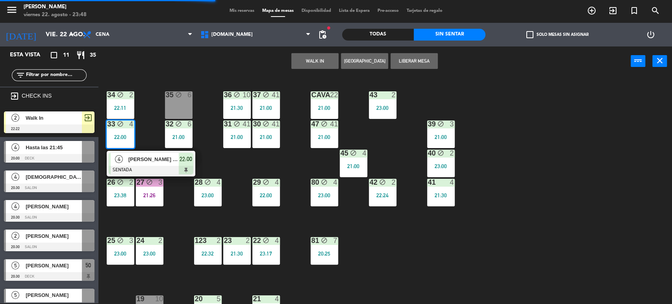
click at [144, 166] on div at bounding box center [151, 170] width 85 height 9
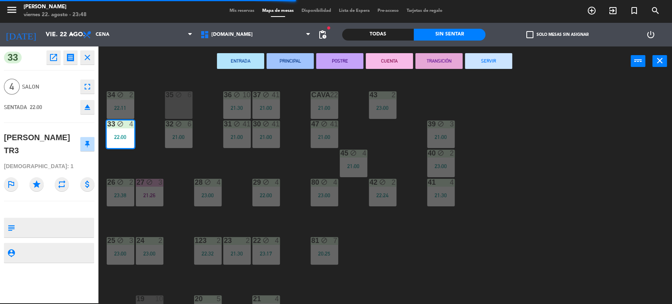
click at [491, 59] on button "SERVIR" at bounding box center [488, 61] width 47 height 16
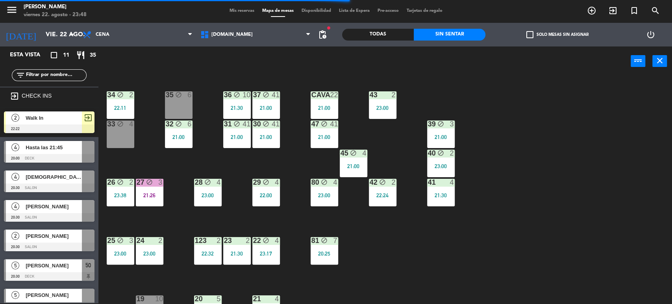
click at [382, 108] on div "23:00" at bounding box center [383, 108] width 28 height 6
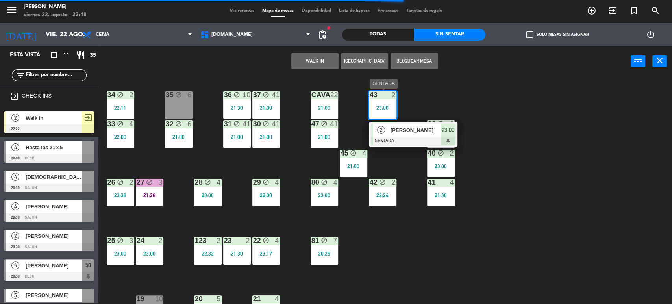
click at [410, 135] on div "[PERSON_NAME]" at bounding box center [415, 130] width 51 height 13
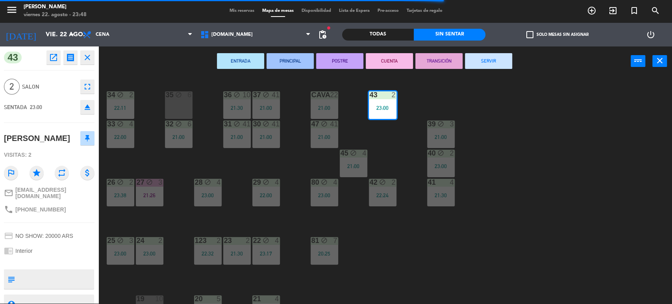
click at [491, 60] on button "SERVIR" at bounding box center [488, 61] width 47 height 16
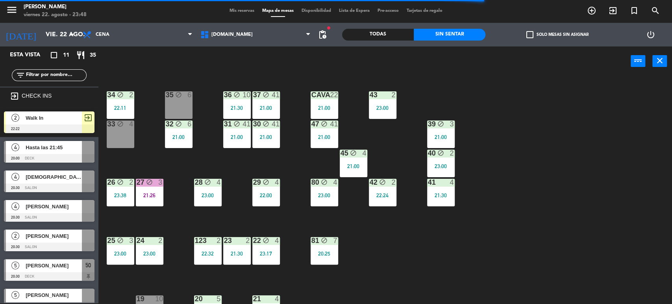
scroll to position [129, 0]
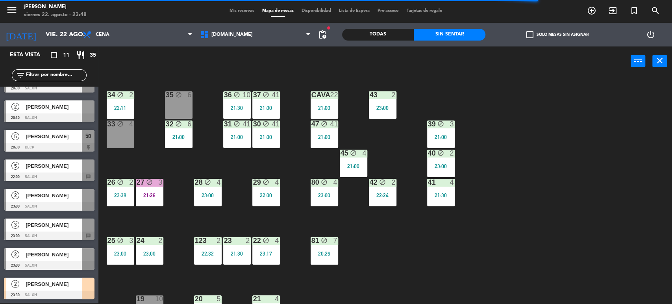
click at [215, 220] on div "34 block 2 22:11 35 block 6 36 block 10 21:30 43 2 23:00 37 block 41 21:00 CAVA…" at bounding box center [388, 190] width 567 height 227
click at [80, 221] on span "[PERSON_NAME]" at bounding box center [54, 225] width 56 height 8
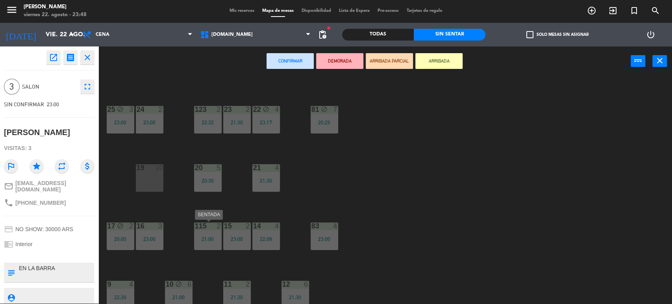
scroll to position [175, 0]
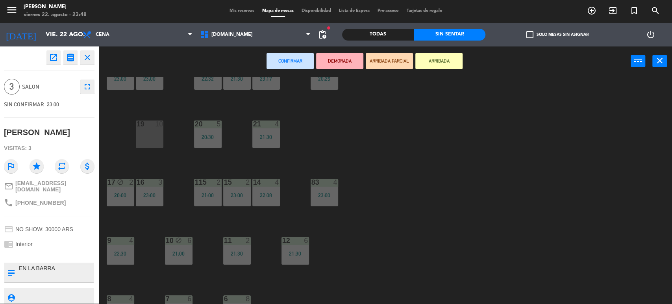
click at [224, 219] on div "34 block 2 22:11 35 block 6 36 block 10 21:30 43 2 37 block 41 21:00 CAVA 22 21…" at bounding box center [388, 190] width 567 height 227
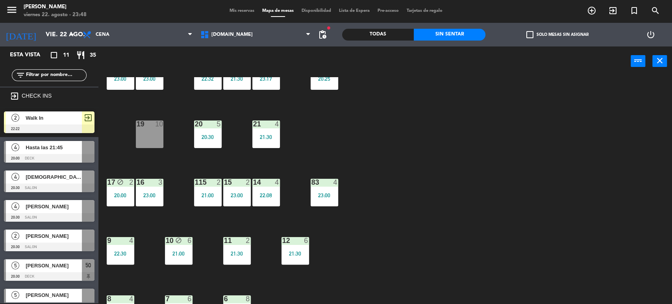
click at [239, 253] on div "21:30" at bounding box center [237, 254] width 28 height 6
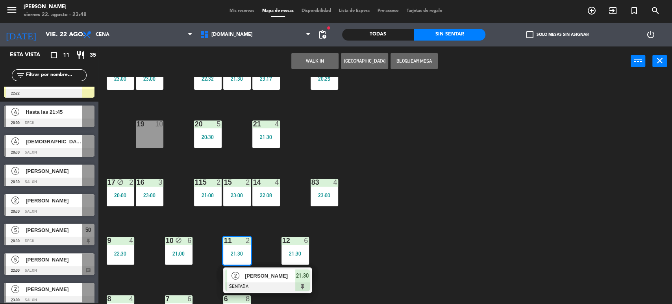
click at [258, 272] on span "[PERSON_NAME]" at bounding box center [270, 276] width 50 height 8
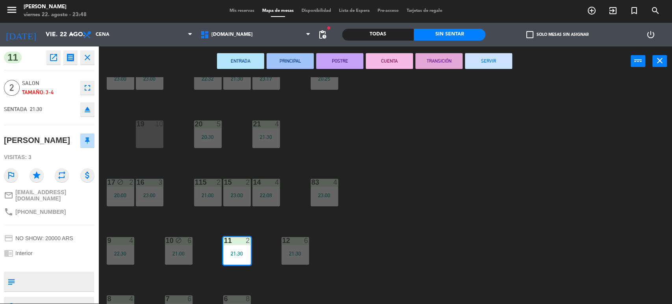
click at [483, 62] on button "SERVIR" at bounding box center [488, 61] width 47 height 16
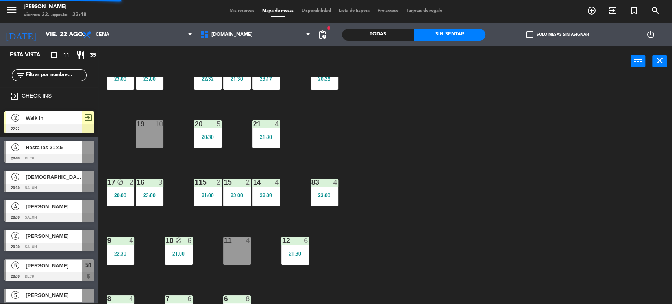
scroll to position [129, 0]
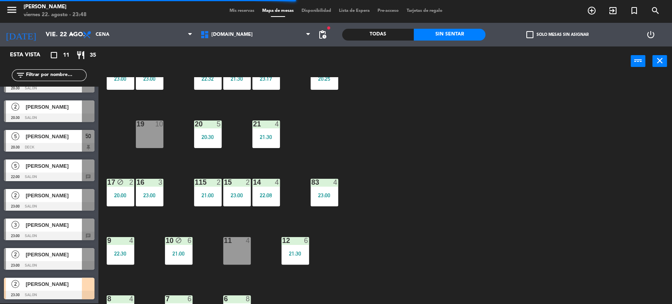
click at [76, 221] on span "[PERSON_NAME]" at bounding box center [54, 225] width 56 height 8
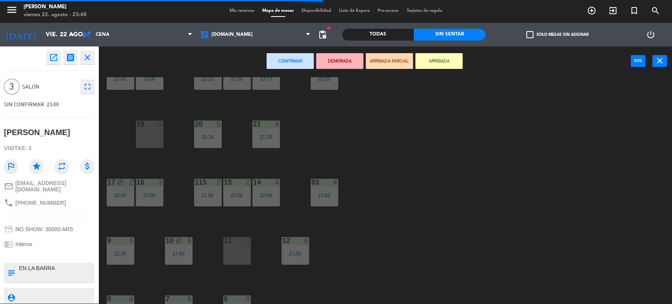
click at [248, 261] on div "11 4" at bounding box center [237, 251] width 28 height 28
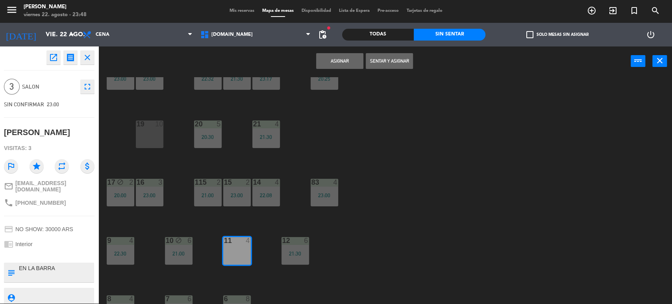
click at [391, 52] on div "Asignar Sentar y Asignar power_input close" at bounding box center [364, 61] width 532 height 30
click at [394, 61] on button "Sentar y Asignar" at bounding box center [389, 61] width 47 height 16
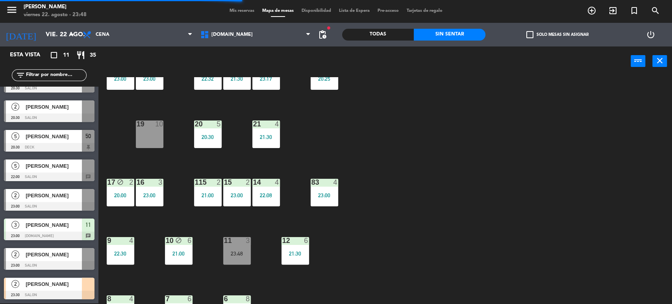
click at [30, 172] on div at bounding box center [49, 176] width 91 height 9
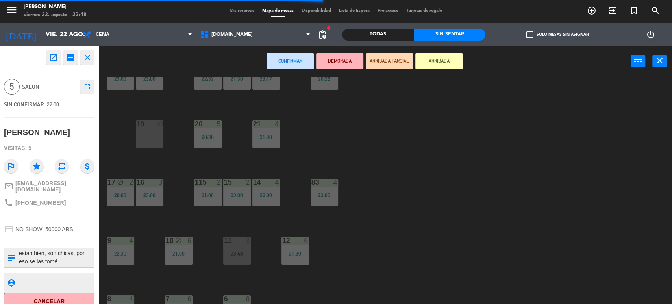
click at [239, 13] on span "Mis reservas" at bounding box center [241, 11] width 33 height 4
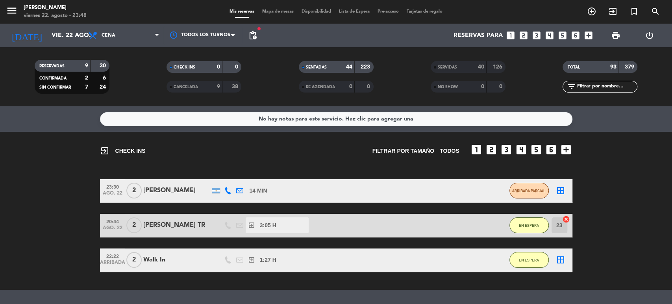
click at [280, 13] on span "Mapa de mesas" at bounding box center [277, 11] width 39 height 4
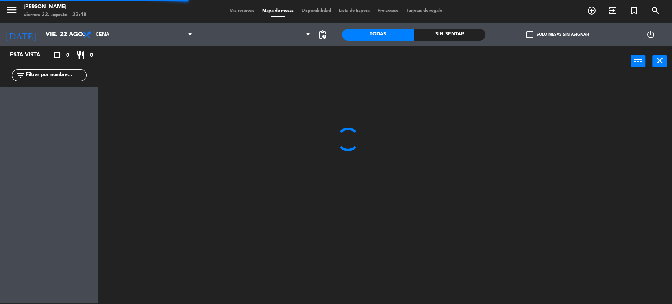
click at [454, 32] on div "Sin sentar" at bounding box center [450, 35] width 72 height 12
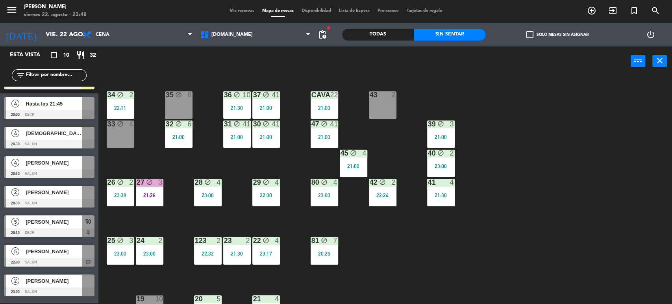
scroll to position [100, 0]
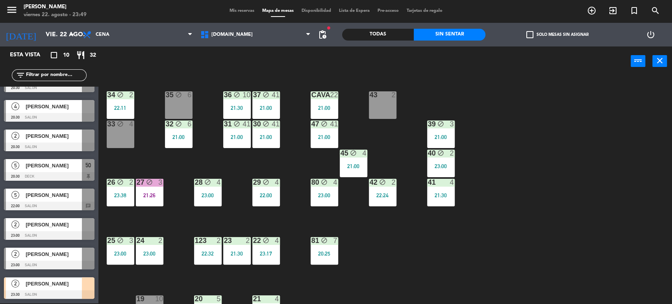
click at [70, 171] on div "[PERSON_NAME]" at bounding box center [53, 165] width 57 height 13
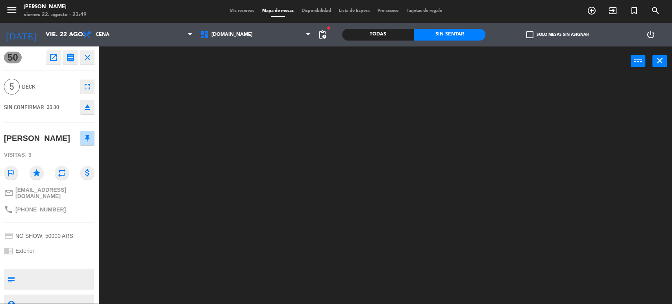
click at [88, 101] on button "eject" at bounding box center [87, 107] width 14 height 14
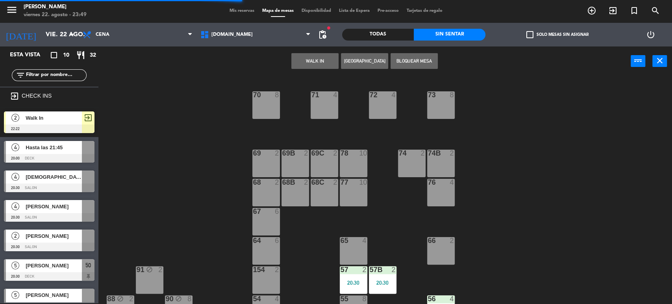
click at [150, 185] on div "71 4 72 4 73 8 70 8 74 2 74B 2 69 2 69B 2 69C 2 78 10 77 10 76 4 68 2 68B 2 68C…" at bounding box center [388, 190] width 567 height 227
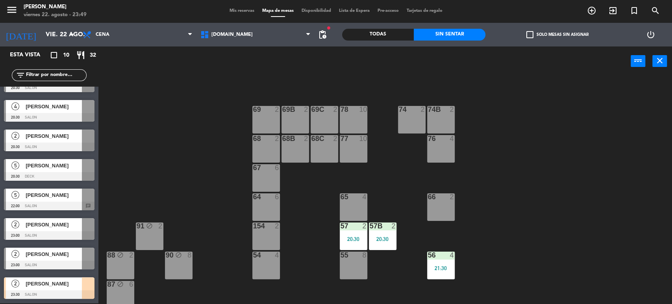
click at [161, 184] on div "71 4 72 4 73 8 70 8 74 2 74B 2 69 2 69B 2 69C 2 78 10 77 10 76 4 68 2 68B 2 68C…" at bounding box center [388, 190] width 567 height 227
drag, startPoint x: 229, startPoint y: 42, endPoint x: 237, endPoint y: 66, distance: 25.3
click at [231, 45] on div "[DOMAIN_NAME] [DOMAIN_NAME] [DOMAIN_NAME] [DOMAIN_NAME] [DOMAIN_NAME]" at bounding box center [255, 35] width 118 height 24
click at [227, 36] on span "[DOMAIN_NAME]" at bounding box center [231, 35] width 41 height 6
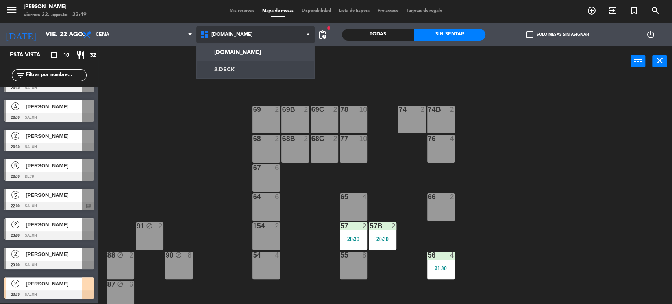
click at [233, 67] on ng-component "menu Gardiner viernes 22. agosto - 23:49 Mis reservas Mapa de mesas Disponibili…" at bounding box center [336, 151] width 672 height 305
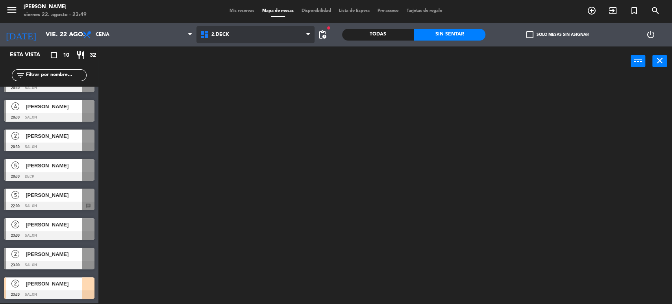
click at [229, 37] on span "2.DECK" at bounding box center [255, 34] width 118 height 17
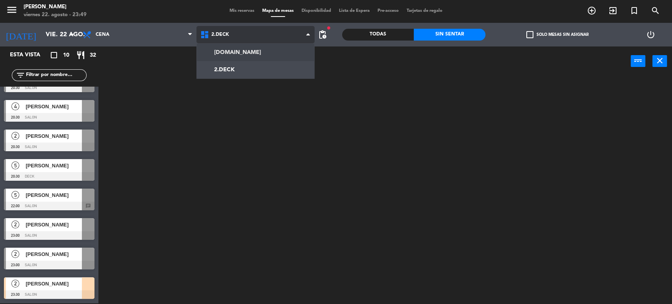
click at [236, 49] on ng-component "menu Gardiner viernes 22. agosto - 23:49 Mis reservas Mapa de mesas Disponibili…" at bounding box center [336, 151] width 672 height 305
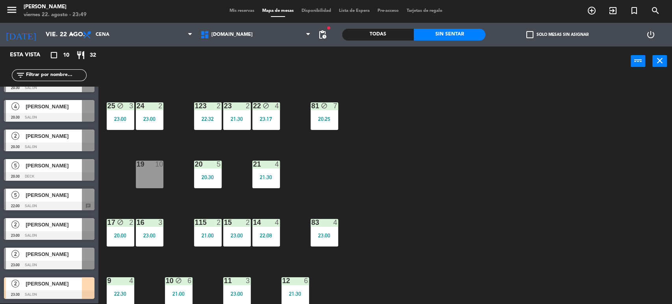
scroll to position [251, 0]
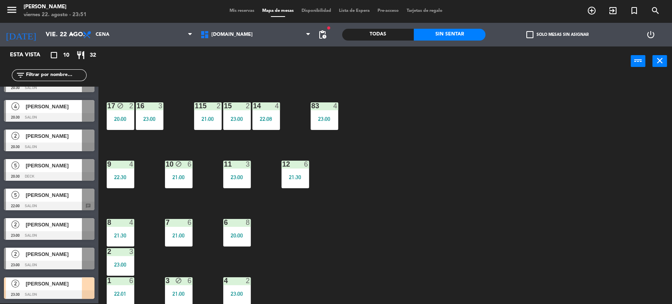
drag, startPoint x: 246, startPoint y: 7, endPoint x: 246, endPoint y: 12, distance: 5.1
click at [246, 9] on div "Mis reservas Mapa de mesas Disponibilidad Lista de Espera Pre-acceso Tarjetas d…" at bounding box center [335, 10] width 221 height 7
click at [246, 12] on span "Mis reservas" at bounding box center [241, 11] width 33 height 4
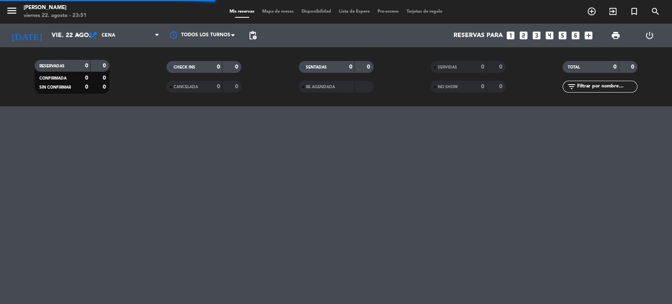
click at [595, 88] on input "text" at bounding box center [606, 86] width 61 height 9
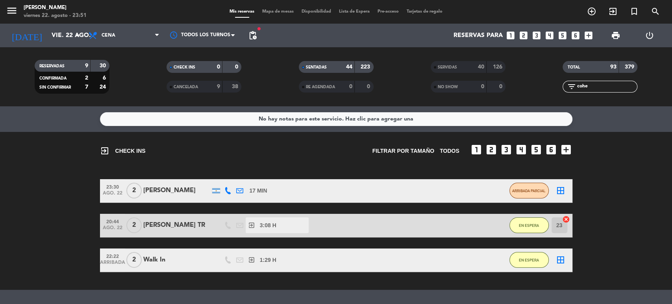
scroll to position [42, 0]
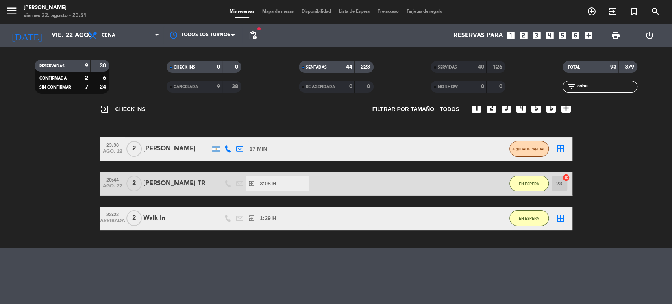
type input "cohe"
click at [168, 156] on div "23:30 ago. 22 2 Lara Cohen 17 MIN / 8:12 H sms ARRIBADA PARCIAL border_all" at bounding box center [336, 149] width 472 height 24
click at [163, 146] on div "[PERSON_NAME]" at bounding box center [176, 149] width 67 height 10
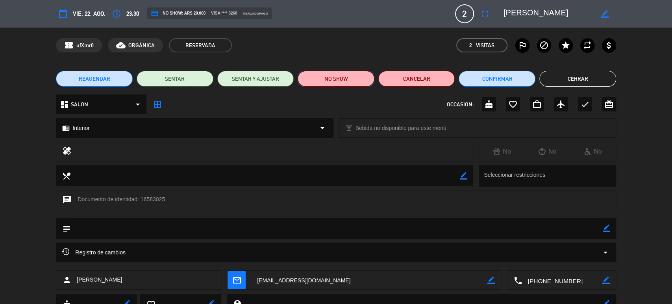
click at [361, 81] on button "NO SHOW" at bounding box center [336, 79] width 77 height 16
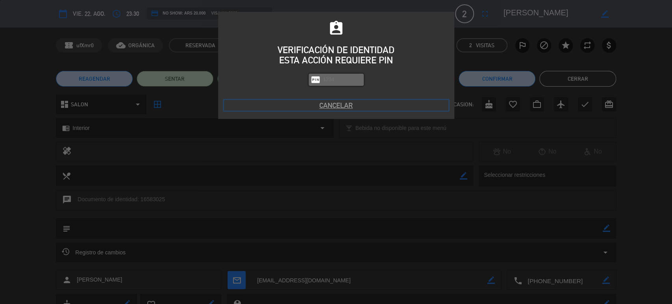
click at [341, 105] on button "Cancelar" at bounding box center [336, 105] width 224 height 11
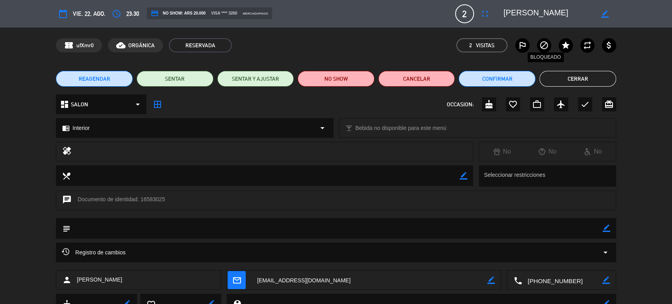
click at [546, 47] on icon "block" at bounding box center [543, 45] width 9 height 9
click at [574, 77] on button "Cerrar" at bounding box center [577, 79] width 77 height 16
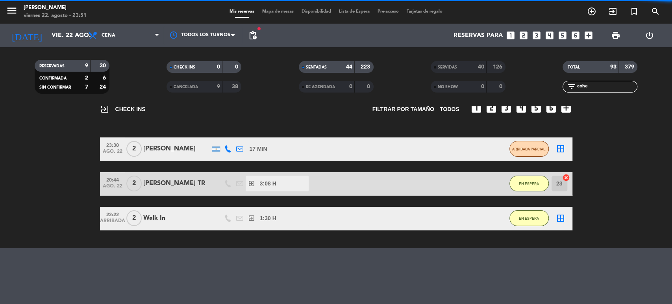
click at [283, 11] on span "Mapa de mesas" at bounding box center [277, 11] width 39 height 4
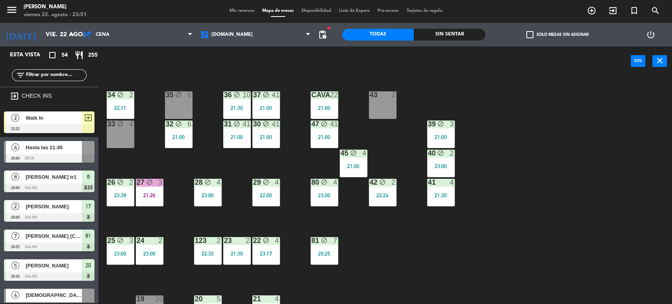
click at [468, 37] on div "Sin sentar" at bounding box center [450, 35] width 72 height 12
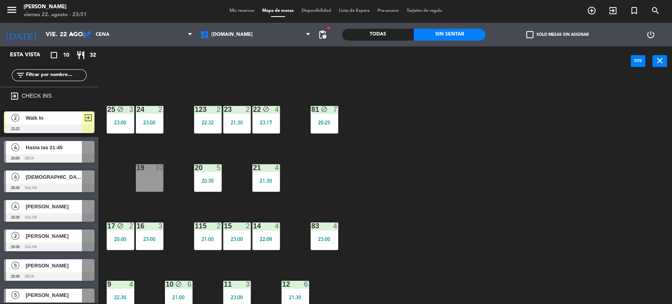
scroll to position [218, 0]
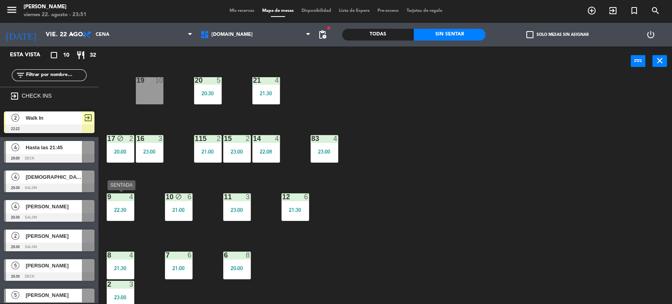
click at [116, 216] on div "9 4 22:30" at bounding box center [121, 207] width 28 height 28
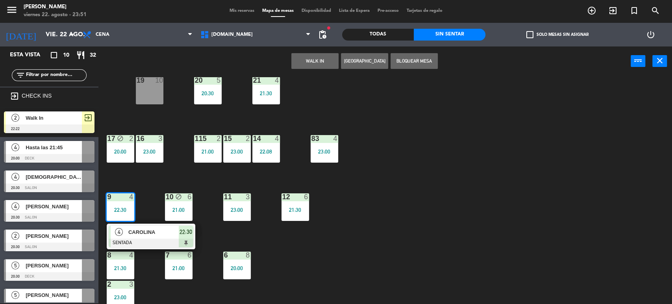
click at [139, 231] on span "CAROLINA" at bounding box center [153, 232] width 50 height 8
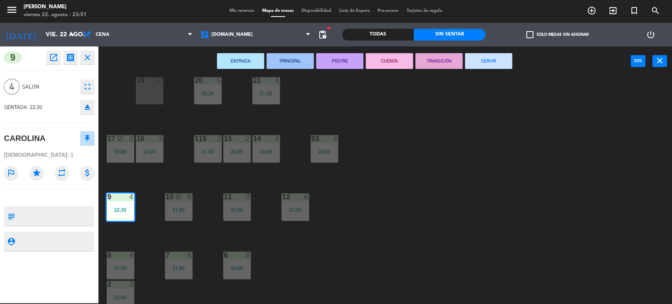
click at [471, 70] on div "ENTRADA PRINCIPAL POSTRE CUENTA TRANSICIÓN SERVIR power_input close" at bounding box center [364, 61] width 532 height 30
click at [482, 61] on button "SERVIR" at bounding box center [488, 61] width 47 height 16
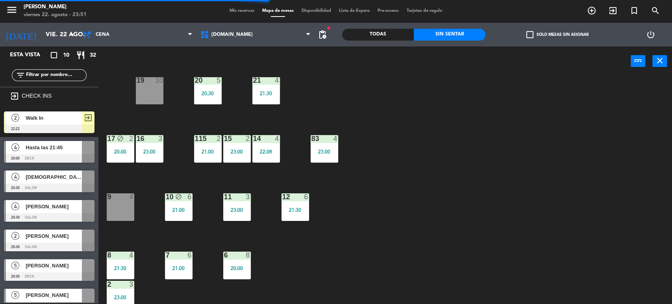
click at [59, 75] on input "text" at bounding box center [55, 75] width 61 height 9
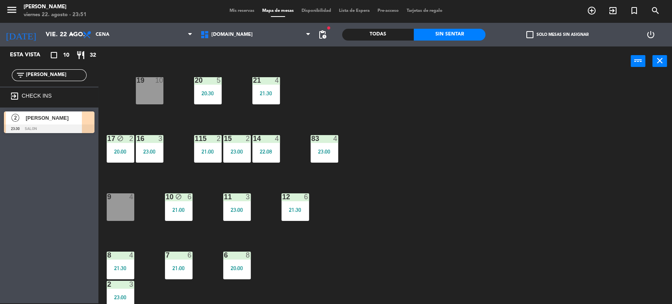
type input "lara coh"
click at [69, 125] on div at bounding box center [49, 128] width 91 height 9
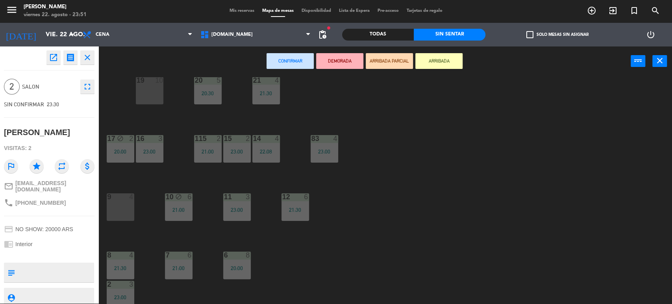
click at [117, 200] on div "9 4" at bounding box center [121, 197] width 28 height 8
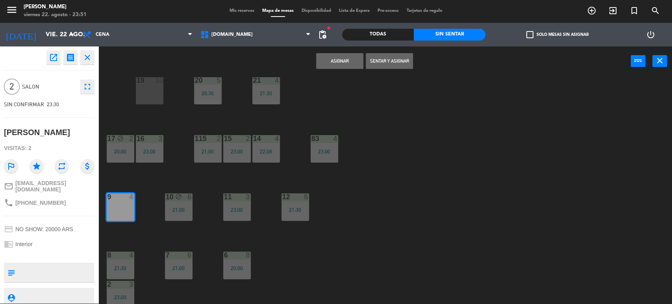
click at [401, 56] on button "Sentar y Asignar" at bounding box center [389, 61] width 47 height 16
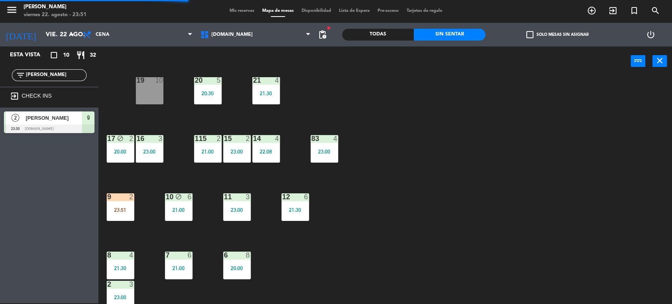
drag, startPoint x: 47, startPoint y: 79, endPoint x: 41, endPoint y: 76, distance: 7.2
click at [39, 76] on div "filter_list lara coh" at bounding box center [49, 75] width 75 height 12
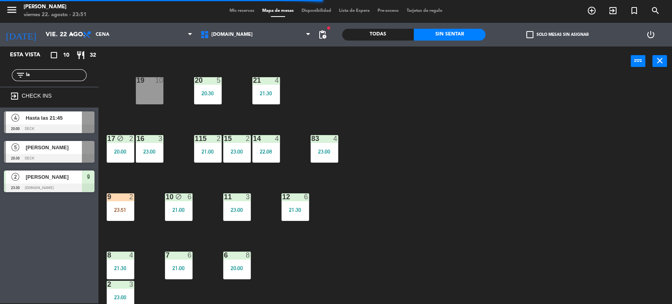
type input "l"
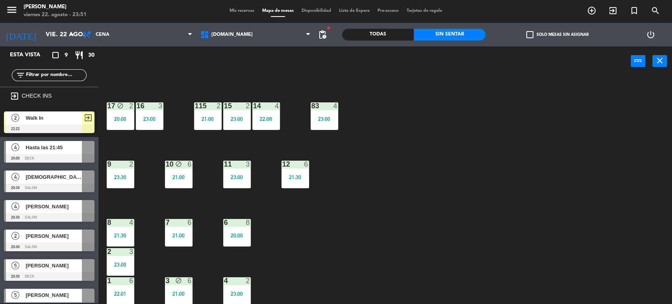
scroll to position [70, 0]
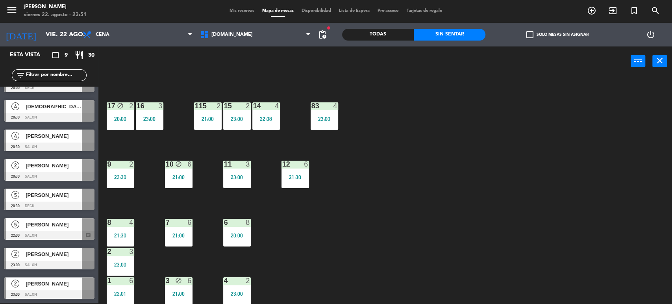
click at [376, 242] on div "34 block 2 22:11 35 block 6 36 block 10 21:30 43 2 37 block 41 21:00 CAVA 22 21…" at bounding box center [388, 190] width 567 height 227
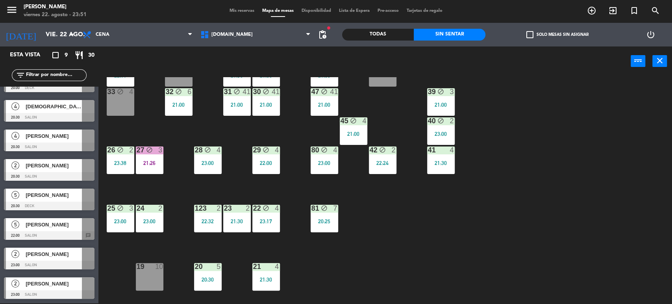
scroll to position [0, 0]
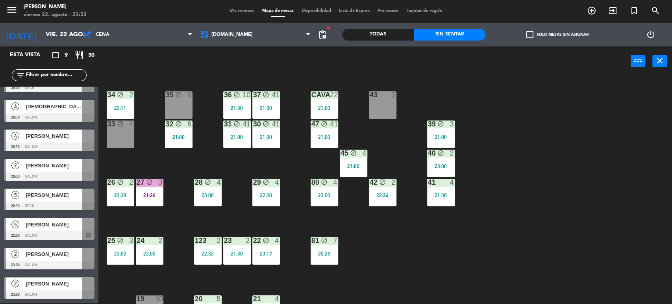
click at [385, 105] on div "43 2" at bounding box center [383, 105] width 28 height 28
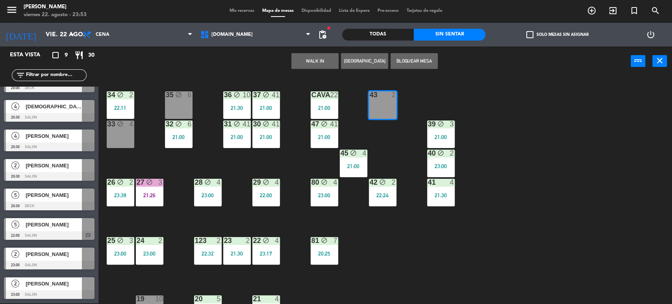
click at [362, 50] on div "WALK IN Crear Reserva Bloquear Mesa power_input close" at bounding box center [364, 61] width 532 height 30
click at [359, 50] on div "WALK IN Crear Reserva Bloquear Mesa power_input close" at bounding box center [364, 61] width 532 height 30
click at [317, 62] on button "WALK IN" at bounding box center [314, 61] width 47 height 16
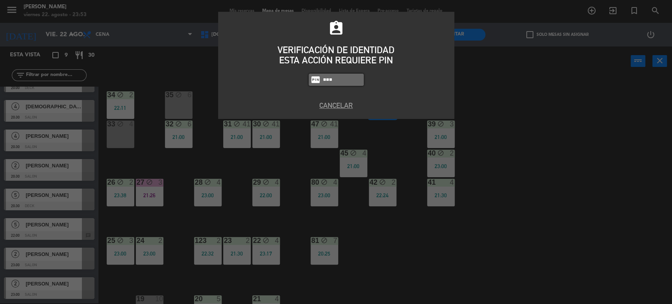
type input "3871"
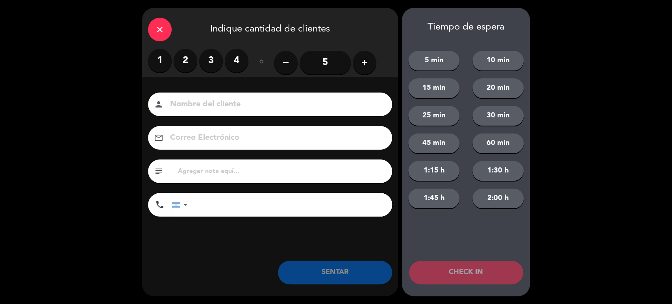
click at [179, 65] on label "2" at bounding box center [186, 61] width 24 height 24
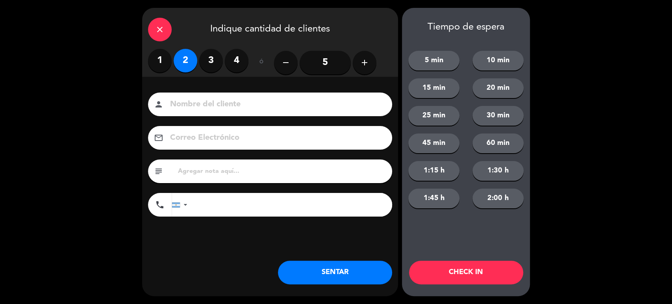
click at [355, 275] on button "SENTAR" at bounding box center [335, 273] width 114 height 24
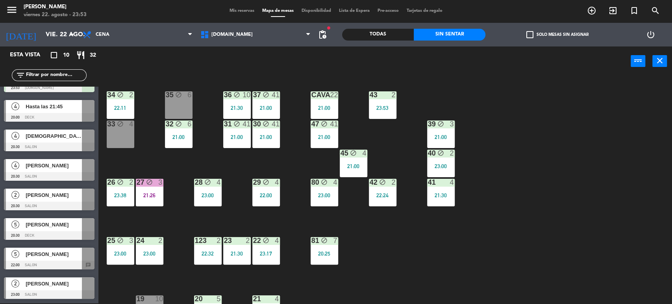
scroll to position [50, 0]
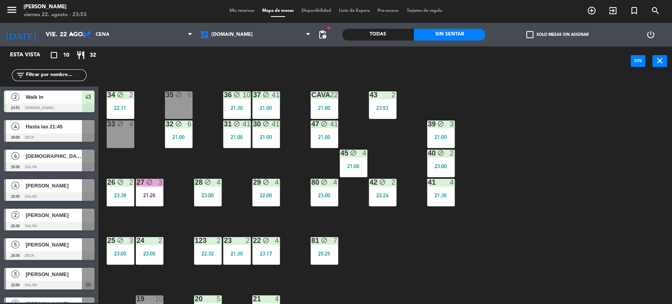
click at [505, 264] on div "34 block 2 22:11 35 block 6 36 block 10 21:30 43 2 23:53 37 block 41 21:00 CAVA…" at bounding box center [388, 190] width 567 height 227
click at [242, 11] on span "Mis reservas" at bounding box center [241, 11] width 33 height 4
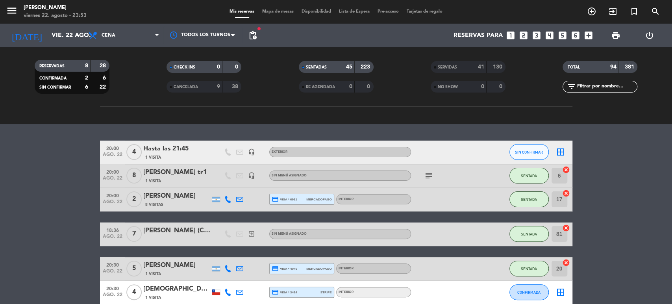
scroll to position [218, 0]
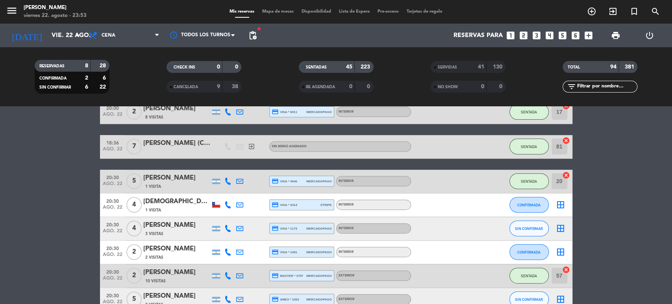
click at [277, 11] on span "Mapa de mesas" at bounding box center [277, 11] width 39 height 4
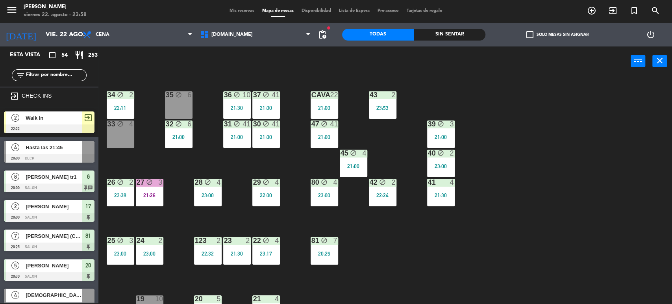
click at [453, 42] on div "Todas Sin sentar" at bounding box center [414, 35] width 144 height 24
click at [463, 31] on div "Sin sentar" at bounding box center [450, 35] width 72 height 12
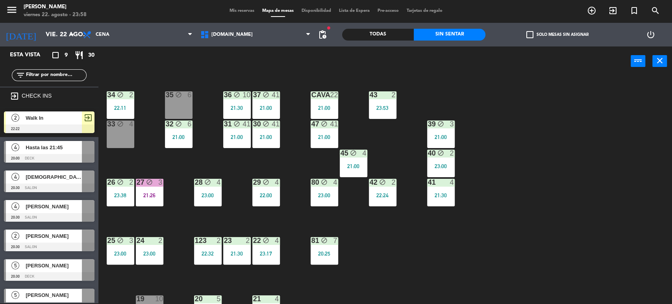
scroll to position [70, 0]
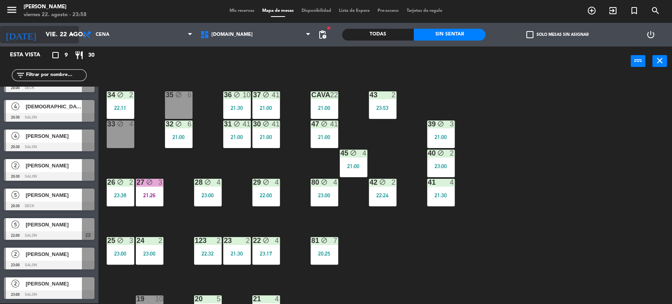
click at [42, 37] on input "vie. 22 ago." at bounding box center [83, 34] width 83 height 15
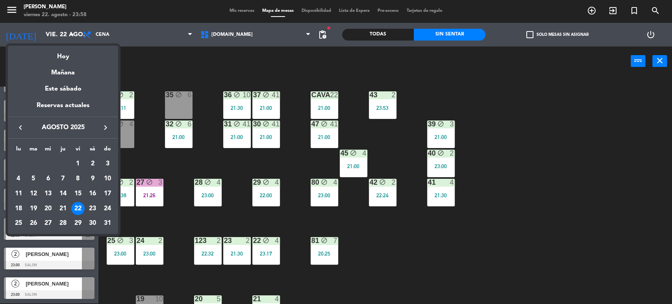
click at [656, 7] on div at bounding box center [336, 152] width 672 height 304
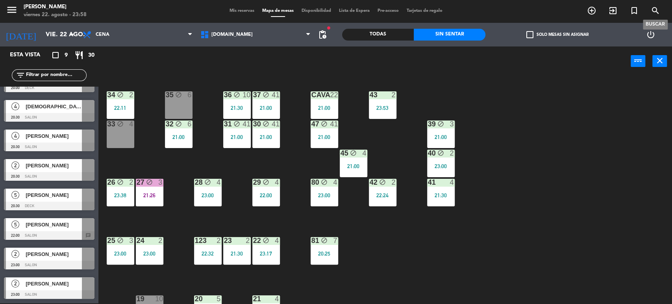
click at [656, 7] on icon "search" at bounding box center [655, 10] width 9 height 9
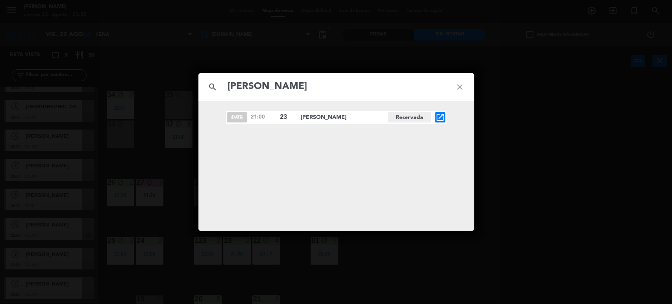
type input "silvia baccanelli"
click at [440, 113] on icon "open_in_new" at bounding box center [439, 117] width 9 height 9
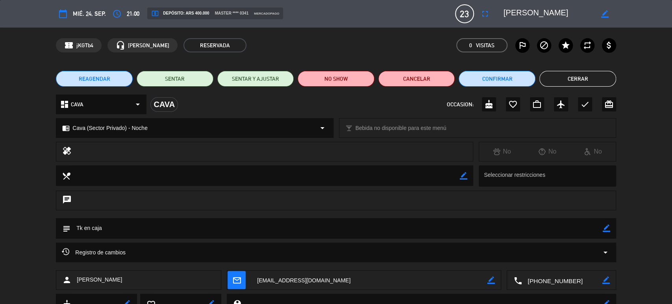
click at [182, 248] on div "Registro de cambios arrow_drop_down" at bounding box center [336, 252] width 548 height 9
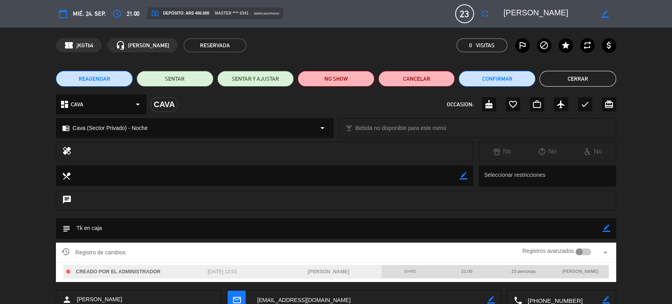
click at [560, 76] on button "Cerrar" at bounding box center [577, 79] width 77 height 16
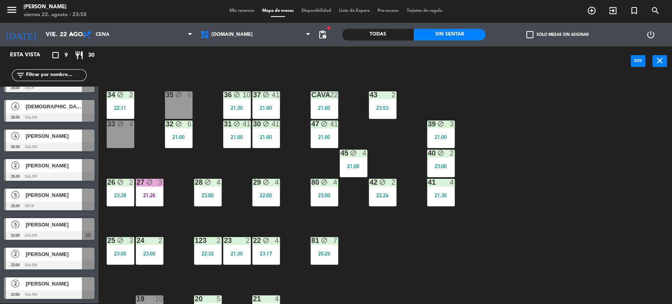
click at [542, 216] on div "34 block 2 22:11 35 block 6 36 block 10 21:30 43 2 23:53 37 block 41 21:00 CAVA…" at bounding box center [388, 190] width 567 height 227
click at [388, 248] on div "34 block 2 22:11 35 block 6 36 block 10 21:30 43 2 23:53 37 block 41 21:00 CAVA…" at bounding box center [388, 190] width 567 height 227
click at [660, 9] on span "search" at bounding box center [655, 10] width 21 height 13
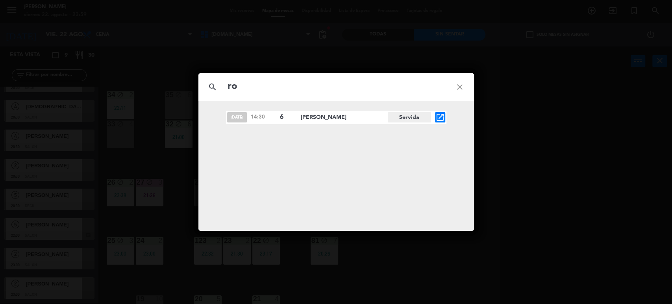
type input "r"
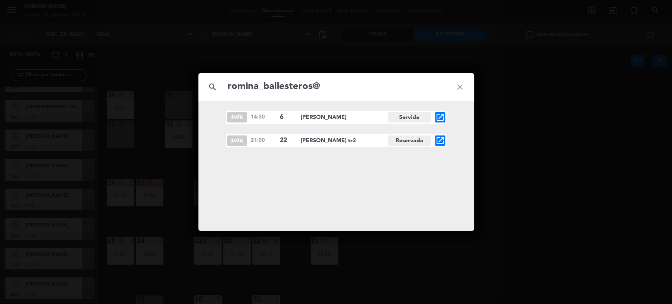
type input "romina_ballesteros@"
click at [438, 139] on icon "open_in_new" at bounding box center [439, 140] width 9 height 9
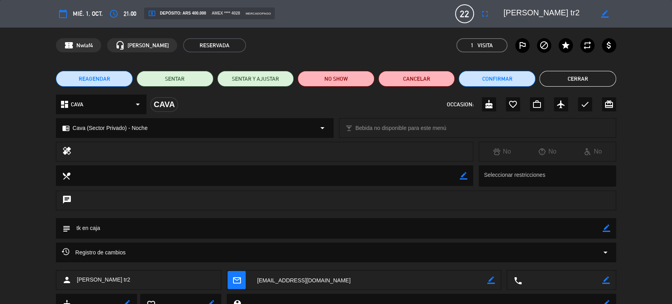
click at [132, 254] on div "Registro de cambios arrow_drop_down" at bounding box center [336, 252] width 548 height 9
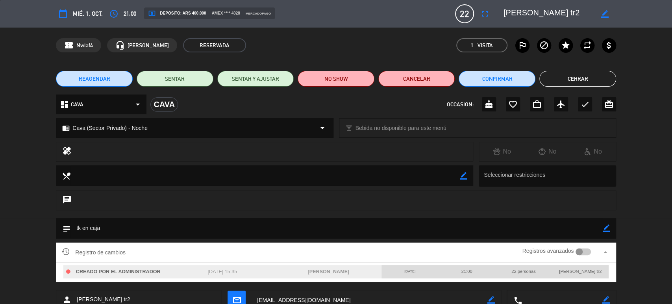
click at [582, 253] on div at bounding box center [582, 251] width 15 height 7
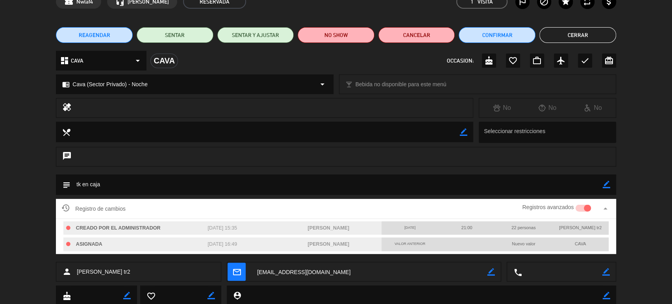
scroll to position [0, 0]
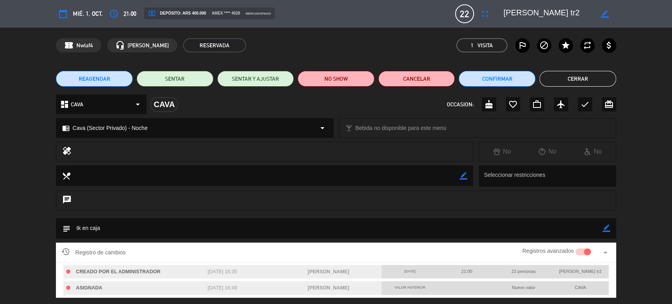
click at [598, 75] on button "Cerrar" at bounding box center [577, 79] width 77 height 16
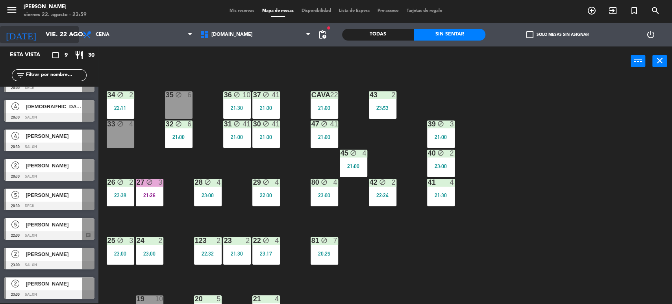
click at [63, 36] on input "vie. 22 ago." at bounding box center [83, 34] width 83 height 15
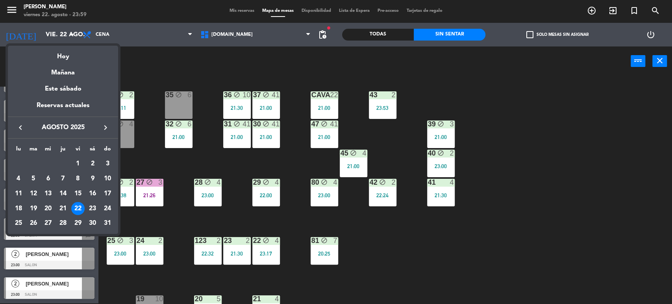
click at [105, 131] on icon "keyboard_arrow_right" at bounding box center [105, 127] width 9 height 9
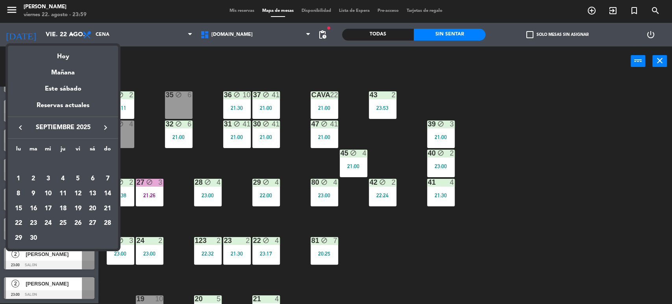
click at [103, 129] on icon "keyboard_arrow_right" at bounding box center [105, 127] width 9 height 9
click at [63, 176] on div "2" at bounding box center [62, 178] width 13 height 13
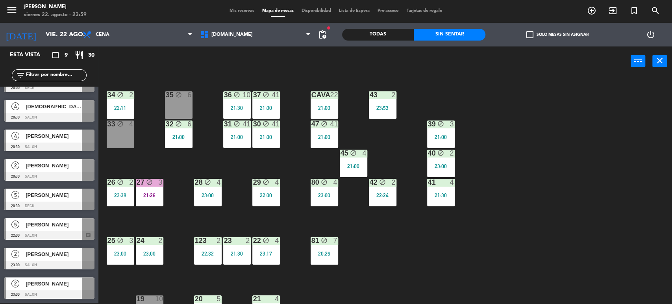
type input "jue. 2 oct."
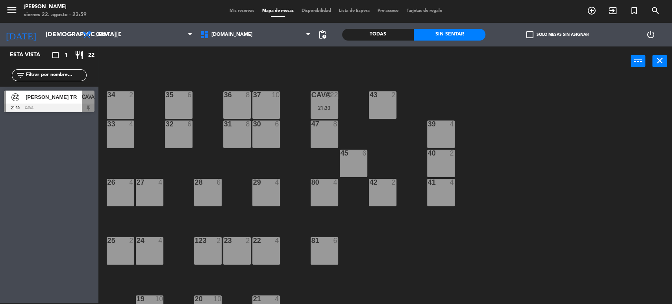
click at [344, 106] on div "34 2 35 6 36 8 43 2 37 10 CAVA block 22 21:30 33 4 32 6 31 8 30 6 47 8 39 4 45 …" at bounding box center [388, 190] width 567 height 227
click at [329, 105] on div "21:30" at bounding box center [325, 108] width 28 height 6
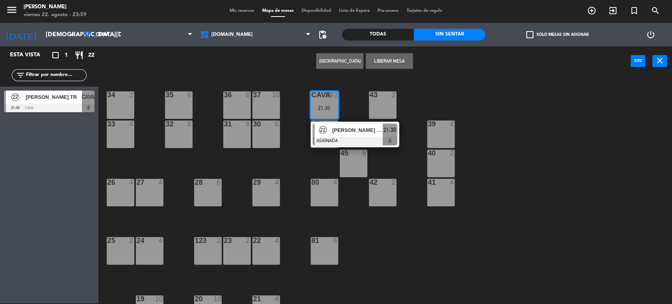
click at [351, 135] on div "Alexis Billone TR" at bounding box center [356, 130] width 51 height 13
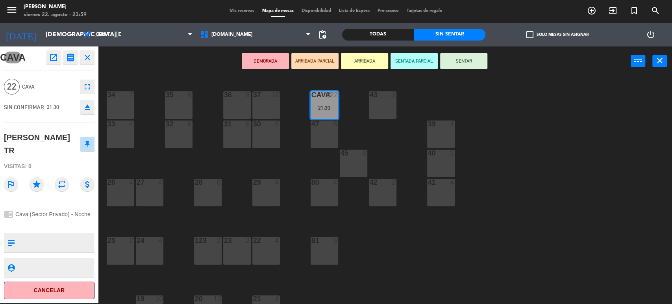
click at [488, 202] on div "34 2 35 6 36 8 43 2 37 10 CAVA block 22 21:30 33 4 32 6 31 8 30 6 47 8 39 4 45 …" at bounding box center [388, 190] width 567 height 227
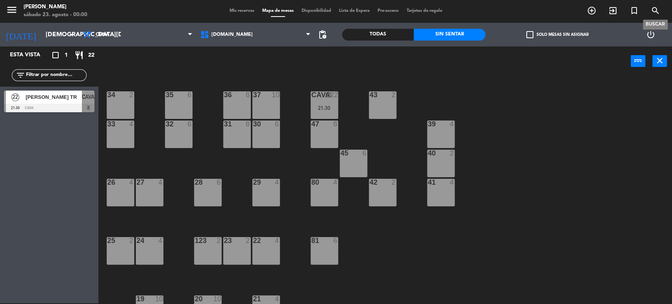
click at [651, 12] on icon "search" at bounding box center [655, 10] width 9 height 9
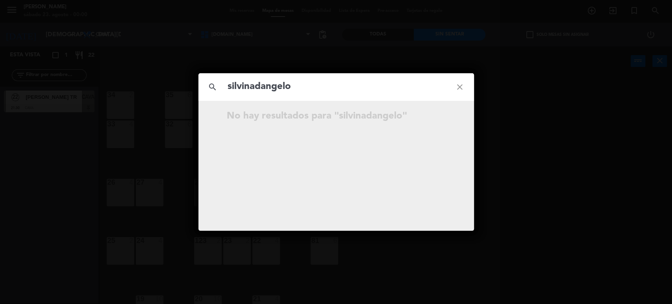
type input "silvinadangelo"
click at [580, 113] on div "search silvinadangelo close No hay resultados para "silvinadangelo"" at bounding box center [336, 152] width 672 height 304
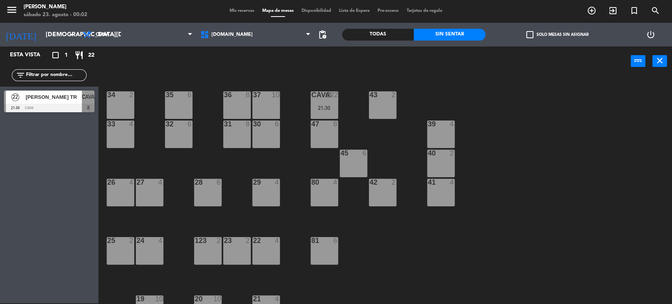
click at [557, 106] on div "34 2 35 6 36 8 43 2 37 10 CAVA block 22 21:30 33 4 32 6 31 8 30 6 47 8 39 4 45 …" at bounding box center [388, 190] width 567 height 227
click at [389, 33] on div "Todas" at bounding box center [378, 35] width 72 height 12
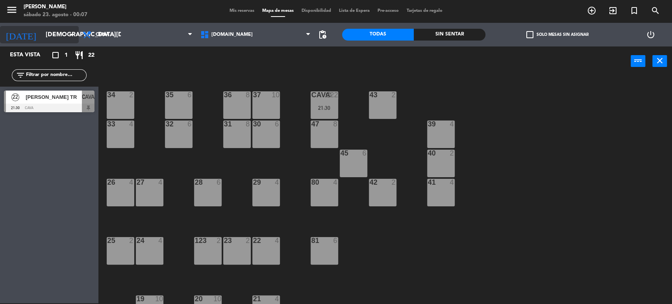
click at [46, 30] on input "jue. 2 oct." at bounding box center [83, 34] width 83 height 15
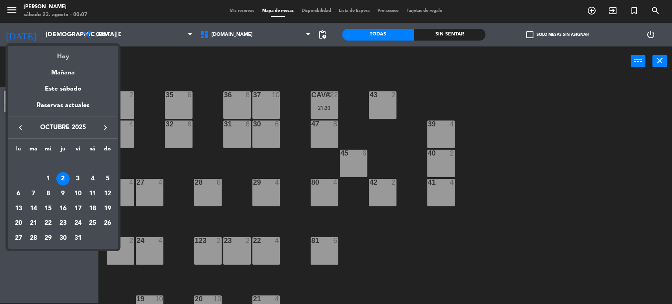
click at [58, 48] on div "Hoy" at bounding box center [63, 54] width 110 height 16
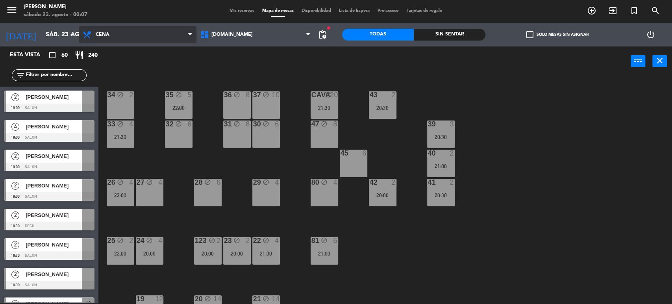
click at [96, 27] on span "Cena" at bounding box center [138, 34] width 118 height 17
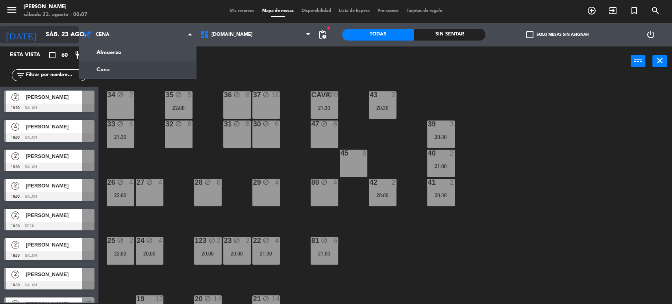
click at [70, 37] on icon "arrow_drop_down" at bounding box center [71, 34] width 9 height 9
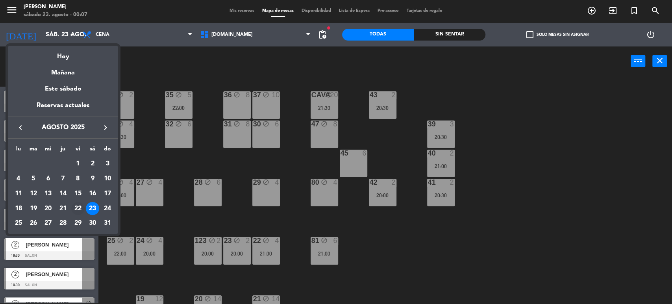
click at [82, 212] on div "22" at bounding box center [77, 208] width 13 height 13
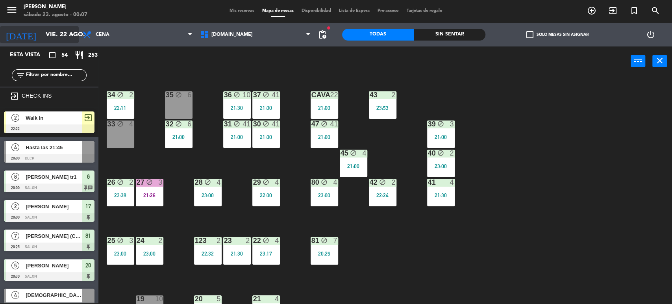
click at [58, 37] on input "vie. 22 ago." at bounding box center [83, 34] width 83 height 15
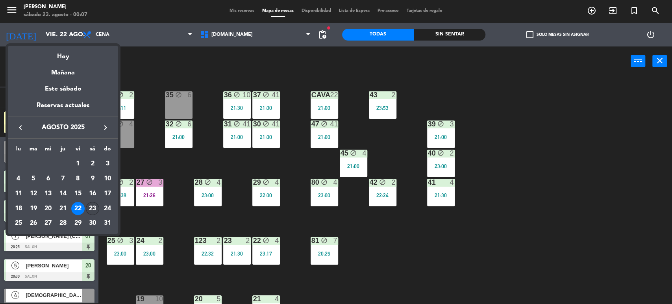
click at [94, 209] on div "23" at bounding box center [92, 208] width 13 height 13
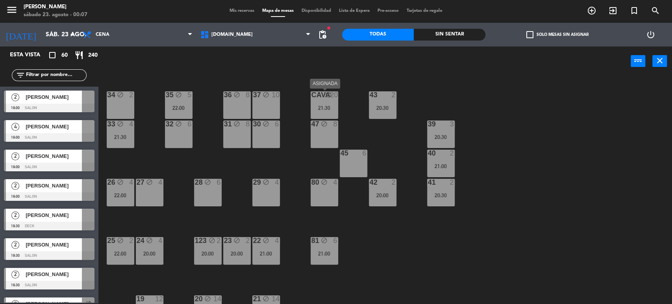
click at [329, 113] on div "CAVA block 20 21:30" at bounding box center [325, 105] width 28 height 28
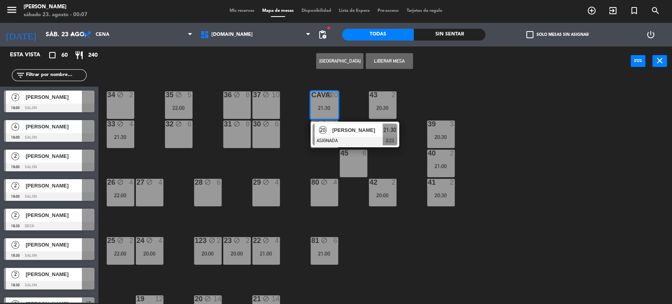
click at [523, 140] on div "34 block 2 35 block 5 22:00 36 block 8 43 2 20:30 37 block 10 CAVA block 20 21:…" at bounding box center [388, 190] width 567 height 227
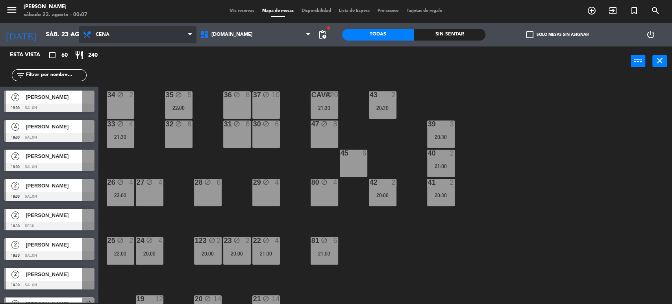
click at [139, 31] on span "Cena" at bounding box center [138, 34] width 118 height 17
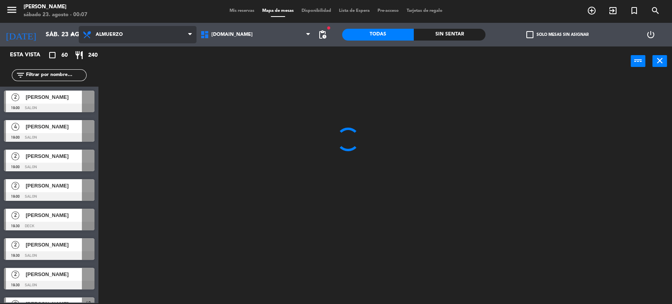
click at [140, 46] on div "Almuerzo Cena Almuerzo Almuerzo Cena" at bounding box center [138, 35] width 118 height 24
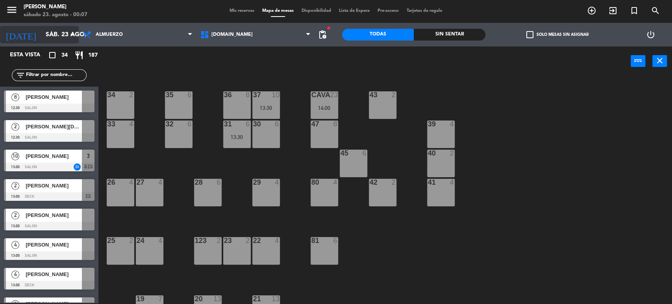
click at [43, 37] on input "sáb. 23 ago." at bounding box center [83, 34] width 83 height 15
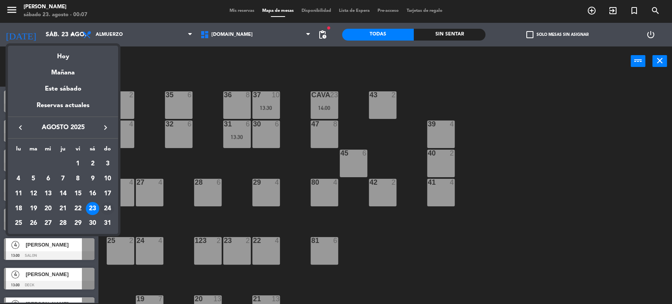
click at [106, 207] on div "24" at bounding box center [107, 208] width 13 height 13
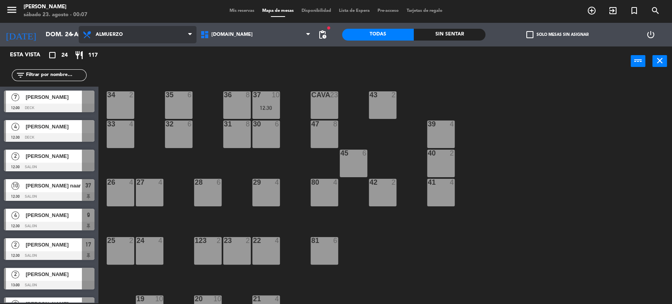
click at [154, 43] on span "Almuerzo" at bounding box center [138, 34] width 118 height 17
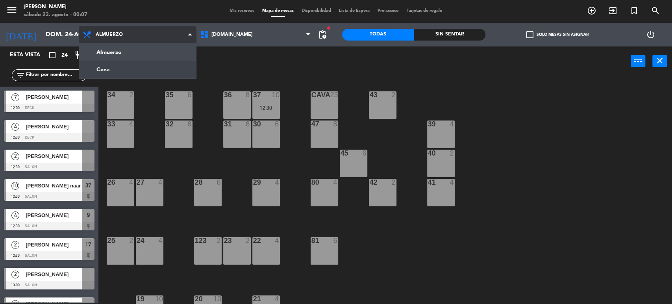
click at [138, 71] on ng-component "menu Gardiner sábado 23. agosto - 00:07 Mis reservas Mapa de mesas Disponibilid…" at bounding box center [336, 151] width 672 height 305
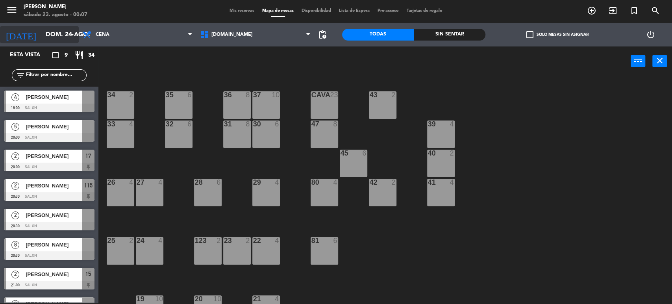
click at [42, 34] on input "dom. 24 ago." at bounding box center [83, 34] width 83 height 15
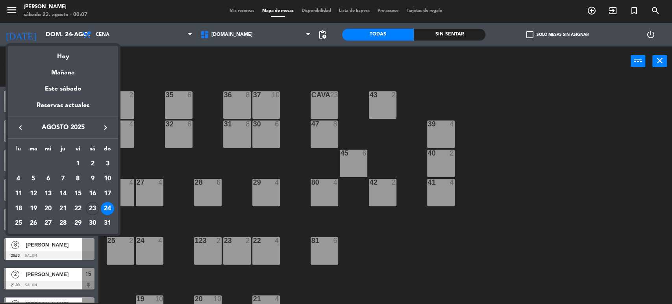
click at [20, 221] on div "25" at bounding box center [18, 222] width 13 height 13
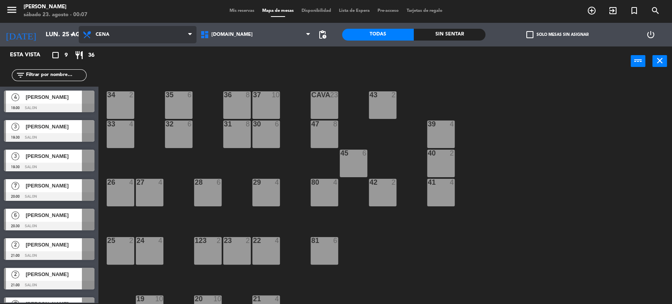
click at [133, 35] on span "Cena" at bounding box center [138, 34] width 118 height 17
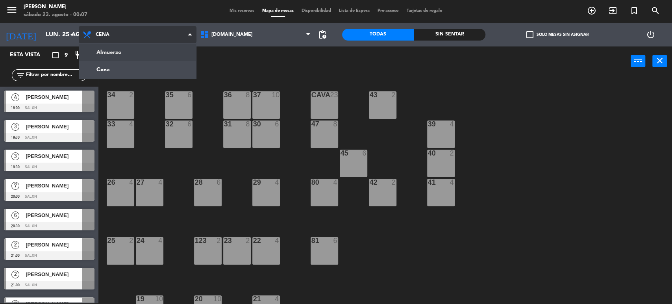
click at [140, 49] on ng-component "menu Gardiner sábado 23. agosto - 00:07 Mis reservas Mapa de mesas Disponibilid…" at bounding box center [336, 151] width 672 height 305
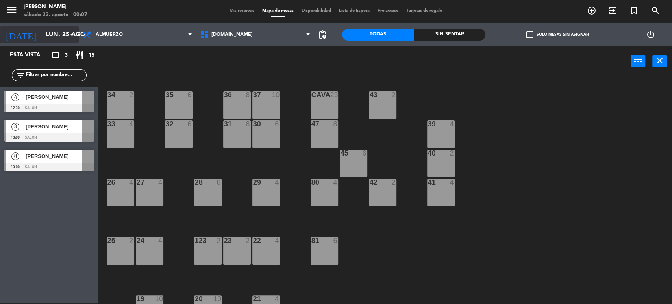
click at [42, 35] on input "lun. 25 ago." at bounding box center [83, 34] width 83 height 15
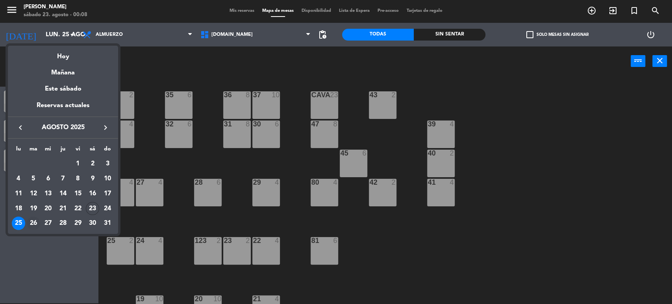
click at [31, 225] on div "26" at bounding box center [33, 222] width 13 height 13
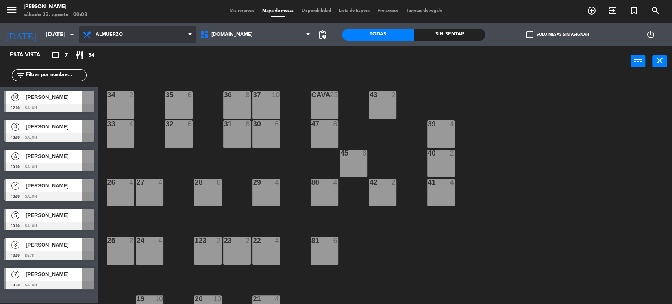
click at [148, 35] on span "Almuerzo" at bounding box center [138, 34] width 118 height 17
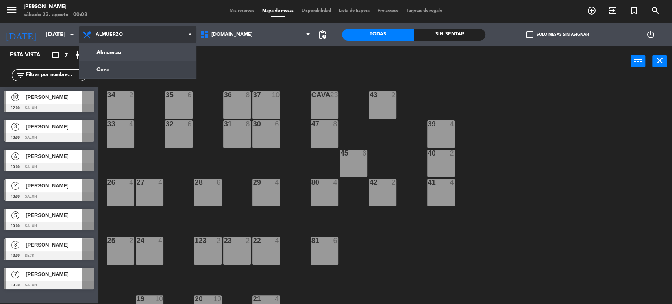
click at [147, 70] on ng-component "menu Gardiner sábado 23. agosto - 00:08 Mis reservas Mapa de mesas Disponibilid…" at bounding box center [336, 151] width 672 height 305
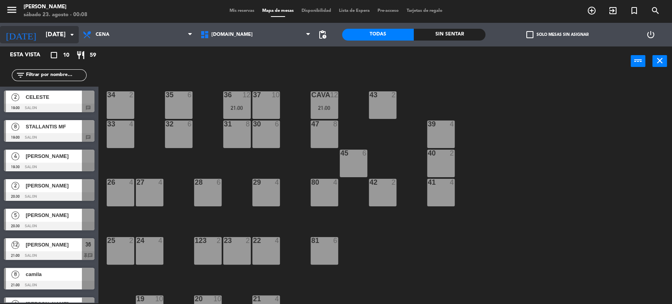
click at [50, 35] on input "mar. 26 ago." at bounding box center [83, 34] width 83 height 15
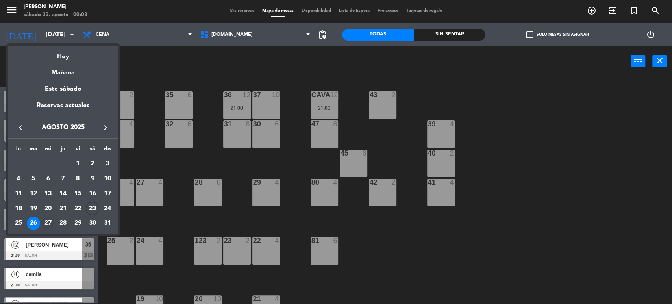
click at [49, 223] on div "27" at bounding box center [47, 222] width 13 height 13
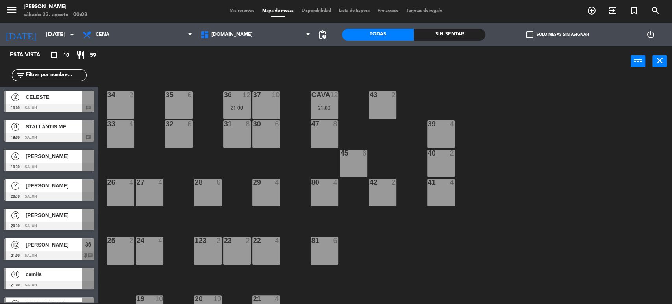
type input "mié. 27 ago."
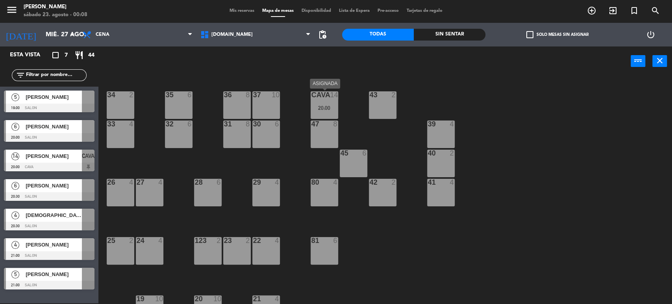
click at [316, 108] on div "20:00" at bounding box center [325, 108] width 28 height 6
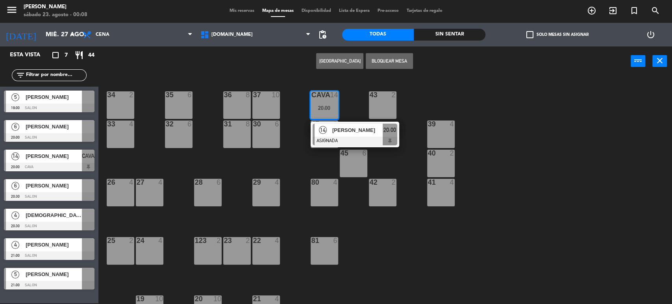
click at [346, 135] on div "Iñaki Murua" at bounding box center [356, 130] width 51 height 13
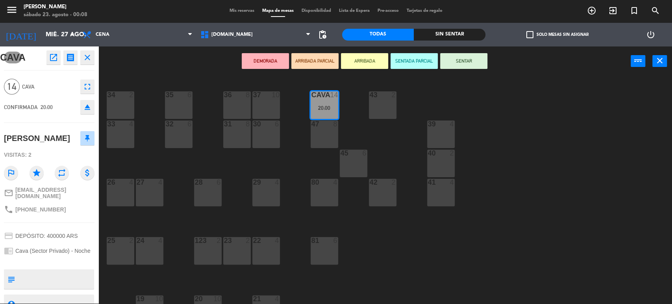
click at [235, 6] on div "menu Gardiner sábado 23. agosto - 00:08 Mis reservas Mapa de mesas Disponibilid…" at bounding box center [336, 11] width 672 height 24
click at [240, 11] on span "Mis reservas" at bounding box center [241, 11] width 33 height 4
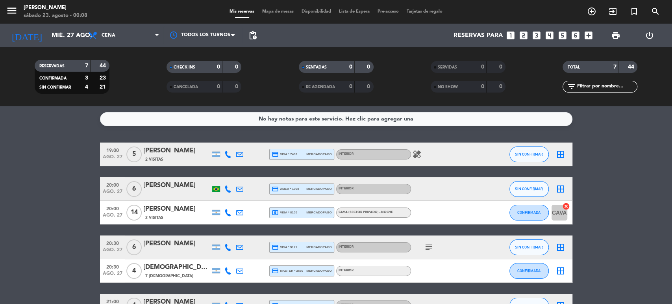
scroll to position [76, 0]
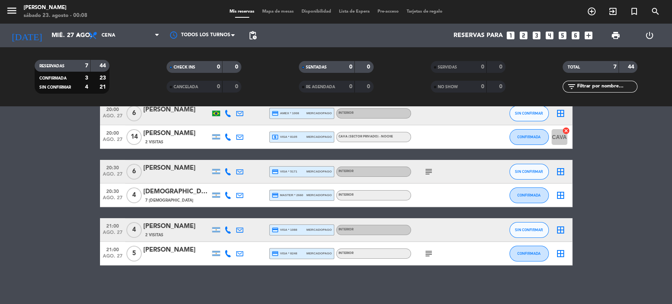
click at [166, 130] on div "Iñaki Murua" at bounding box center [176, 133] width 67 height 10
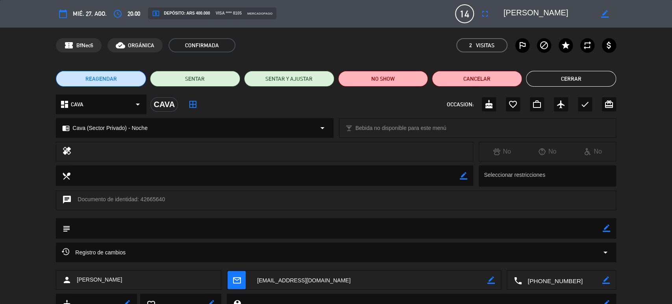
click at [134, 247] on div "Registro de cambios arrow_drop_down" at bounding box center [336, 252] width 560 height 20
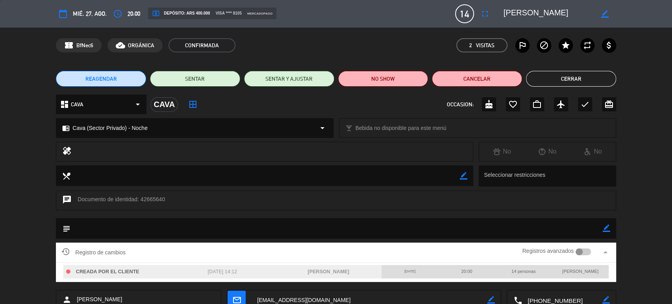
click at [574, 80] on button "Cerrar" at bounding box center [571, 79] width 90 height 16
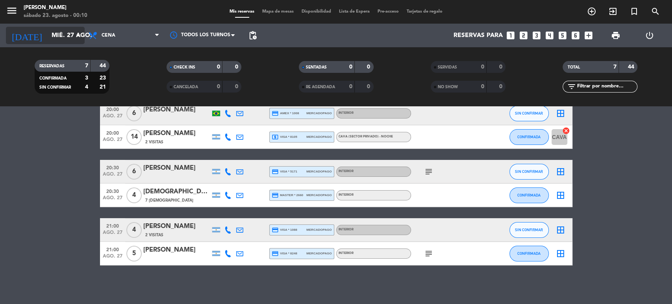
click at [63, 28] on input "mié. 27 ago." at bounding box center [89, 35] width 83 height 15
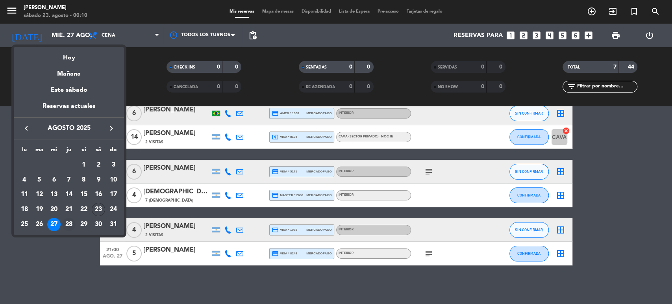
click at [71, 218] on div "28" at bounding box center [68, 224] width 13 height 13
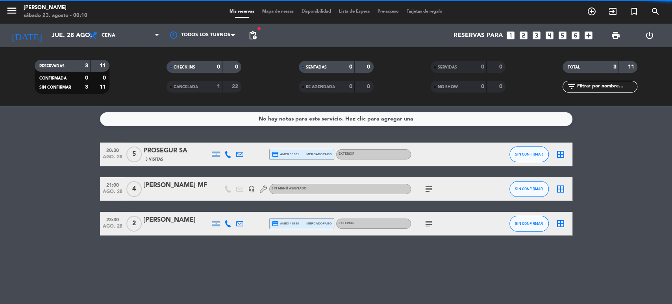
scroll to position [0, 0]
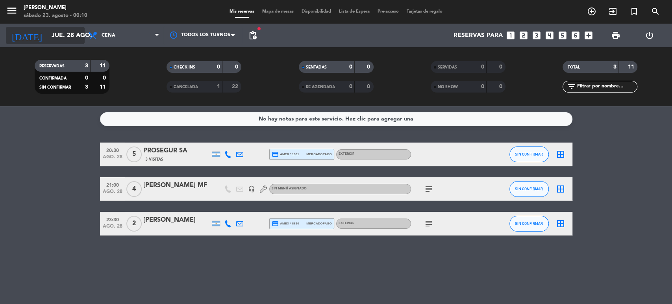
click at [48, 33] on input "jue. 28 ago." at bounding box center [89, 35] width 83 height 15
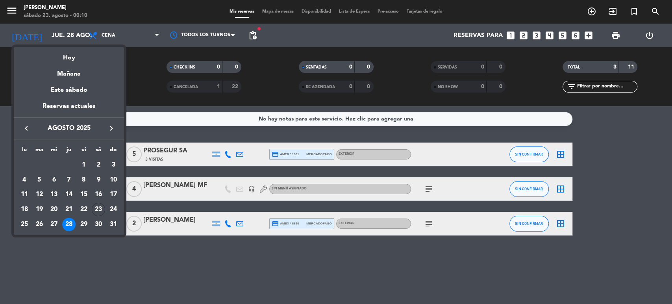
click at [226, 229] on div at bounding box center [336, 152] width 672 height 304
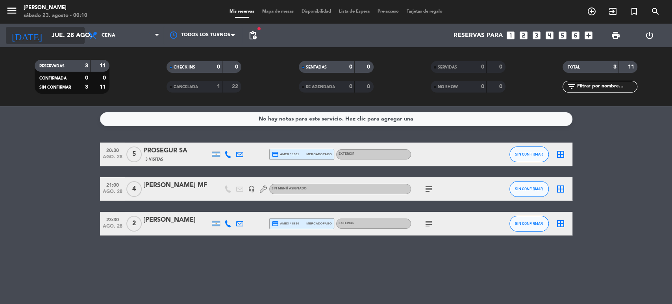
click at [60, 35] on input "jue. 28 ago." at bounding box center [89, 35] width 83 height 15
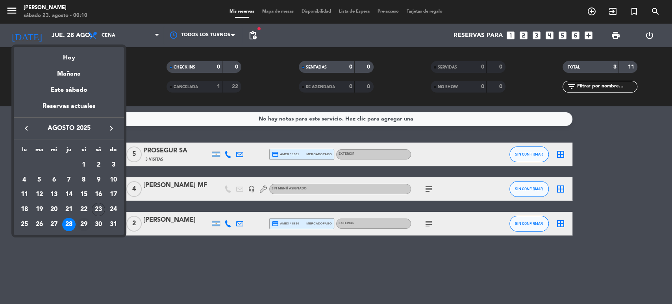
click at [85, 224] on div "29" at bounding box center [83, 224] width 13 height 13
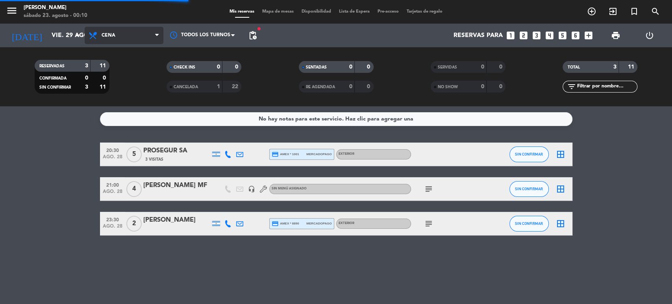
click at [147, 34] on span "Cena" at bounding box center [124, 35] width 79 height 17
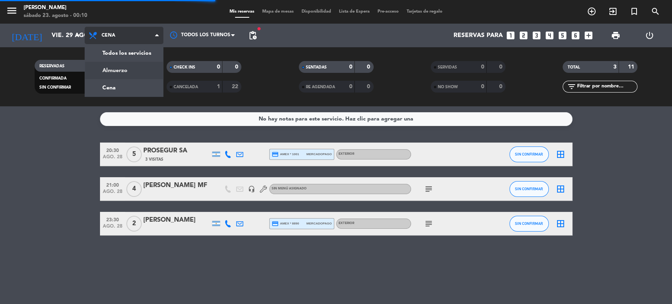
click at [145, 72] on div "menu Gardiner sábado 23. agosto - 00:10 Mis reservas Mapa de mesas Disponibilid…" at bounding box center [336, 53] width 672 height 106
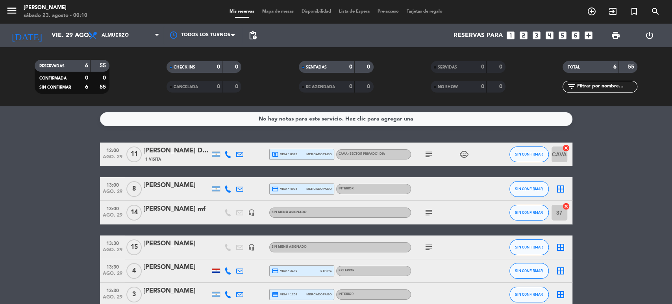
scroll to position [41, 0]
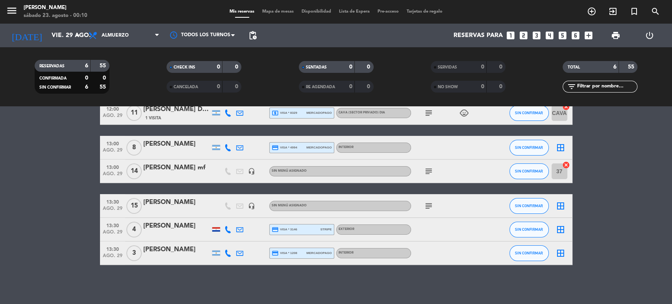
click at [430, 210] on div "subject" at bounding box center [446, 205] width 71 height 23
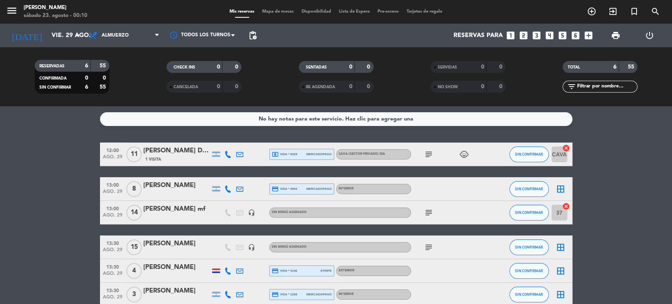
click at [16, 194] on bookings-row "12:00 ago. 29 11 Silvina D'Angelo 1 Visita local_atm visa * 8329 mercadopago Ca…" at bounding box center [336, 224] width 672 height 164
click at [73, 34] on icon "arrow_drop_down" at bounding box center [77, 35] width 9 height 9
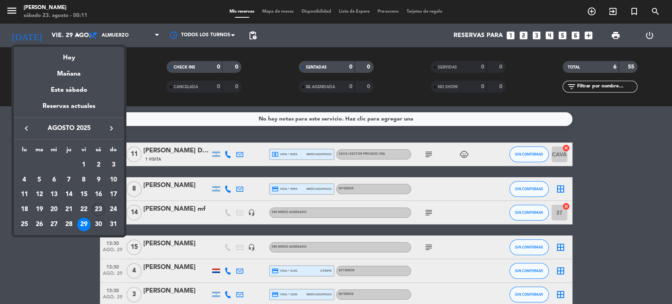
click at [100, 225] on div "30" at bounding box center [98, 224] width 13 height 13
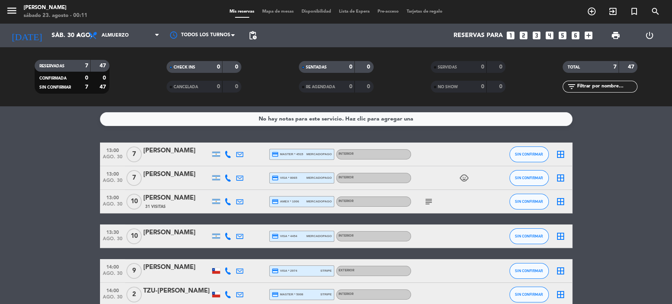
scroll to position [76, 0]
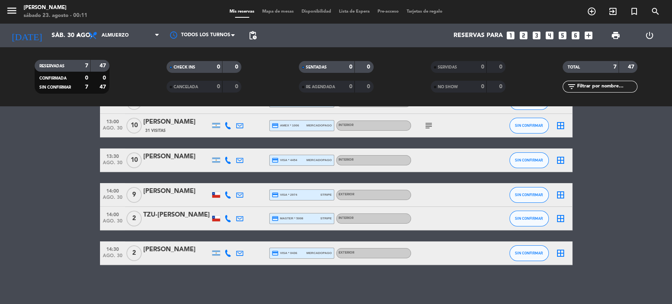
click at [137, 152] on div "10" at bounding box center [134, 159] width 18 height 23
click at [137, 157] on span "10" at bounding box center [133, 160] width 15 height 16
click at [0, 163] on bookings-row "13:00 ago. 30 7 Carola Baldini credit_card master * 4515 mercadopago Interior S…" at bounding box center [336, 166] width 672 height 198
click at [124, 34] on span "Almuerzo" at bounding box center [115, 36] width 27 height 6
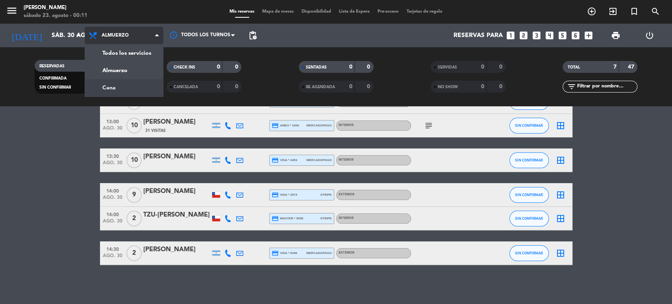
click at [106, 86] on div "menu Gardiner sábado 23. agosto - 00:11 Mis reservas Mapa de mesas Disponibilid…" at bounding box center [336, 53] width 672 height 106
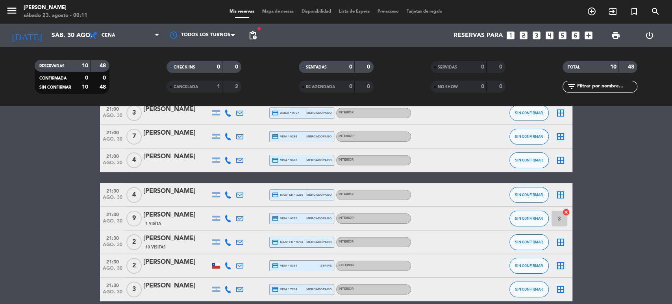
scroll to position [0, 0]
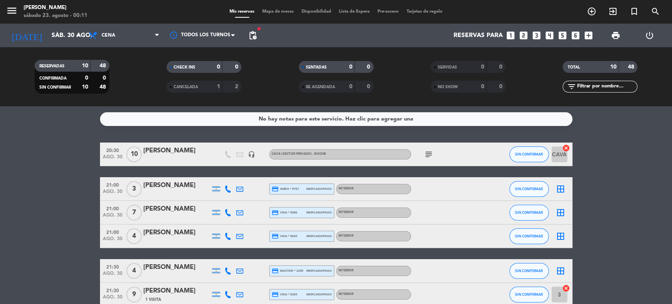
click at [431, 149] on div "subject" at bounding box center [446, 153] width 71 height 23
click at [431, 150] on icon "subject" at bounding box center [428, 154] width 9 height 9
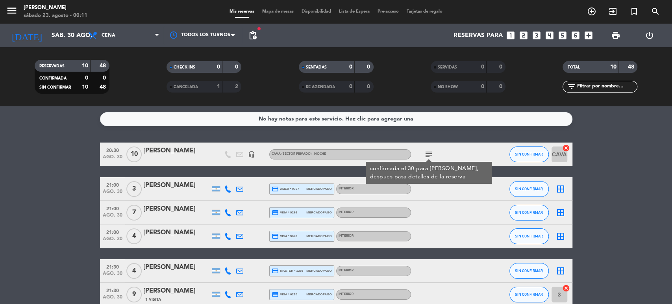
click at [671, 58] on div "RESERVADAS 10 48 CONFIRMADA 0 0 SIN CONFIRMAR 10 48 CHECK INS 0 0 CANCELADA 1 2…" at bounding box center [336, 76] width 672 height 43
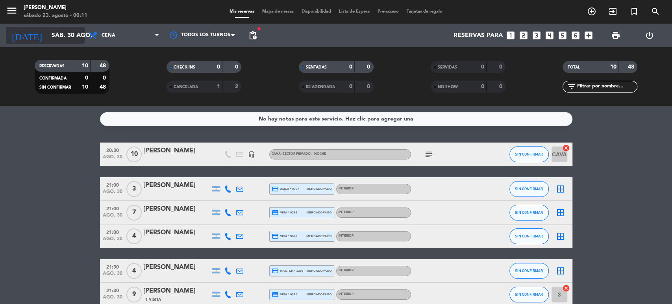
click at [48, 37] on input "sáb. 30 ago." at bounding box center [89, 35] width 83 height 15
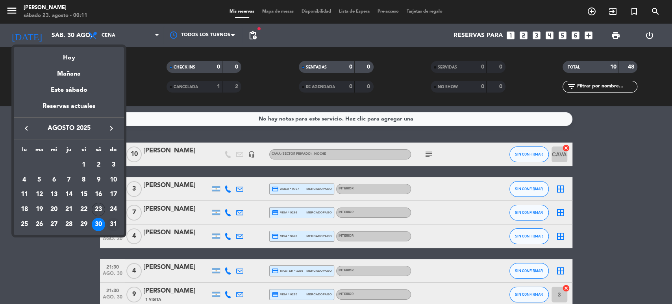
click at [120, 228] on td "31" at bounding box center [113, 224] width 15 height 15
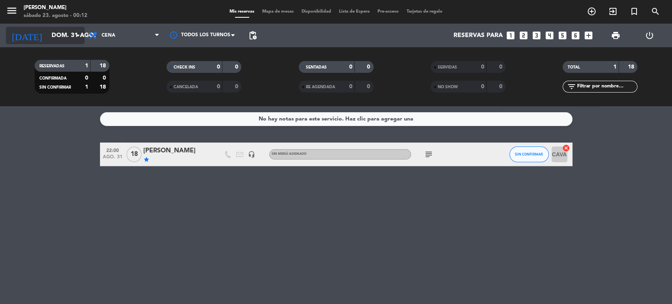
click at [54, 40] on input "dom. 31 ago." at bounding box center [89, 35] width 83 height 15
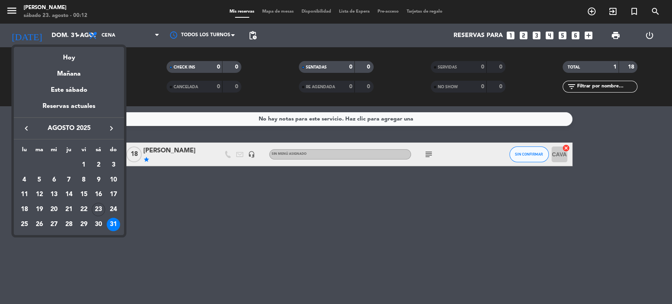
click at [111, 125] on icon "keyboard_arrow_right" at bounding box center [111, 128] width 9 height 9
click at [24, 181] on div "1" at bounding box center [24, 179] width 13 height 13
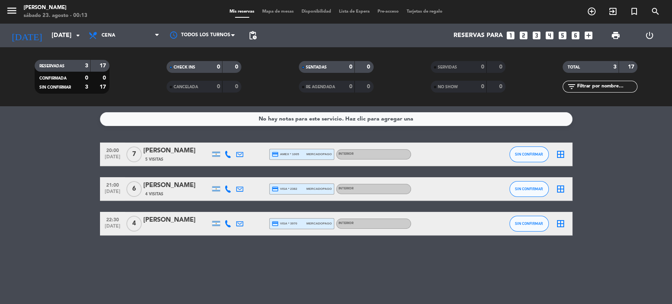
click at [46, 24] on div "today lun. 1 sep. arrow_drop_down" at bounding box center [45, 36] width 79 height 24
click at [120, 33] on span "Cena" at bounding box center [124, 35] width 79 height 17
click at [139, 68] on div "menu Gardiner sábado 23. agosto - 00:13 Mis reservas Mapa de mesas Disponibilid…" at bounding box center [336, 53] width 672 height 106
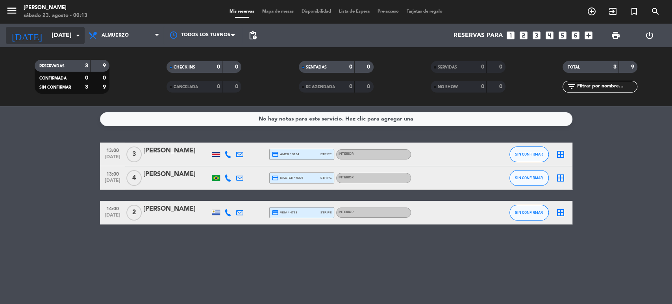
click at [60, 34] on input "lun. 1 sep." at bounding box center [89, 35] width 83 height 15
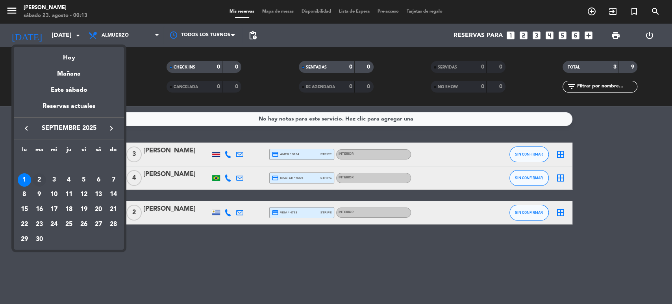
click at [37, 177] on div "2" at bounding box center [39, 179] width 13 height 13
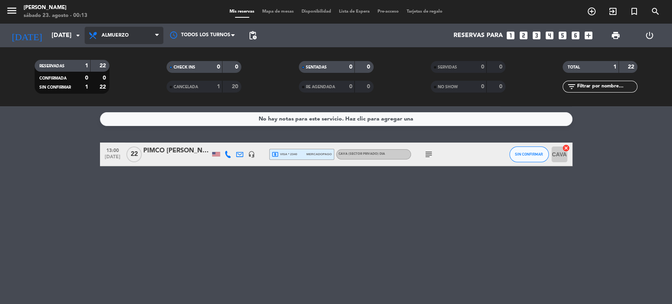
click at [154, 33] on span "Almuerzo" at bounding box center [124, 35] width 79 height 17
click at [126, 85] on div "menu Gardiner sábado 23. agosto - 00:13 Mis reservas Mapa de mesas Disponibilid…" at bounding box center [336, 53] width 672 height 106
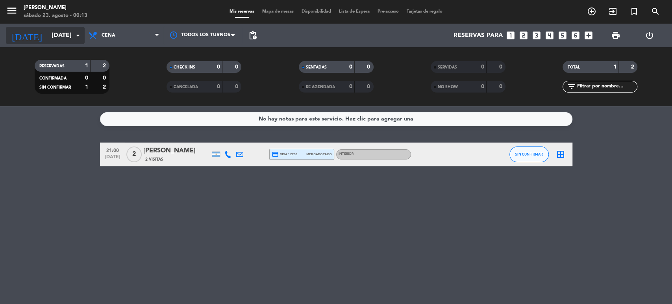
click at [48, 28] on input "mar. 2 sep." at bounding box center [89, 35] width 83 height 15
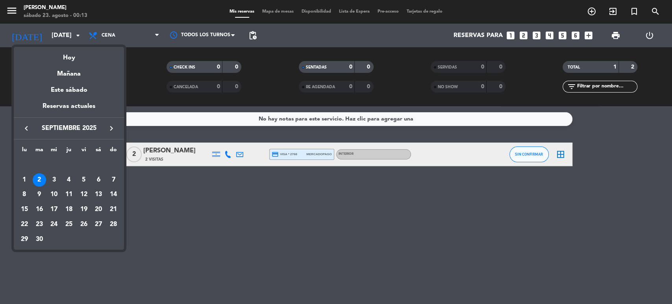
drag, startPoint x: 57, startPoint y: 176, endPoint x: 131, endPoint y: 137, distance: 83.3
click at [58, 176] on div "3" at bounding box center [53, 179] width 13 height 13
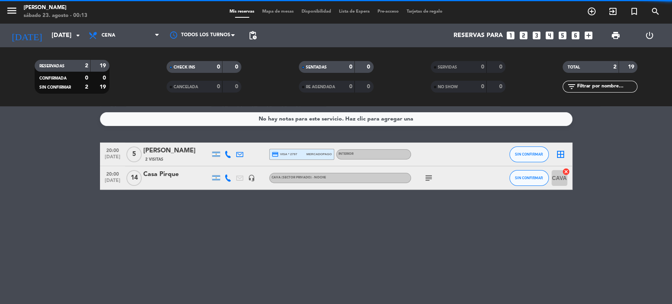
click at [133, 35] on span "Cena" at bounding box center [124, 35] width 79 height 17
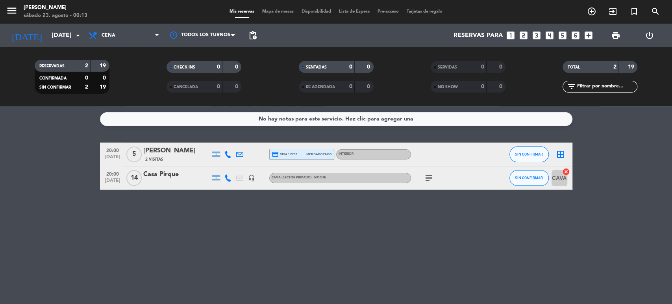
click at [605, 244] on div "No hay notas para este servicio. Haz clic para agregar una 20:00 sep. 3 5 Carla…" at bounding box center [336, 205] width 672 height 198
click at [48, 41] on input "mié. 3 sep." at bounding box center [89, 35] width 83 height 15
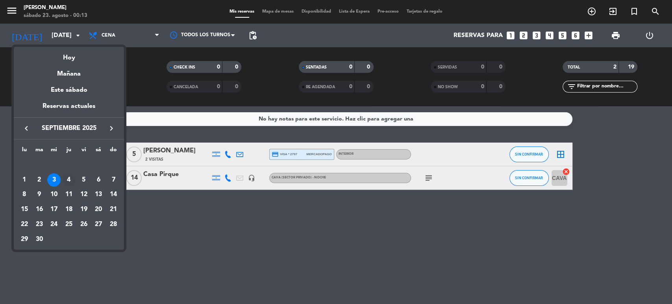
click at [67, 181] on div "4" at bounding box center [68, 179] width 13 height 13
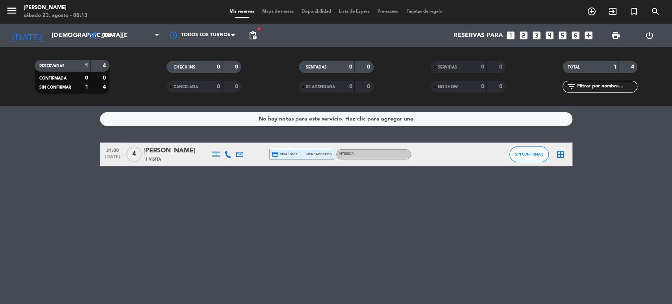
click at [112, 41] on span "Cena" at bounding box center [124, 35] width 79 height 17
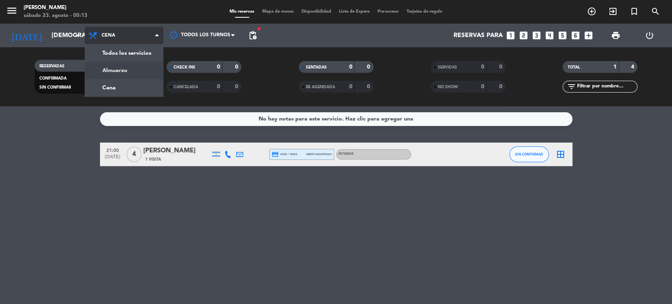
click at [132, 75] on div "menu Gardiner sábado 23. agosto - 00:13 Mis reservas Mapa de mesas Disponibilid…" at bounding box center [336, 53] width 672 height 106
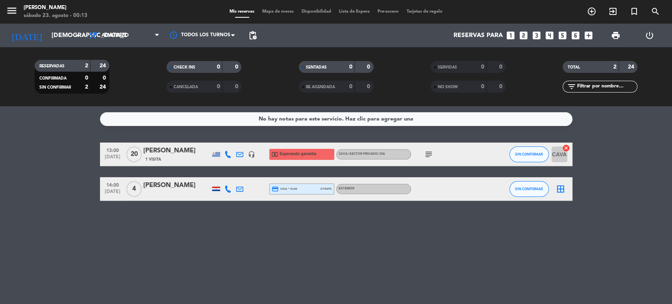
click at [428, 153] on icon "subject" at bounding box center [428, 154] width 9 height 9
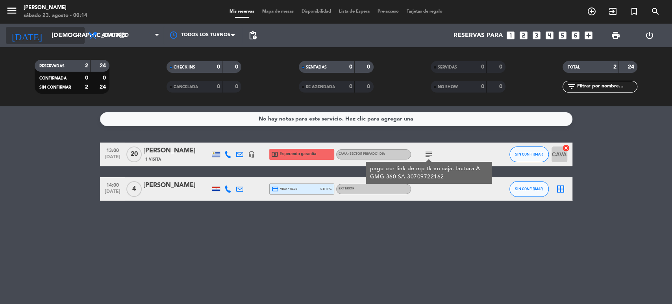
click at [57, 37] on input "jue. 4 sep." at bounding box center [89, 35] width 83 height 15
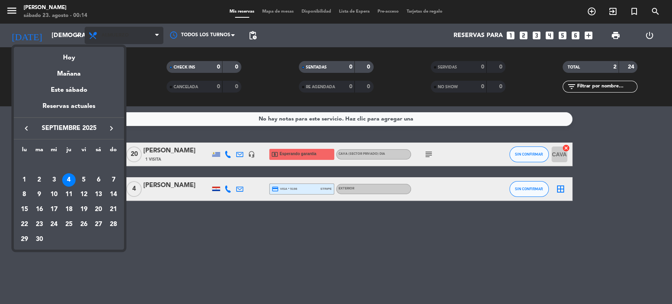
click at [153, 36] on div at bounding box center [336, 152] width 672 height 304
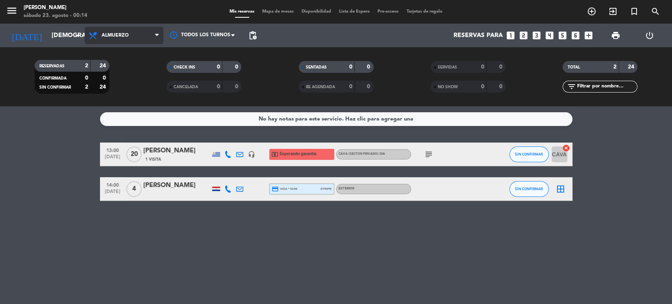
click at [153, 35] on span "Almuerzo" at bounding box center [124, 35] width 79 height 17
click at [123, 84] on div "menu Gardiner sábado 23. agosto - 00:14 Mis reservas Mapa de mesas Disponibilid…" at bounding box center [336, 53] width 672 height 106
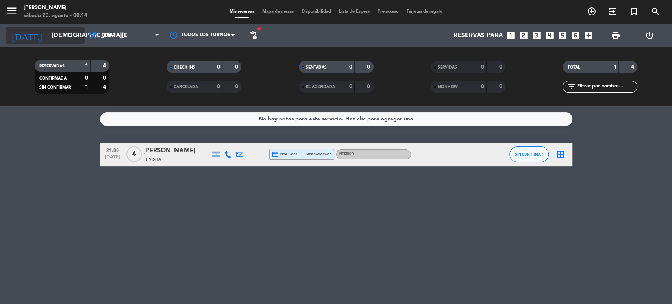
click at [76, 36] on icon "arrow_drop_down" at bounding box center [77, 35] width 9 height 9
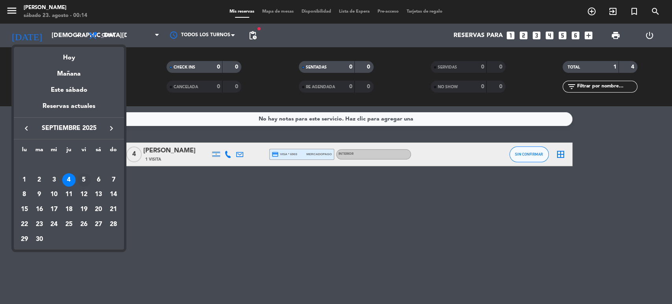
click at [79, 184] on div "5" at bounding box center [83, 179] width 13 height 13
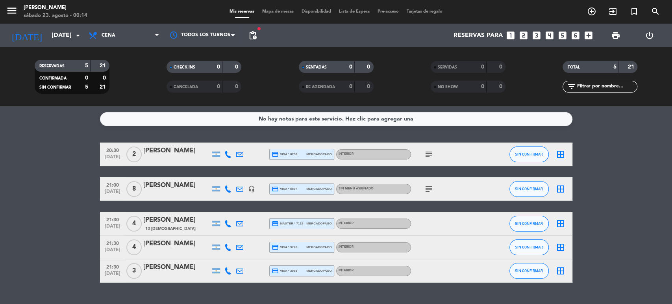
click at [366, 189] on span "Sin menú asignado" at bounding box center [355, 188] width 35 height 3
click at [425, 189] on icon "subject" at bounding box center [428, 188] width 9 height 9
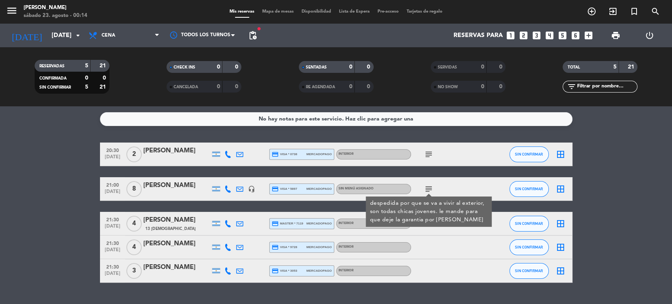
click at [52, 167] on bookings-row "20:30 sep. 5 2 Santiago Sanchez Garofalo credit_card visa * 0738 mercadopago In…" at bounding box center [336, 212] width 672 height 140
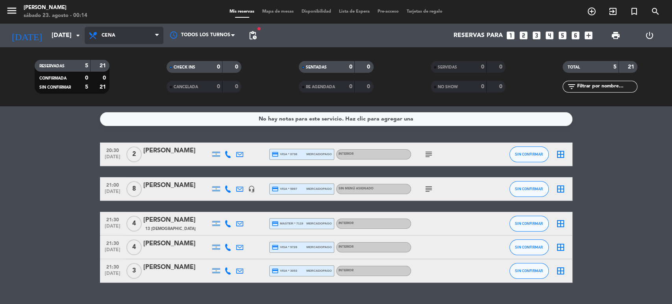
click at [129, 36] on span "Cena" at bounding box center [124, 35] width 79 height 17
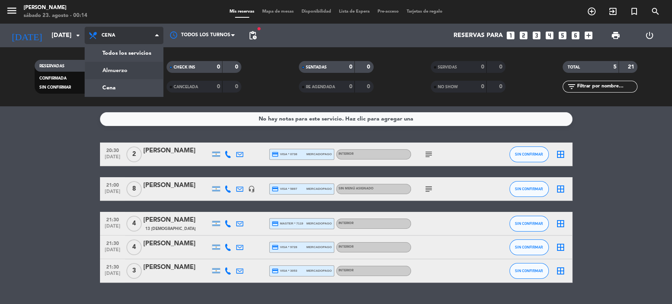
click at [128, 71] on div "menu Gardiner sábado 23. agosto - 00:14 Mis reservas Mapa de mesas Disponibilid…" at bounding box center [336, 53] width 672 height 106
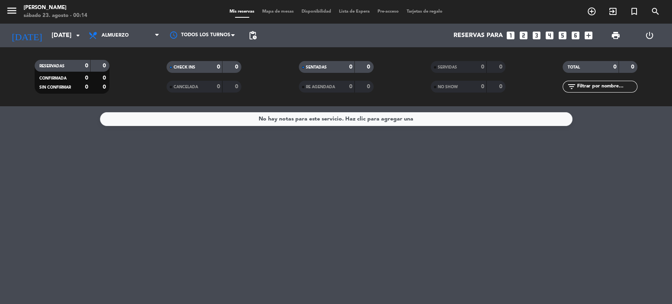
click at [54, 27] on date-picker "today vie. 5 sep. arrow_drop_down" at bounding box center [45, 35] width 79 height 17
click at [67, 37] on input "vie. 5 sep." at bounding box center [89, 35] width 83 height 15
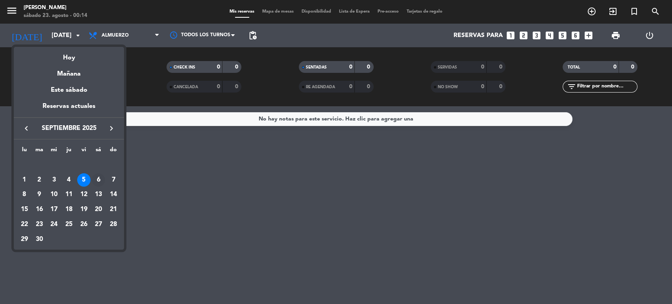
click at [97, 177] on div "6" at bounding box center [98, 179] width 13 height 13
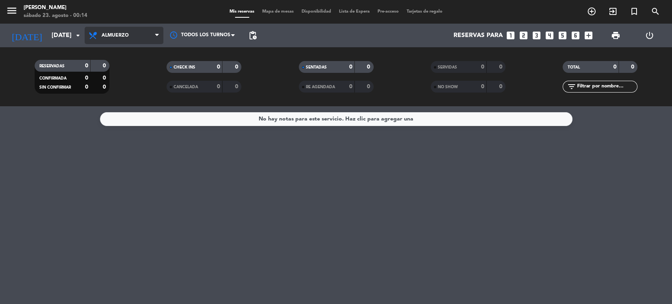
click at [142, 39] on span "Almuerzo" at bounding box center [124, 35] width 79 height 17
click at [134, 85] on div "menu Gardiner sábado 23. agosto - 00:14 Mis reservas Mapa de mesas Disponibilid…" at bounding box center [336, 53] width 672 height 106
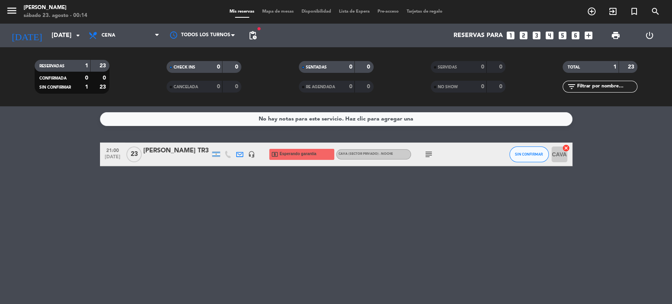
drag, startPoint x: 416, startPoint y: 151, endPoint x: 424, endPoint y: 152, distance: 7.9
click at [420, 151] on div "subject" at bounding box center [446, 153] width 71 height 23
click at [426, 152] on icon "subject" at bounding box center [428, 154] width 9 height 9
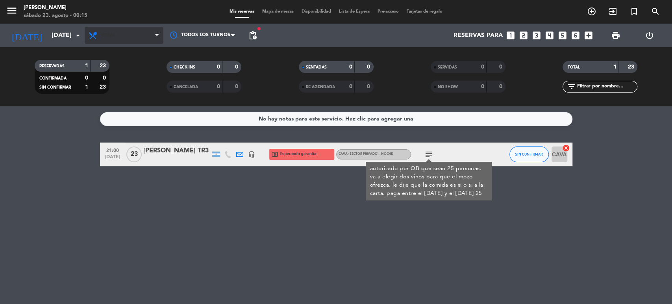
click at [155, 27] on span "Cena" at bounding box center [124, 35] width 79 height 17
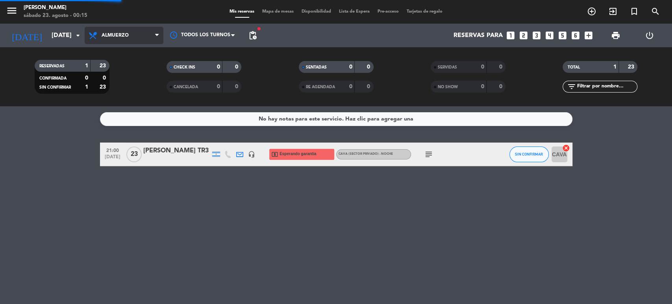
click at [148, 70] on div "menu Gardiner sábado 23. agosto - 00:15 Mis reservas Mapa de mesas Disponibilid…" at bounding box center [336, 53] width 672 height 106
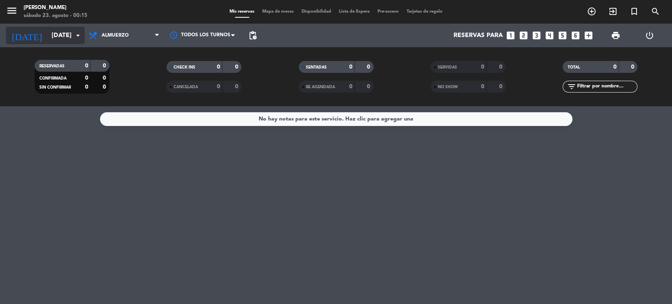
click at [48, 34] on input "sáb. 6 sep." at bounding box center [89, 35] width 83 height 15
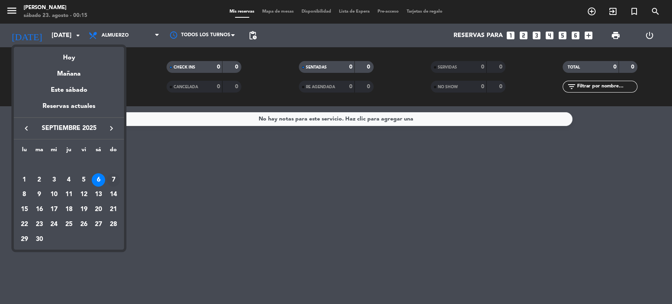
click at [115, 182] on div "7" at bounding box center [113, 179] width 13 height 13
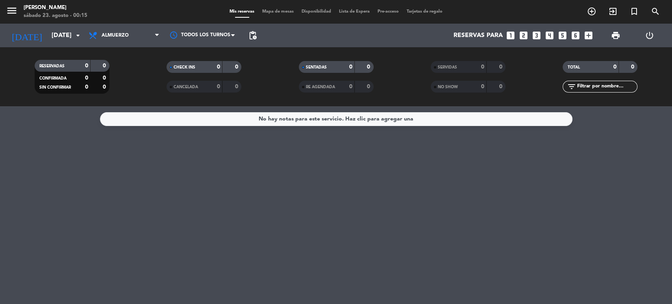
click at [148, 40] on span "Almuerzo" at bounding box center [124, 35] width 79 height 17
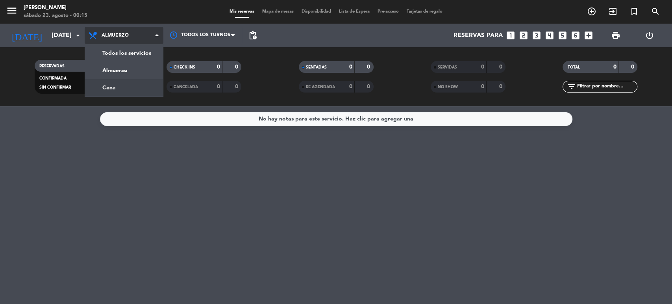
click at [115, 84] on div "menu Gardiner sábado 23. agosto - 00:15 Mis reservas Mapa de mesas Disponibilid…" at bounding box center [336, 53] width 672 height 106
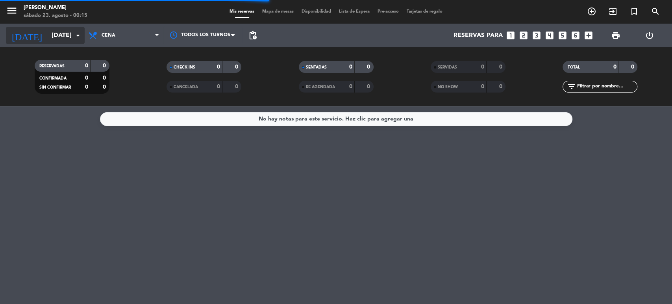
click at [62, 35] on input "dom. 7 sep." at bounding box center [89, 35] width 83 height 15
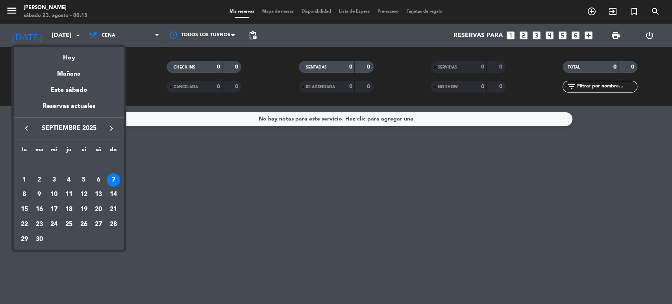
click at [25, 190] on div "8" at bounding box center [24, 194] width 13 height 13
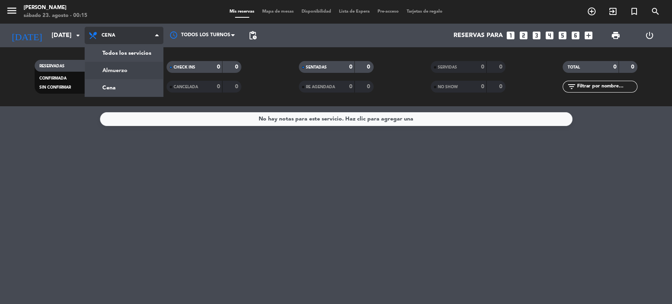
click at [132, 72] on div "menu Gardiner sábado 23. agosto - 00:15 Mis reservas Mapa de mesas Disponibilid…" at bounding box center [336, 53] width 672 height 106
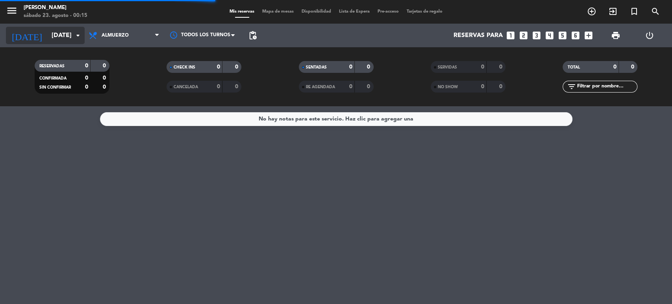
click at [48, 31] on input "lun. 8 sep." at bounding box center [89, 35] width 83 height 15
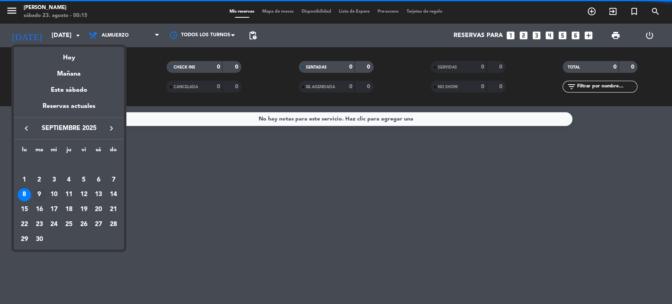
click at [39, 197] on div "9" at bounding box center [39, 194] width 13 height 13
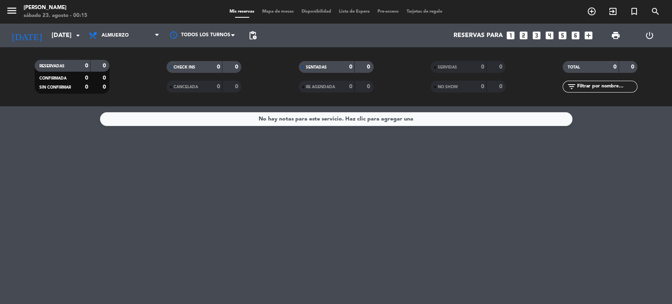
click at [130, 35] on span "Almuerzo" at bounding box center [124, 35] width 79 height 17
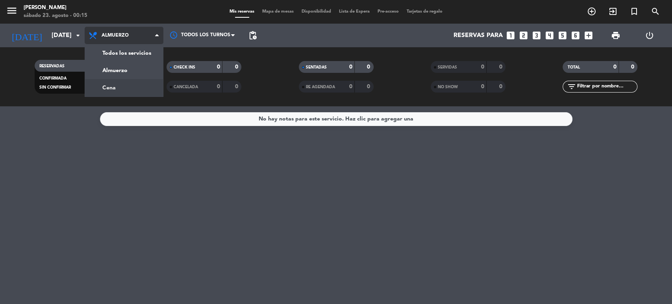
click at [129, 82] on div "menu Gardiner sábado 23. agosto - 00:15 Mis reservas Mapa de mesas Disponibilid…" at bounding box center [336, 53] width 672 height 106
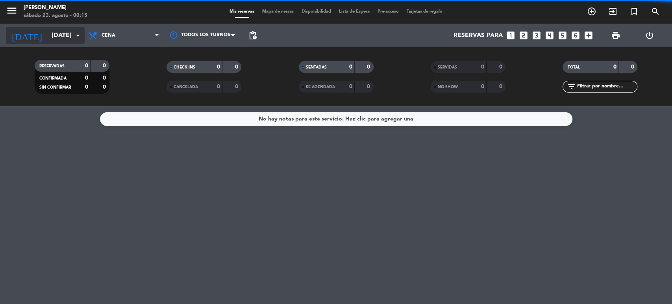
click at [70, 40] on input "mar. 9 sep." at bounding box center [89, 35] width 83 height 15
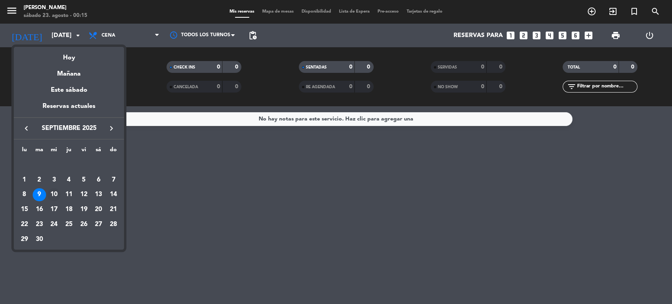
click at [54, 189] on div "10" at bounding box center [53, 194] width 13 height 13
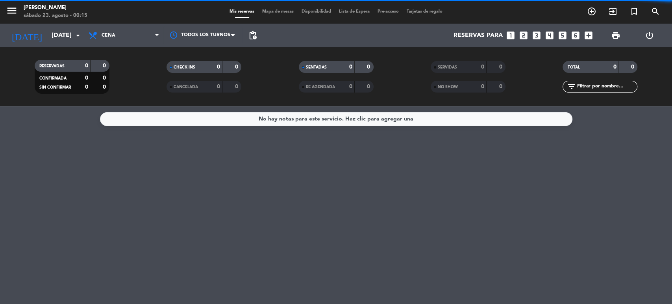
click at [123, 39] on span "Cena" at bounding box center [124, 35] width 79 height 17
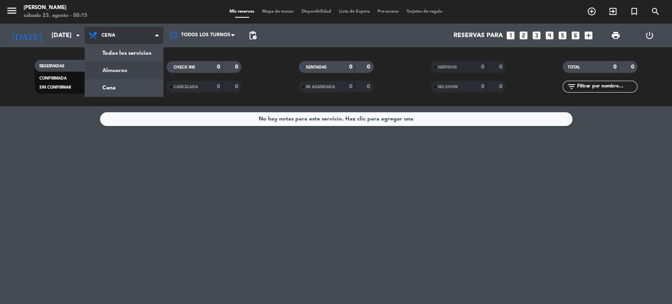
click at [126, 73] on div "menu Gardiner sábado 23. agosto - 00:15 Mis reservas Mapa de mesas Disponibilid…" at bounding box center [336, 53] width 672 height 106
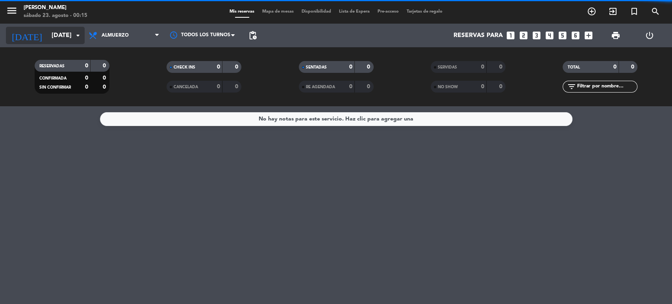
click at [54, 40] on input "mié. 10 sep." at bounding box center [89, 35] width 83 height 15
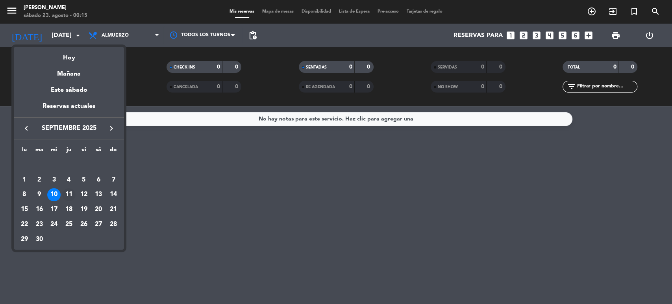
click at [67, 194] on div "11" at bounding box center [68, 194] width 13 height 13
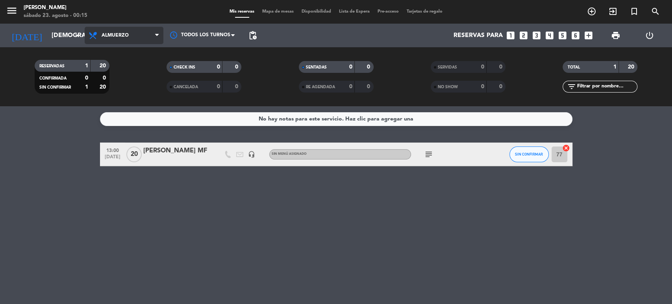
click at [122, 39] on span "Almuerzo" at bounding box center [124, 35] width 79 height 17
click at [339, 233] on div "No hay notas para este servicio. Haz clic para agregar una 13:00 sep. 11 20 Har…" at bounding box center [336, 205] width 672 height 198
click at [430, 154] on icon "subject" at bounding box center [428, 154] width 9 height 9
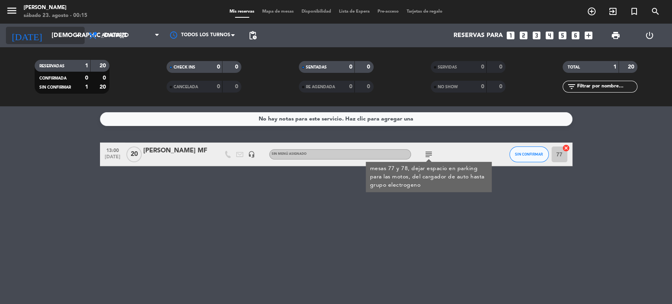
click at [58, 42] on input "jue. 11 sep." at bounding box center [89, 35] width 83 height 15
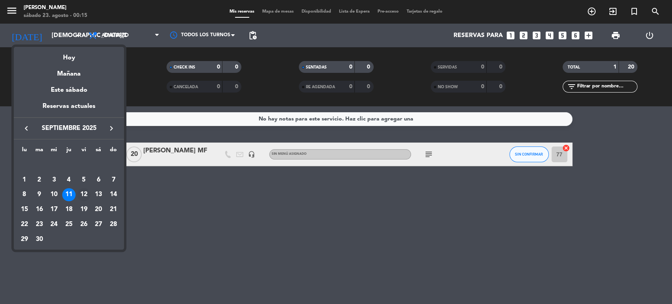
click at [85, 195] on div "12" at bounding box center [83, 194] width 13 height 13
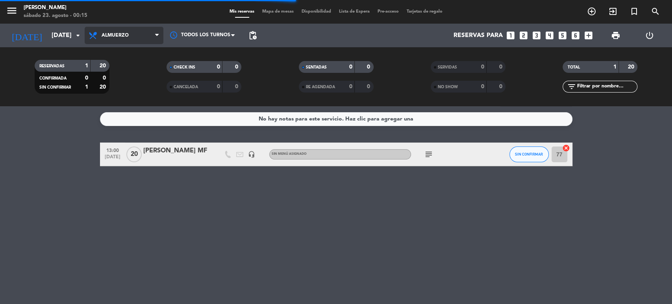
click at [139, 42] on span "Almuerzo" at bounding box center [124, 35] width 79 height 17
click at [111, 29] on span "Almuerzo" at bounding box center [124, 35] width 79 height 17
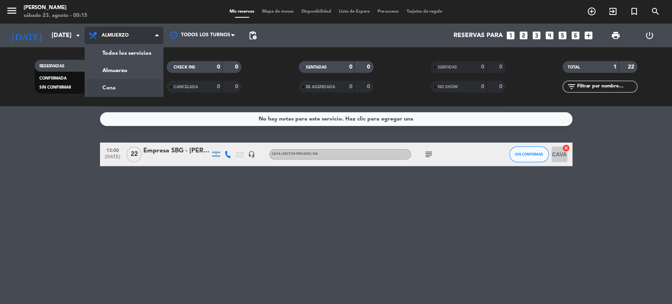
click at [126, 90] on div "menu Gardiner sábado 23. agosto - 00:15 Mis reservas Mapa de mesas Disponibilid…" at bounding box center [336, 53] width 672 height 106
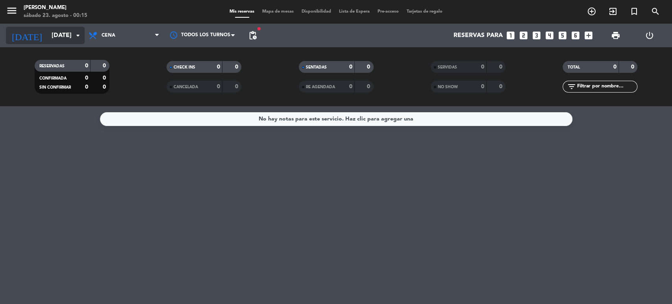
click at [62, 37] on input "vie. 12 sep." at bounding box center [89, 35] width 83 height 15
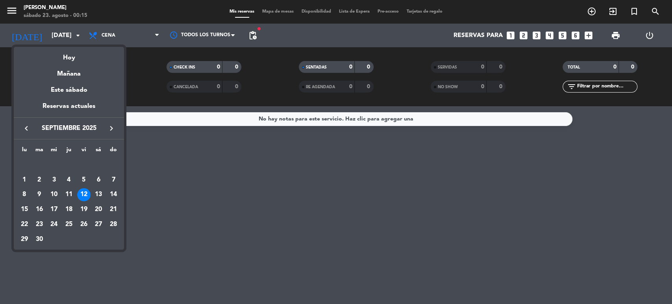
click at [112, 31] on div at bounding box center [336, 152] width 672 height 304
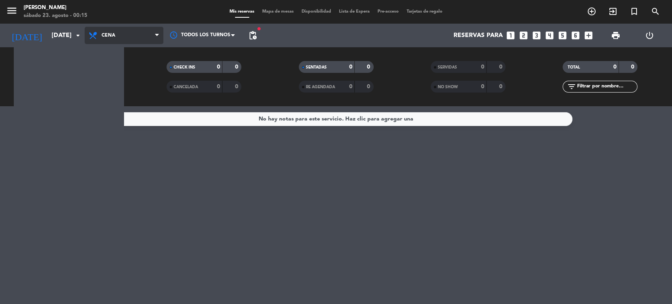
click at [114, 33] on span "Cena" at bounding box center [109, 36] width 14 height 6
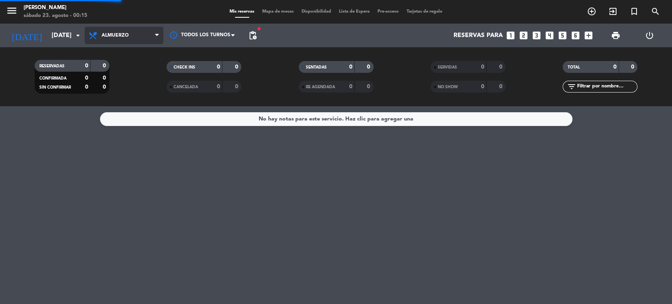
click at [133, 68] on div "menu Gardiner sábado 23. agosto - 00:15 Mis reservas Mapa de mesas Disponibilid…" at bounding box center [336, 53] width 672 height 106
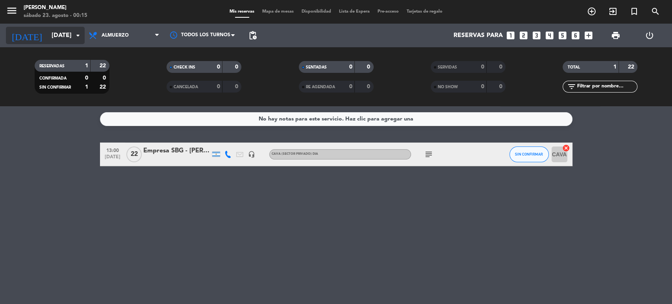
click at [58, 37] on input "vie. 12 sep." at bounding box center [89, 35] width 83 height 15
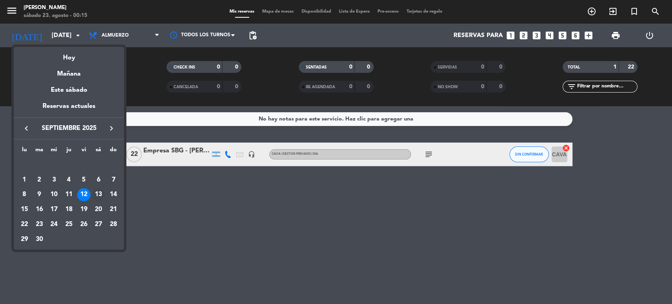
click at [105, 188] on td "13" at bounding box center [98, 194] width 15 height 15
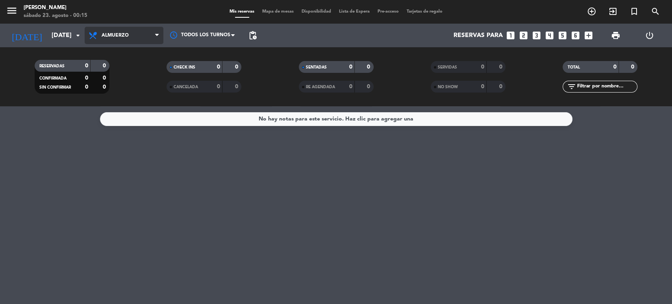
click at [146, 30] on span "Almuerzo" at bounding box center [124, 35] width 79 height 17
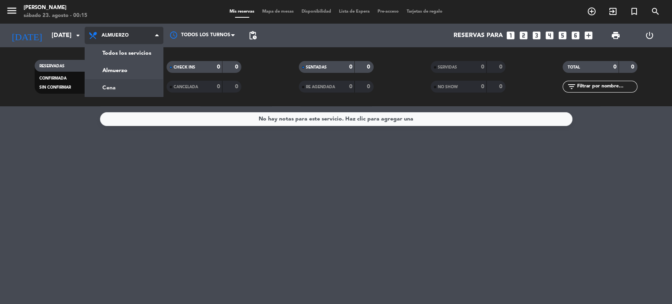
click at [135, 84] on div "menu Gardiner sábado 23. agosto - 00:15 Mis reservas Mapa de mesas Disponibilid…" at bounding box center [336, 53] width 672 height 106
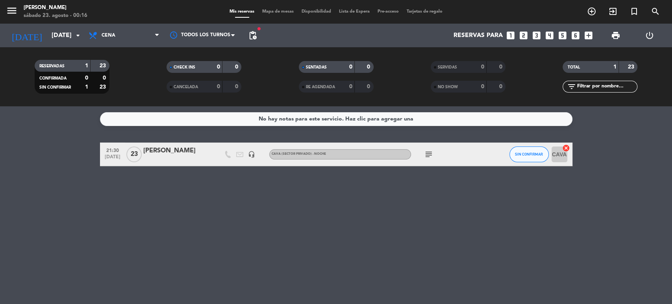
click at [427, 152] on icon "subject" at bounding box center [428, 154] width 9 height 9
click at [596, 94] on div "TOTAL 1 23 filter_list" at bounding box center [600, 76] width 132 height 43
click at [61, 31] on input "sáb. 13 sep." at bounding box center [89, 35] width 83 height 15
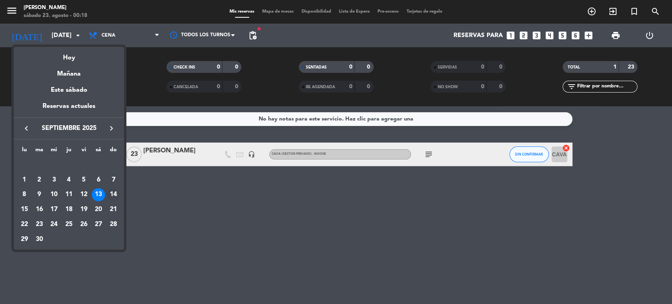
click at [112, 190] on div "14" at bounding box center [113, 194] width 13 height 13
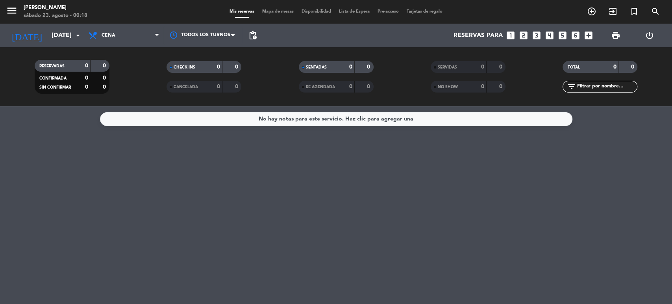
click at [133, 34] on span "Cena" at bounding box center [124, 35] width 79 height 17
click at [129, 69] on div "menu Gardiner sábado 23. agosto - 00:18 Mis reservas Mapa de mesas Disponibilid…" at bounding box center [336, 53] width 672 height 106
click at [58, 37] on input "dom. 14 sep." at bounding box center [89, 35] width 83 height 15
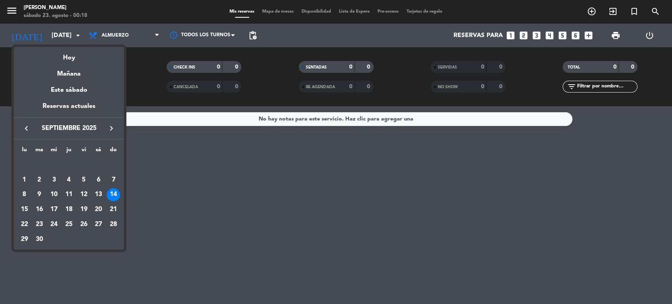
click at [152, 40] on div at bounding box center [336, 152] width 672 height 304
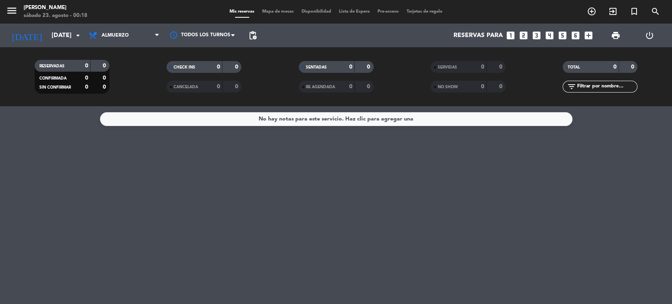
click at [152, 40] on span "Almuerzo" at bounding box center [124, 35] width 79 height 17
click at [123, 84] on div "menu Gardiner sábado 23. agosto - 00:18 Mis reservas Mapa de mesas Disponibilid…" at bounding box center [336, 53] width 672 height 106
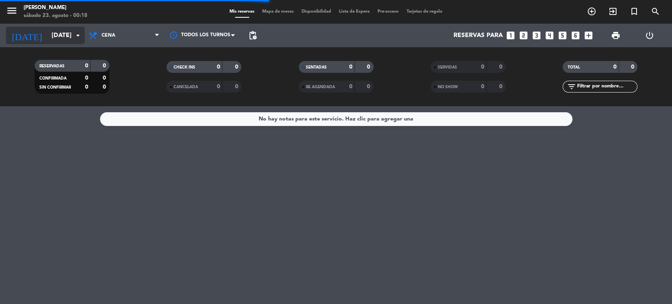
click at [63, 36] on input "dom. 14 sep." at bounding box center [89, 35] width 83 height 15
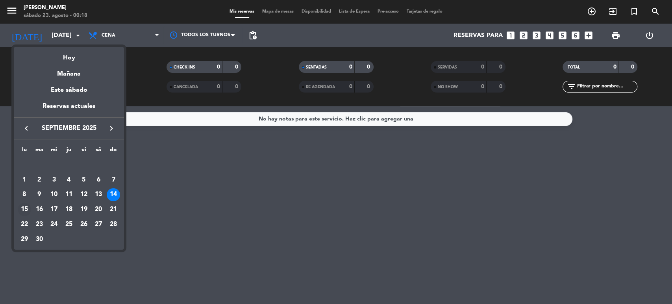
click at [30, 205] on div "15" at bounding box center [24, 209] width 13 height 13
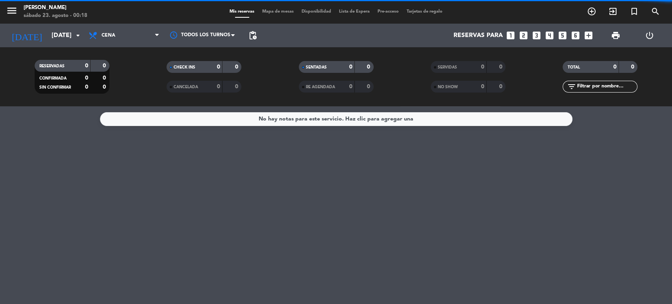
click at [123, 39] on span "Cena" at bounding box center [124, 35] width 79 height 17
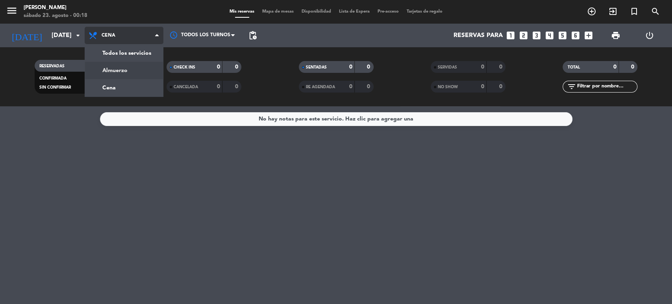
click at [129, 69] on div "menu Gardiner sábado 23. agosto - 00:18 Mis reservas Mapa de mesas Disponibilid…" at bounding box center [336, 53] width 672 height 106
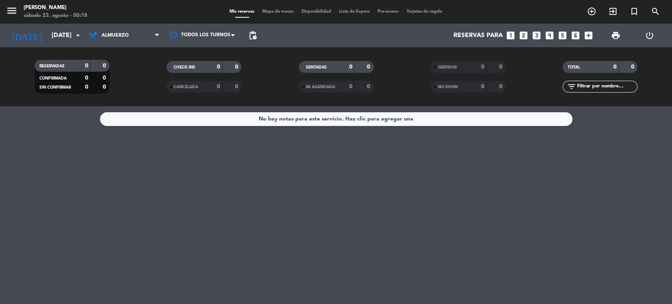
click at [150, 24] on div "Todos los servicios Almuerzo Cena Almuerzo Todos los servicios Almuerzo Cena" at bounding box center [124, 36] width 79 height 24
click at [145, 34] on span "Almuerzo" at bounding box center [124, 35] width 79 height 17
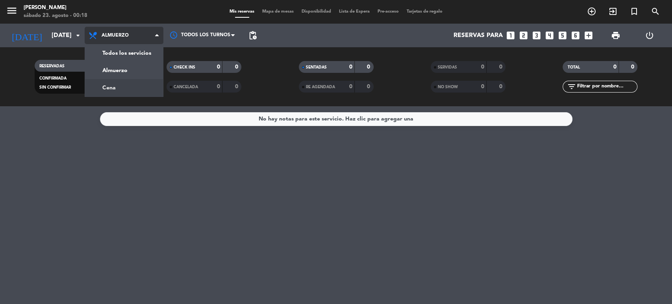
click at [125, 84] on div "menu Gardiner sábado 23. agosto - 00:18 Mis reservas Mapa de mesas Disponibilid…" at bounding box center [336, 53] width 672 height 106
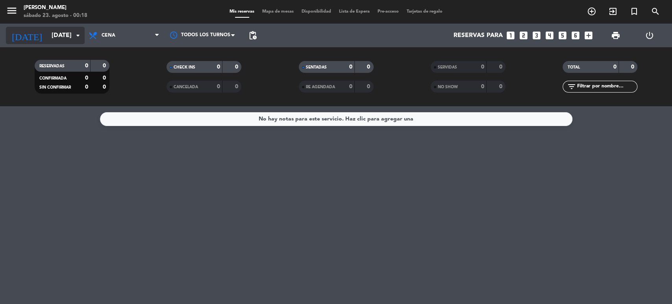
click at [63, 36] on input "lun. 15 sep." at bounding box center [89, 35] width 83 height 15
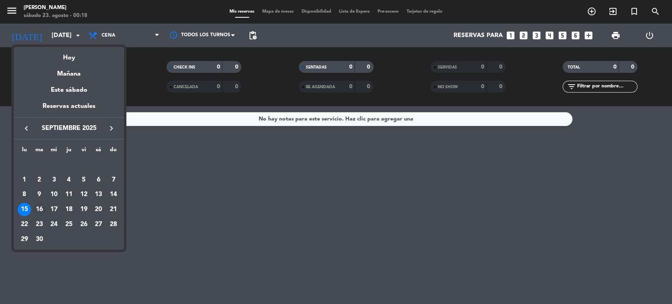
click at [40, 206] on div "16" at bounding box center [39, 209] width 13 height 13
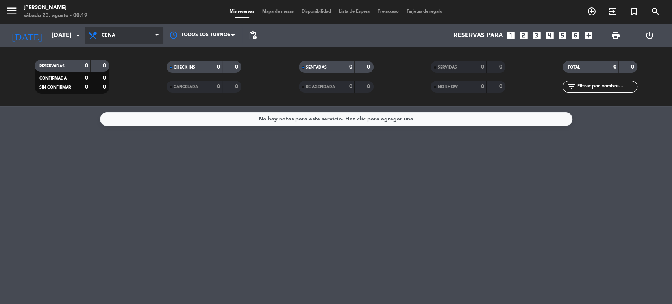
click at [124, 39] on span "Cena" at bounding box center [124, 35] width 79 height 17
click at [122, 71] on div "menu Gardiner sábado 23. agosto - 00:19 Mis reservas Mapa de mesas Disponibilid…" at bounding box center [336, 53] width 672 height 106
click at [63, 40] on input "mar. 16 sep." at bounding box center [89, 35] width 83 height 15
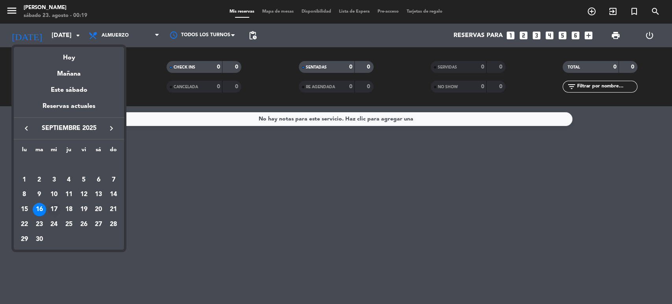
click at [55, 204] on div "17" at bounding box center [53, 209] width 13 height 13
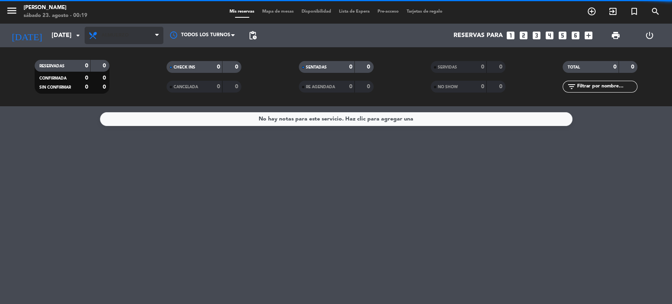
click at [132, 38] on span "Almuerzo" at bounding box center [124, 35] width 79 height 17
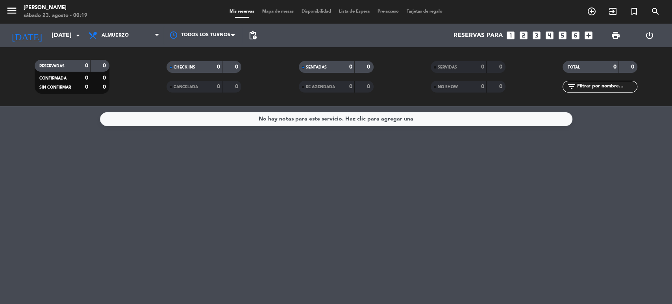
click at [116, 100] on div "RESERVADAS 0 0 CONFIRMADA 0 0 SIN CONFIRMAR 0 0 CHECK INS 0 0 CANCELADA 0 0 SEN…" at bounding box center [336, 76] width 672 height 59
click at [114, 39] on span "Almuerzo" at bounding box center [124, 35] width 79 height 17
click at [115, 89] on div "menu Gardiner sábado 23. agosto - 00:19 Mis reservas Mapa de mesas Disponibilid…" at bounding box center [336, 53] width 672 height 106
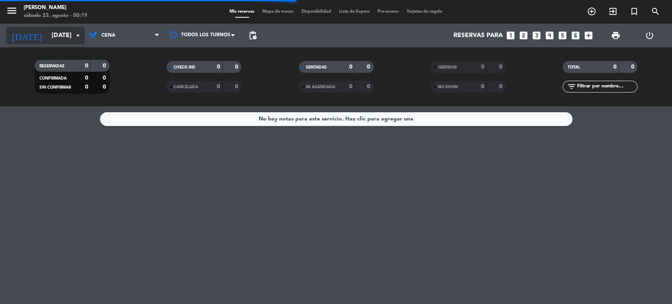
click at [68, 34] on input "mié. 17 sep." at bounding box center [89, 35] width 83 height 15
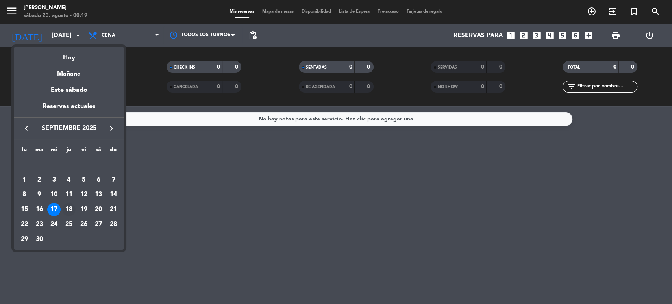
click at [74, 204] on td "18" at bounding box center [68, 209] width 15 height 15
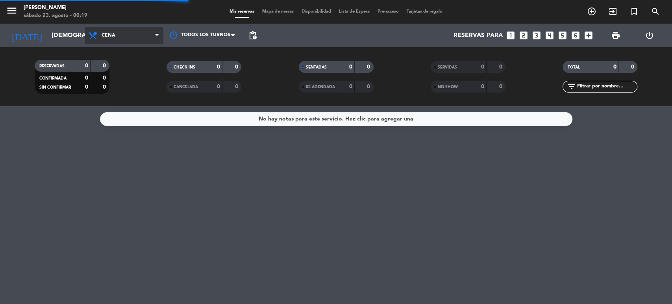
click at [145, 42] on span "Cena" at bounding box center [124, 35] width 79 height 17
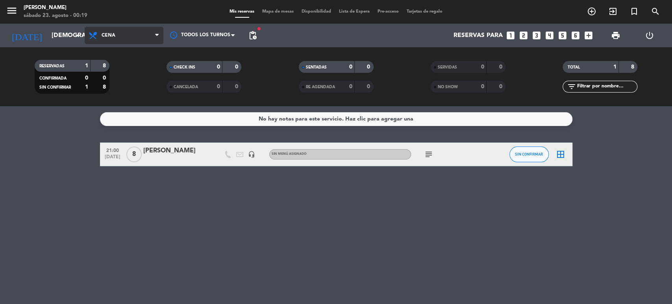
click at [135, 32] on span "Cena" at bounding box center [124, 35] width 79 height 17
click at [199, 179] on div "No hay notas para este servicio. Haz clic para agregar una 21:00 sep. 18 8 ARIA…" at bounding box center [336, 205] width 672 height 198
click at [431, 148] on div "subject" at bounding box center [446, 153] width 71 height 23
drag, startPoint x: 431, startPoint y: 148, endPoint x: 430, endPoint y: 153, distance: 5.6
click at [431, 151] on div "subject" at bounding box center [446, 153] width 71 height 23
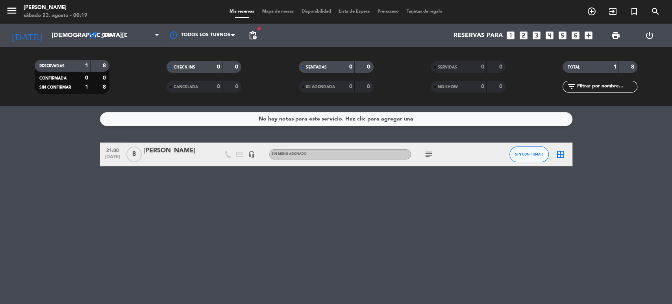
click at [430, 153] on icon "subject" at bounding box center [428, 154] width 9 height 9
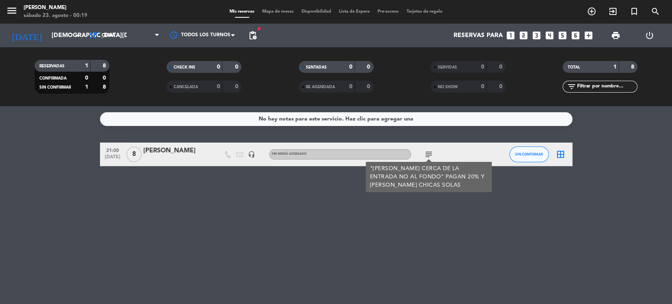
click at [389, 200] on div "No hay notas para este servicio. Haz clic para agregar una 21:00 sep. 18 8 ARIA…" at bounding box center [336, 205] width 672 height 198
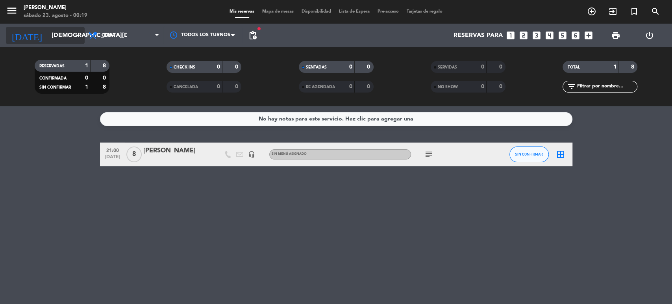
click at [52, 39] on input "jue. 18 sep." at bounding box center [89, 35] width 83 height 15
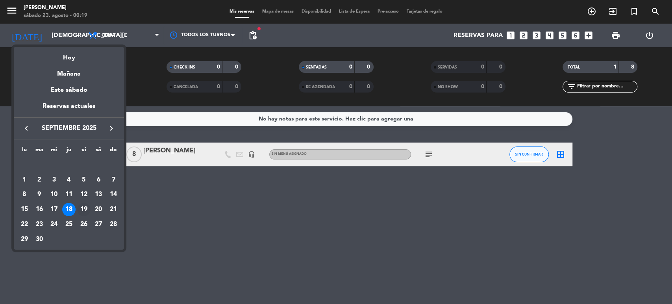
click at [85, 209] on div "19" at bounding box center [83, 209] width 13 height 13
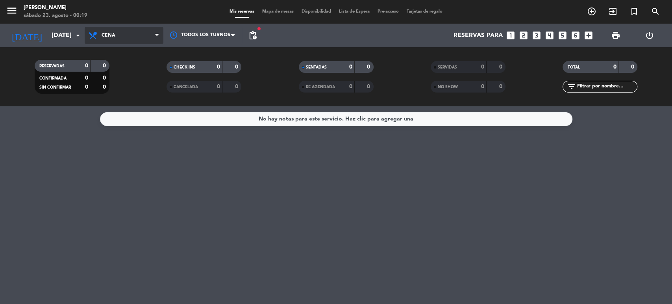
click at [138, 38] on span "Cena" at bounding box center [124, 35] width 79 height 17
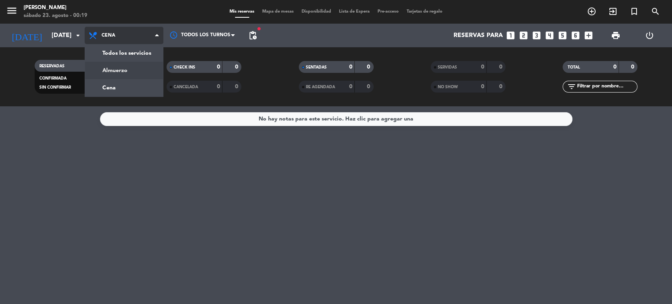
click at [128, 68] on div "menu Gardiner sábado 23. agosto - 00:19 Mis reservas Mapa de mesas Disponibilid…" at bounding box center [336, 53] width 672 height 106
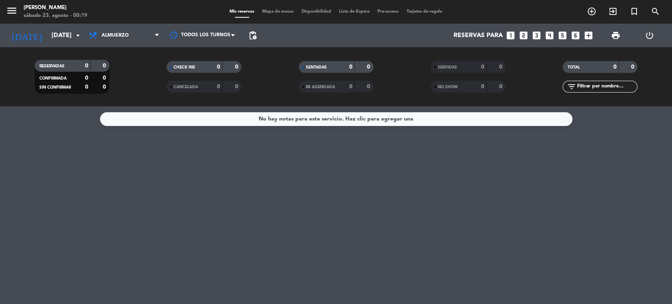
click at [3, 37] on div "today vie. 19 sep. arrow_drop_down Todos los servicios Almuerzo Cena Almuerzo T…" at bounding box center [336, 36] width 672 height 24
click at [48, 41] on input "vie. 19 sep." at bounding box center [89, 35] width 83 height 15
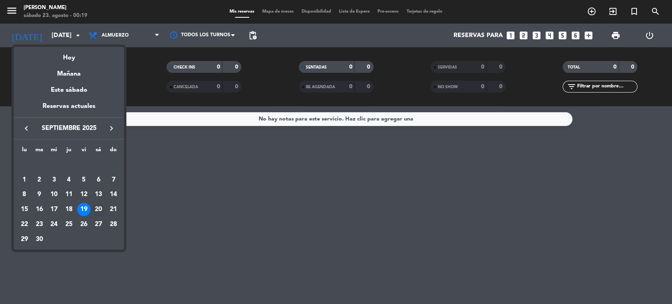
click at [98, 207] on div "20" at bounding box center [98, 209] width 13 height 13
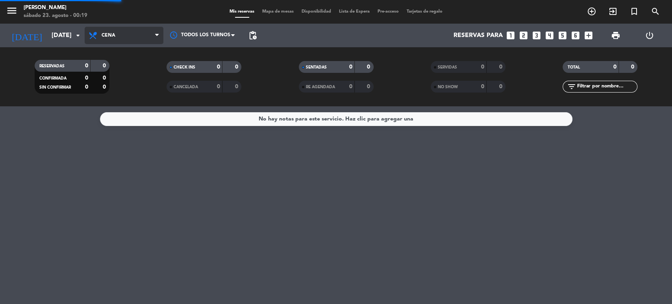
click at [120, 84] on div "menu Gardiner sábado 23. agosto - 00:19 Mis reservas Mapa de mesas Disponibilid…" at bounding box center [336, 53] width 672 height 106
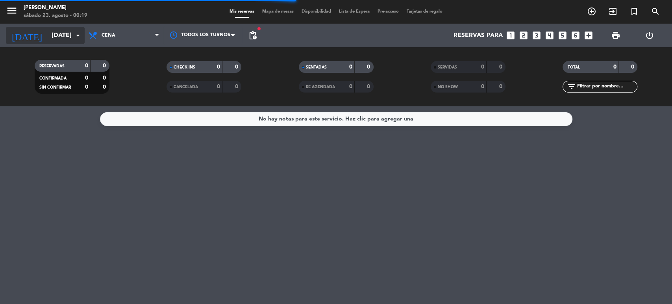
click at [58, 33] on input "sáb. 20 sep." at bounding box center [89, 35] width 83 height 15
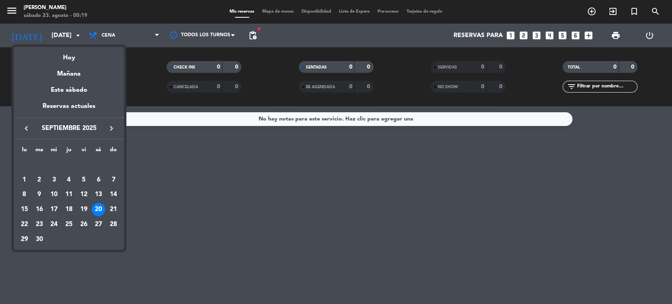
click at [114, 210] on div "21" at bounding box center [113, 209] width 13 height 13
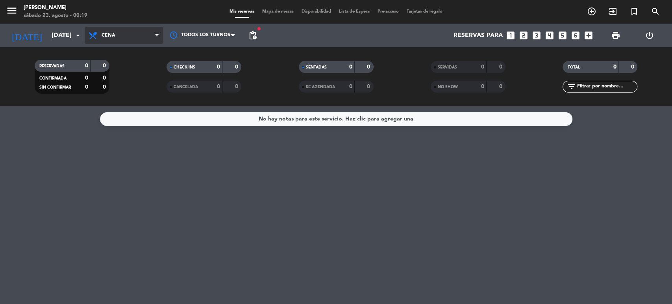
click at [142, 34] on span "Cena" at bounding box center [124, 35] width 79 height 17
click at [122, 72] on div "menu Gardiner sábado 23. agosto - 00:19 Mis reservas Mapa de mesas Disponibilid…" at bounding box center [336, 53] width 672 height 106
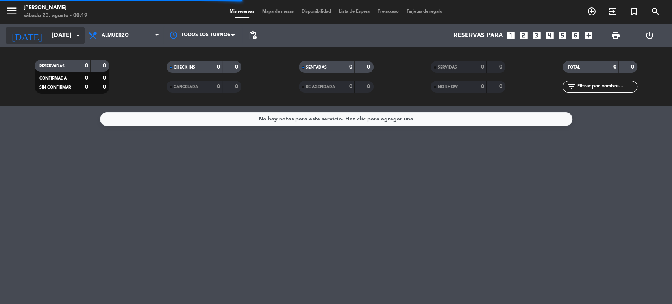
click at [74, 31] on icon "arrow_drop_down" at bounding box center [77, 35] width 9 height 9
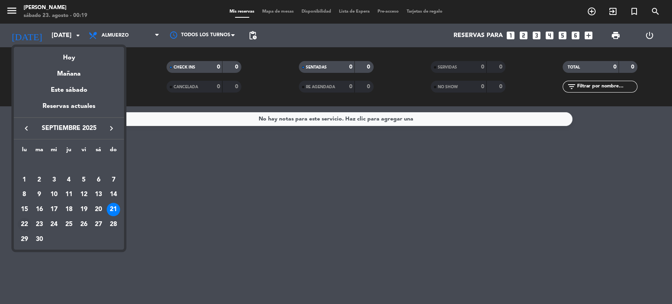
click at [28, 225] on div "22" at bounding box center [24, 224] width 13 height 13
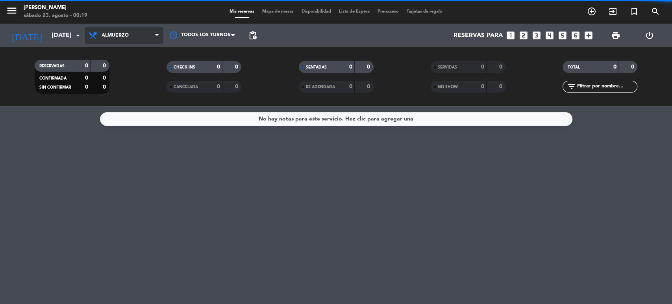
click at [146, 33] on span "Almuerzo" at bounding box center [124, 35] width 79 height 17
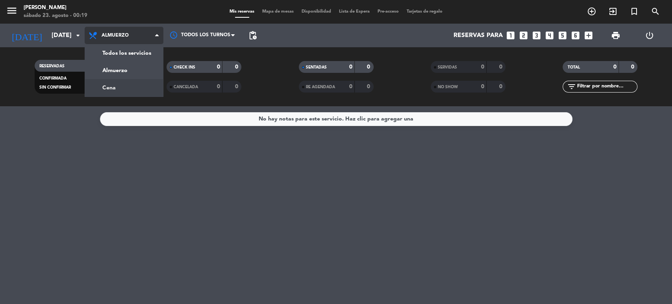
click at [132, 85] on div "menu Gardiner sábado 23. agosto - 00:19 Mis reservas Mapa de mesas Disponibilid…" at bounding box center [336, 53] width 672 height 106
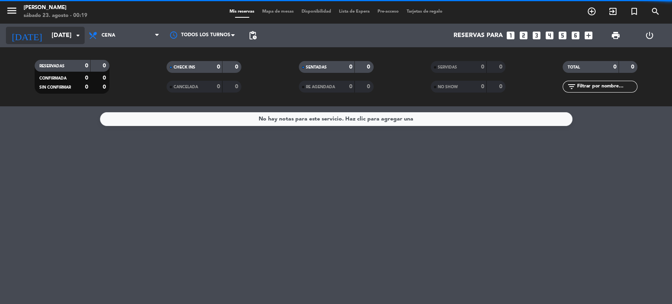
click at [64, 37] on input "lun. 22 sep." at bounding box center [89, 35] width 83 height 15
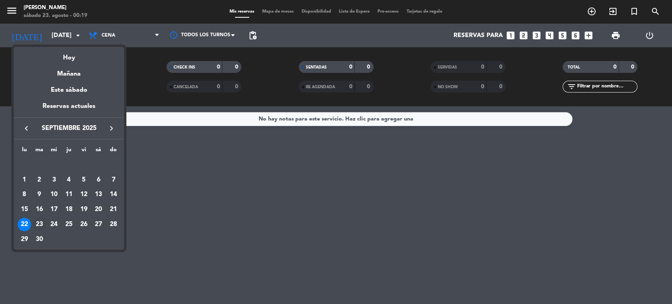
click at [42, 228] on div "23" at bounding box center [39, 224] width 13 height 13
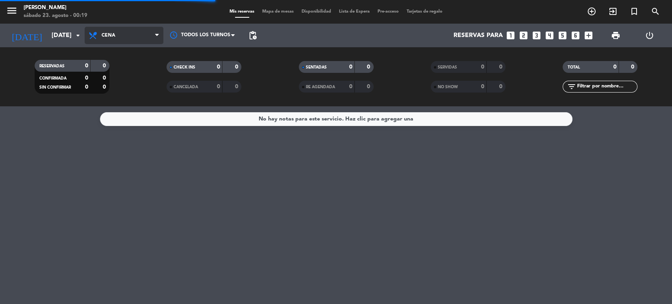
click at [132, 37] on span "Cena" at bounding box center [124, 35] width 79 height 17
click at [118, 27] on span "Cena" at bounding box center [124, 35] width 79 height 17
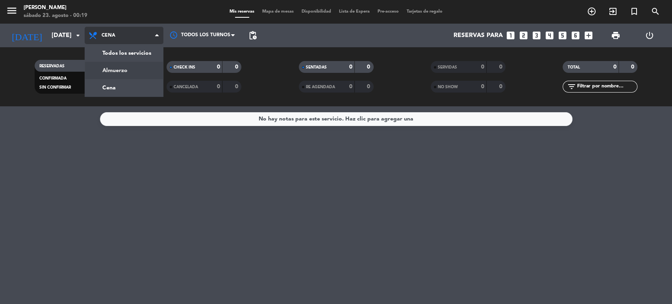
click at [120, 70] on div "menu Gardiner sábado 23. agosto - 00:19 Mis reservas Mapa de mesas Disponibilid…" at bounding box center [336, 53] width 672 height 106
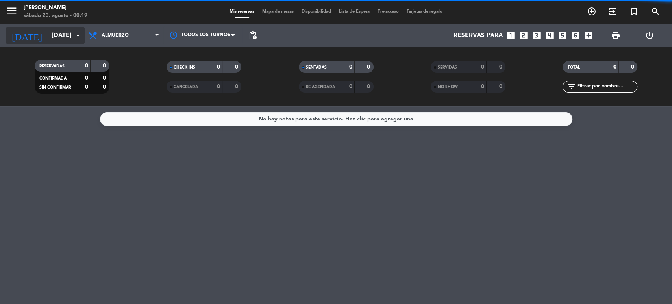
click at [69, 32] on input "mar. 23 sep." at bounding box center [89, 35] width 83 height 15
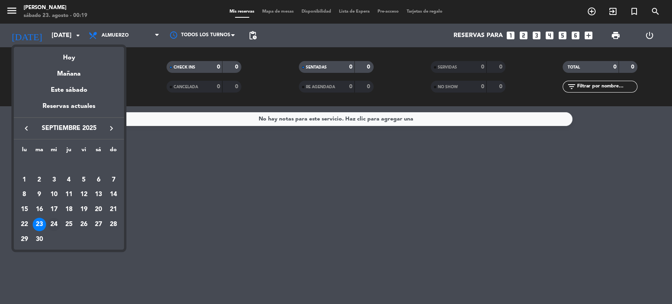
click at [53, 226] on div "24" at bounding box center [53, 224] width 13 height 13
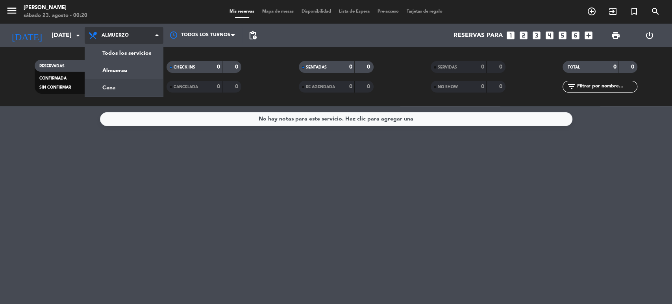
click at [120, 85] on div "menu Gardiner sábado 23. agosto - 00:20 Mis reservas Mapa de mesas Disponibilid…" at bounding box center [336, 53] width 672 height 106
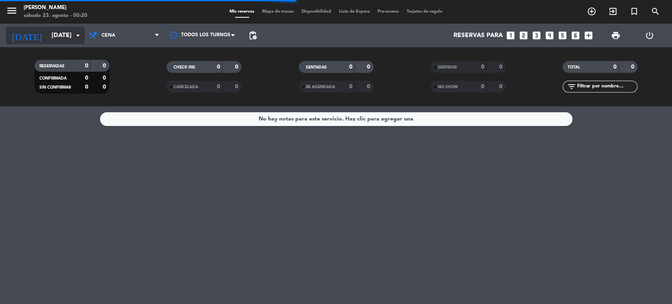
click at [48, 33] on input "mié. 24 sep." at bounding box center [89, 35] width 83 height 15
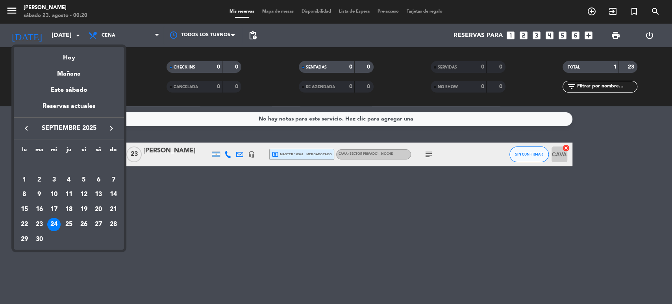
click at [229, 243] on div at bounding box center [336, 152] width 672 height 304
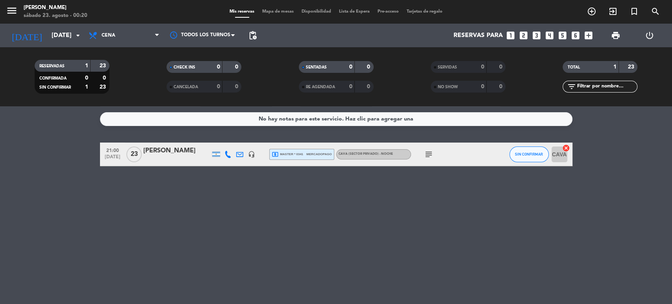
click at [431, 157] on icon "subject" at bounding box center [428, 154] width 9 height 9
click at [116, 33] on span "Cena" at bounding box center [124, 35] width 79 height 17
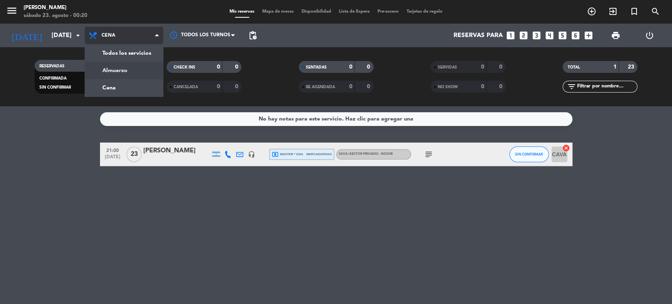
click at [126, 67] on div "menu Gardiner sábado 23. agosto - 00:20 Mis reservas Mapa de mesas Disponibilid…" at bounding box center [336, 53] width 672 height 106
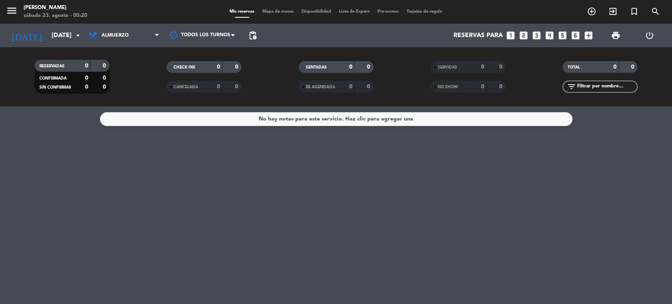
click at [66, 25] on div "today mié. 24 sep. arrow_drop_down" at bounding box center [45, 36] width 79 height 24
click at [73, 21] on div "menu Gardiner sábado 23. agosto - 00:20 Mis reservas Mapa de mesas Disponibilid…" at bounding box center [336, 12] width 672 height 24
click at [74, 27] on div "today mié. 24 sep. arrow_drop_down" at bounding box center [45, 35] width 79 height 17
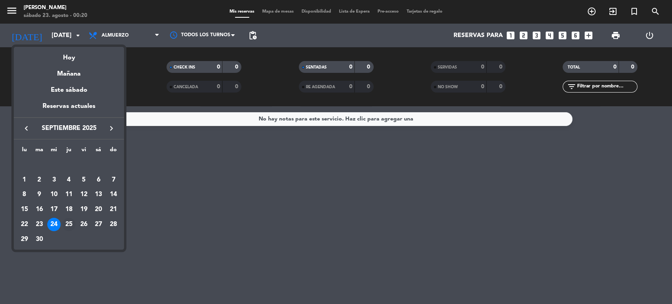
click at [72, 226] on div "25" at bounding box center [68, 224] width 13 height 13
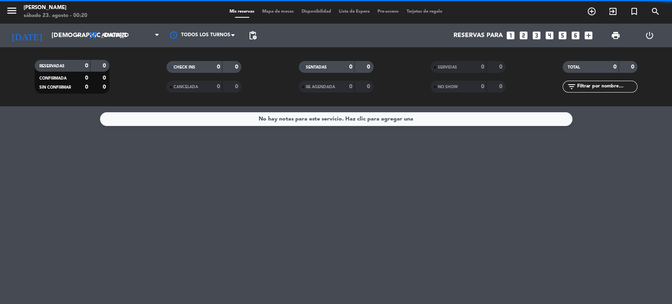
click at [128, 34] on span "Almuerzo" at bounding box center [115, 36] width 27 height 6
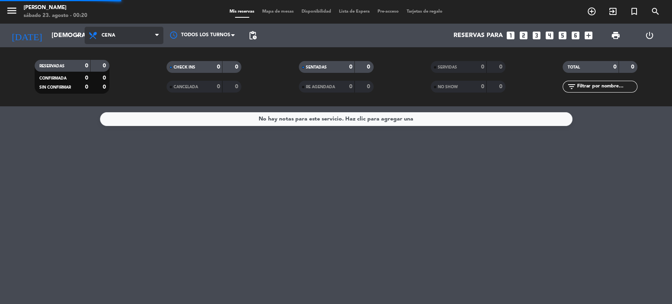
click at [109, 81] on div "menu Gardiner sábado 23. agosto - 00:20 Mis reservas Mapa de mesas Disponibilid…" at bounding box center [336, 53] width 672 height 106
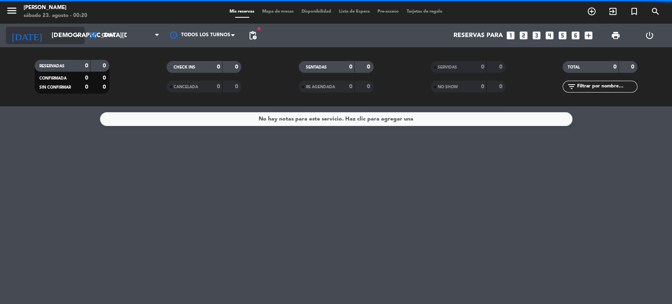
click at [60, 40] on input "jue. 25 sep." at bounding box center [89, 35] width 83 height 15
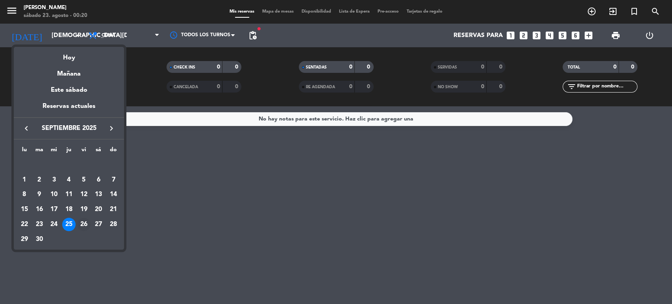
click at [87, 226] on div "26" at bounding box center [83, 224] width 13 height 13
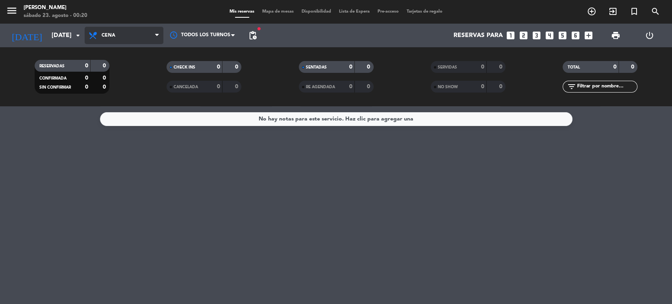
click at [118, 31] on span "Cena" at bounding box center [124, 35] width 79 height 17
click at [116, 69] on div "menu Gardiner sábado 23. agosto - 00:20 Mis reservas Mapa de mesas Disponibilid…" at bounding box center [336, 53] width 672 height 106
click at [48, 35] on input "vie. 26 sep." at bounding box center [89, 35] width 83 height 15
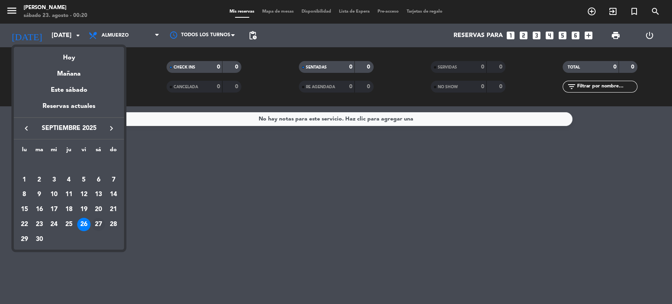
click at [104, 220] on div "27" at bounding box center [98, 224] width 13 height 13
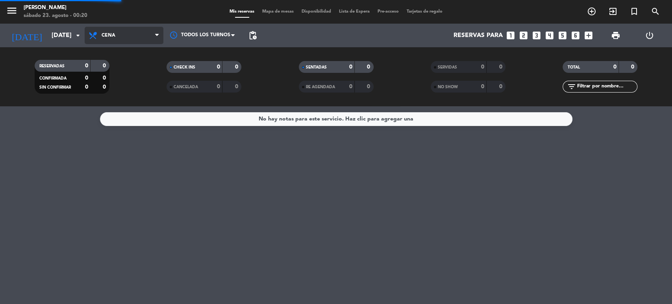
click at [111, 86] on div "menu Gardiner sábado 23. agosto - 00:20 Mis reservas Mapa de mesas Disponibilid…" at bounding box center [336, 53] width 672 height 106
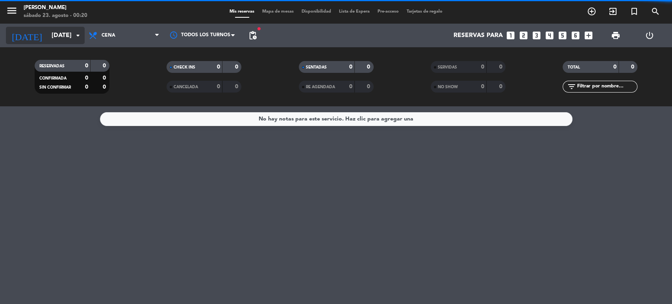
click at [53, 34] on input "sáb. 27 sep." at bounding box center [89, 35] width 83 height 15
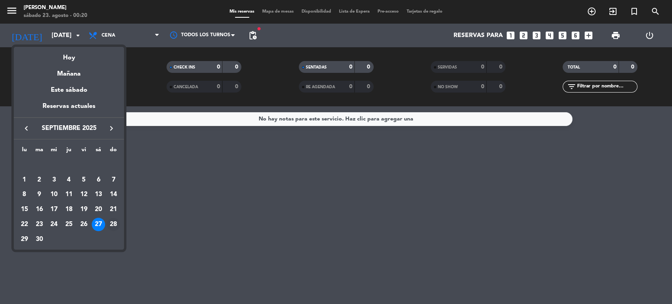
click at [106, 223] on td "28" at bounding box center [113, 224] width 15 height 15
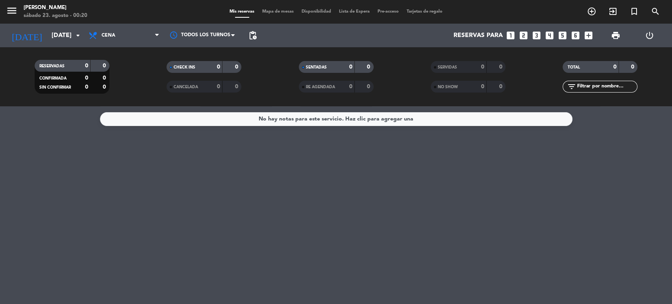
click at [122, 34] on span "Cena" at bounding box center [124, 35] width 79 height 17
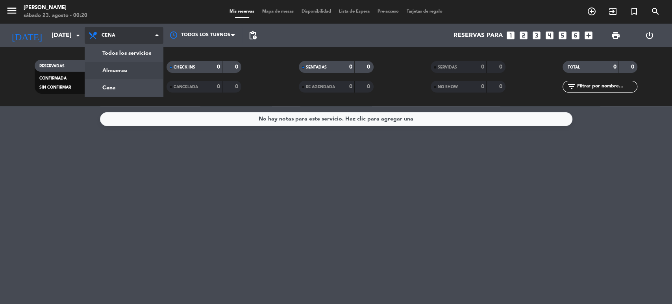
click at [124, 70] on div "menu Gardiner sábado 23. agosto - 00:20 Mis reservas Mapa de mesas Disponibilid…" at bounding box center [336, 53] width 672 height 106
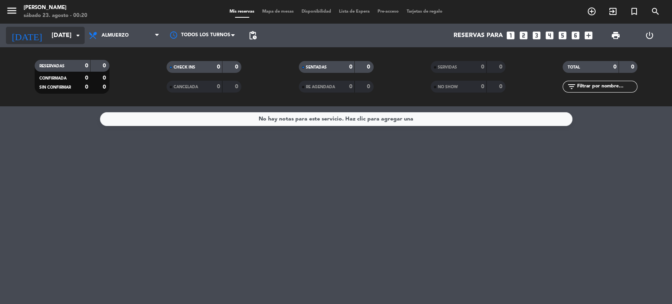
click at [67, 37] on input "dom. 28 sep." at bounding box center [89, 35] width 83 height 15
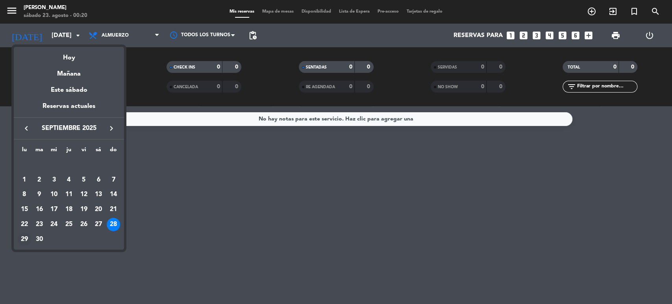
click at [24, 238] on div "29" at bounding box center [24, 239] width 13 height 13
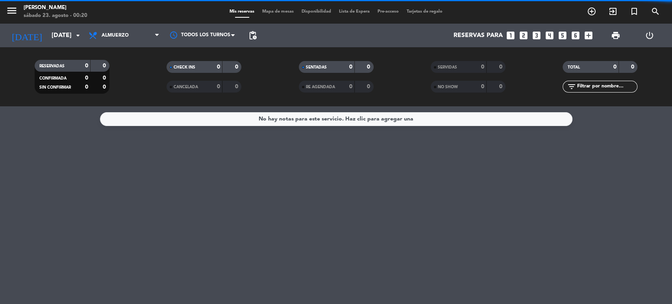
click at [128, 31] on span "Almuerzo" at bounding box center [124, 35] width 79 height 17
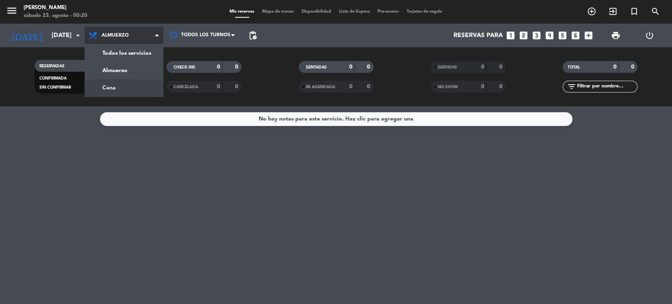
click at [139, 87] on div "menu Gardiner sábado 23. agosto - 00:20 Mis reservas Mapa de mesas Disponibilid…" at bounding box center [336, 53] width 672 height 106
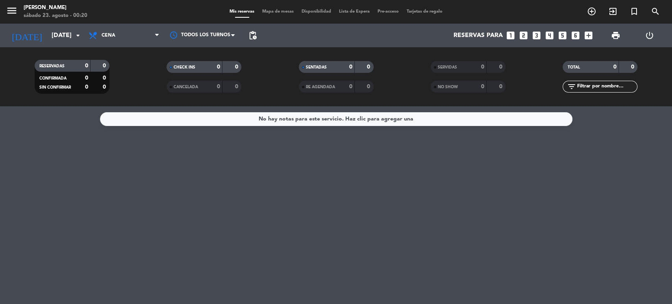
click at [57, 26] on div "today lun. 29 sep. arrow_drop_down" at bounding box center [45, 36] width 79 height 24
click at [54, 33] on input "lun. 29 sep." at bounding box center [89, 35] width 83 height 15
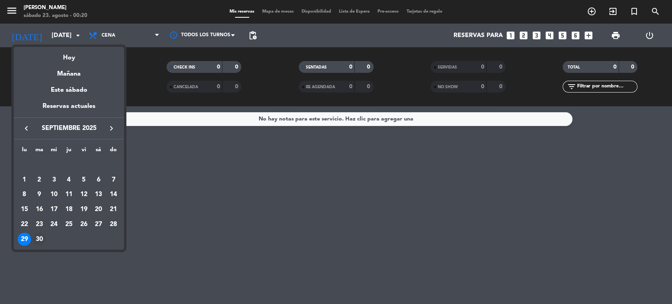
click at [42, 236] on div "30" at bounding box center [39, 239] width 13 height 13
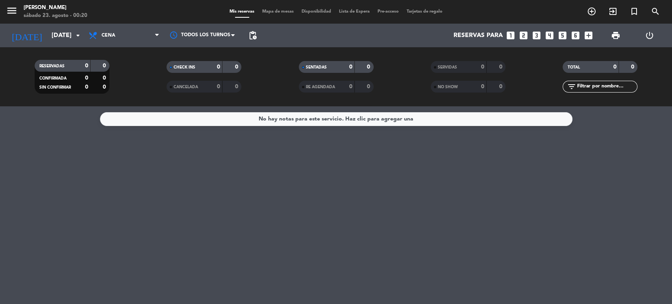
type input "mar. 30 sep."
click at [121, 34] on span "Cena" at bounding box center [124, 35] width 79 height 17
click at [124, 67] on div "menu Gardiner sábado 23. agosto - 00:20 Mis reservas Mapa de mesas Disponibilid…" at bounding box center [336, 53] width 672 height 106
